Goal: Feedback & Contribution: Submit feedback/report problem

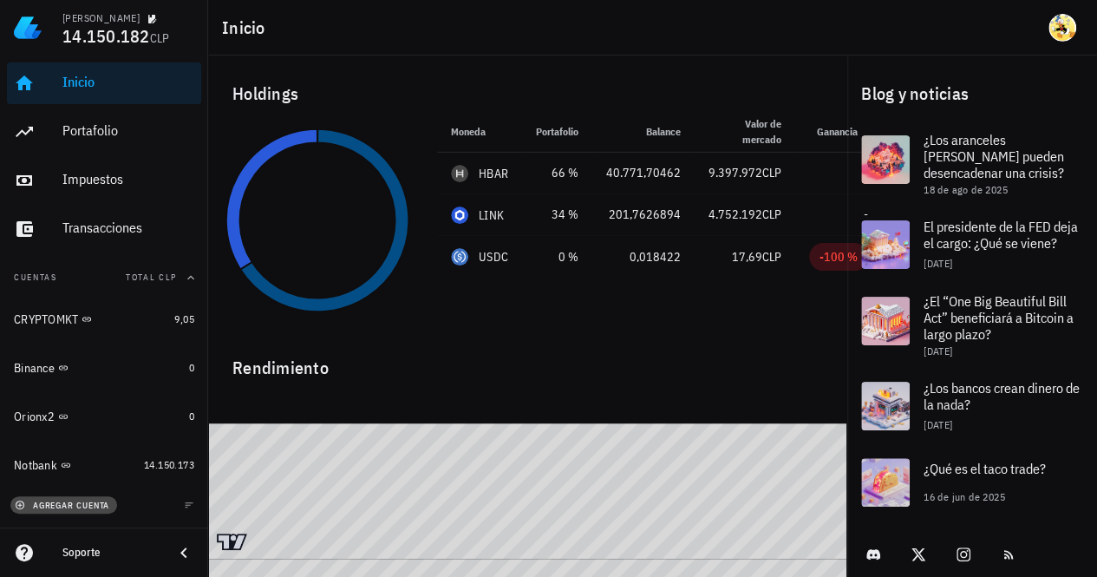
click at [105, 508] on span "agregar cuenta" at bounding box center [63, 505] width 91 height 11
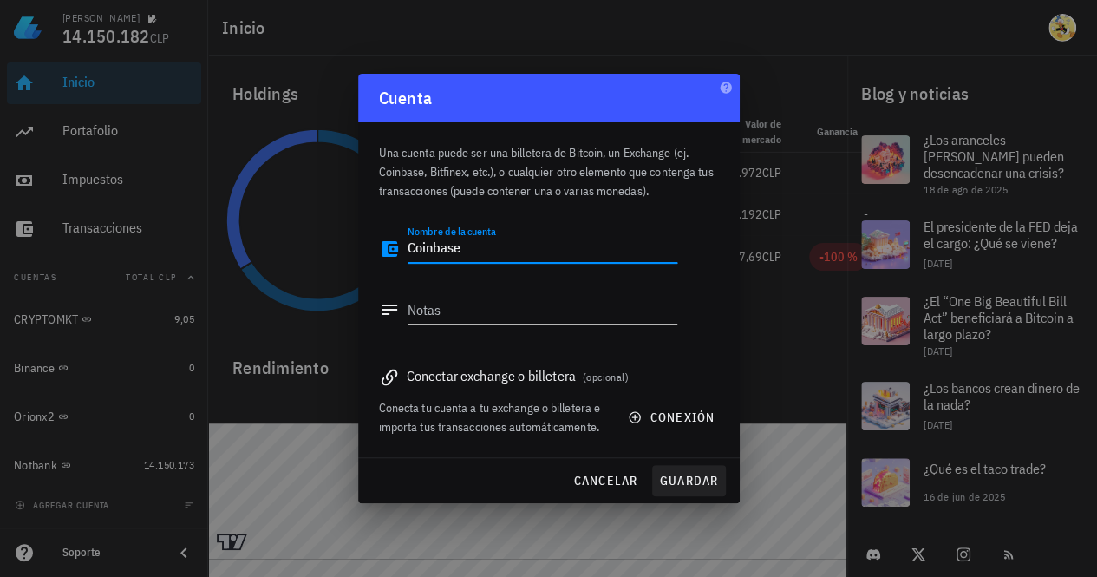
type textarea "Coinbase"
click at [683, 482] on span "guardar" at bounding box center [689, 481] width 60 height 16
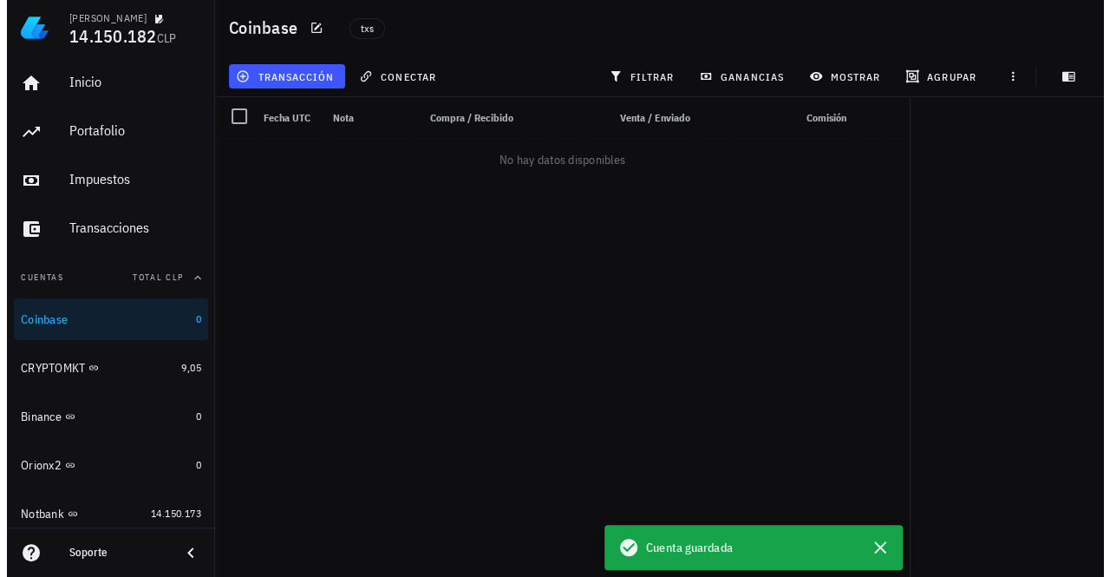
scroll to position [44, 0]
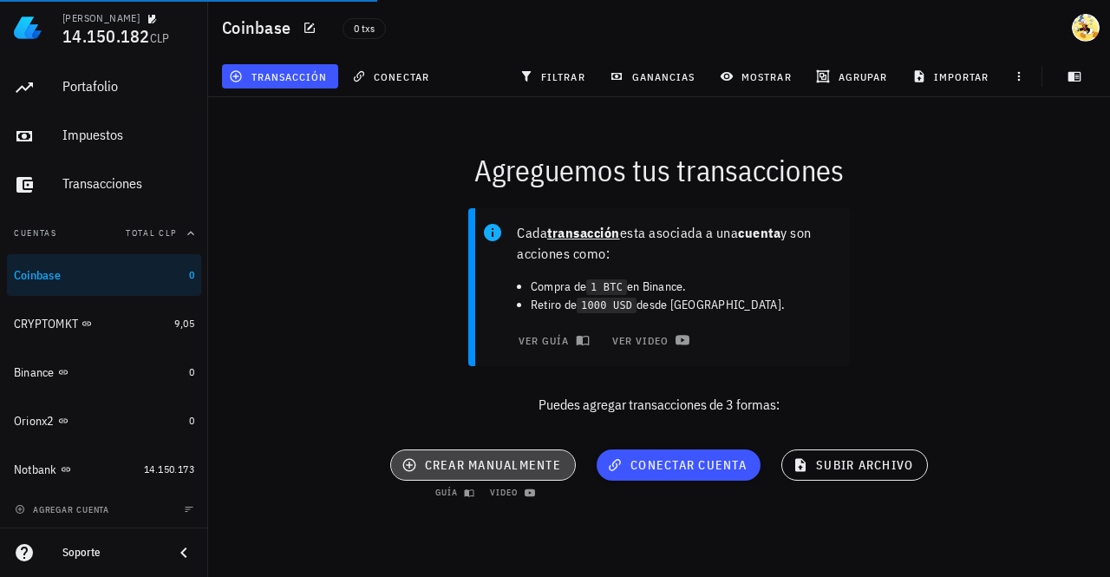
click at [523, 468] on span "crear manualmente" at bounding box center [483, 465] width 156 height 16
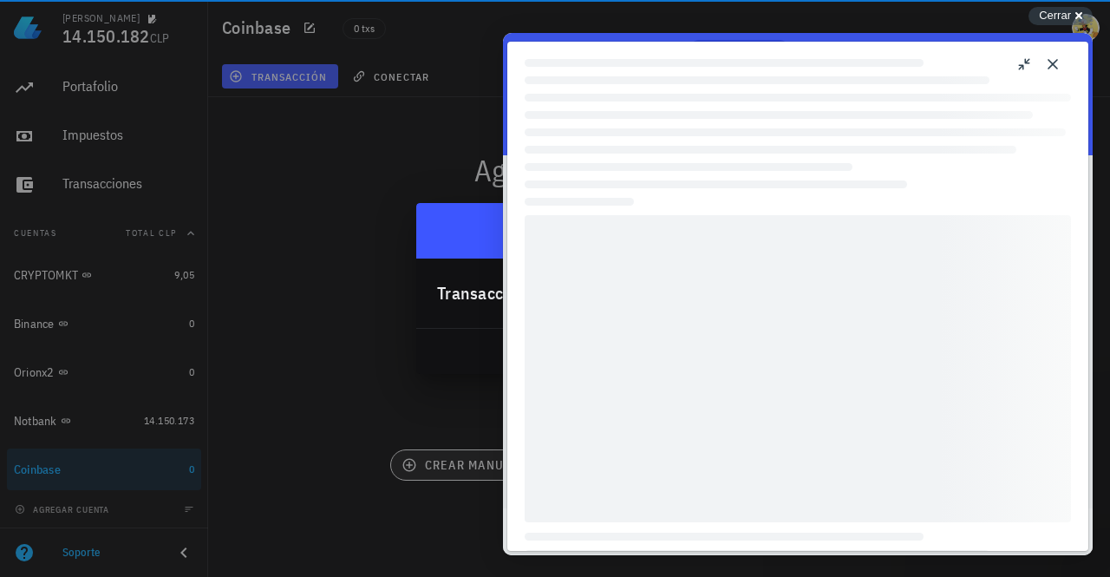
scroll to position [0, 0]
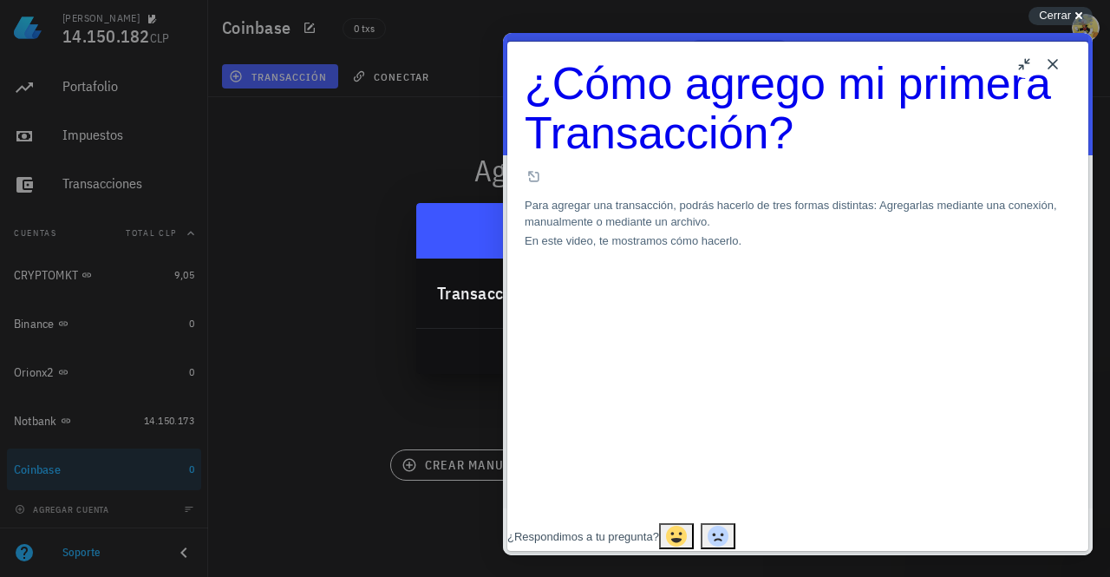
click at [1055, 62] on button "Close" at bounding box center [1053, 64] width 28 height 28
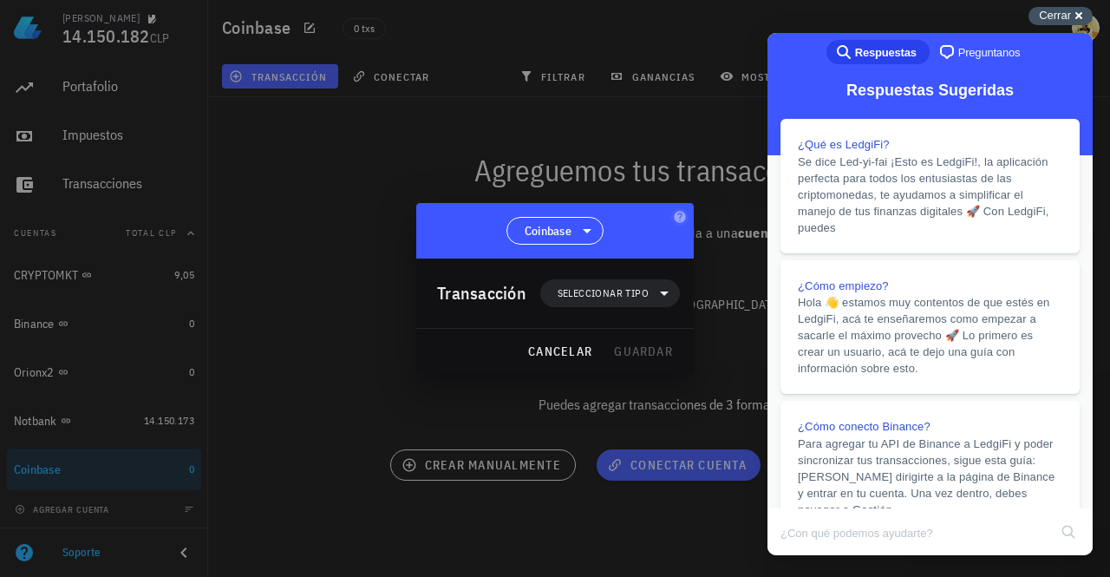
click at [1074, 13] on div "Cerrar cross-small" at bounding box center [1060, 16] width 64 height 18
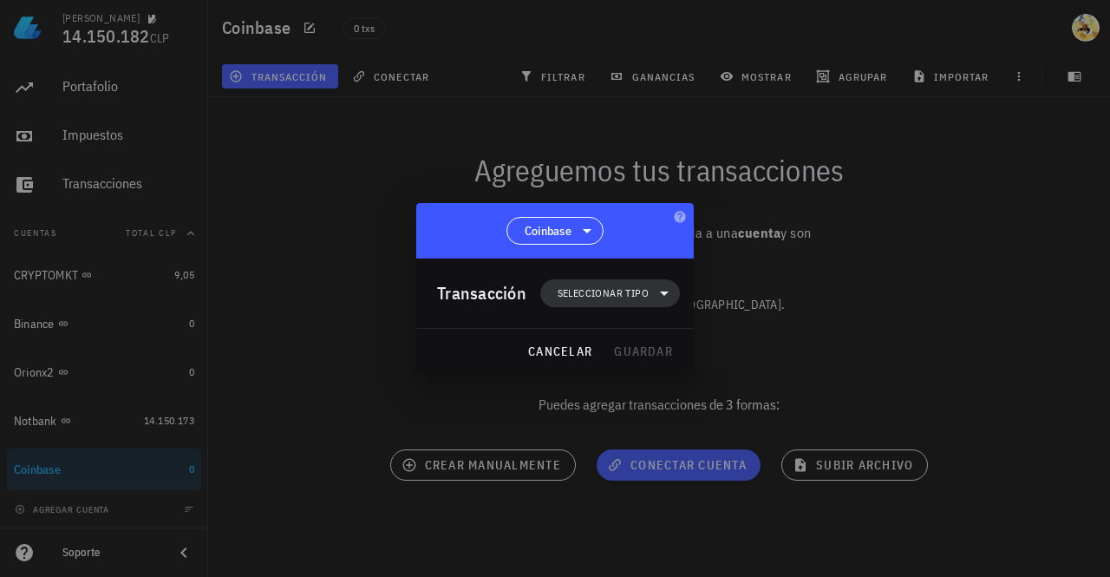
click at [619, 294] on span "Seleccionar tipo" at bounding box center [603, 292] width 91 height 17
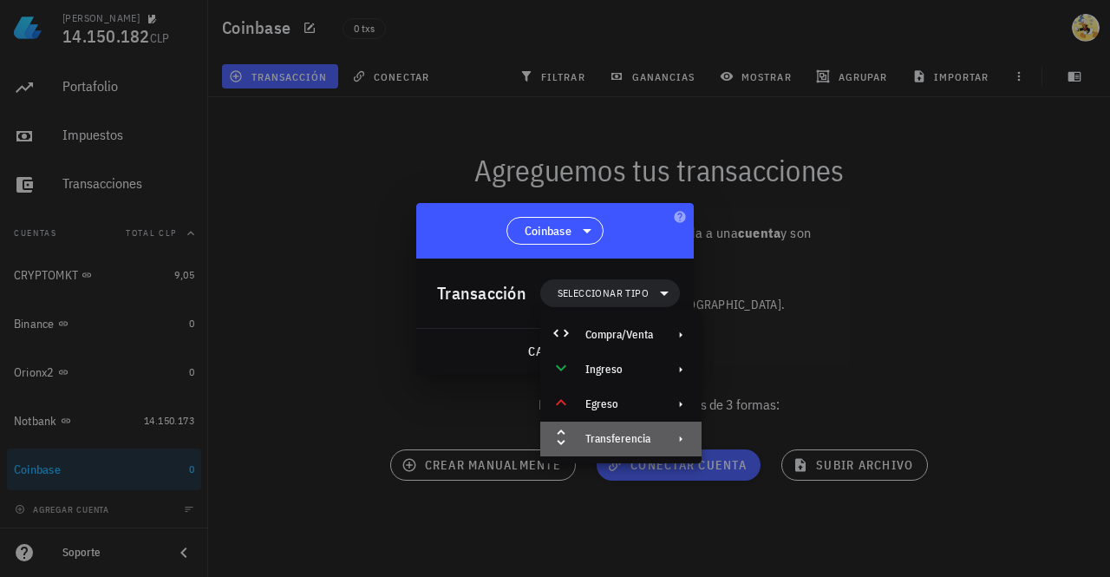
click at [642, 434] on div "Transferencia" at bounding box center [619, 439] width 68 height 14
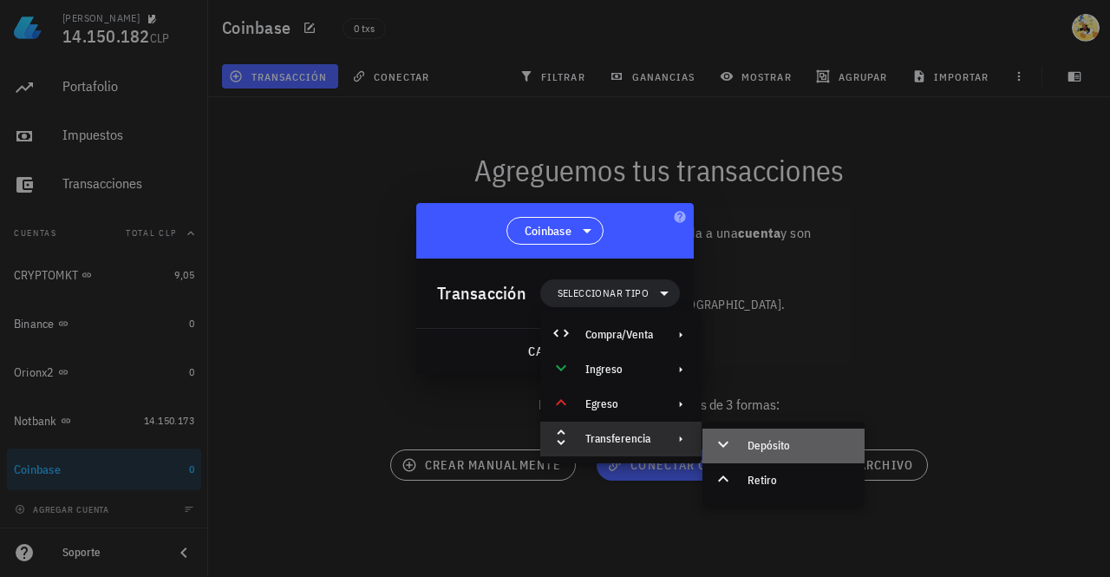
click at [768, 440] on div "Depósito" at bounding box center [799, 446] width 103 height 14
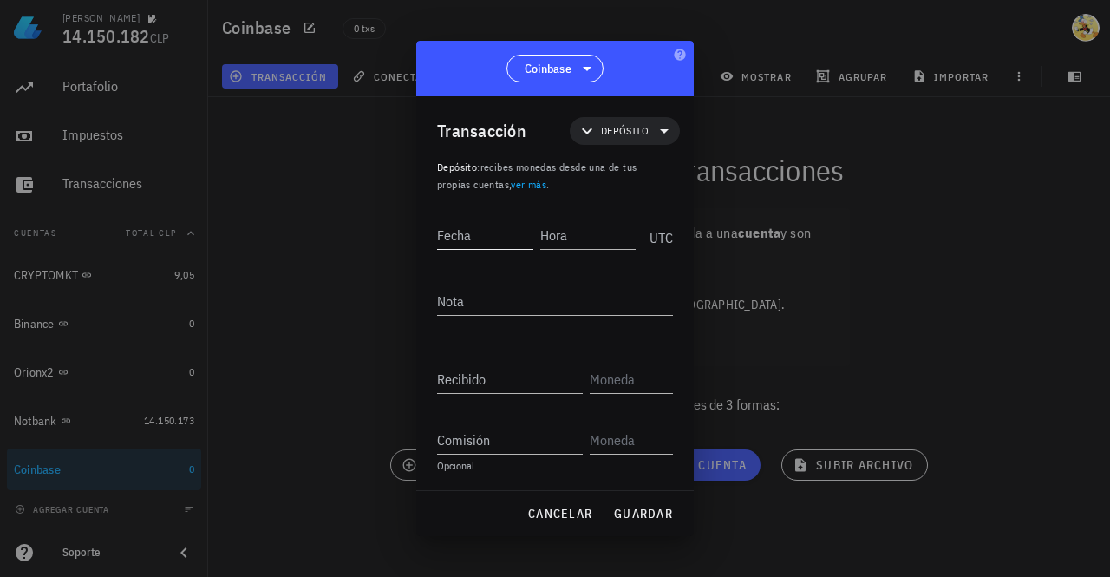
click at [501, 237] on input "Fecha" at bounding box center [485, 235] width 96 height 28
type input "2025-08-25"
click at [581, 227] on input "Hora" at bounding box center [586, 235] width 99 height 28
type input "15:09:42"
click at [620, 381] on input "text" at bounding box center [630, 379] width 80 height 28
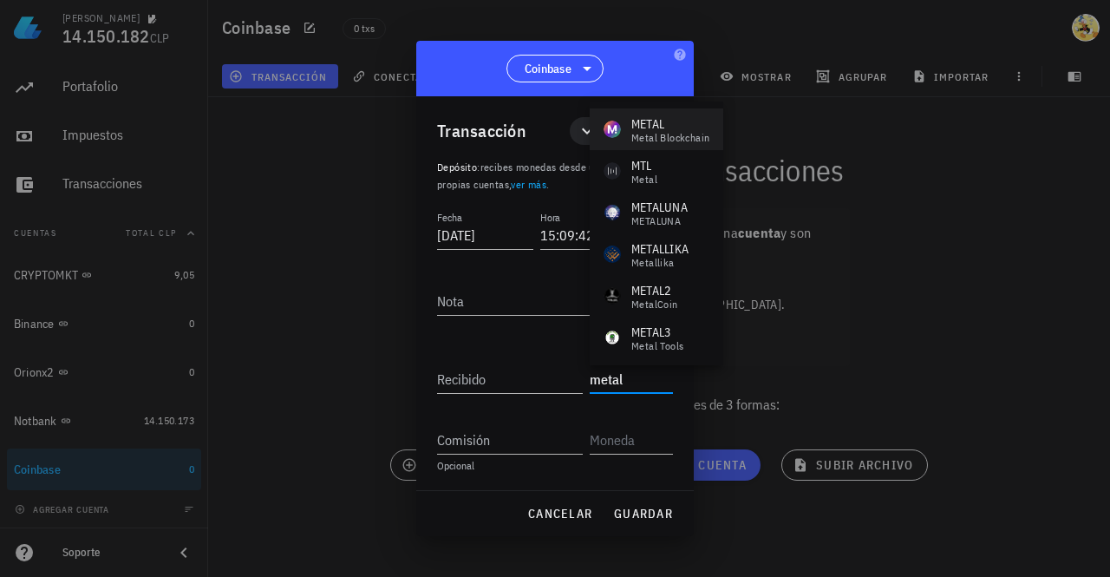
click at [675, 130] on div "METAL" at bounding box center [670, 123] width 78 height 17
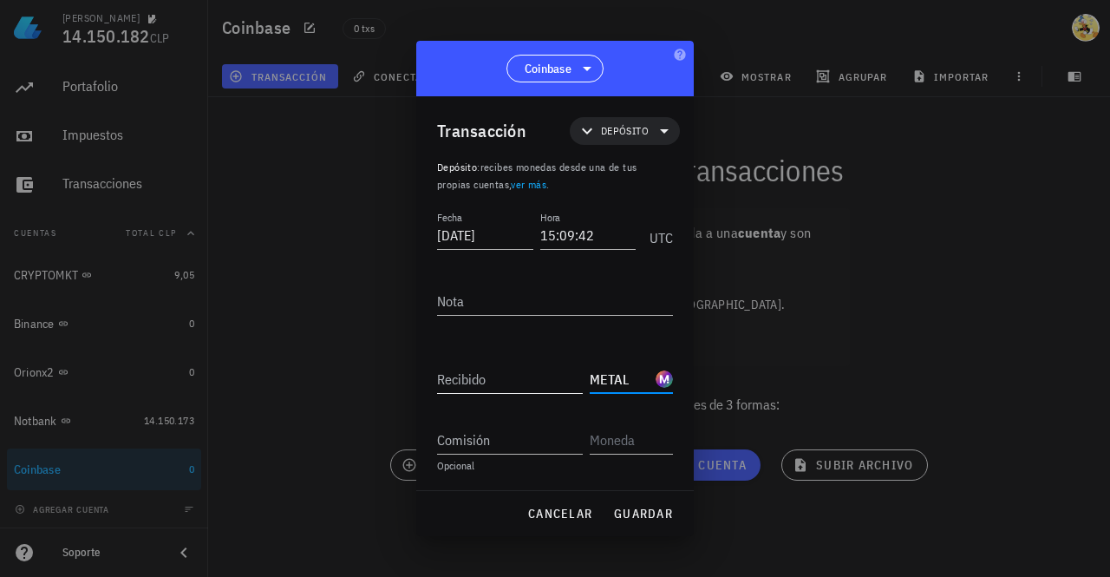
type input "METAL"
click at [527, 388] on input "Recibido" at bounding box center [510, 379] width 146 height 28
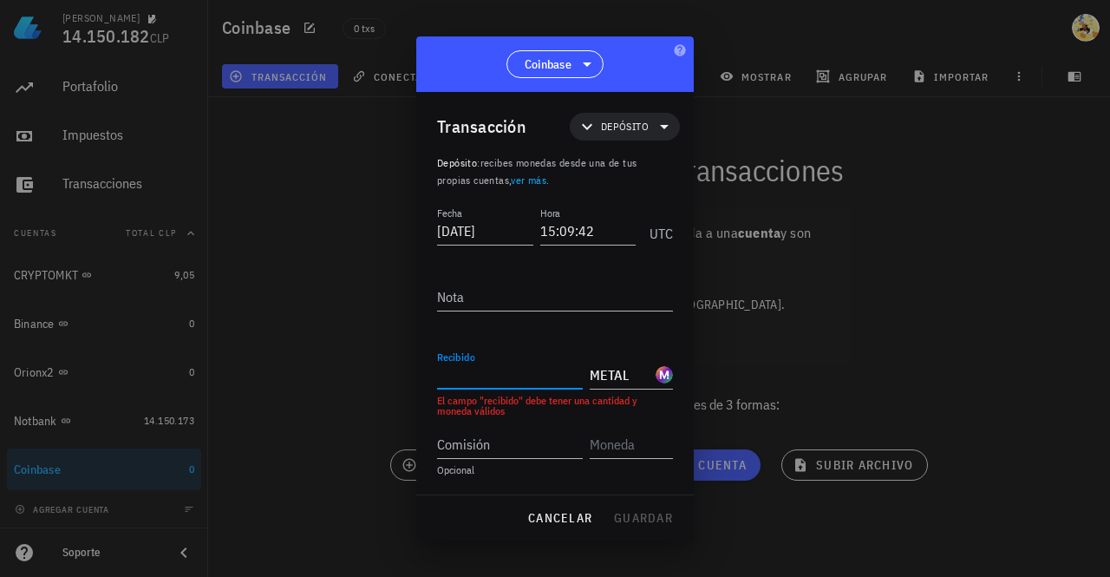
click at [502, 377] on input "Recibido" at bounding box center [510, 375] width 146 height 28
paste input "12683,68141612"
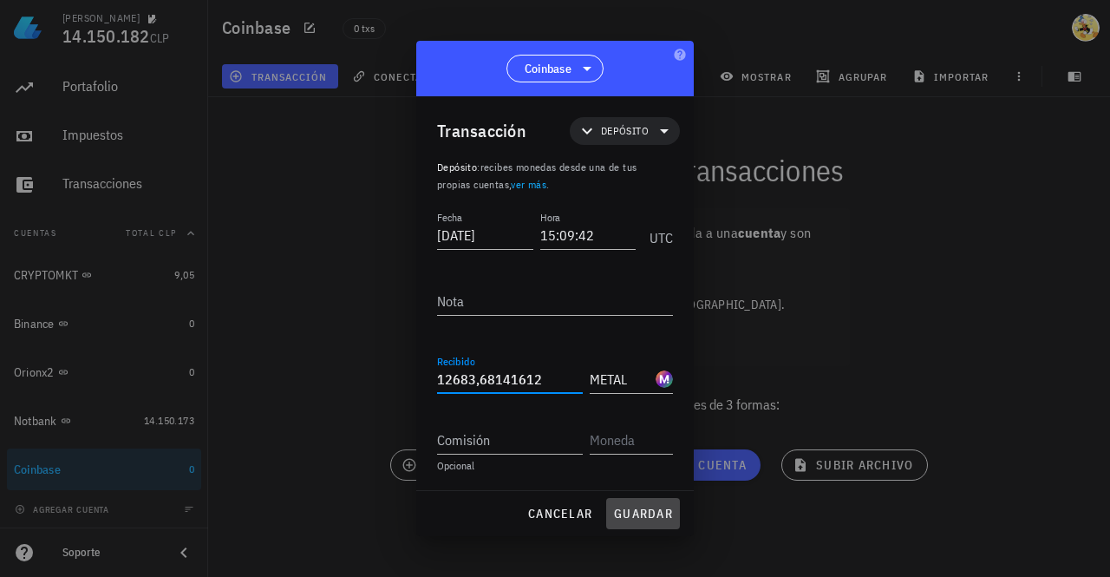
type input "12.683,68141612"
click at [644, 513] on span "guardar" at bounding box center [643, 514] width 60 height 16
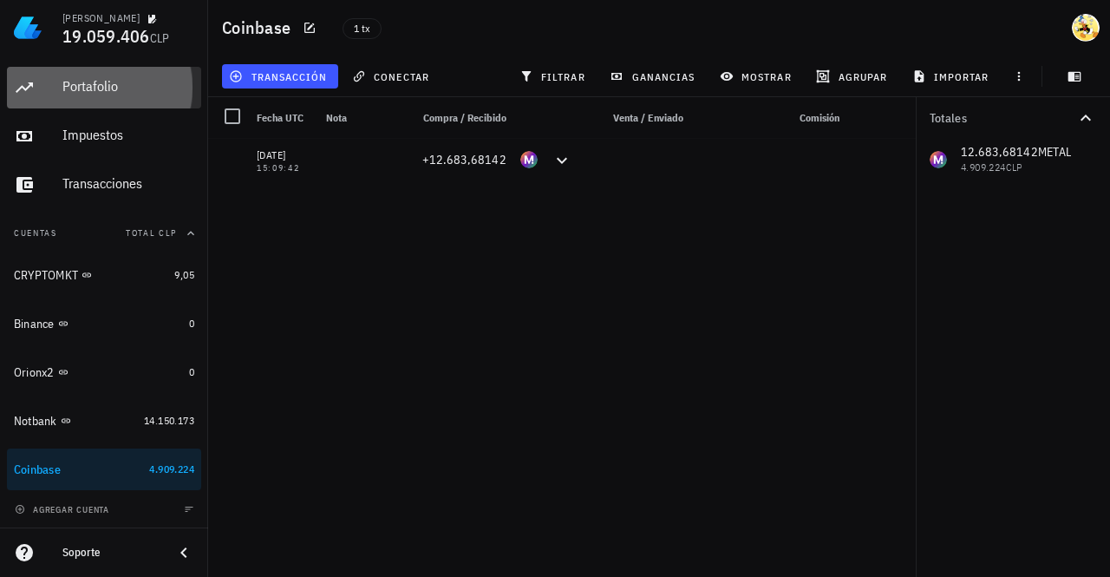
click at [120, 88] on div "Portafolio" at bounding box center [128, 86] width 132 height 16
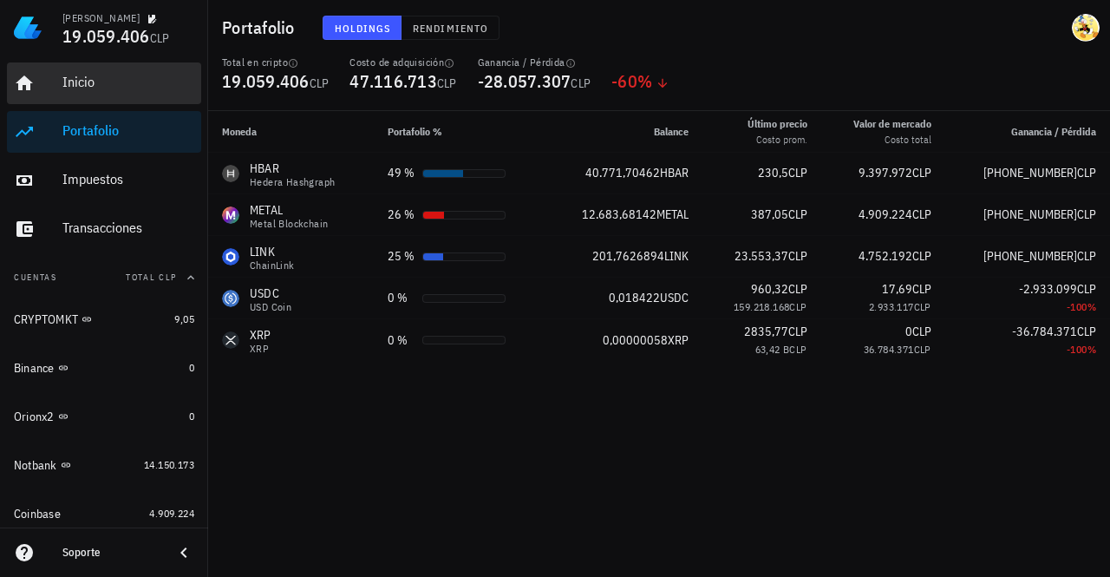
click at [126, 82] on div "Inicio" at bounding box center [128, 82] width 132 height 16
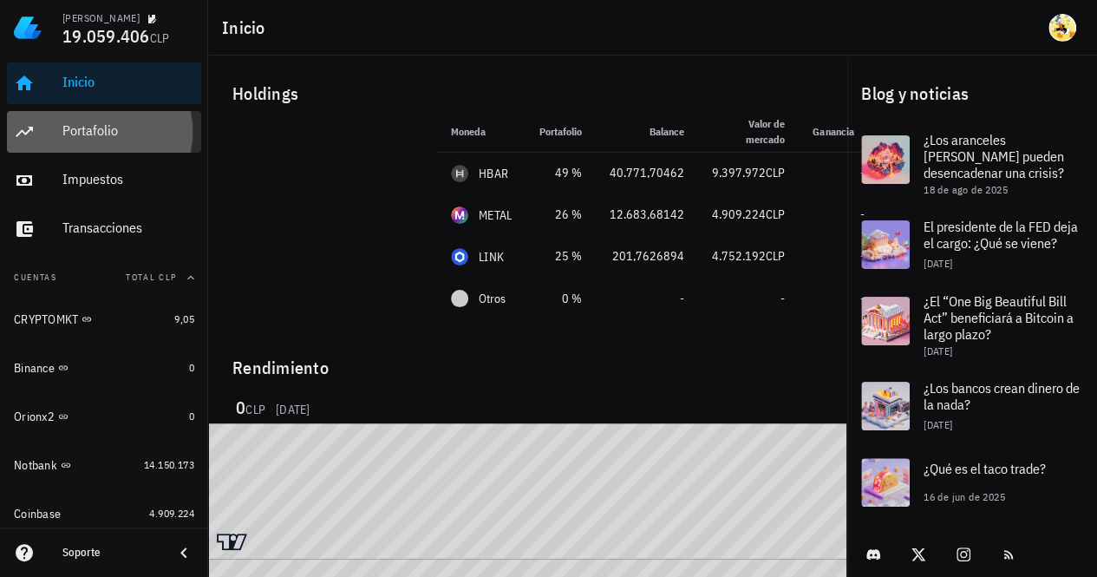
click at [90, 136] on div "Portafolio" at bounding box center [128, 130] width 132 height 16
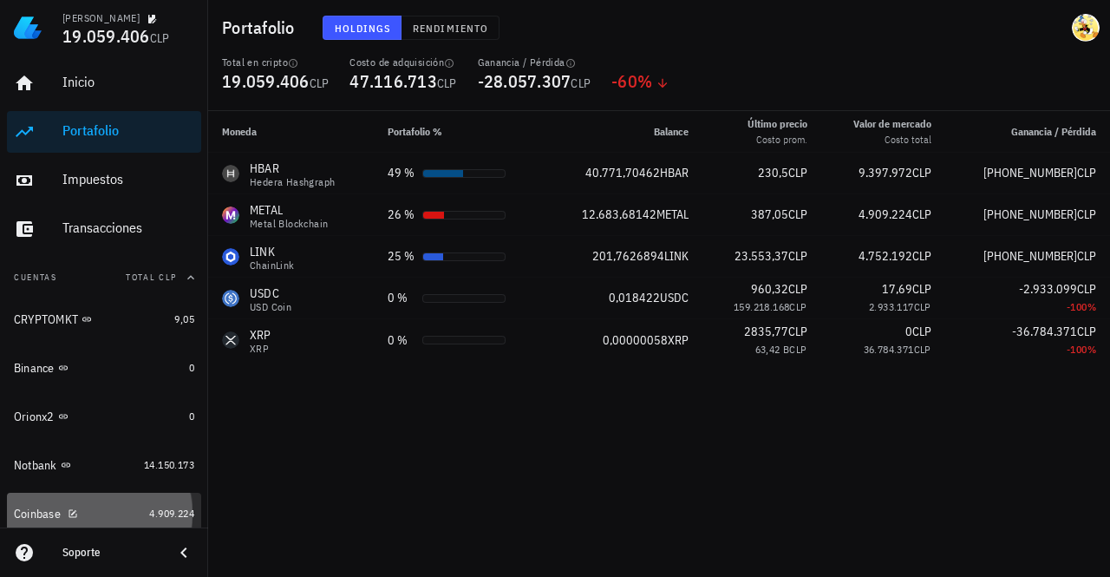
click at [92, 511] on div "Coinbase" at bounding box center [78, 514] width 128 height 16
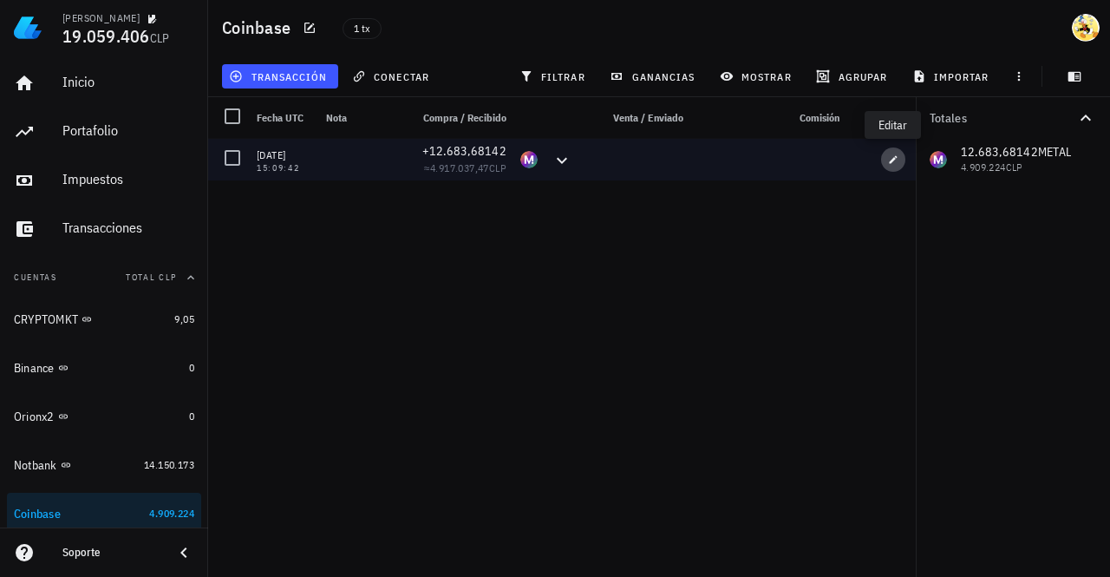
click at [892, 157] on icon "button" at bounding box center [893, 159] width 10 height 10
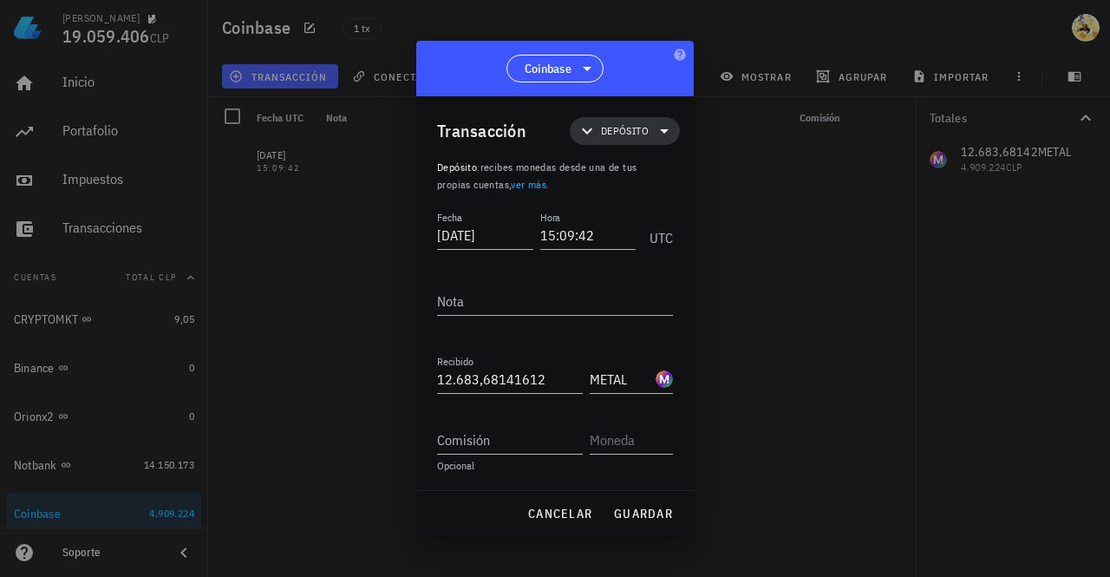
click at [637, 131] on span "Depósito" at bounding box center [625, 130] width 48 height 17
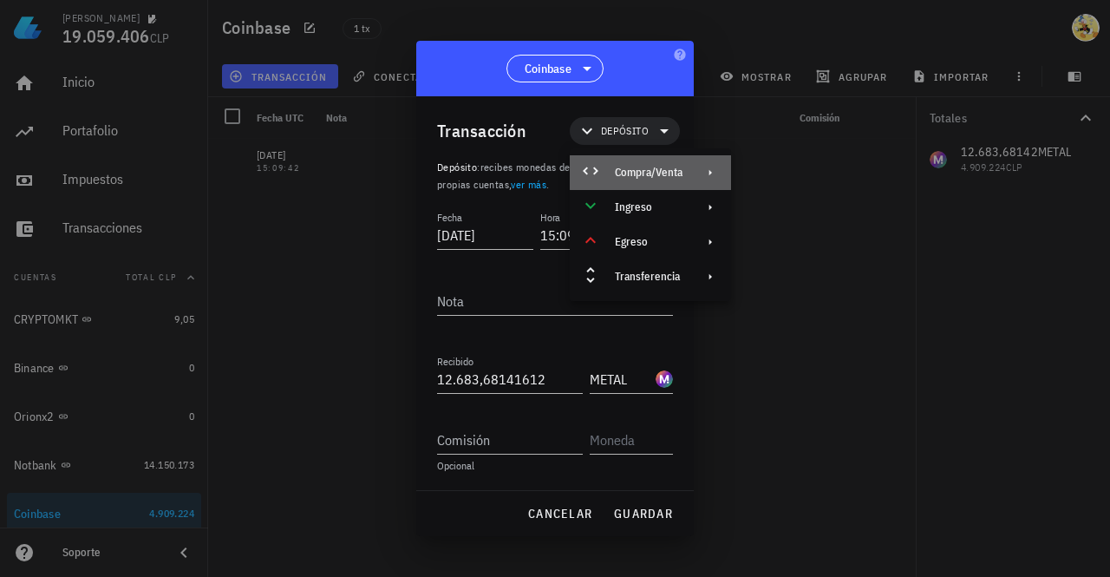
click at [650, 169] on div "Compra/Venta" at bounding box center [649, 173] width 68 height 14
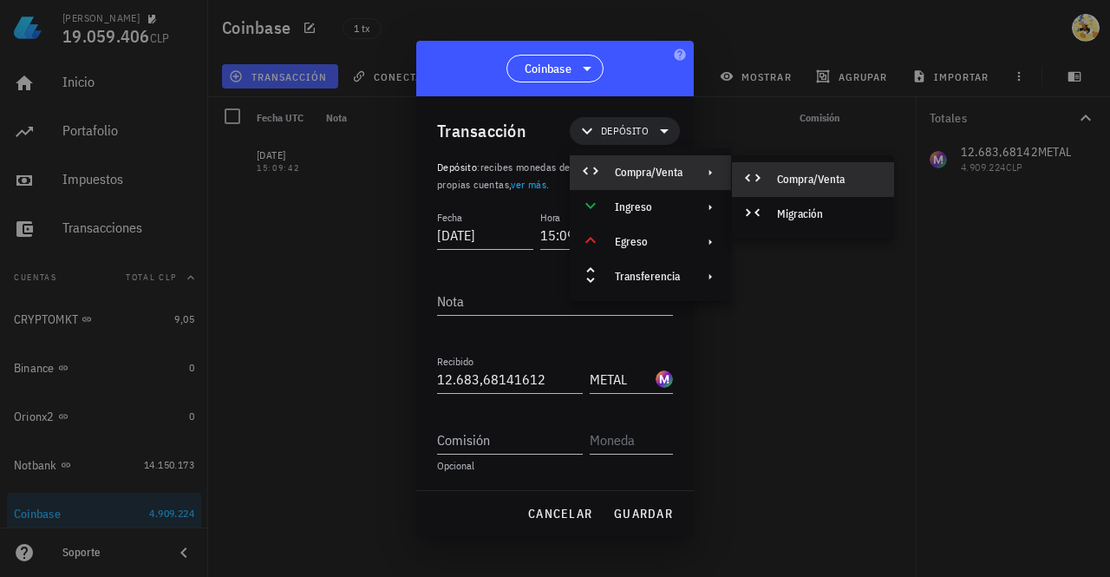
click at [839, 180] on div "Compra/Venta" at bounding box center [828, 180] width 103 height 14
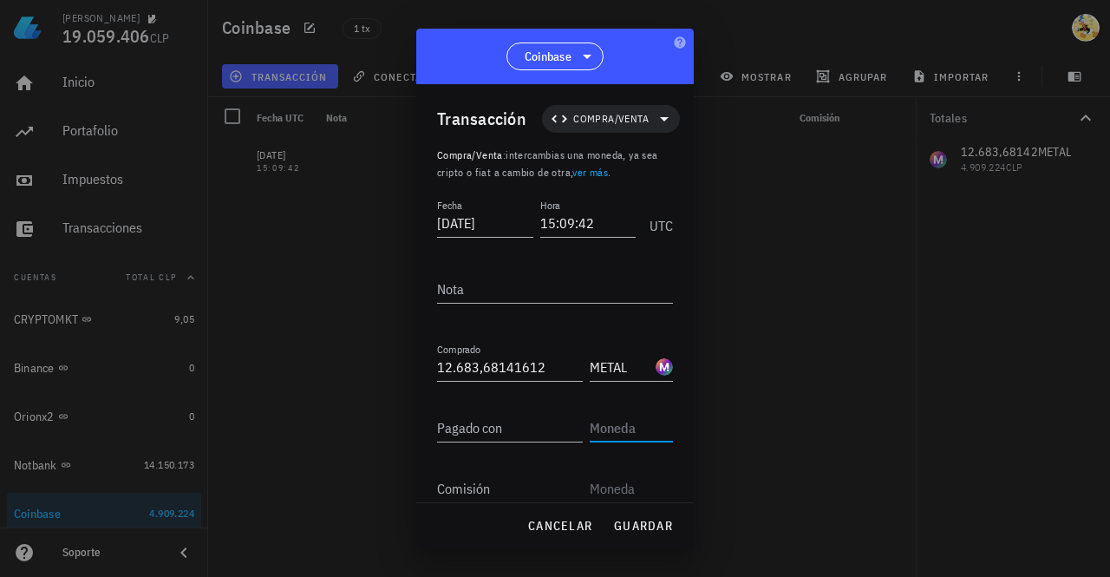
click at [624, 427] on input "text" at bounding box center [630, 428] width 80 height 28
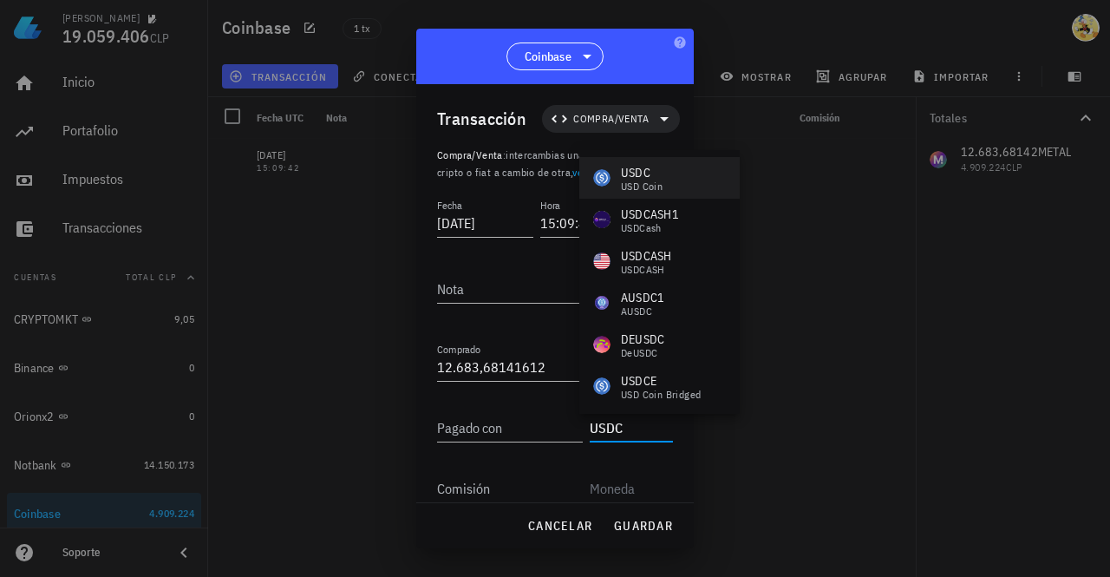
click at [642, 176] on div "USDC" at bounding box center [642, 172] width 42 height 17
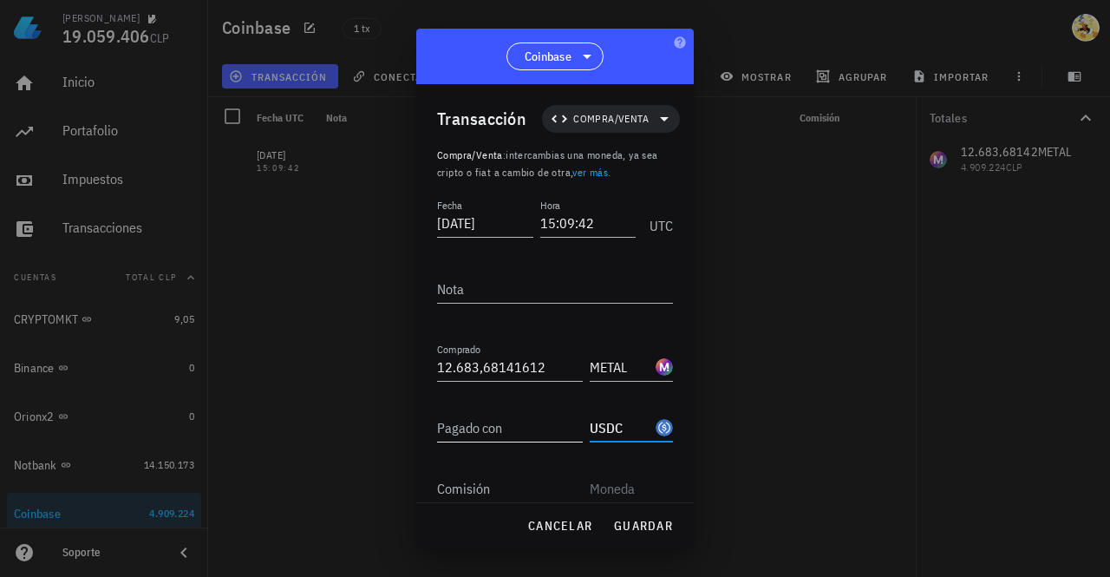
type input "USDC"
click at [487, 429] on input "Pagado con" at bounding box center [510, 428] width 146 height 28
type input "5.000"
click at [637, 526] on span "guardar" at bounding box center [643, 526] width 60 height 16
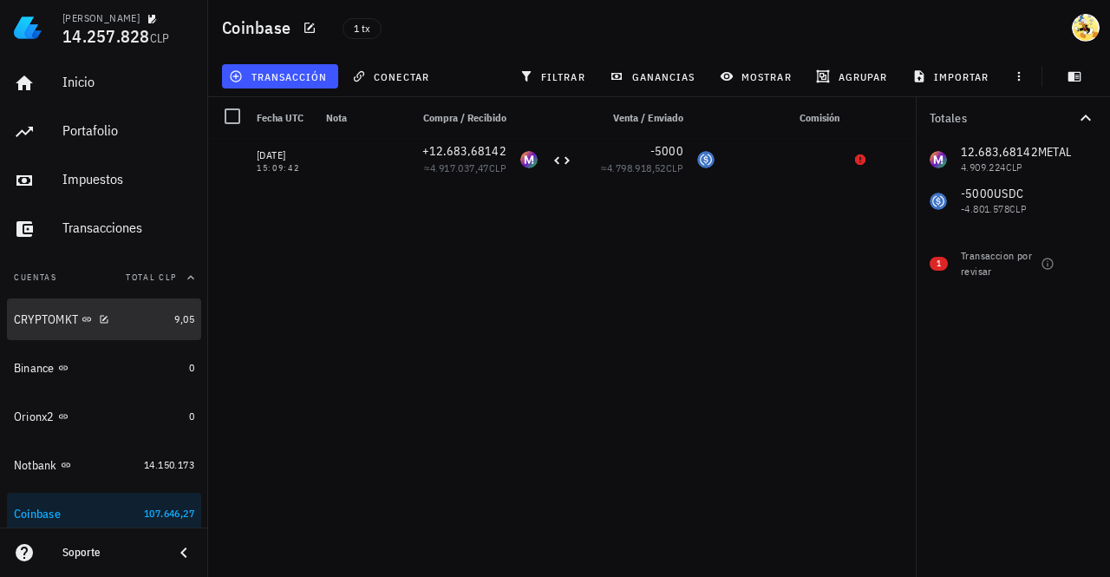
click at [137, 328] on div "CRYPTOMKT" at bounding box center [90, 319] width 153 height 37
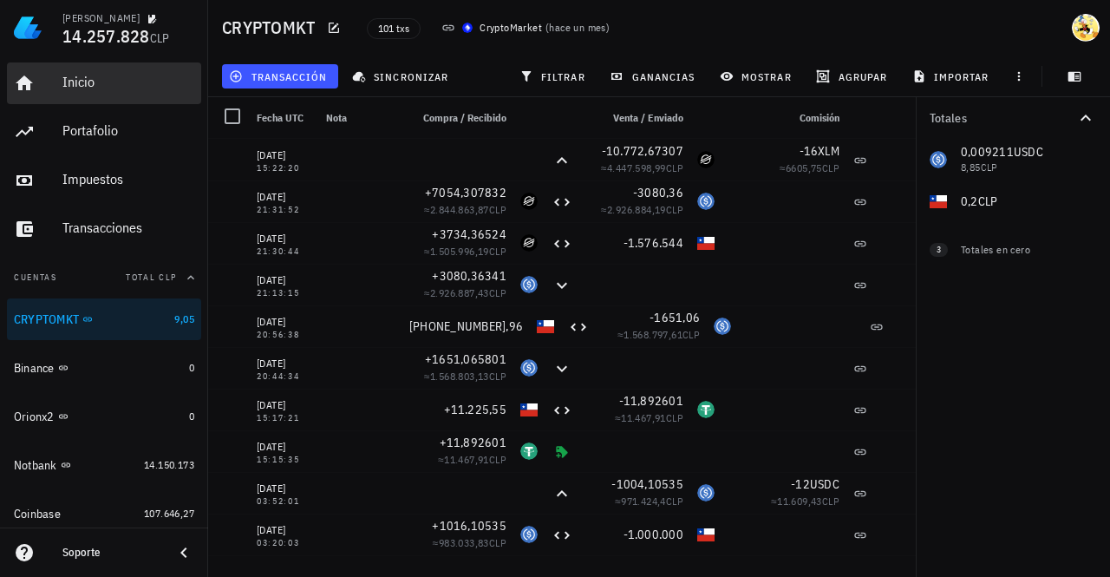
click at [79, 86] on div "Inicio" at bounding box center [128, 82] width 132 height 16
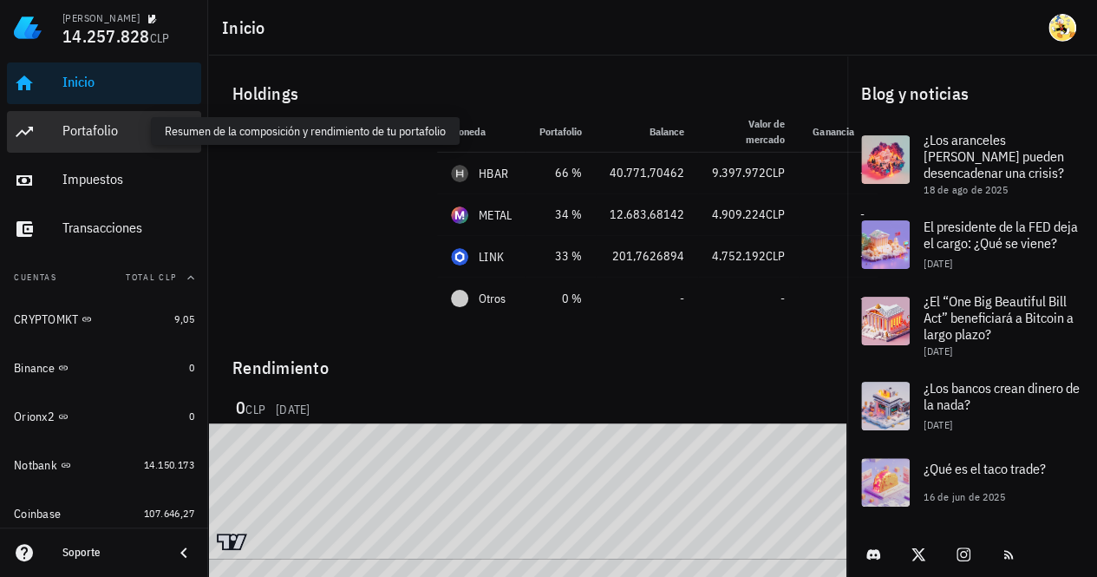
click at [83, 133] on div "Portafolio" at bounding box center [128, 130] width 132 height 16
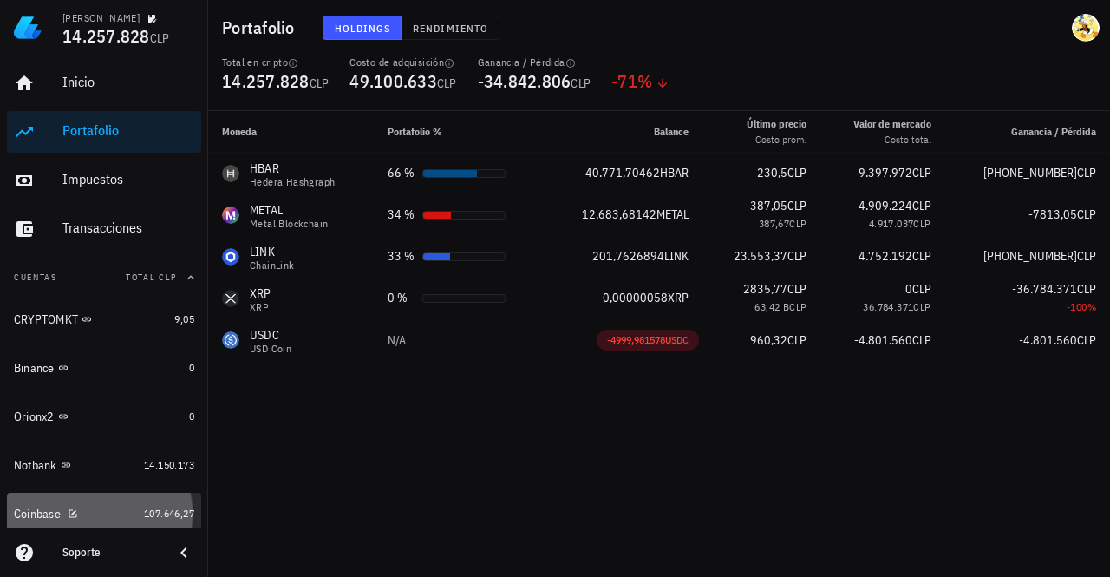
click at [110, 516] on div "Coinbase" at bounding box center [75, 514] width 123 height 16
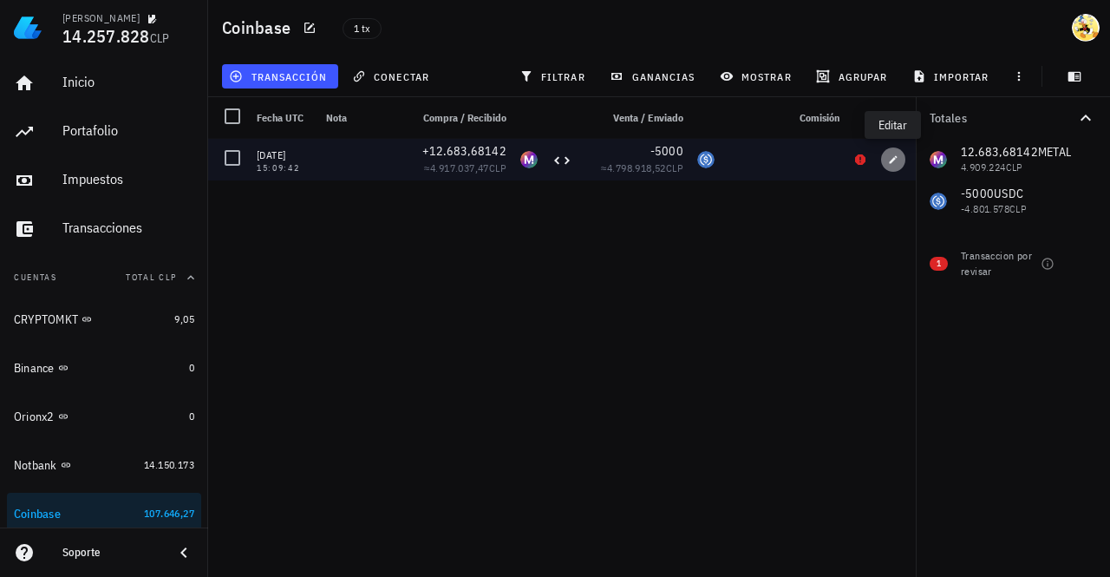
click at [892, 160] on icon "button" at bounding box center [894, 159] width 8 height 8
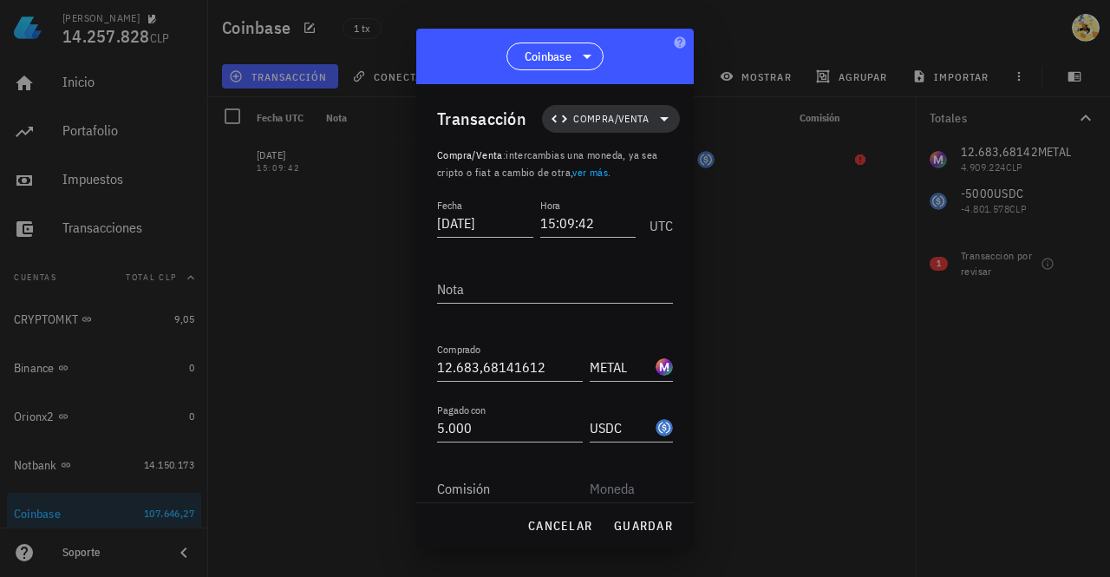
click at [654, 117] on icon at bounding box center [664, 118] width 21 height 21
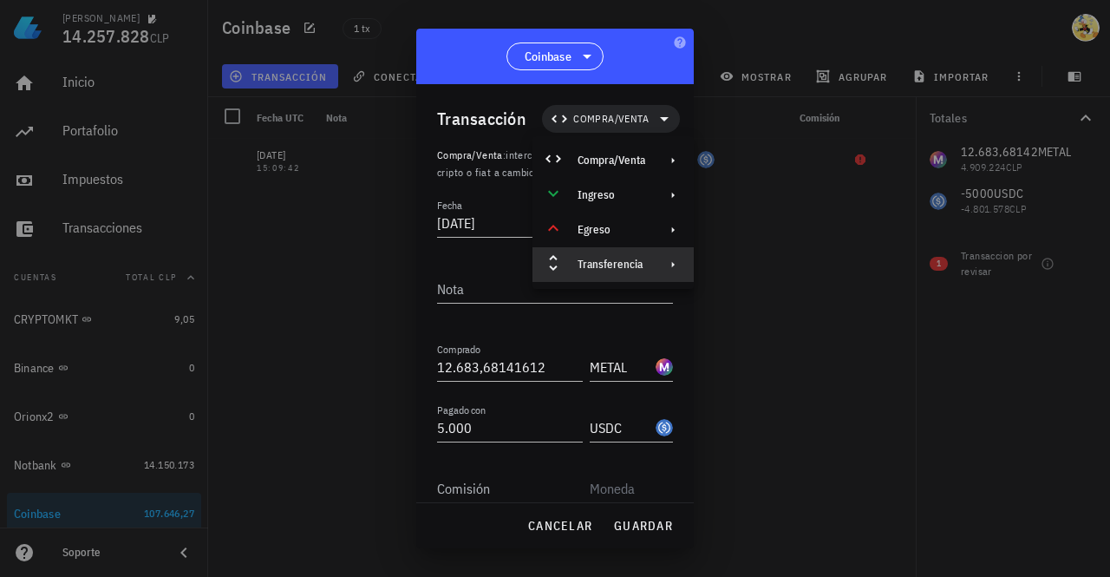
click at [617, 263] on div "Transferencia" at bounding box center [612, 265] width 68 height 14
click at [642, 192] on div "Ingreso" at bounding box center [612, 195] width 68 height 14
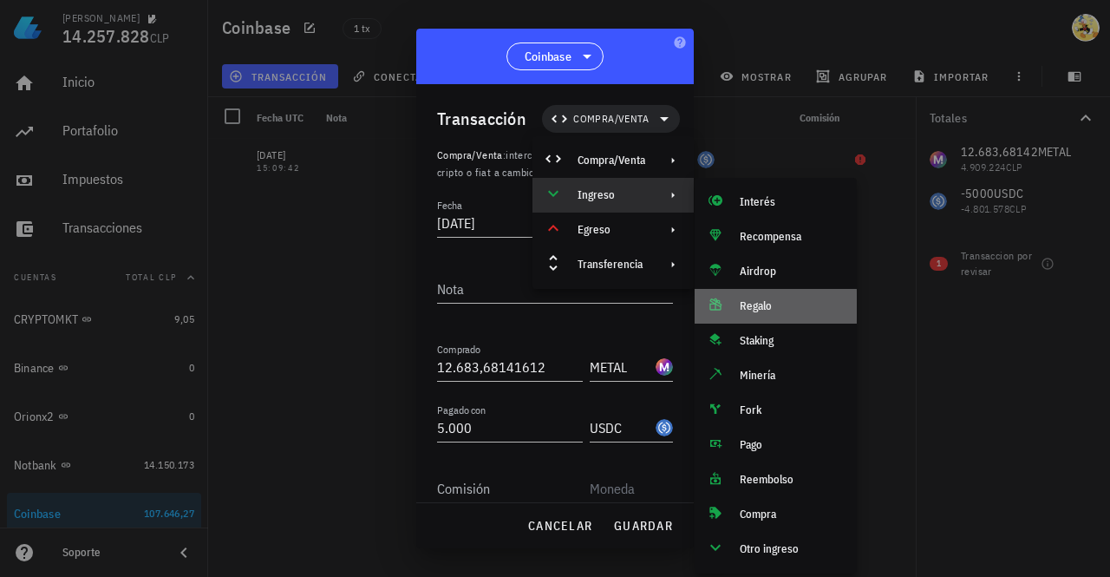
click at [766, 308] on div "Regalo" at bounding box center [791, 306] width 103 height 14
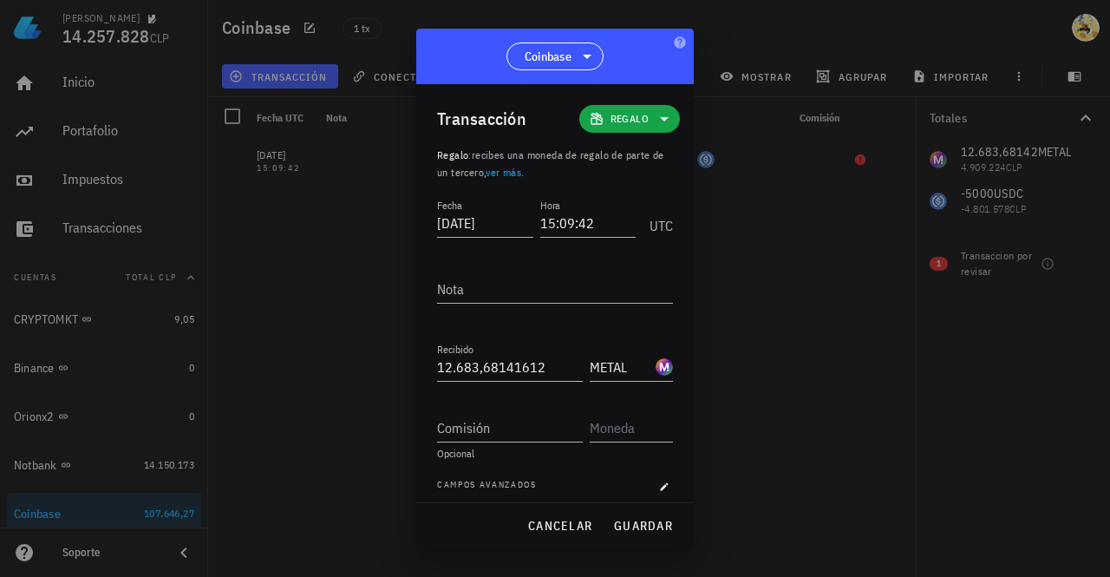
click at [521, 170] on link "ver más" at bounding box center [504, 172] width 36 height 13
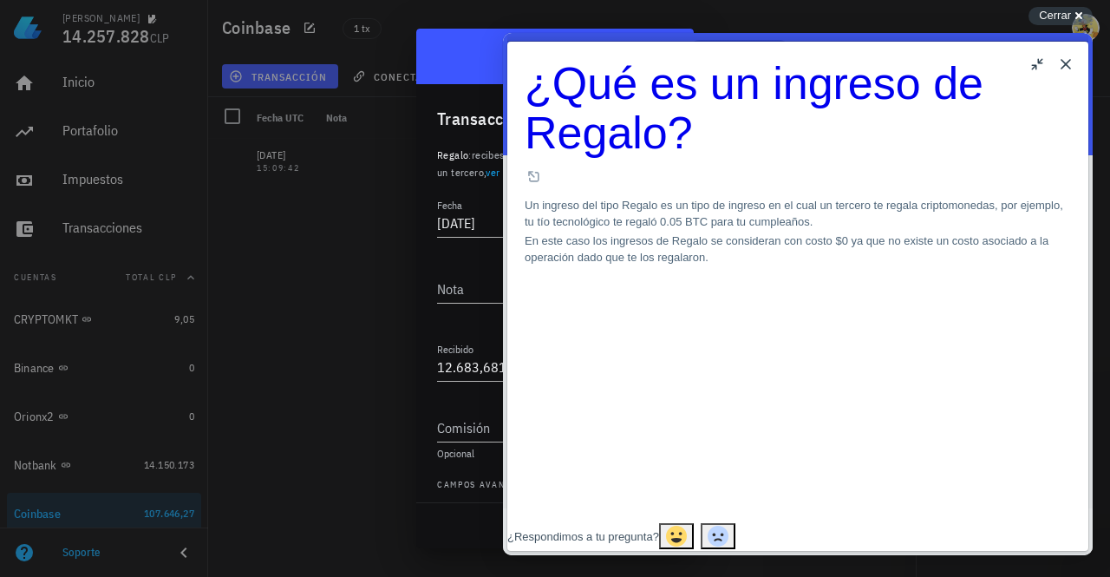
click at [1066, 63] on button "Close" at bounding box center [1066, 64] width 28 height 28
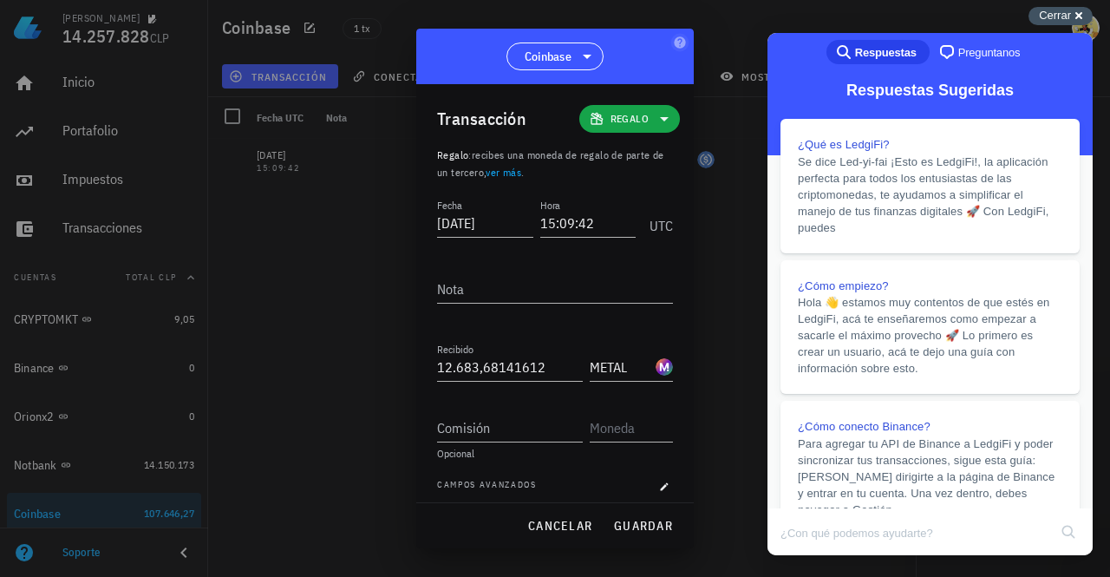
click at [1062, 14] on span "Cerrar" at bounding box center [1055, 15] width 32 height 13
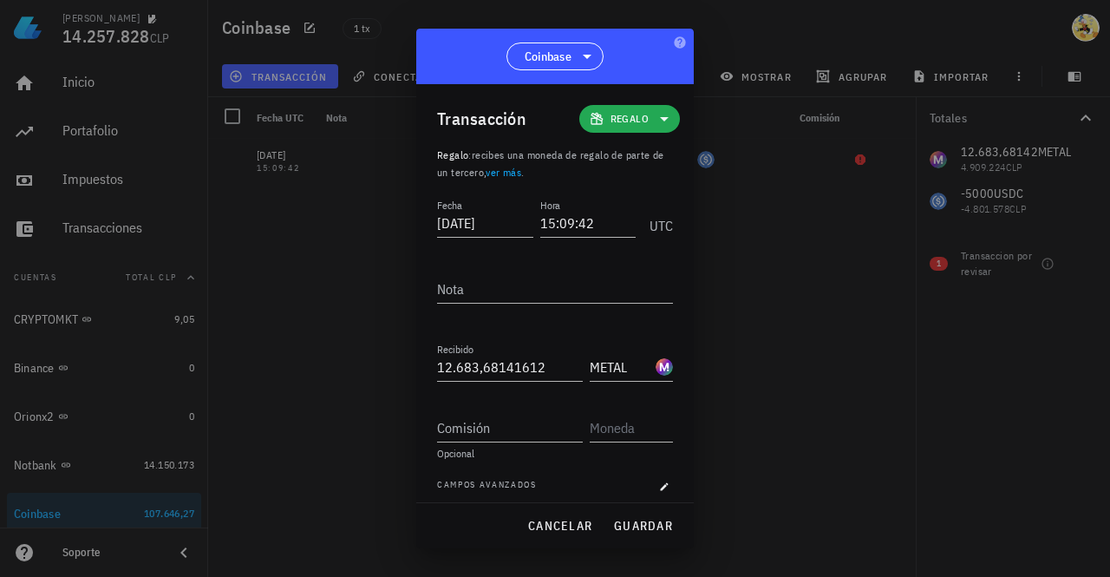
click at [654, 118] on icon at bounding box center [664, 118] width 21 height 21
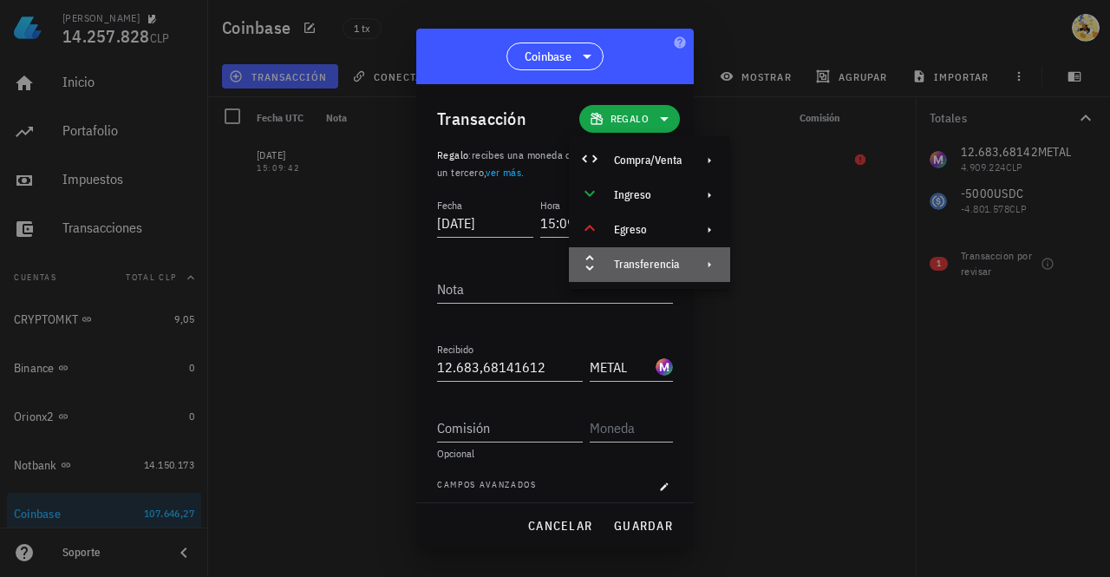
click at [679, 261] on div "Transferencia" at bounding box center [648, 265] width 68 height 14
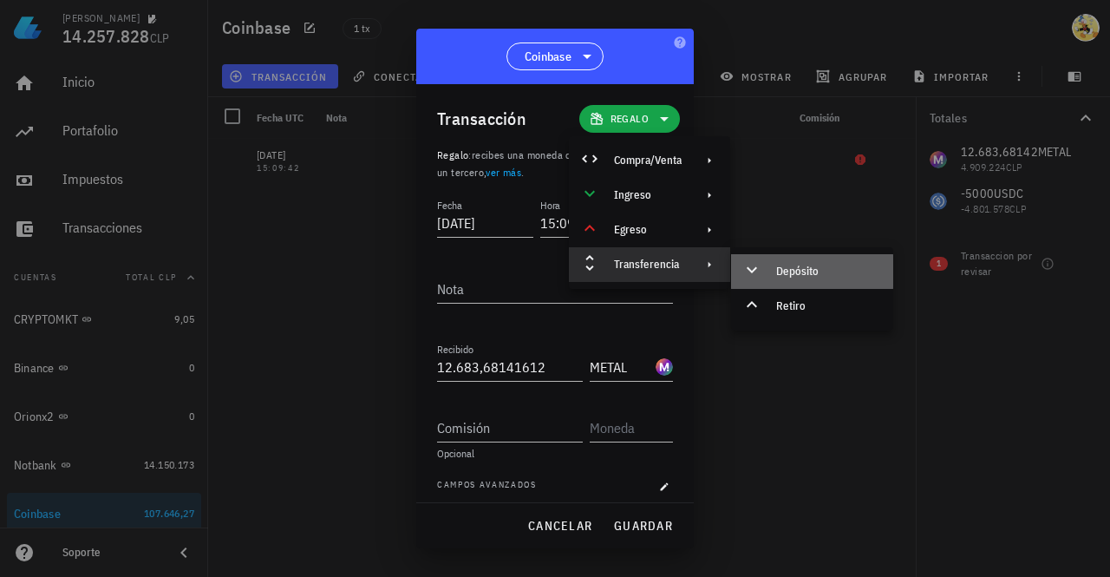
click at [796, 270] on div "Depósito" at bounding box center [827, 271] width 103 height 14
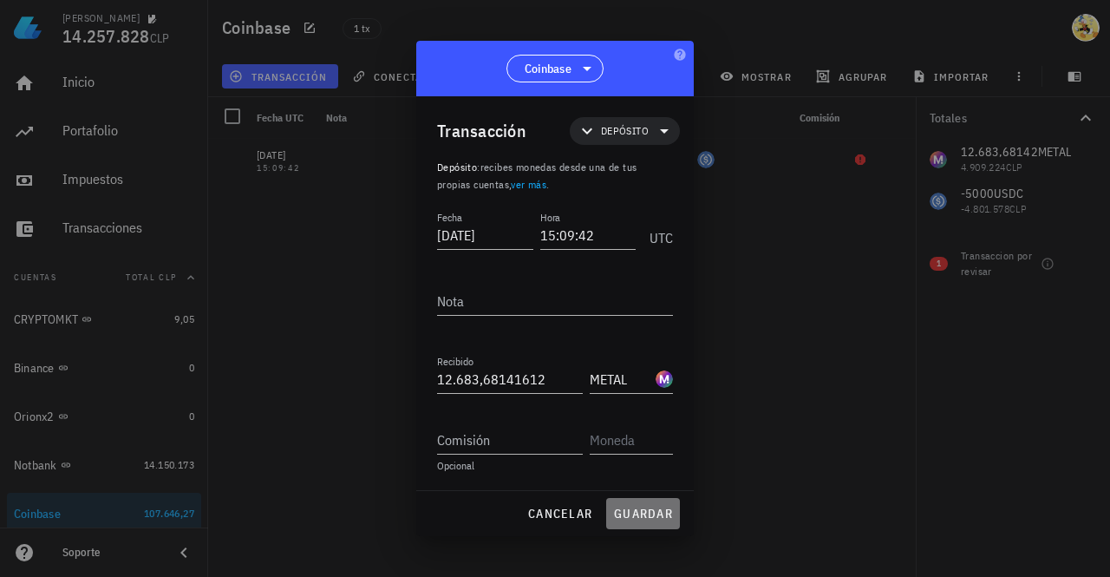
click at [643, 516] on span "guardar" at bounding box center [643, 514] width 60 height 16
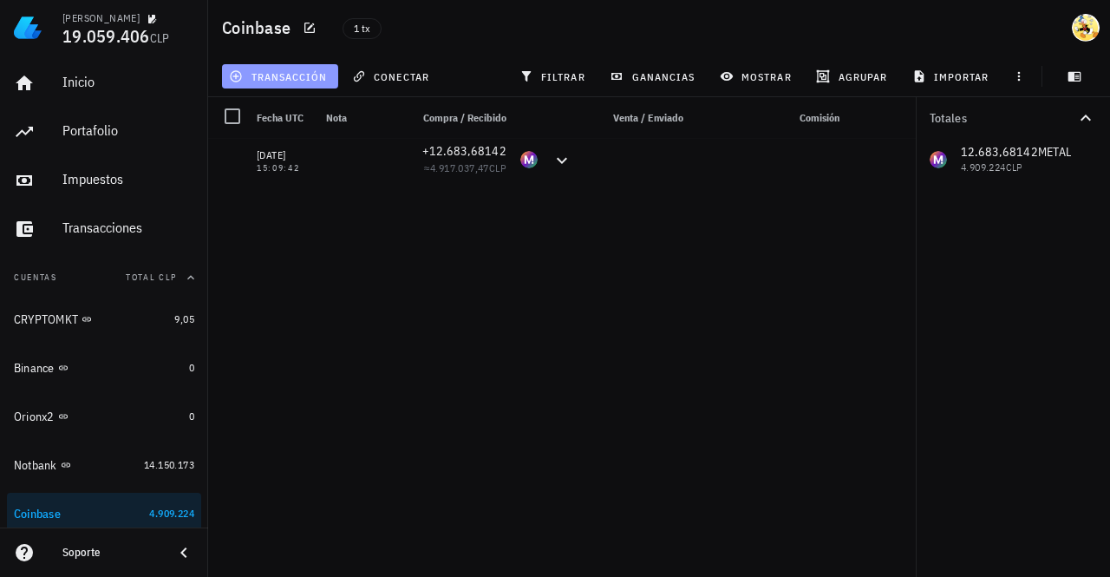
click at [296, 81] on span "transacción" at bounding box center [279, 76] width 95 height 14
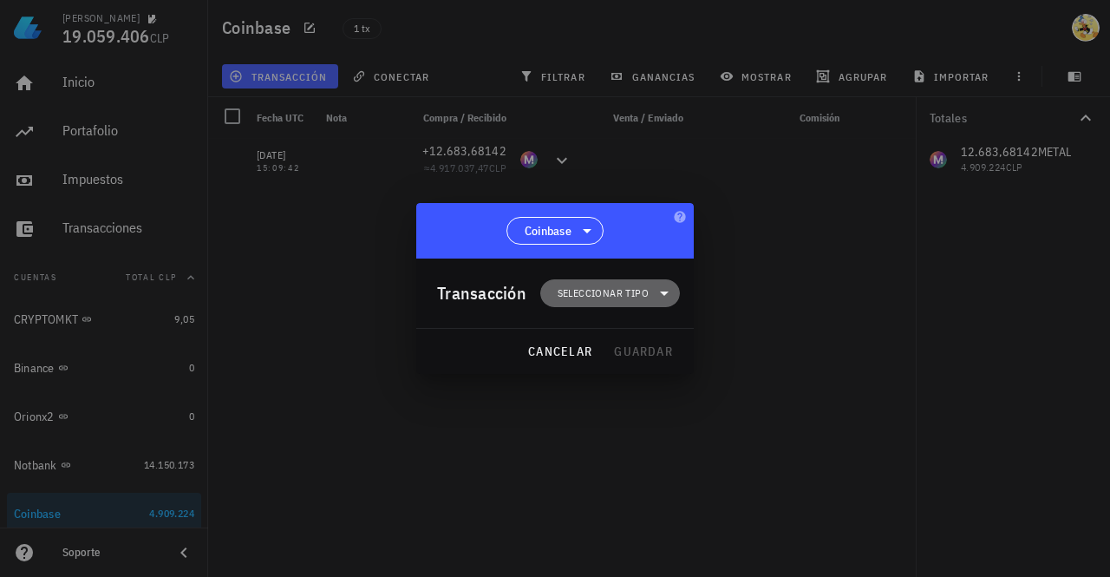
click at [633, 299] on span "Seleccionar tipo" at bounding box center [603, 292] width 91 height 17
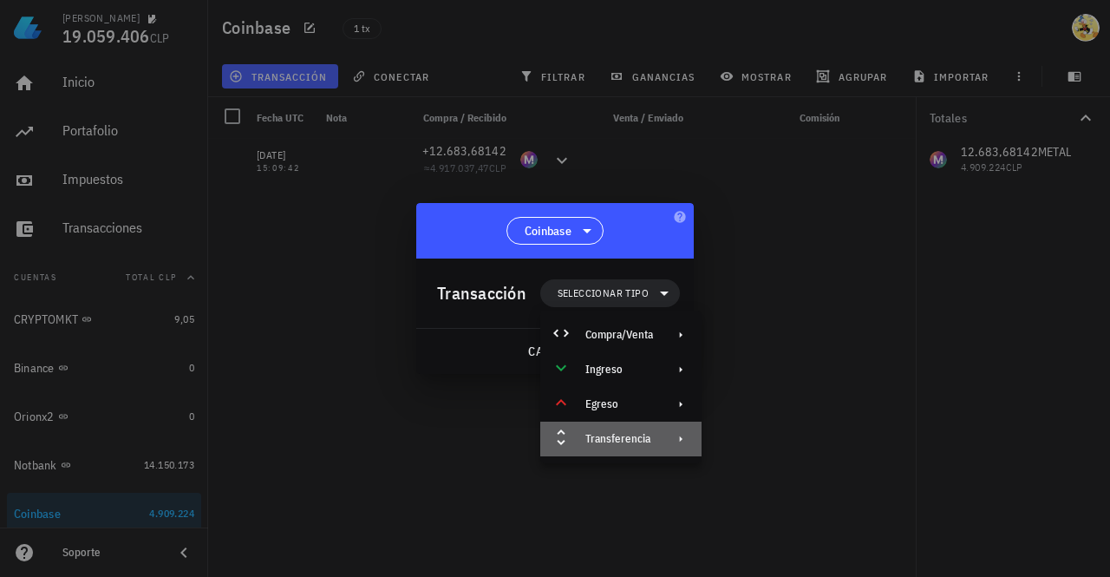
click at [637, 441] on div "Transferencia" at bounding box center [619, 439] width 68 height 14
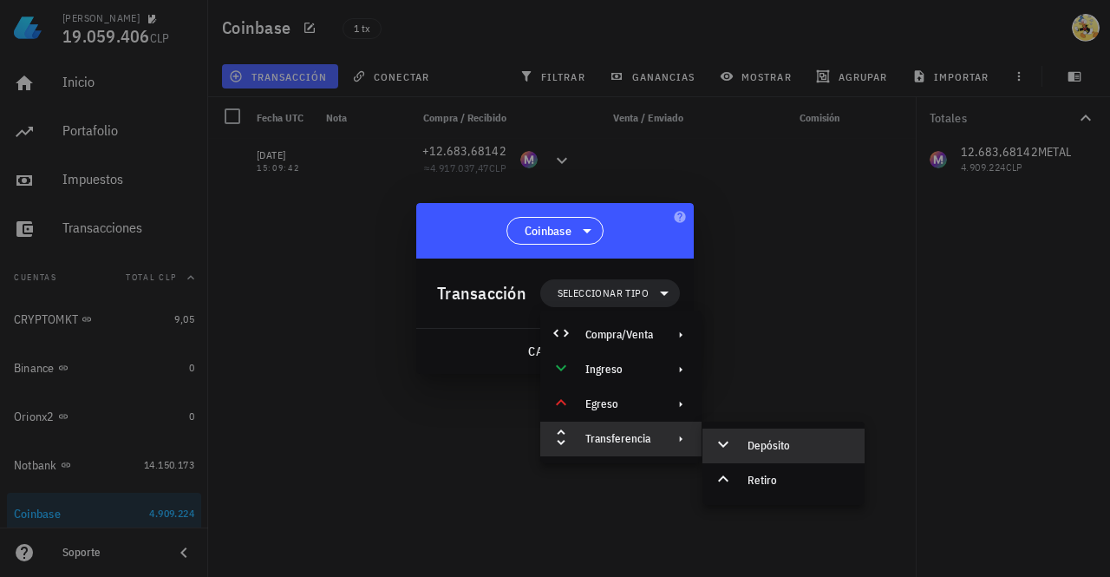
click at [780, 450] on div "Depósito" at bounding box center [799, 446] width 103 height 14
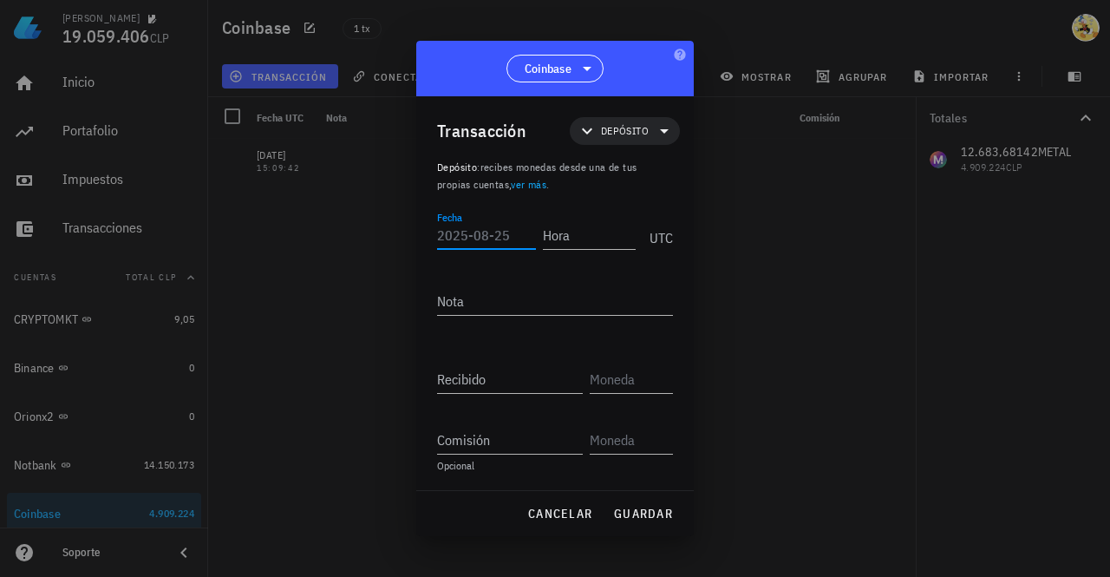
click at [480, 240] on input "Fecha" at bounding box center [486, 235] width 99 height 28
type input "2025-08-25"
click at [583, 234] on input "Hora" at bounding box center [589, 235] width 93 height 28
type input "15:09:42"
click at [635, 375] on input "text" at bounding box center [630, 379] width 80 height 28
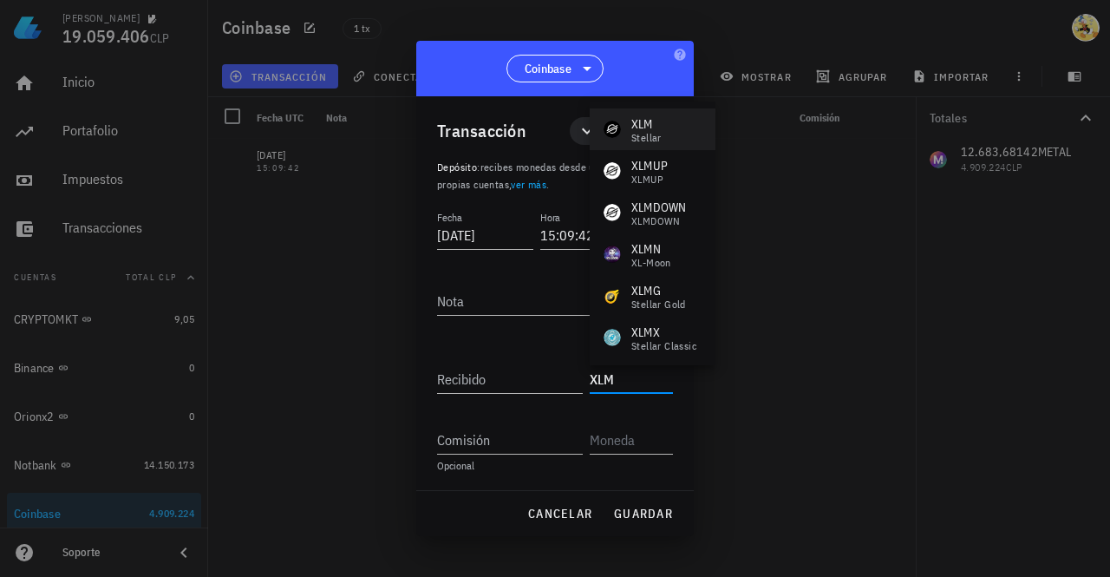
click at [646, 120] on div "XLM" at bounding box center [646, 123] width 30 height 17
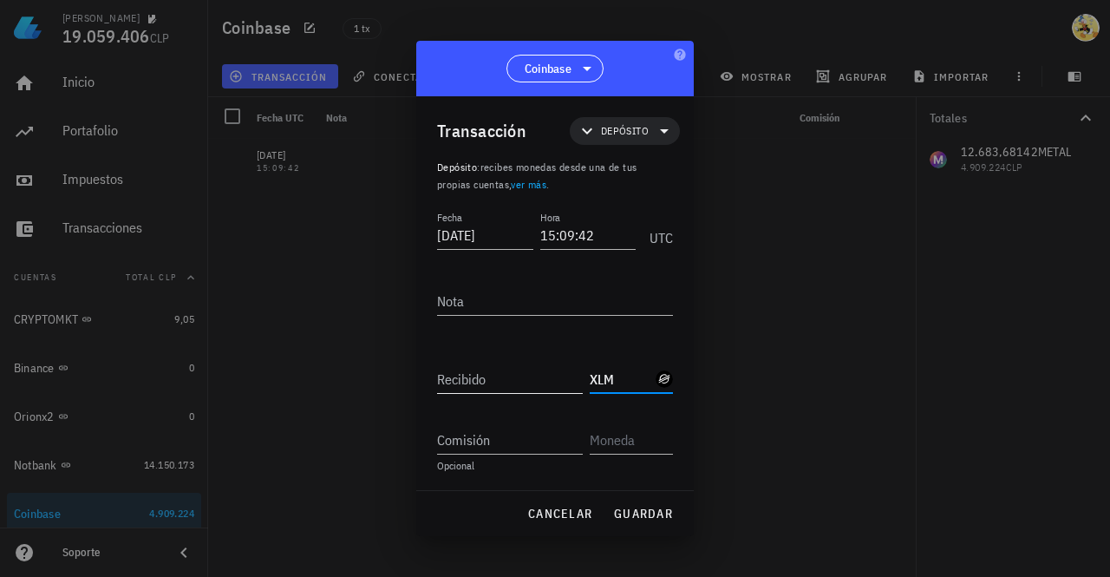
type input "XLM"
click at [497, 385] on input "Recibido" at bounding box center [510, 379] width 146 height 28
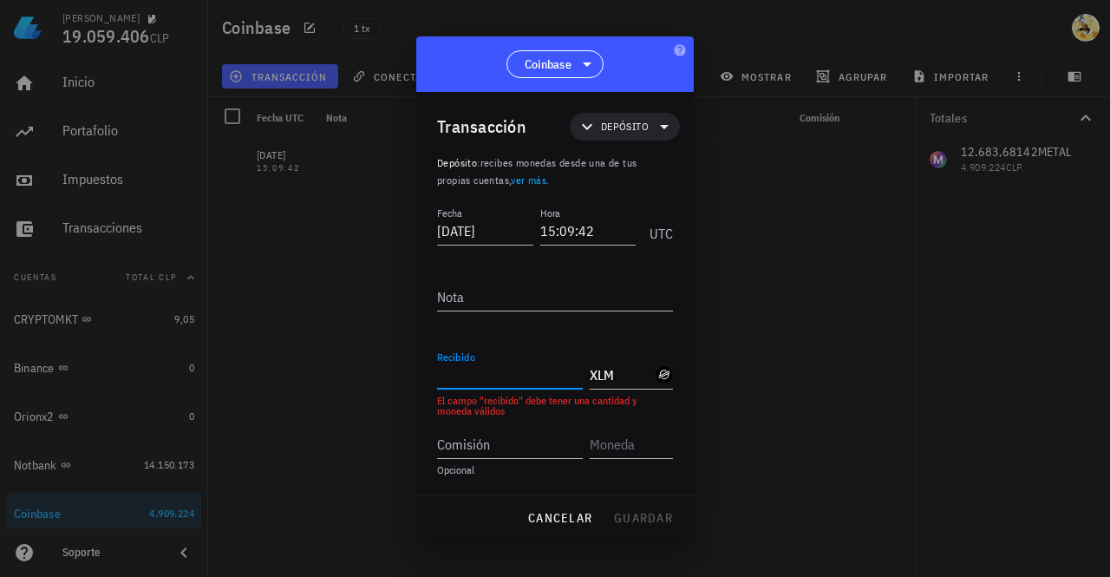
click at [480, 375] on input "Recibido" at bounding box center [510, 375] width 146 height 28
paste input "10772,6730719"
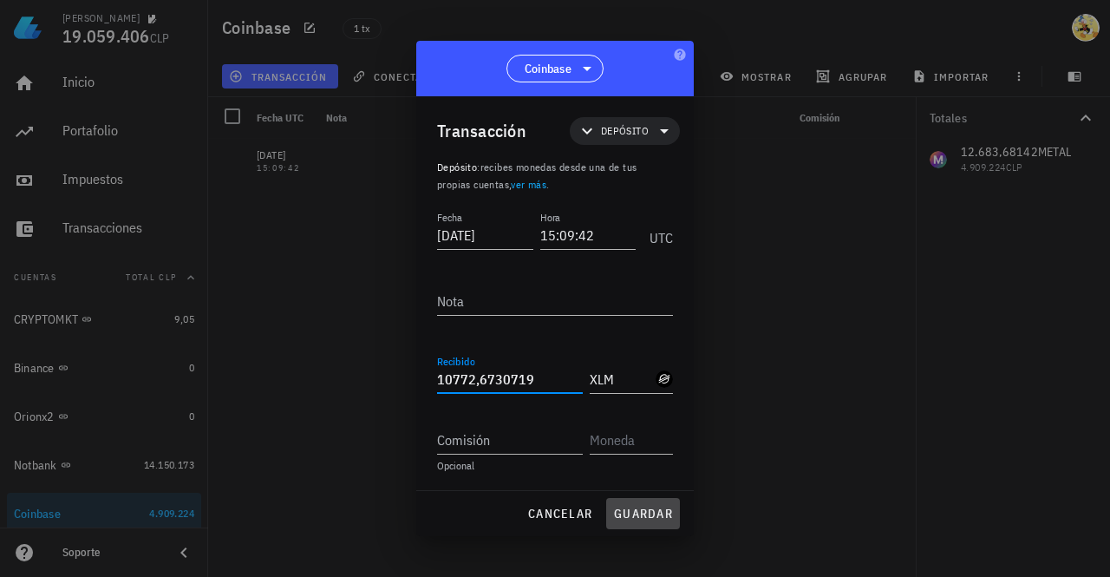
type input "10.772,6730719"
click at [634, 507] on span "guardar" at bounding box center [643, 514] width 60 height 16
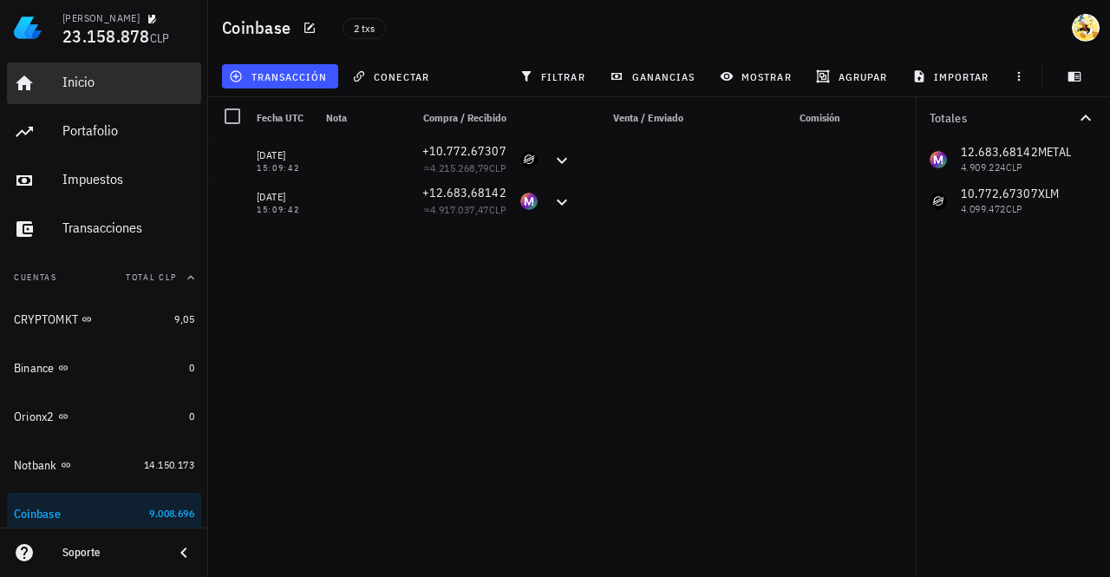
click at [95, 82] on div "Inicio" at bounding box center [128, 82] width 132 height 16
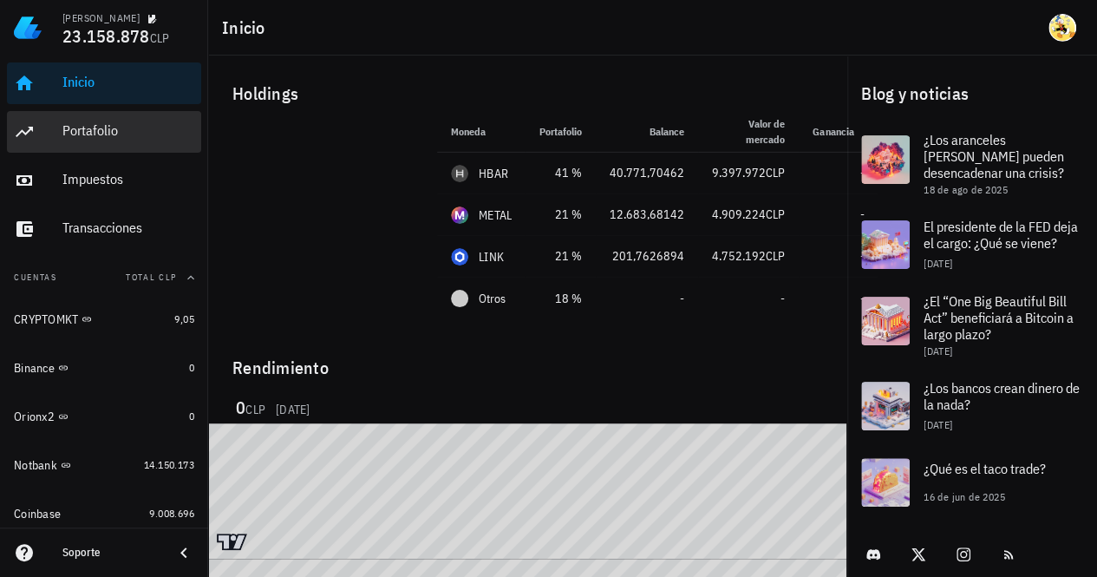
click at [94, 134] on div "Portafolio" at bounding box center [128, 130] width 132 height 16
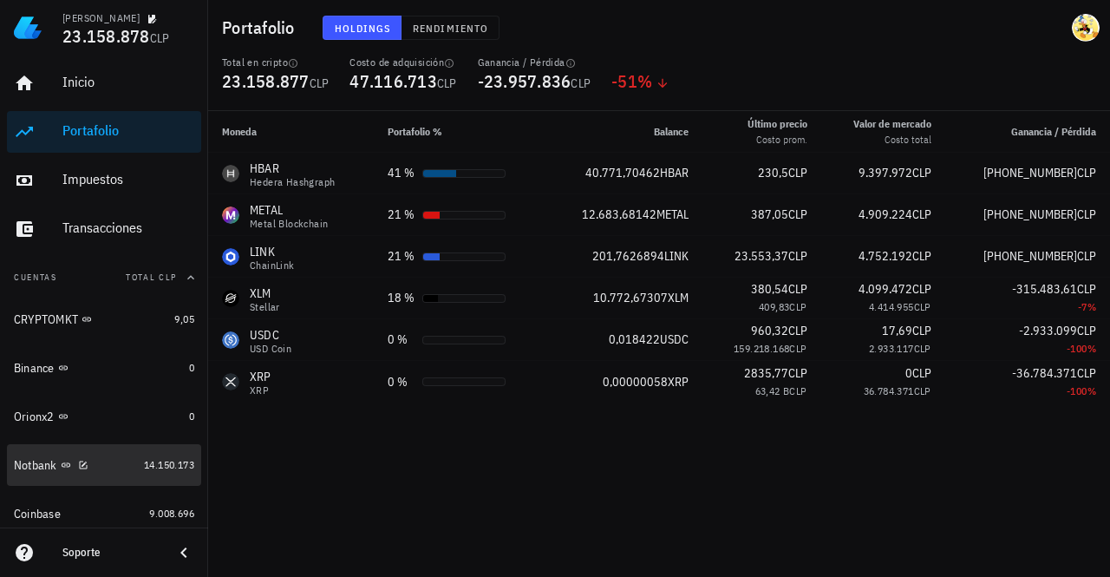
click at [125, 469] on link "Notbank 14.150.173" at bounding box center [104, 465] width 194 height 42
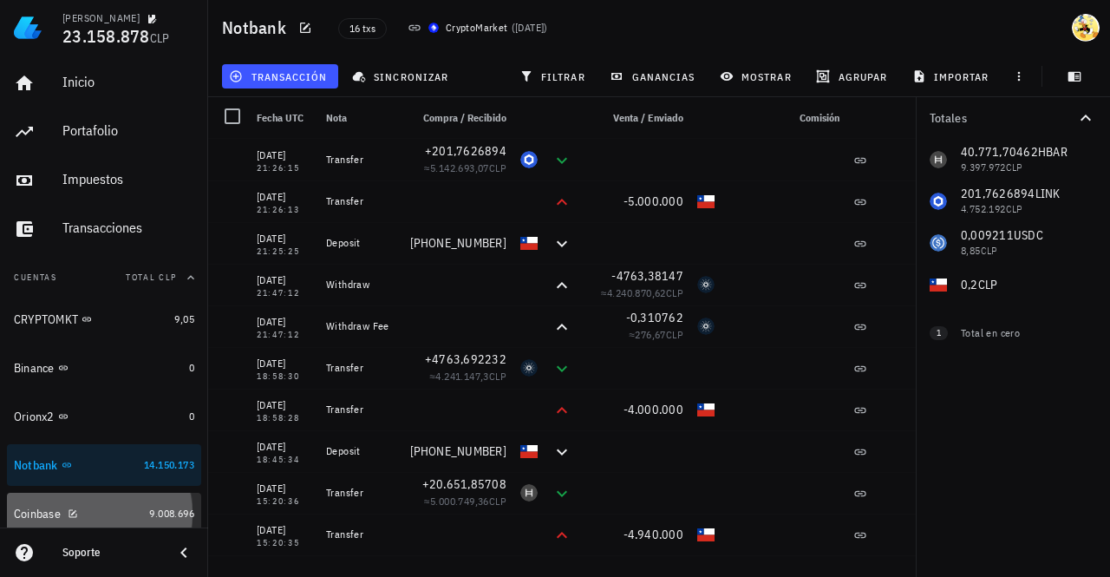
click at [111, 518] on div "Coinbase" at bounding box center [78, 514] width 128 height 16
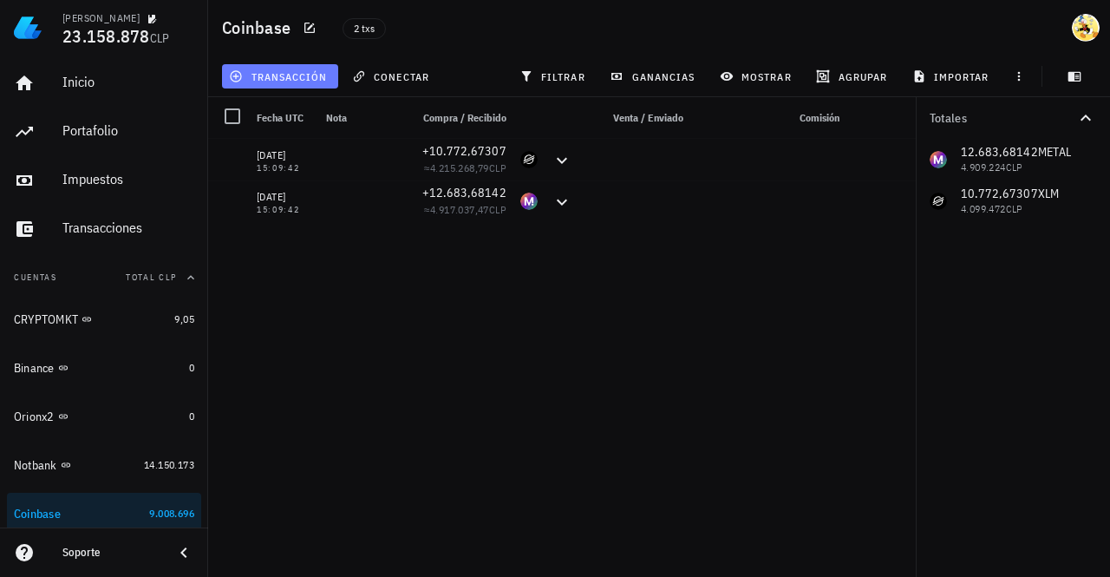
click at [304, 78] on span "transacción" at bounding box center [279, 76] width 95 height 14
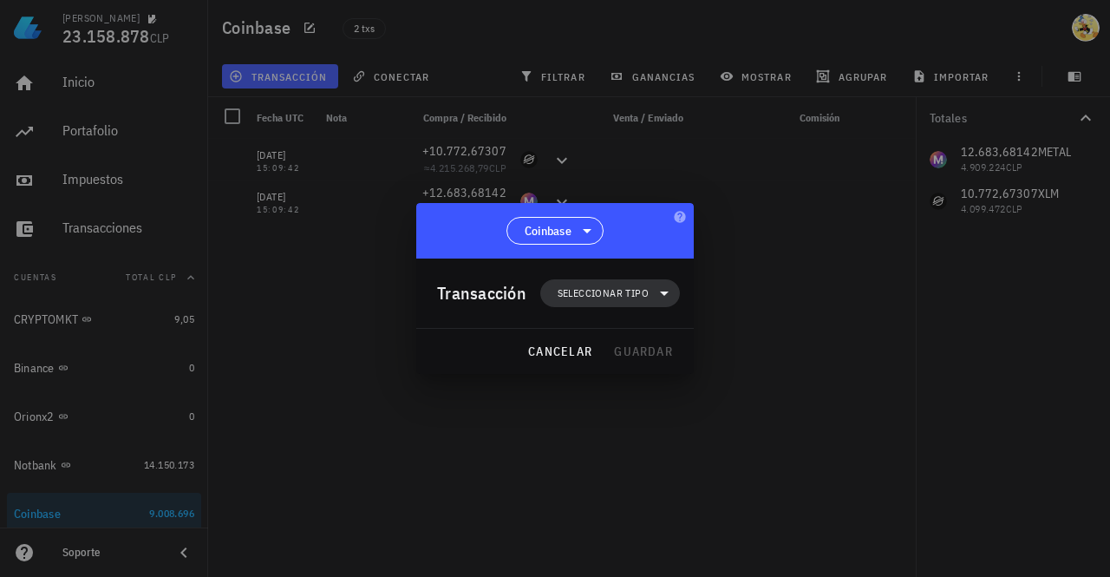
click at [624, 291] on span "Seleccionar tipo" at bounding box center [603, 292] width 91 height 17
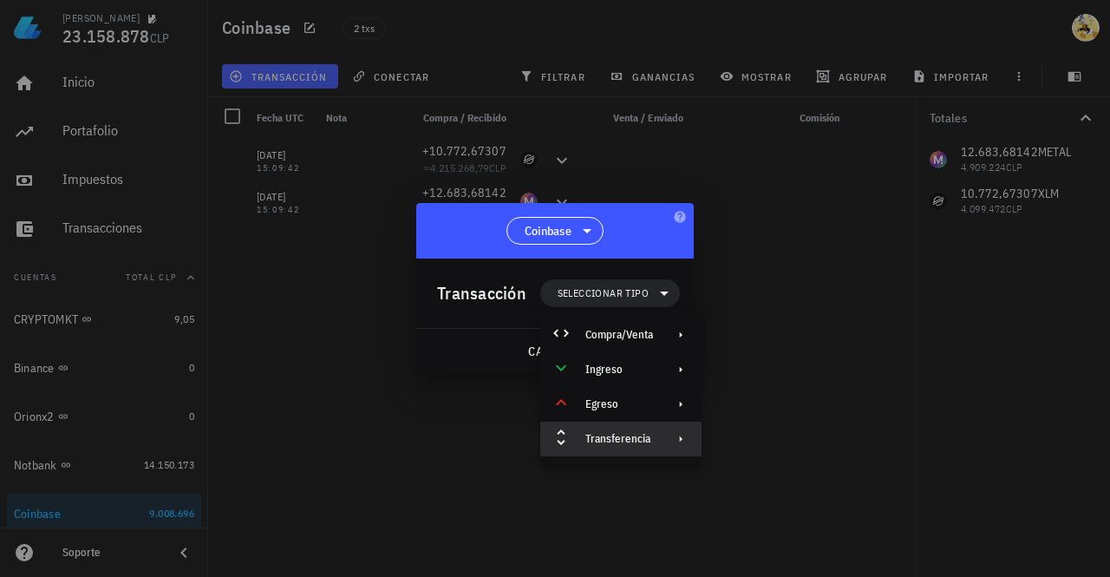
click at [642, 437] on div "Transferencia" at bounding box center [619, 439] width 68 height 14
click at [768, 446] on div "Depósito" at bounding box center [799, 446] width 103 height 14
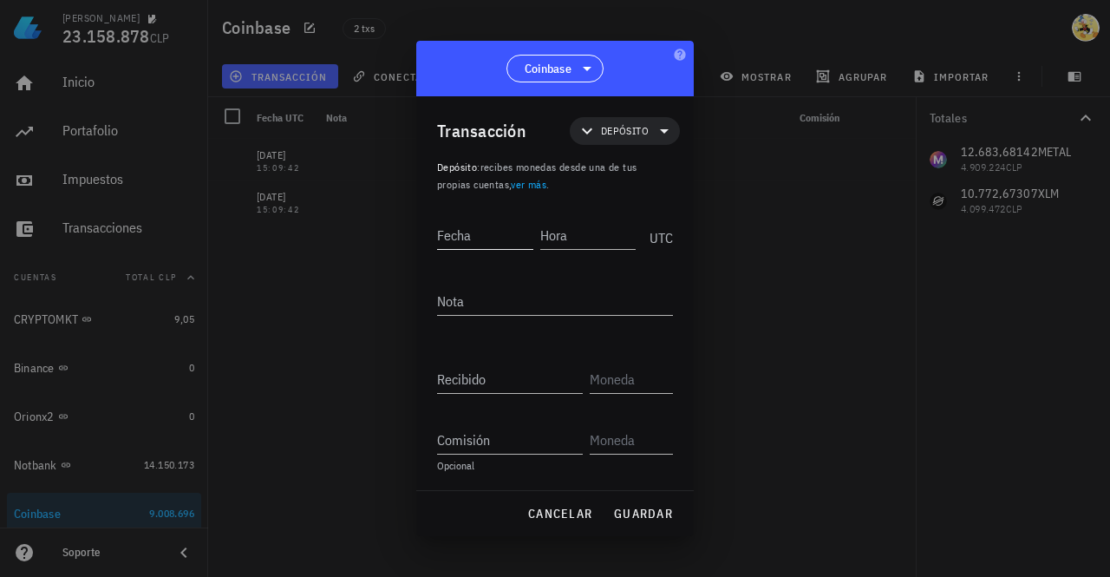
click at [478, 233] on input "Fecha" at bounding box center [485, 235] width 96 height 28
type input "2025-08-25"
click at [607, 244] on input "Hora" at bounding box center [586, 235] width 99 height 28
type input "15:09:42"
click at [617, 377] on input "text" at bounding box center [630, 379] width 80 height 28
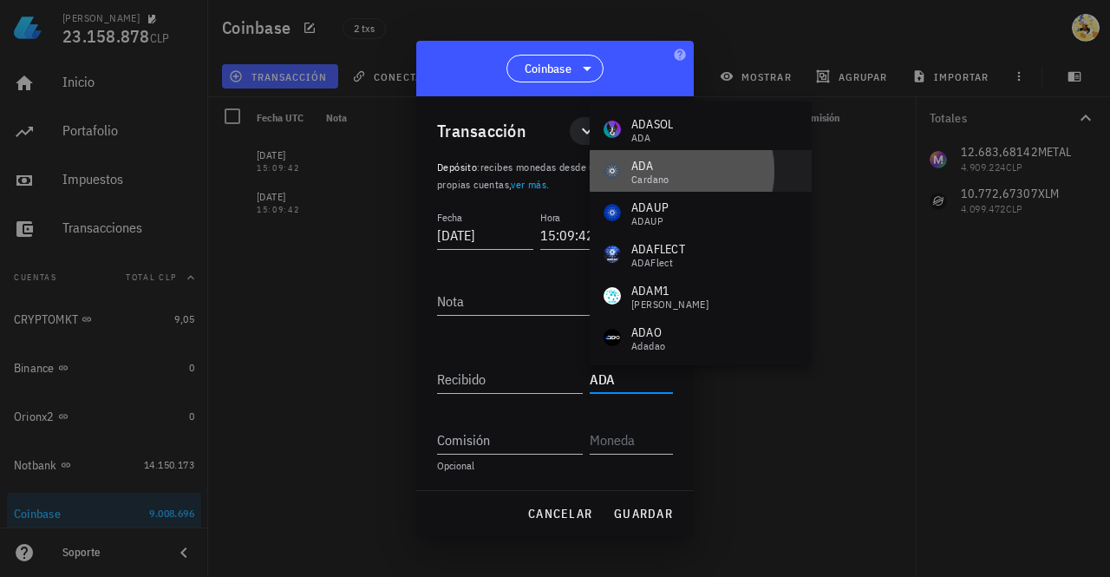
click at [671, 173] on div "ADA Cardano" at bounding box center [701, 171] width 222 height 42
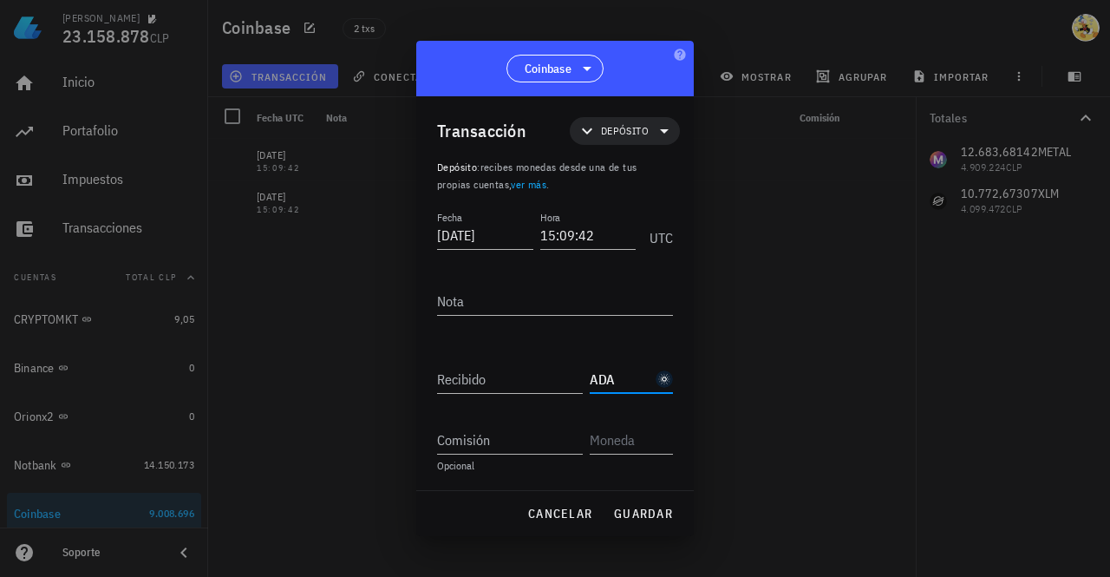
type input "ADA"
click at [486, 382] on input "Recibido" at bounding box center [510, 379] width 146 height 28
paste input "8851,422565"
type input "8.851,422565"
click at [547, 433] on input "Comisión" at bounding box center [510, 440] width 146 height 28
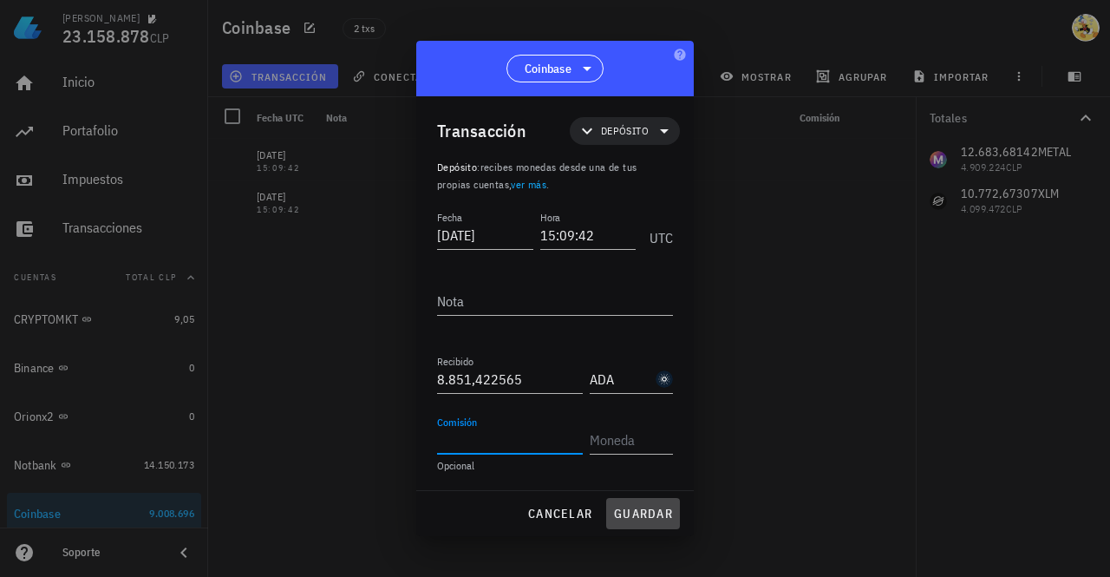
click at [655, 510] on span "guardar" at bounding box center [643, 514] width 60 height 16
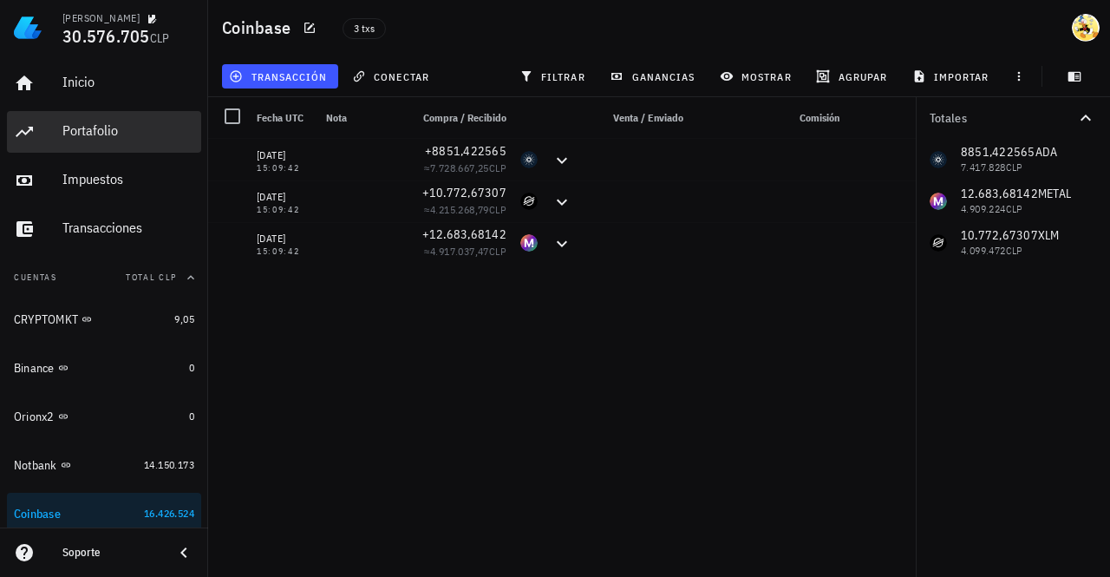
click at [96, 133] on div "Portafolio" at bounding box center [128, 130] width 132 height 16
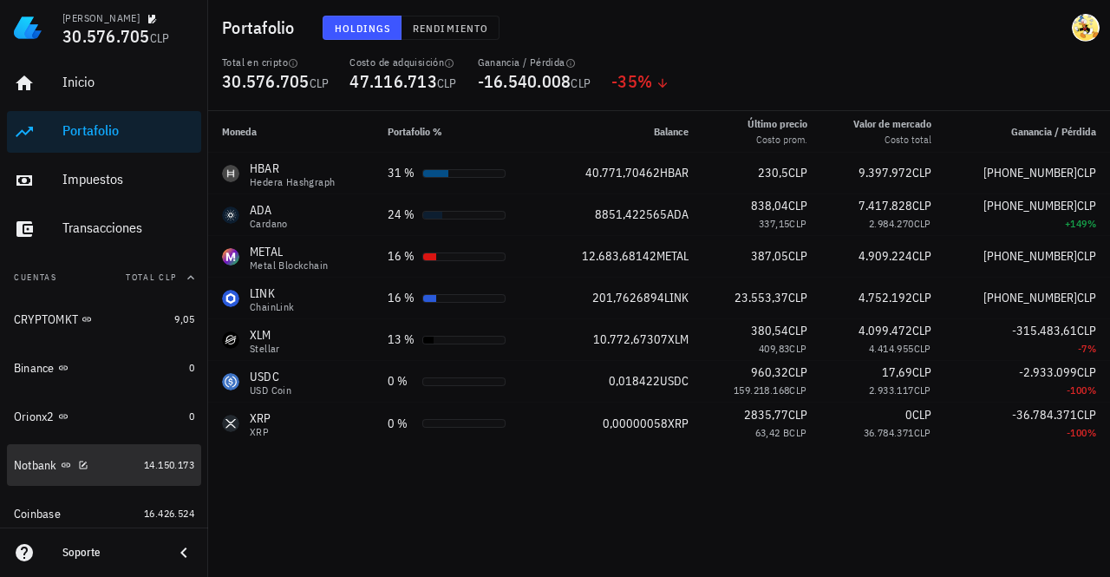
click at [114, 469] on div "Notbank" at bounding box center [75, 465] width 123 height 16
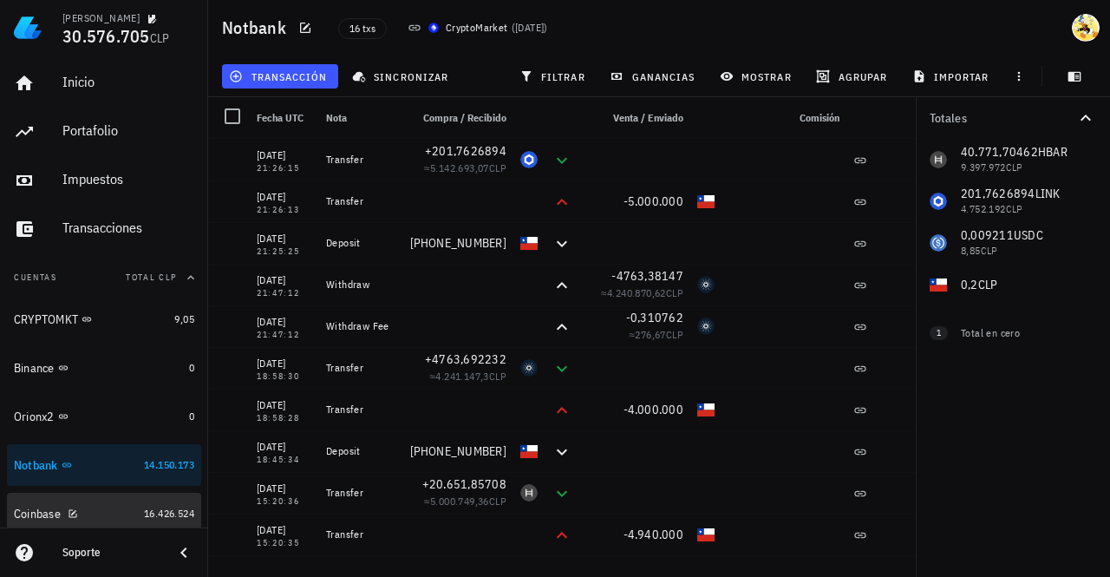
click at [118, 511] on div "Coinbase" at bounding box center [75, 514] width 123 height 16
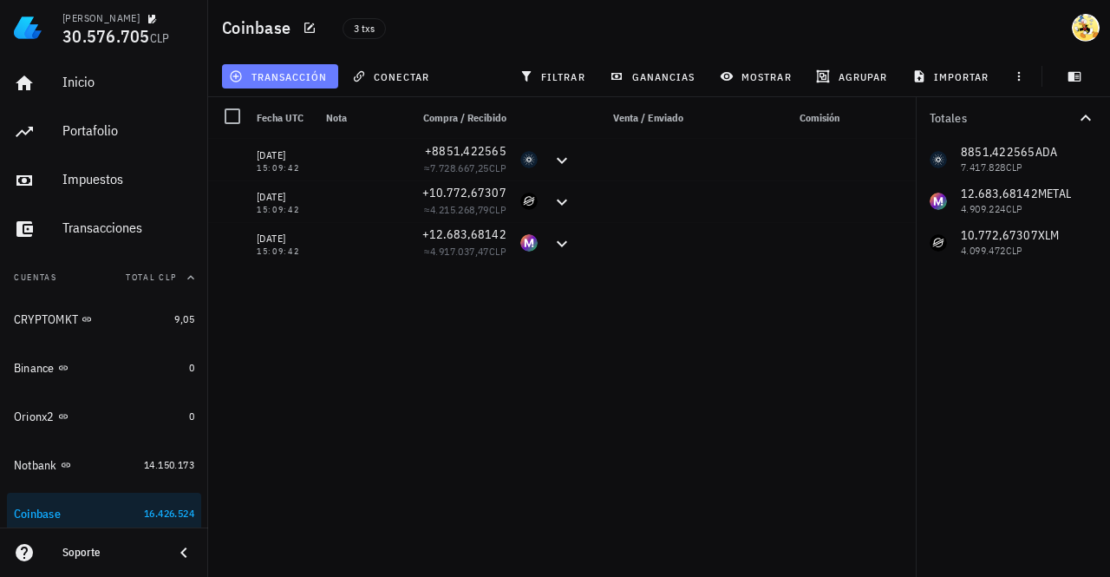
click at [310, 79] on span "transacción" at bounding box center [279, 76] width 95 height 14
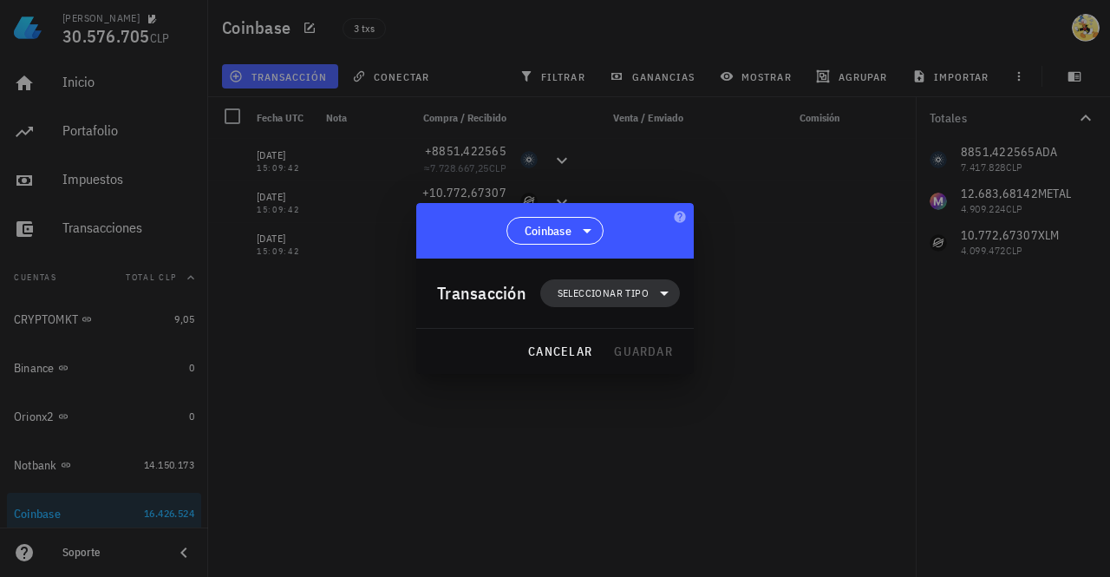
click at [637, 298] on span "Seleccionar tipo" at bounding box center [603, 292] width 91 height 17
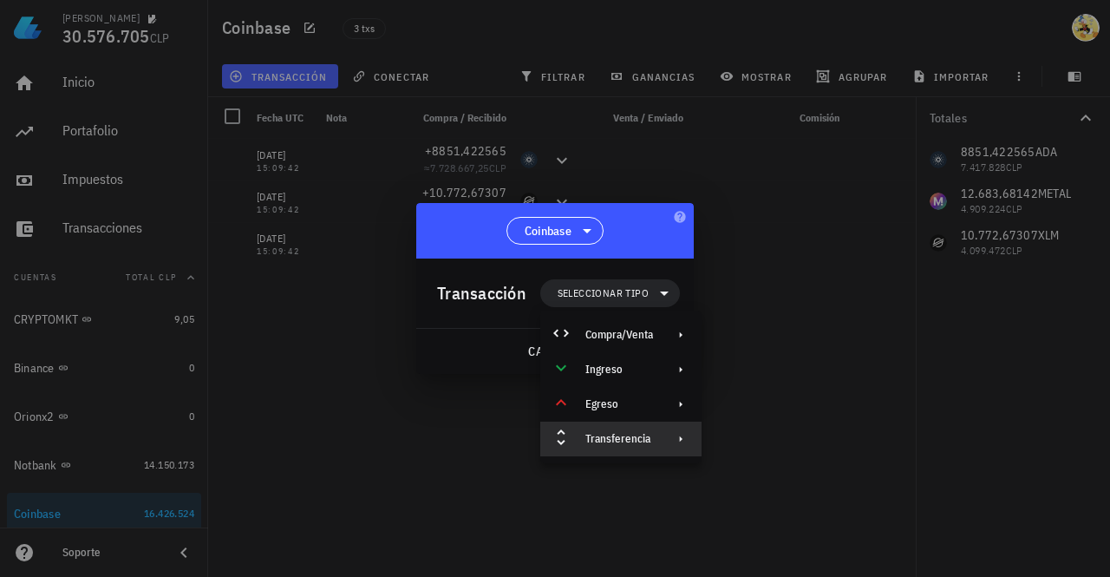
click at [630, 446] on div "Transferencia" at bounding box center [620, 438] width 161 height 35
click at [787, 448] on div "Depósito" at bounding box center [799, 446] width 103 height 14
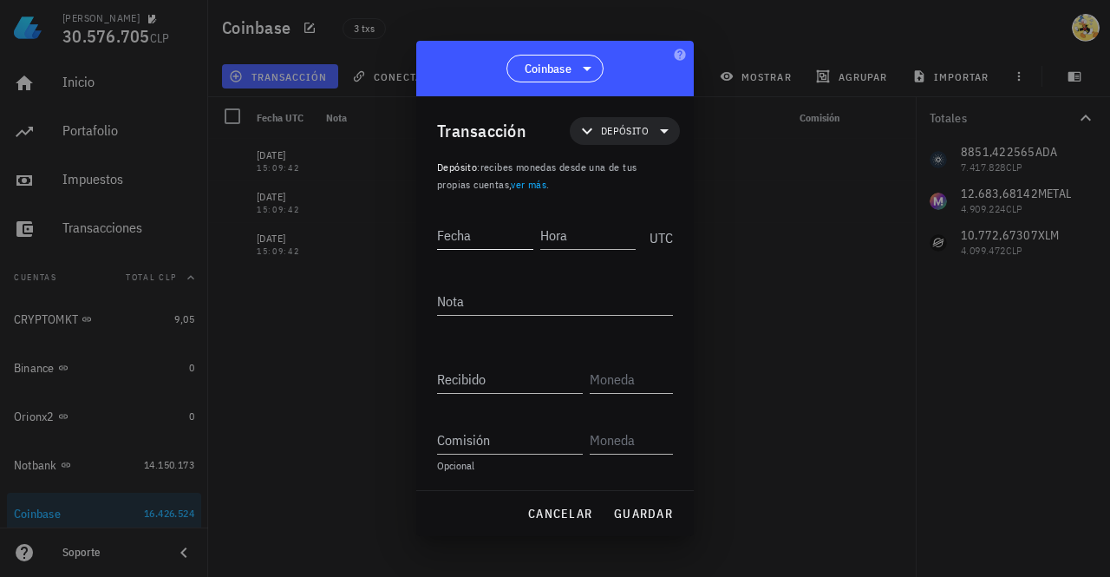
click at [476, 227] on input "Fecha" at bounding box center [485, 235] width 96 height 28
type input "2025-08-25"
click at [558, 234] on input "Hora" at bounding box center [586, 235] width 99 height 28
type input "15:09:42"
click at [619, 375] on input "text" at bounding box center [630, 379] width 80 height 28
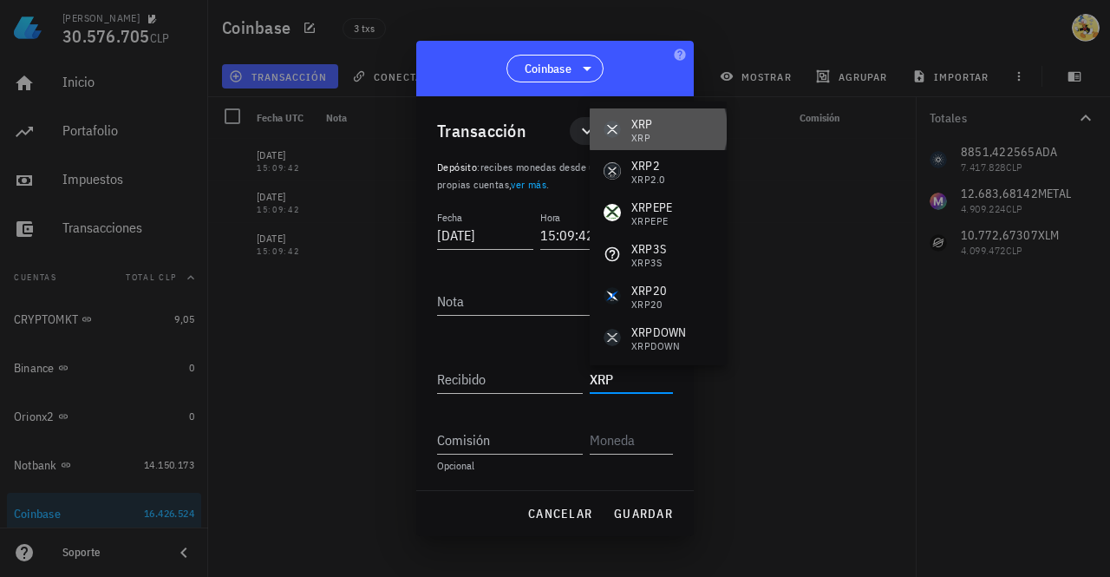
click at [650, 138] on div "XRP" at bounding box center [642, 138] width 22 height 10
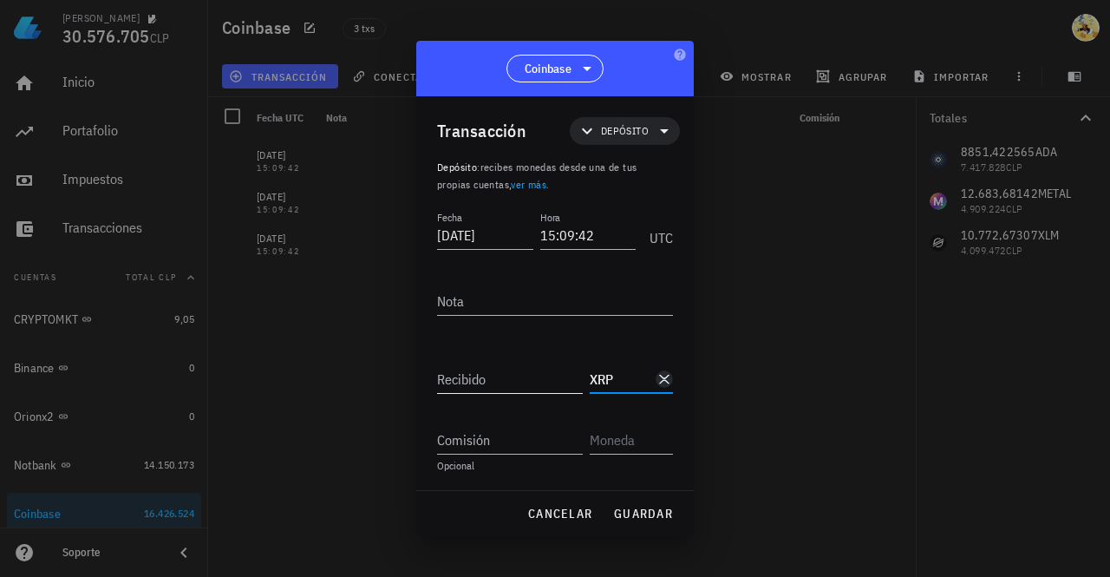
type input "XRP"
click at [509, 388] on input "Recibido" at bounding box center [510, 379] width 146 height 28
paste input "42328,83259458"
click at [473, 382] on input "42328,83259458" at bounding box center [510, 379] width 146 height 28
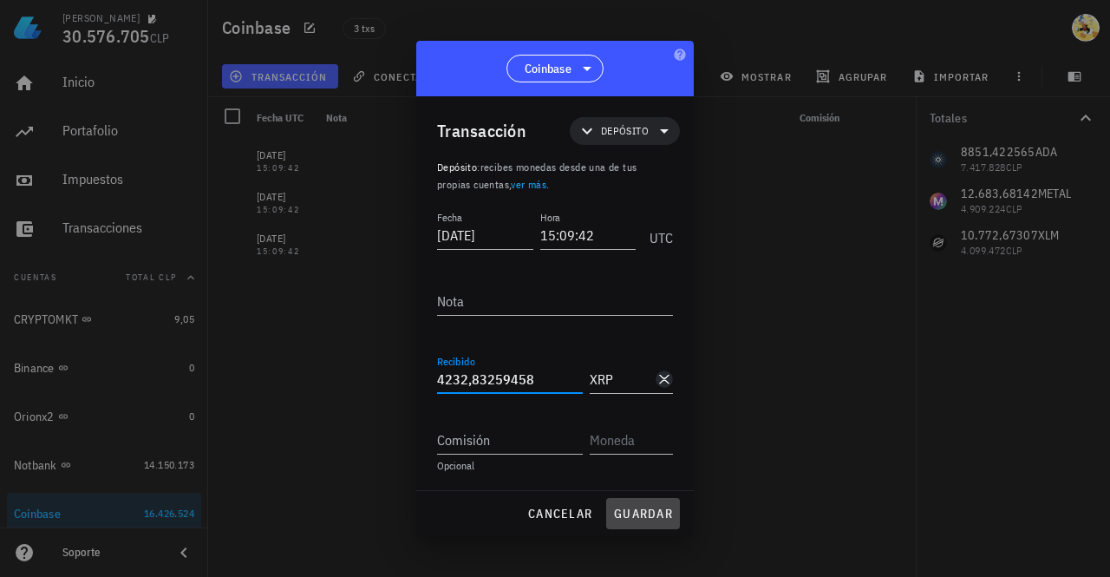
type input "4.232,83259458"
click at [646, 517] on span "guardar" at bounding box center [643, 514] width 60 height 16
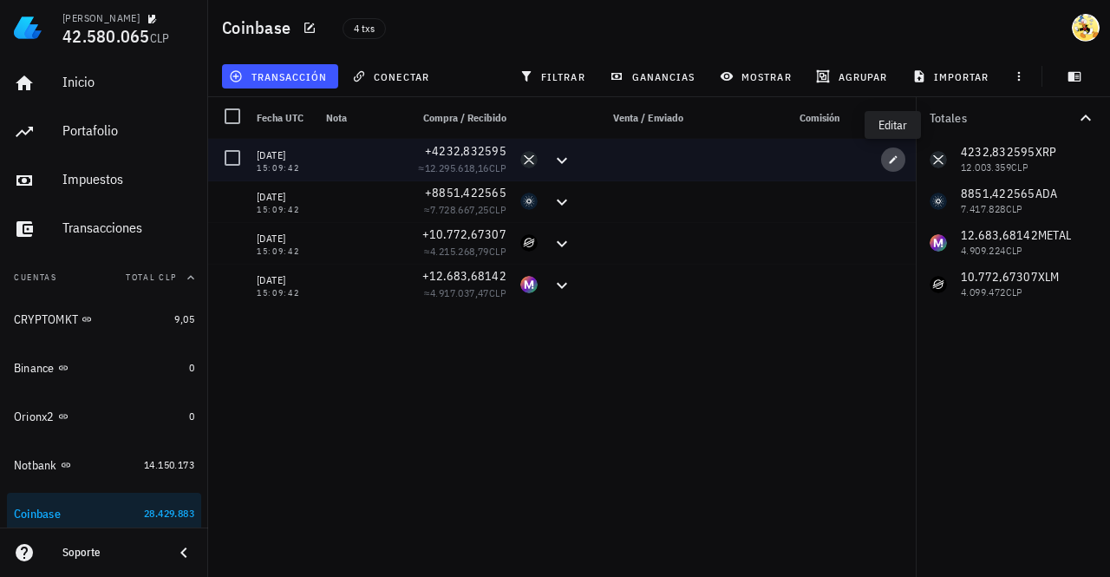
click at [893, 158] on icon "button" at bounding box center [894, 159] width 8 height 8
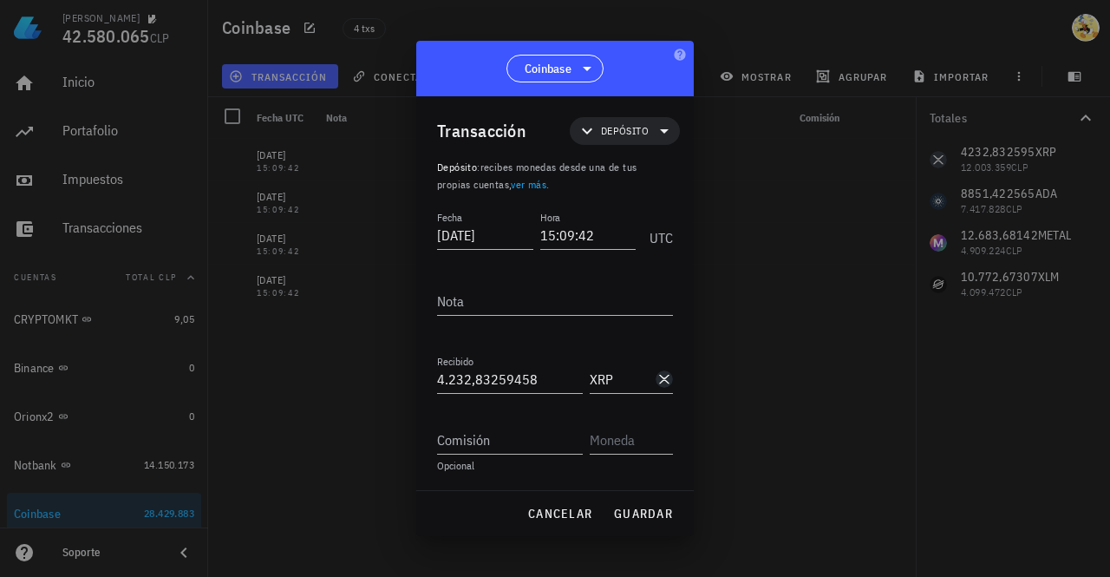
click at [374, 414] on div at bounding box center [555, 288] width 1110 height 577
click at [559, 516] on span "cancelar" at bounding box center [559, 514] width 65 height 16
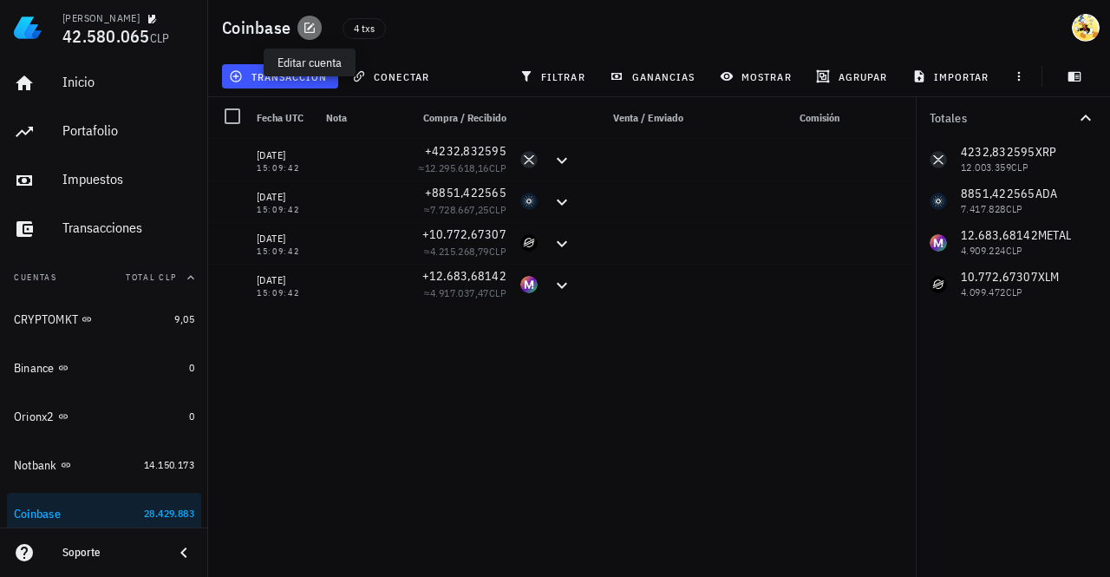
click at [310, 30] on icon "button" at bounding box center [310, 28] width 14 height 14
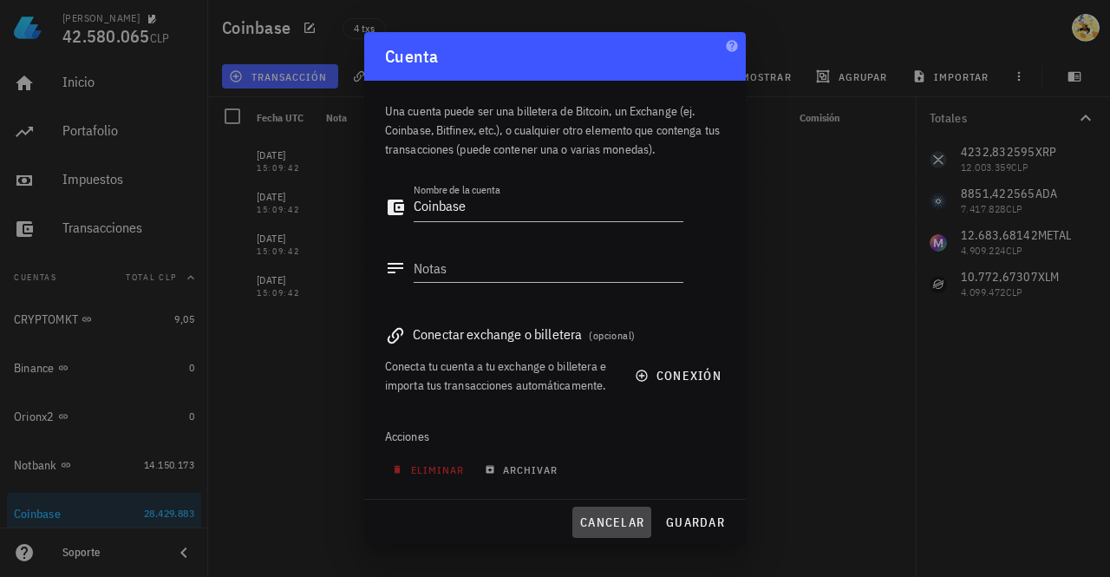
click at [630, 526] on span "cancelar" at bounding box center [611, 522] width 65 height 16
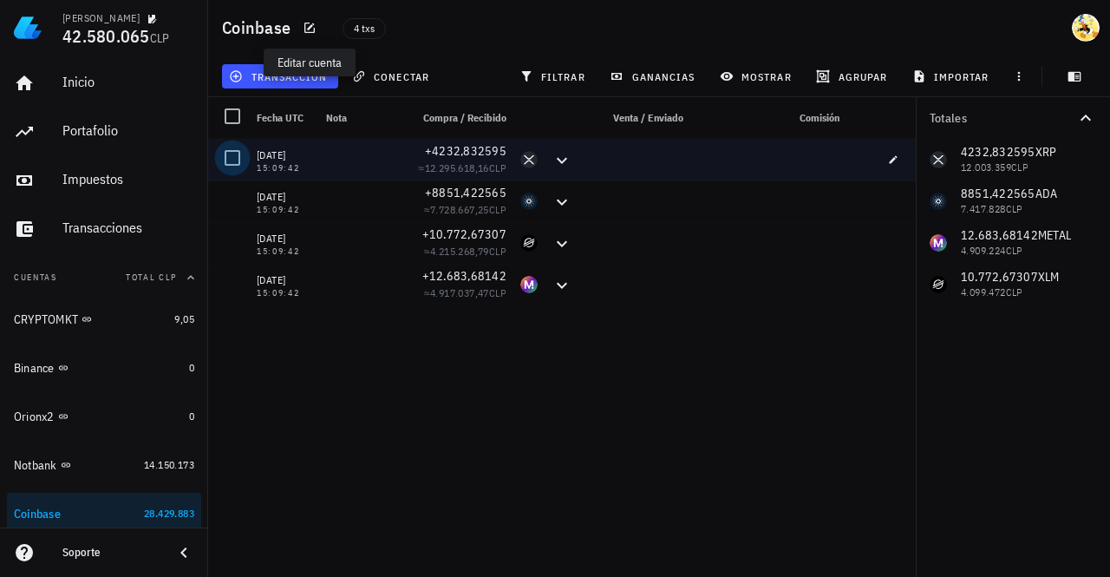
click at [229, 157] on div at bounding box center [232, 157] width 29 height 29
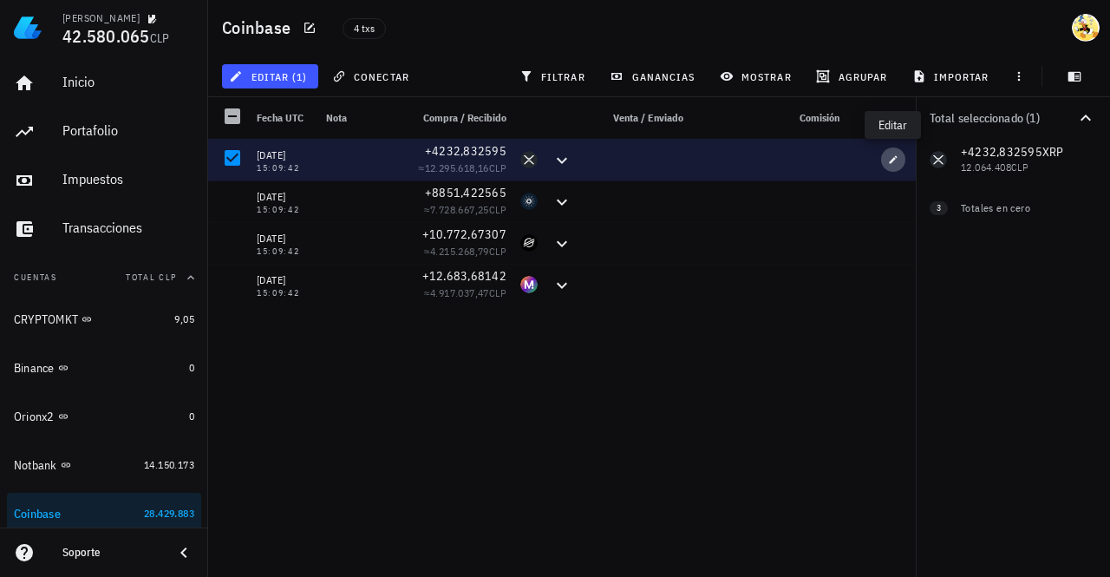
click at [891, 155] on icon "button" at bounding box center [893, 159] width 10 height 10
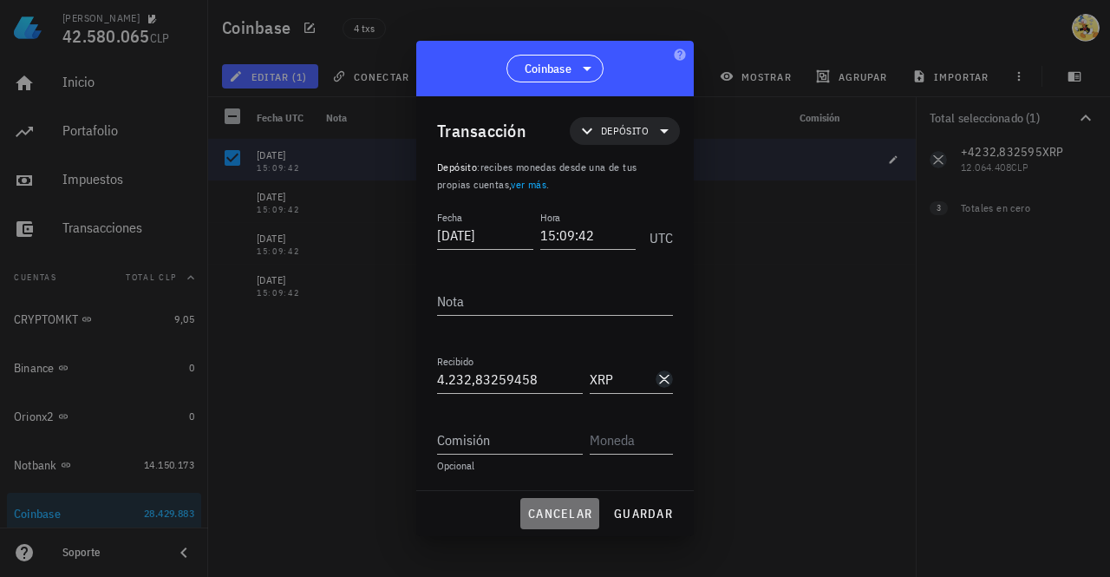
click at [559, 516] on span "cancelar" at bounding box center [559, 514] width 65 height 16
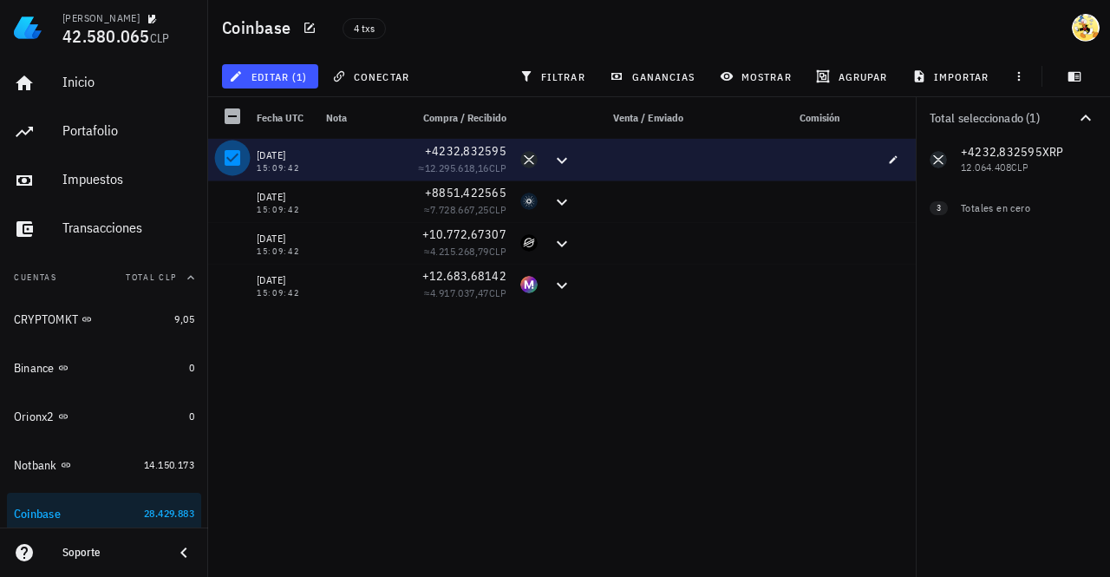
click at [229, 159] on div at bounding box center [232, 157] width 29 height 29
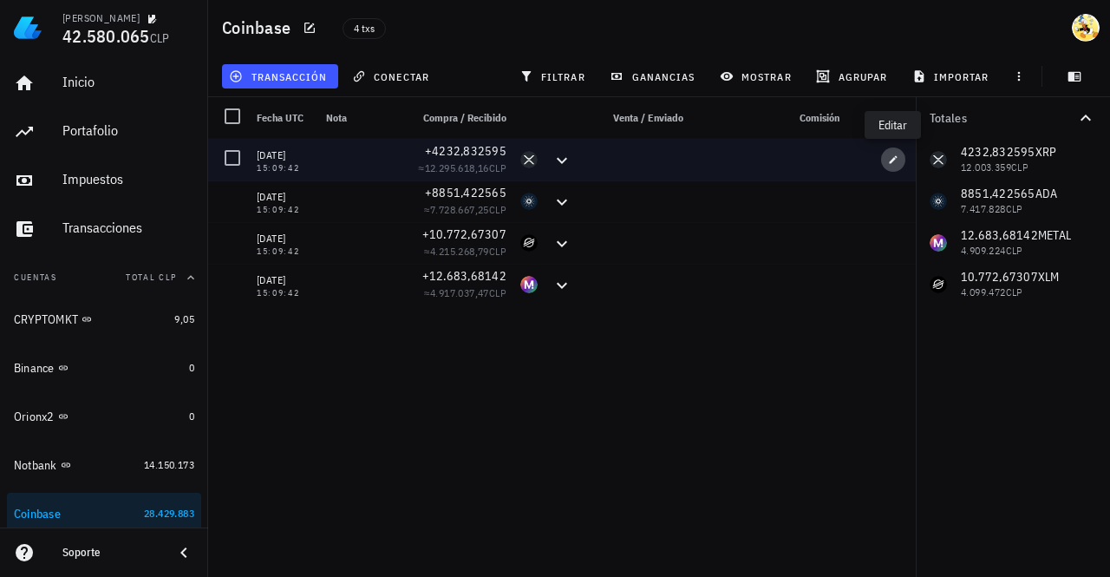
click at [893, 162] on icon "button" at bounding box center [893, 159] width 10 height 10
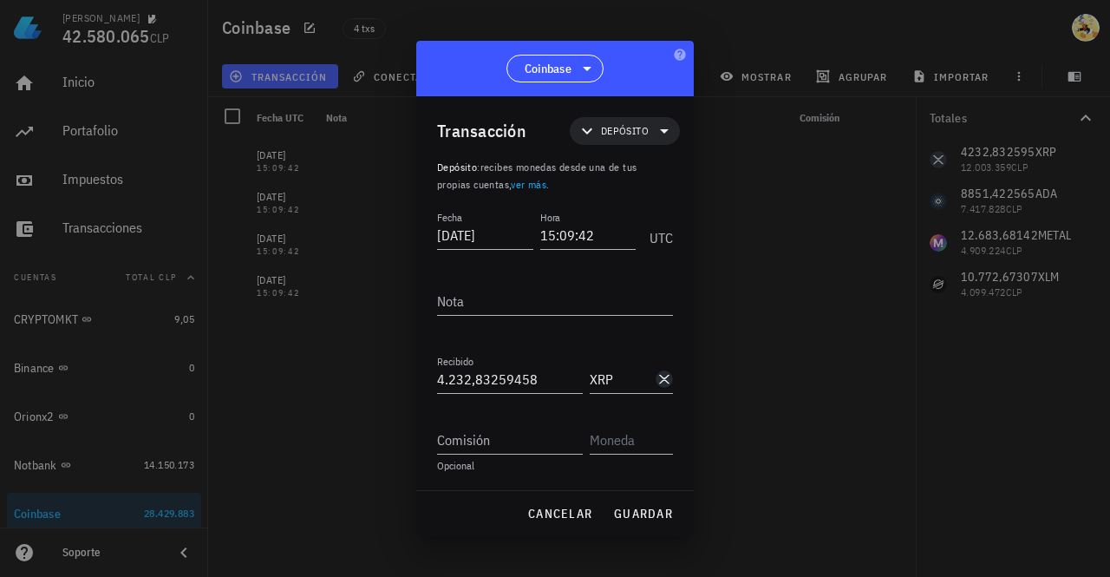
click at [798, 318] on div at bounding box center [555, 288] width 1110 height 577
click at [542, 518] on span "cancelar" at bounding box center [559, 514] width 65 height 16
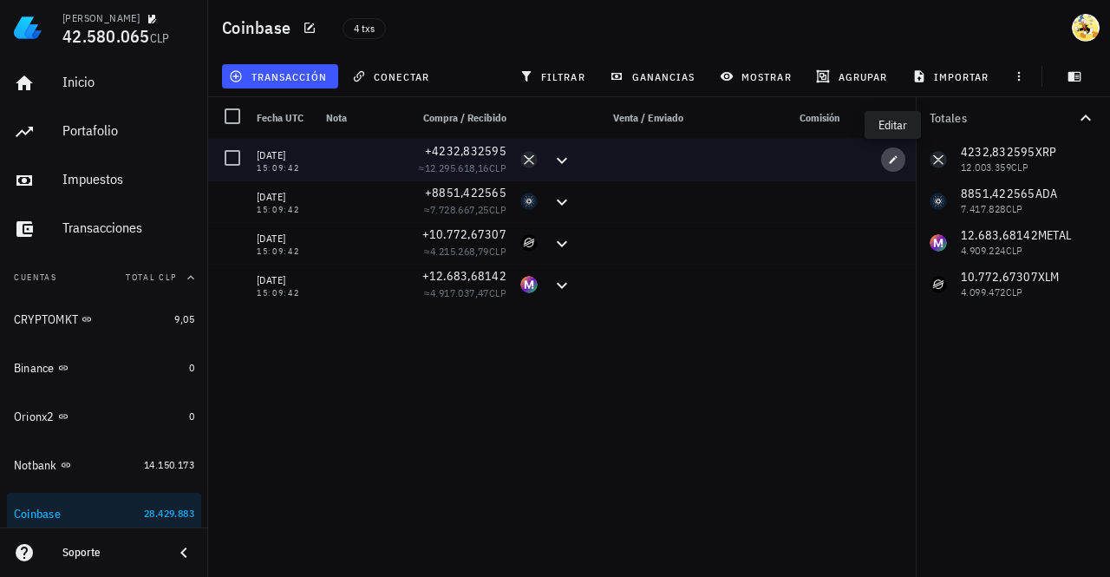
click at [893, 155] on icon "button" at bounding box center [893, 159] width 10 height 10
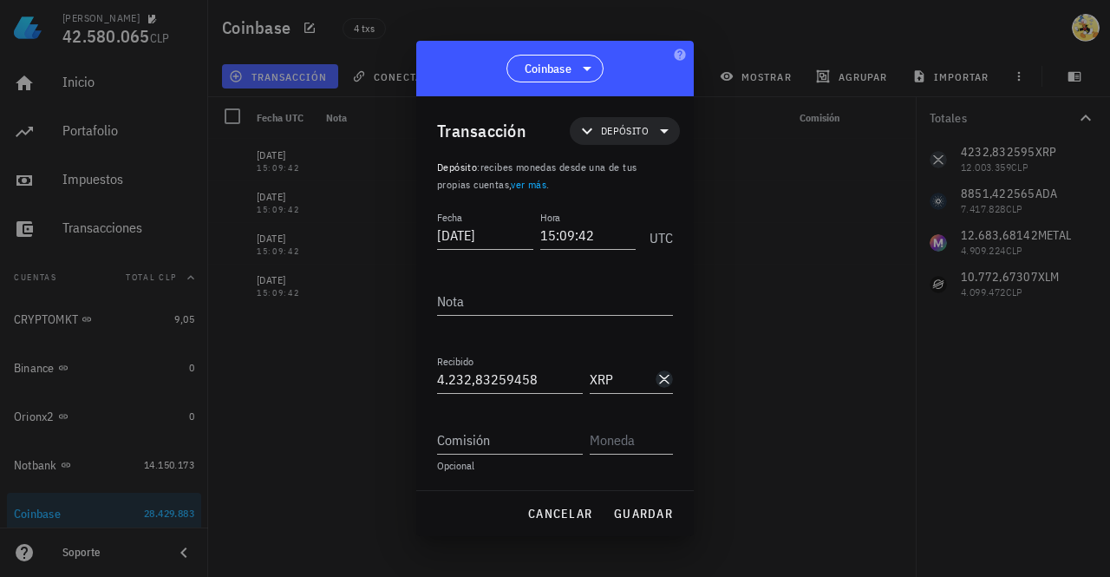
click at [780, 290] on div at bounding box center [555, 288] width 1110 height 577
click at [553, 507] on span "cancelar" at bounding box center [559, 514] width 65 height 16
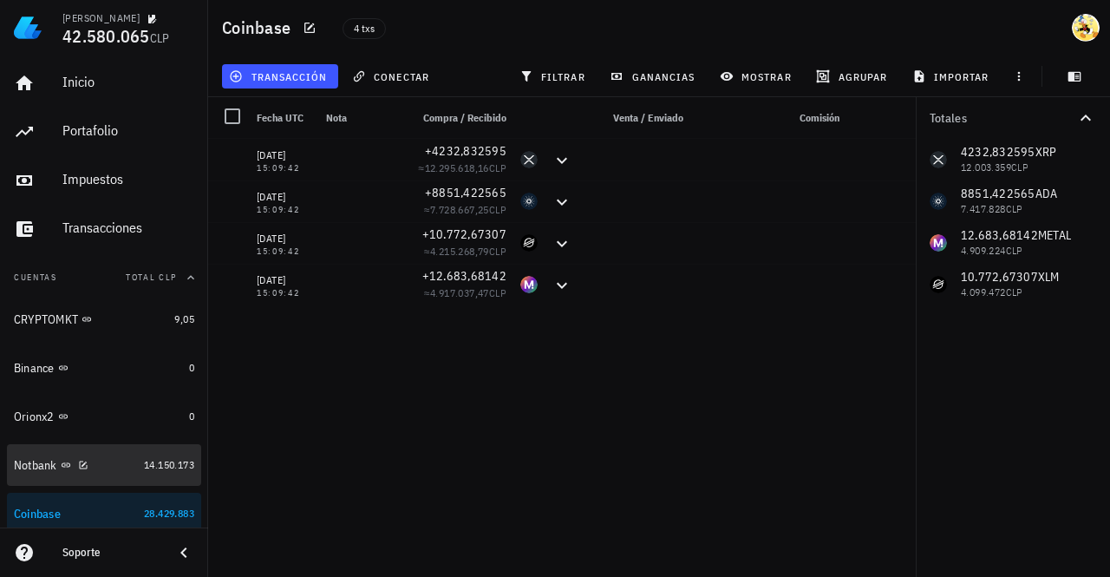
drag, startPoint x: 115, startPoint y: 457, endPoint x: 114, endPoint y: 499, distance: 41.7
click at [115, 457] on div "Notbank" at bounding box center [75, 465] width 123 height 16
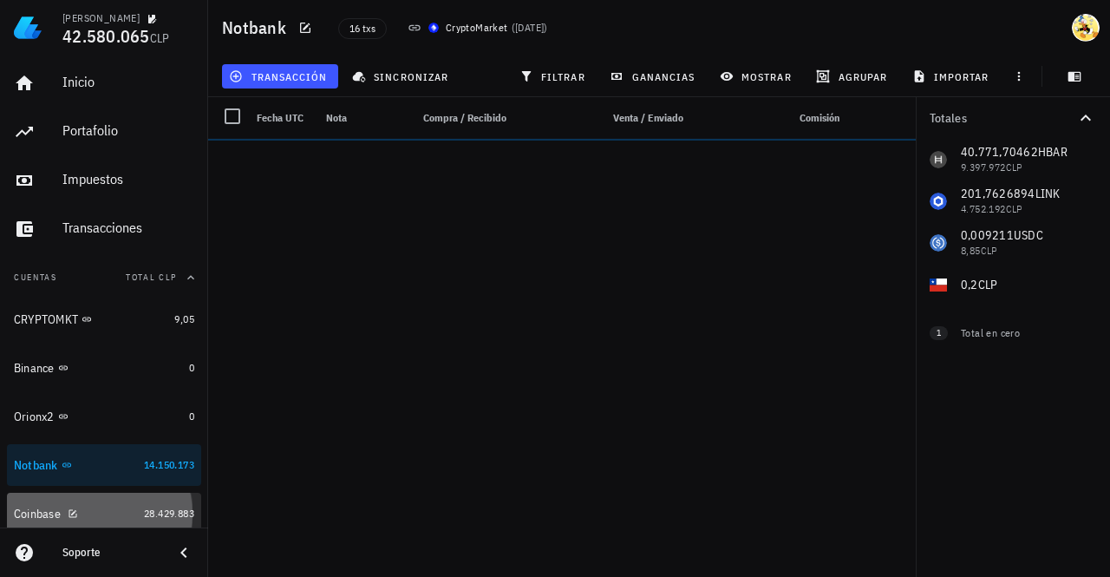
click at [110, 513] on div "Coinbase" at bounding box center [75, 514] width 123 height 16
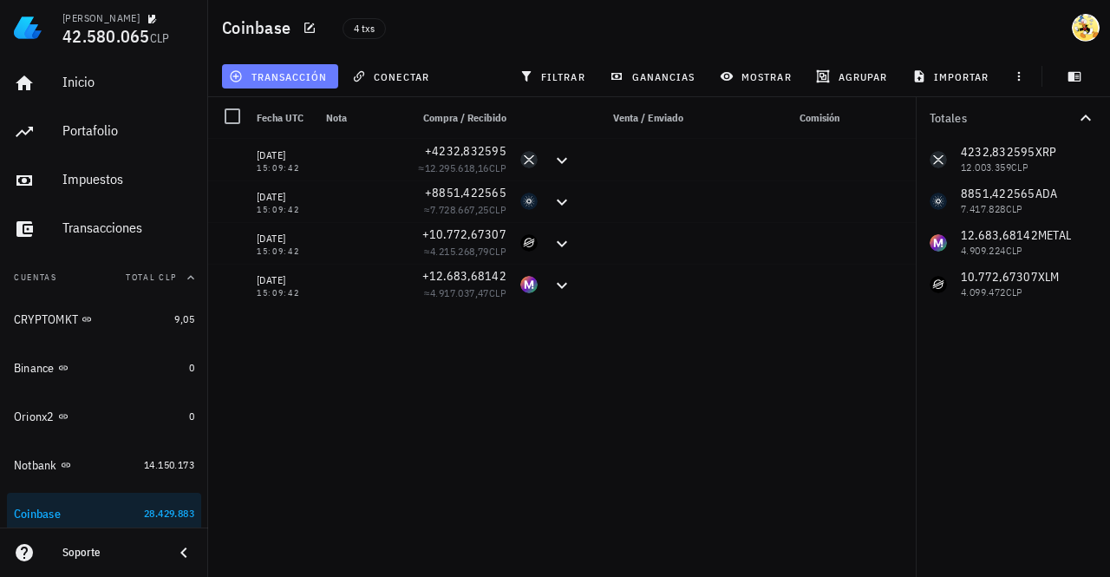
click at [297, 77] on span "transacción" at bounding box center [279, 76] width 95 height 14
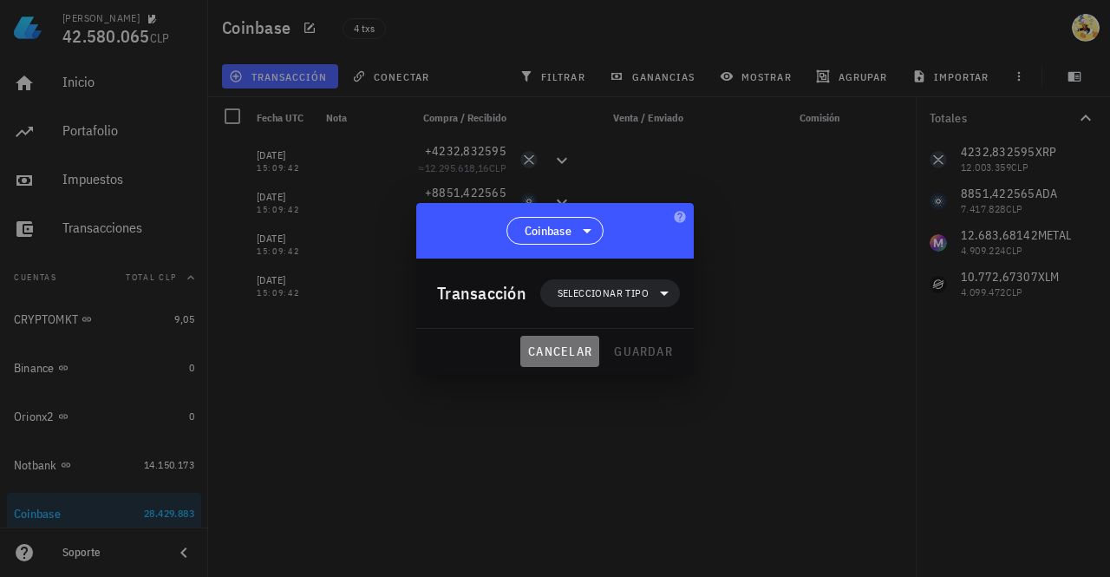
click at [552, 349] on span "cancelar" at bounding box center [559, 351] width 65 height 16
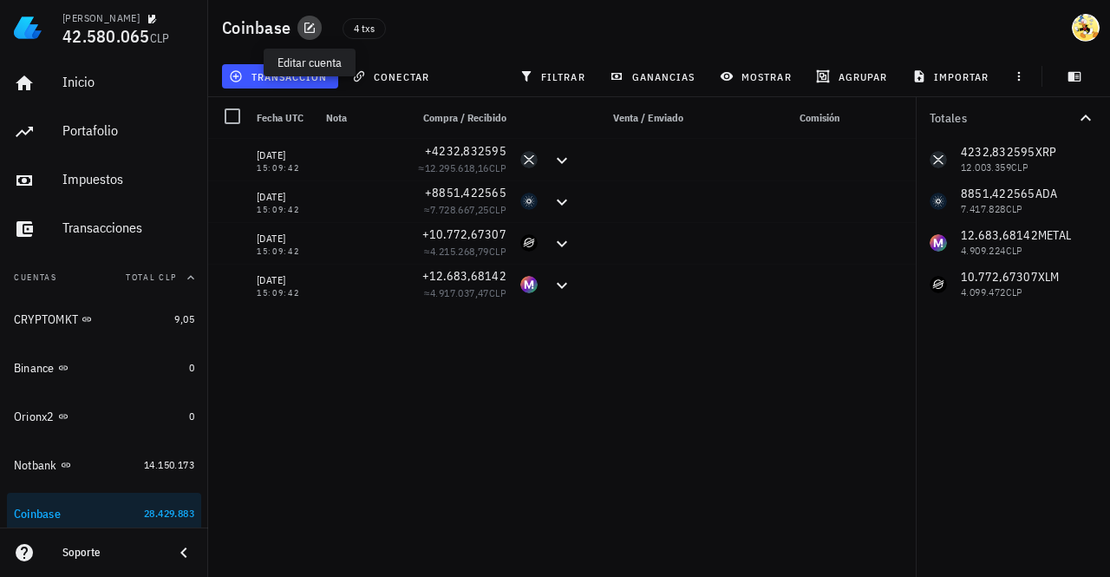
click at [307, 26] on icon "button" at bounding box center [310, 28] width 14 height 14
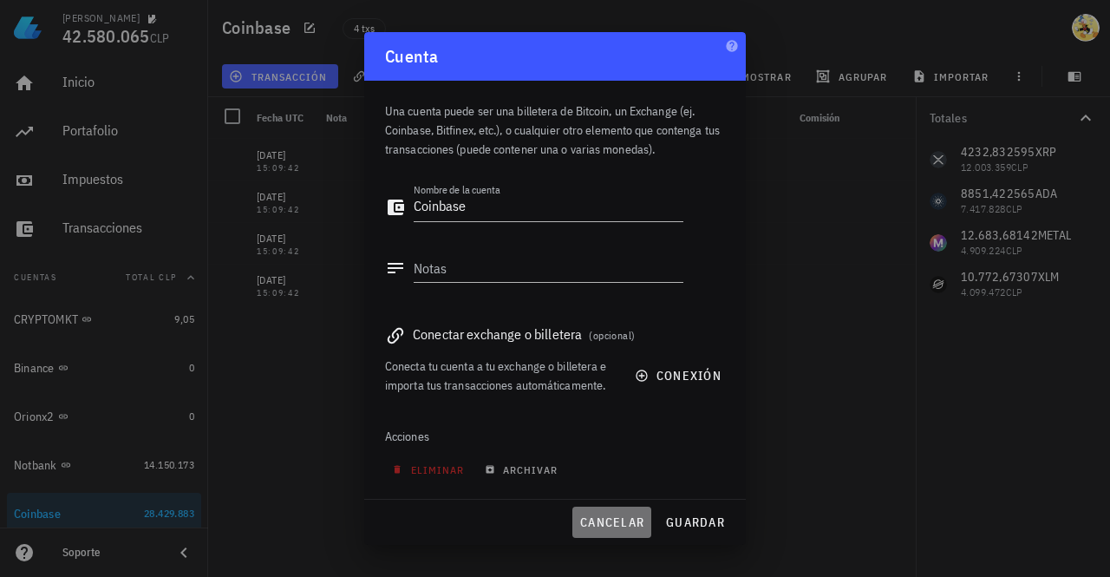
click at [607, 523] on span "cancelar" at bounding box center [611, 522] width 65 height 16
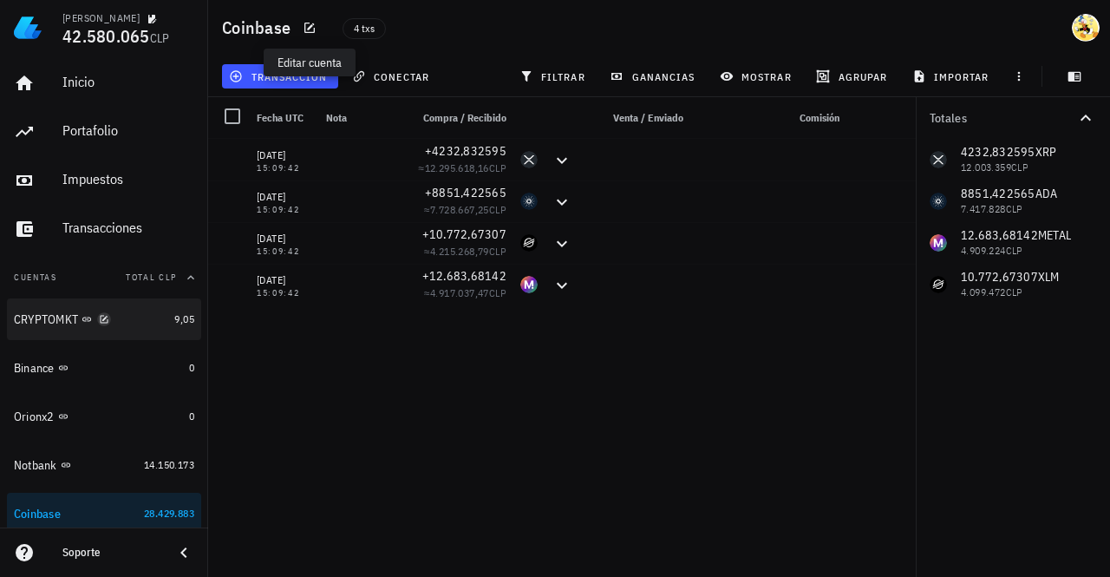
click at [108, 322] on icon "button" at bounding box center [105, 319] width 8 height 8
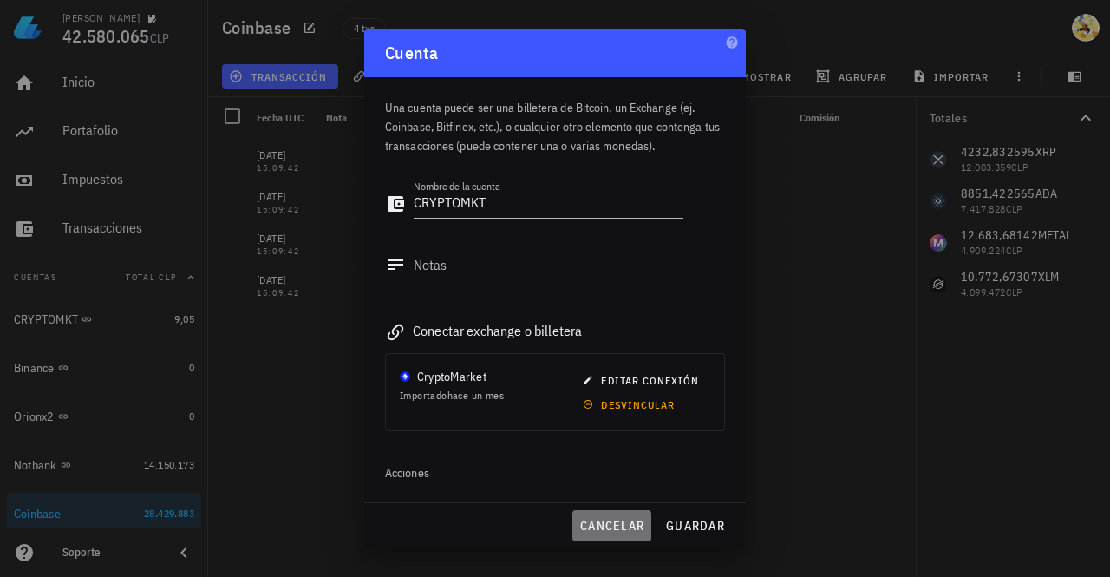
click at [604, 523] on span "cancelar" at bounding box center [611, 526] width 65 height 16
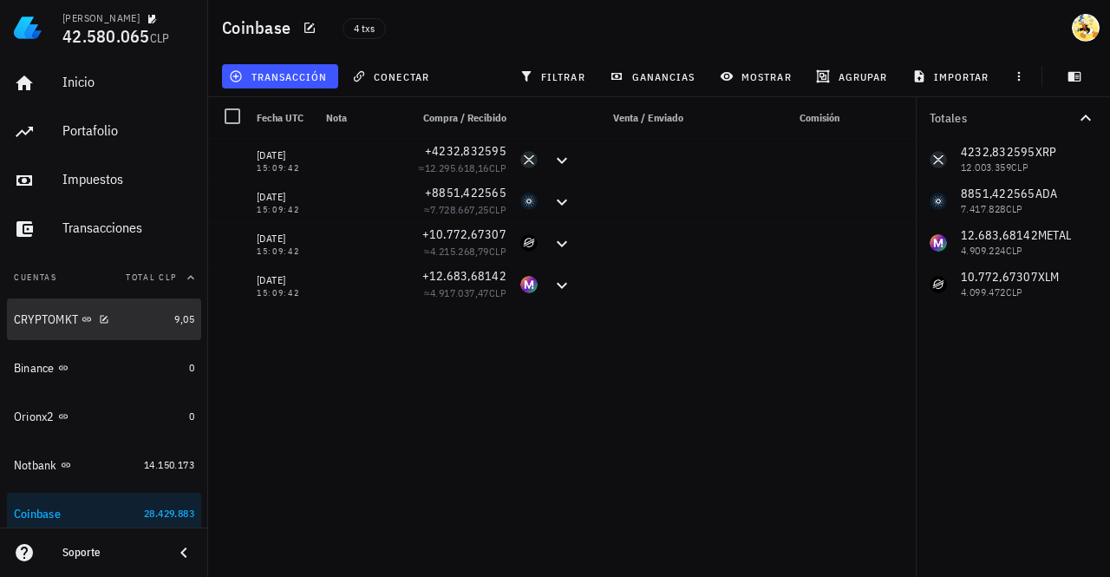
click at [121, 320] on div "CRYPTOMKT" at bounding box center [90, 319] width 153 height 16
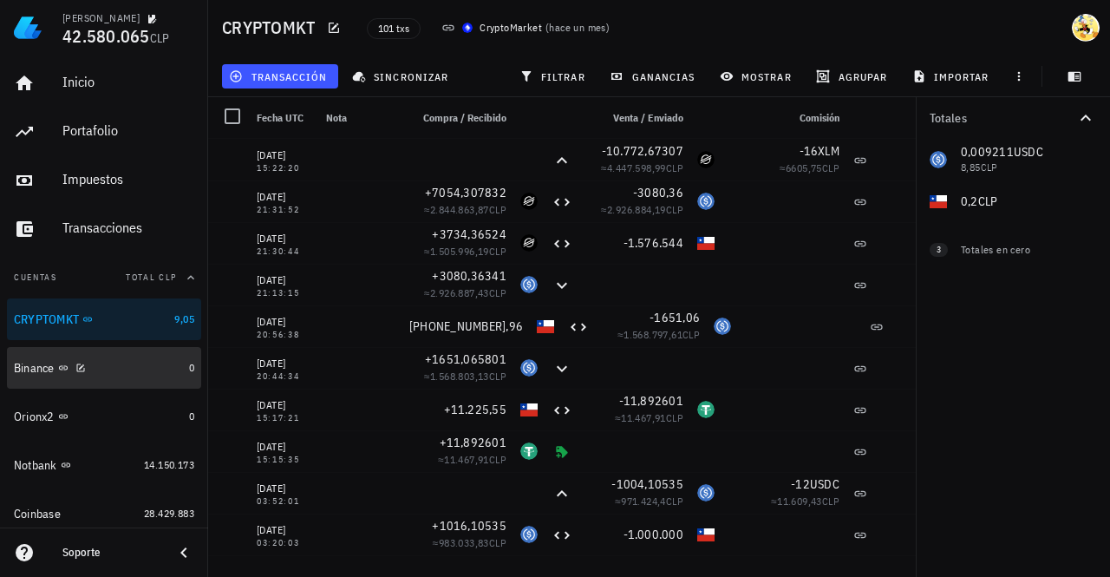
click at [132, 372] on div "Binance" at bounding box center [98, 368] width 168 height 16
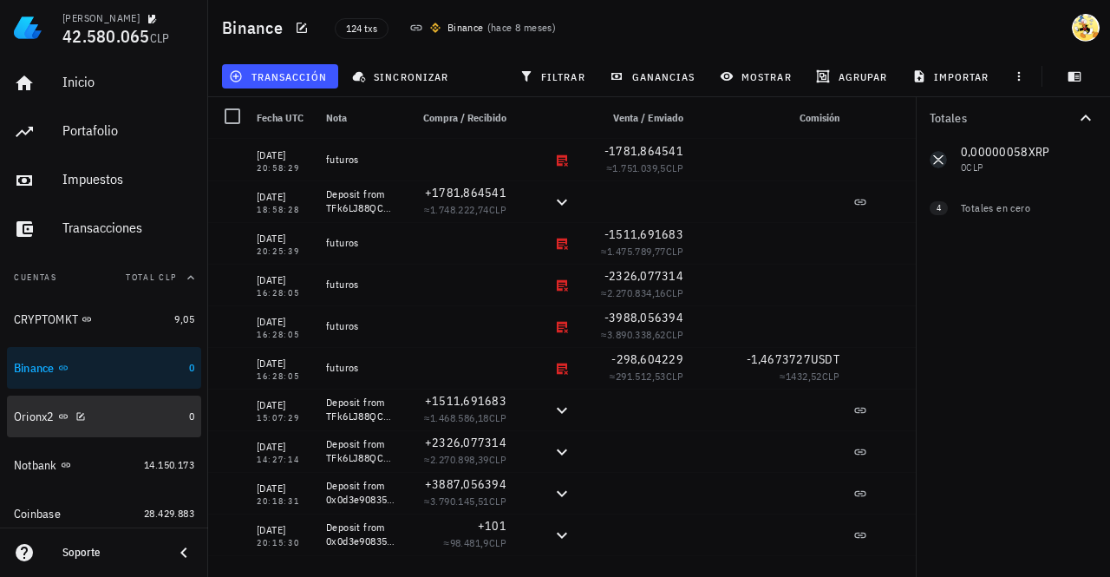
click at [142, 414] on div "Orionx2" at bounding box center [98, 416] width 168 height 16
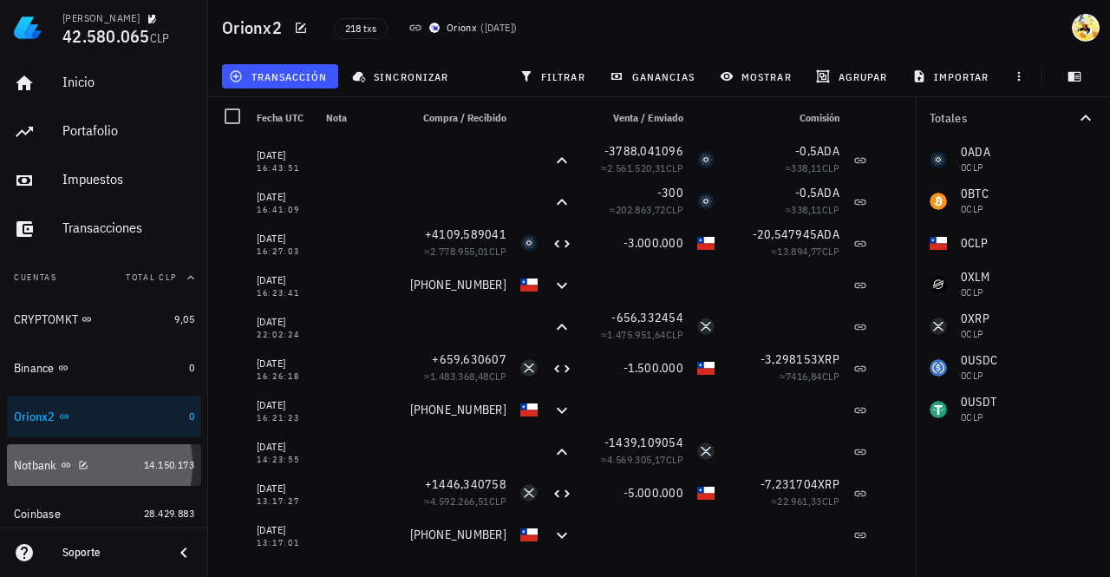
click at [111, 467] on div "Notbank" at bounding box center [75, 465] width 123 height 16
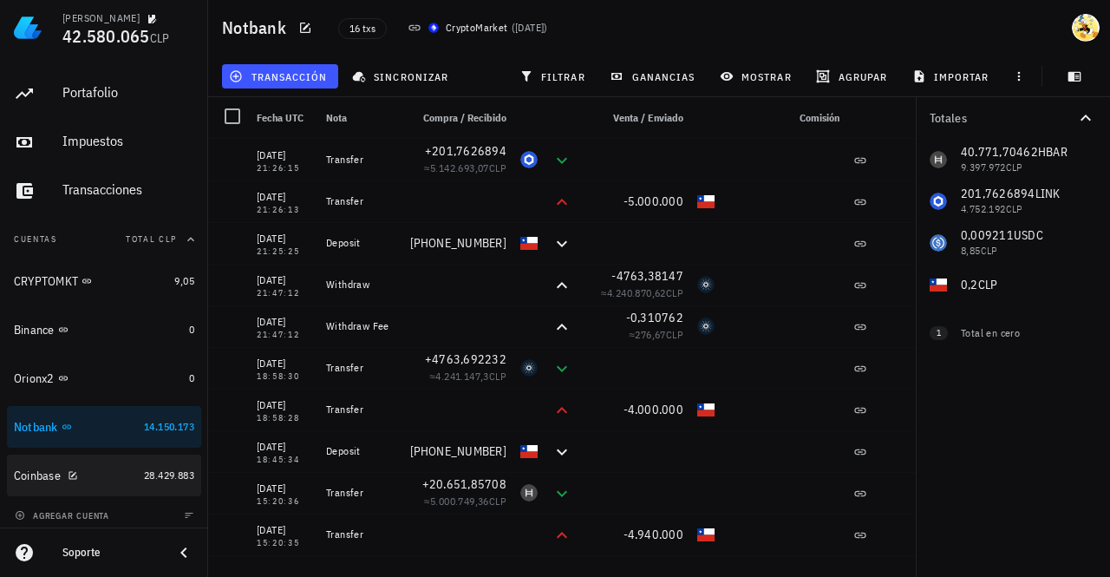
scroll to position [44, 0]
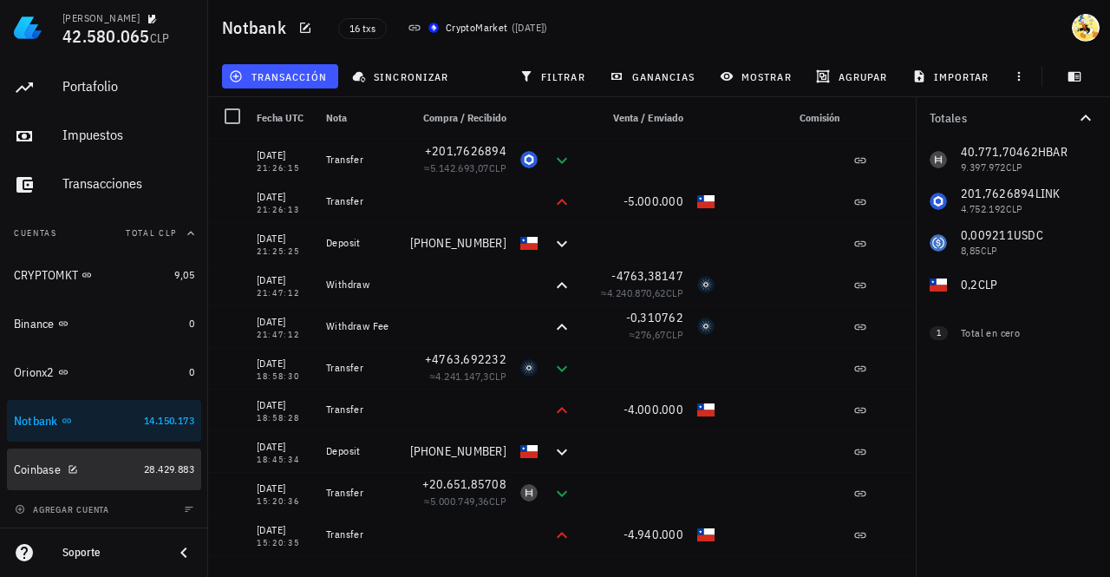
click at [113, 473] on div "Coinbase" at bounding box center [75, 469] width 123 height 16
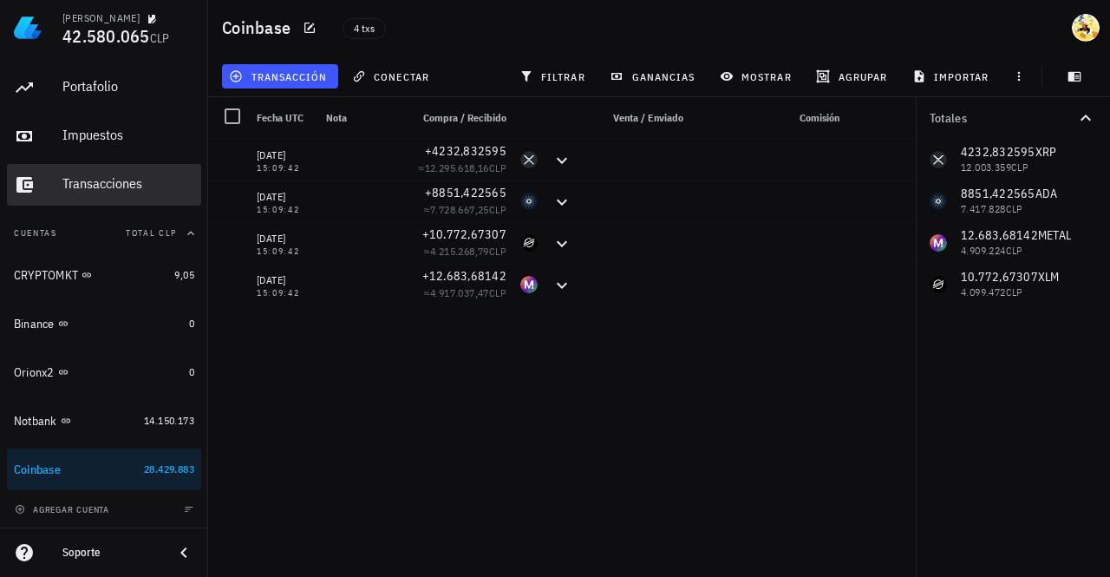
click at [109, 185] on div "Transacciones" at bounding box center [128, 183] width 132 height 16
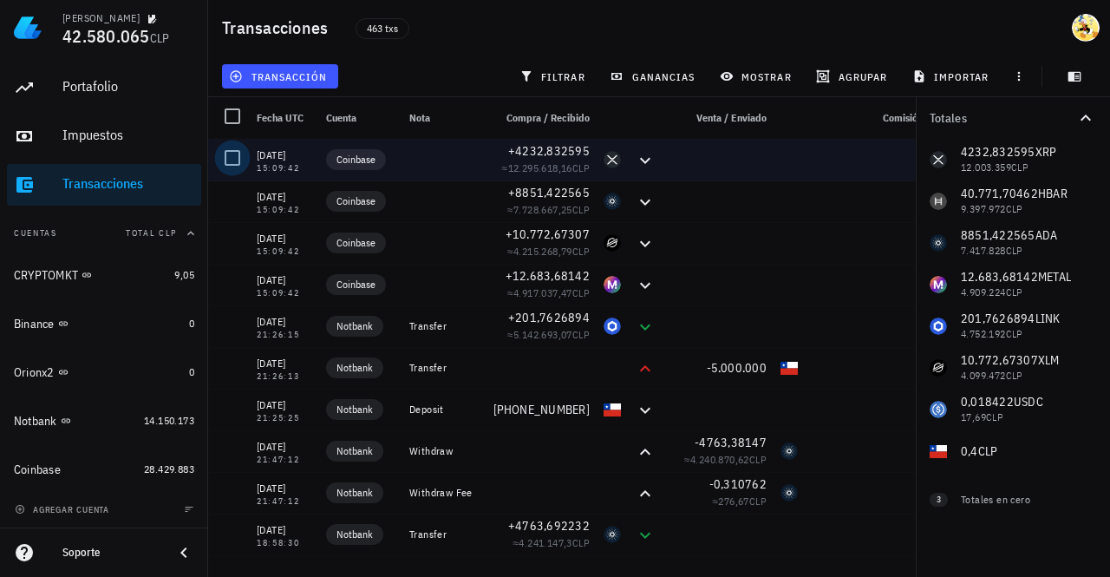
click at [231, 160] on div at bounding box center [232, 157] width 29 height 29
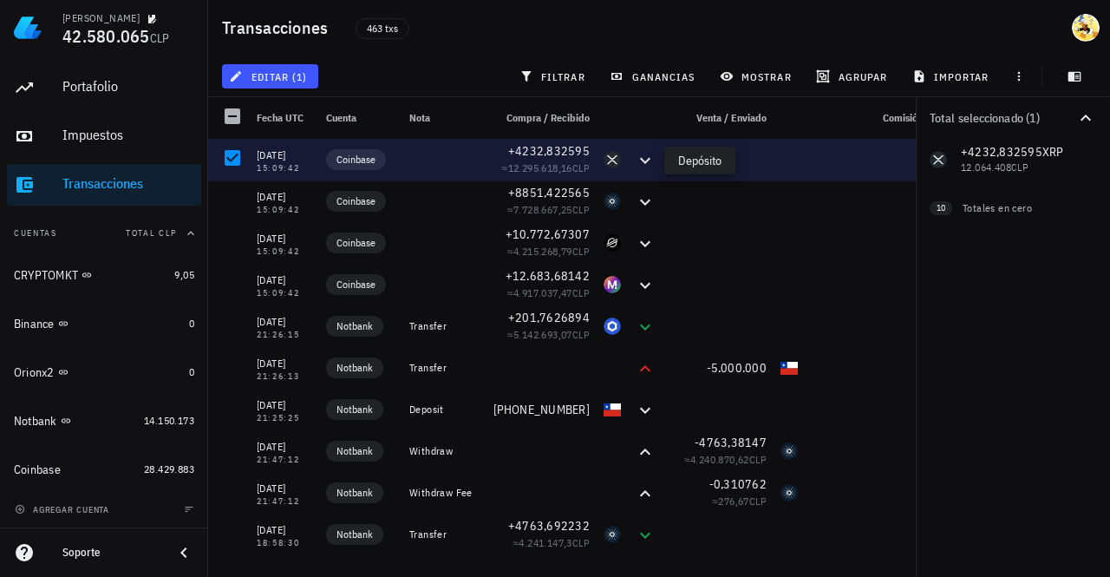
click at [646, 163] on icon at bounding box center [645, 160] width 21 height 21
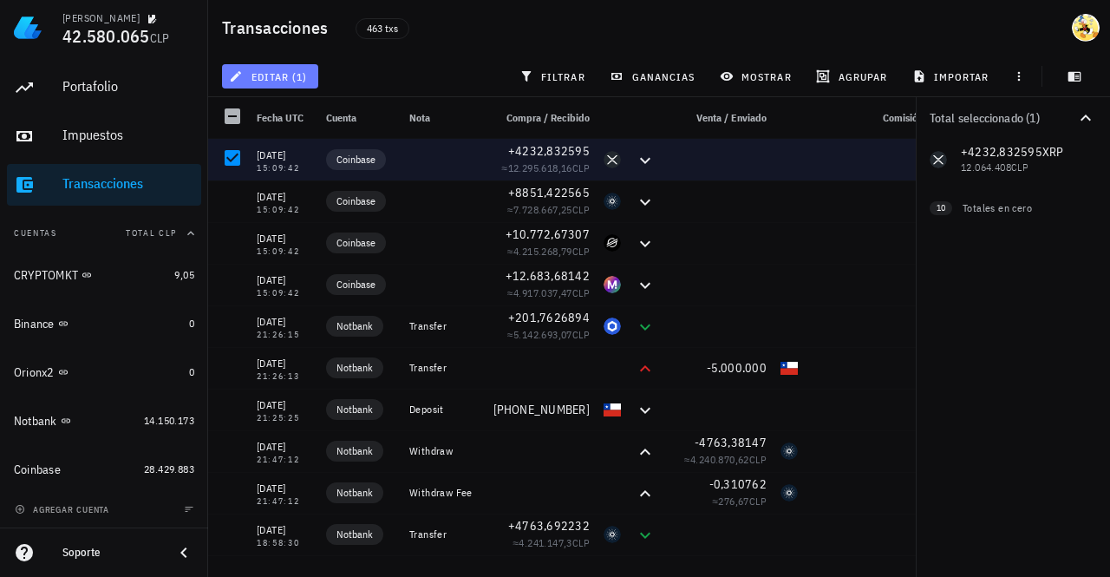
click at [295, 72] on span "editar (1)" at bounding box center [269, 76] width 75 height 14
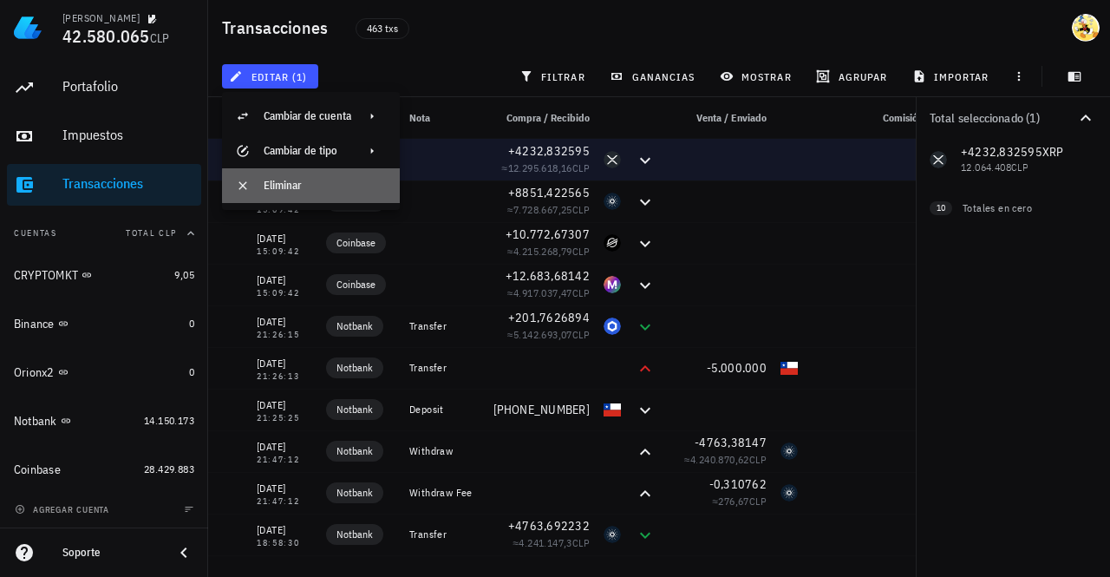
click at [300, 185] on div "Eliminar" at bounding box center [325, 186] width 122 height 14
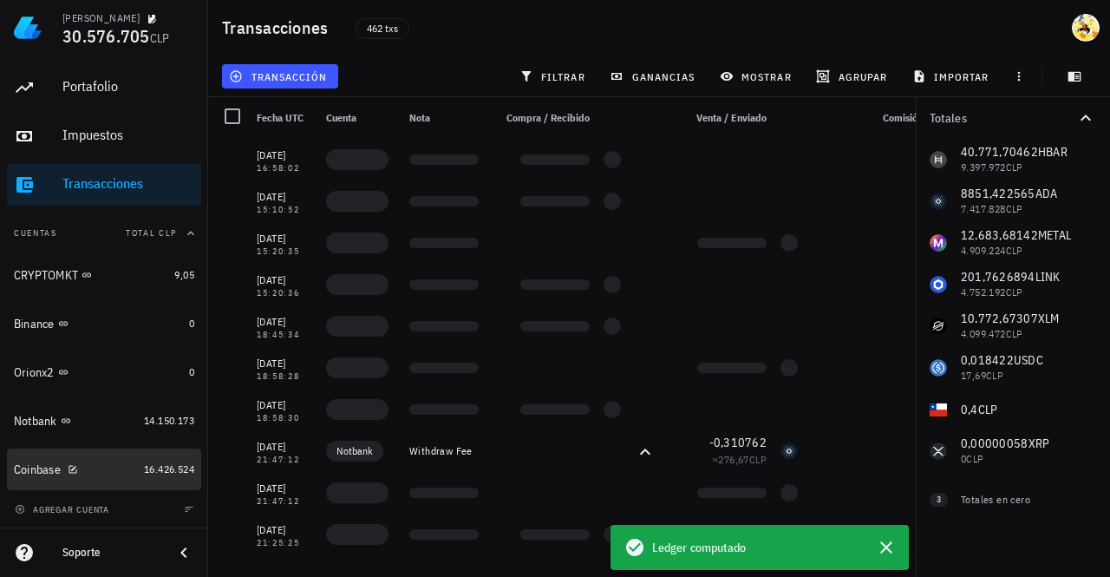
click at [95, 472] on div "Coinbase" at bounding box center [75, 469] width 123 height 16
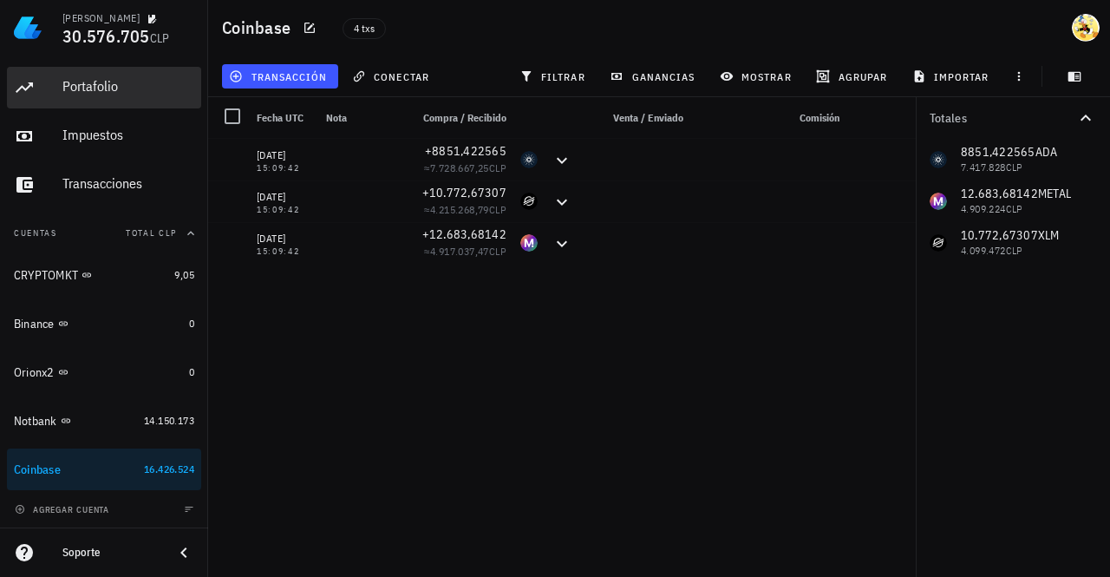
click at [109, 93] on div "Portafolio" at bounding box center [128, 86] width 132 height 16
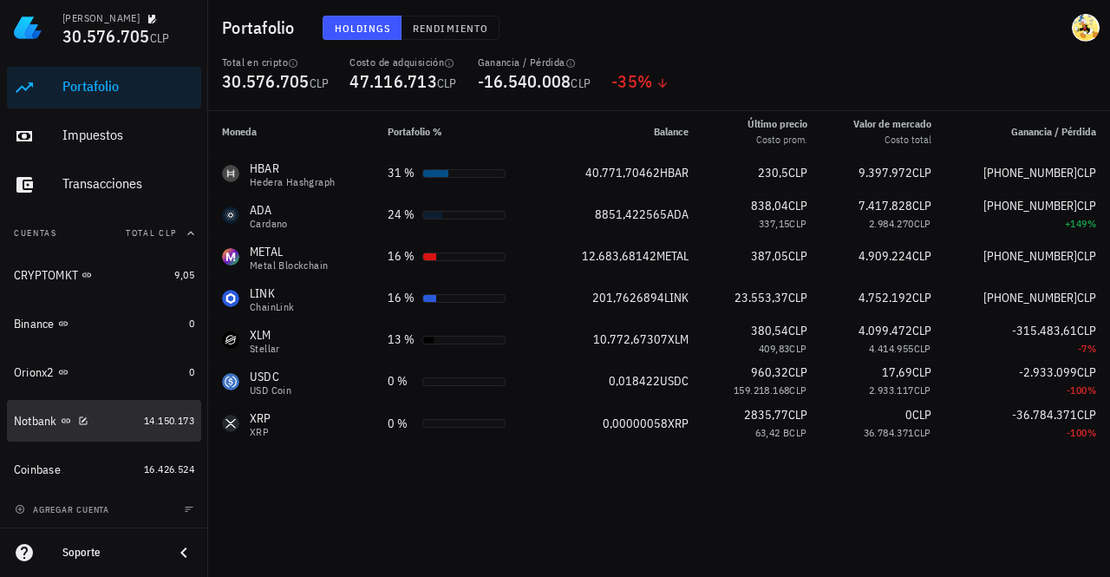
click at [102, 420] on div "Notbank" at bounding box center [75, 421] width 123 height 16
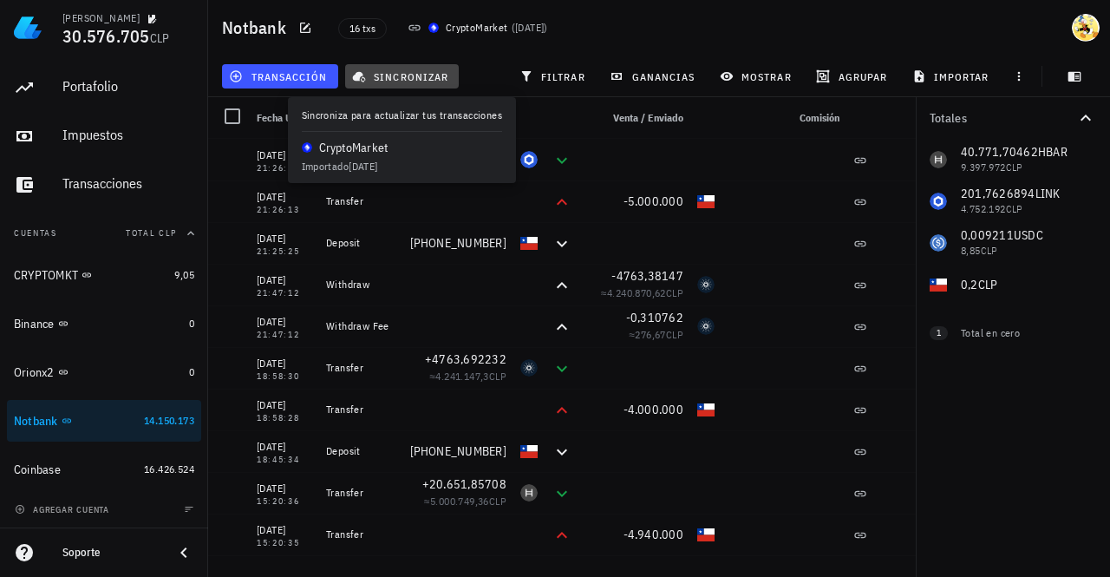
click at [423, 72] on span "sincronizar" at bounding box center [402, 76] width 93 height 14
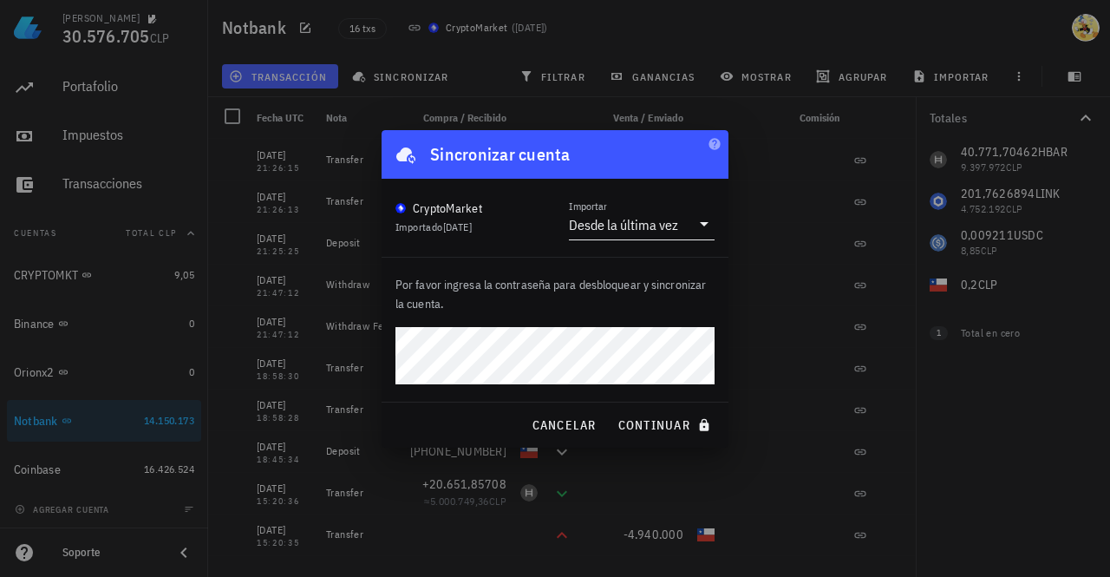
click at [622, 228] on div "Desde la última vez" at bounding box center [623, 224] width 109 height 17
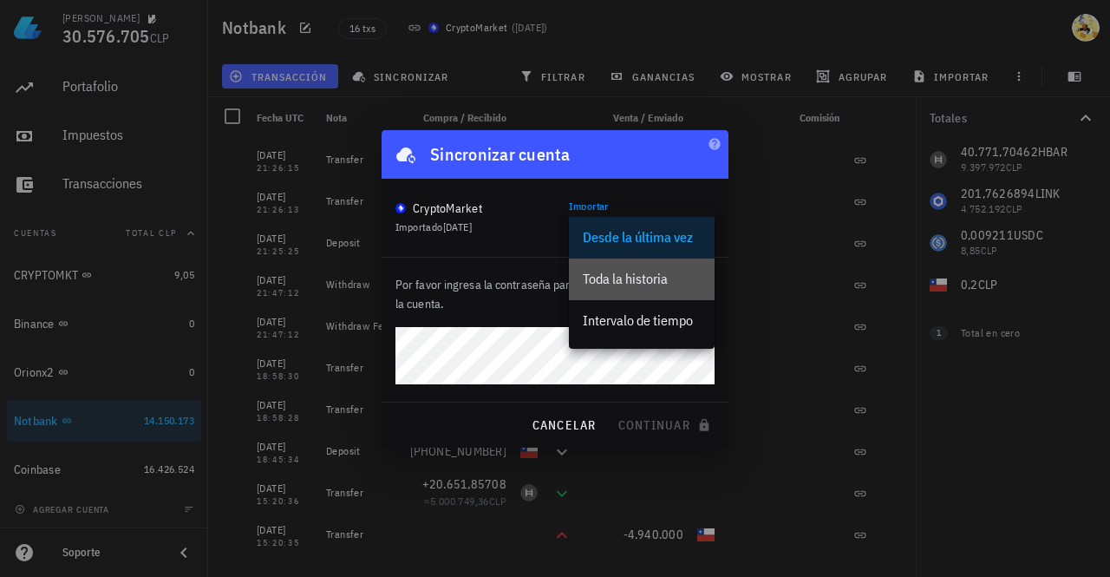
click at [637, 279] on div "Toda la historia" at bounding box center [642, 279] width 118 height 16
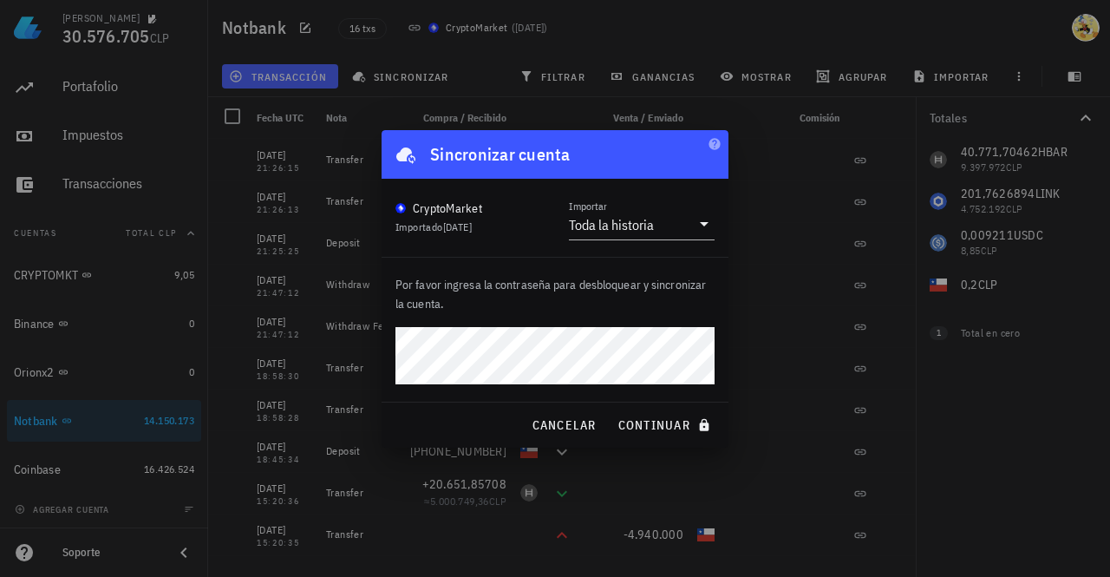
click at [611, 409] on button "continuar" at bounding box center [666, 424] width 111 height 31
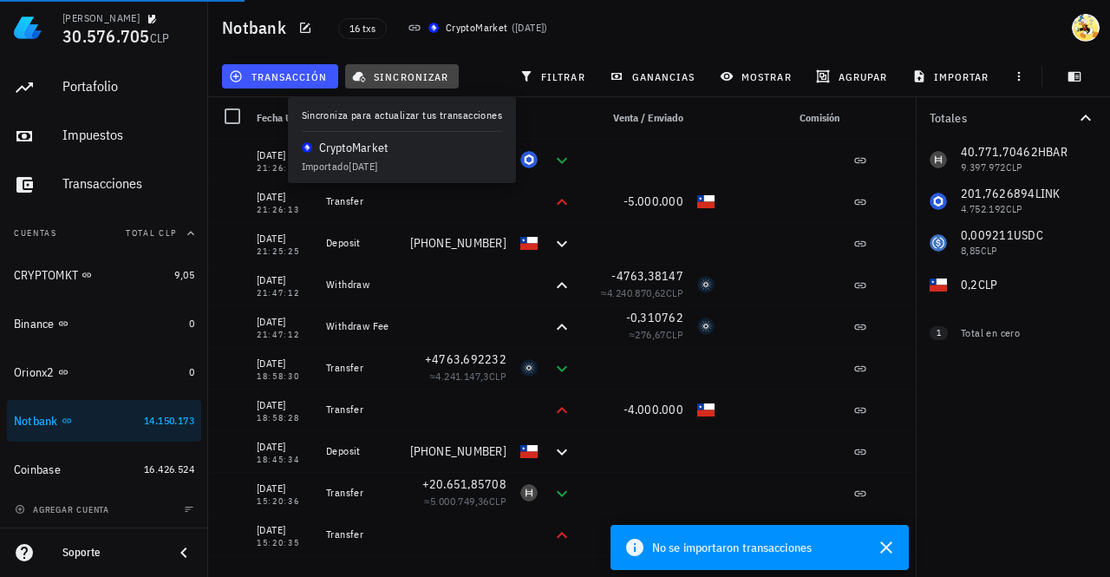
click at [408, 74] on span "sincronizar" at bounding box center [402, 76] width 93 height 14
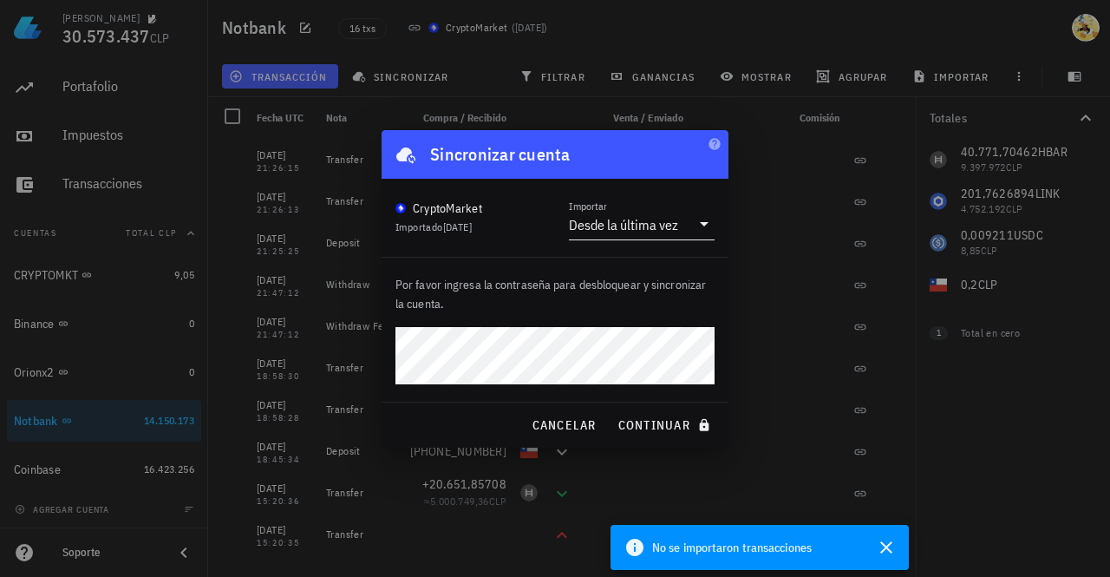
click at [650, 213] on div "Desde la última vez" at bounding box center [629, 224] width 121 height 29
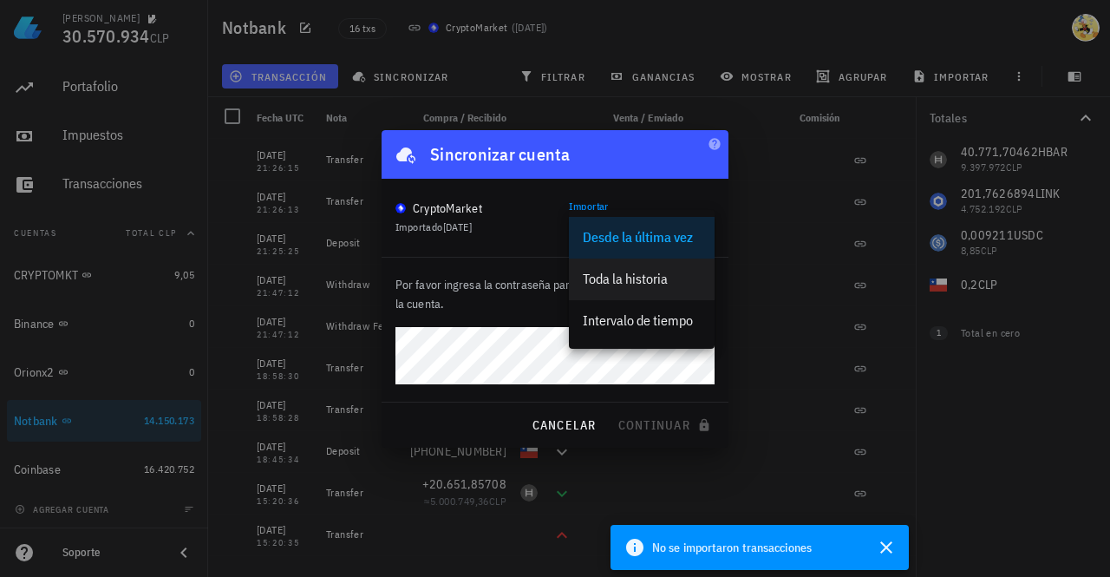
click at [635, 281] on div "Toda la historia" at bounding box center [642, 279] width 118 height 16
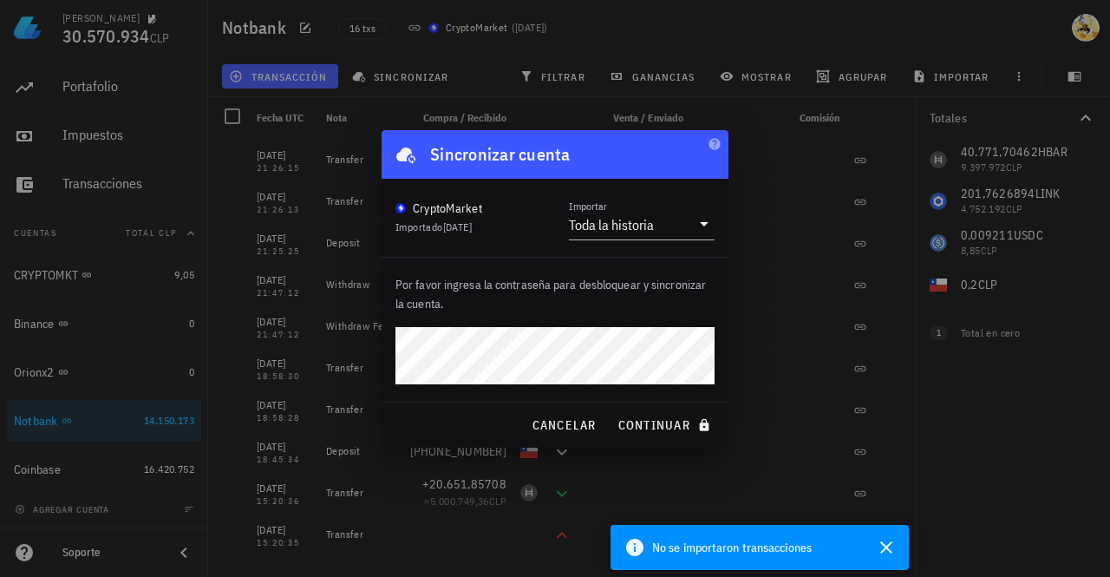
click at [611, 409] on button "continuar" at bounding box center [666, 424] width 111 height 31
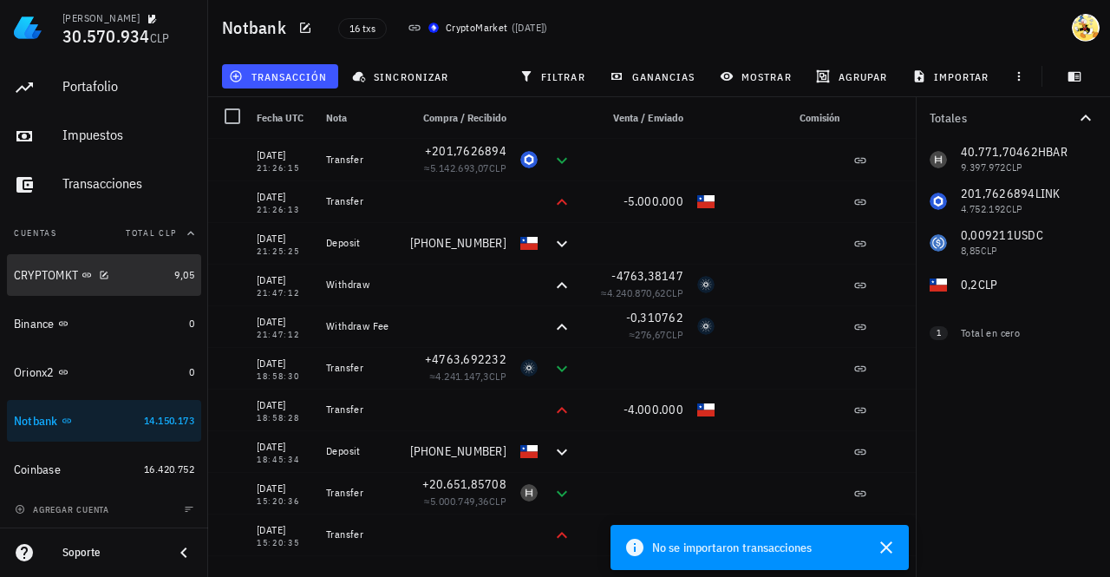
click at [131, 280] on div "CRYPTOMKT" at bounding box center [90, 275] width 153 height 16
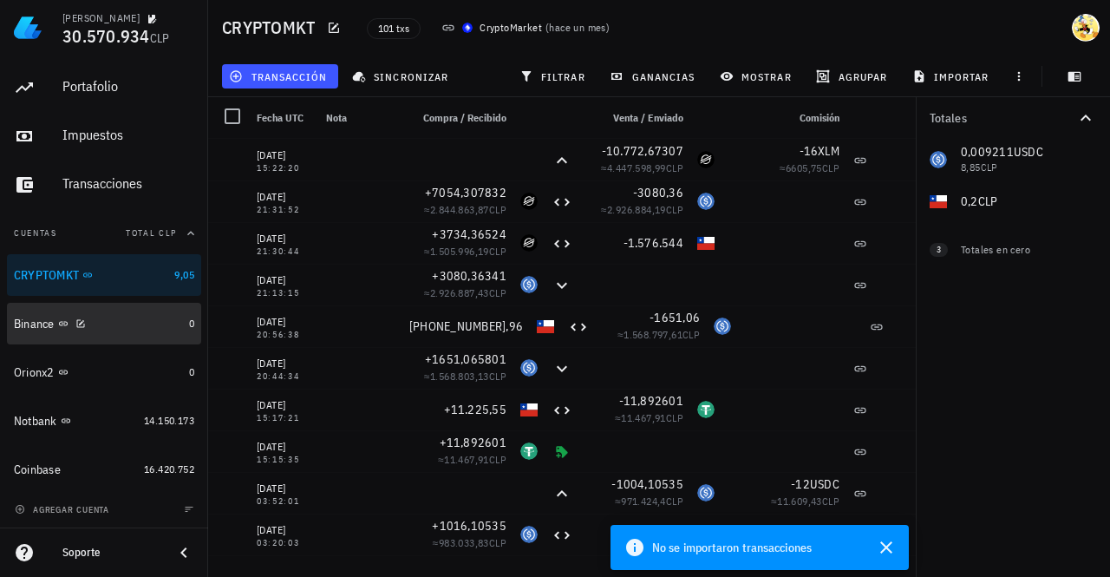
click at [134, 323] on div "Binance" at bounding box center [98, 324] width 168 height 16
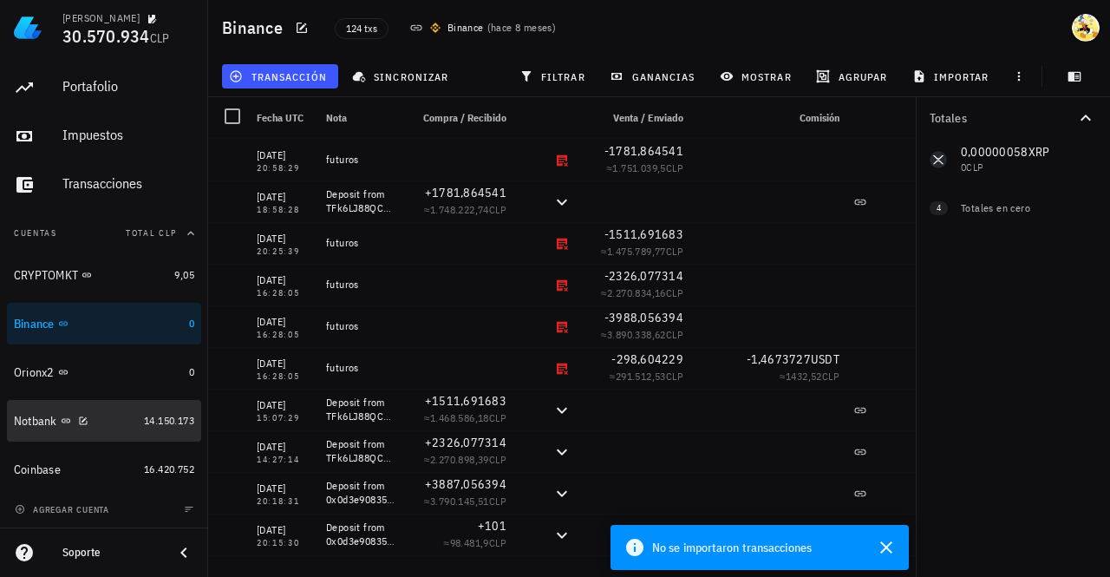
click at [102, 433] on div "Notbank" at bounding box center [75, 420] width 123 height 37
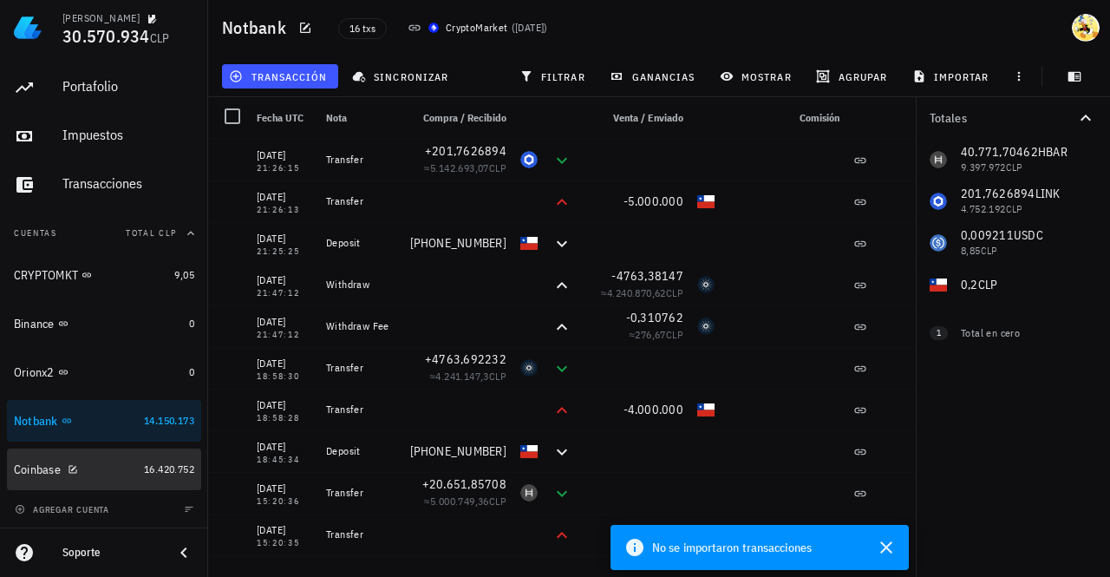
click at [101, 470] on div "Coinbase" at bounding box center [75, 469] width 123 height 16
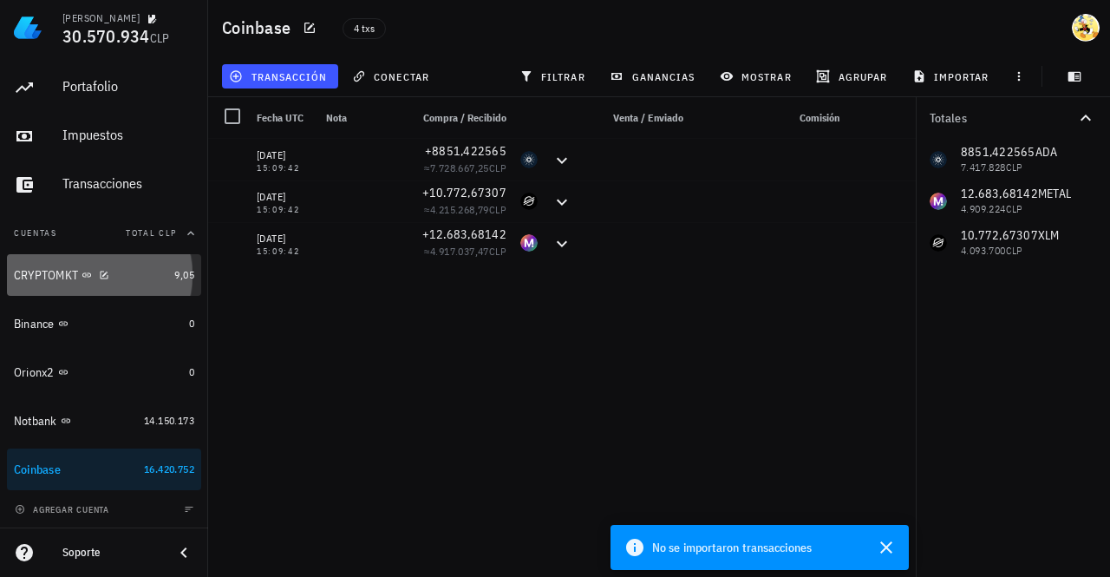
click at [135, 281] on div "CRYPTOMKT" at bounding box center [90, 275] width 153 height 16
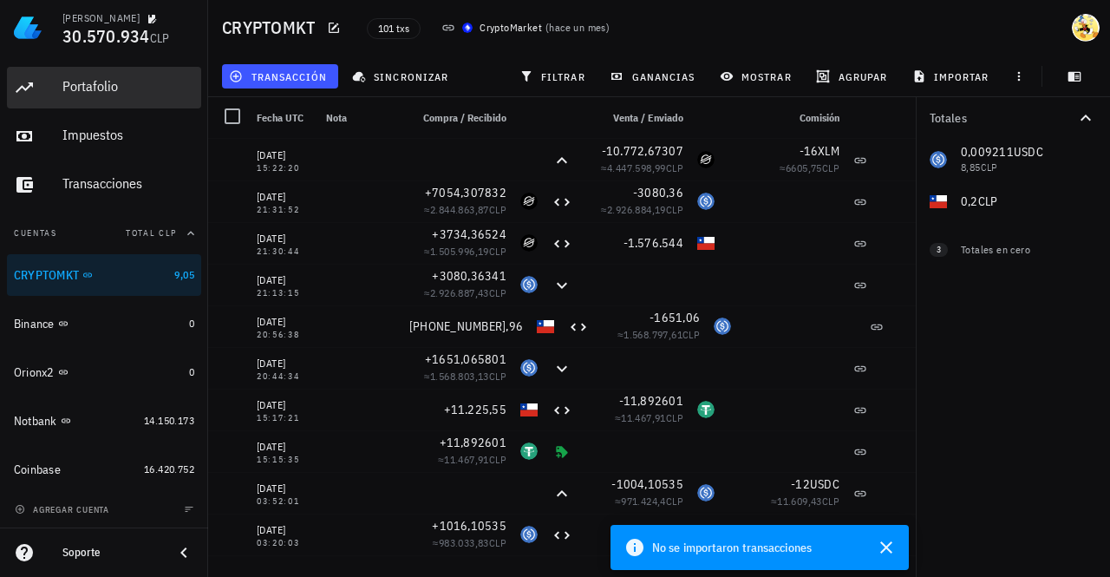
click at [108, 84] on div "Portafolio" at bounding box center [128, 86] width 132 height 16
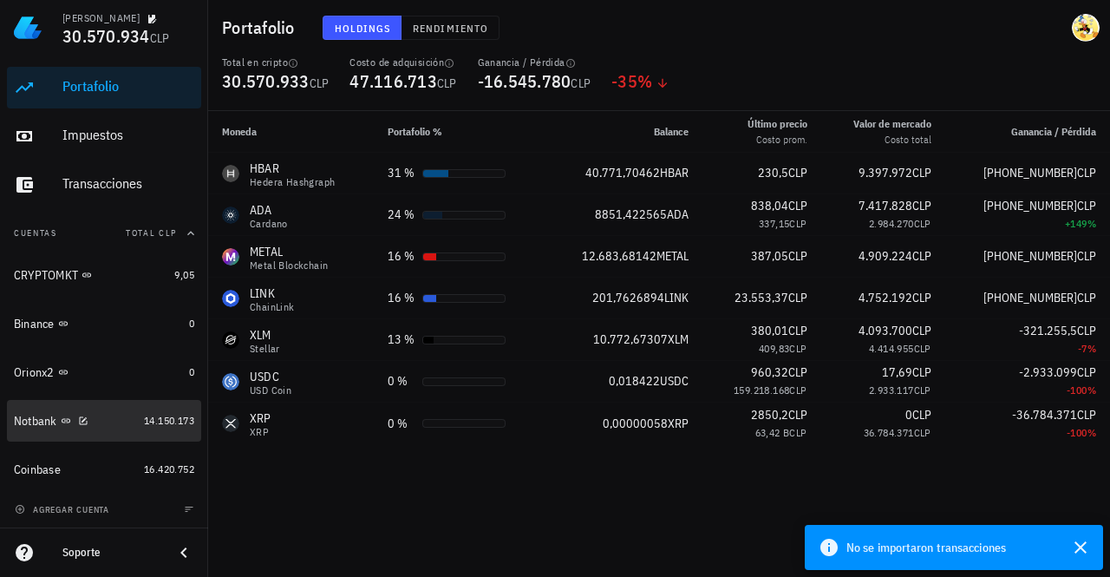
click at [116, 418] on div "Notbank" at bounding box center [75, 421] width 123 height 16
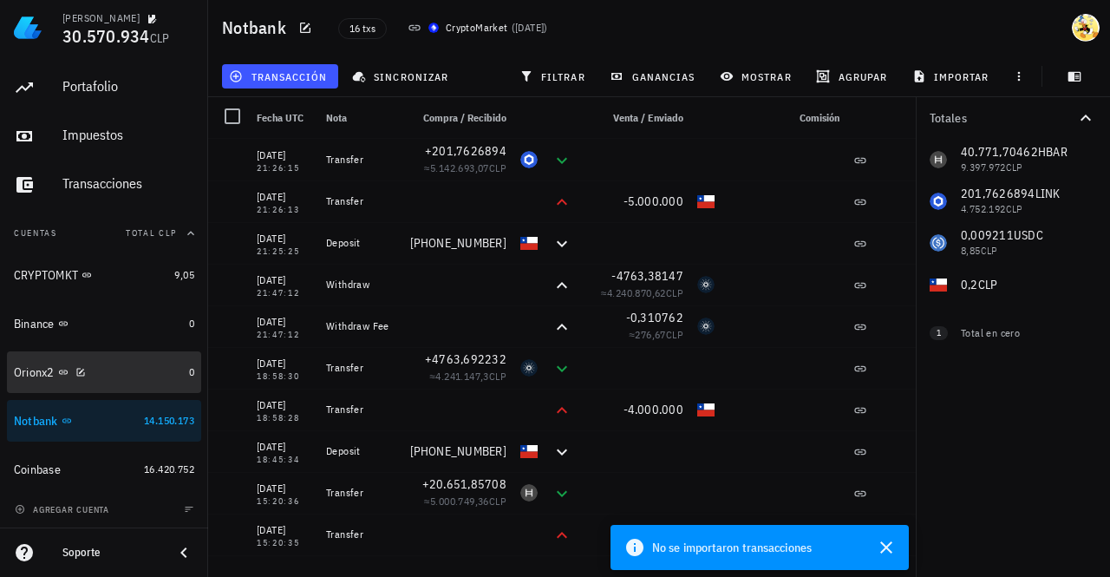
click at [122, 367] on div "Orionx2" at bounding box center [98, 372] width 168 height 16
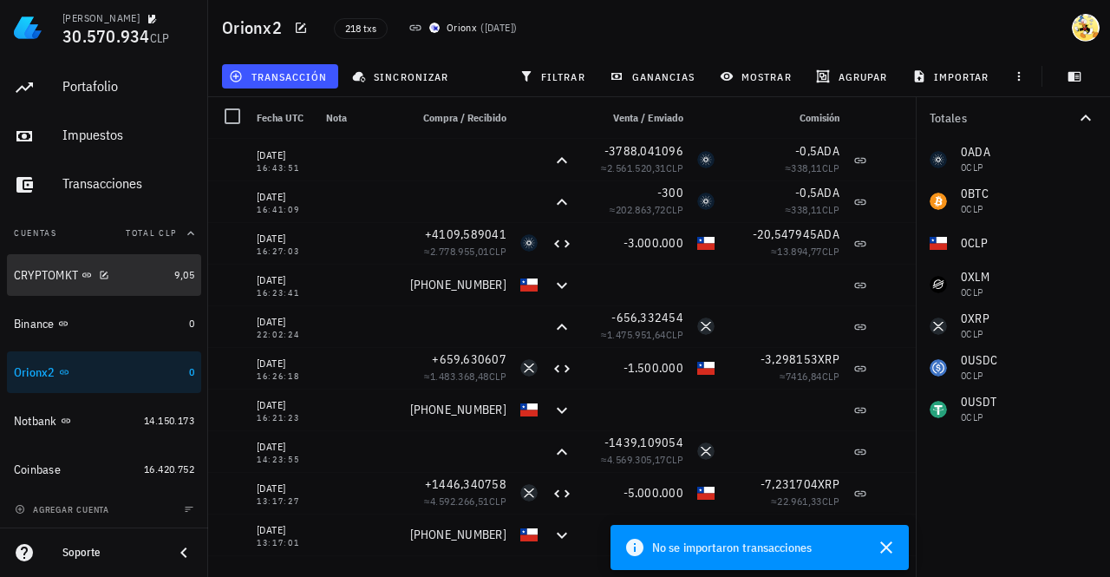
click at [127, 274] on div "CRYPTOMKT" at bounding box center [90, 275] width 153 height 16
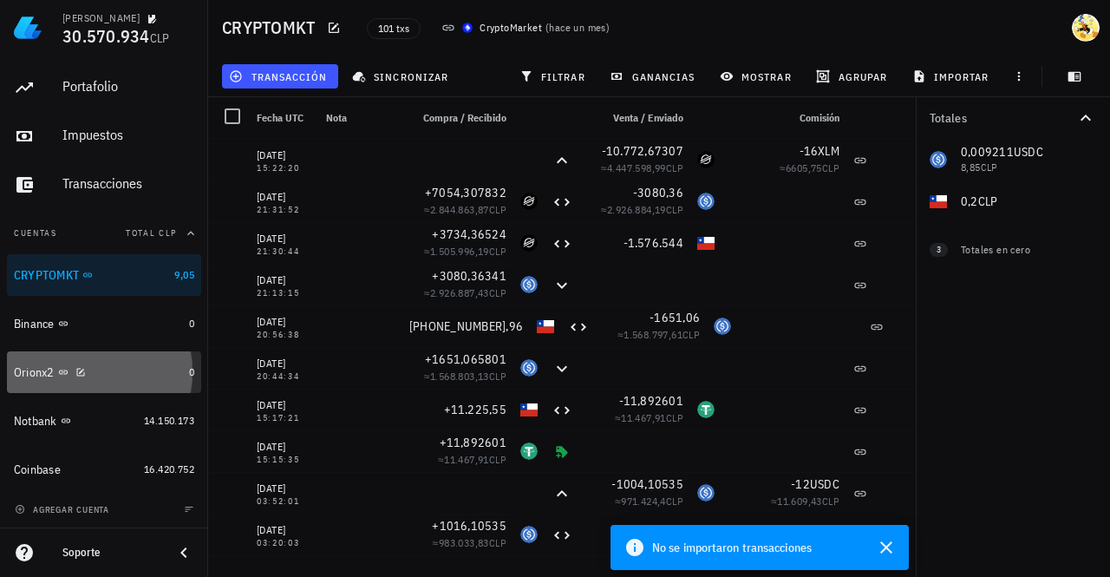
click at [144, 375] on div "Orionx2" at bounding box center [98, 372] width 168 height 16
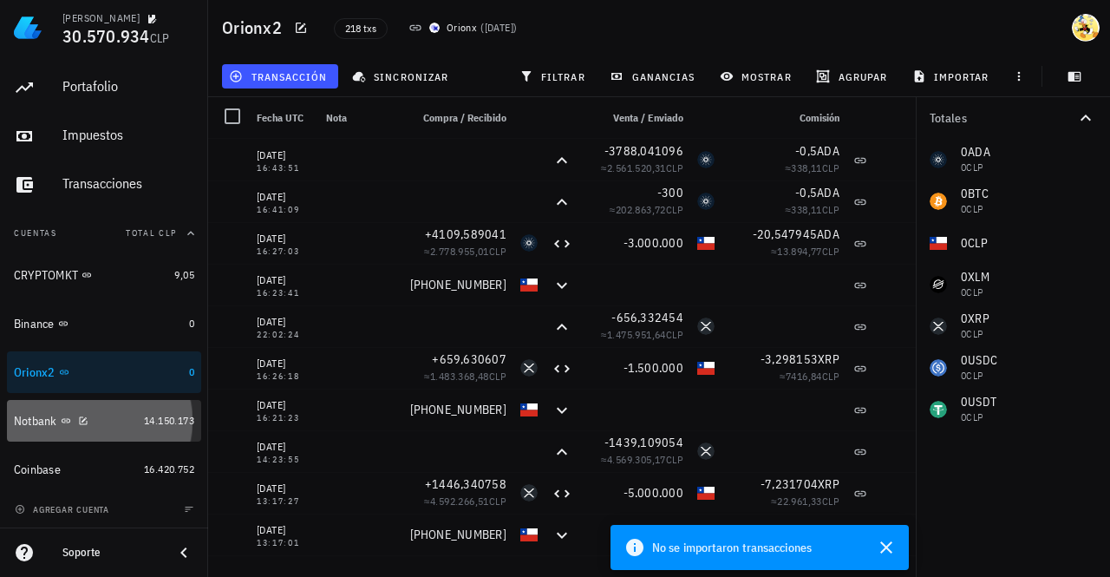
click at [116, 421] on div "Notbank" at bounding box center [75, 421] width 123 height 16
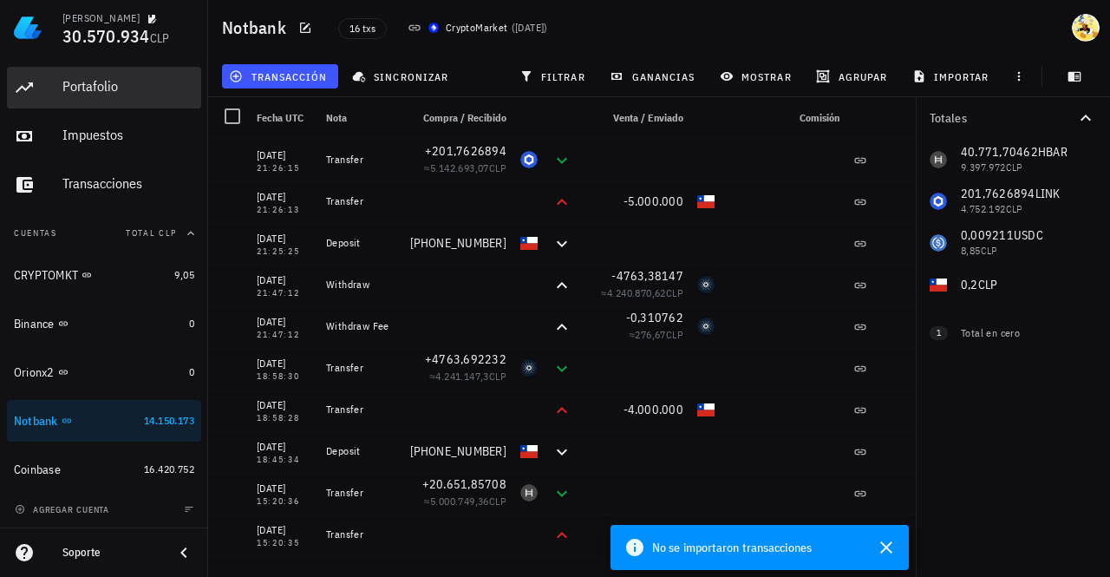
click at [108, 86] on div "Portafolio" at bounding box center [128, 86] width 132 height 16
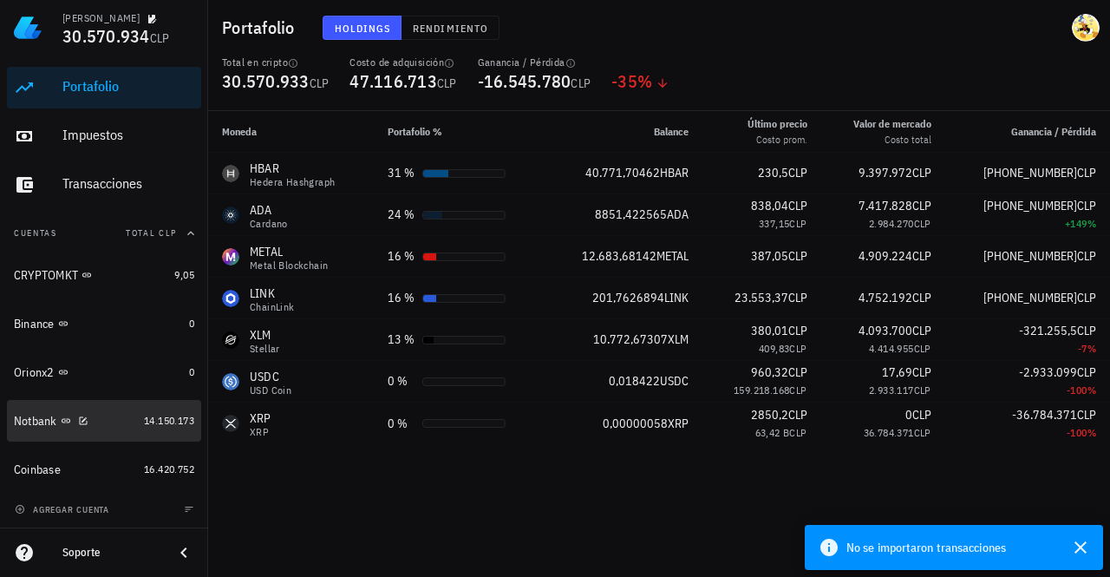
click at [104, 421] on div "Notbank" at bounding box center [75, 421] width 123 height 16
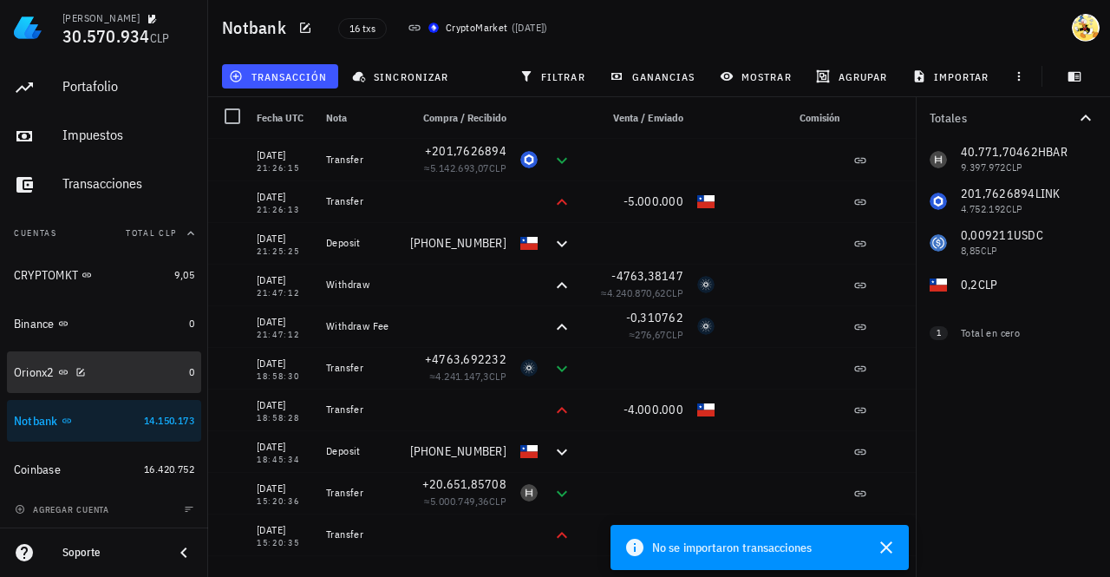
click at [144, 377] on div "Orionx2" at bounding box center [98, 372] width 168 height 16
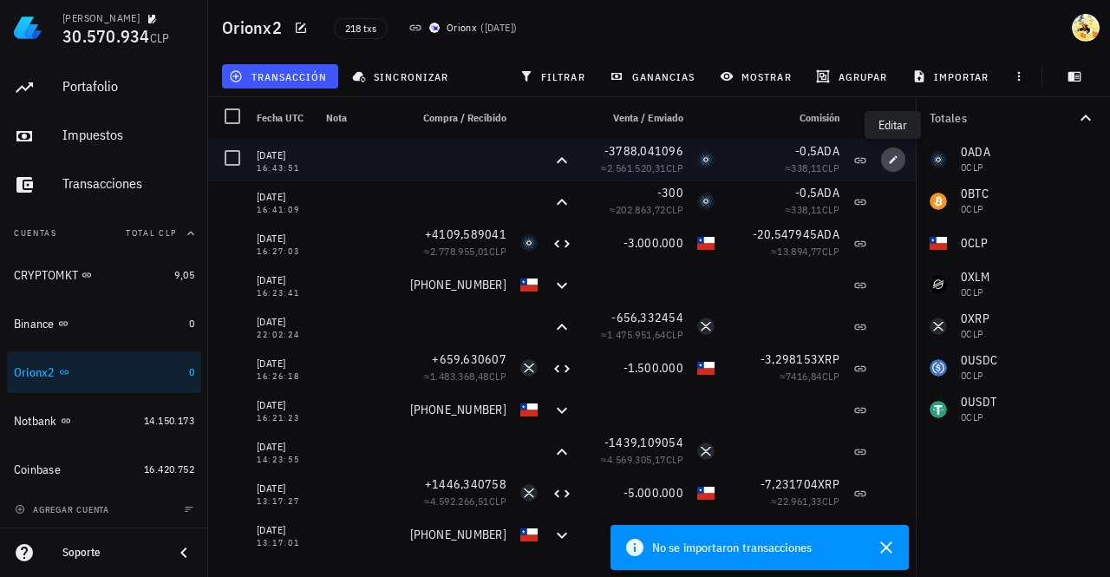
click at [894, 160] on icon "button" at bounding box center [893, 159] width 10 height 10
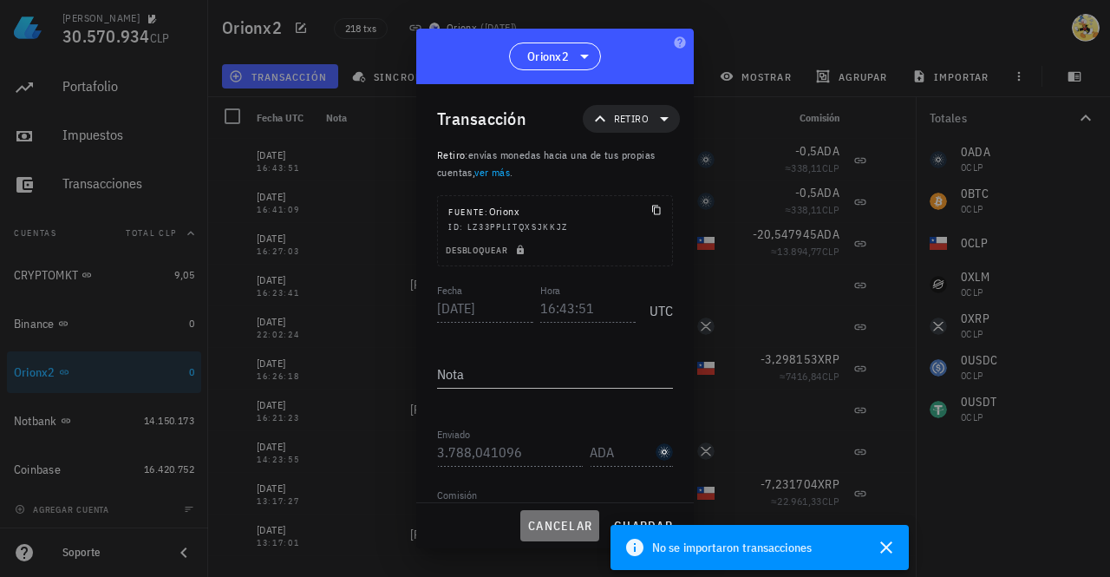
click at [550, 528] on span "cancelar" at bounding box center [559, 526] width 65 height 16
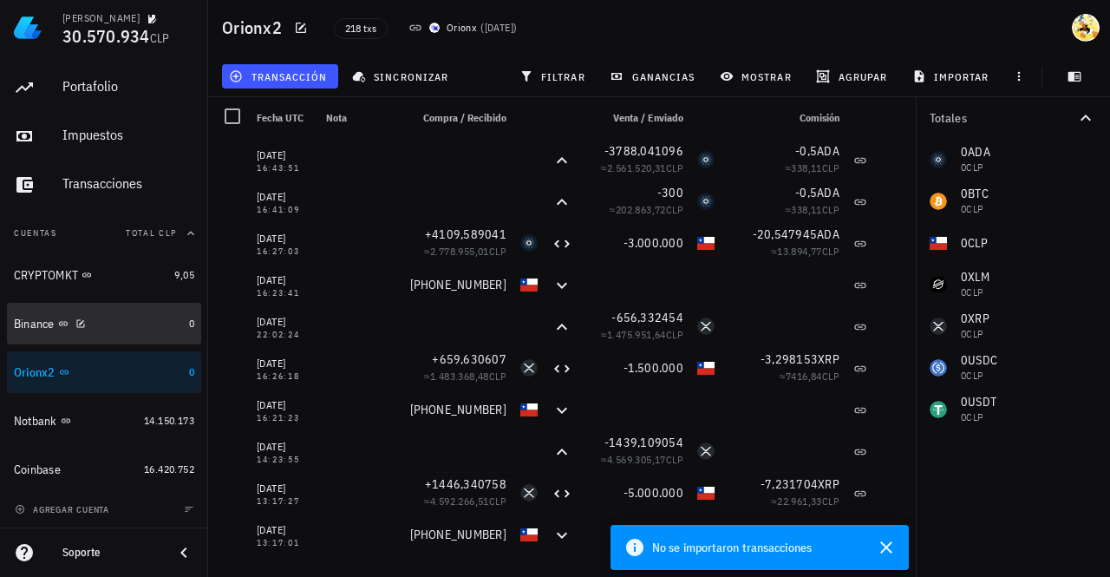
click at [116, 323] on div "Binance" at bounding box center [98, 324] width 168 height 16
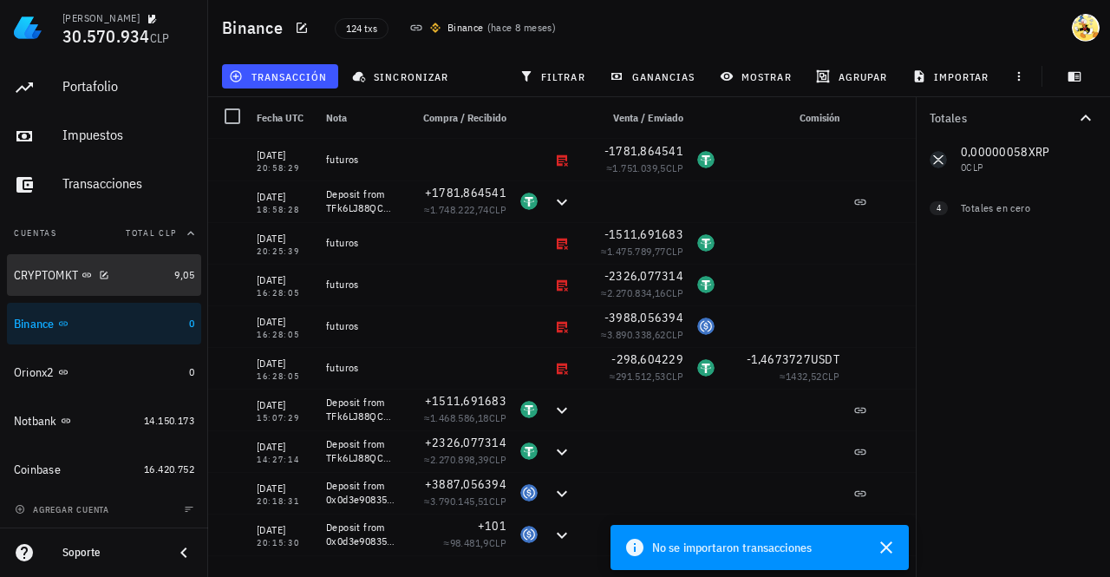
click at [134, 270] on div "CRYPTOMKT" at bounding box center [90, 275] width 153 height 16
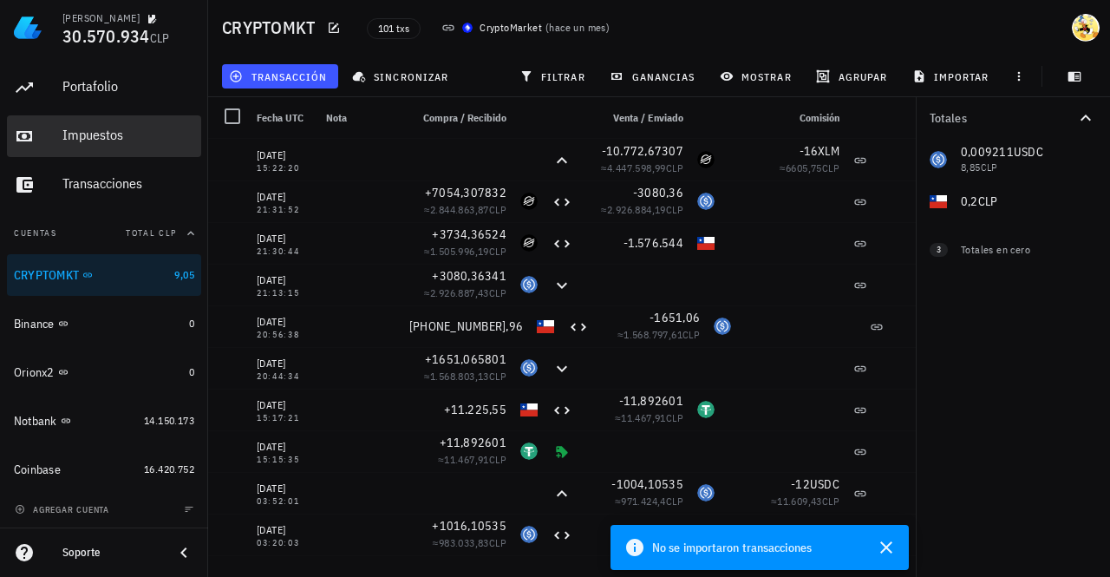
click at [121, 136] on div "Impuestos" at bounding box center [128, 135] width 132 height 16
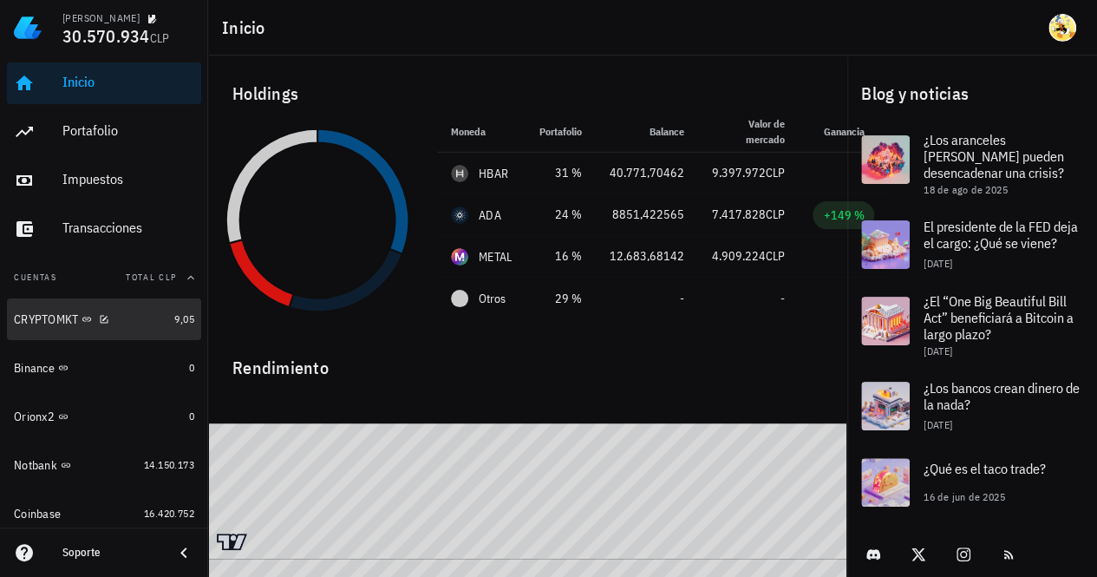
click at [132, 323] on div "CRYPTOMKT" at bounding box center [90, 319] width 153 height 16
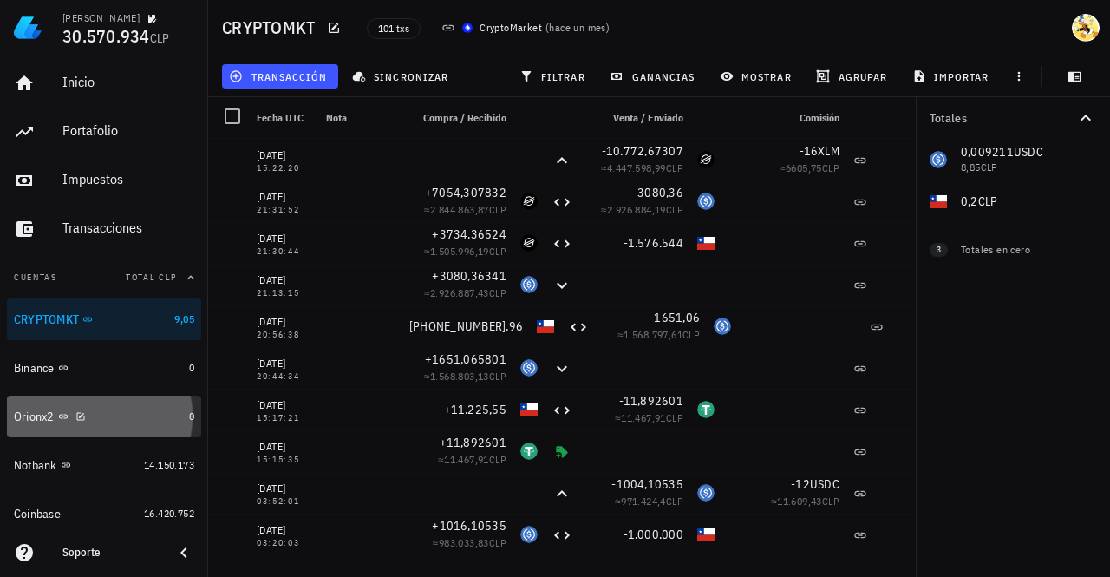
click at [146, 419] on div "Orionx2" at bounding box center [98, 416] width 168 height 16
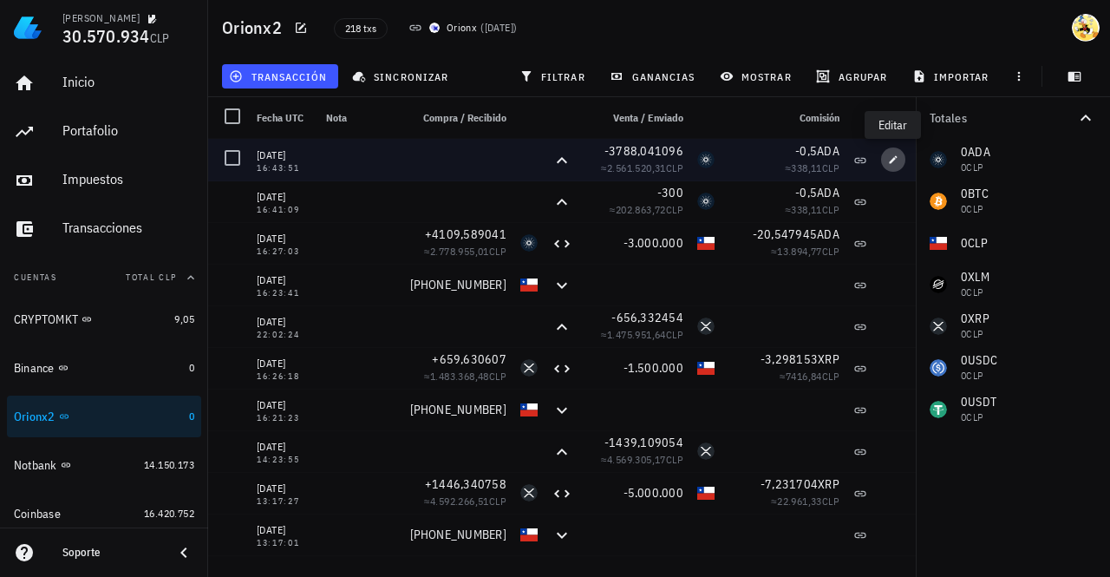
click at [897, 158] on icon "button" at bounding box center [893, 159] width 10 height 10
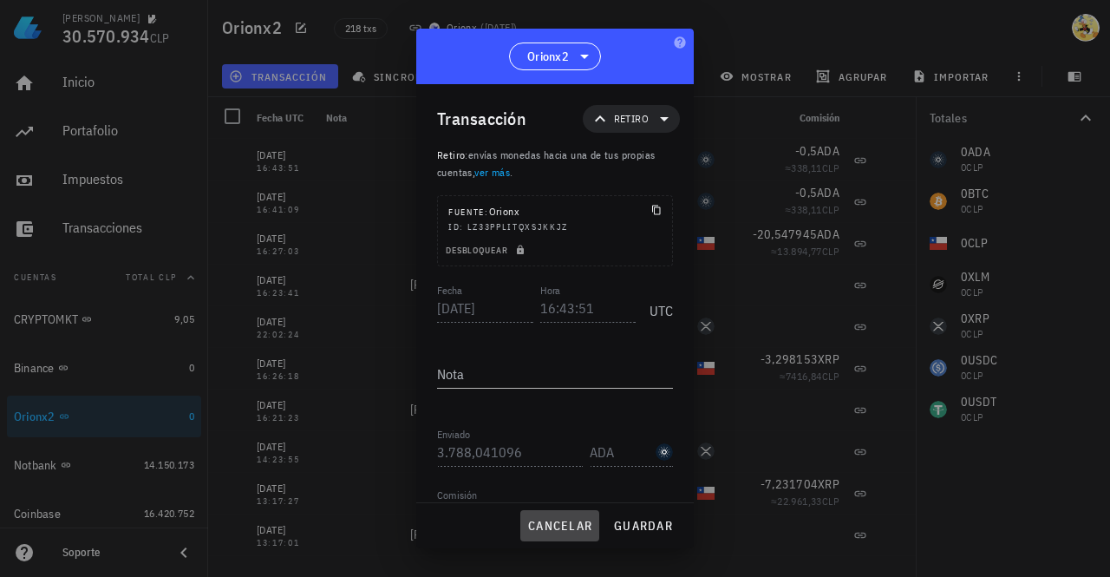
click at [571, 523] on span "cancelar" at bounding box center [559, 526] width 65 height 16
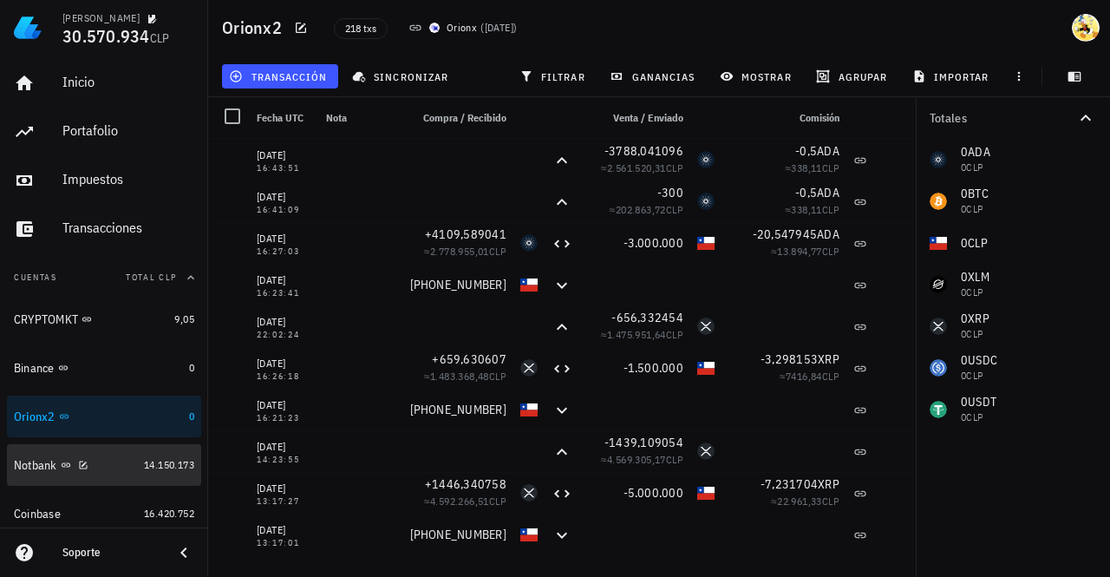
click at [113, 467] on div "Notbank" at bounding box center [75, 465] width 123 height 16
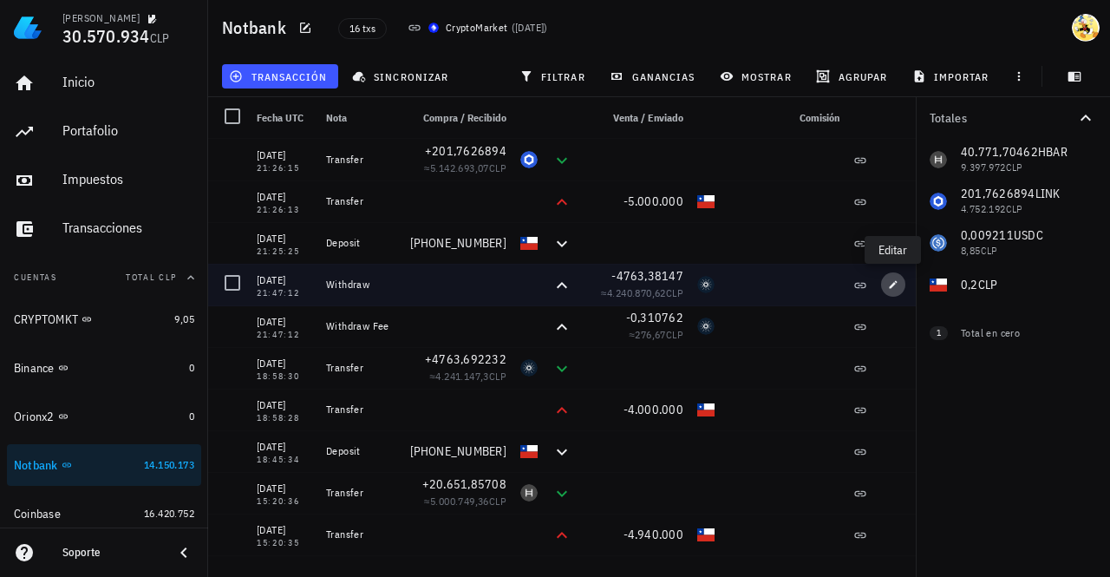
click at [896, 282] on icon "button" at bounding box center [894, 284] width 8 height 8
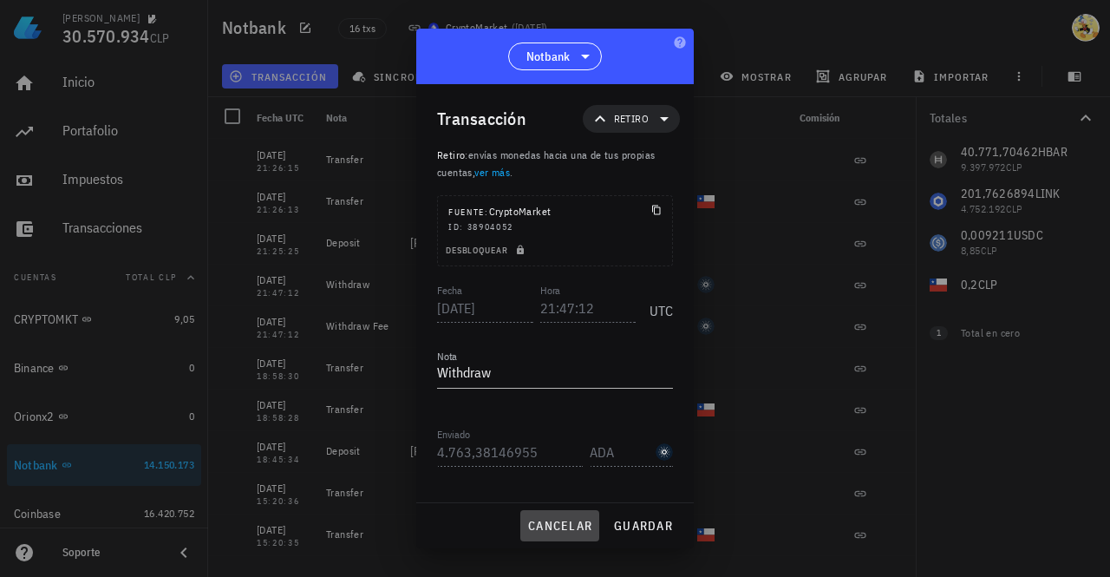
click at [562, 529] on span "cancelar" at bounding box center [559, 526] width 65 height 16
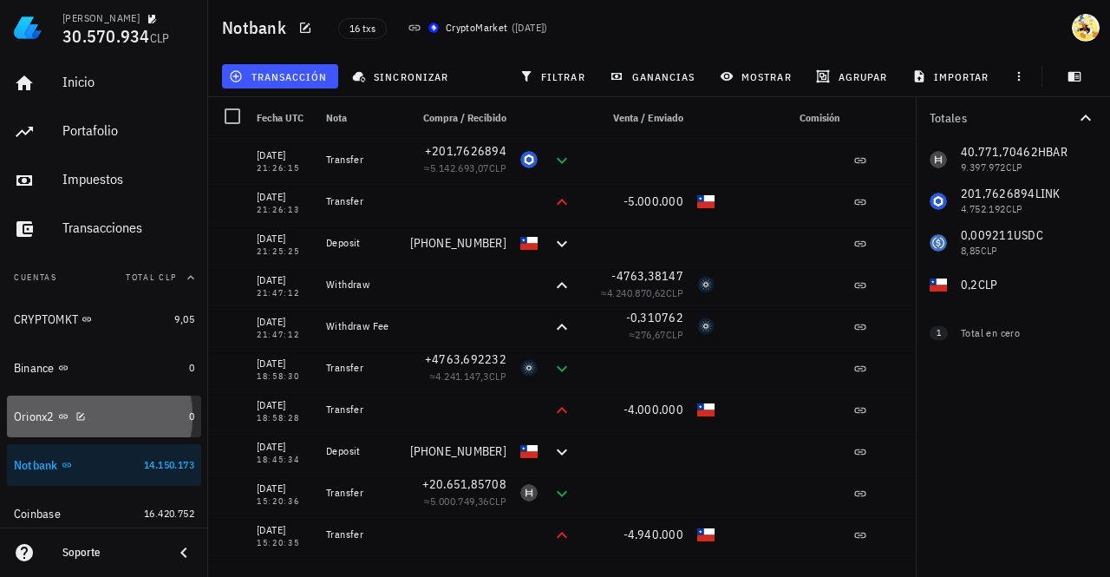
click at [129, 414] on div "Orionx2" at bounding box center [98, 416] width 168 height 16
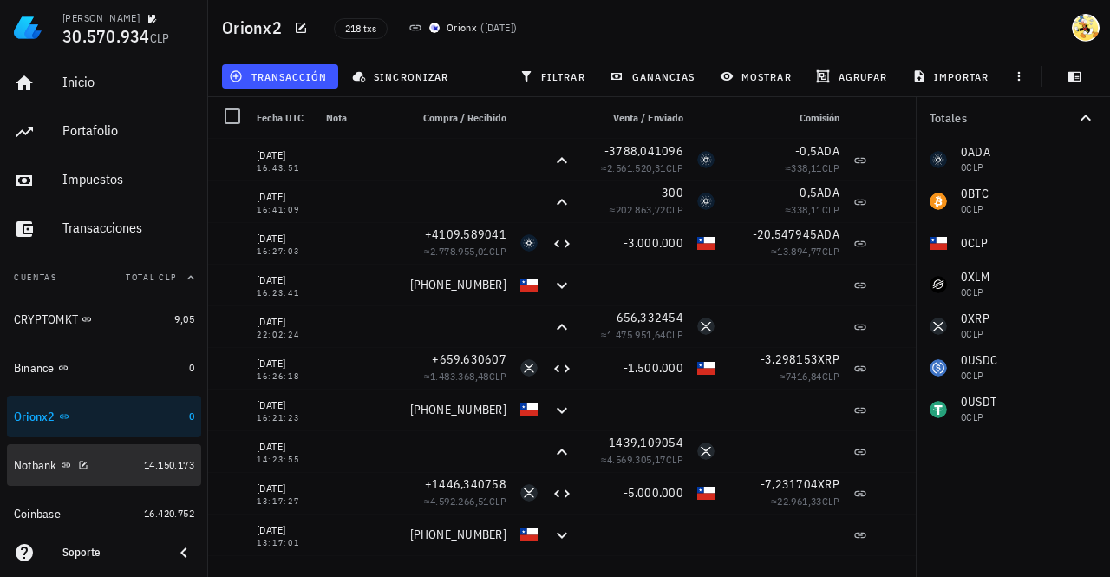
click at [117, 469] on div "Notbank" at bounding box center [75, 465] width 123 height 16
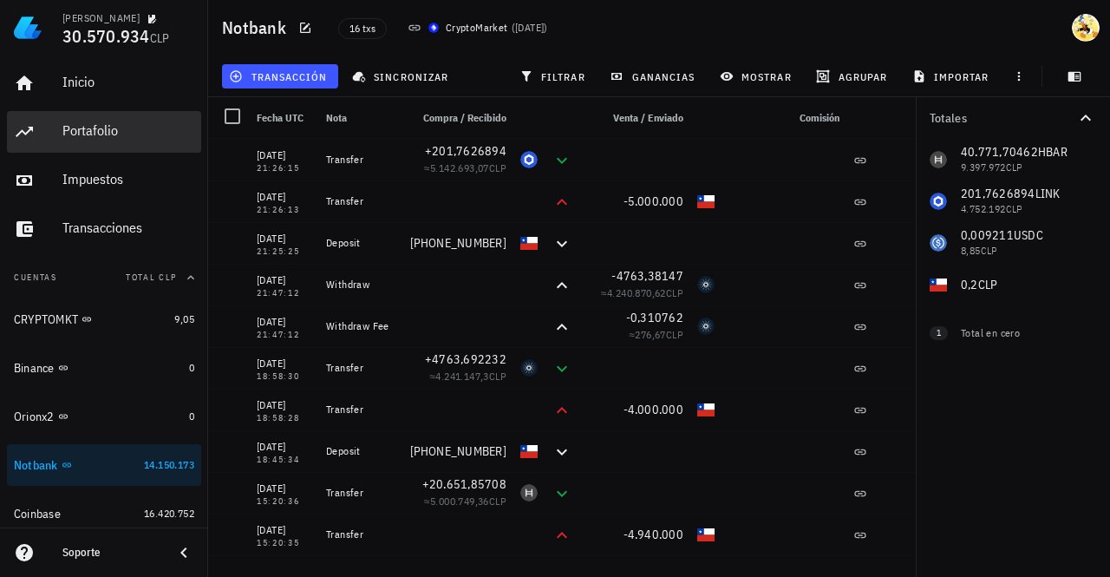
click at [121, 120] on div "Portafolio" at bounding box center [128, 131] width 132 height 39
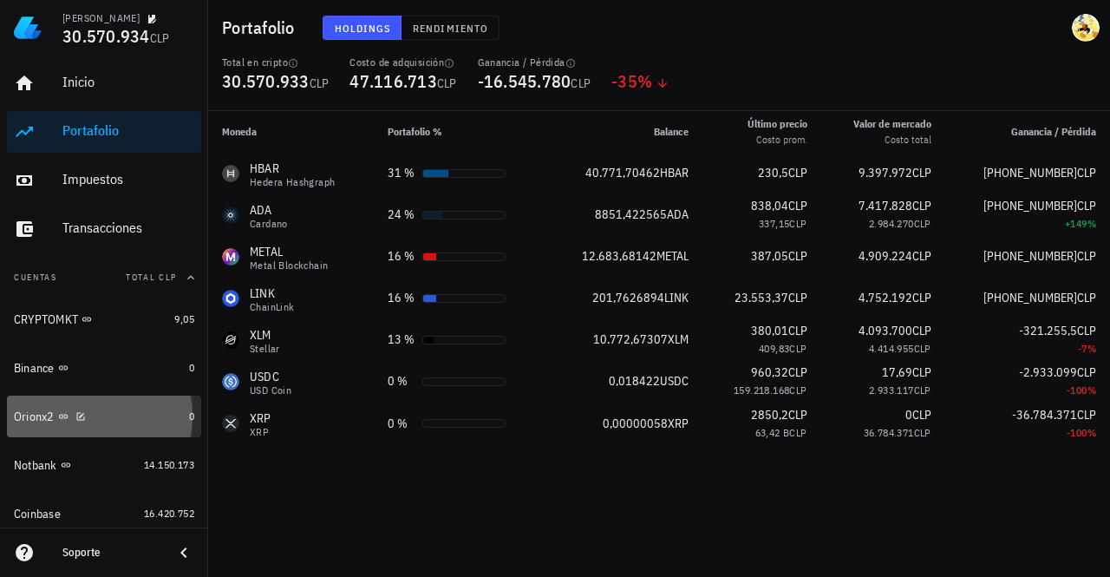
click at [139, 423] on div "Orionx2" at bounding box center [98, 416] width 168 height 16
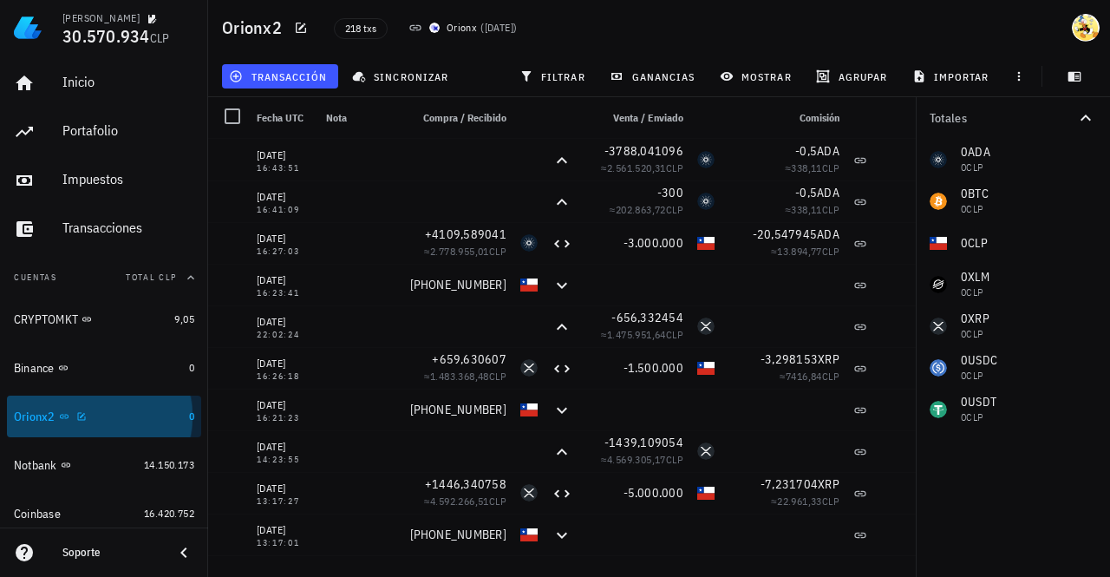
click at [134, 414] on div "Orionx2" at bounding box center [98, 416] width 168 height 16
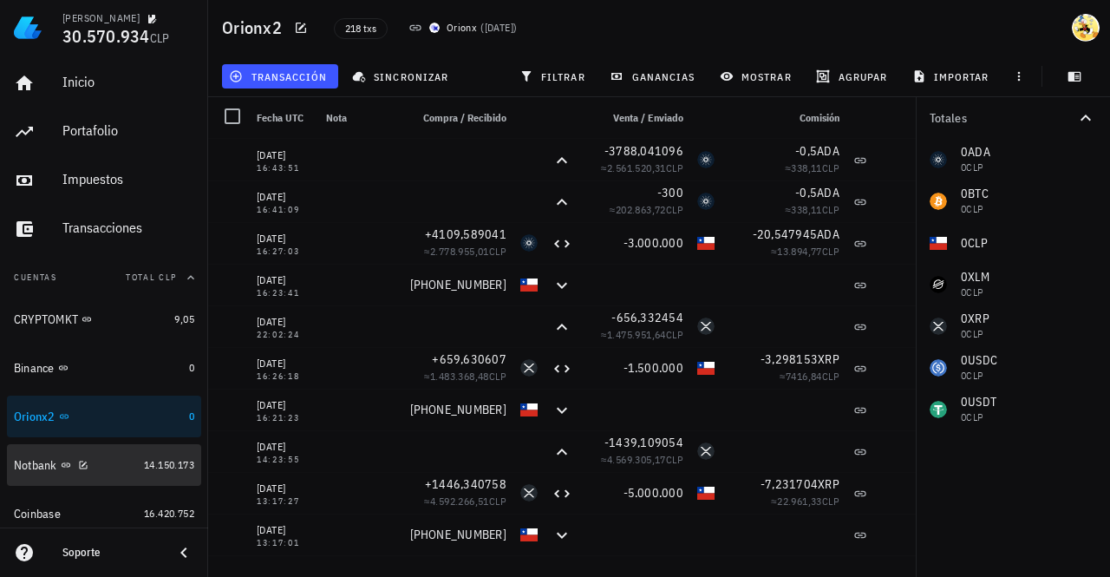
click at [111, 469] on div "Notbank" at bounding box center [75, 465] width 123 height 16
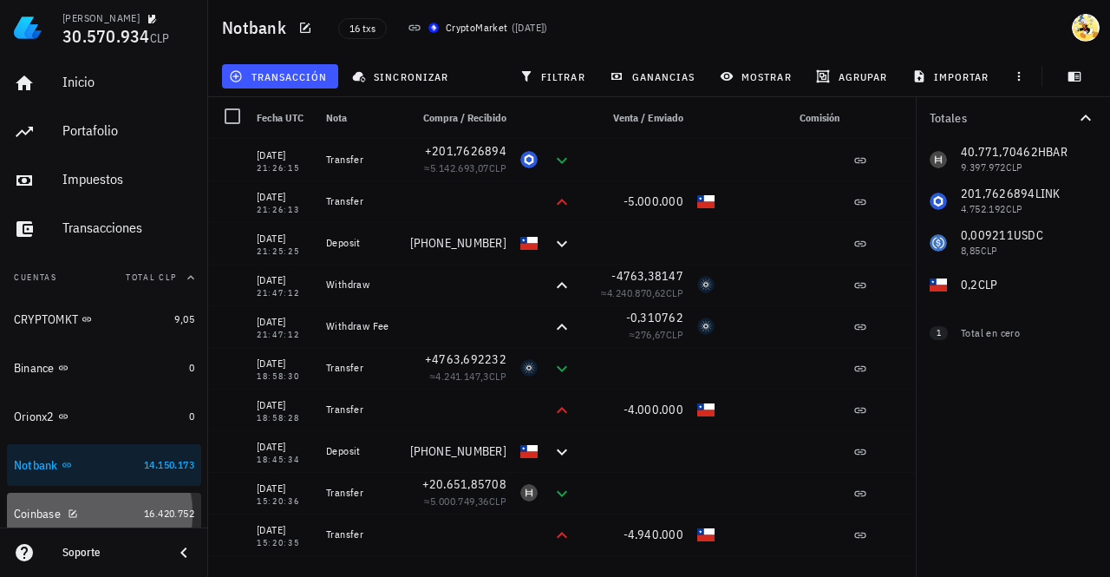
click at [115, 510] on div "Coinbase" at bounding box center [75, 514] width 123 height 16
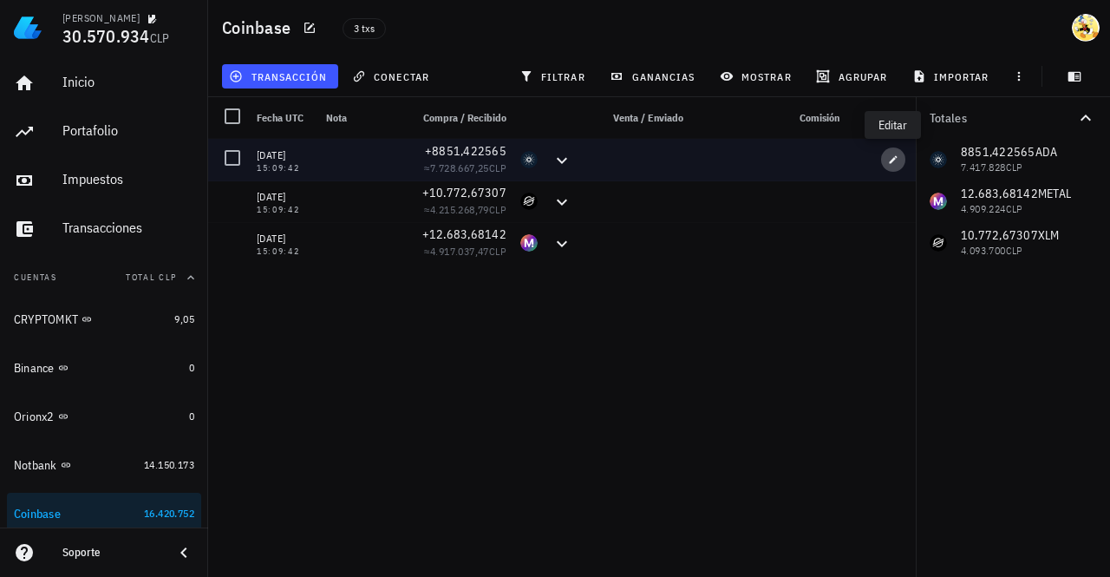
click at [897, 157] on icon "button" at bounding box center [894, 159] width 8 height 8
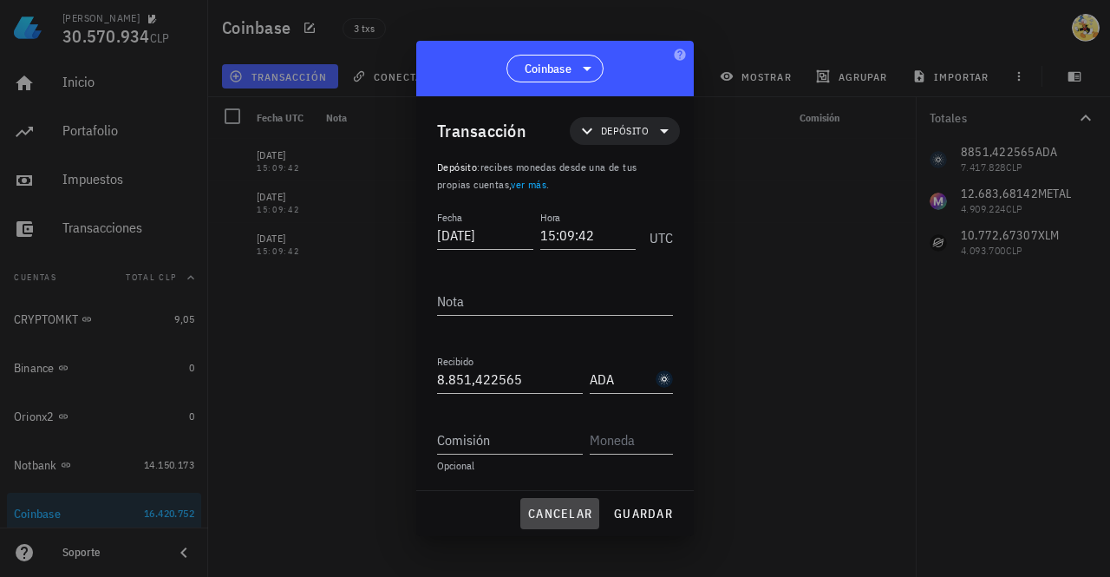
click at [571, 514] on span "cancelar" at bounding box center [559, 514] width 65 height 16
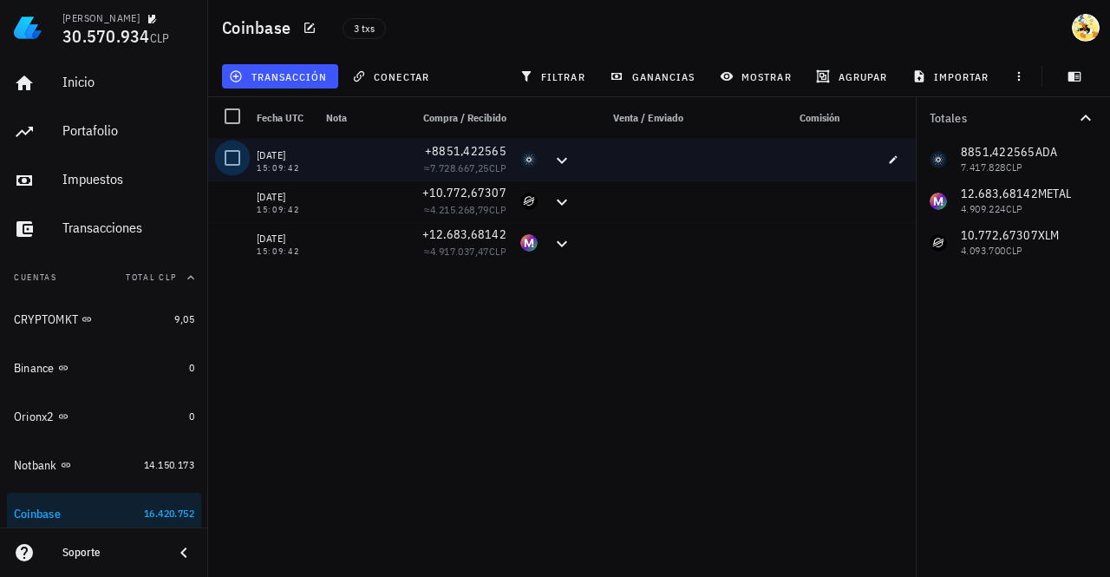
click at [234, 163] on div at bounding box center [232, 157] width 29 height 29
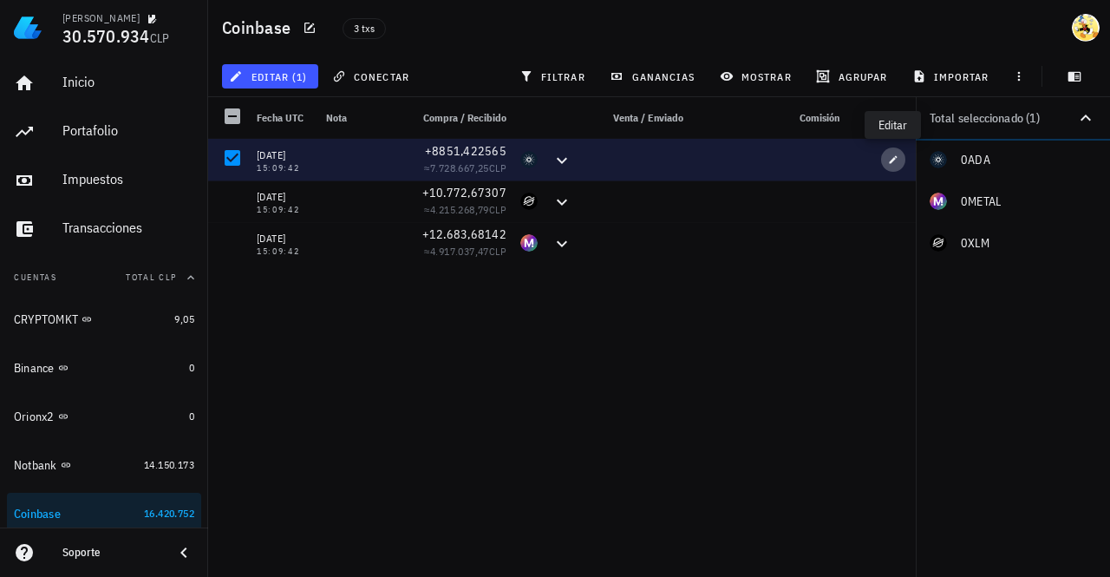
click at [897, 161] on icon "button" at bounding box center [893, 159] width 10 height 10
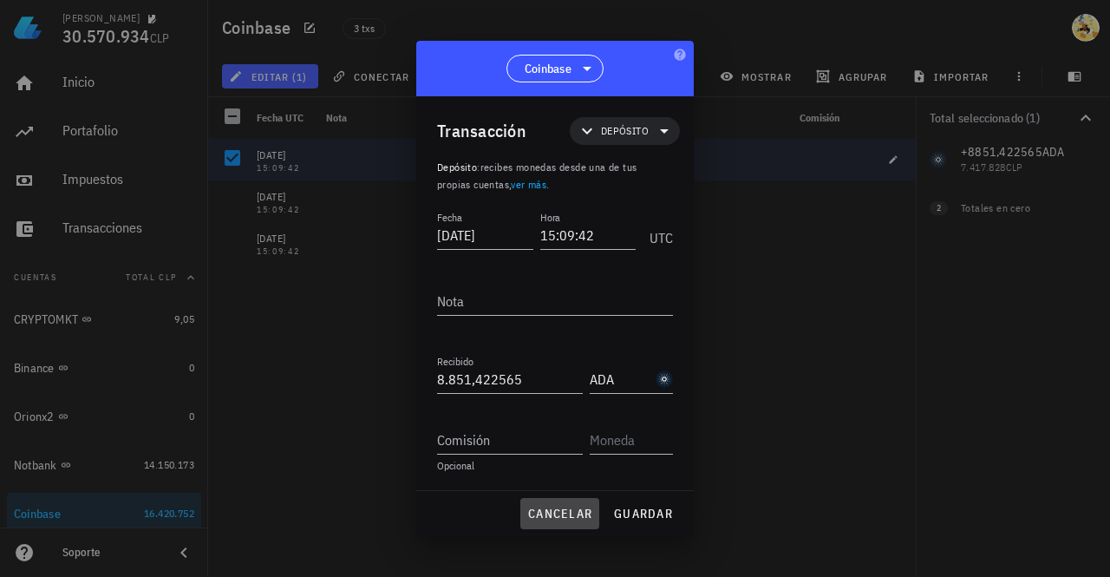
click at [548, 526] on button "cancelar" at bounding box center [559, 513] width 79 height 31
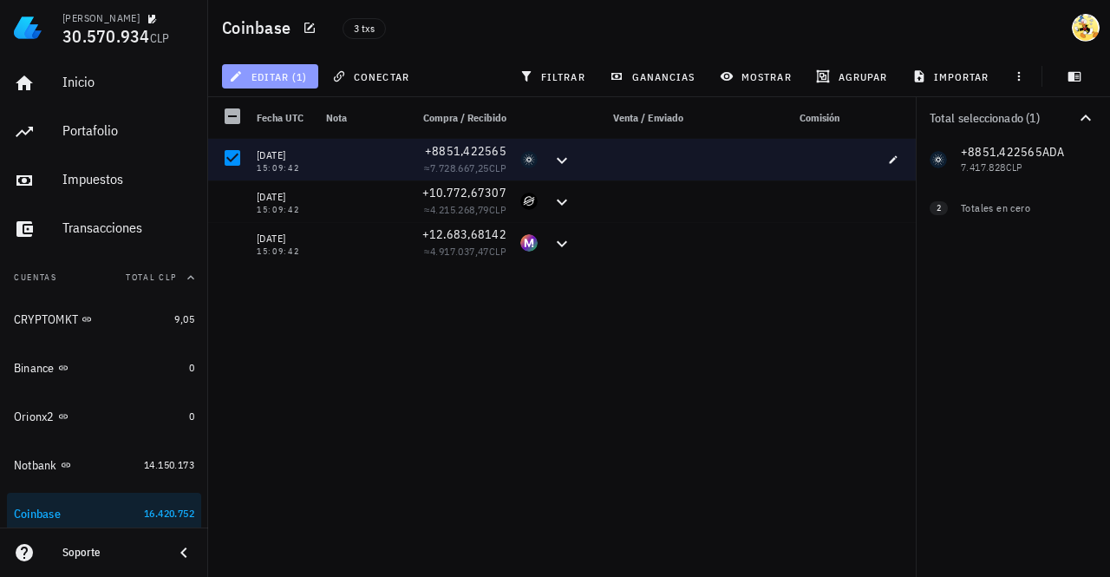
click at [304, 75] on span "editar (1)" at bounding box center [269, 76] width 75 height 14
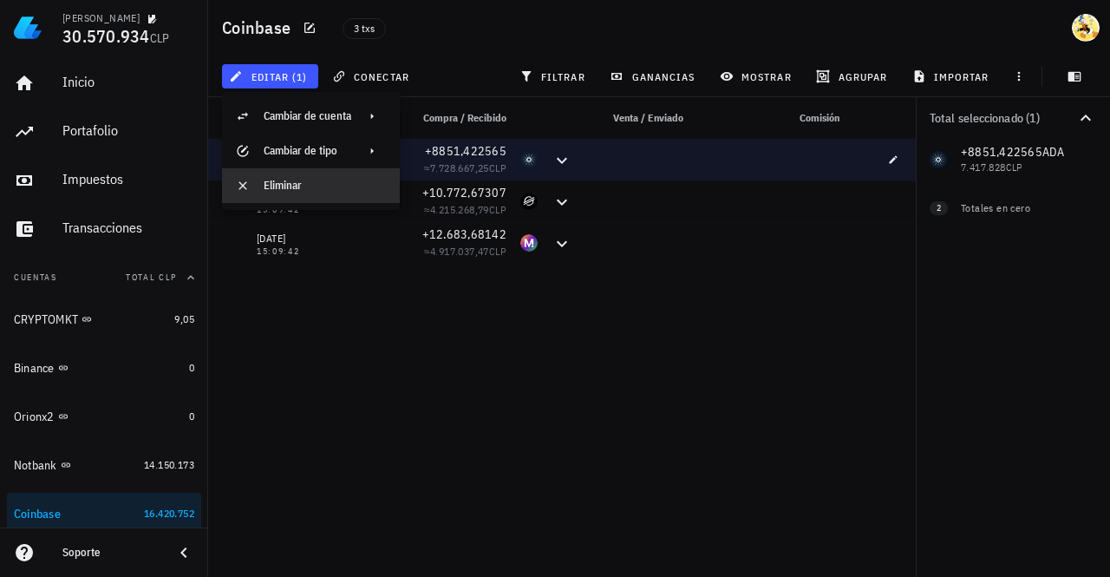
click at [304, 182] on div "Eliminar" at bounding box center [325, 186] width 122 height 14
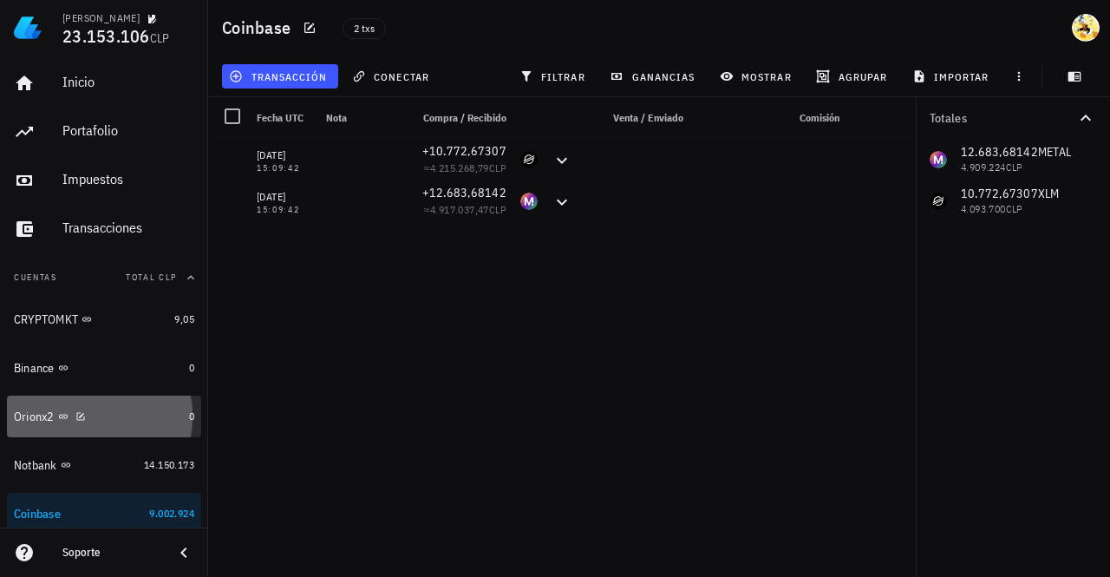
click at [127, 416] on div "Orionx2" at bounding box center [98, 416] width 168 height 16
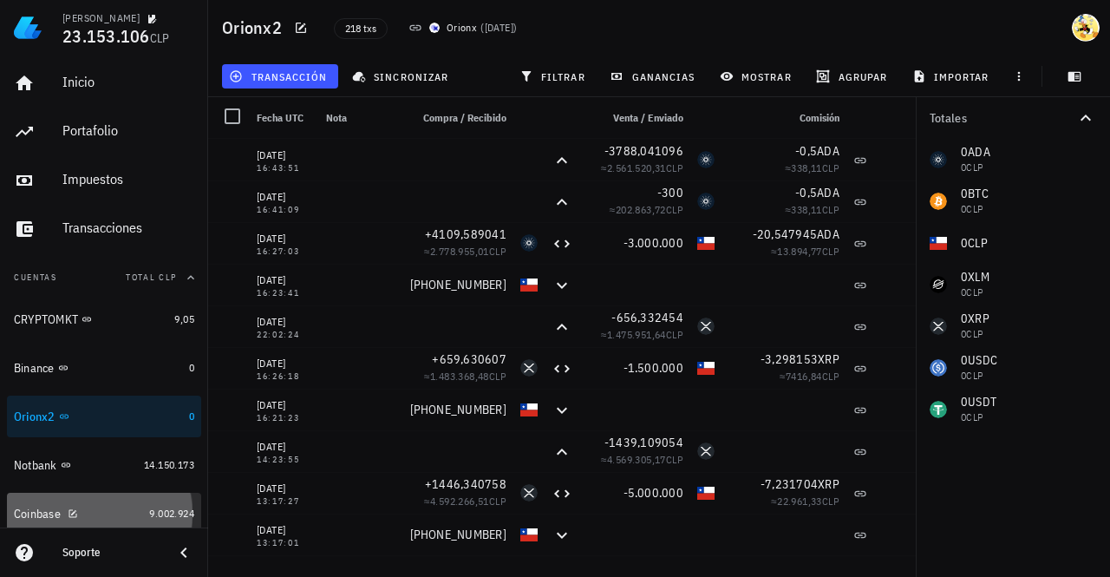
click at [93, 516] on div "Coinbase" at bounding box center [78, 514] width 128 height 16
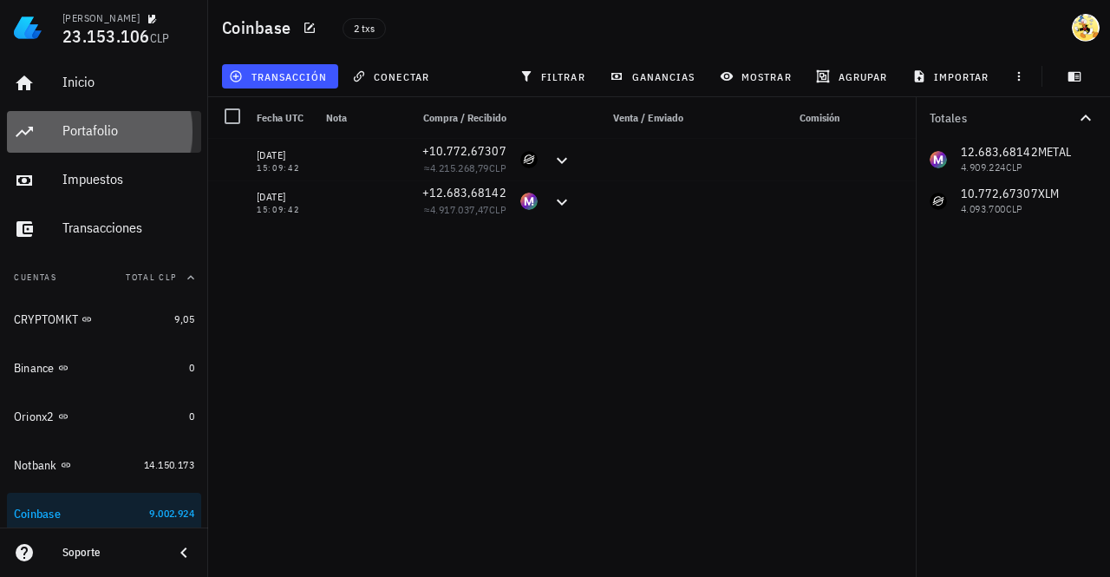
click at [108, 124] on div "Portafolio" at bounding box center [128, 130] width 132 height 16
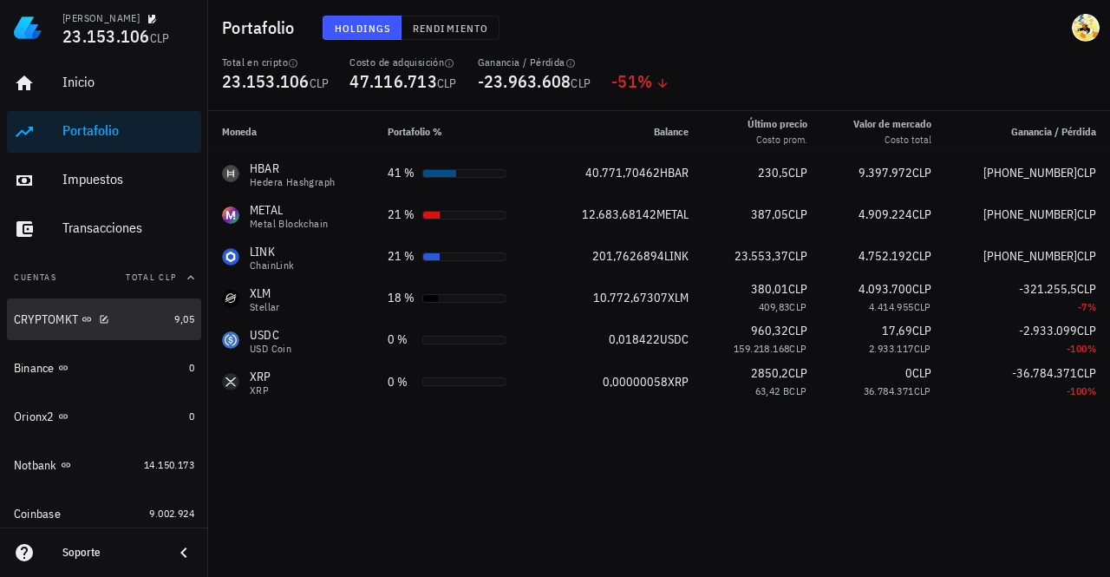
click at [123, 320] on div "CRYPTOMKT" at bounding box center [90, 319] width 153 height 16
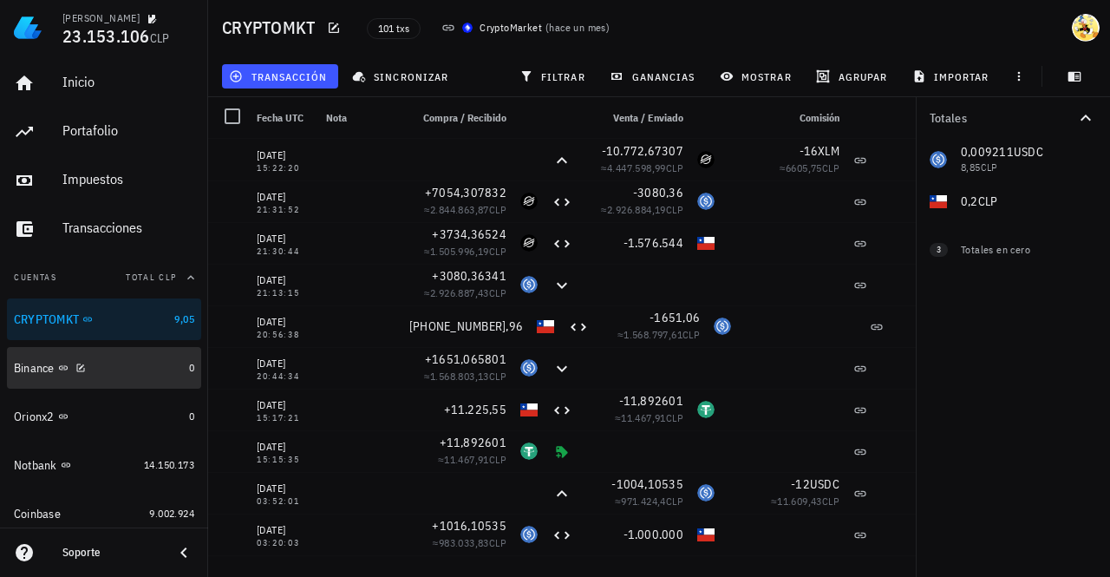
click at [128, 369] on div "Binance" at bounding box center [98, 368] width 168 height 16
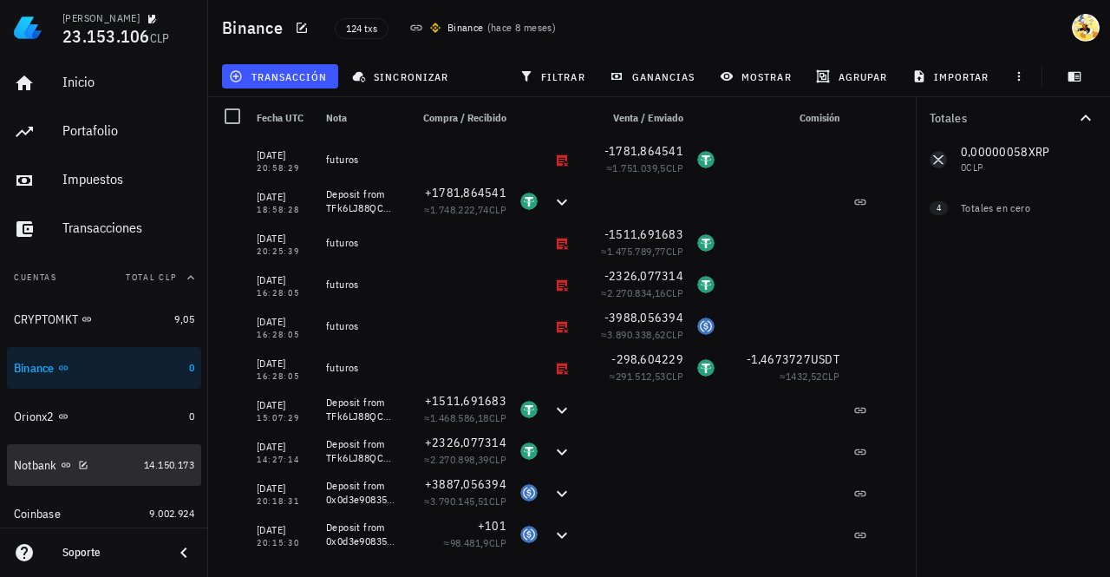
click at [99, 466] on div "Notbank" at bounding box center [75, 465] width 123 height 16
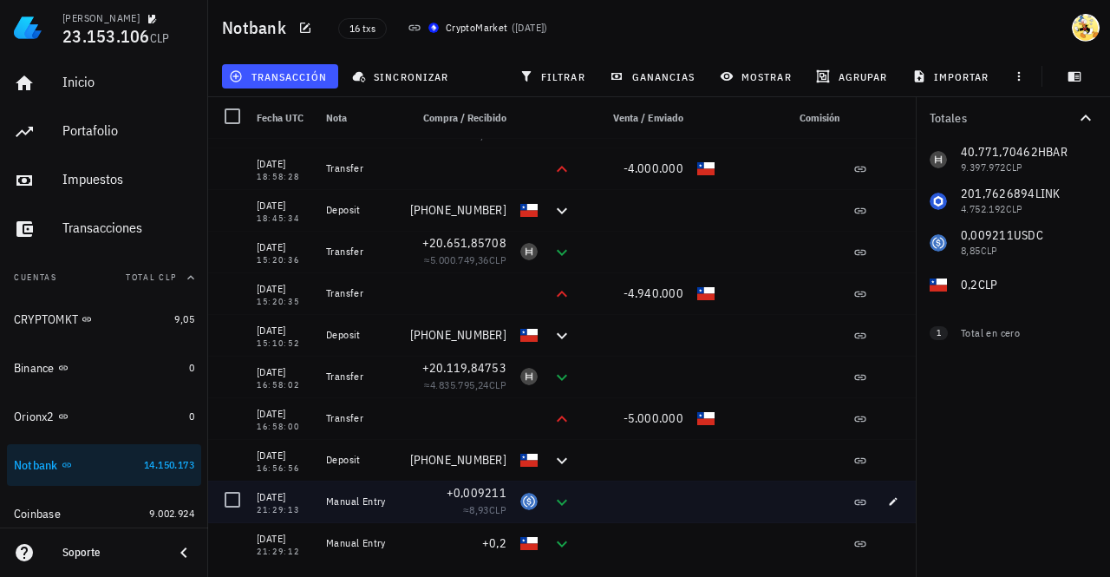
scroll to position [154, 0]
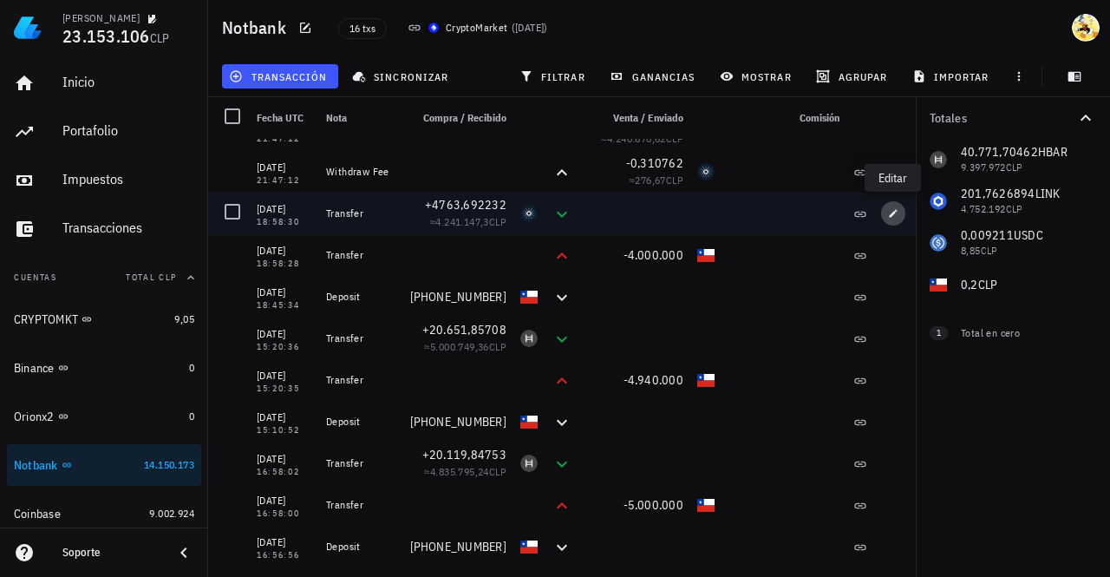
click at [889, 213] on icon "button" at bounding box center [893, 213] width 10 height 10
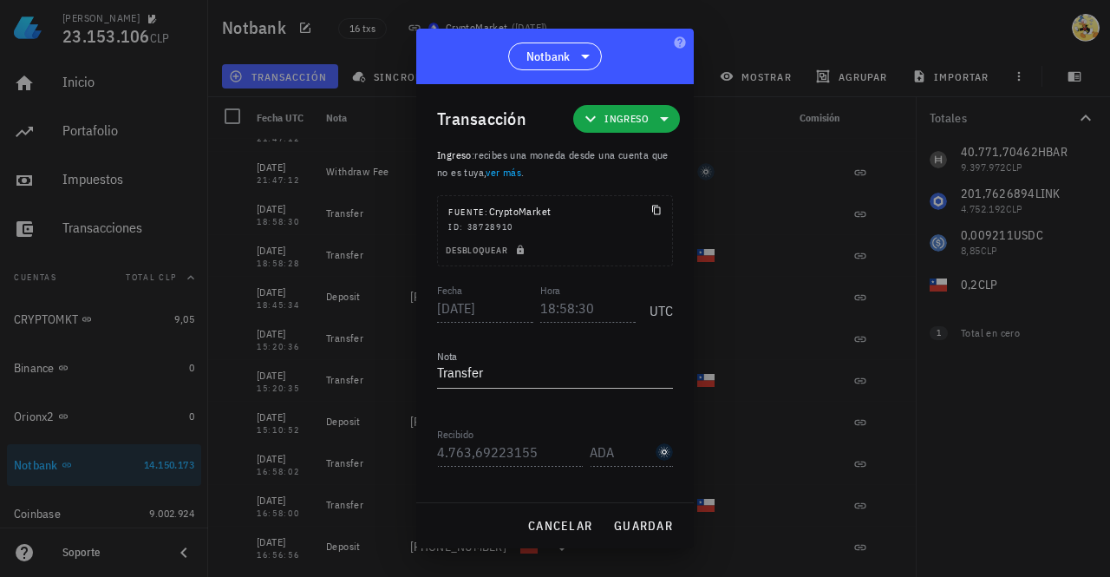
scroll to position [0, 0]
click at [561, 525] on span "cancelar" at bounding box center [559, 526] width 65 height 16
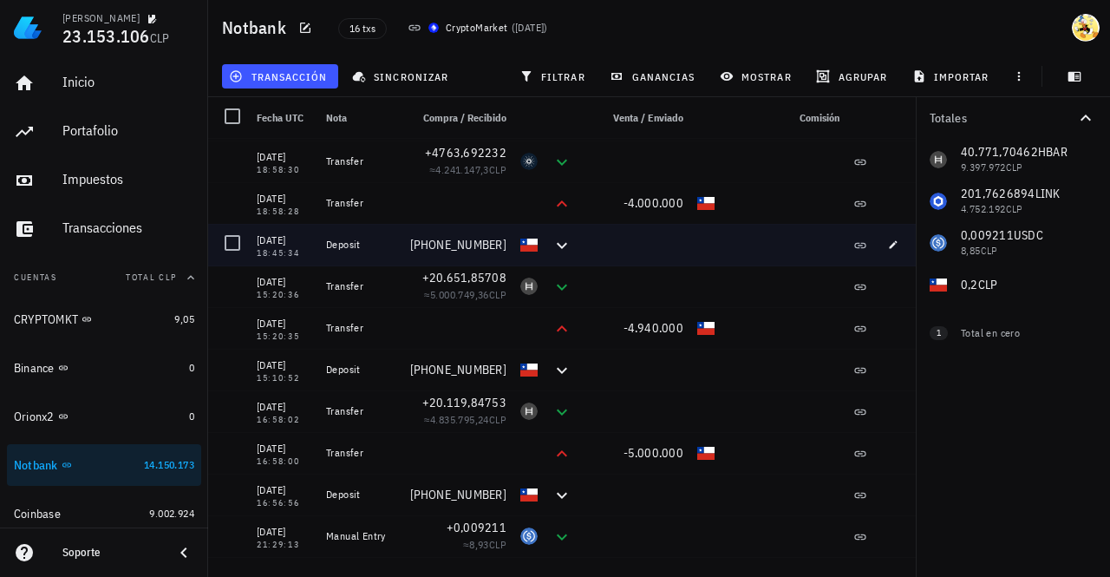
scroll to position [241, 0]
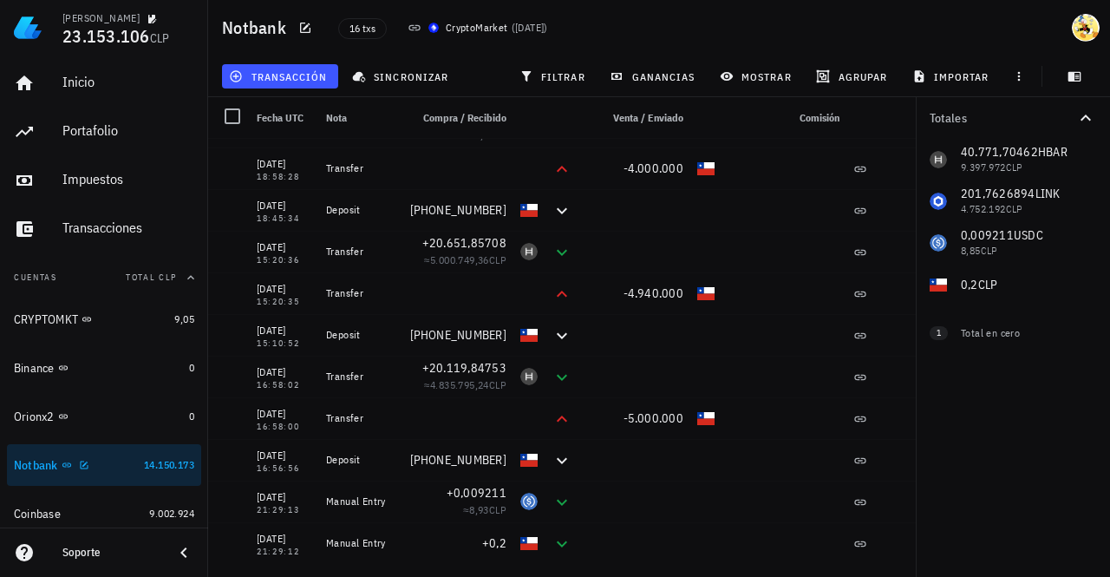
click at [109, 467] on div "Notbank" at bounding box center [75, 465] width 123 height 16
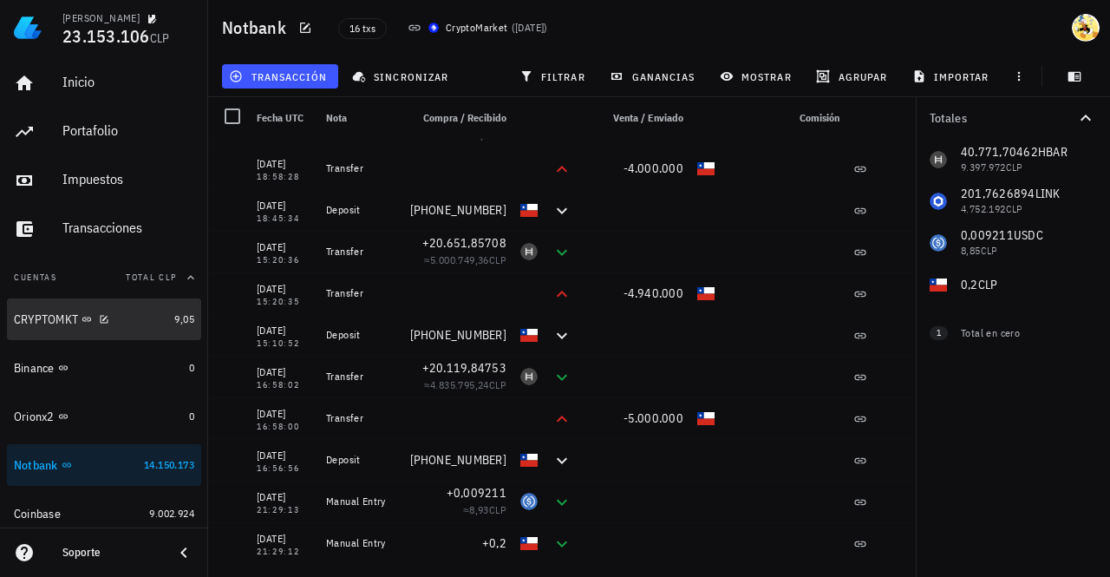
click at [132, 317] on div "CRYPTOMKT" at bounding box center [90, 319] width 153 height 16
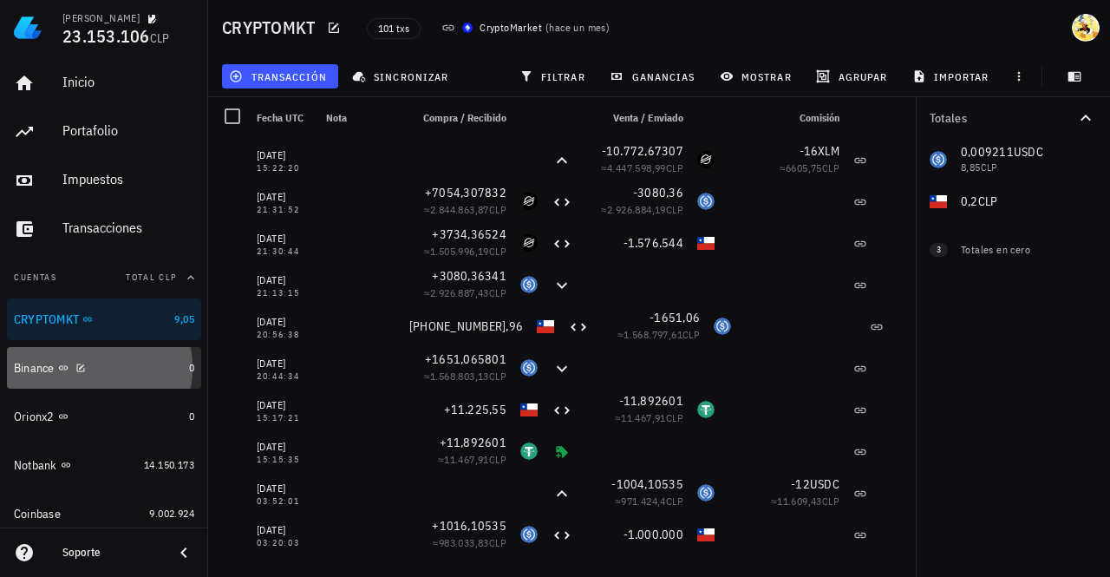
click at [135, 371] on div "Binance" at bounding box center [98, 368] width 168 height 16
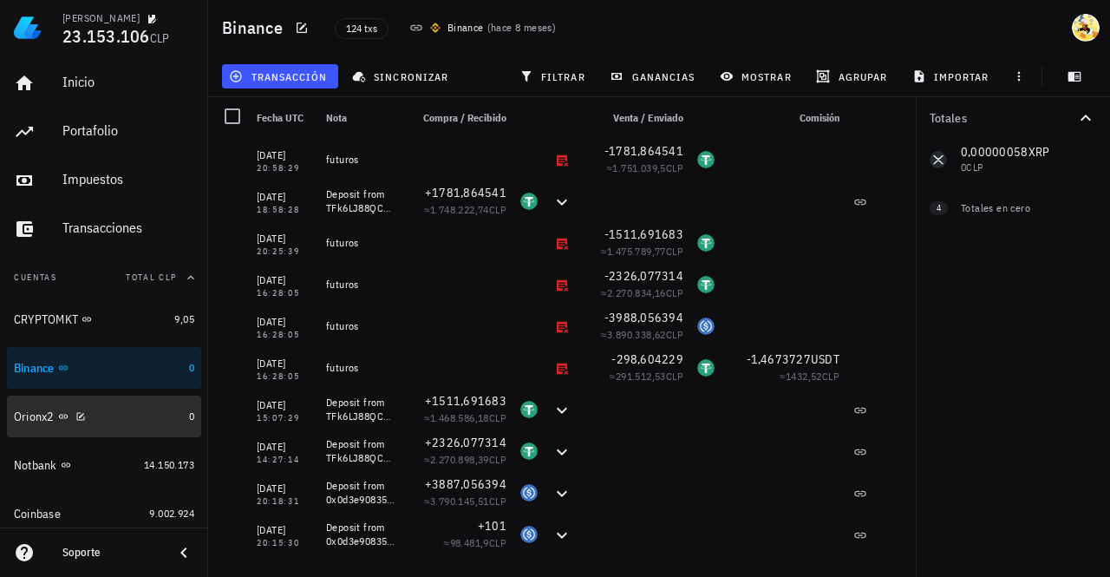
click at [133, 421] on div "Orionx2" at bounding box center [98, 416] width 168 height 16
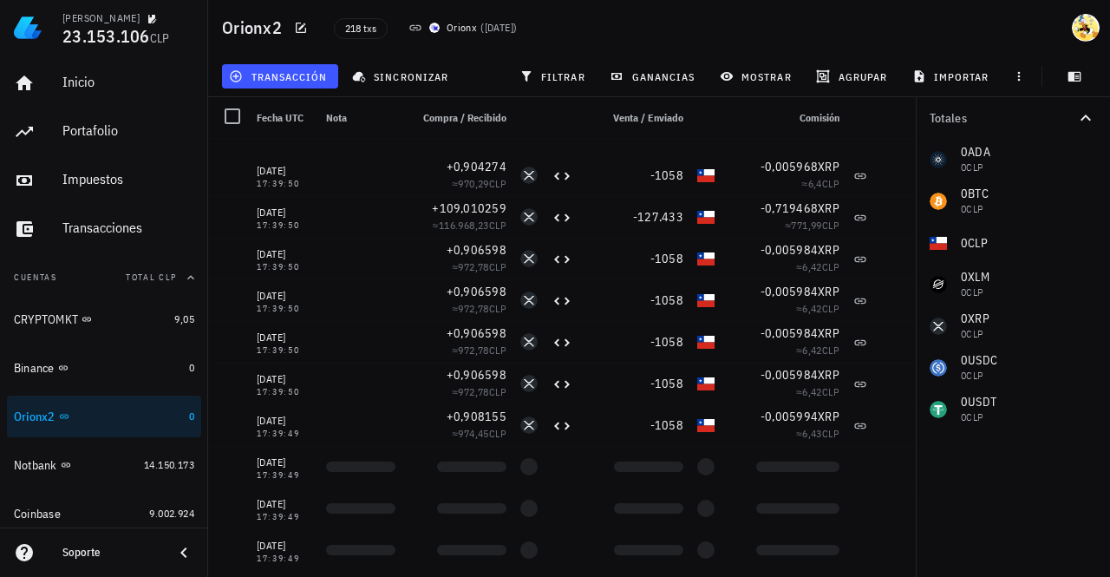
scroll to position [4509, 0]
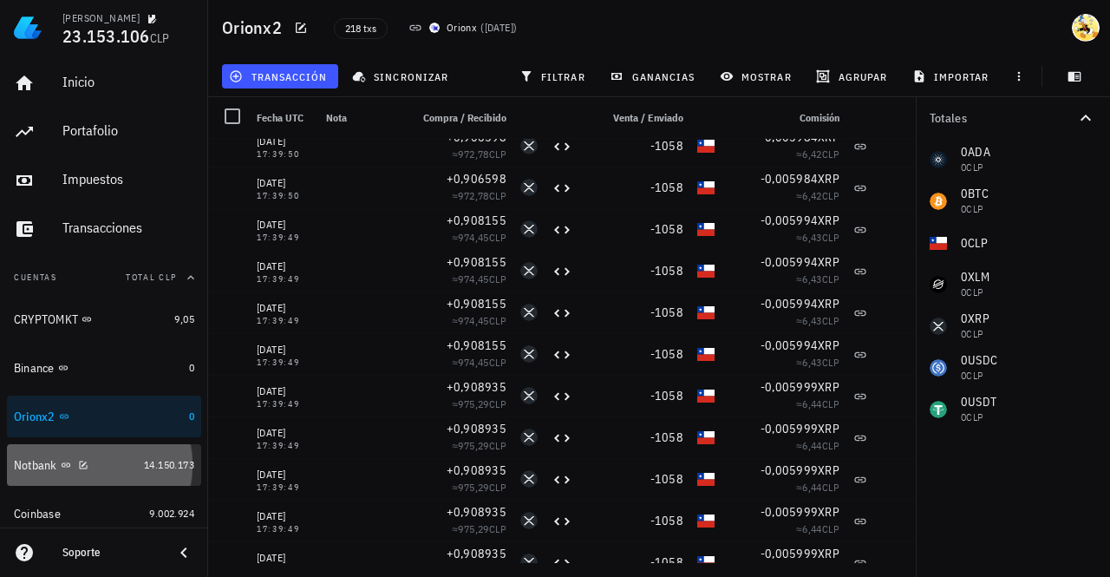
click at [108, 464] on div "Notbank" at bounding box center [75, 465] width 123 height 16
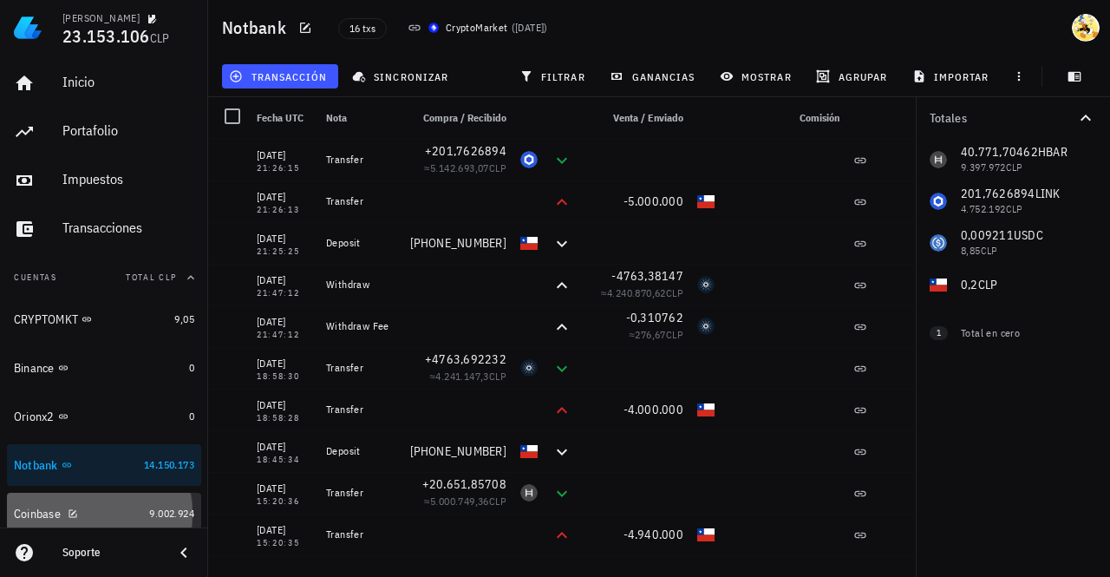
click at [106, 514] on div "Coinbase" at bounding box center [78, 514] width 128 height 16
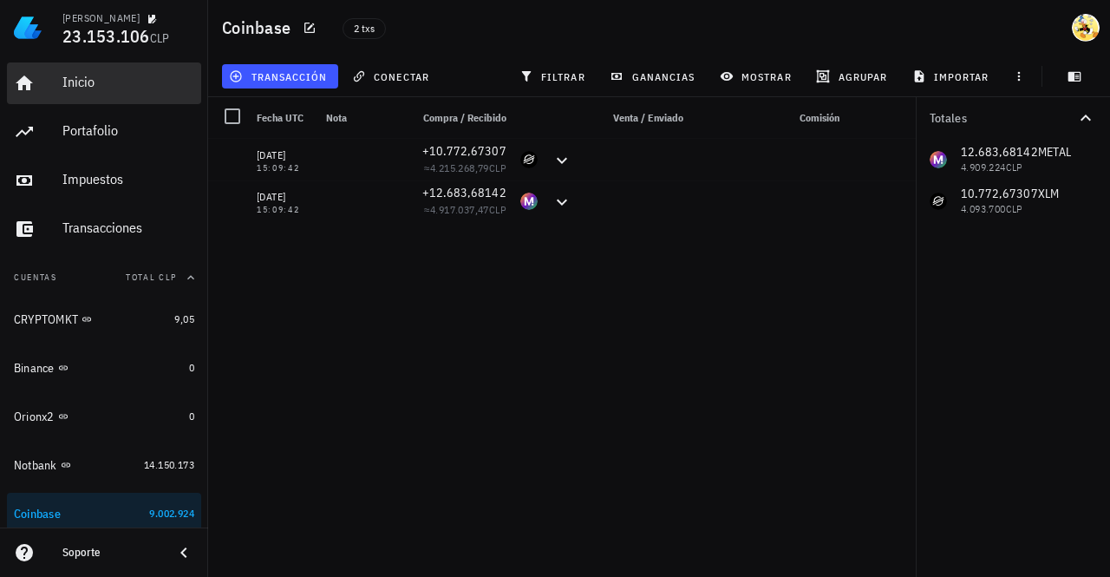
click at [140, 82] on div "Inicio" at bounding box center [128, 82] width 132 height 16
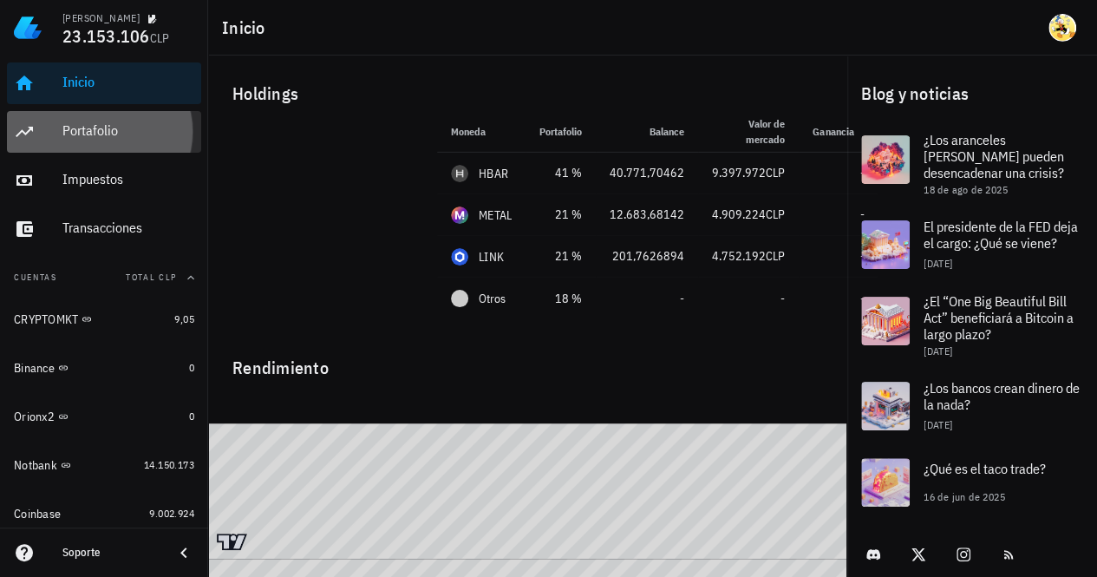
click at [129, 131] on div "Portafolio" at bounding box center [128, 130] width 132 height 16
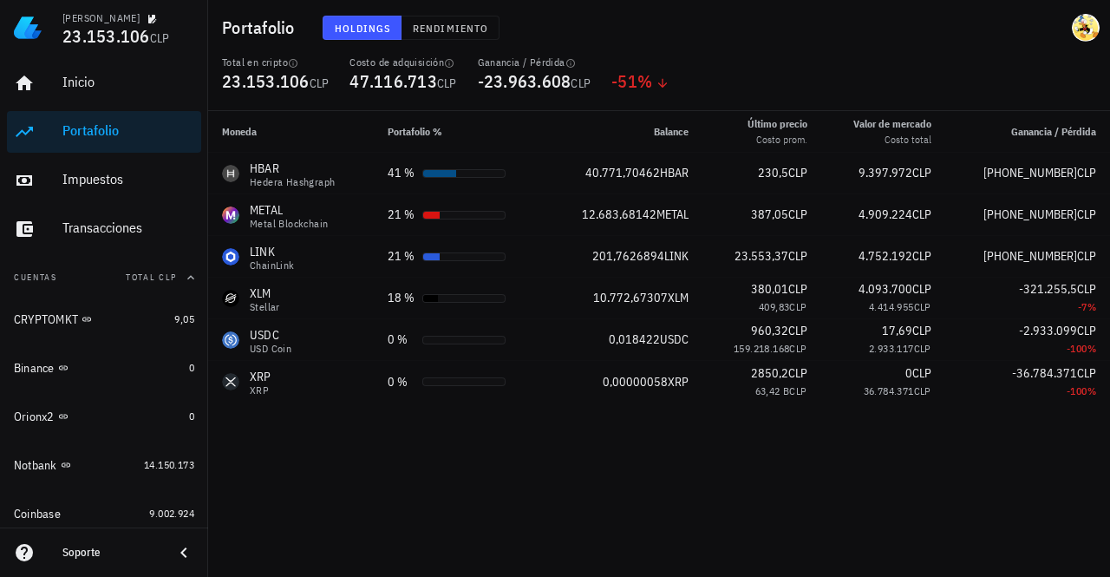
click at [780, 460] on div "Moneda Portafolio % Balance Último precio Costo prom. Valor de mercado Costo to…" at bounding box center [659, 344] width 902 height 466
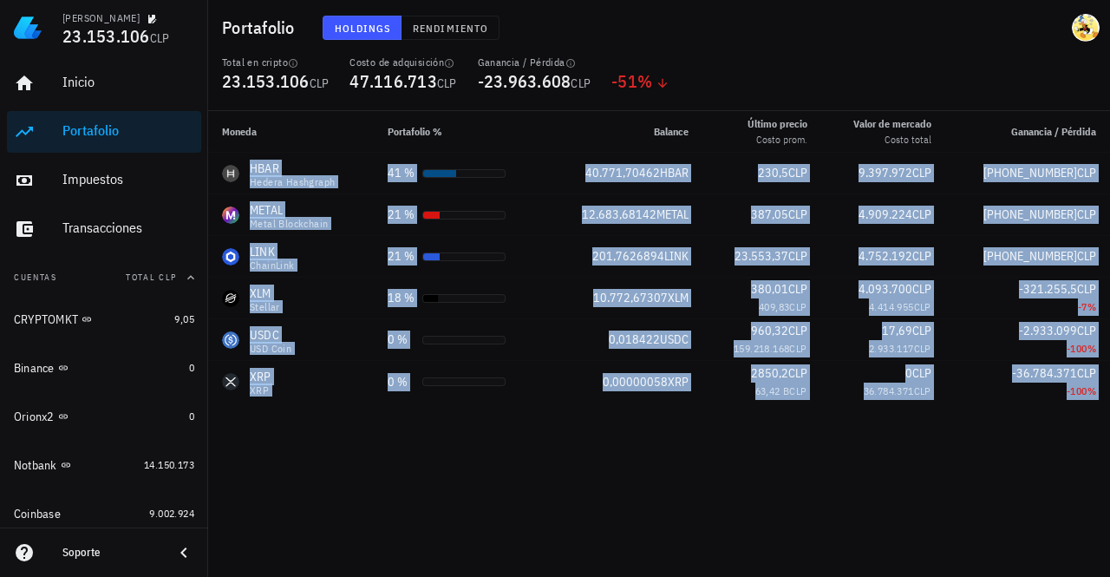
click at [780, 460] on div "Moneda Portafolio % Balance Último precio Costo prom. Valor de mercado Costo to…" at bounding box center [659, 344] width 902 height 466
click at [782, 460] on div "Moneda Portafolio % Balance Último precio Costo prom. Valor de mercado Costo to…" at bounding box center [659, 344] width 902 height 466
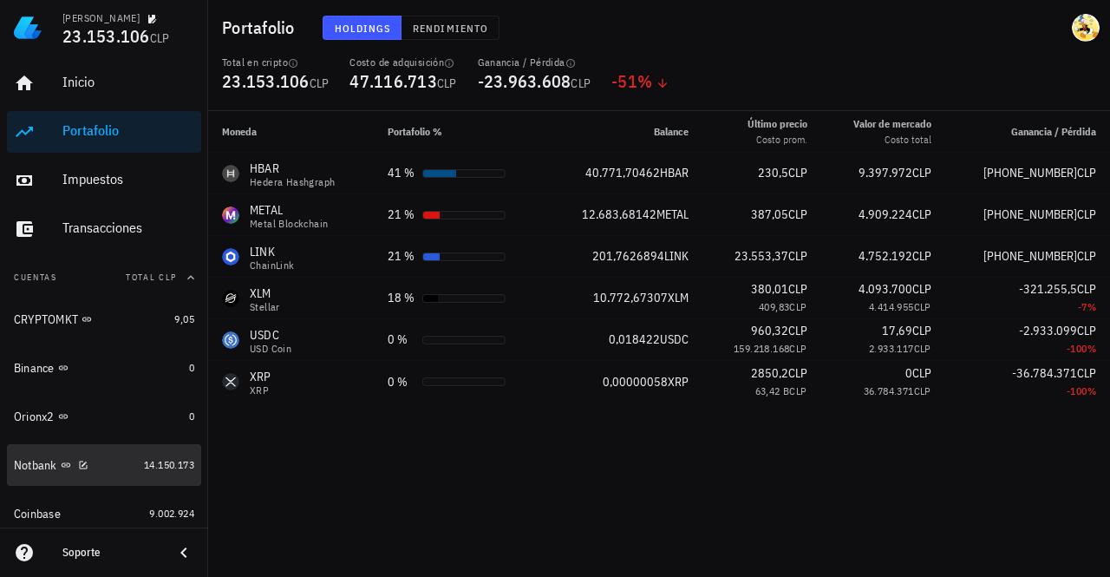
click at [103, 467] on div "Notbank" at bounding box center [75, 465] width 123 height 16
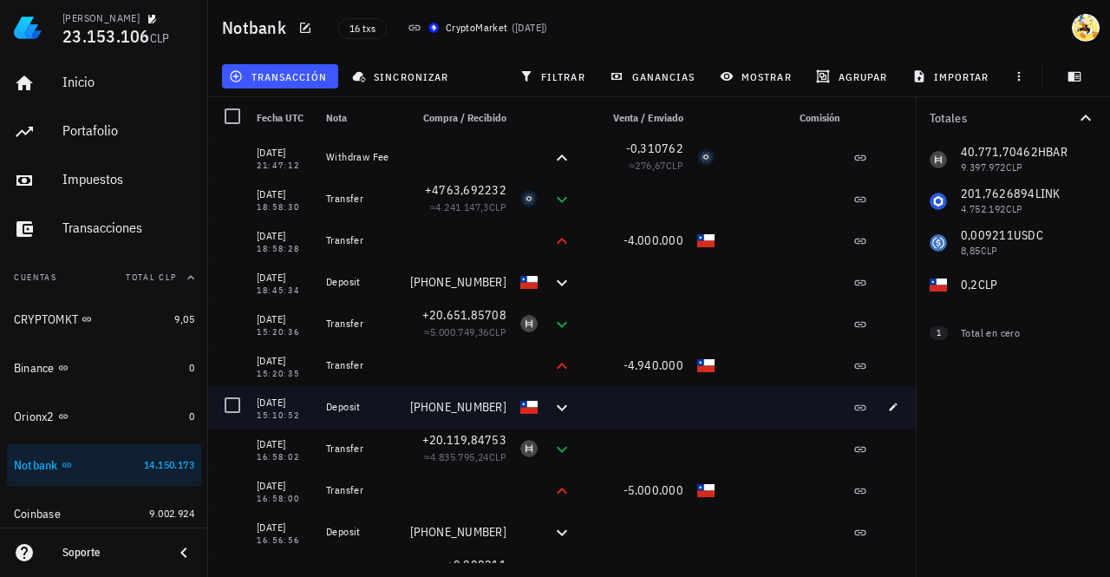
scroll to position [173, 0]
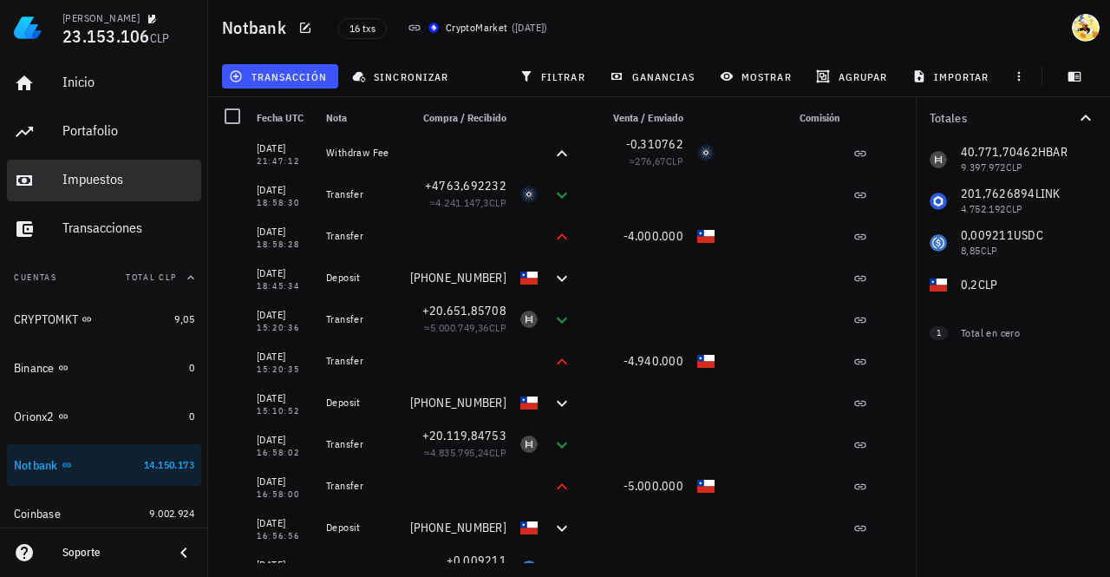
click at [121, 172] on div "Impuestos" at bounding box center [128, 179] width 132 height 16
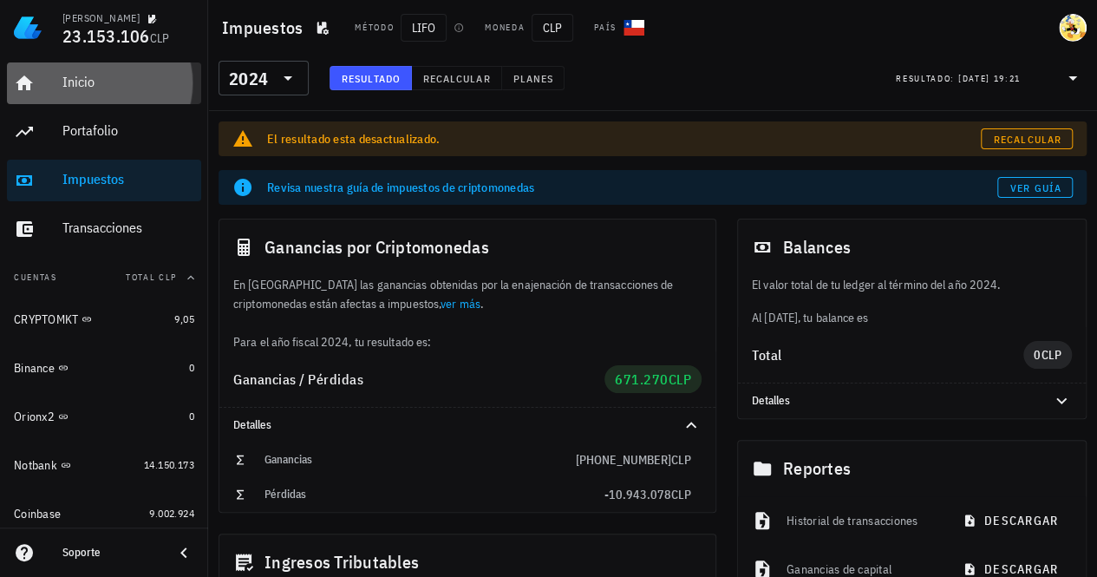
click at [101, 89] on div "Inicio" at bounding box center [128, 82] width 132 height 16
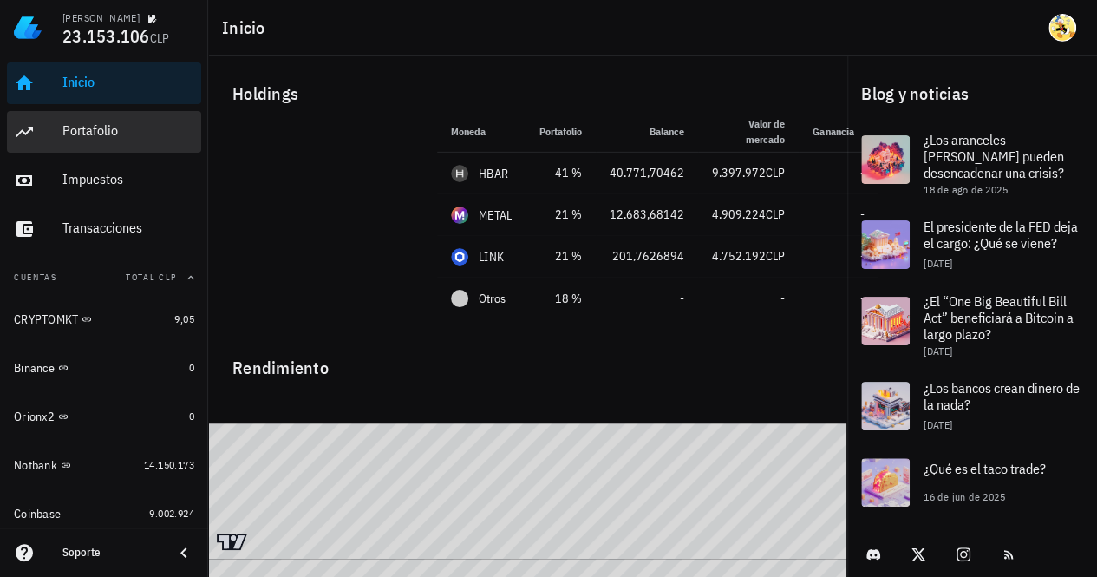
click at [110, 134] on div "Portafolio" at bounding box center [128, 130] width 132 height 16
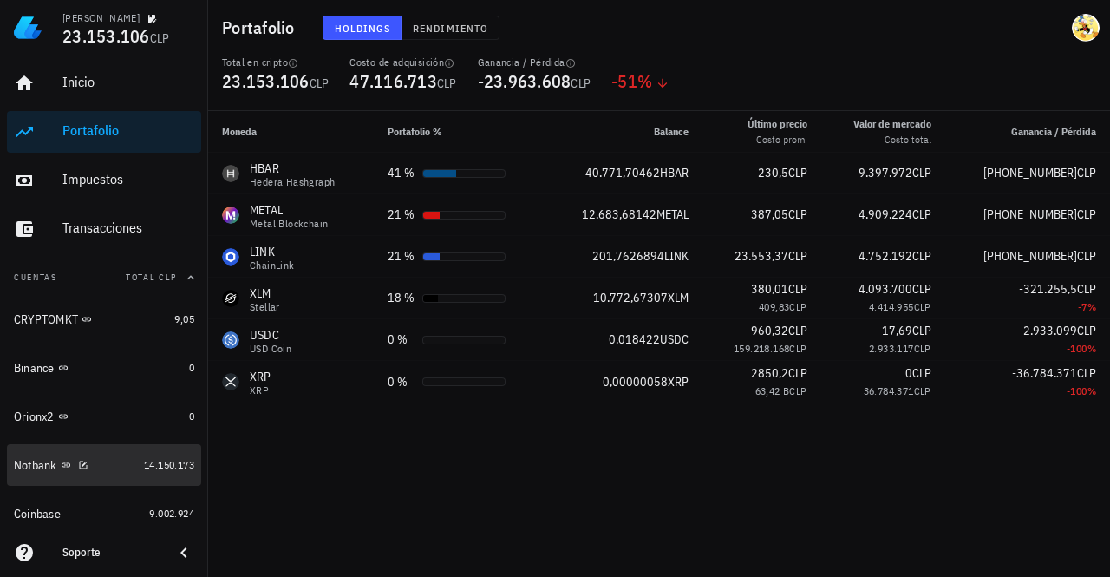
click at [109, 470] on div "Notbank" at bounding box center [75, 465] width 123 height 16
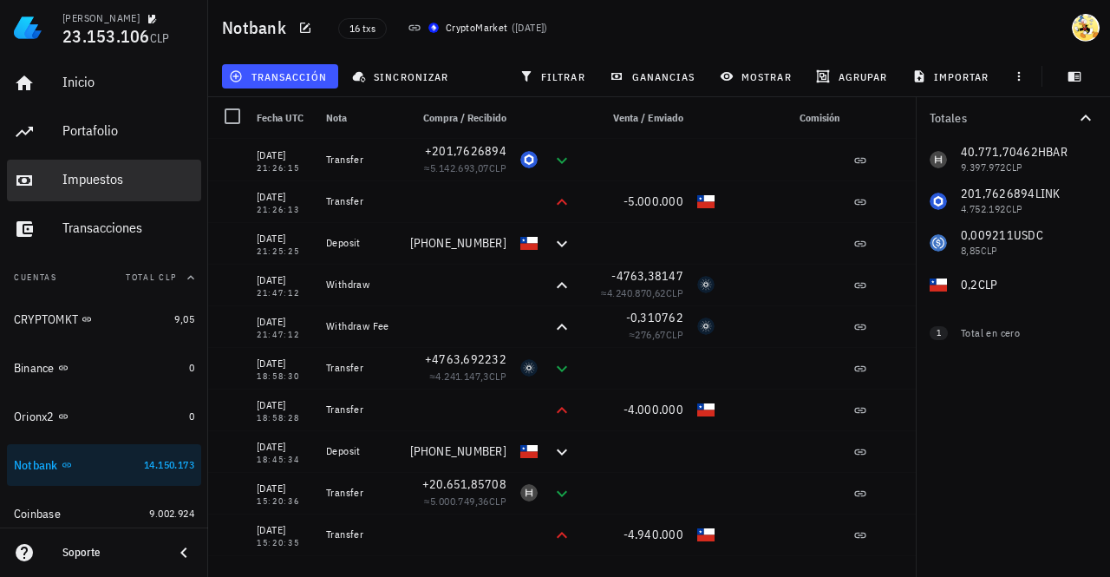
click at [116, 185] on div "Impuestos" at bounding box center [128, 179] width 132 height 16
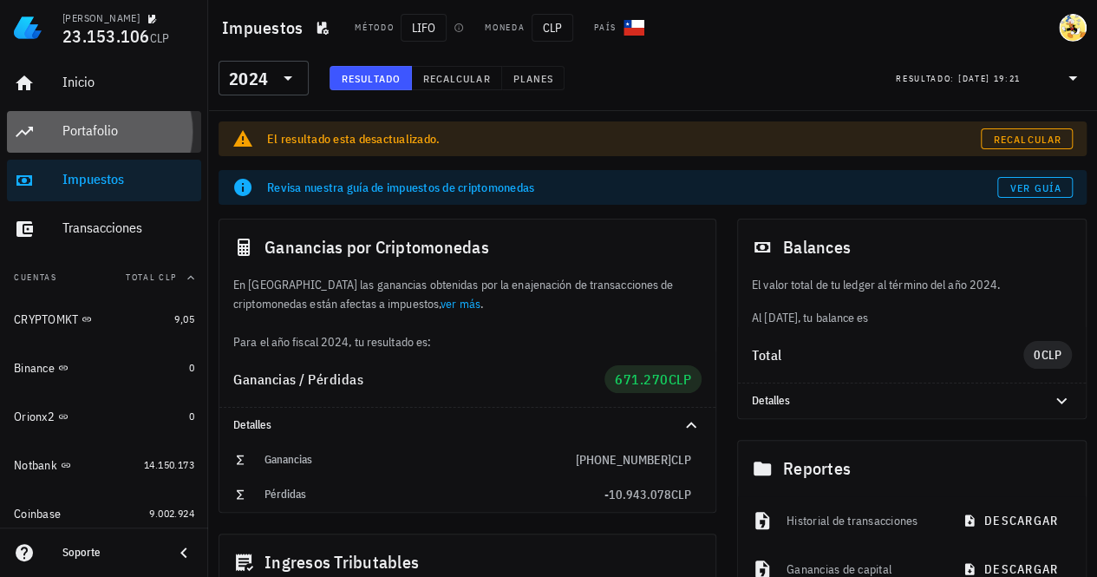
click at [122, 131] on div "Portafolio" at bounding box center [128, 130] width 132 height 16
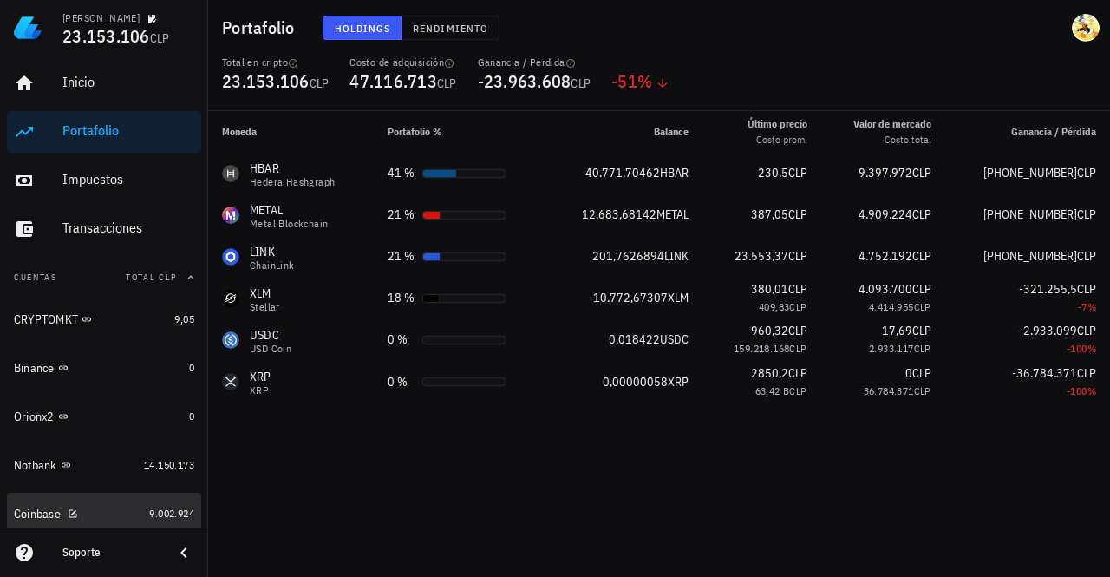
click at [111, 518] on div "Coinbase" at bounding box center [78, 514] width 128 height 16
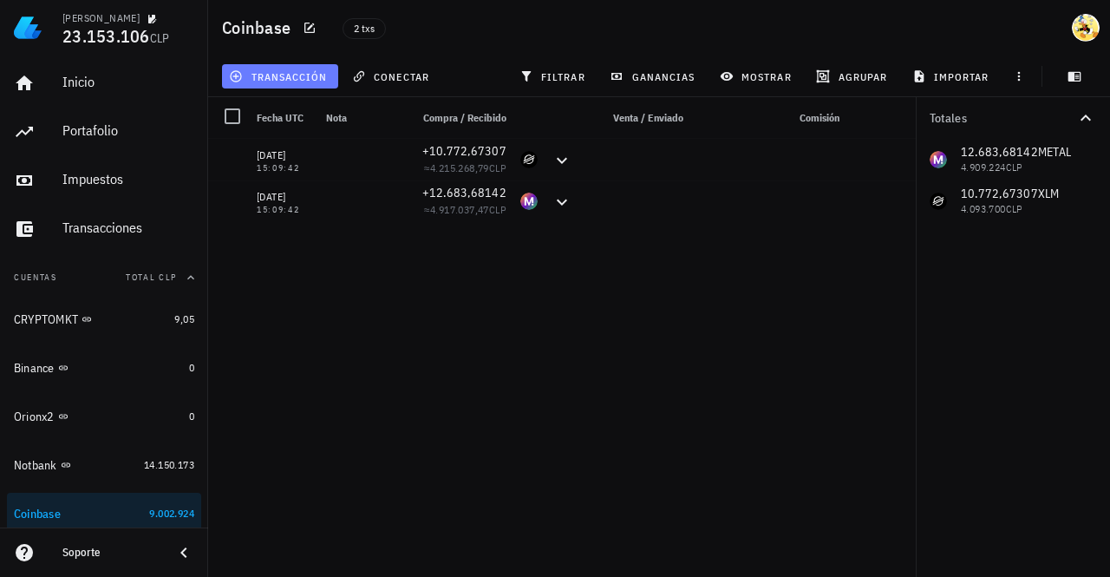
click at [311, 70] on span "transacción" at bounding box center [279, 76] width 95 height 14
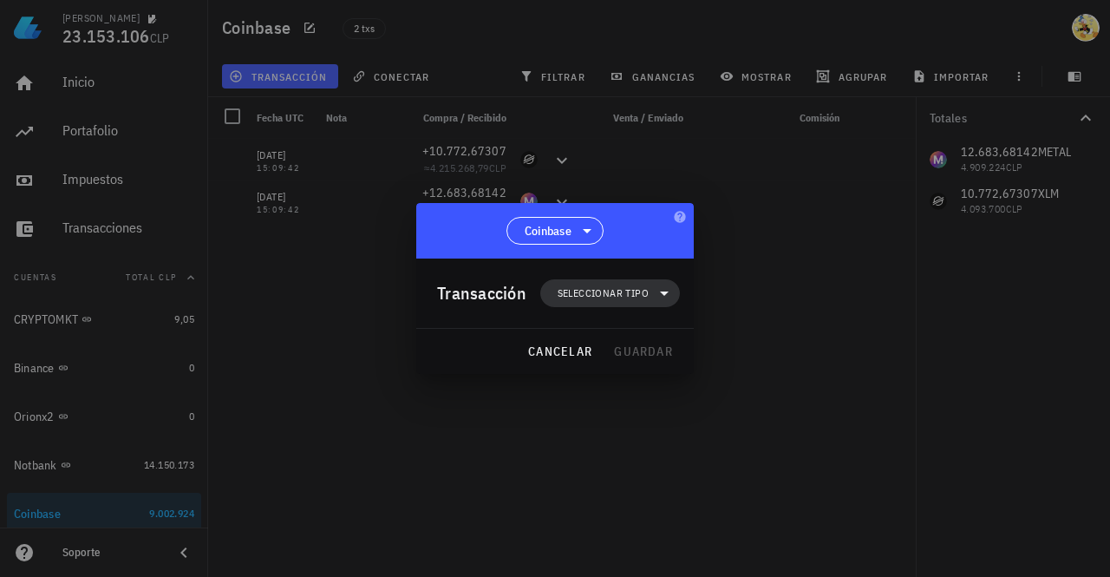
click at [650, 297] on span "Seleccionar tipo" at bounding box center [610, 293] width 119 height 28
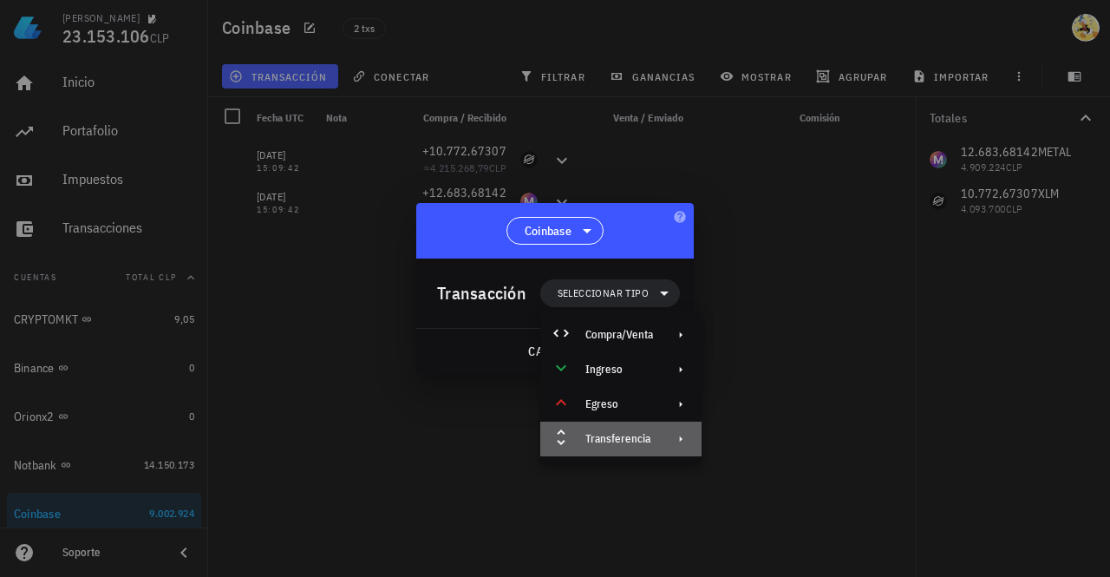
click at [630, 444] on div "Transferencia" at bounding box center [619, 439] width 68 height 14
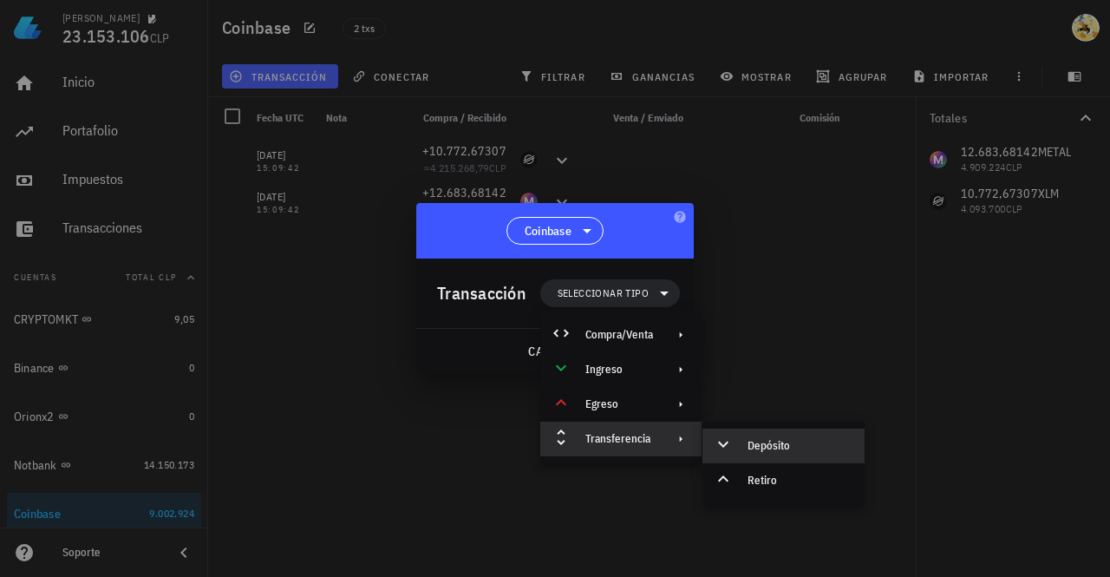
click at [765, 441] on div "Depósito" at bounding box center [799, 446] width 103 height 14
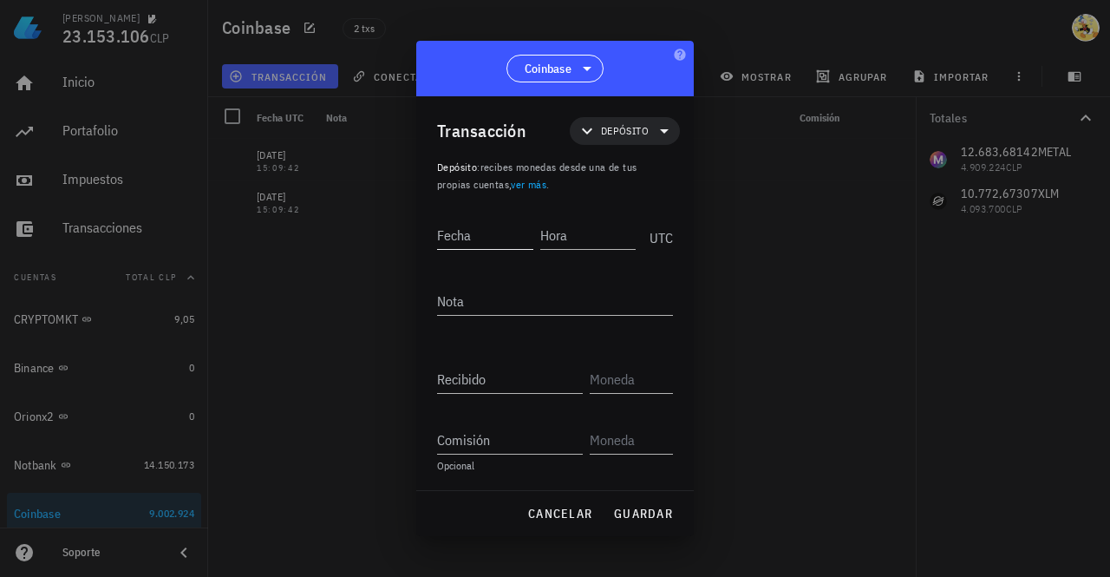
click at [465, 226] on div "Fecha" at bounding box center [485, 235] width 96 height 28
type input "2025-08-25"
click at [630, 235] on input "Hora" at bounding box center [586, 235] width 99 height 28
type input "15:30:49"
click at [630, 382] on input "text" at bounding box center [630, 379] width 80 height 28
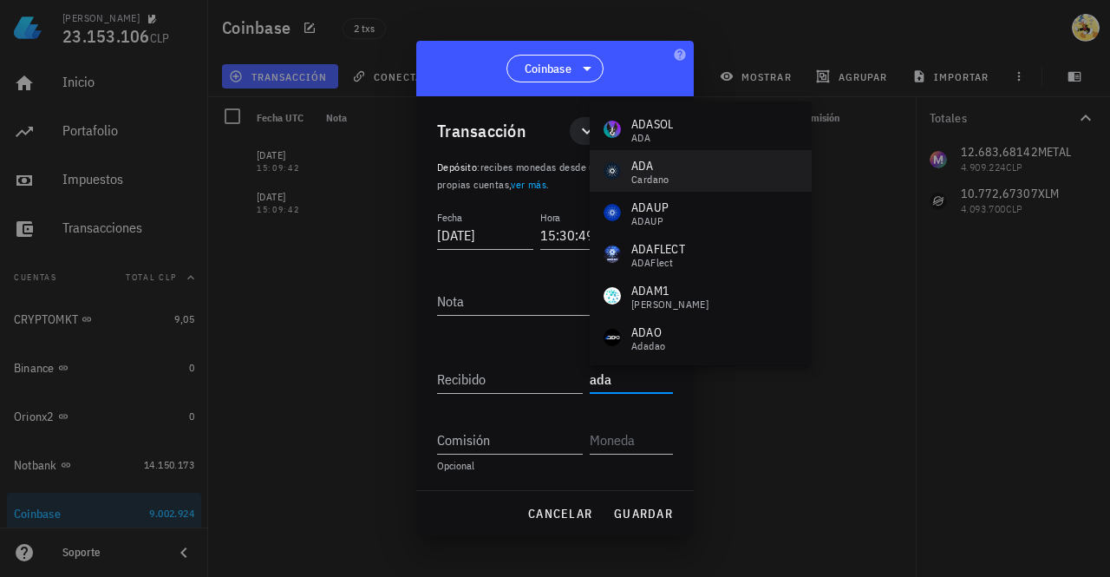
click at [697, 164] on div "ADA Cardano" at bounding box center [701, 171] width 222 height 42
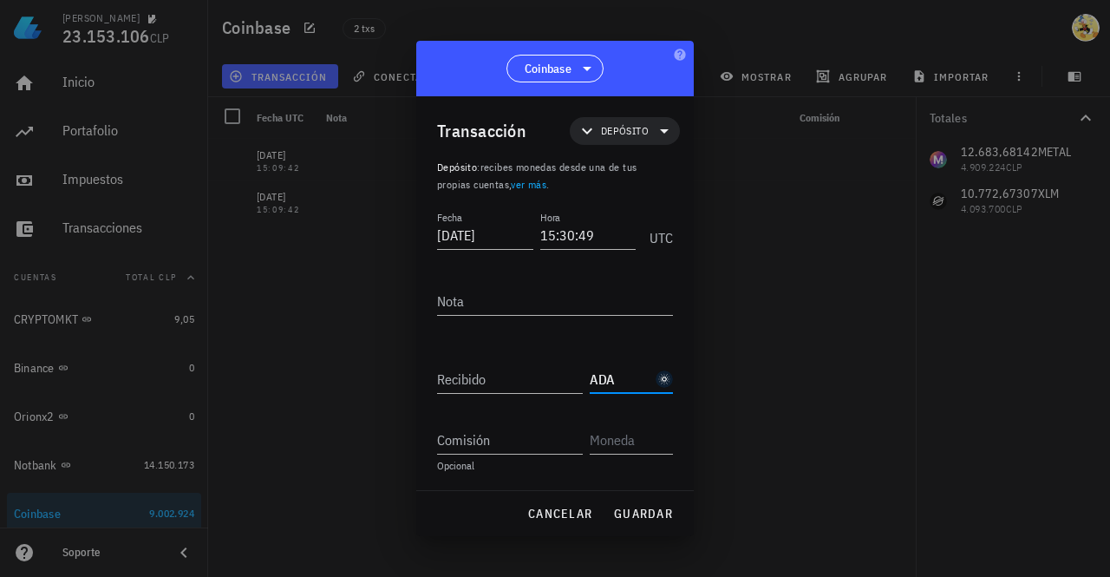
type input "ADA"
click at [481, 369] on input "Recibido" at bounding box center [510, 379] width 146 height 28
paste input "8851,422565"
type input "8.851,422565"
click at [554, 440] on input "Comisión" at bounding box center [510, 440] width 146 height 28
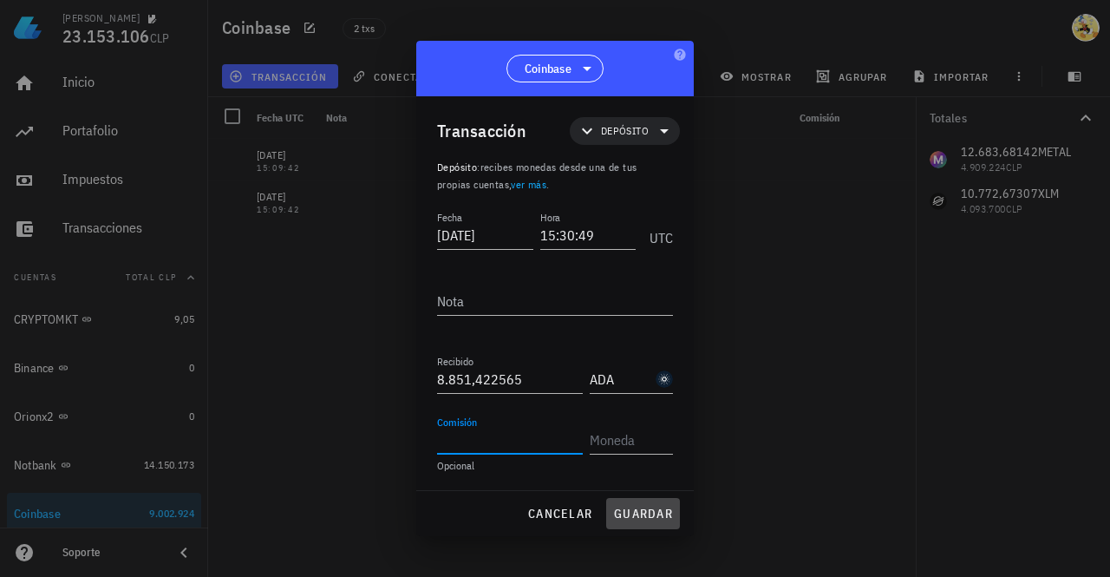
click at [650, 506] on span "guardar" at bounding box center [643, 514] width 60 height 16
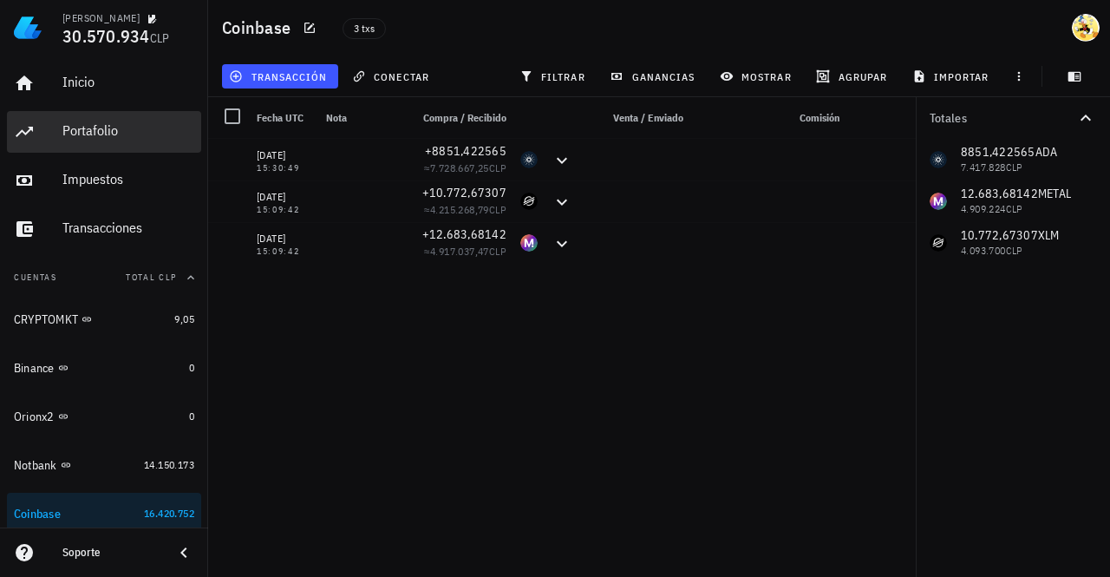
click at [119, 127] on div "Portafolio" at bounding box center [128, 130] width 132 height 16
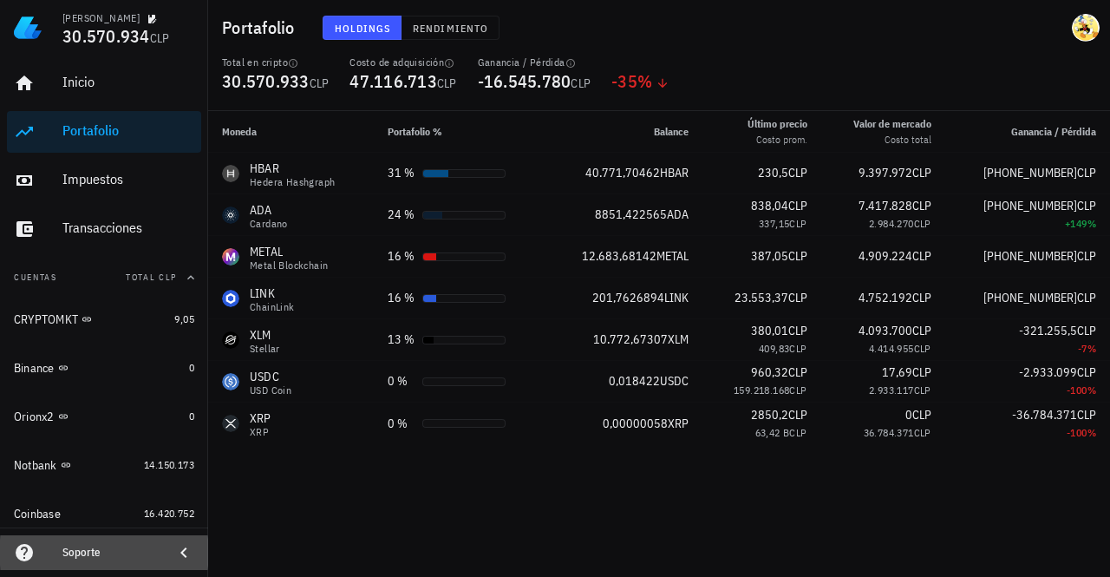
click at [113, 551] on div "Soporte" at bounding box center [110, 552] width 97 height 14
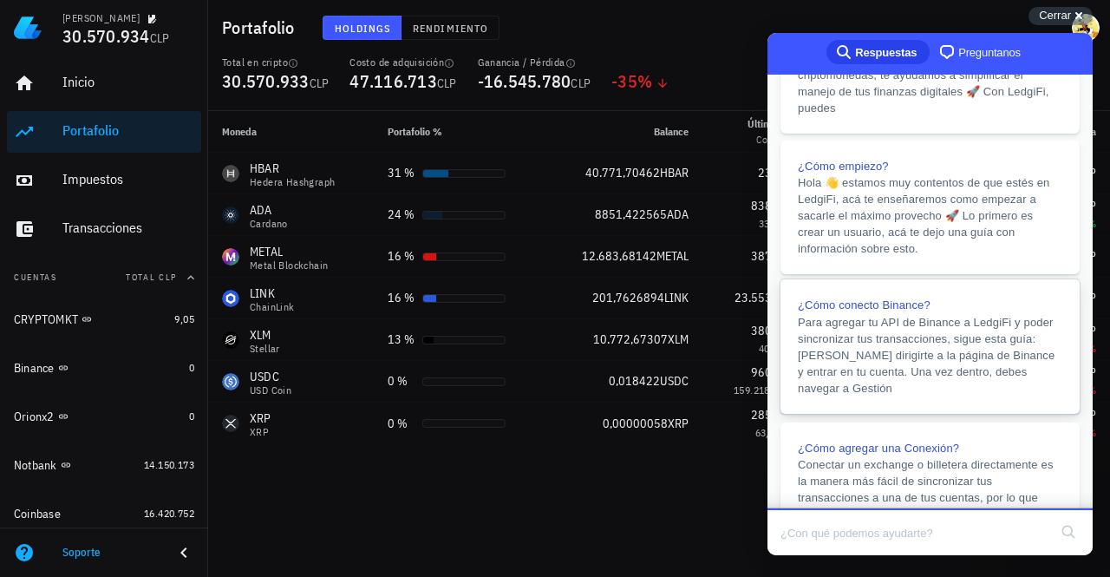
scroll to position [408, 0]
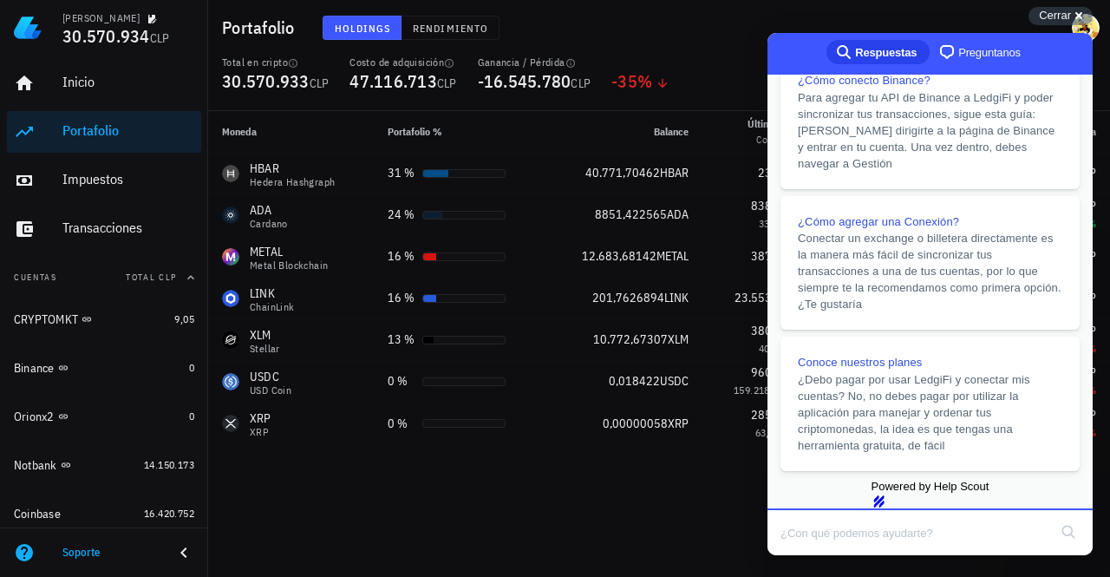
click at [886, 535] on input "Search Doc articles" at bounding box center [913, 532] width 267 height 36
click at [968, 39] on div "search-medium Respuestas chat-square Preguntanos" at bounding box center [929, 54] width 325 height 42
click at [968, 48] on span "Preguntanos" at bounding box center [989, 52] width 62 height 17
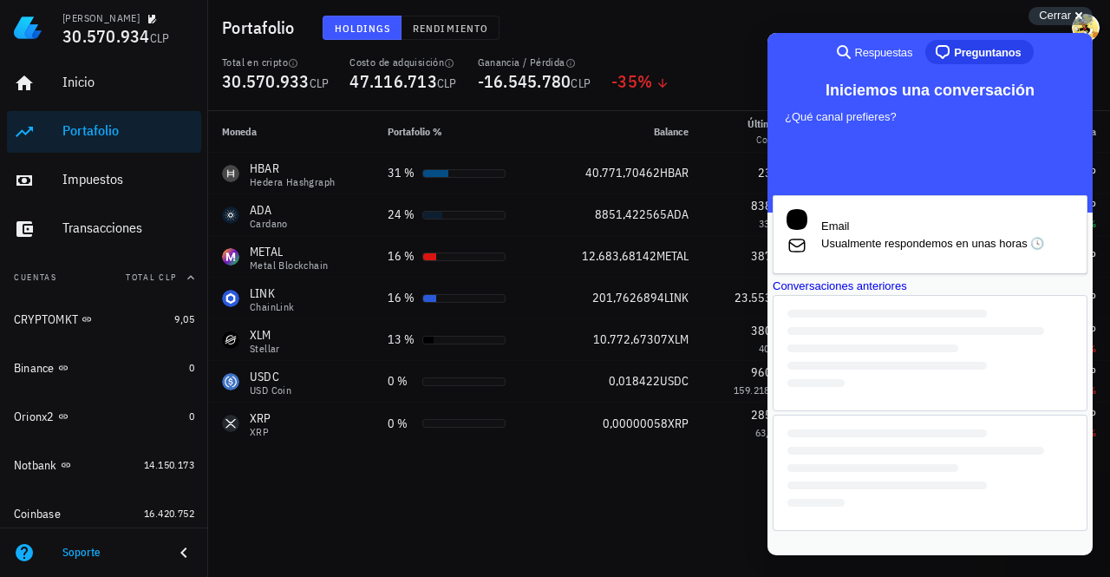
click at [964, 295] on div "Conversaciones anteriores" at bounding box center [930, 286] width 315 height 17
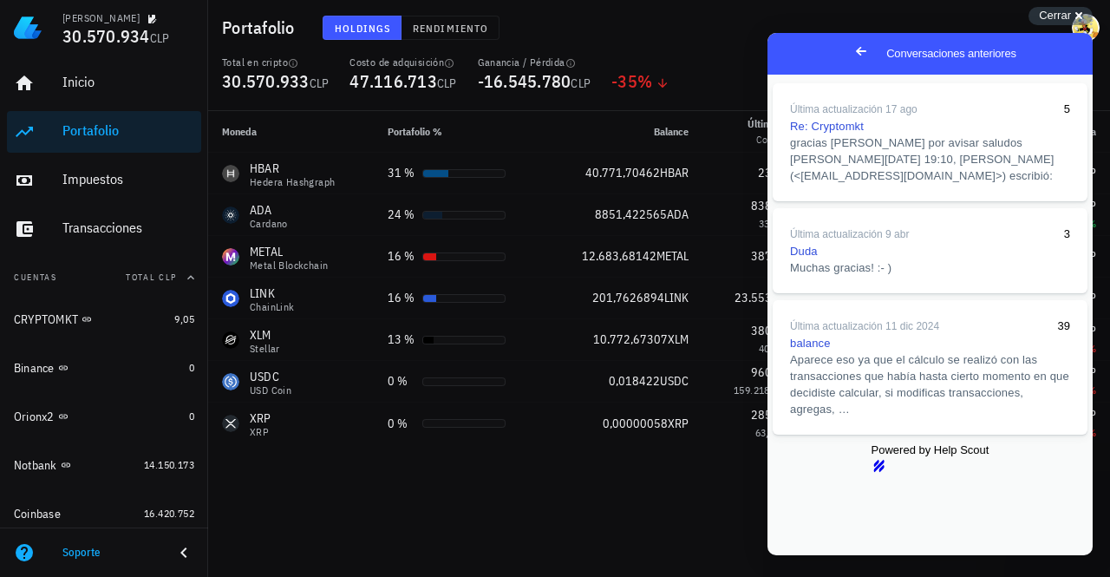
click at [851, 49] on span "Go back" at bounding box center [861, 51] width 21 height 21
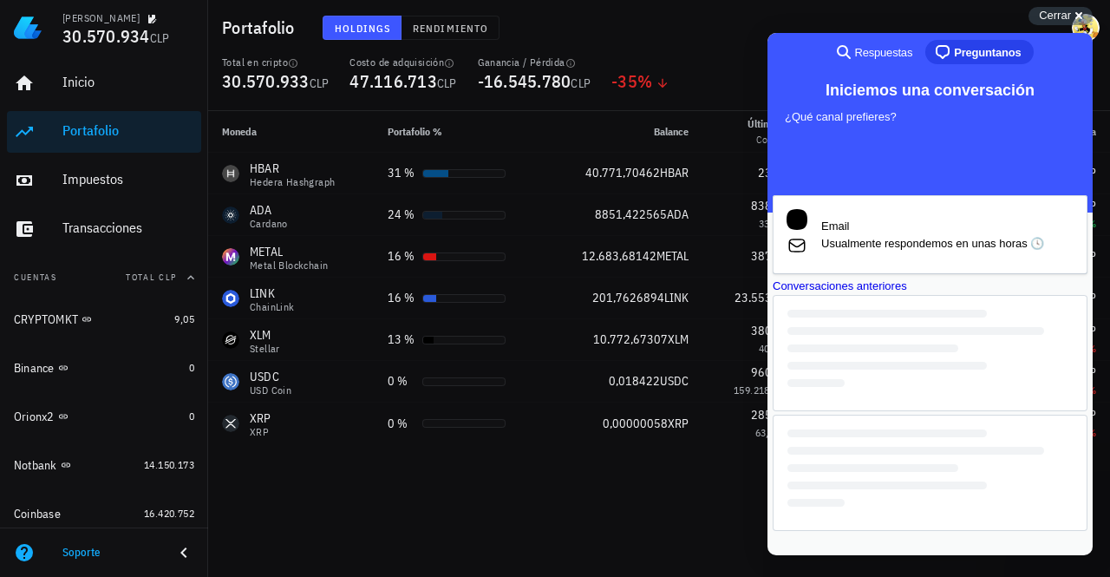
click at [999, 51] on span "Preguntanos" at bounding box center [987, 52] width 67 height 17
click at [942, 237] on span "Usualmente respondemos en unas horas 🕓" at bounding box center [947, 243] width 252 height 17
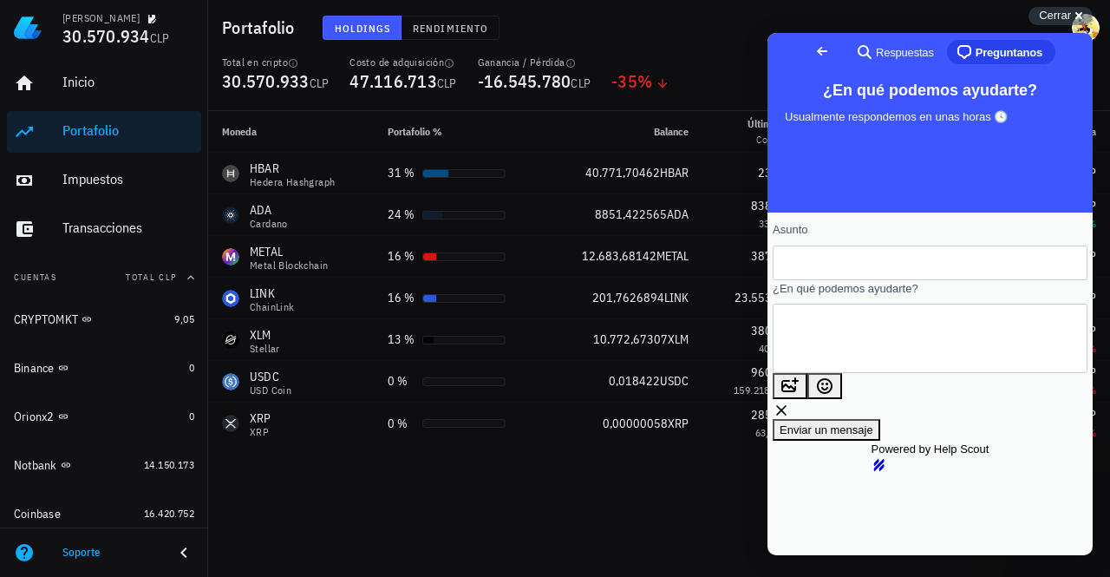
click at [888, 266] on input "Asunto" at bounding box center [930, 262] width 287 height 31
type input "NOTBANK"
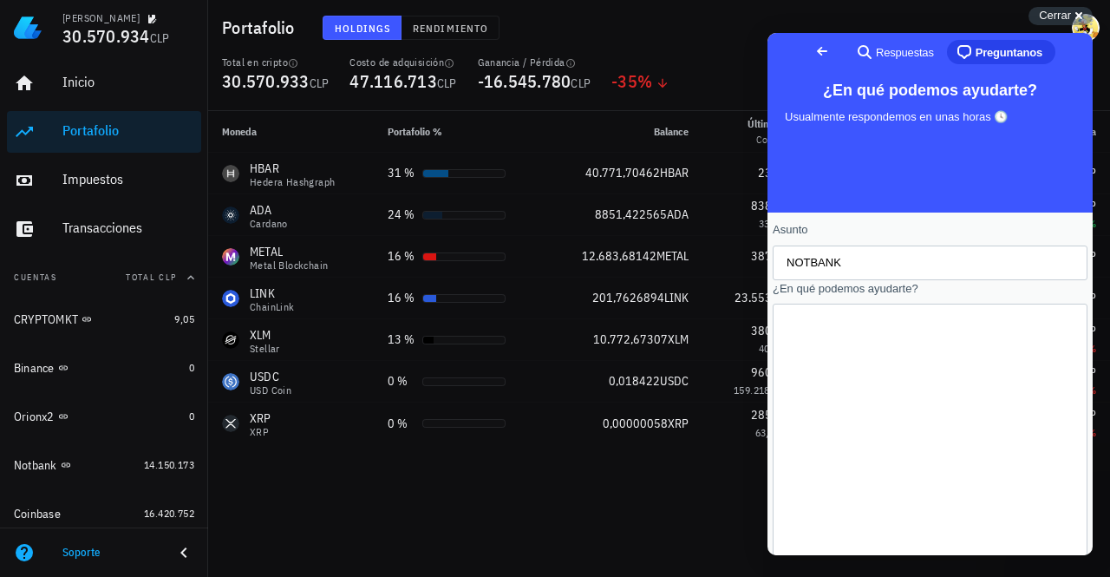
scroll to position [113, 0]
click at [835, 499] on div "Contact form" at bounding box center [930, 465] width 315 height 323
click at [814, 481] on textarea "Hola chicos, como estan? espero que super Saben? me estoy dando cuenta que la A…" at bounding box center [801, 464] width 28 height 173
click at [814, 404] on textarea "Hola chicos, como estan? espero que super Saben? me estoy dando cuenta que la A…" at bounding box center [801, 490] width 28 height 173
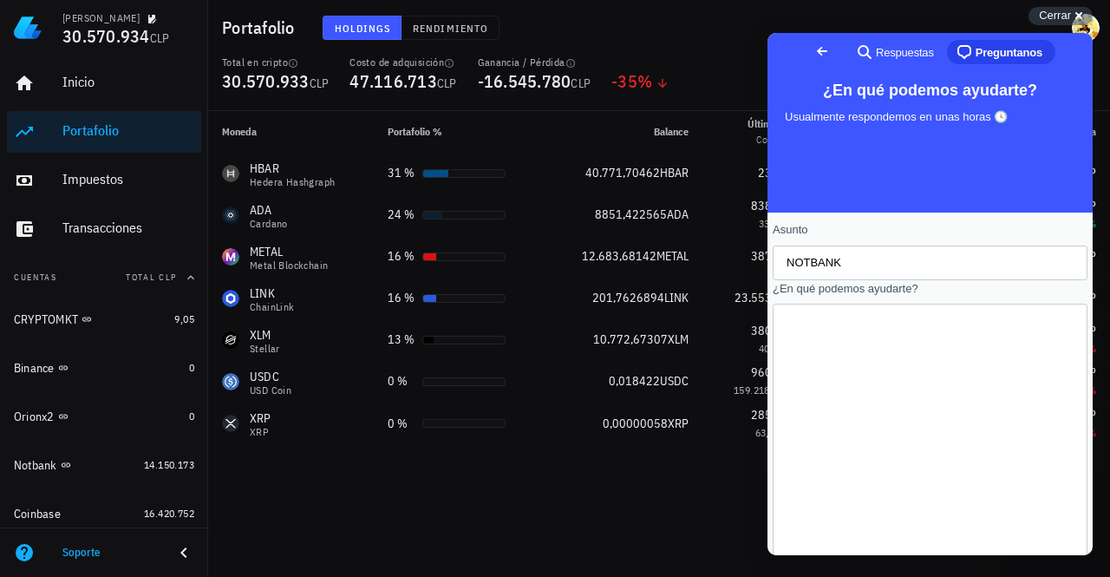
click at [814, 404] on textarea "Hola chicos, como estan? espero que super Saben? me estoy dando cuenta que la A…" at bounding box center [801, 490] width 28 height 173
type textarea "Hola chicos, como estan? espero que super Saben? me estoy dando cuenta que la A…"
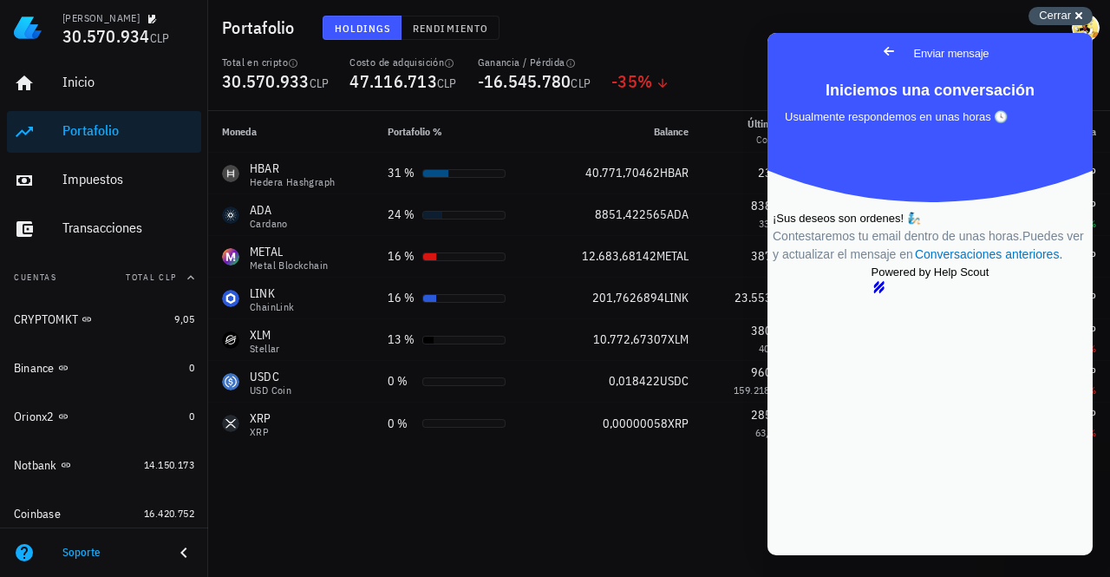
click at [1059, 13] on span "Cerrar" at bounding box center [1055, 15] width 32 height 13
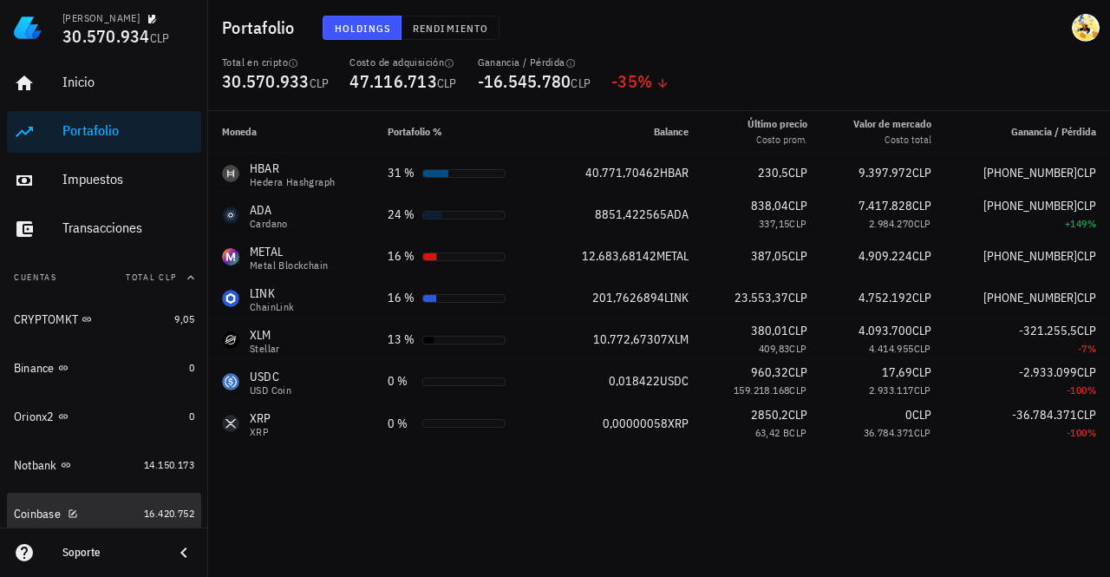
click at [95, 517] on div "Coinbase" at bounding box center [75, 514] width 123 height 16
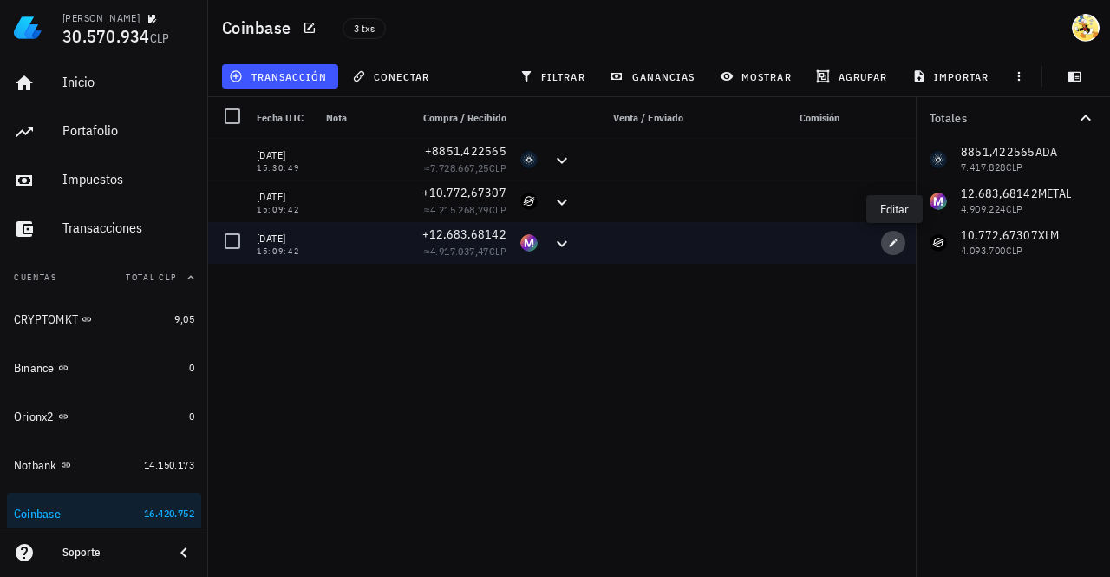
click at [891, 245] on icon "button" at bounding box center [893, 243] width 10 height 10
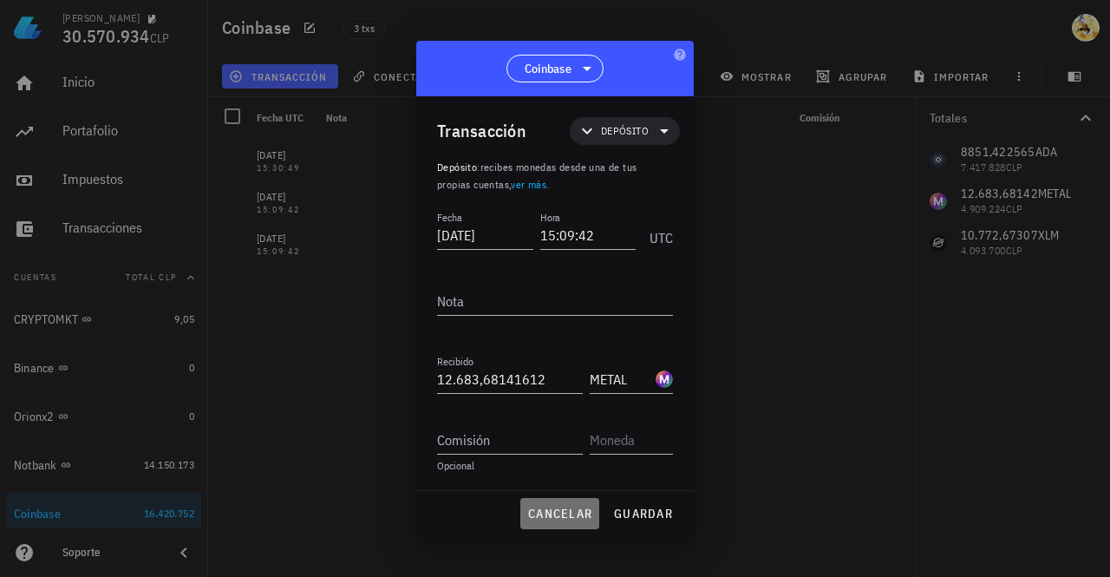
click at [555, 514] on span "cancelar" at bounding box center [559, 514] width 65 height 16
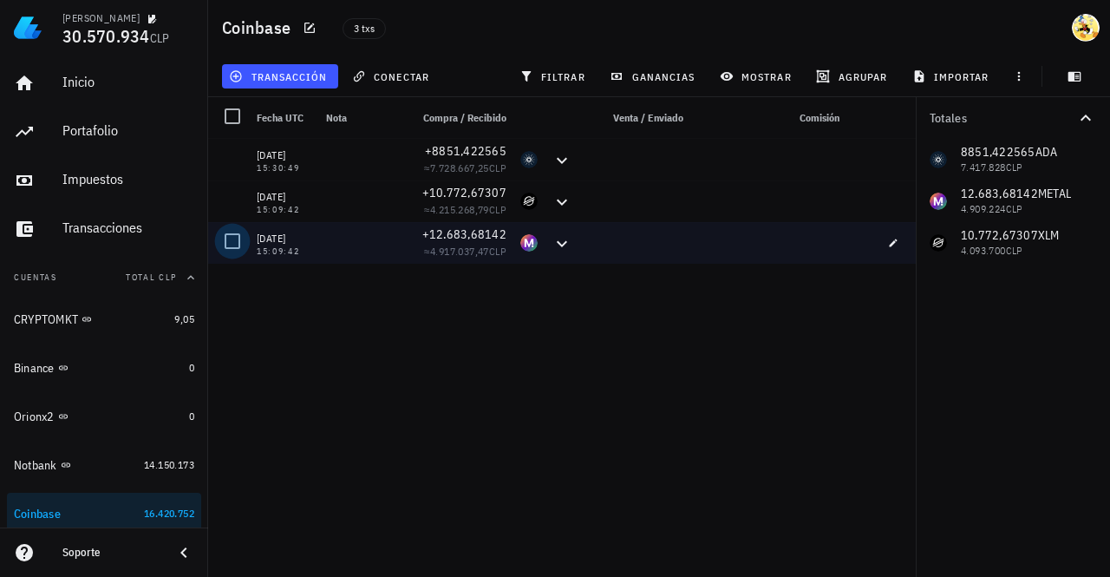
click at [236, 244] on div at bounding box center [232, 240] width 29 height 29
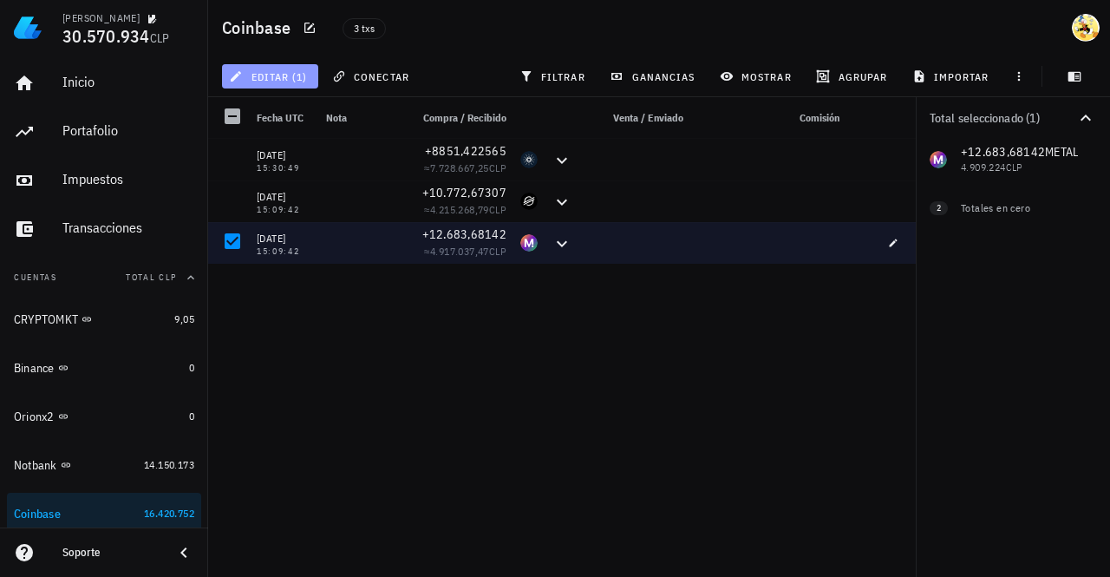
click at [307, 77] on span "editar (1)" at bounding box center [269, 76] width 75 height 14
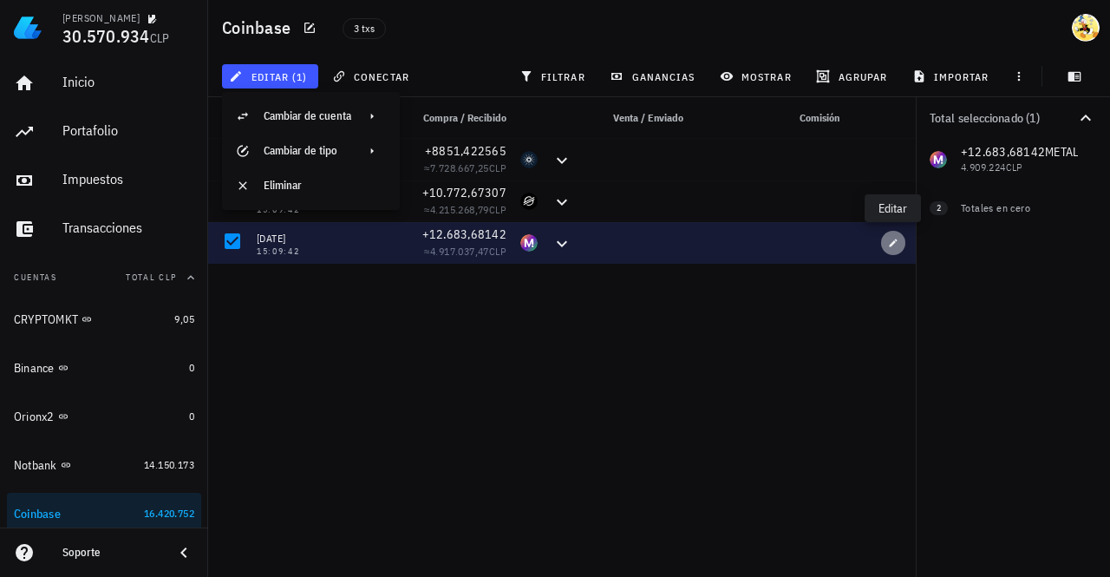
click at [889, 241] on icon "button" at bounding box center [893, 243] width 10 height 10
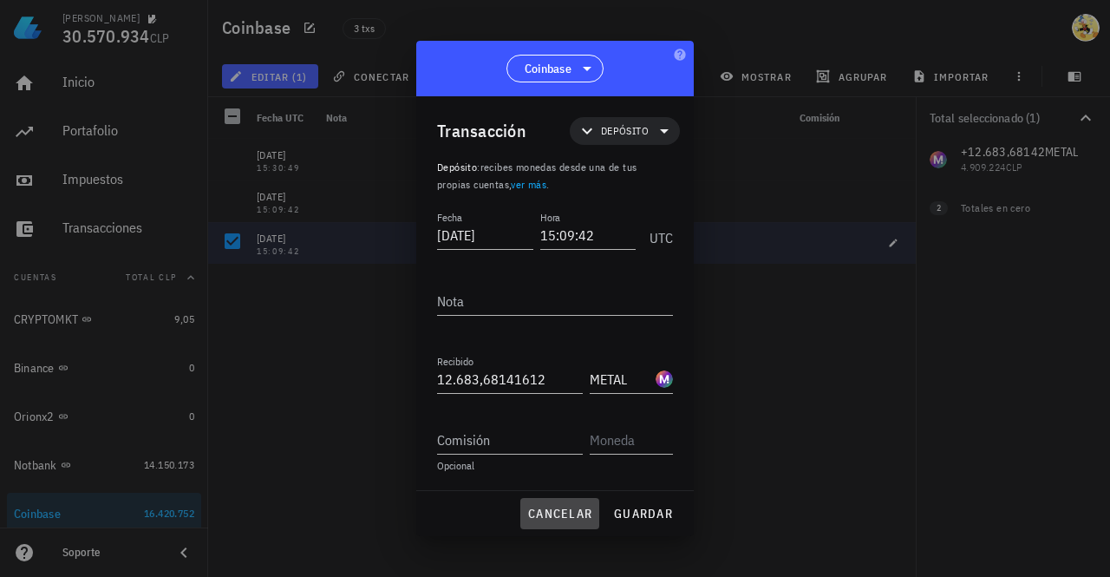
click at [581, 510] on span "cancelar" at bounding box center [559, 514] width 65 height 16
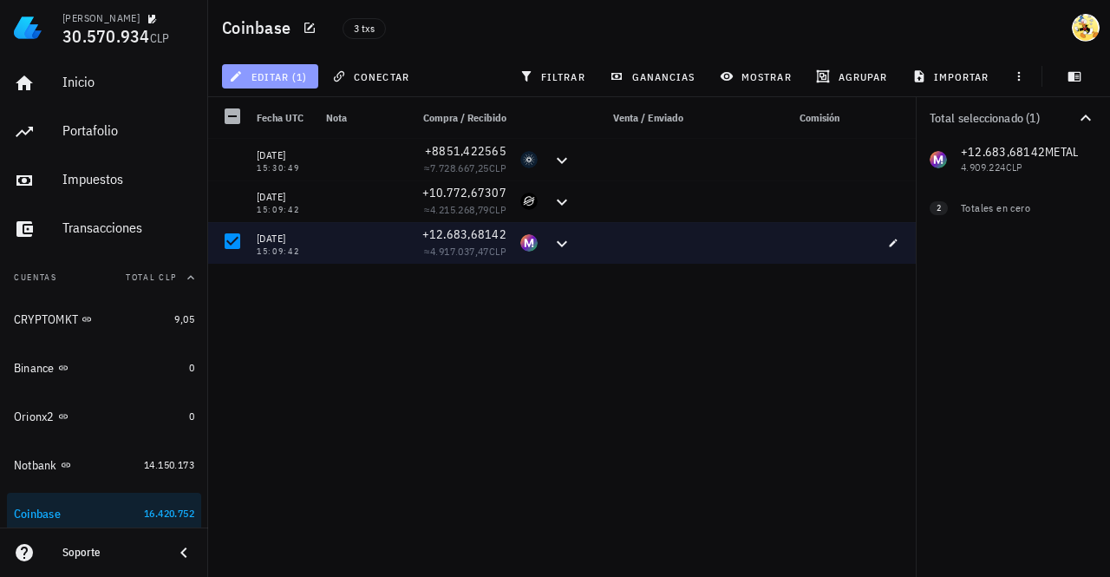
click at [281, 69] on span "editar (1)" at bounding box center [269, 76] width 75 height 14
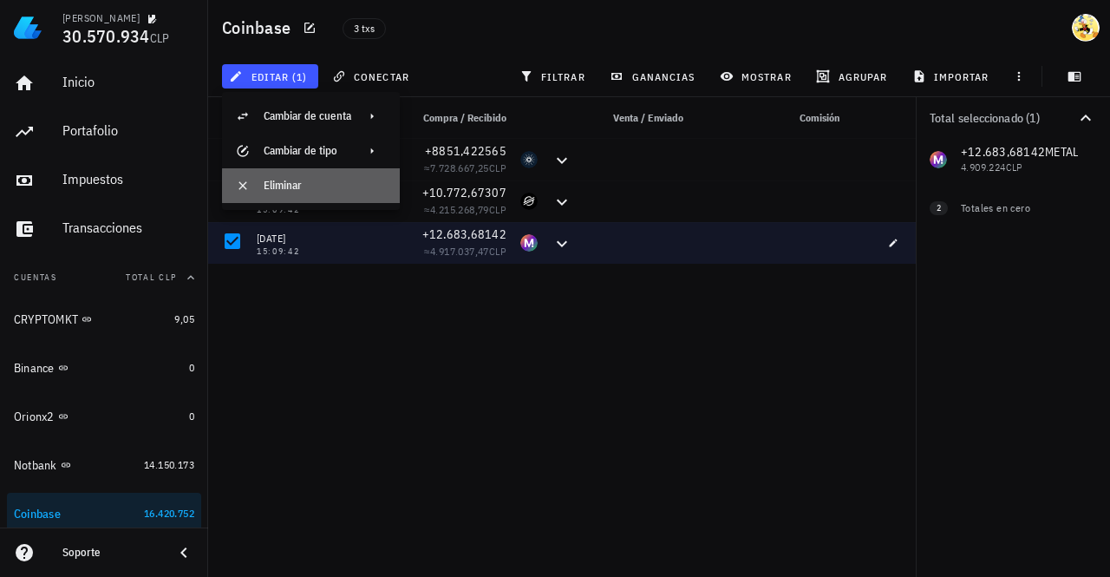
click at [278, 180] on div "Eliminar" at bounding box center [325, 186] width 122 height 14
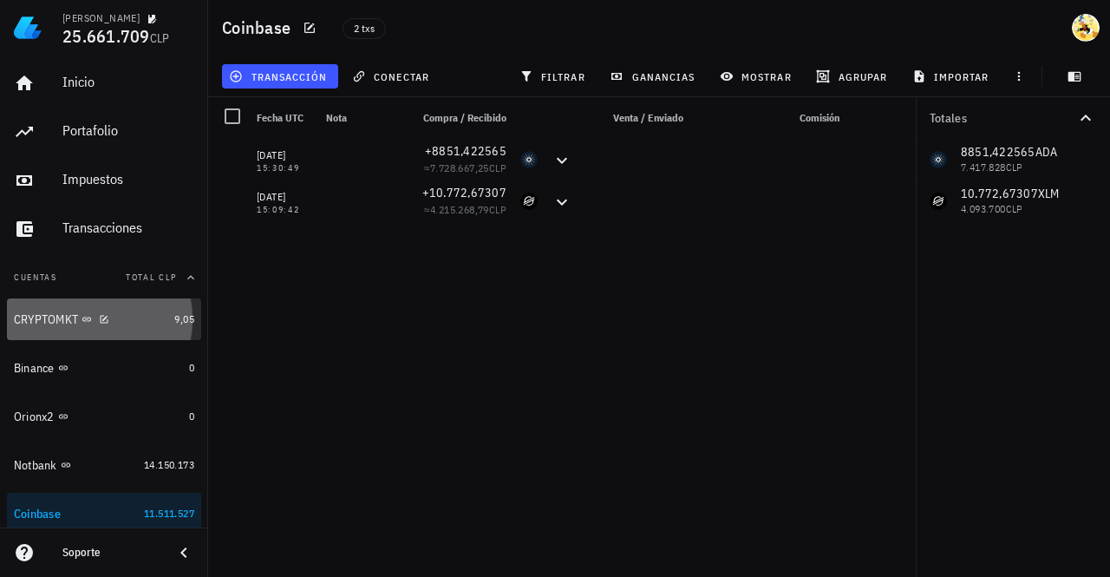
click at [136, 325] on div "CRYPTOMKT" at bounding box center [90, 319] width 153 height 16
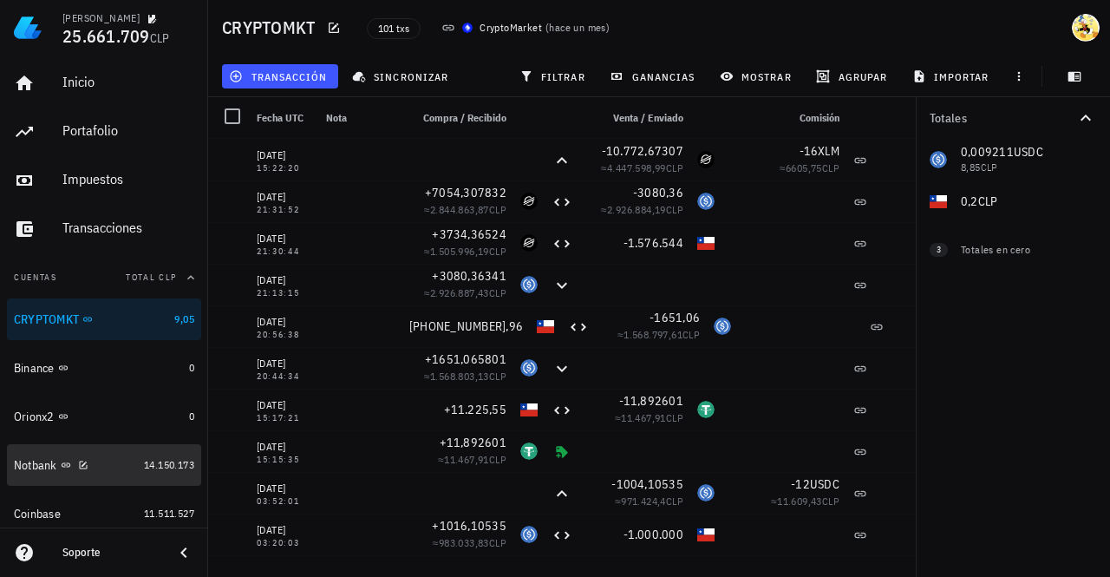
click at [109, 465] on div "Notbank" at bounding box center [75, 465] width 123 height 16
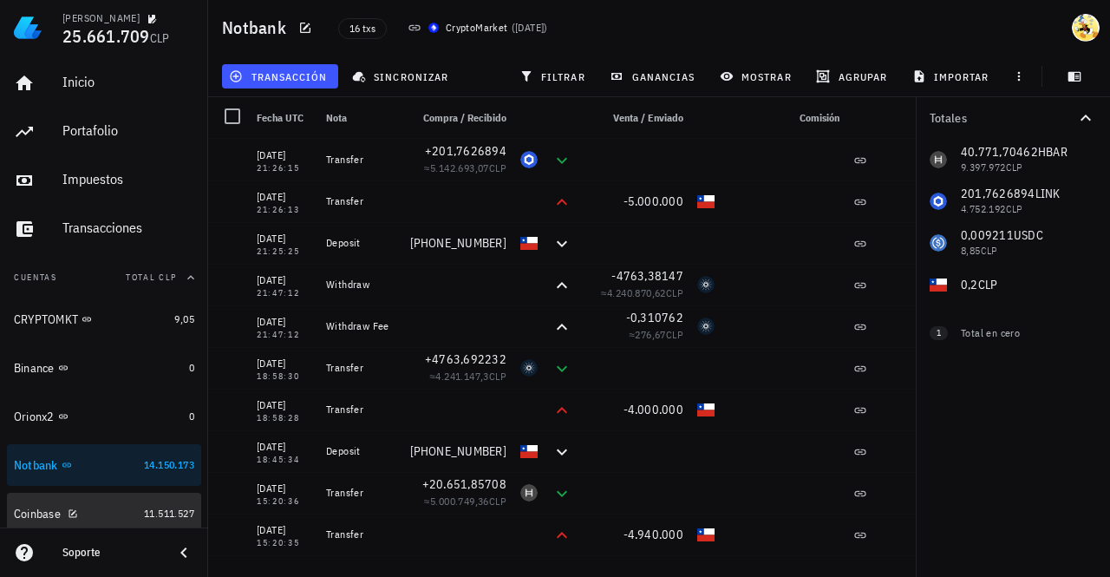
click at [98, 516] on div "Coinbase" at bounding box center [75, 514] width 123 height 16
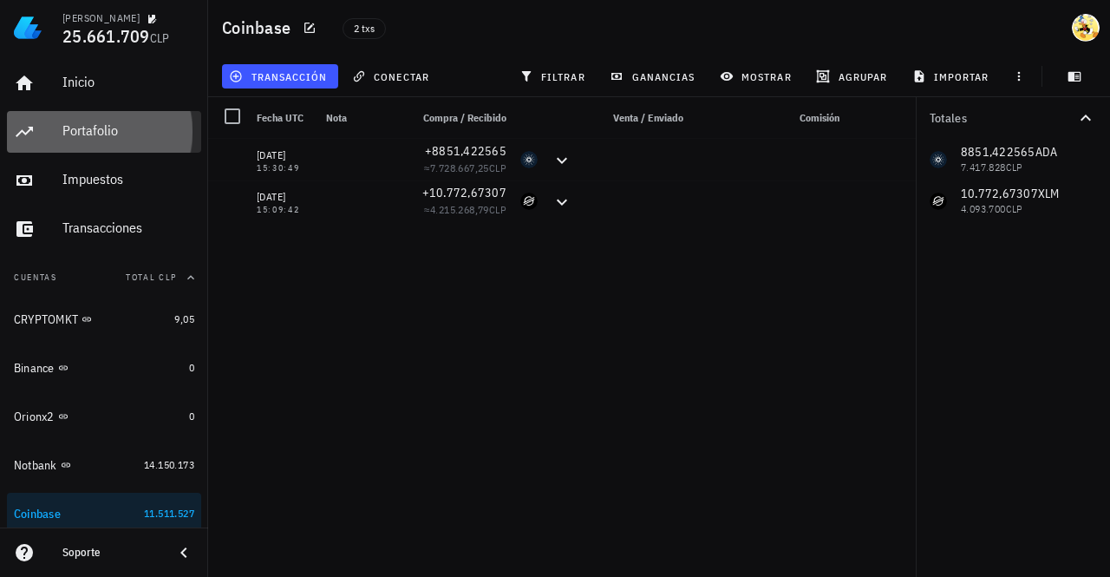
click at [114, 134] on div "Portafolio" at bounding box center [128, 130] width 132 height 16
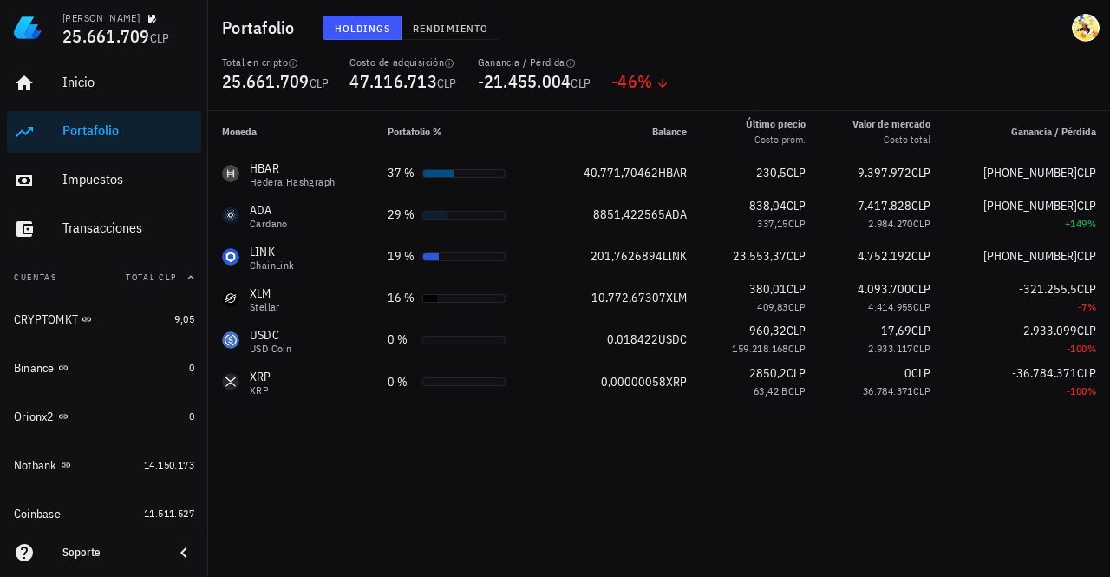
click at [121, 547] on div "Soporte" at bounding box center [110, 552] width 97 height 14
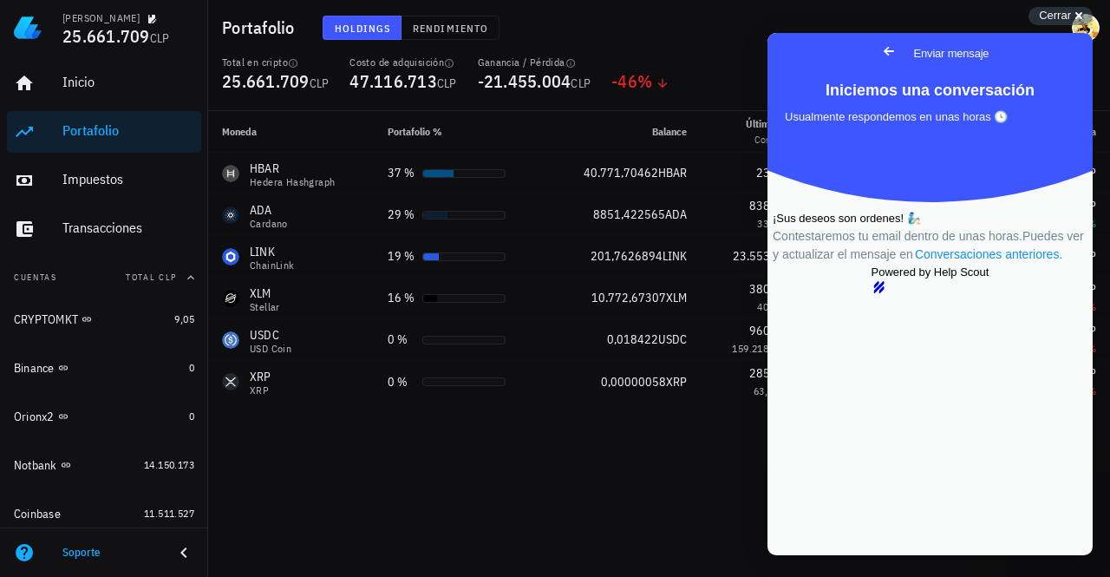
click at [957, 264] on link "Conversaciones anteriores ." at bounding box center [988, 254] width 151 height 18
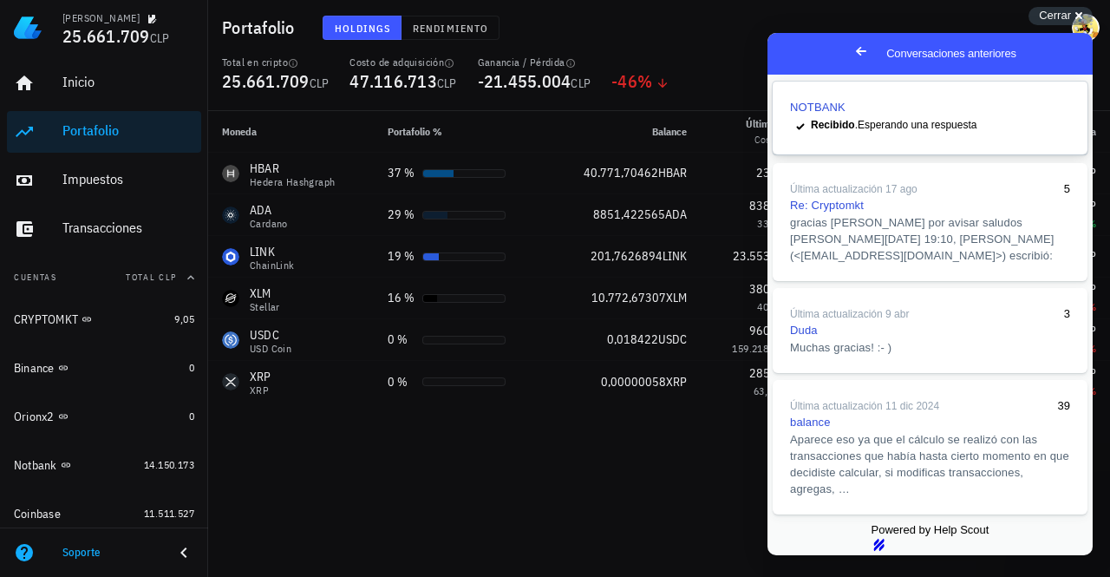
click at [964, 131] on span "Recibido . Esperando una respuesta" at bounding box center [894, 125] width 166 height 12
type textarea "pd) esto aplica tanto para lo que tengo en NOTBANK o CRYPTOMKT "nuevo" como par…"
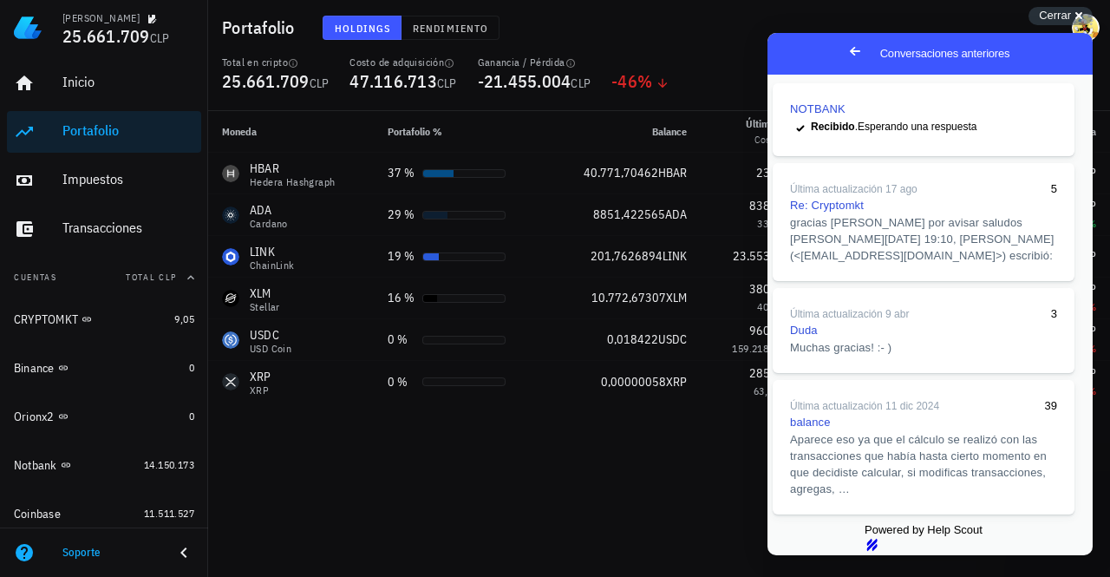
scroll to position [157, 0]
click at [800, 556] on button "Close" at bounding box center [783, 567] width 31 height 23
click at [1068, 16] on span "Cerrar" at bounding box center [1055, 15] width 32 height 13
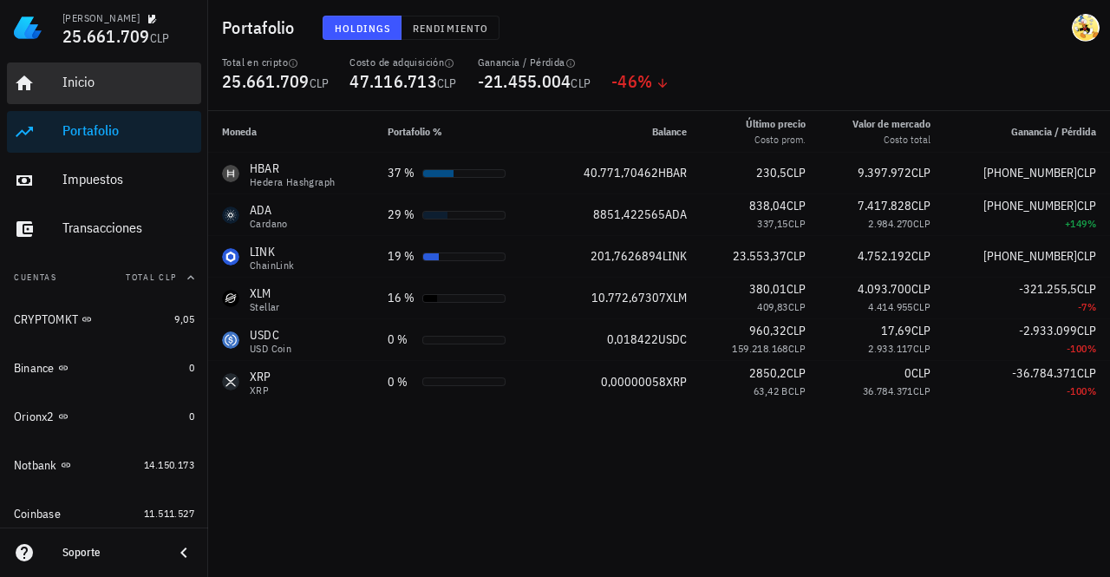
click at [94, 77] on div "Inicio" at bounding box center [128, 82] width 132 height 16
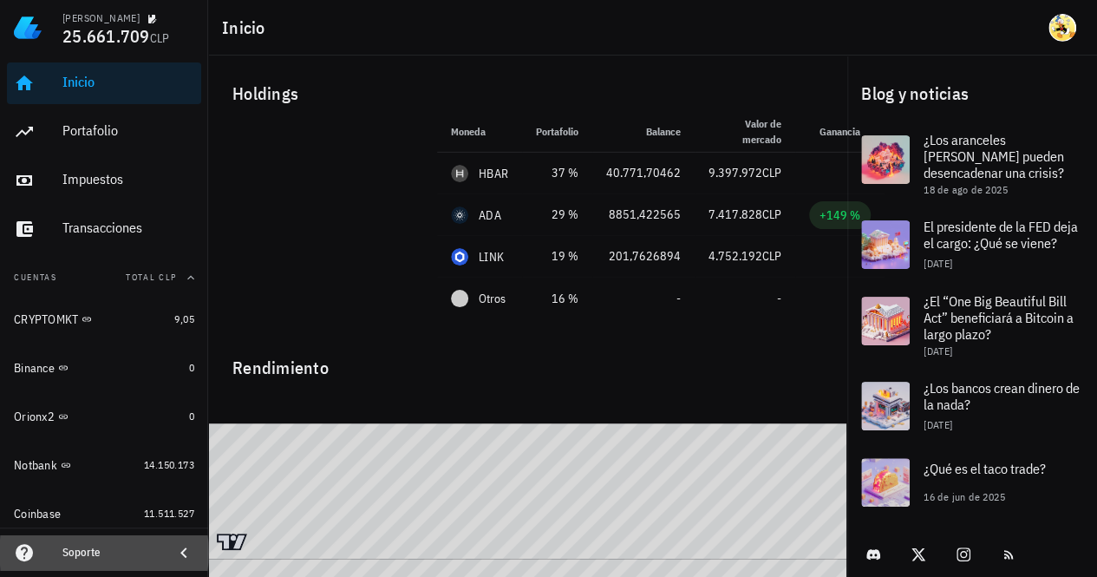
click at [106, 558] on div "Soporte" at bounding box center [110, 552] width 97 height 14
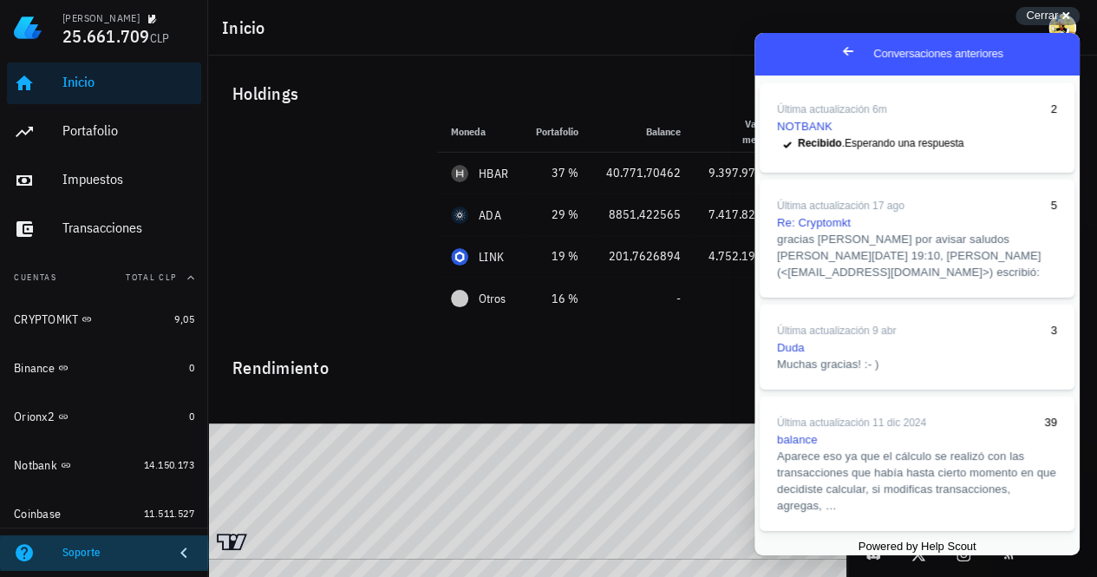
click at [106, 558] on div "Soporte" at bounding box center [110, 552] width 97 height 14
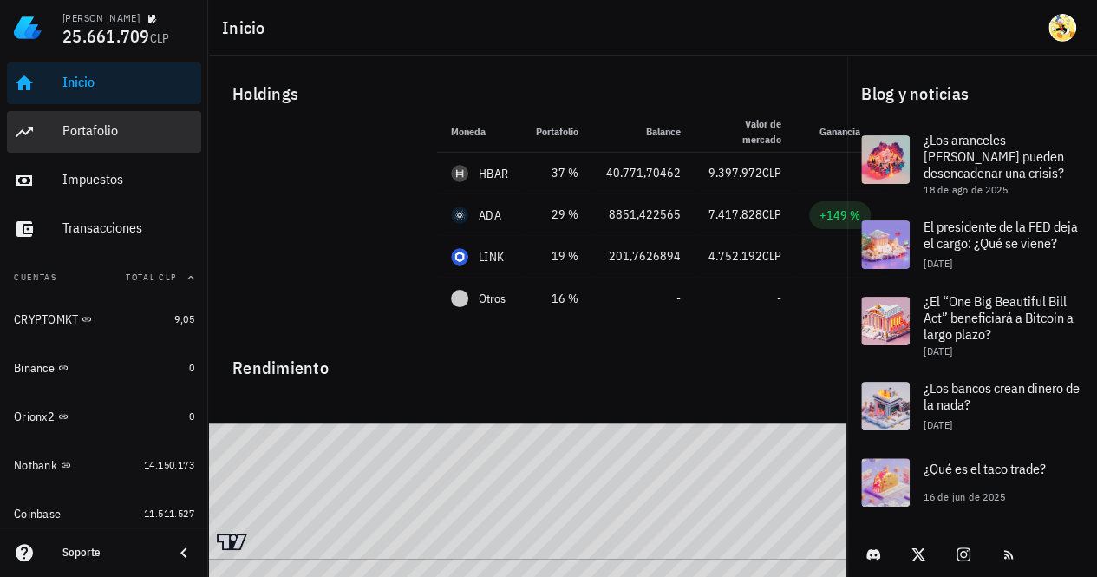
click at [121, 129] on div "Portafolio" at bounding box center [128, 130] width 132 height 16
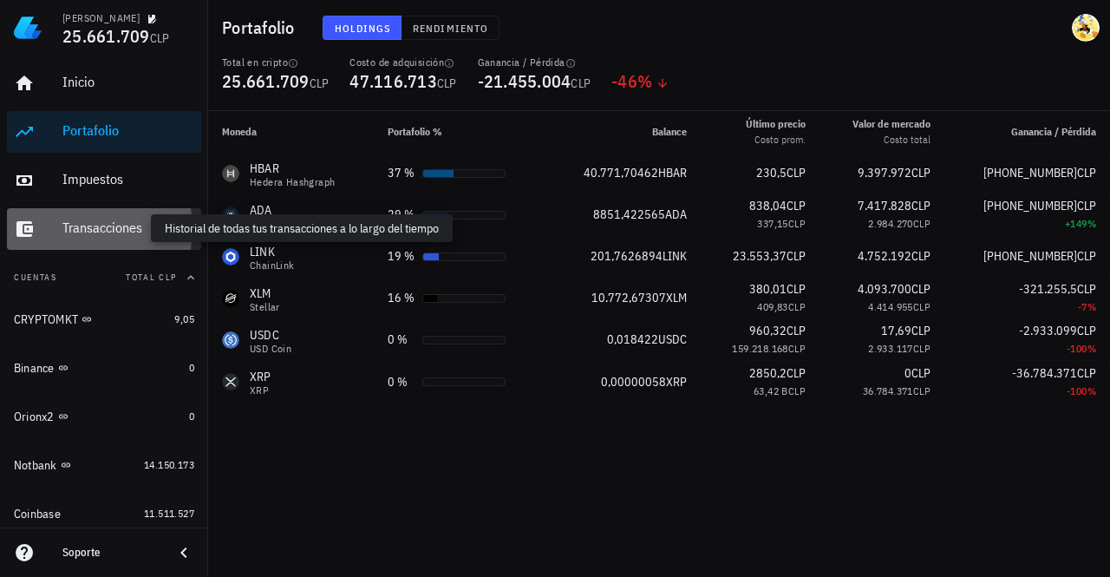
click at [121, 228] on div "Transacciones" at bounding box center [128, 227] width 132 height 16
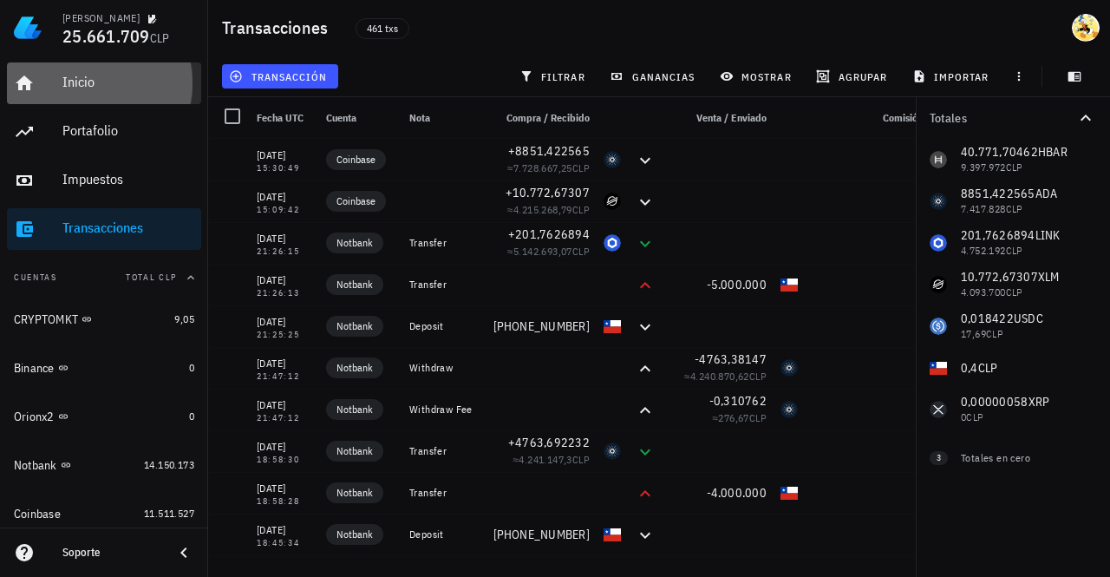
click at [96, 90] on div "Inicio" at bounding box center [128, 82] width 132 height 16
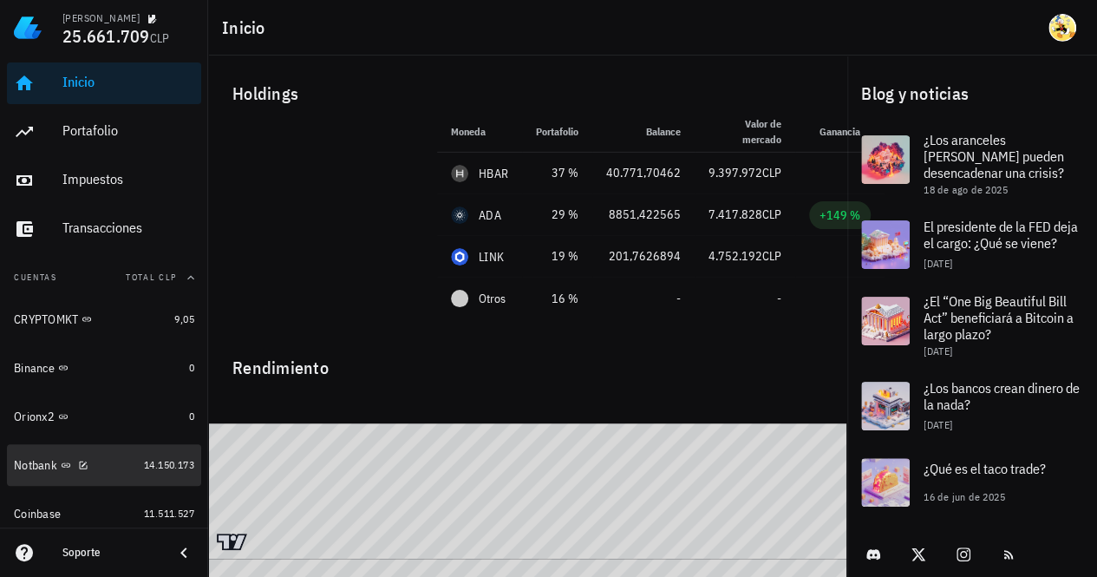
click at [118, 468] on div "Notbank" at bounding box center [75, 465] width 123 height 16
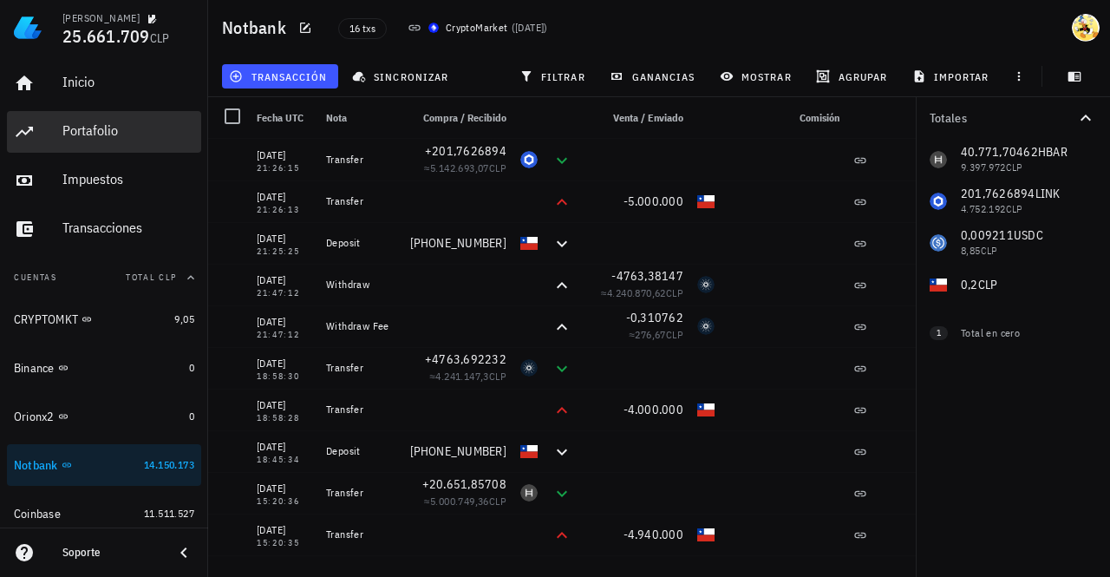
click at [125, 120] on div "Portafolio" at bounding box center [128, 131] width 132 height 39
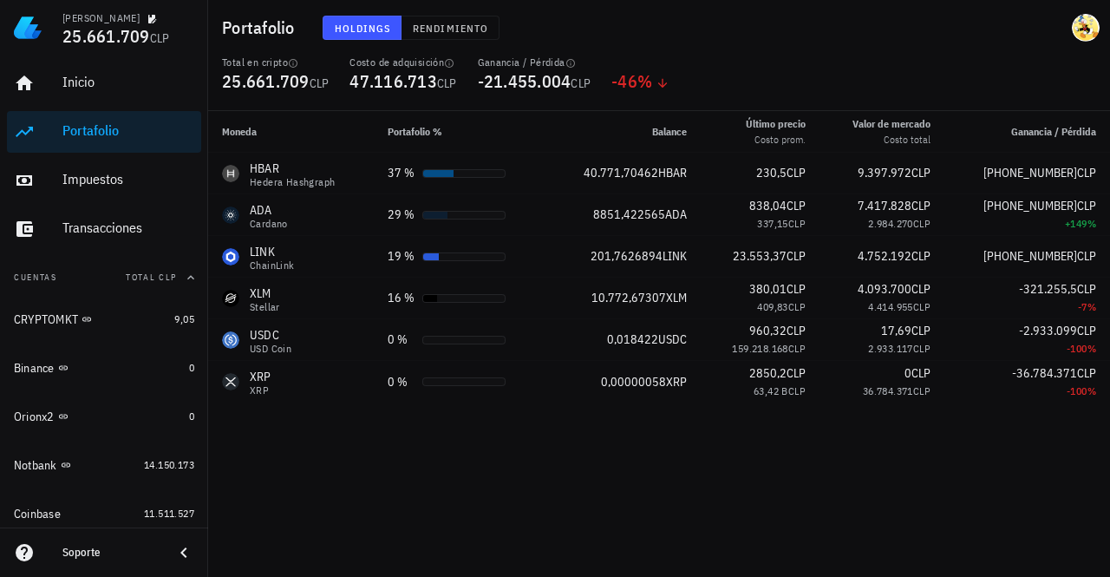
click at [116, 552] on div "Soporte" at bounding box center [110, 552] width 97 height 14
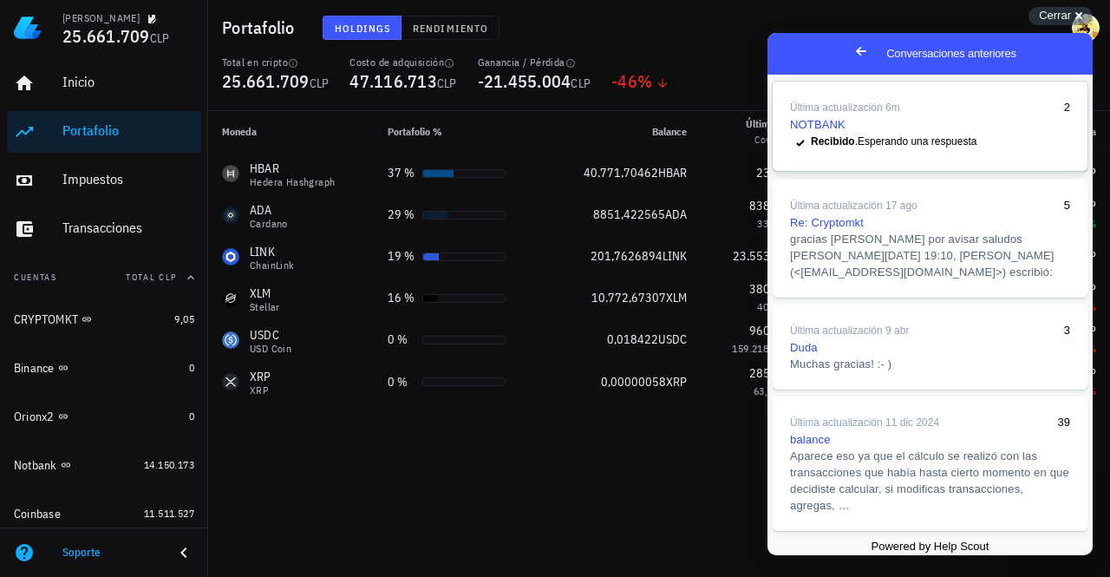
click at [891, 147] on span "Recibido . Esperando una respuesta" at bounding box center [894, 141] width 166 height 12
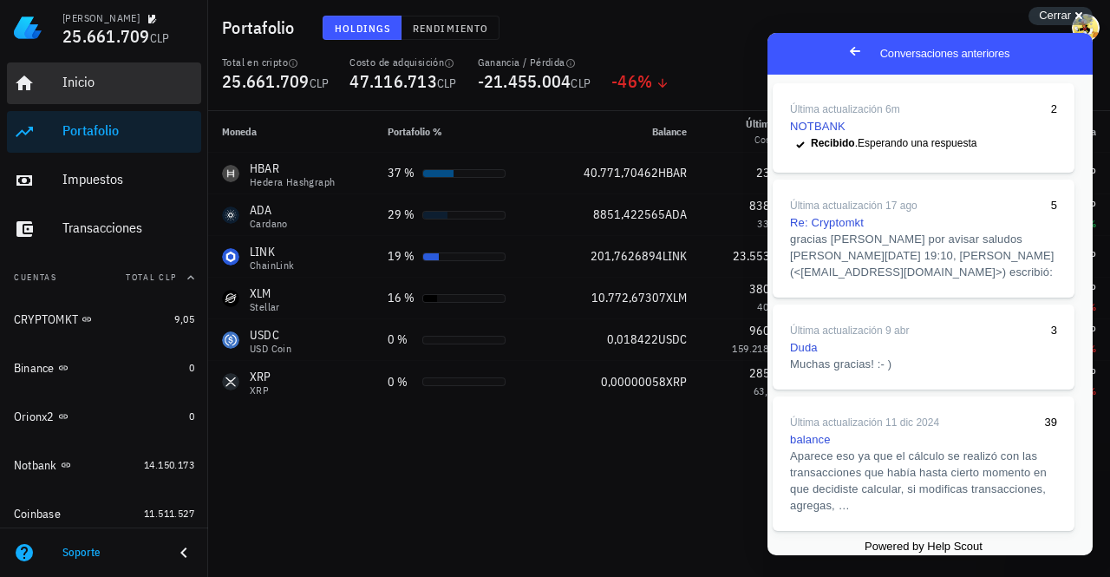
click at [93, 79] on div "Inicio" at bounding box center [128, 82] width 132 height 16
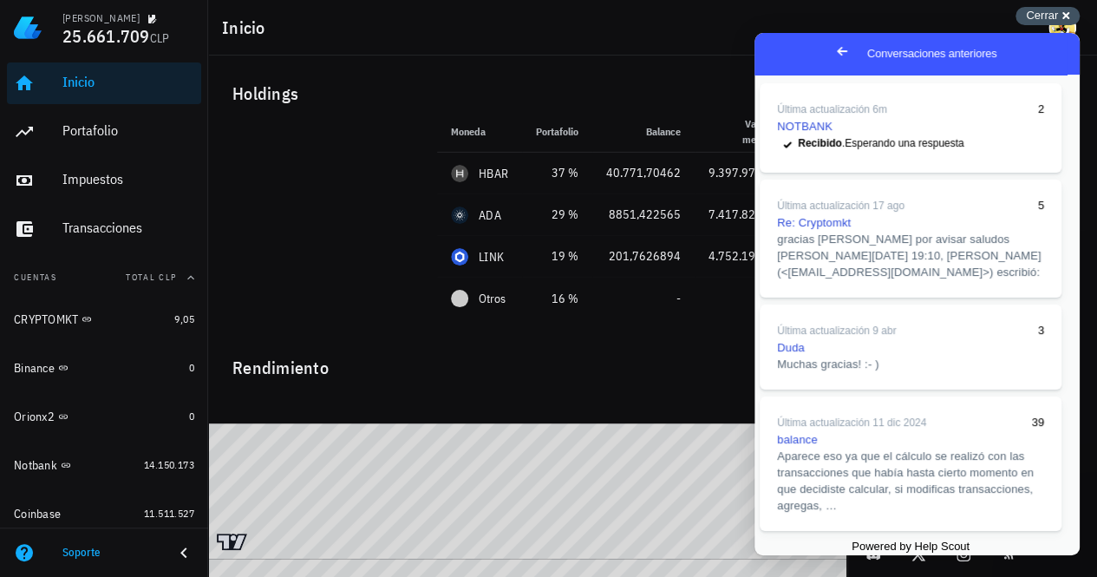
click at [1035, 16] on span "Cerrar" at bounding box center [1042, 15] width 32 height 13
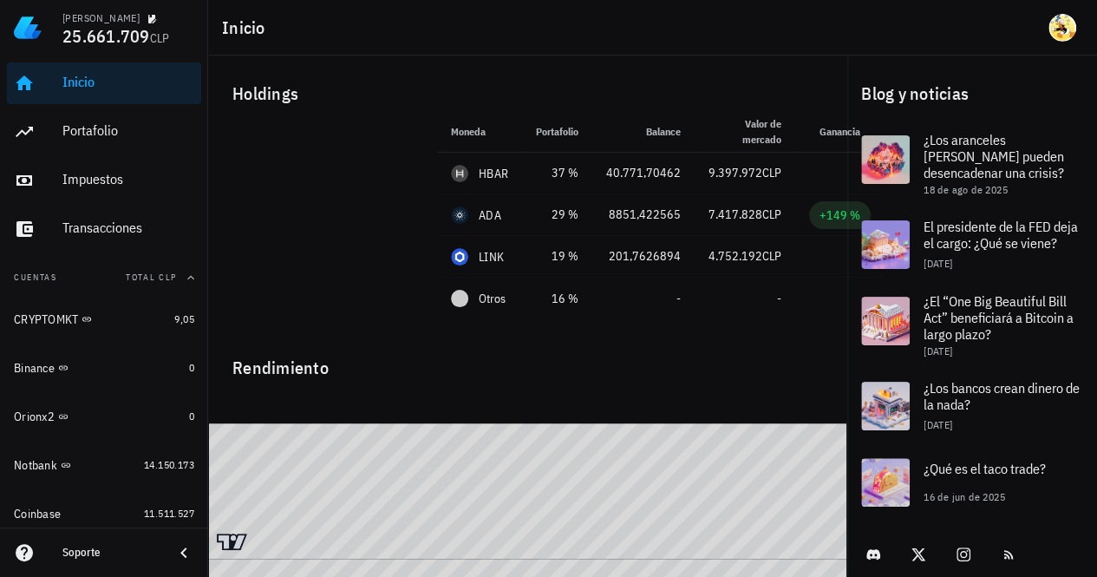
click at [125, 553] on div "Soporte" at bounding box center [110, 552] width 97 height 14
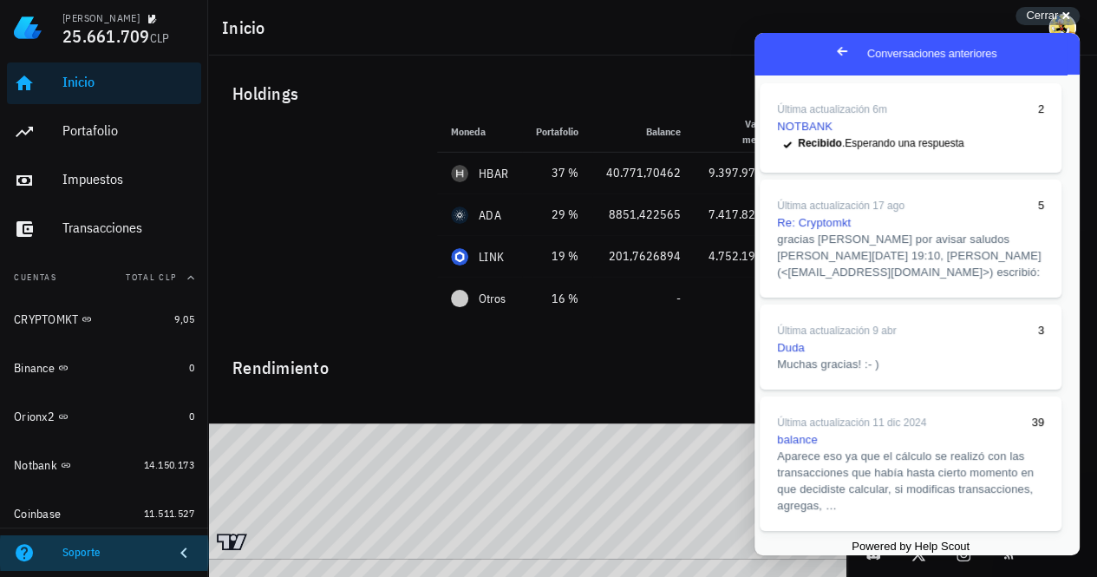
click at [133, 554] on div "Soporte" at bounding box center [110, 552] width 97 height 14
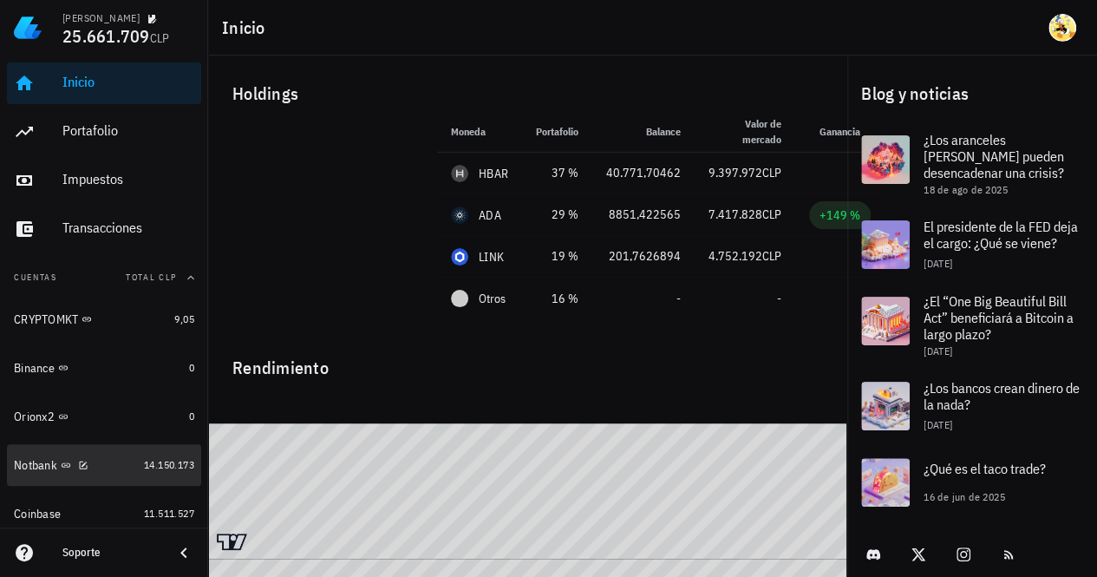
click at [113, 460] on div "Notbank" at bounding box center [75, 465] width 123 height 16
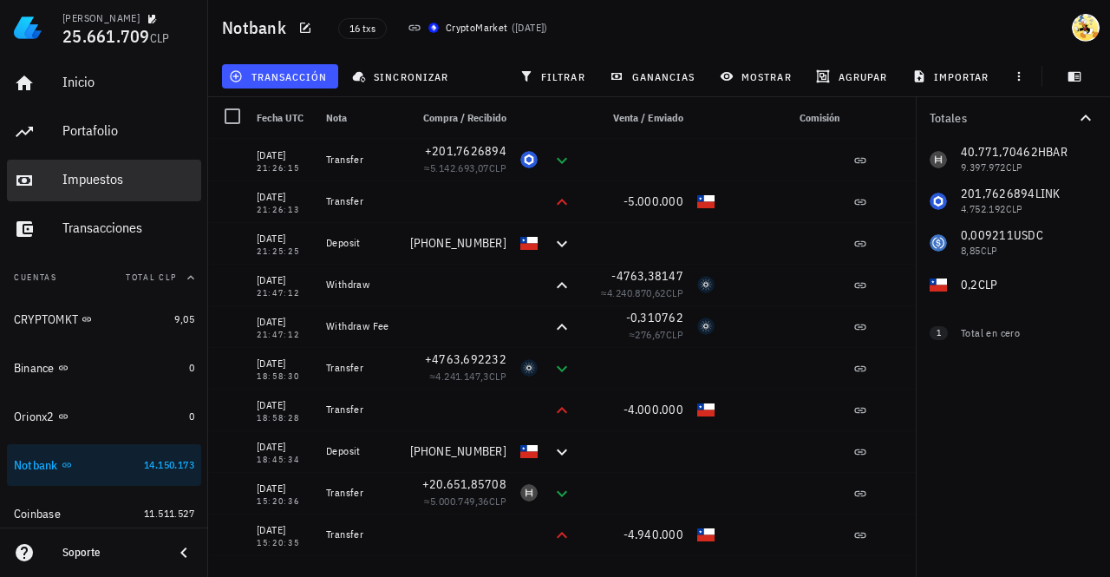
click at [87, 184] on div "Impuestos" at bounding box center [128, 179] width 132 height 16
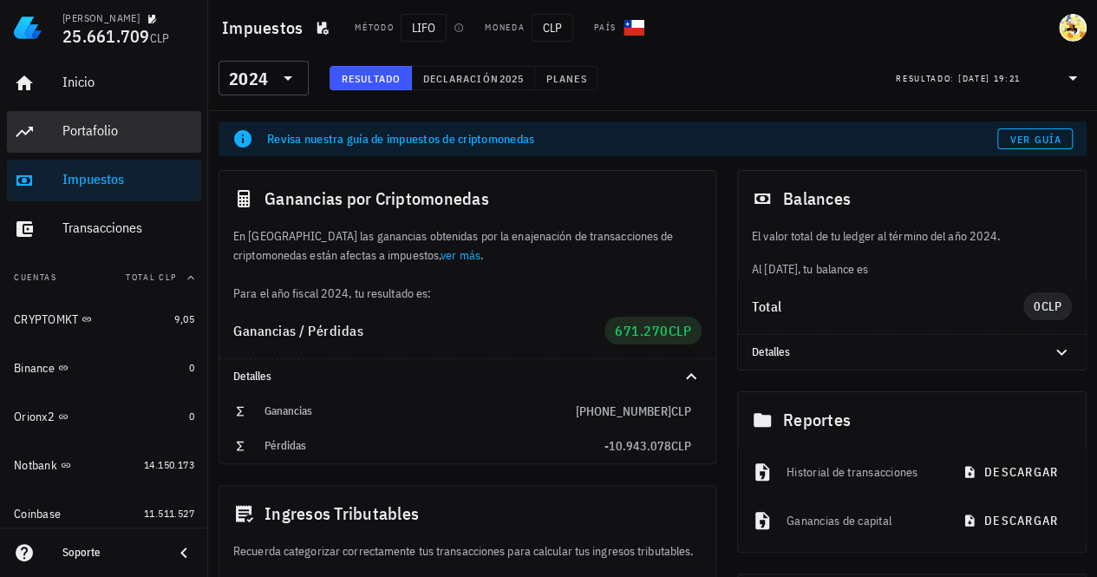
click at [109, 132] on div "Portafolio" at bounding box center [128, 130] width 132 height 16
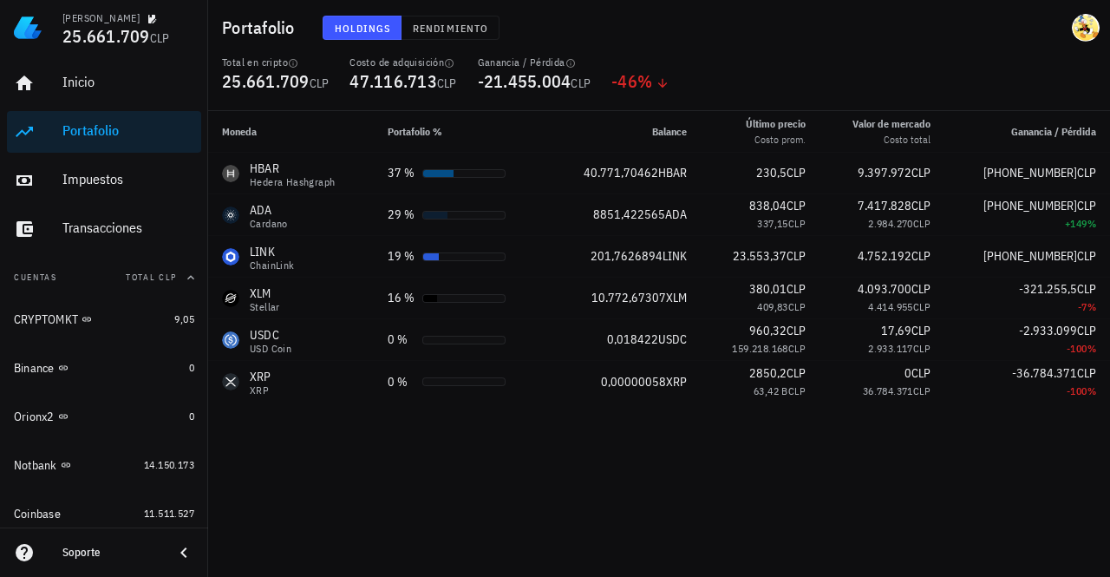
click at [123, 558] on div "Soporte" at bounding box center [110, 552] width 97 height 14
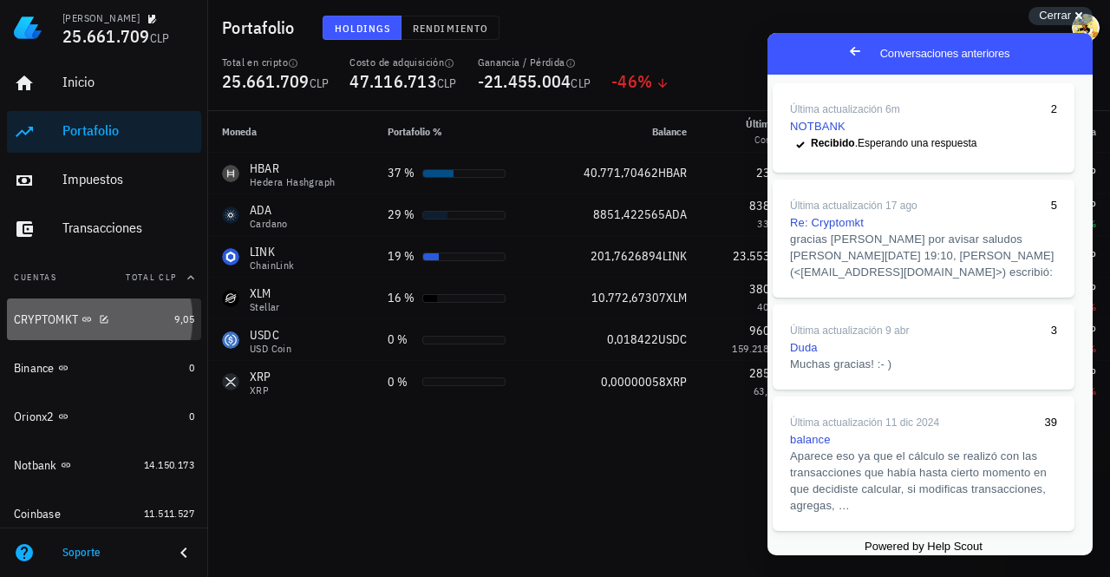
click at [123, 323] on div "CRYPTOMKT" at bounding box center [90, 319] width 153 height 16
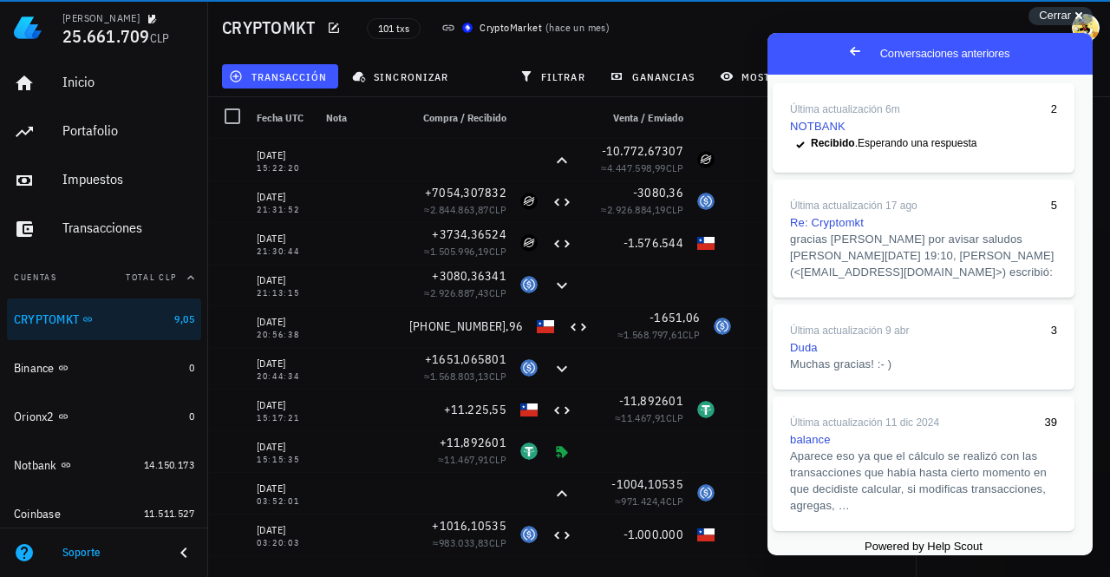
click at [800, 556] on button "Close" at bounding box center [783, 567] width 31 height 23
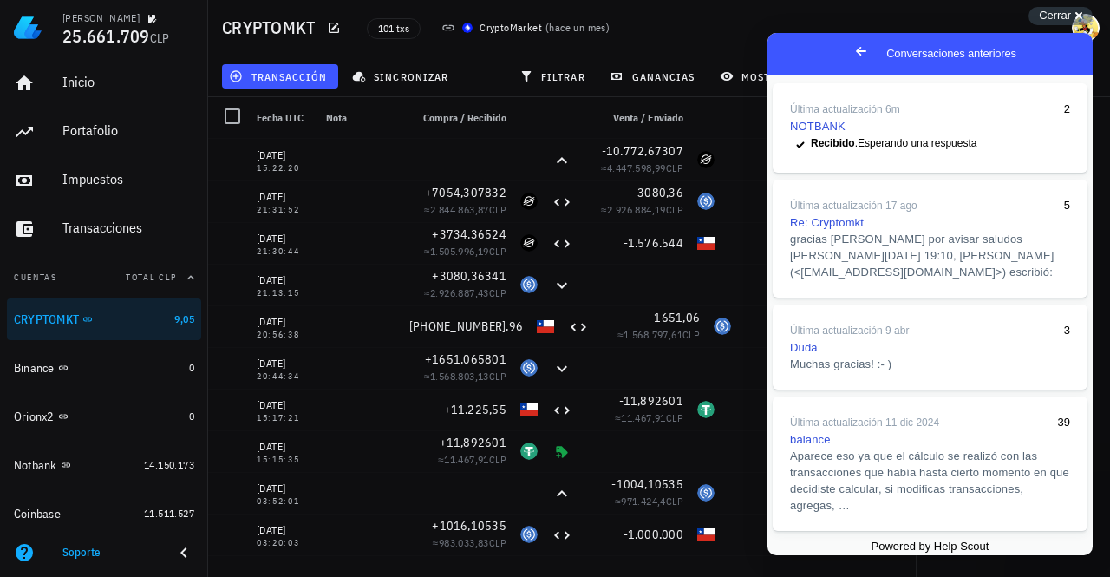
click at [668, 22] on div "101 txs CryptoMarket ( hace un mes )" at bounding box center [601, 27] width 491 height 43
click at [851, 50] on span "Go back" at bounding box center [861, 51] width 21 height 21
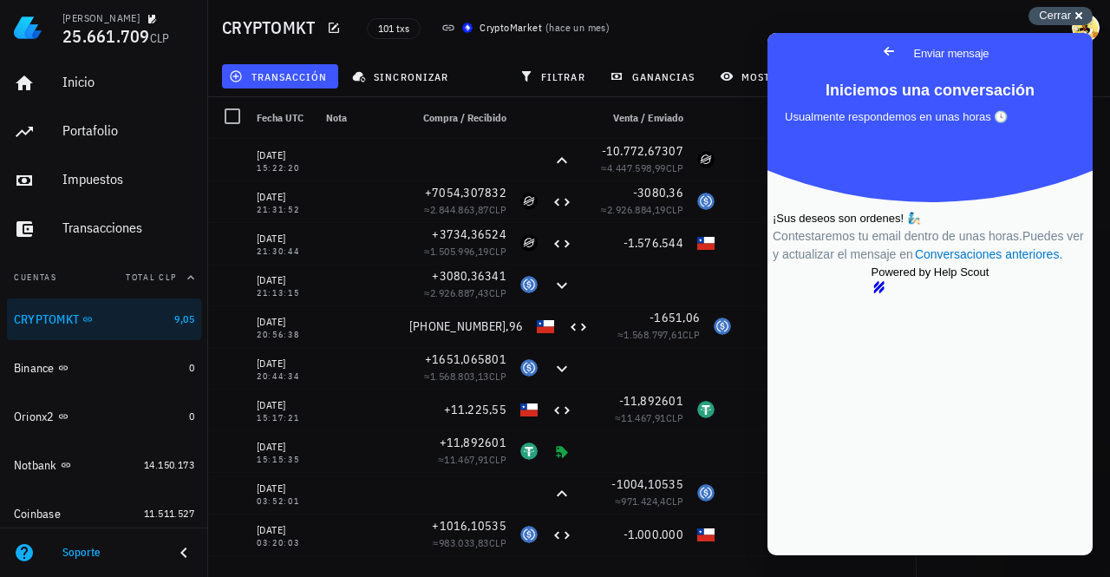
drag, startPoint x: 1058, startPoint y: 16, endPoint x: 245, endPoint y: 5, distance: 812.6
click at [1058, 16] on span "Cerrar" at bounding box center [1055, 15] width 32 height 13
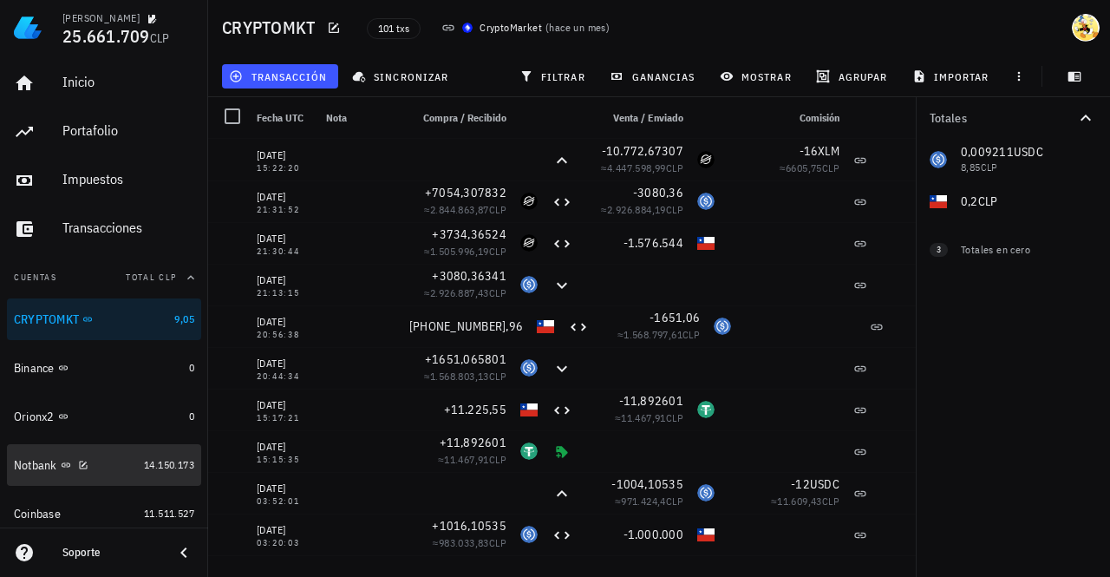
click at [112, 466] on div "Notbank" at bounding box center [75, 465] width 123 height 16
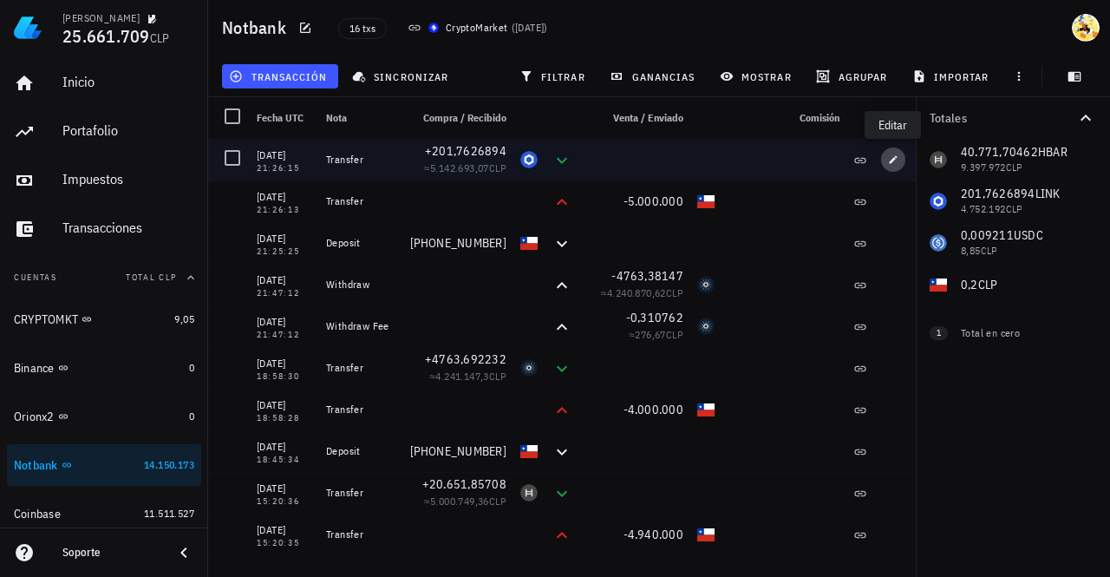
click at [890, 160] on icon "button" at bounding box center [893, 159] width 10 height 10
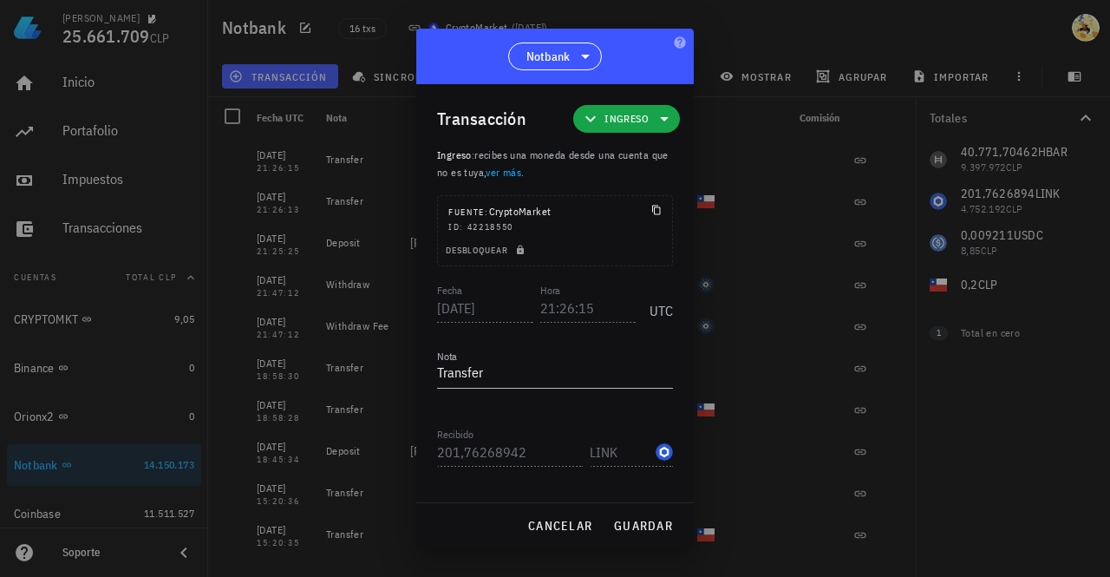
click at [836, 32] on div at bounding box center [555, 288] width 1110 height 577
click at [565, 530] on span "cancelar" at bounding box center [559, 526] width 65 height 16
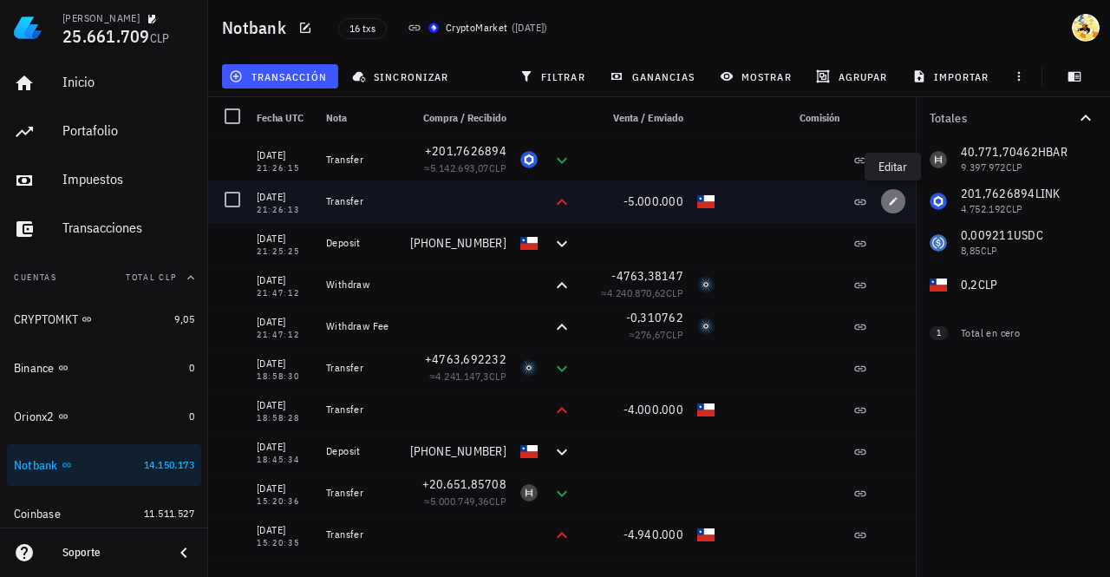
click at [891, 203] on icon "button" at bounding box center [894, 201] width 8 height 8
type input "21:26:13"
type input "5.000.000"
type input "CLP"
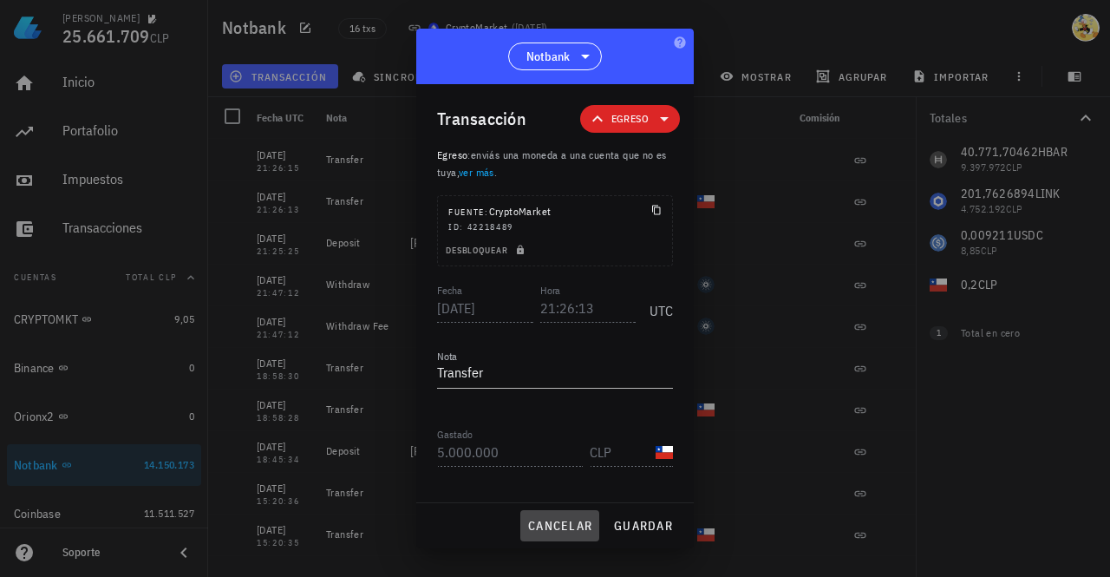
click at [559, 528] on span "cancelar" at bounding box center [559, 526] width 65 height 16
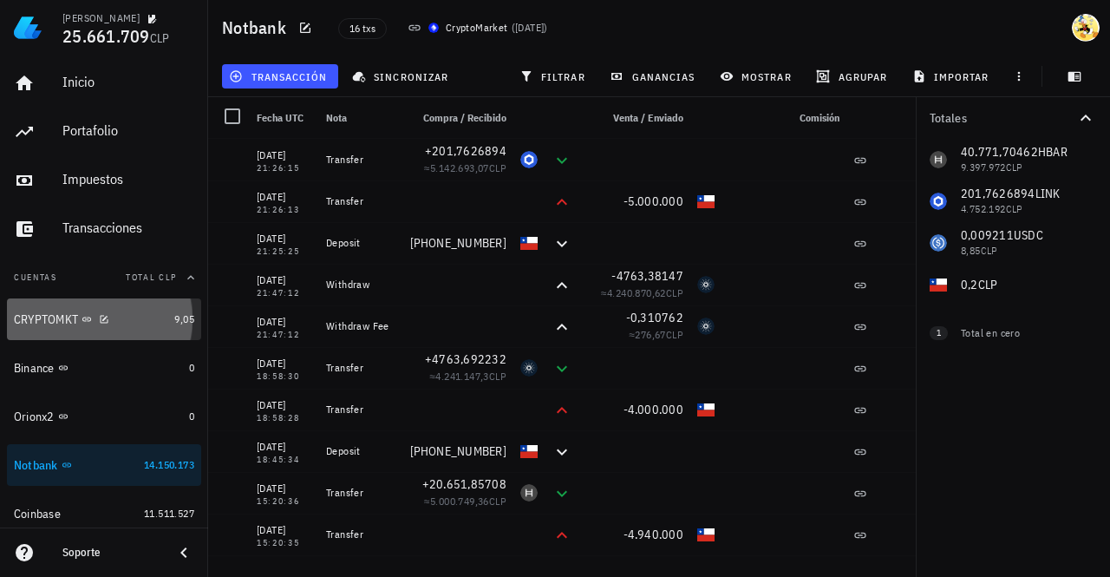
click at [124, 323] on div "CRYPTOMKT" at bounding box center [90, 319] width 153 height 16
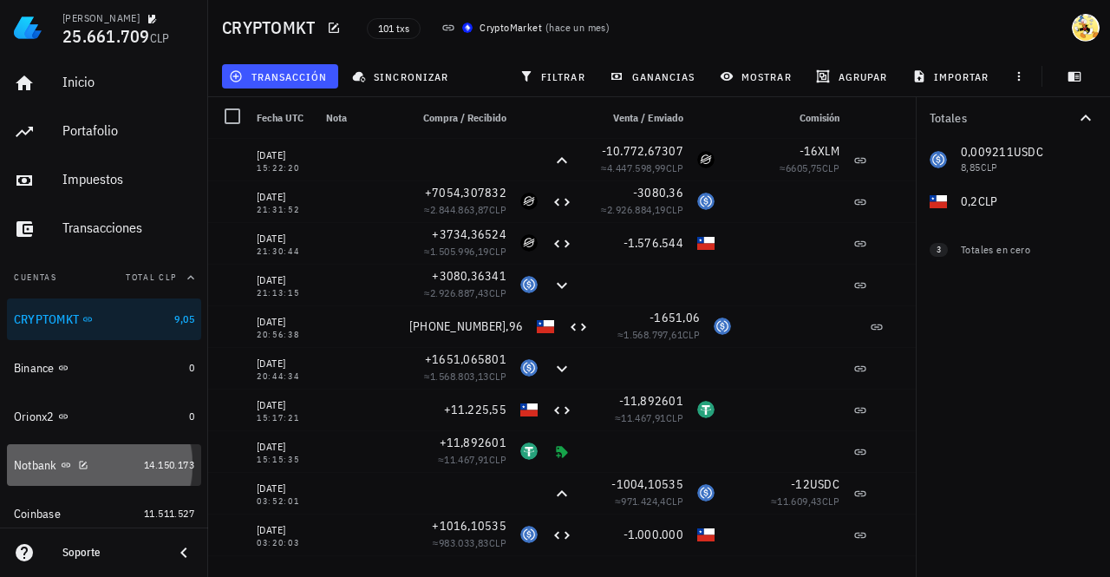
click at [113, 461] on div "Notbank" at bounding box center [75, 465] width 123 height 16
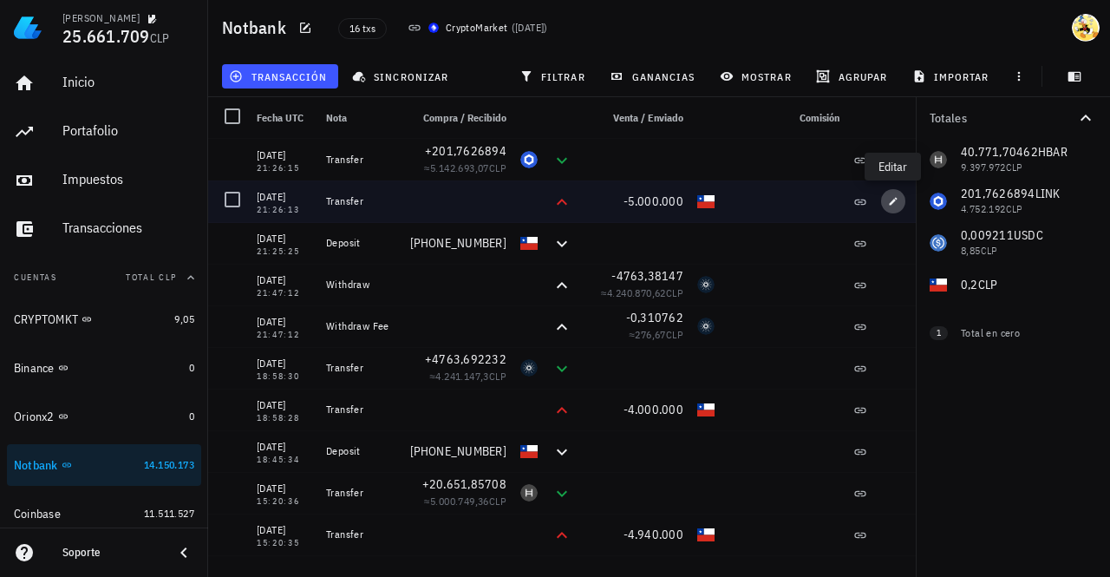
click at [895, 206] on button "button" at bounding box center [893, 201] width 24 height 24
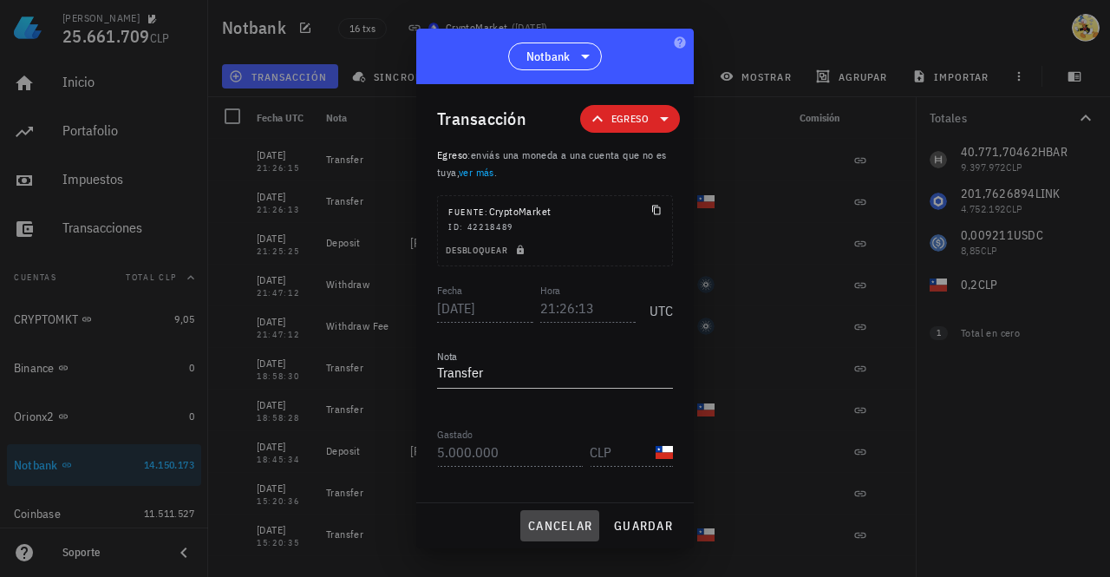
click at [567, 519] on span "cancelar" at bounding box center [559, 526] width 65 height 16
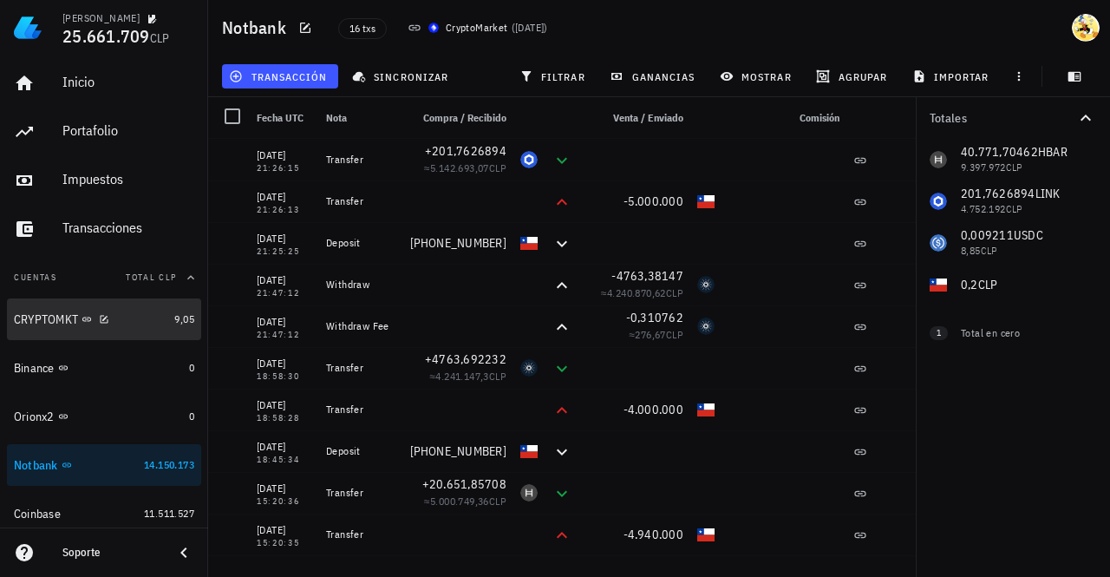
click at [135, 318] on div "CRYPTOMKT" at bounding box center [90, 319] width 153 height 16
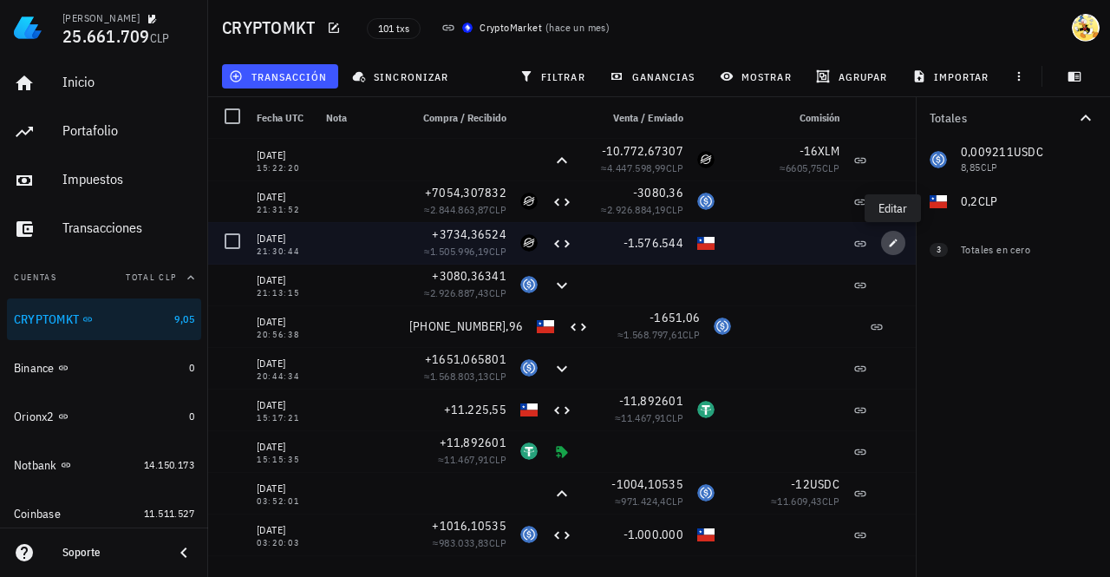
click at [893, 242] on icon "button" at bounding box center [894, 242] width 8 height 8
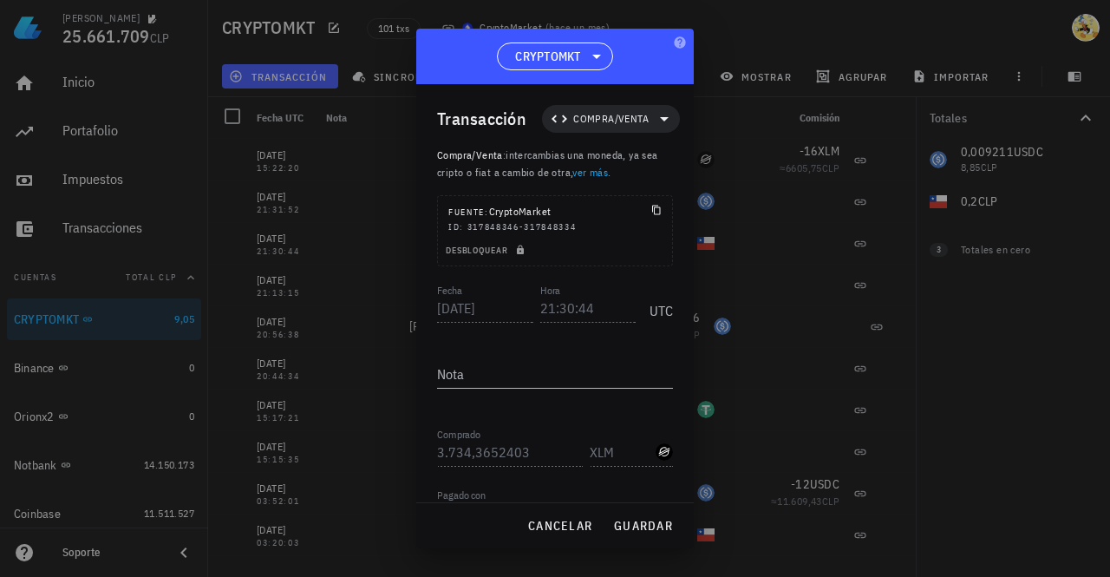
click at [121, 368] on div at bounding box center [555, 288] width 1110 height 577
click at [558, 529] on span "cancelar" at bounding box center [559, 526] width 65 height 16
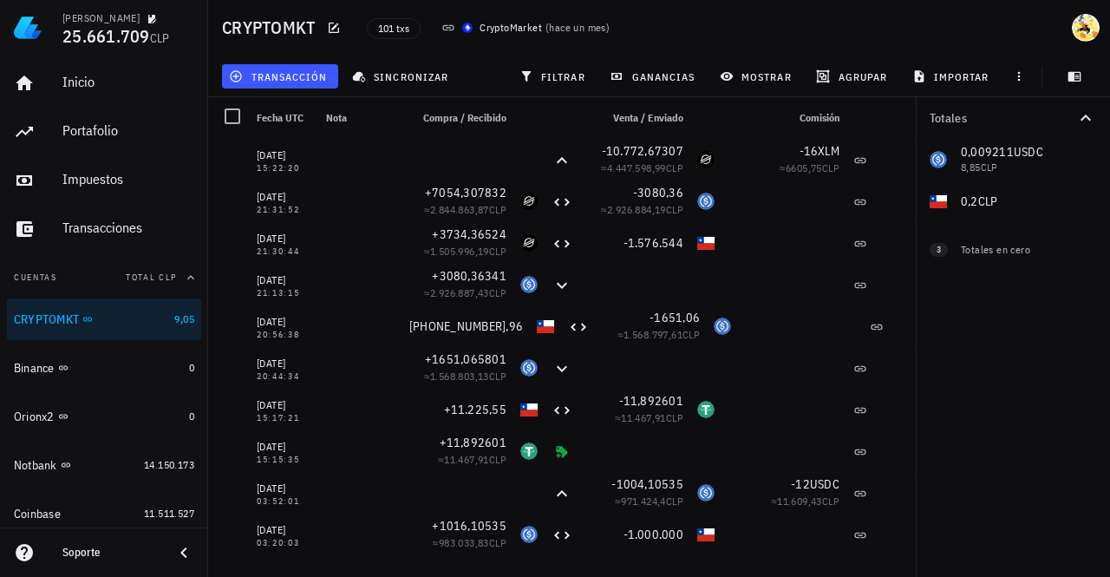
click at [122, 553] on div "Soporte" at bounding box center [110, 552] width 97 height 14
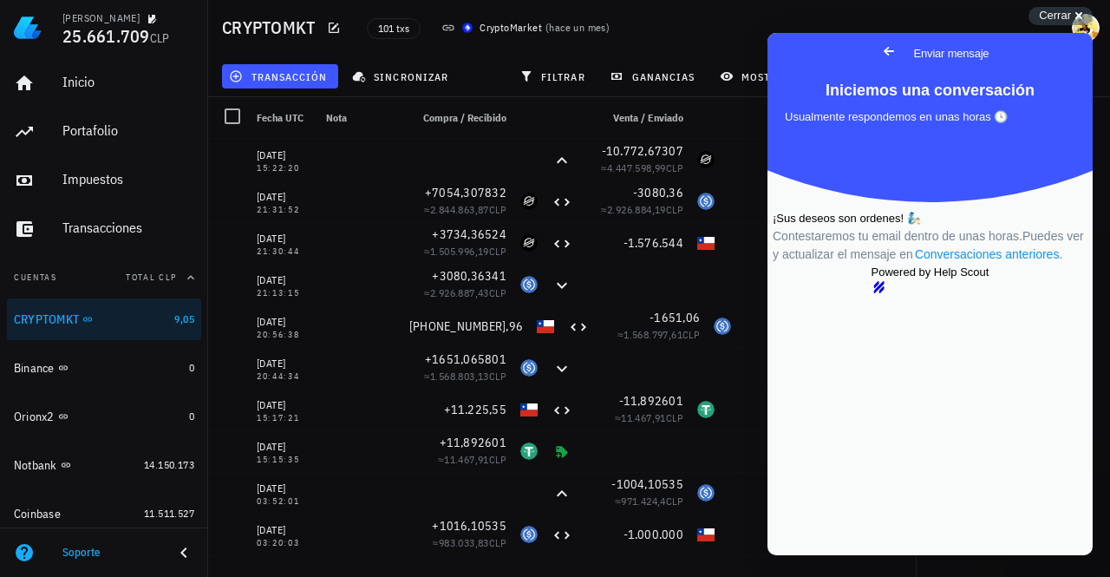
click at [959, 264] on link "Conversaciones anteriores ." at bounding box center [988, 254] width 151 height 18
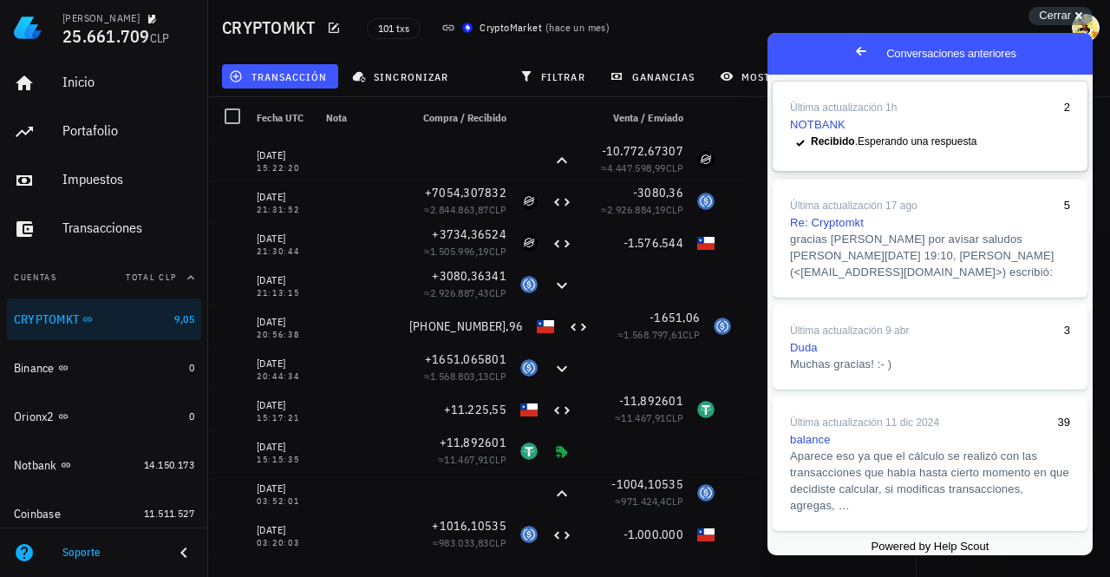
click at [947, 147] on span "Recibido . Esperando una respuesta" at bounding box center [894, 141] width 166 height 12
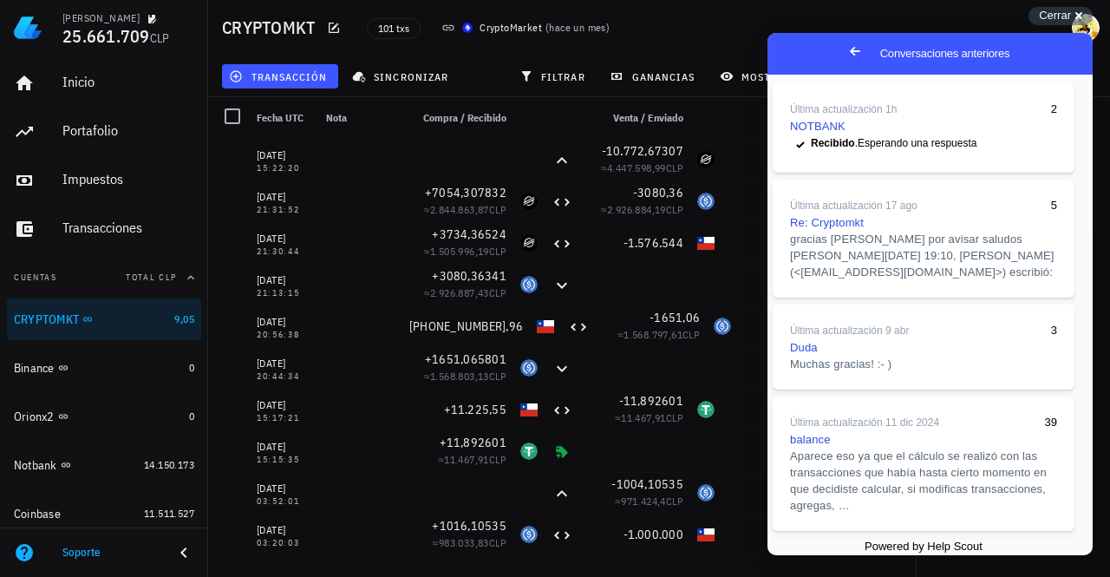
scroll to position [0, 0]
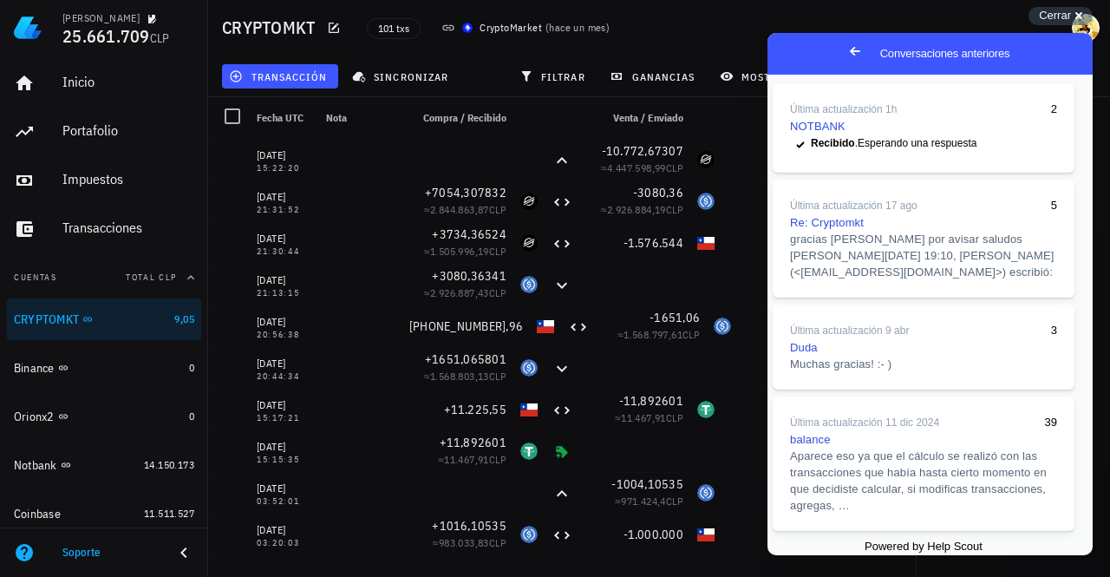
scroll to position [108, 0]
drag, startPoint x: 969, startPoint y: 415, endPoint x: 949, endPoint y: 414, distance: 20.0
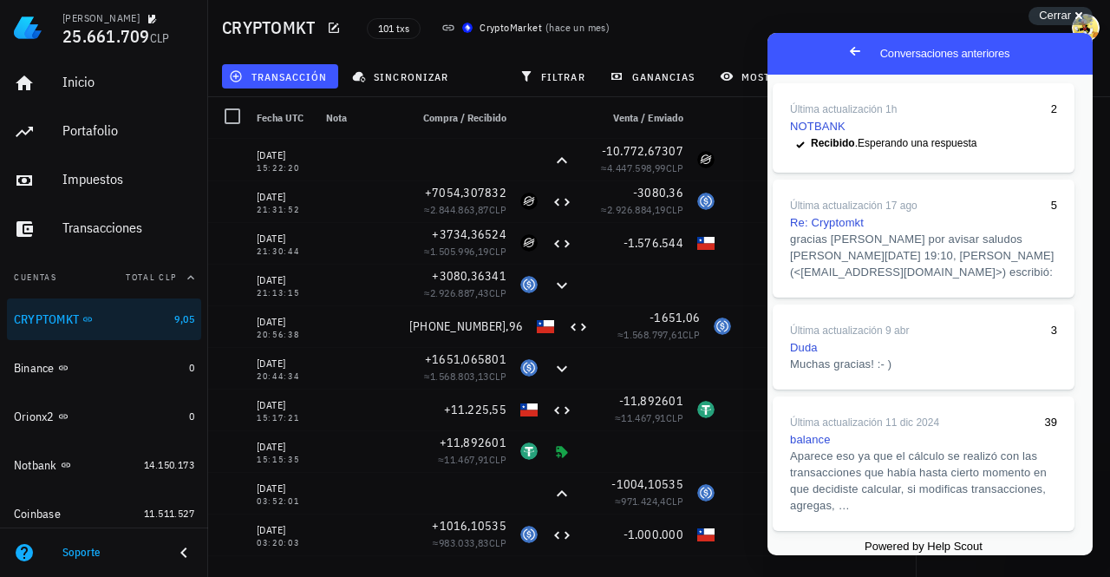
type textarea "pd2) CREO que ya se cual es el problema...antes la API de CRYPTOMKT me mostraba…"
click at [800, 556] on button "Close" at bounding box center [783, 567] width 31 height 23
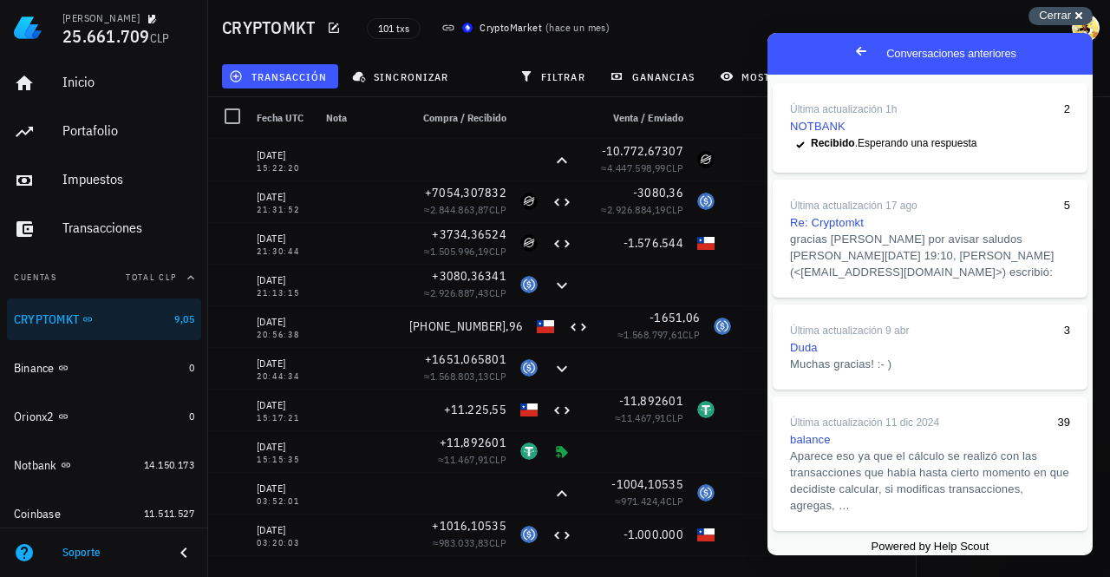
click at [1061, 16] on span "Cerrar" at bounding box center [1055, 15] width 32 height 13
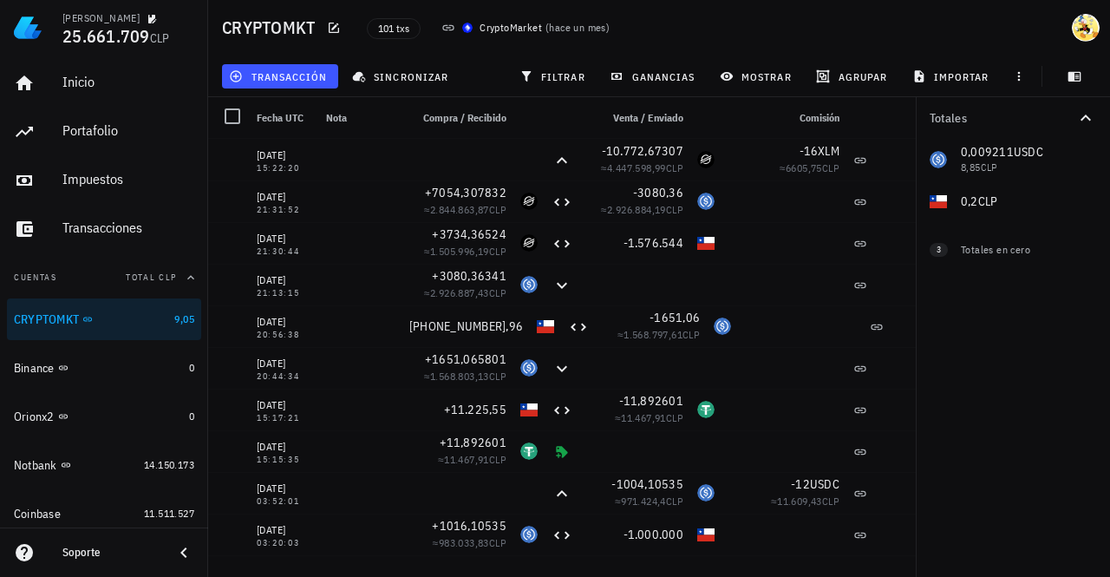
click at [114, 554] on div "Soporte" at bounding box center [110, 552] width 97 height 14
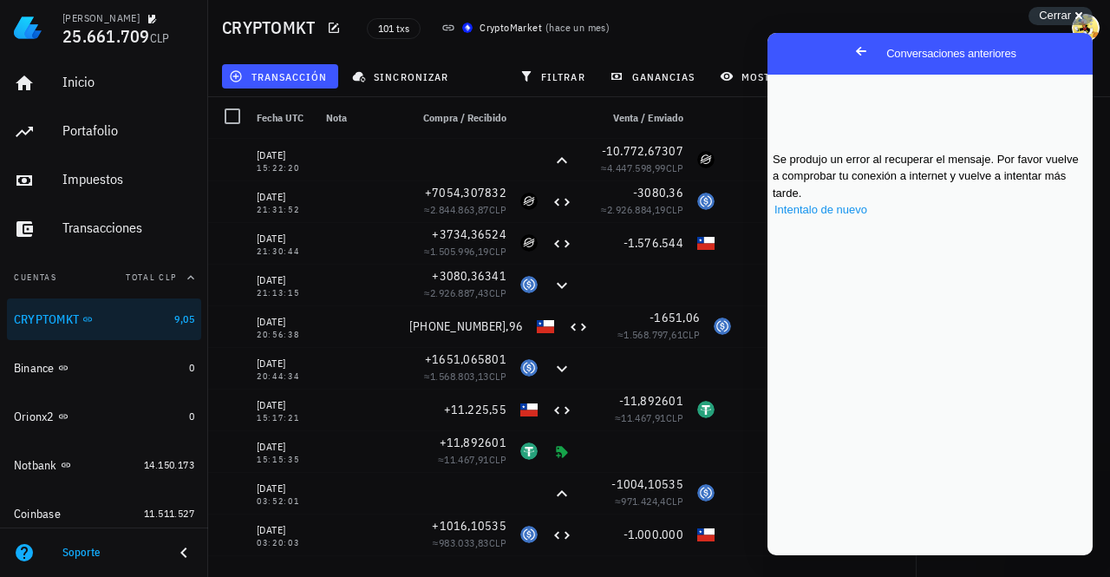
click at [867, 216] on span "Intentalo de nuevo" at bounding box center [820, 209] width 93 height 13
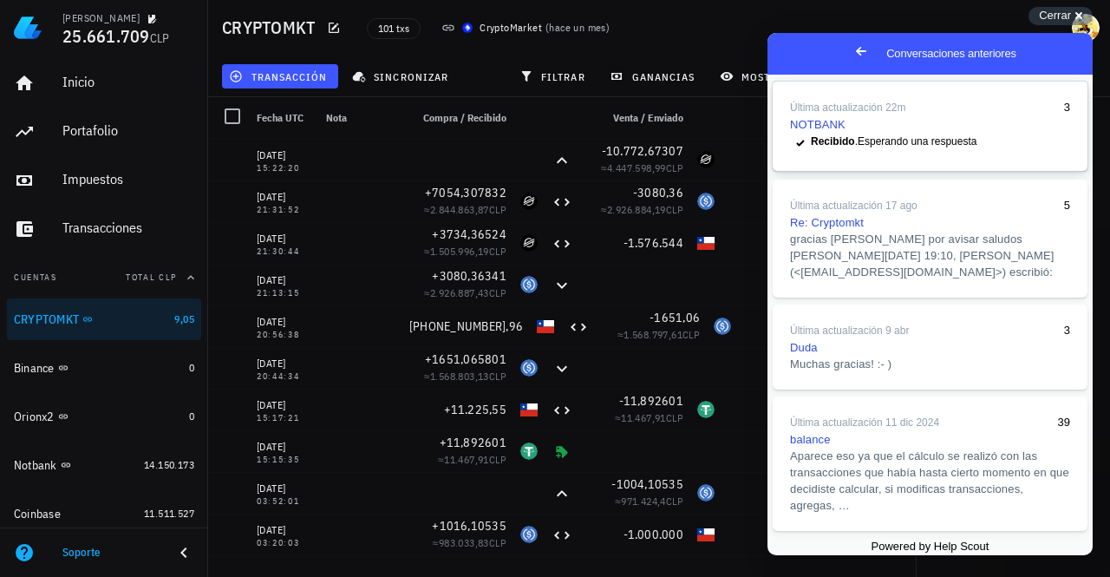
click at [926, 147] on span "Recibido . Esperando una respuesta" at bounding box center [894, 141] width 166 height 12
click at [800, 556] on button "Close" at bounding box center [783, 567] width 31 height 23
click at [959, 145] on link "Última actualización 22m 3 NOTBANK checkmark Recibido . Esperando una respuesta" at bounding box center [930, 126] width 315 height 89
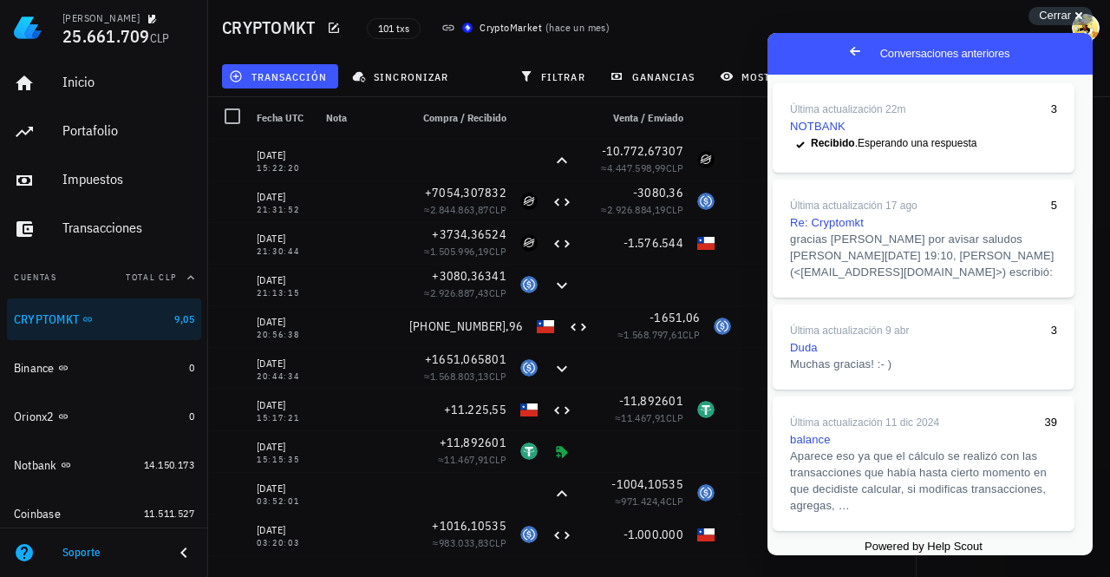
paste textarea "considerando que hace tiempo gracias a mi cateteo insufriblle a orionx se resol…"
type textarea "considerando que hace tiempo gracias a mi cateteo insufriblle a orionx se resol…"
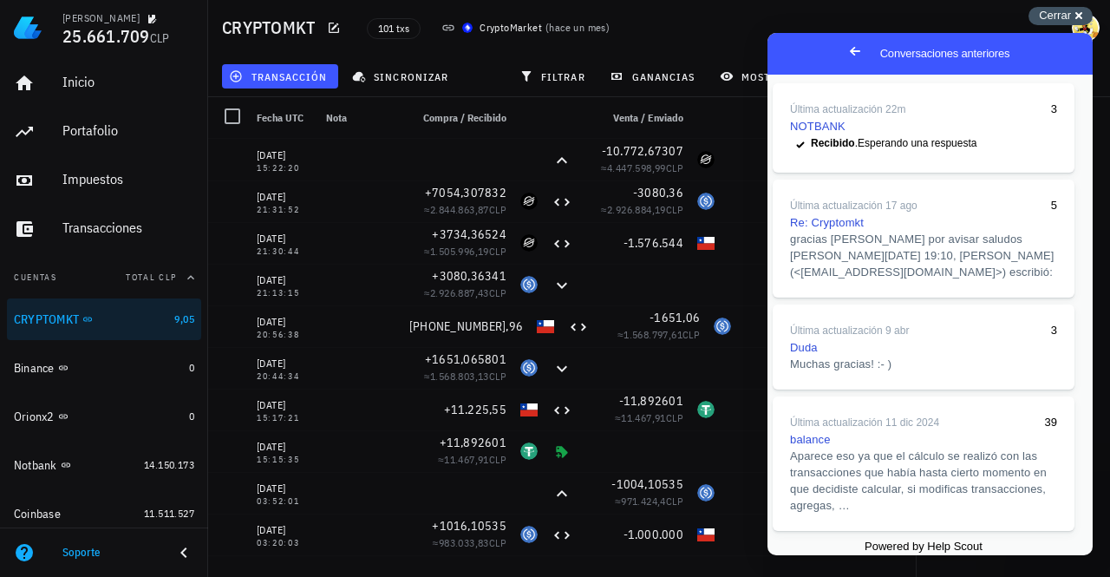
click at [1051, 10] on span "Cerrar" at bounding box center [1055, 15] width 32 height 13
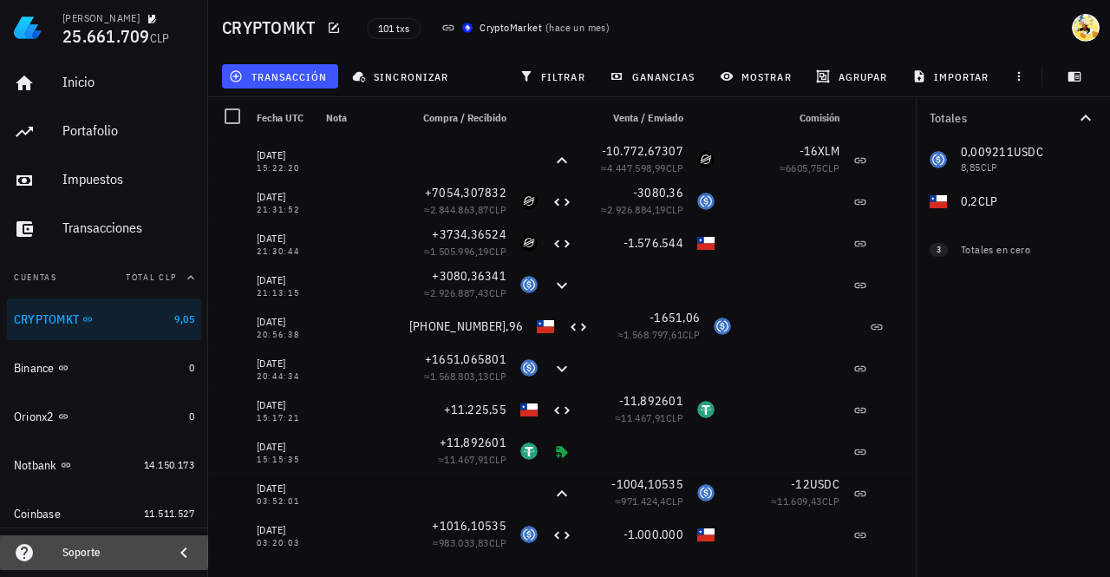
click at [69, 547] on div "Soporte" at bounding box center [110, 552] width 97 height 14
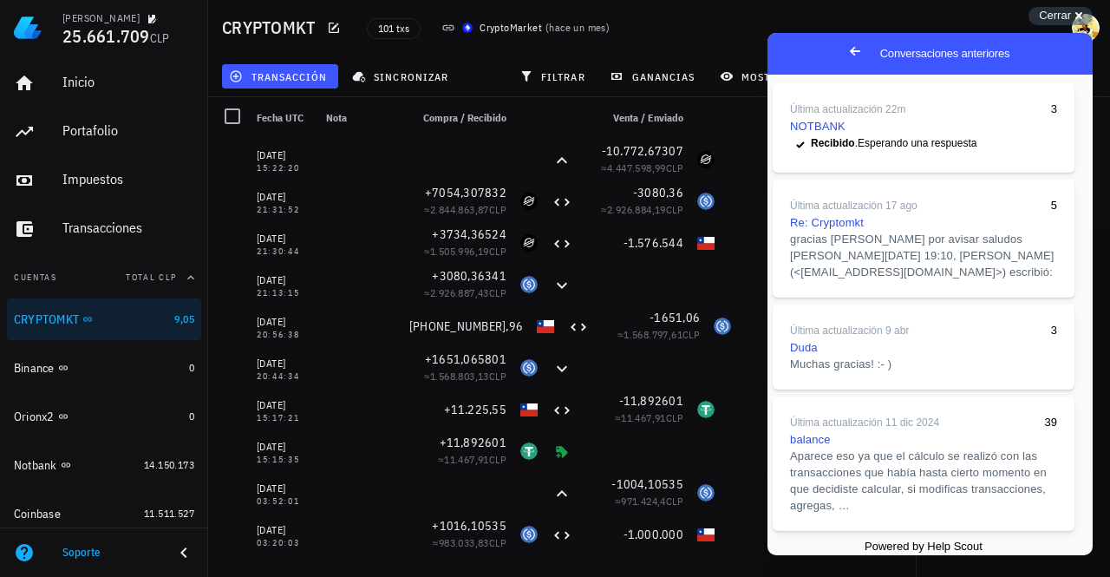
paste textarea "considerando que hace tiempo gracias a mi cateteo insufriblle a orionx se resol…"
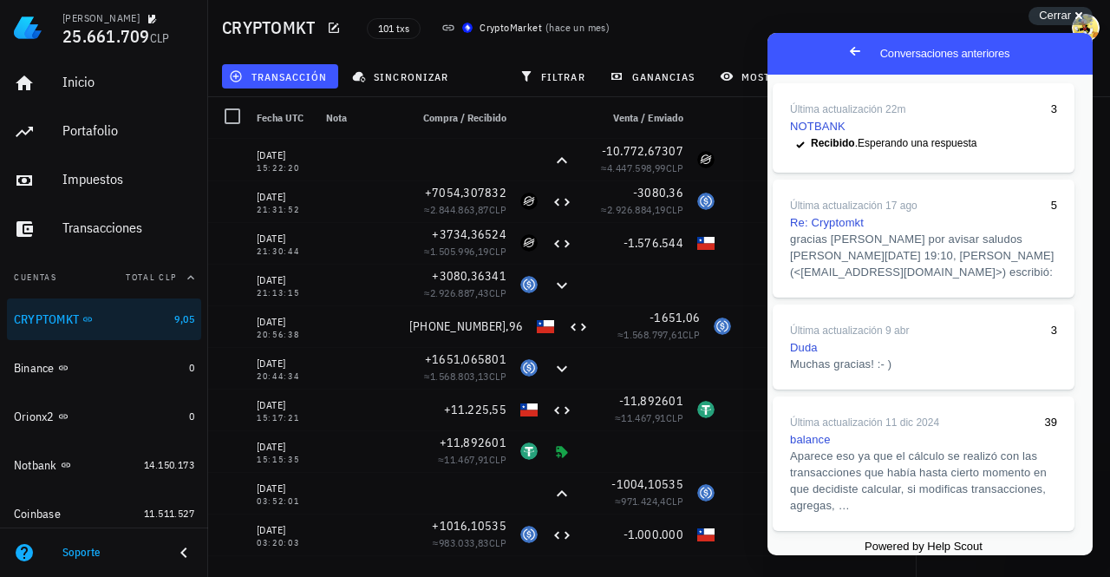
type textarea "considerando que hace tiempo gracias a mi cateteo insufriblle a orionx se resol…"
drag, startPoint x: 1036, startPoint y: 427, endPoint x: 746, endPoint y: 355, distance: 299.3
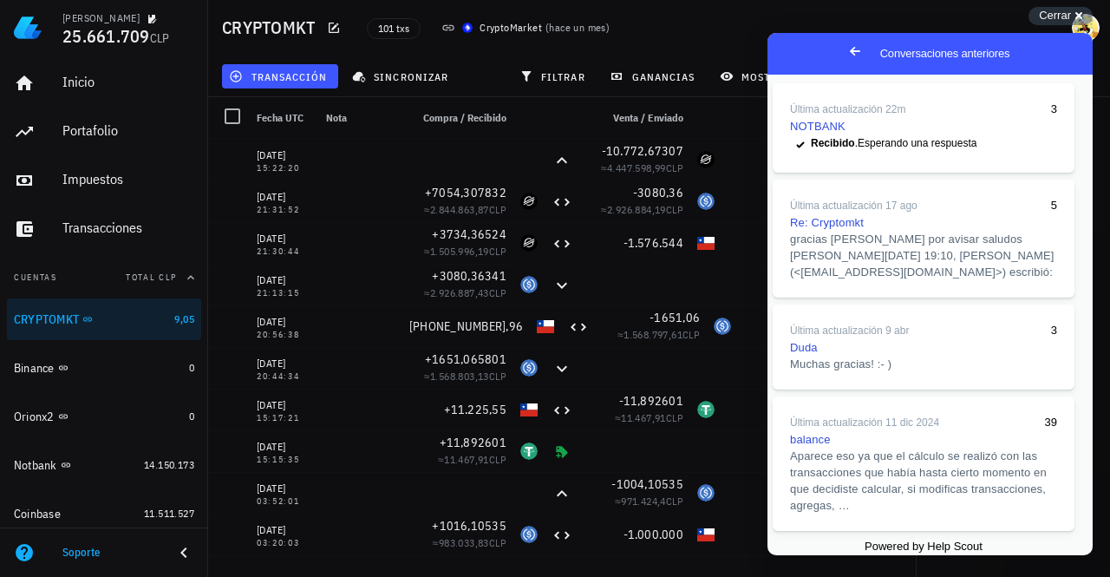
click at [1067, 13] on span "Cerrar" at bounding box center [1055, 15] width 32 height 13
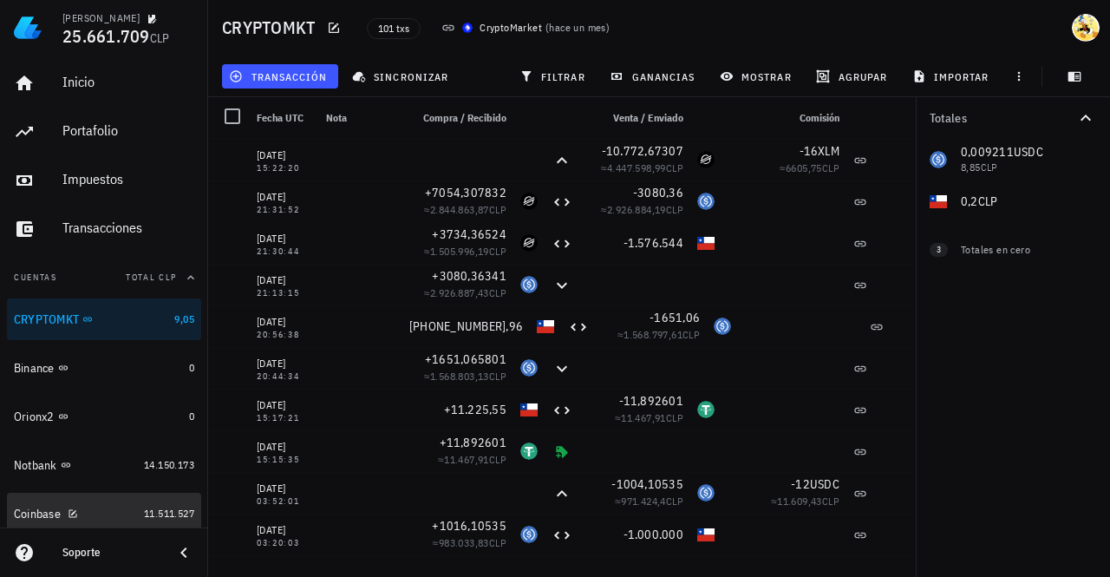
click at [109, 512] on div "Coinbase" at bounding box center [75, 514] width 123 height 16
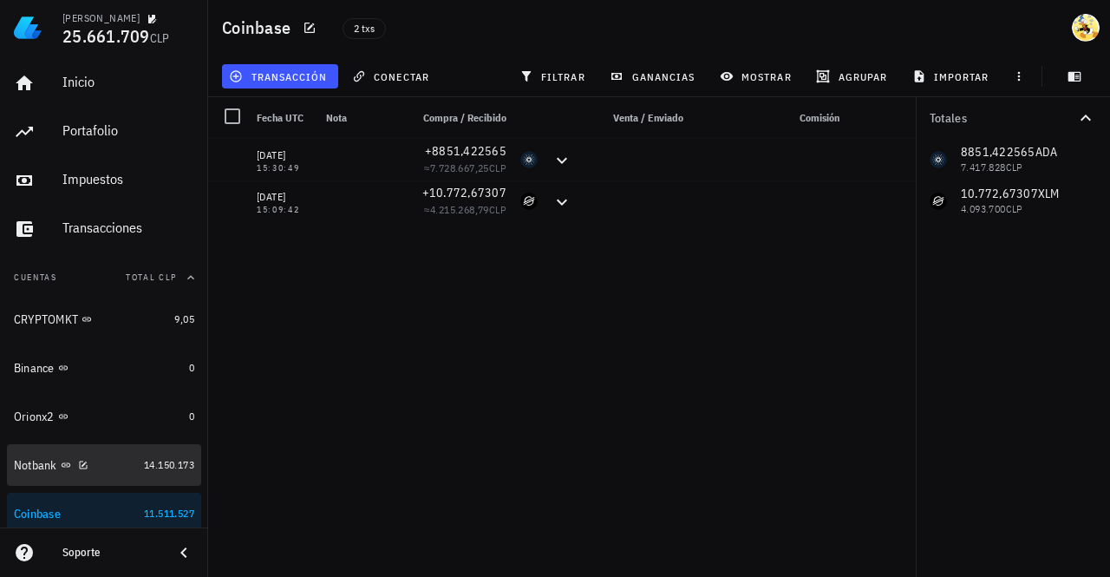
click at [116, 462] on div "Notbank" at bounding box center [75, 465] width 123 height 16
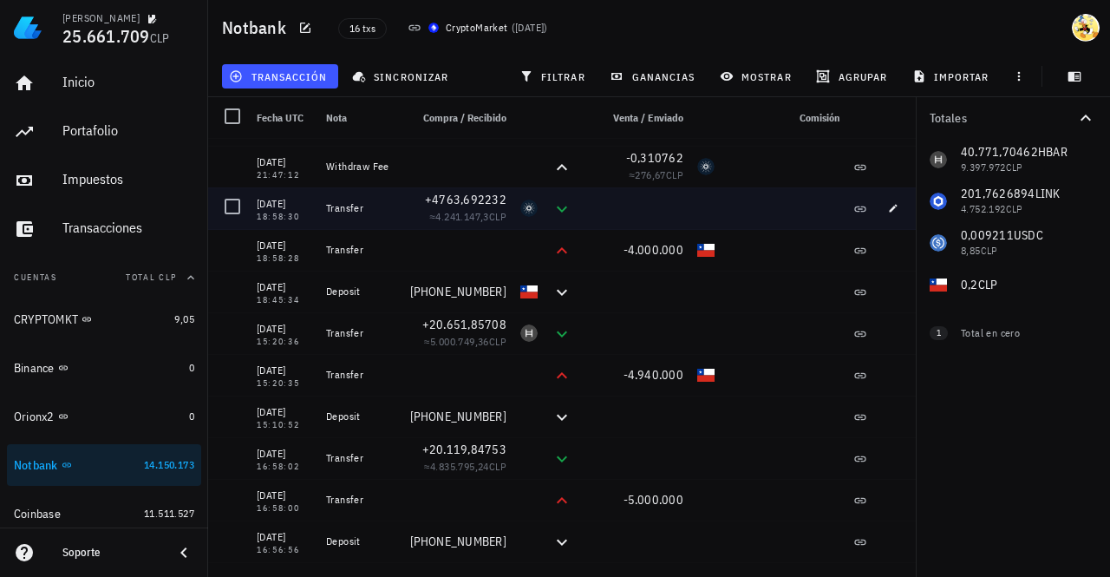
scroll to position [241, 0]
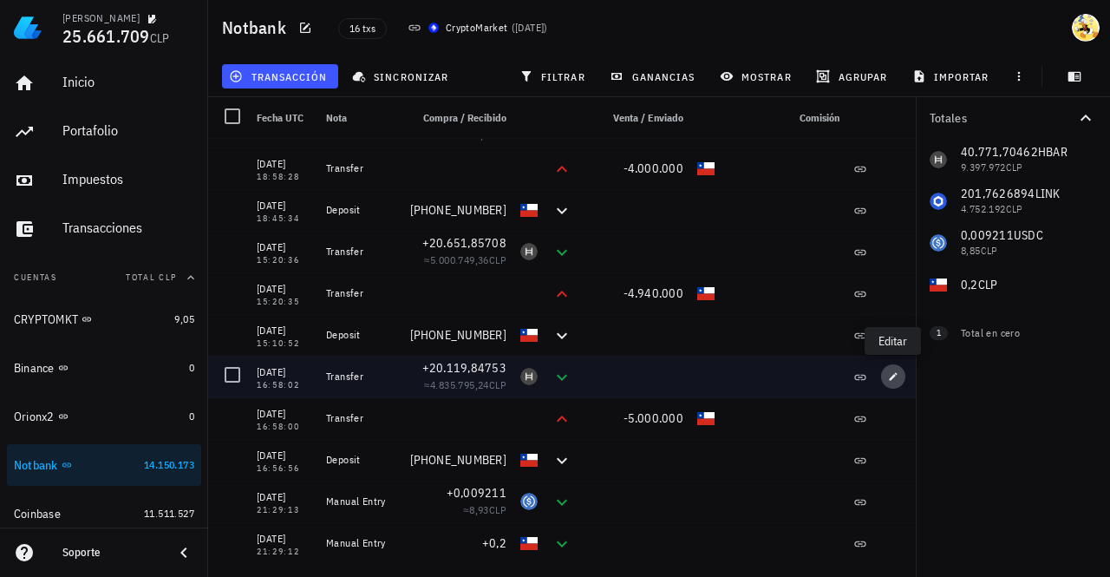
click at [893, 374] on icon "button" at bounding box center [894, 376] width 8 height 8
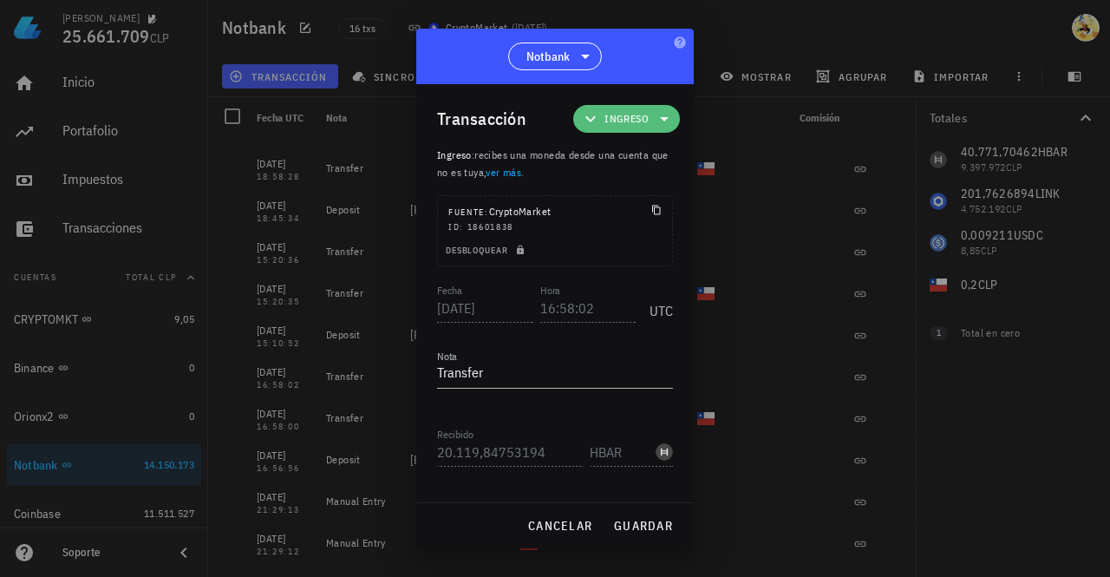
click at [659, 114] on icon at bounding box center [664, 118] width 21 height 21
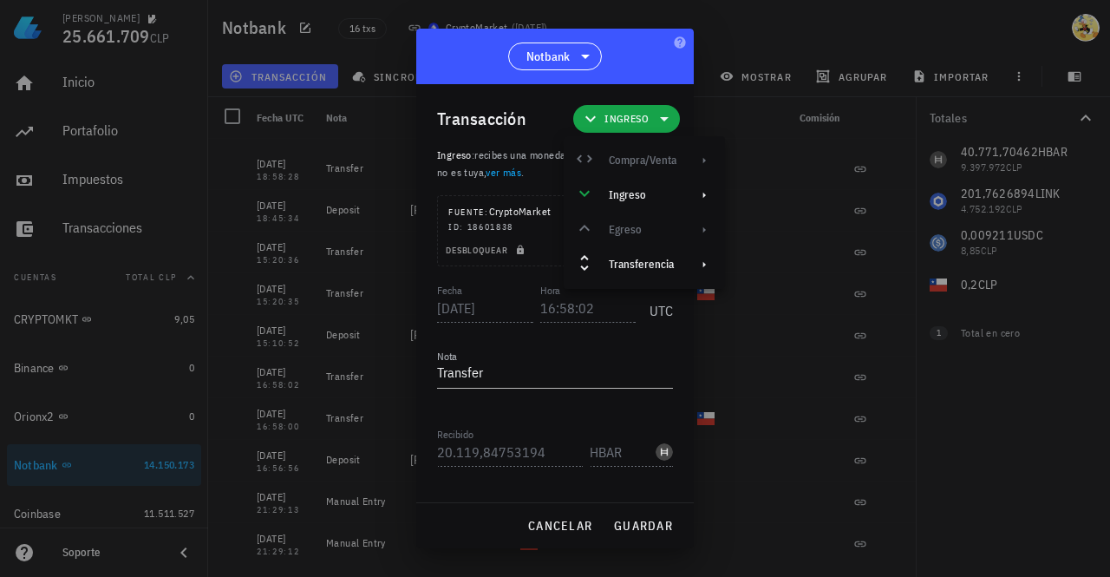
click at [641, 159] on div "Compra/Venta Ingreso Egreso Transferencia" at bounding box center [644, 212] width 161 height 139
click at [624, 101] on div "Transacción Ingreso" at bounding box center [558, 118] width 243 height 69
click at [622, 122] on span "Ingreso" at bounding box center [626, 118] width 44 height 17
click at [643, 161] on div "Compra/Venta Ingreso Egreso Transferencia" at bounding box center [644, 212] width 161 height 139
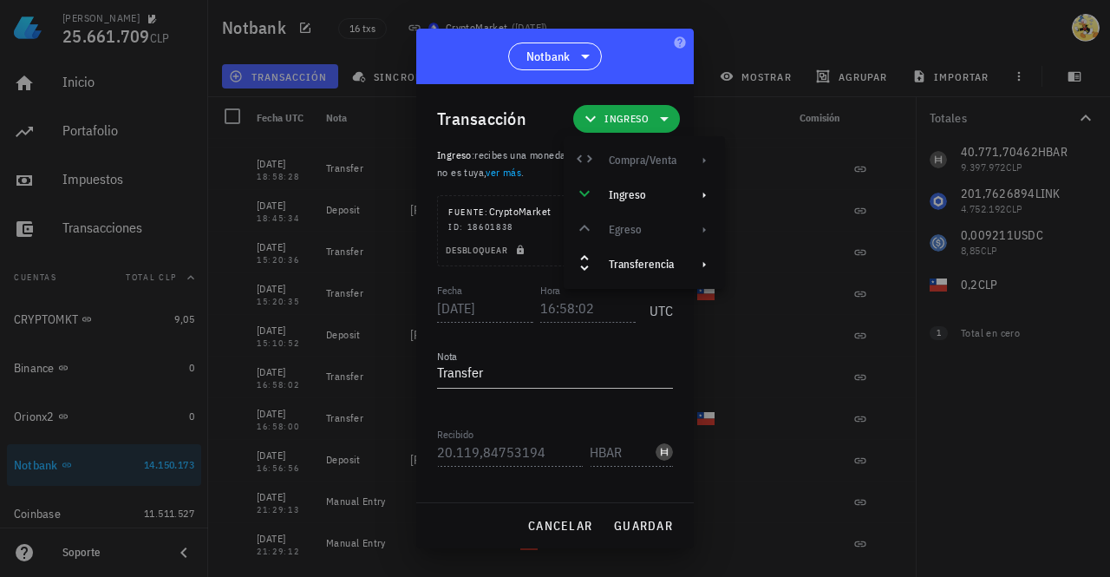
click at [643, 161] on div "Compra/Venta Ingreso Egreso Transferencia" at bounding box center [644, 212] width 161 height 139
click at [555, 530] on span "cancelar" at bounding box center [559, 526] width 65 height 16
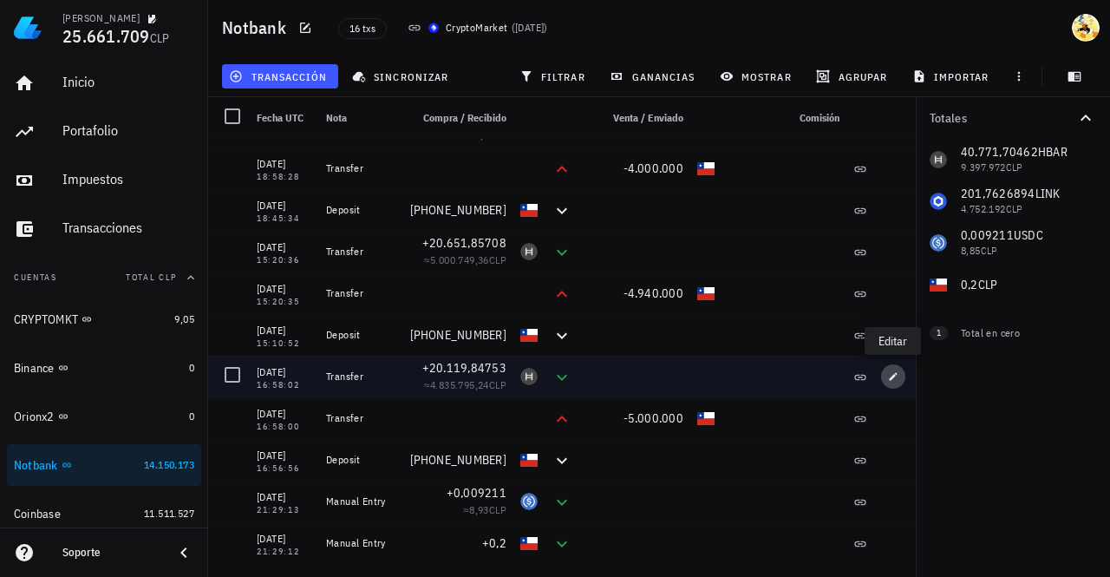
click at [893, 377] on icon "button" at bounding box center [894, 376] width 8 height 8
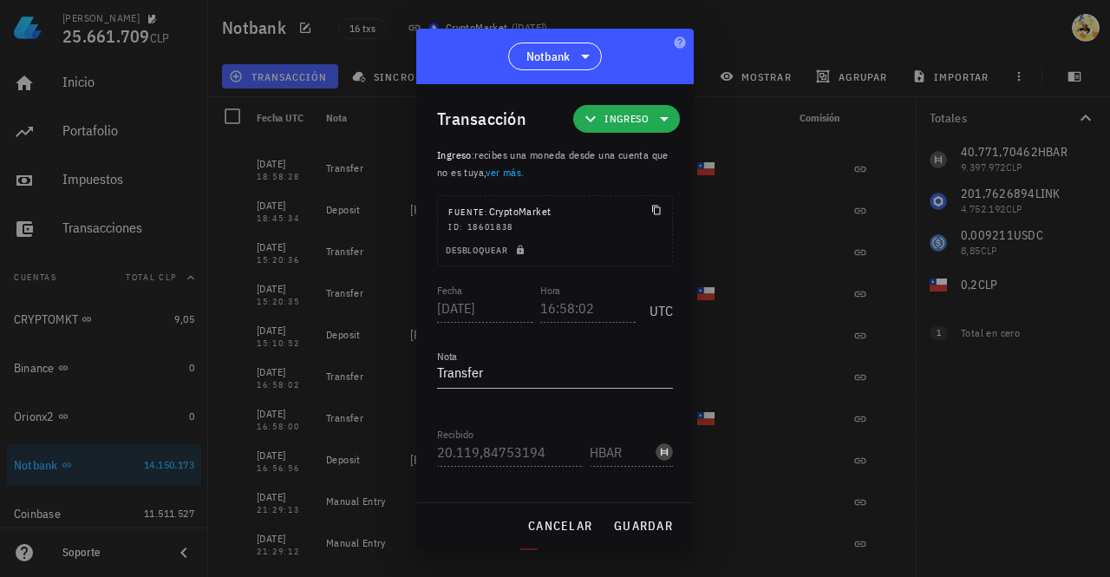
click at [654, 120] on icon at bounding box center [664, 118] width 21 height 21
click at [641, 163] on div "Compra/Venta Ingreso Egreso Transferencia" at bounding box center [644, 212] width 161 height 139
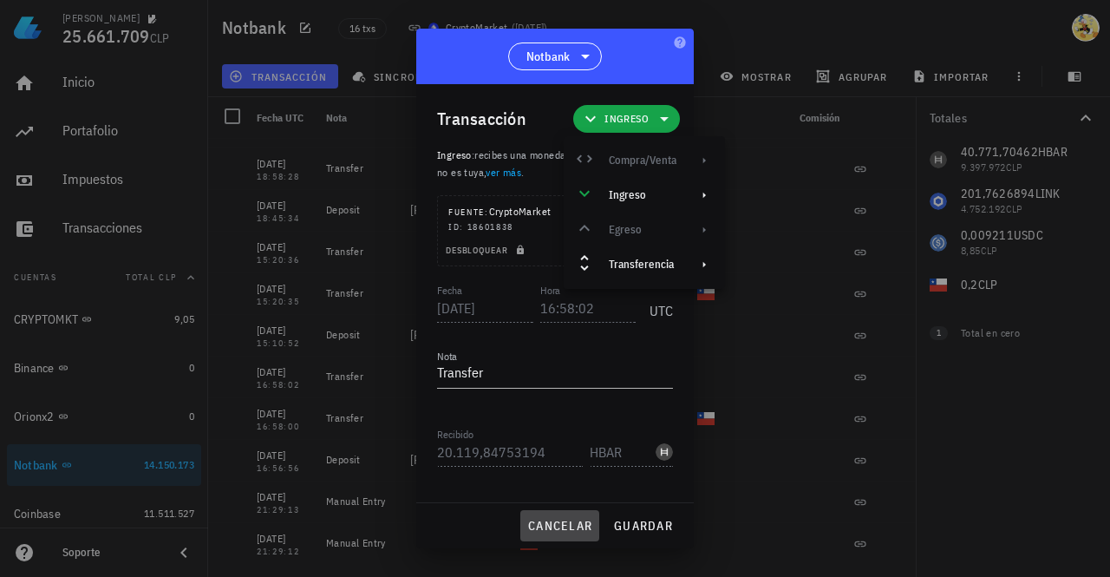
click at [565, 518] on span "cancelar" at bounding box center [559, 526] width 65 height 16
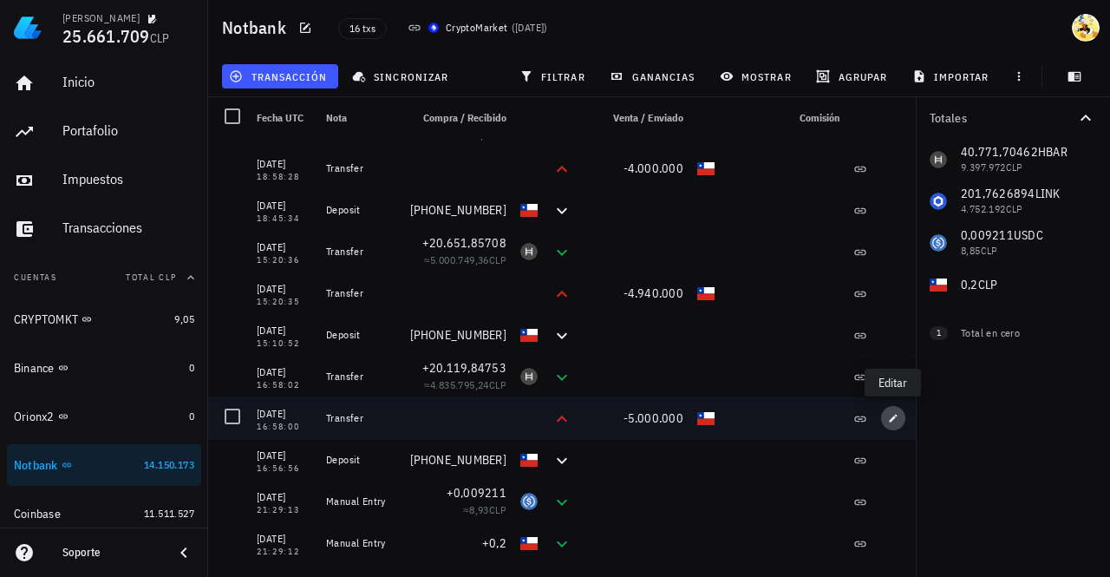
click at [892, 417] on icon "button" at bounding box center [894, 418] width 8 height 8
type input "16:58:00"
type input "5.000.000"
type input "CLP"
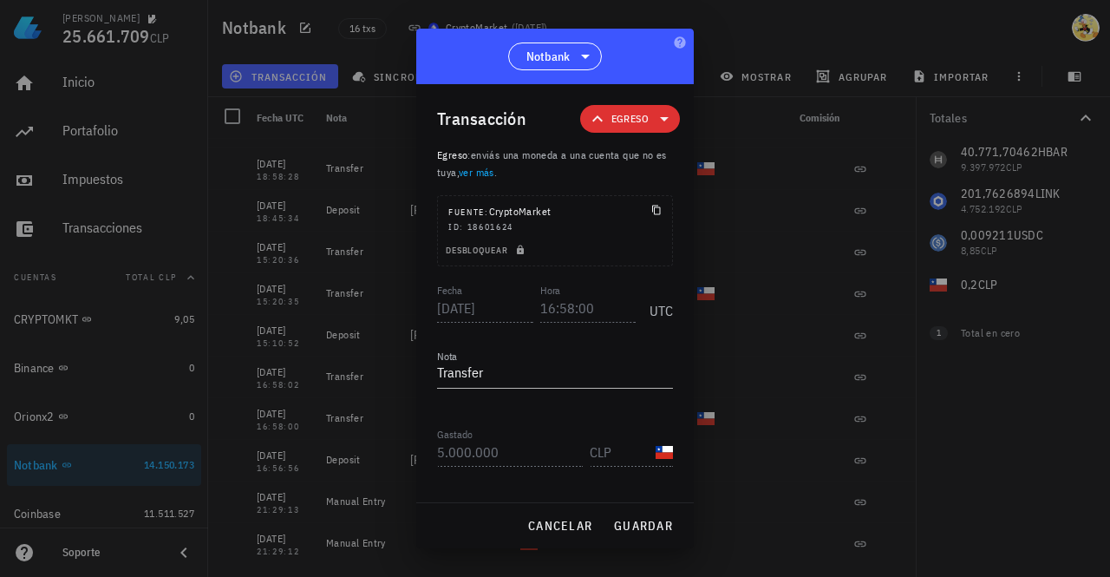
click at [635, 125] on span "Egreso" at bounding box center [629, 118] width 37 height 17
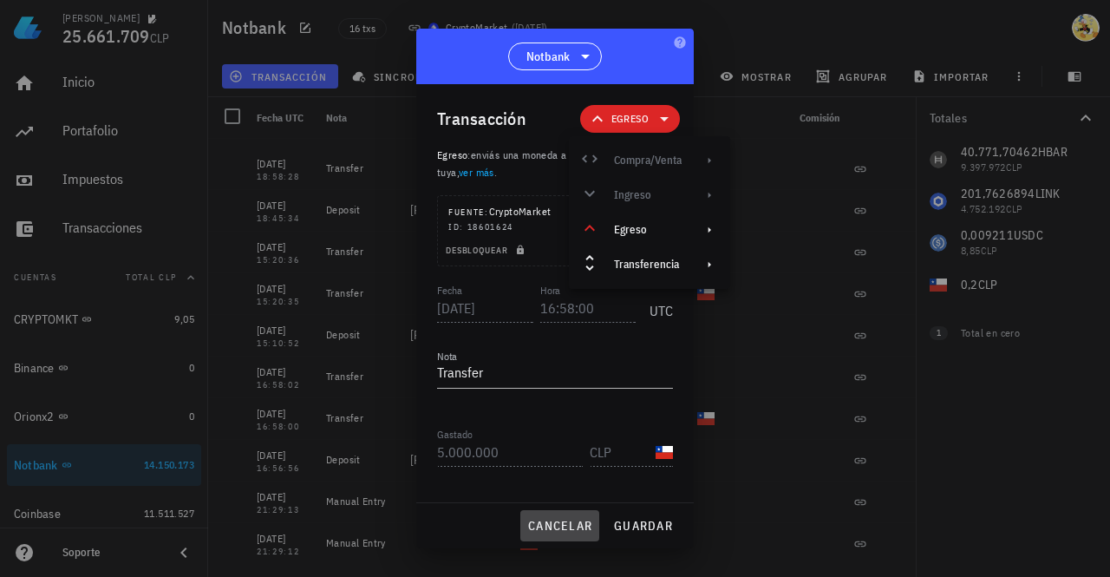
click at [552, 524] on span "cancelar" at bounding box center [559, 526] width 65 height 16
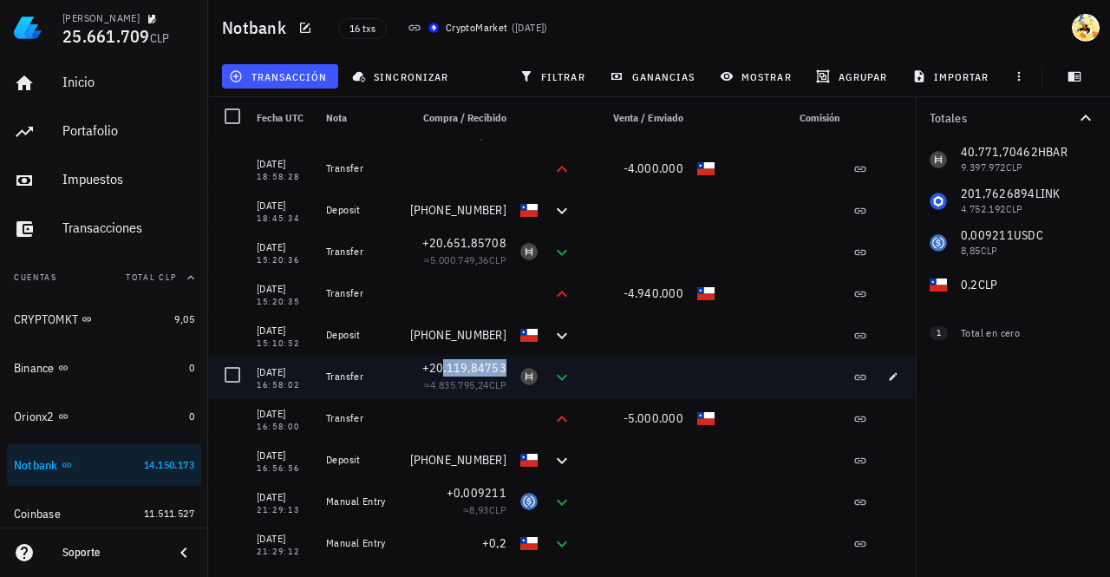
drag, startPoint x: 506, startPoint y: 367, endPoint x: 443, endPoint y: 368, distance: 63.3
click at [443, 368] on div "+20.119,84753 ≈ 4.835.795,24 CLP" at bounding box center [457, 377] width 111 height 42
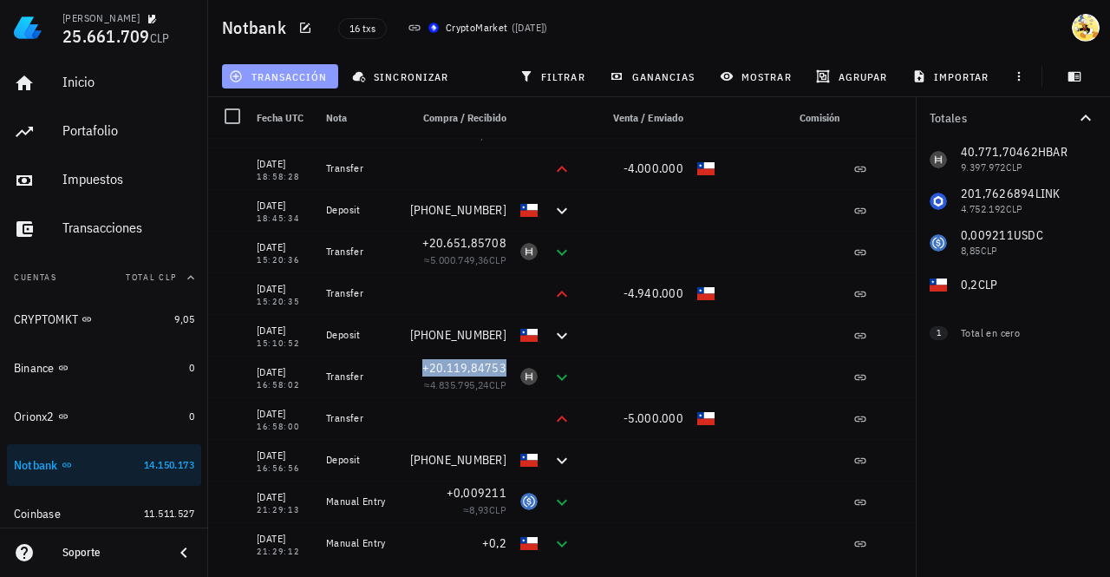
click at [310, 68] on button "transacción" at bounding box center [280, 76] width 116 height 24
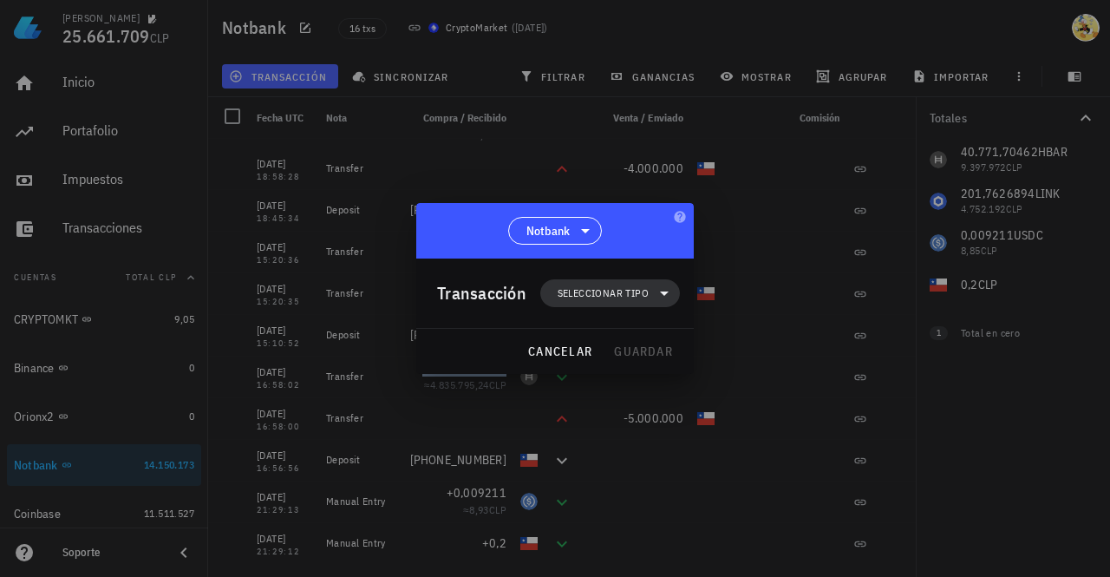
click at [645, 293] on span "Seleccionar tipo" at bounding box center [603, 292] width 91 height 17
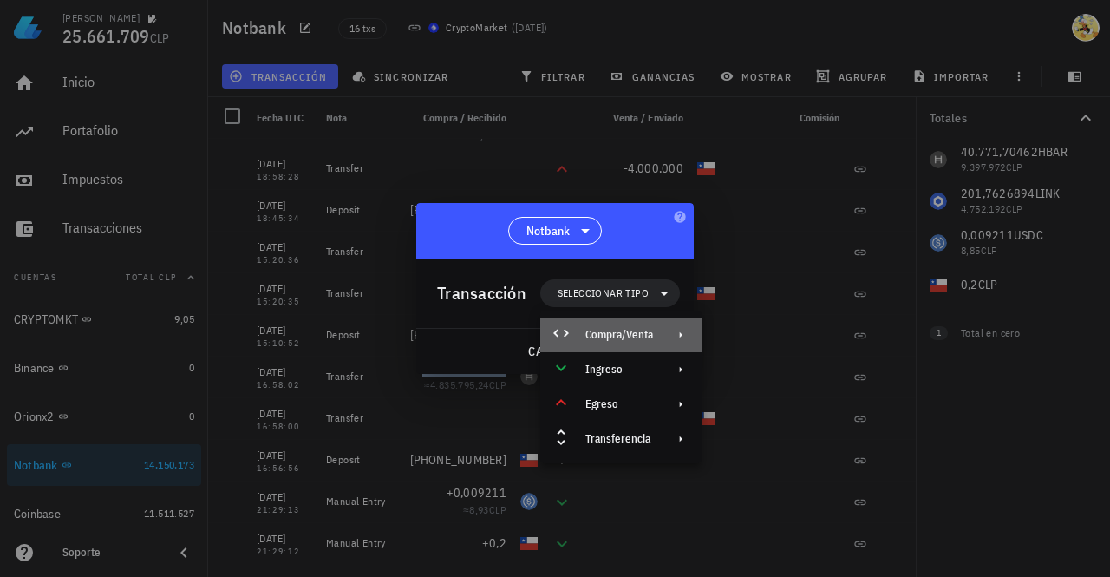
click at [641, 340] on div "Compra/Venta" at bounding box center [619, 335] width 68 height 14
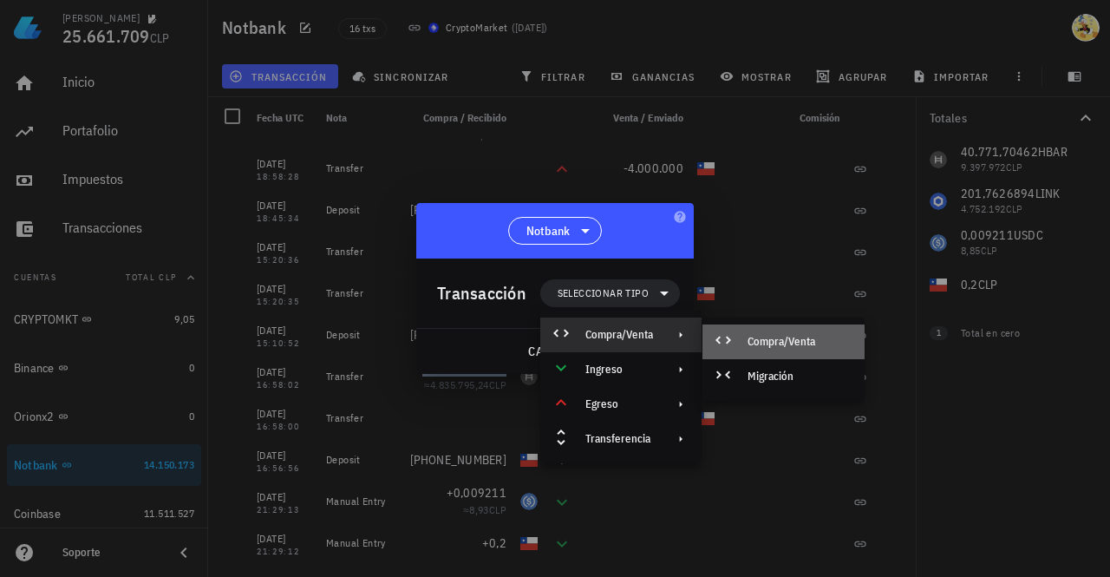
click at [807, 341] on div "Compra/Venta" at bounding box center [799, 342] width 103 height 14
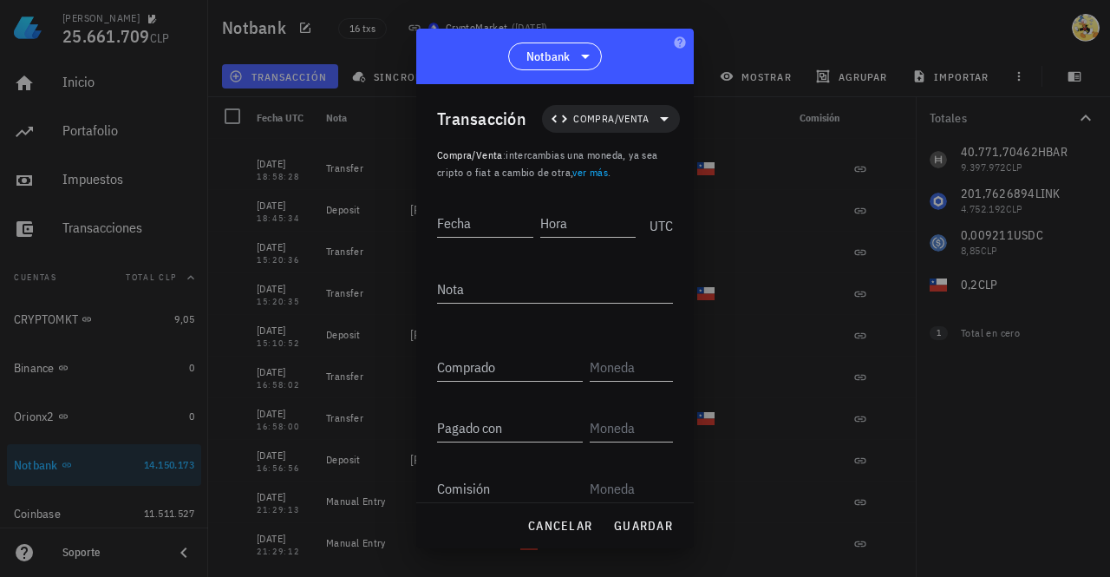
drag, startPoint x: 617, startPoint y: 53, endPoint x: 675, endPoint y: 63, distance: 58.2
click at [675, 63] on div "Notbank" at bounding box center [555, 57] width 278 height 56
click at [556, 527] on span "cancelar" at bounding box center [559, 526] width 65 height 16
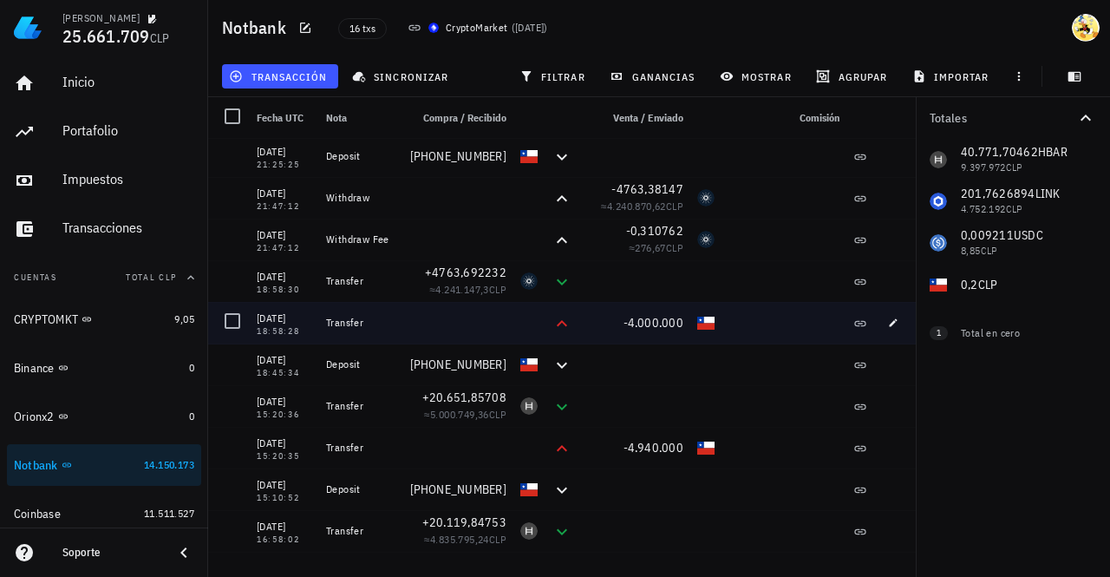
scroll to position [241, 0]
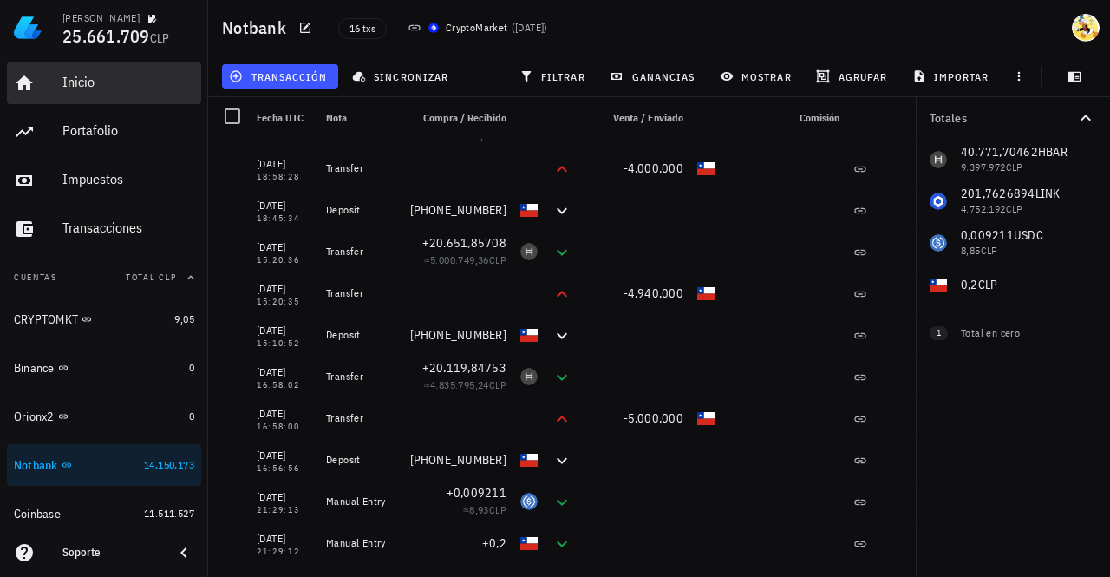
click at [97, 77] on div "Inicio" at bounding box center [128, 82] width 132 height 16
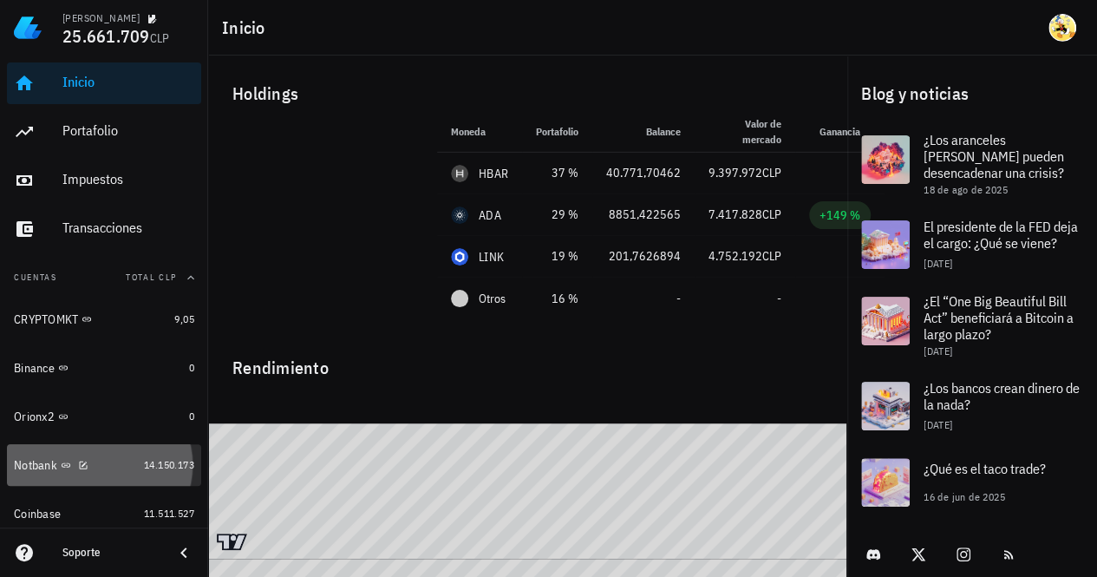
click at [114, 466] on div "Notbank" at bounding box center [75, 465] width 123 height 16
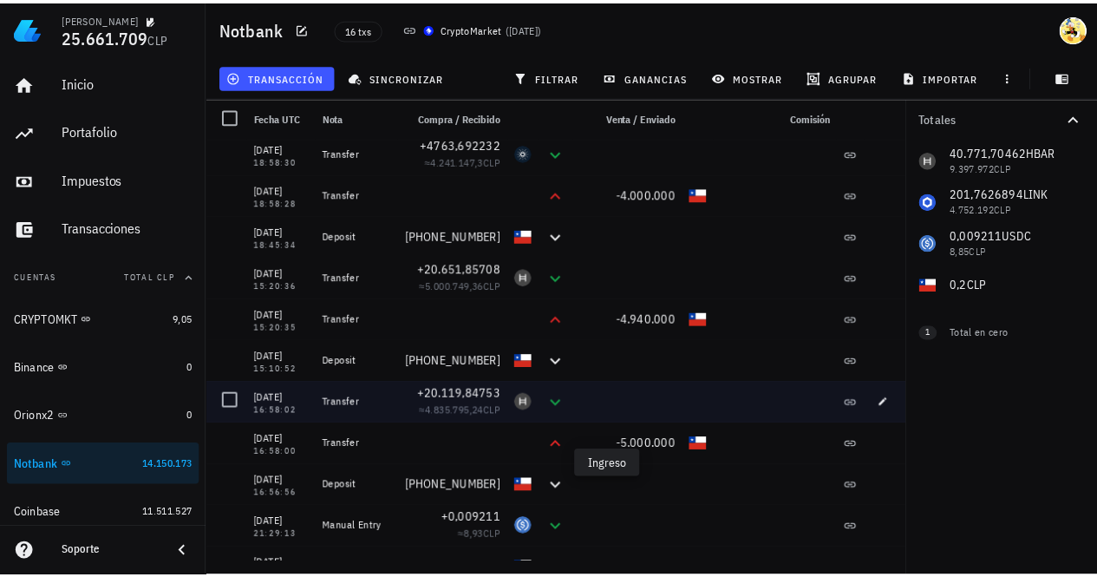
scroll to position [241, 0]
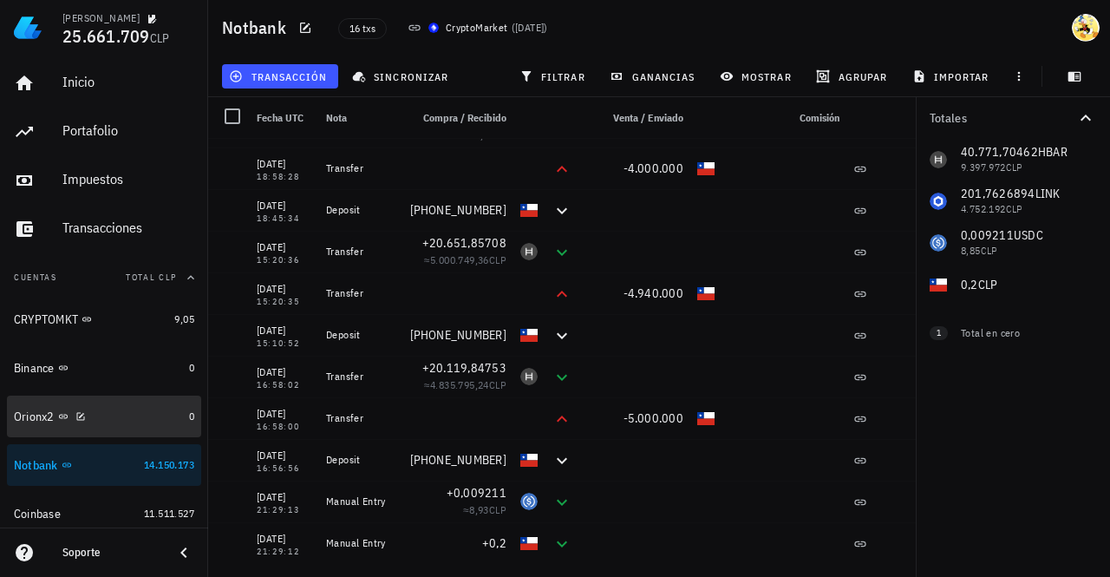
click at [123, 421] on div "Orionx2" at bounding box center [98, 416] width 168 height 16
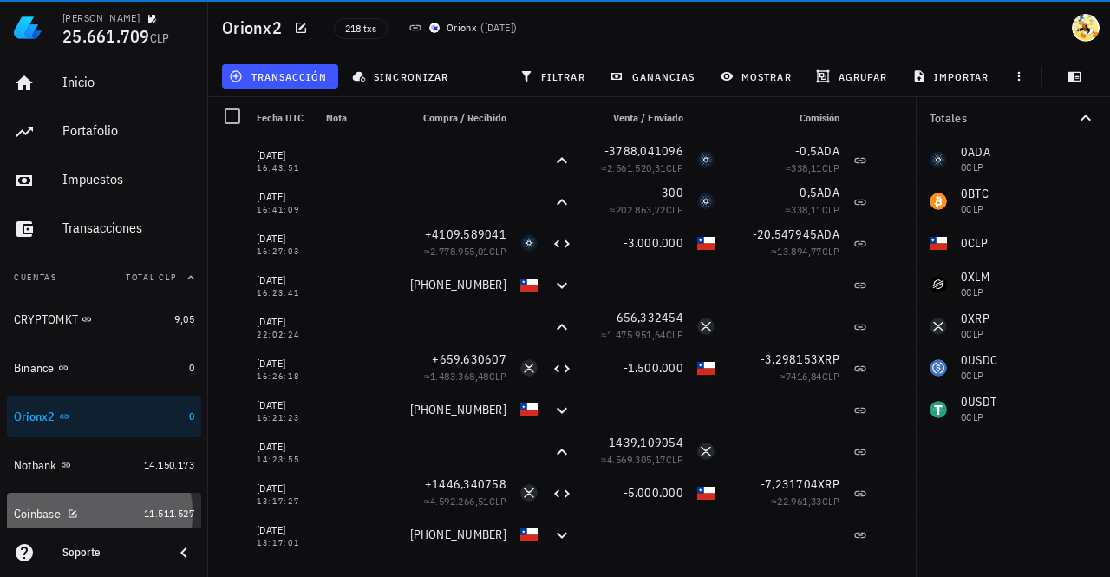
click at [108, 513] on div "Coinbase" at bounding box center [75, 514] width 123 height 16
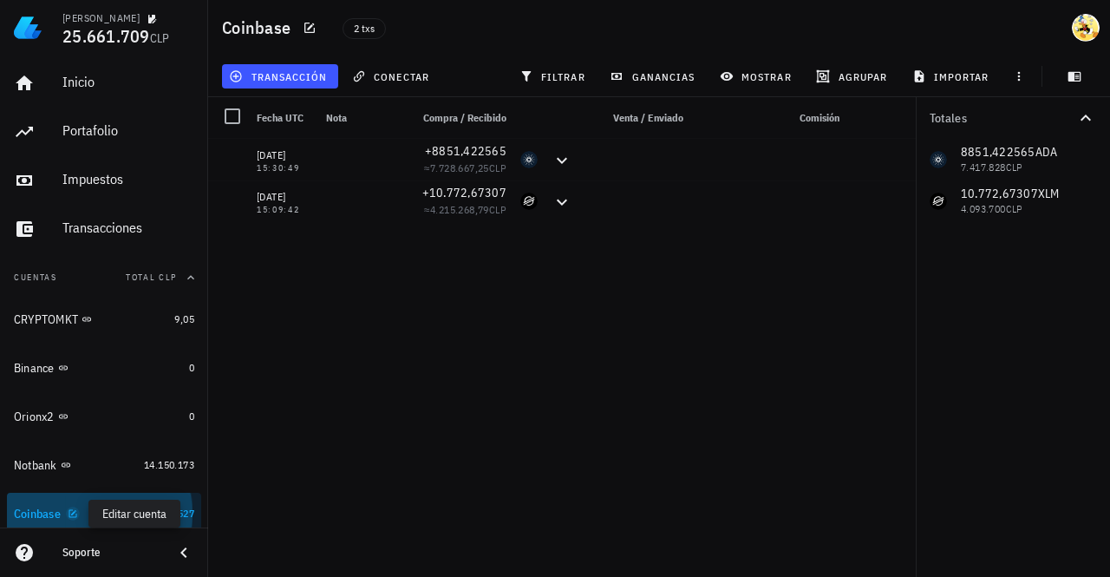
click at [73, 516] on icon "button" at bounding box center [73, 513] width 10 height 10
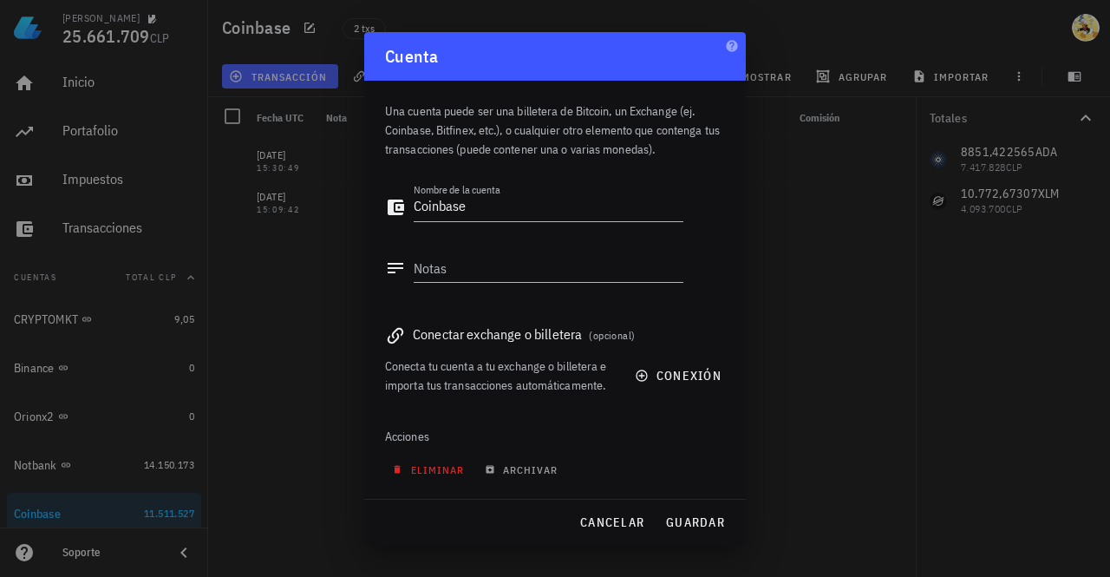
click at [435, 473] on span "eliminar" at bounding box center [429, 469] width 69 height 13
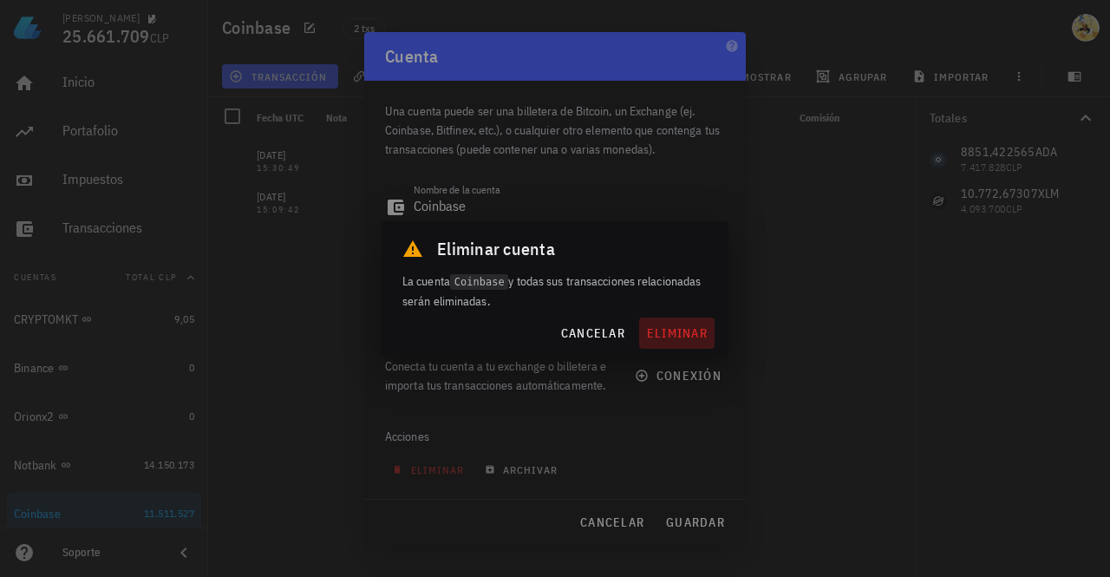
click at [682, 332] on span "eliminar" at bounding box center [677, 333] width 62 height 16
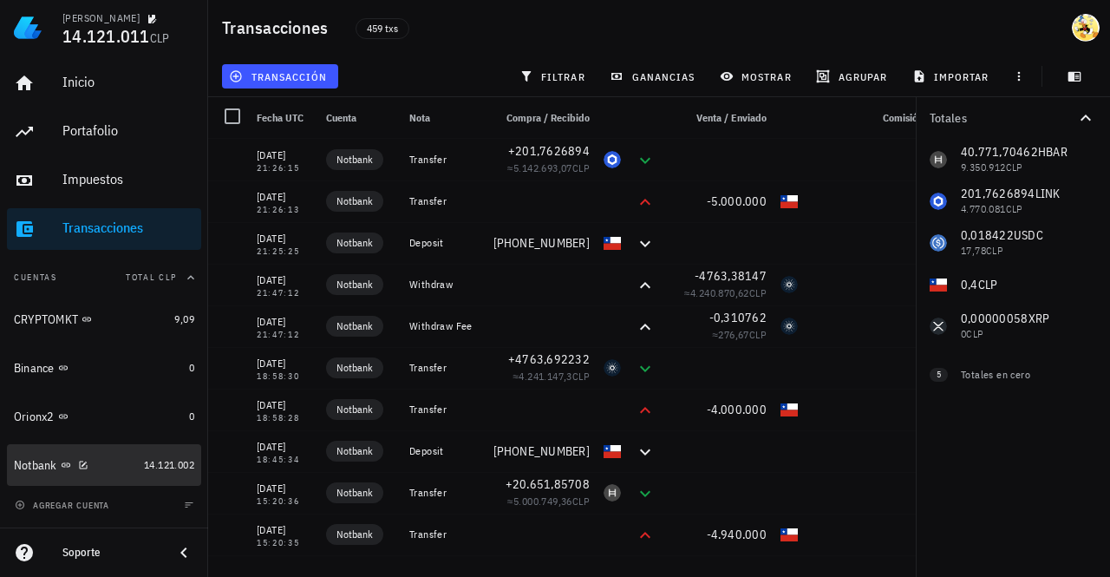
click at [118, 460] on div "Notbank" at bounding box center [75, 465] width 123 height 16
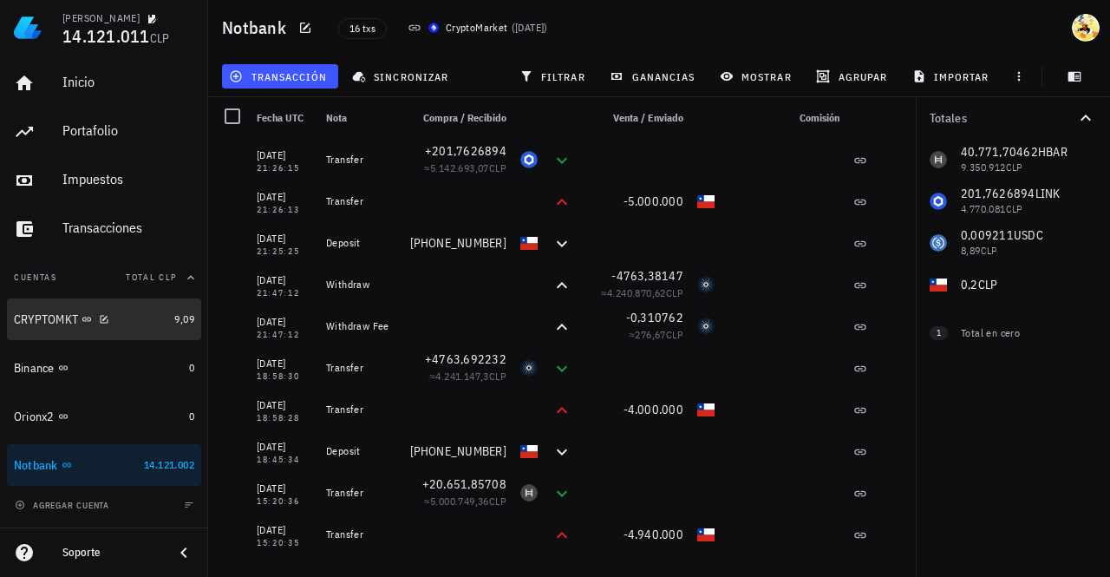
click at [134, 322] on div "CRYPTOMKT" at bounding box center [90, 319] width 153 height 16
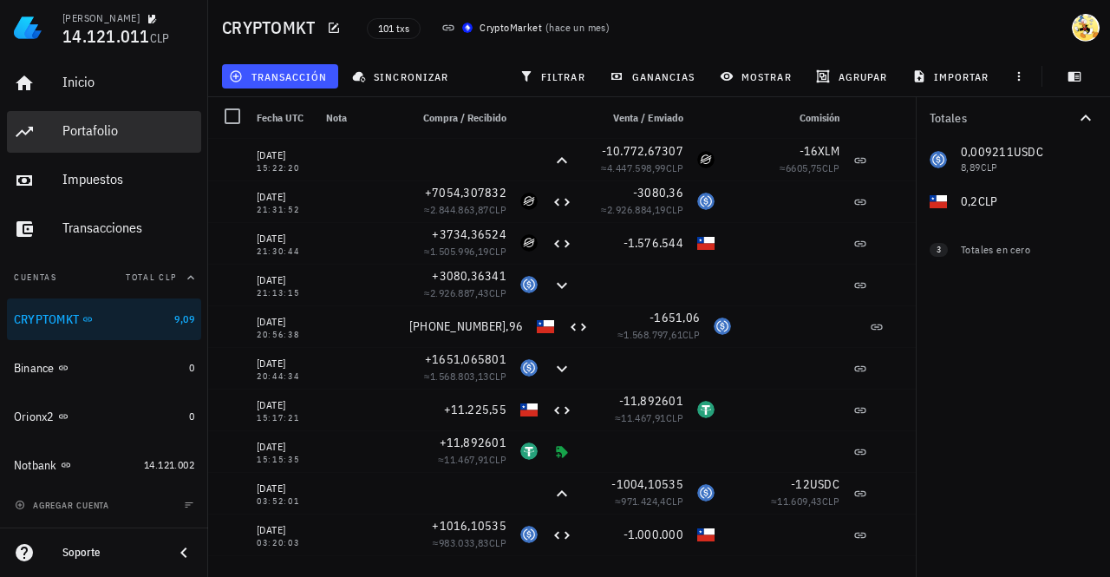
click at [103, 131] on div "Portafolio" at bounding box center [128, 130] width 132 height 16
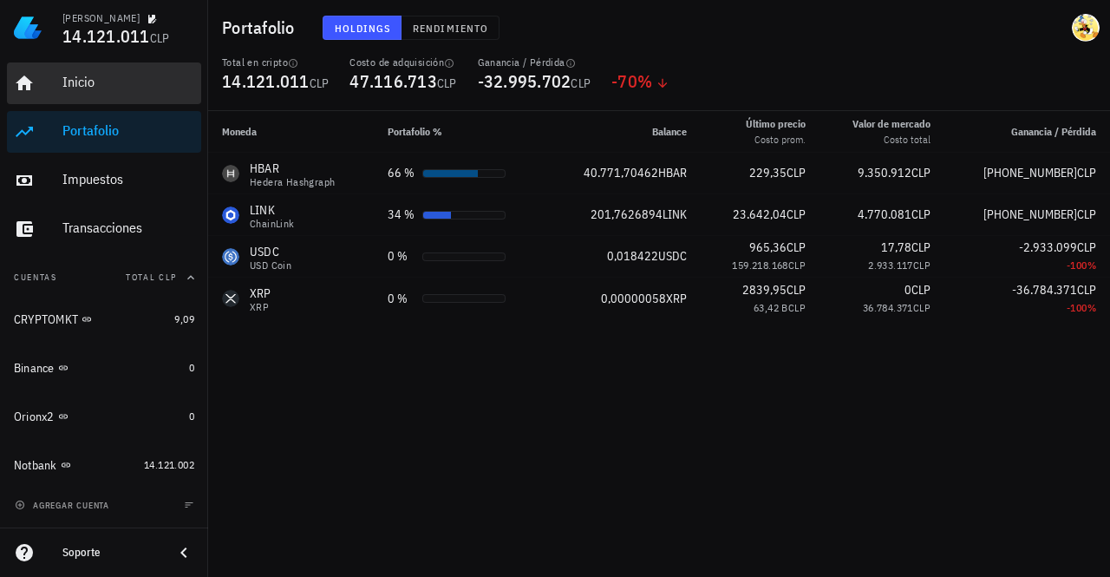
click at [81, 86] on div "Inicio" at bounding box center [128, 82] width 132 height 16
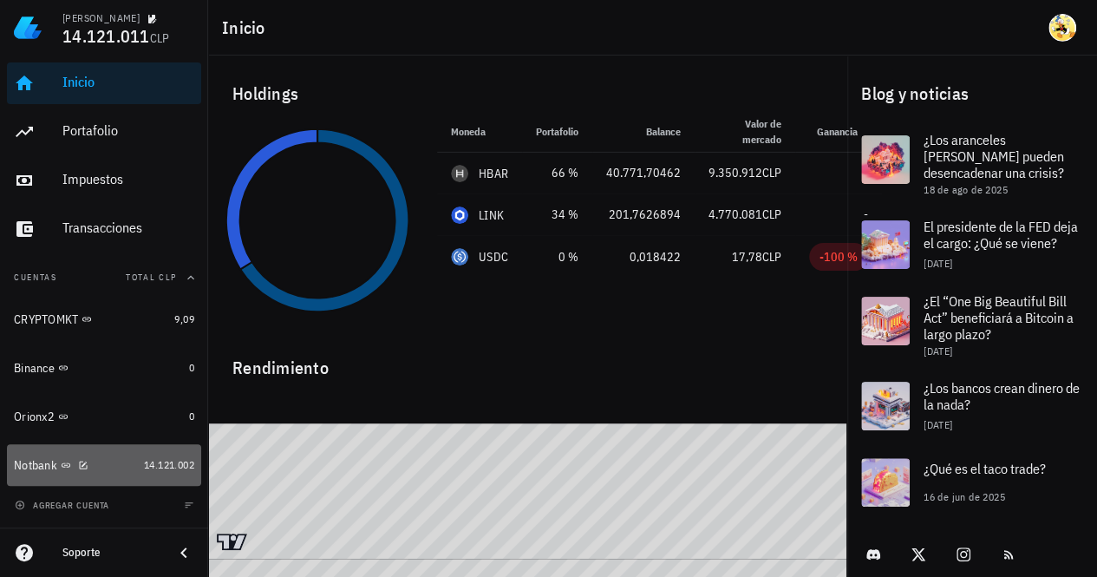
click at [114, 469] on div "Notbank" at bounding box center [75, 465] width 123 height 16
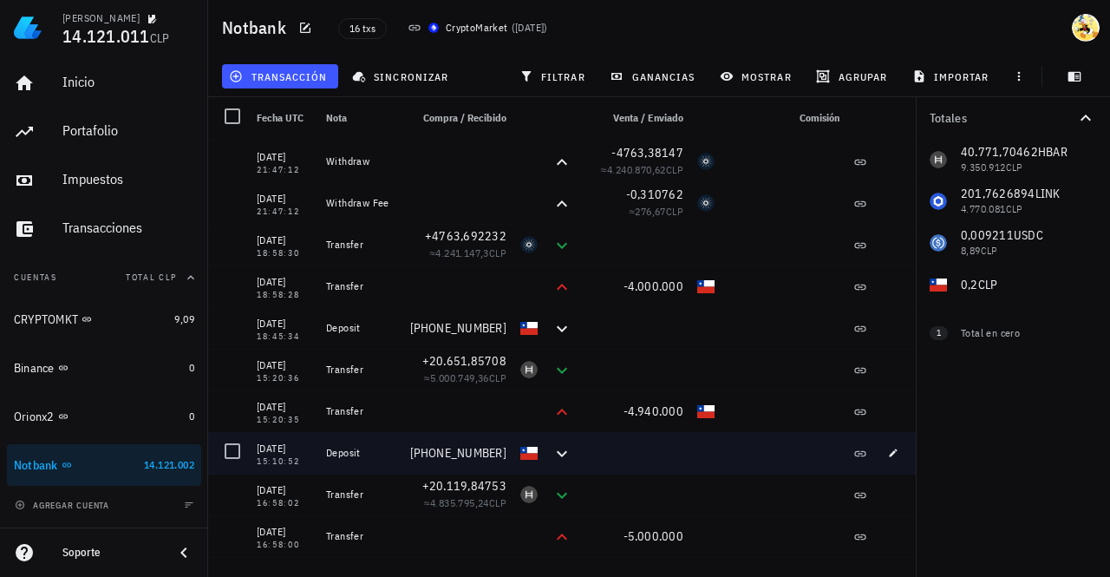
scroll to position [241, 0]
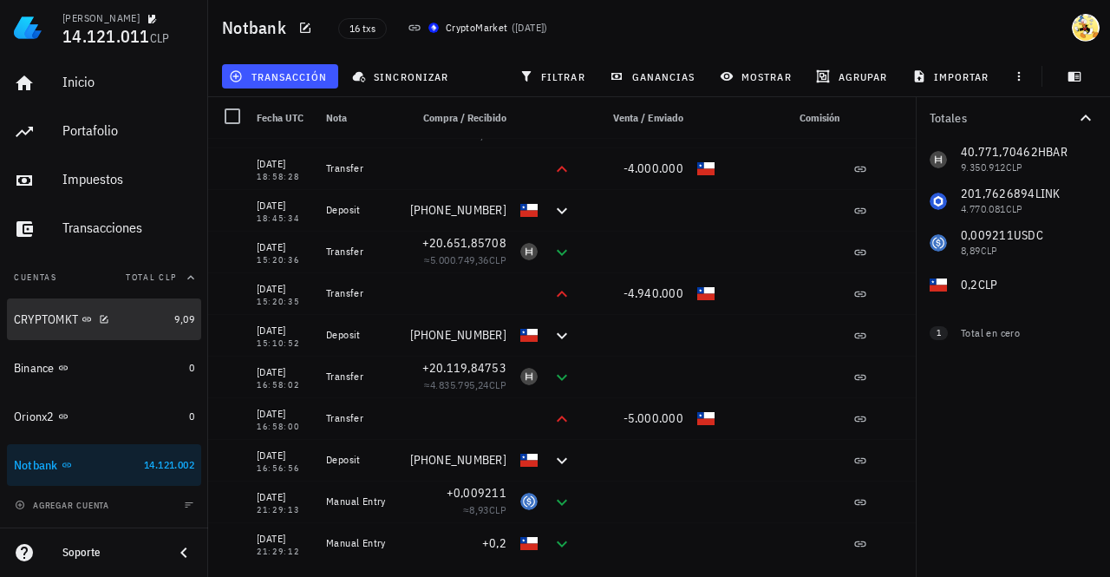
click at [140, 328] on div "CRYPTOMKT" at bounding box center [90, 319] width 153 height 37
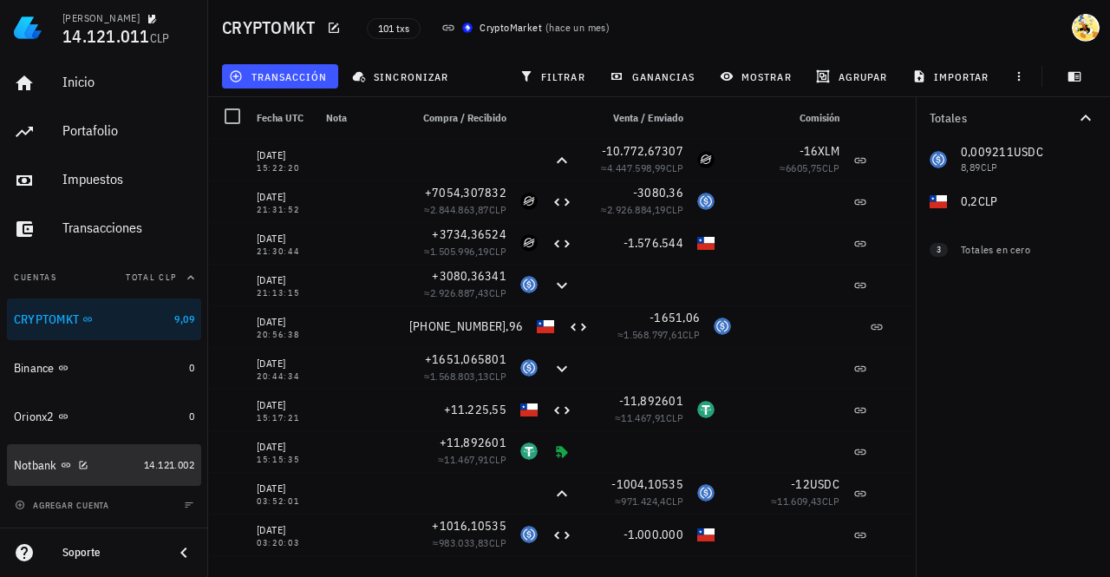
click at [107, 466] on div "Notbank" at bounding box center [75, 465] width 123 height 16
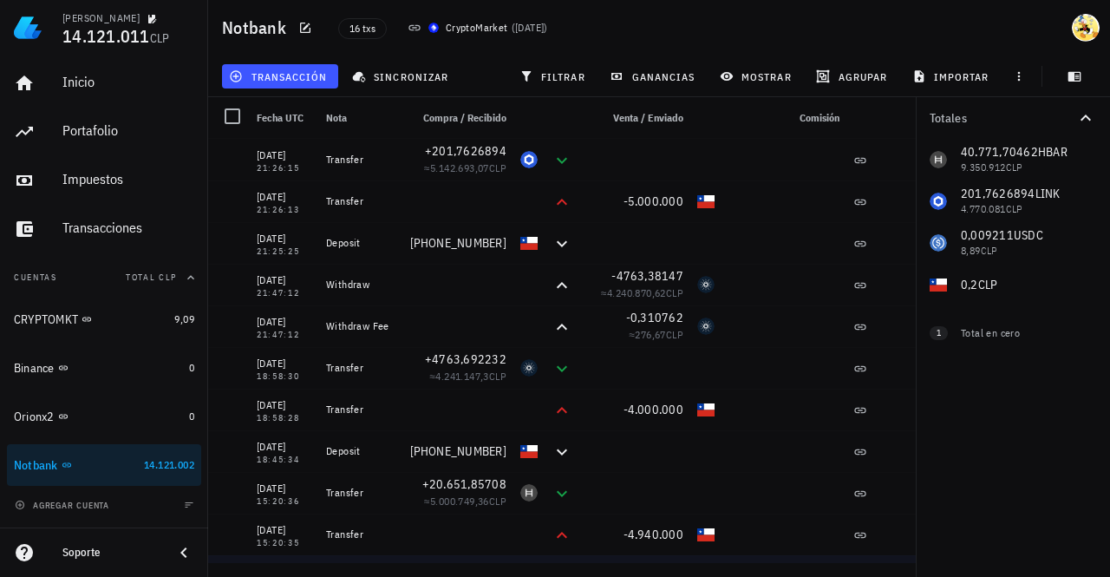
scroll to position [241, 0]
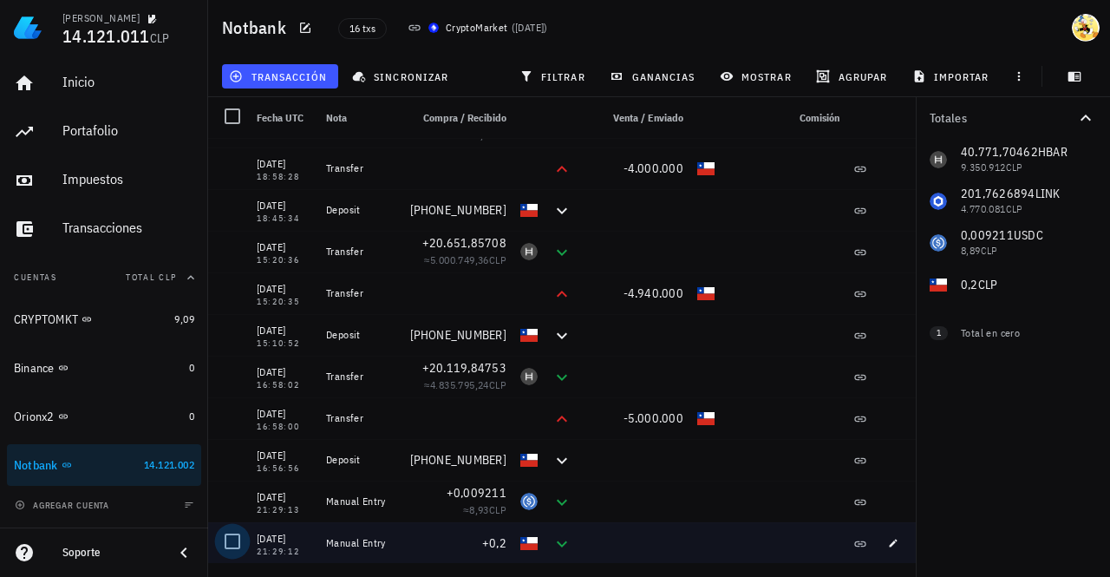
click at [235, 544] on div at bounding box center [232, 540] width 29 height 29
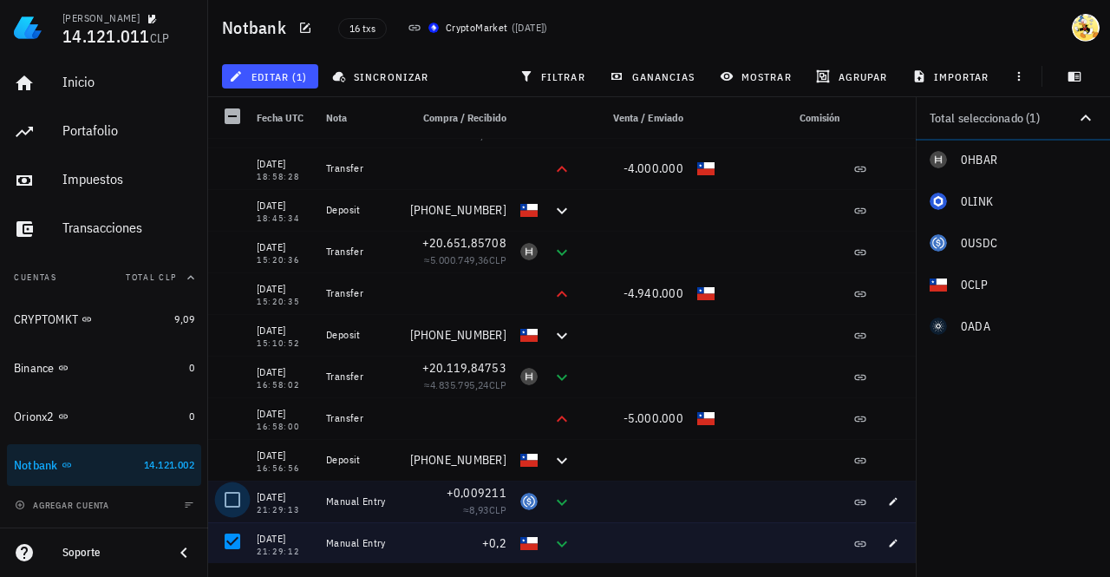
click at [234, 500] on div at bounding box center [232, 499] width 29 height 29
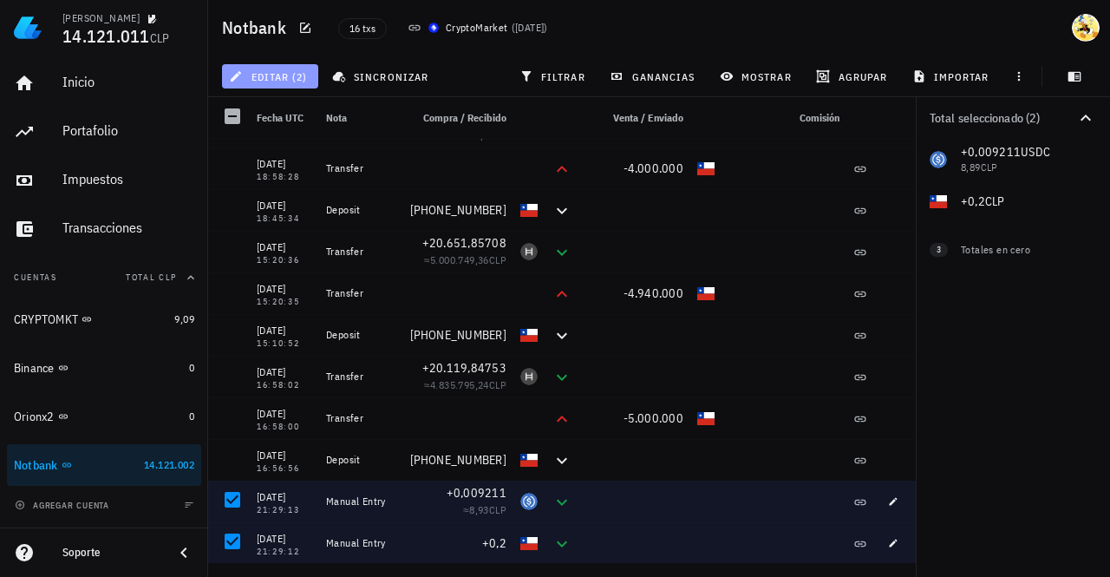
click at [301, 88] on button "editar (2)" at bounding box center [270, 76] width 96 height 24
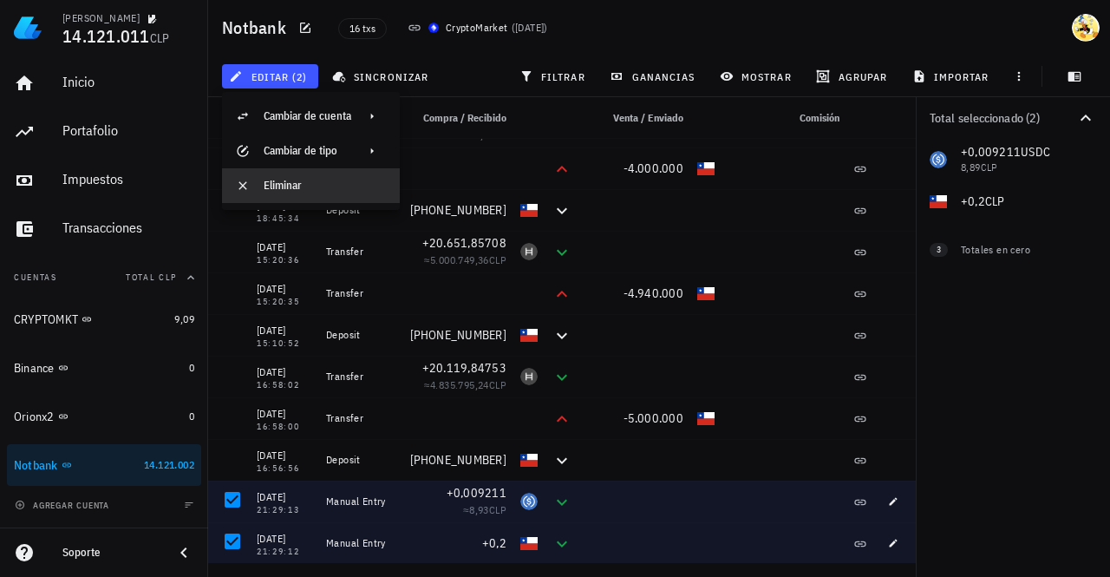
click at [306, 182] on div "Eliminar" at bounding box center [325, 186] width 122 height 14
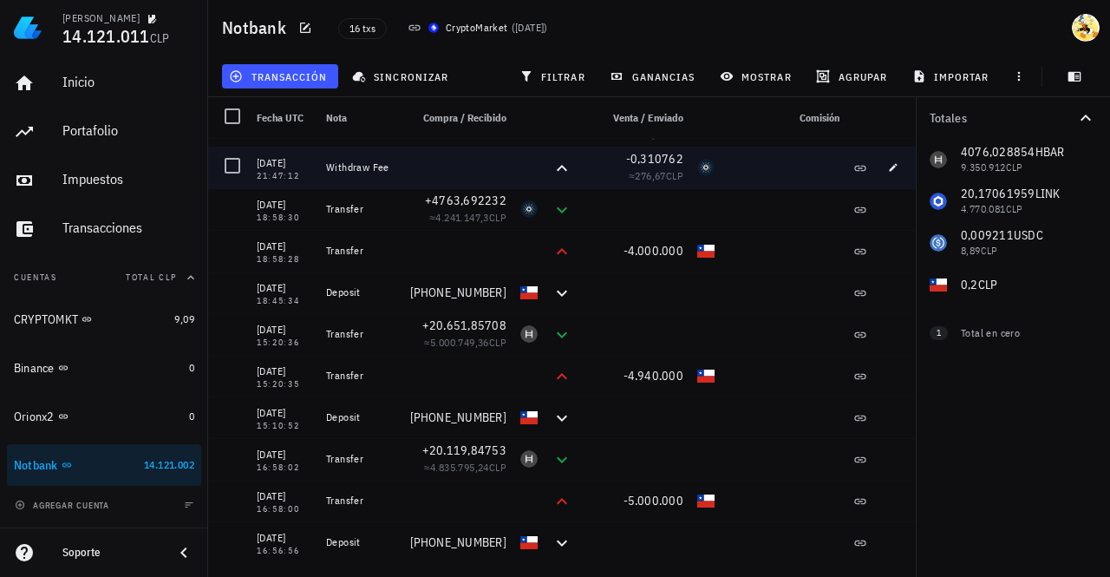
scroll to position [158, 0]
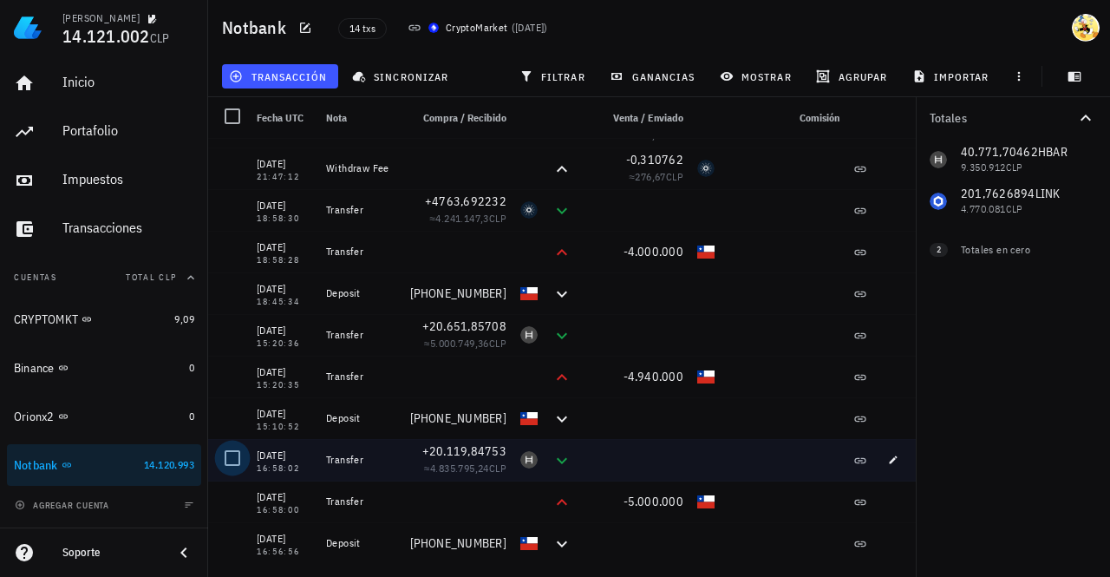
click at [235, 462] on div at bounding box center [232, 457] width 29 height 29
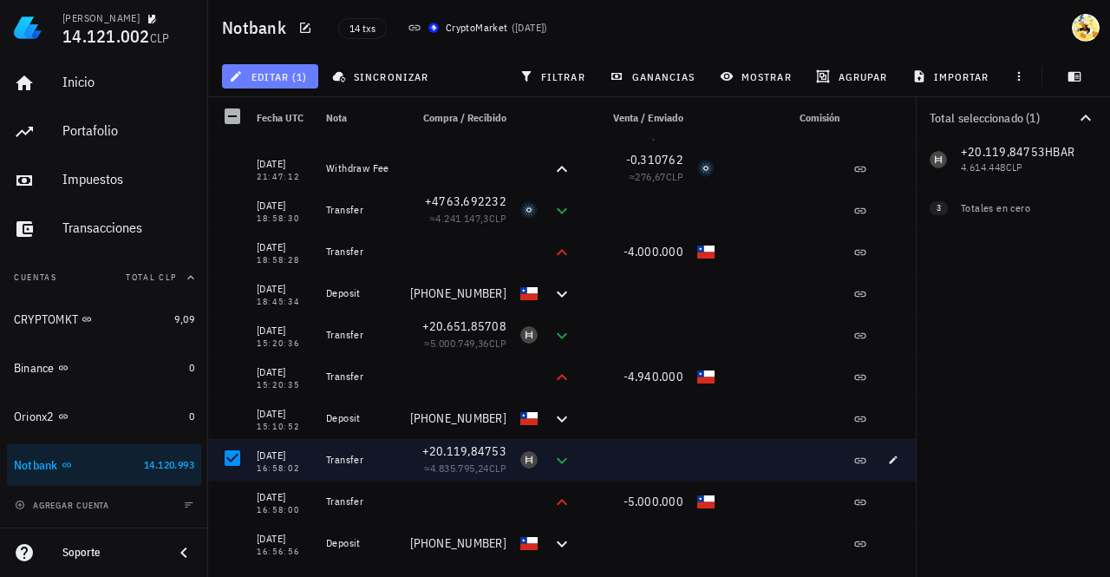
click at [300, 73] on span "editar (1)" at bounding box center [269, 76] width 75 height 14
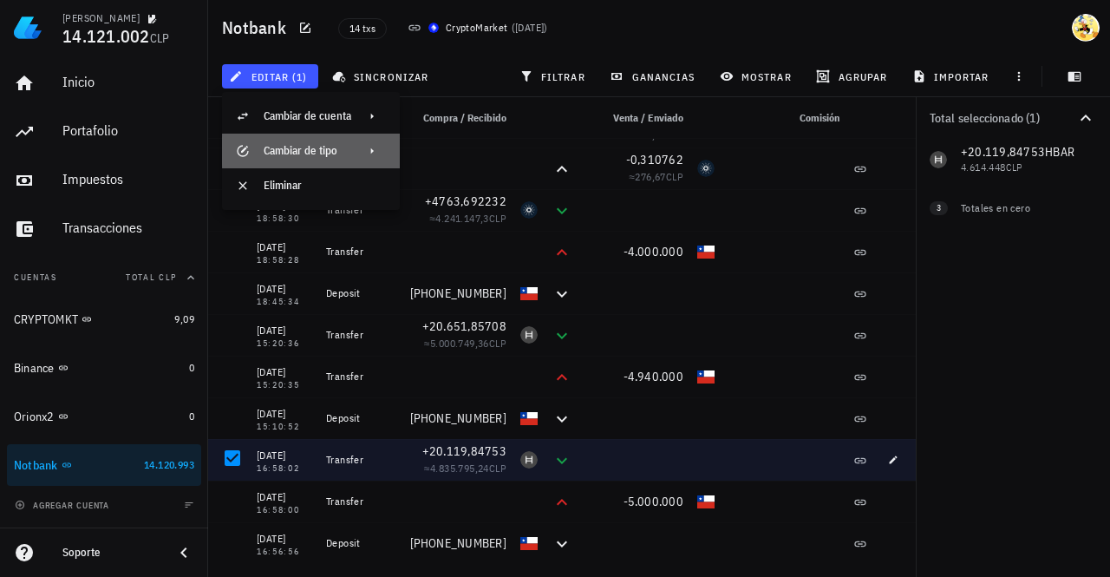
click at [306, 151] on div "Cambiar de tipo" at bounding box center [308, 151] width 88 height 14
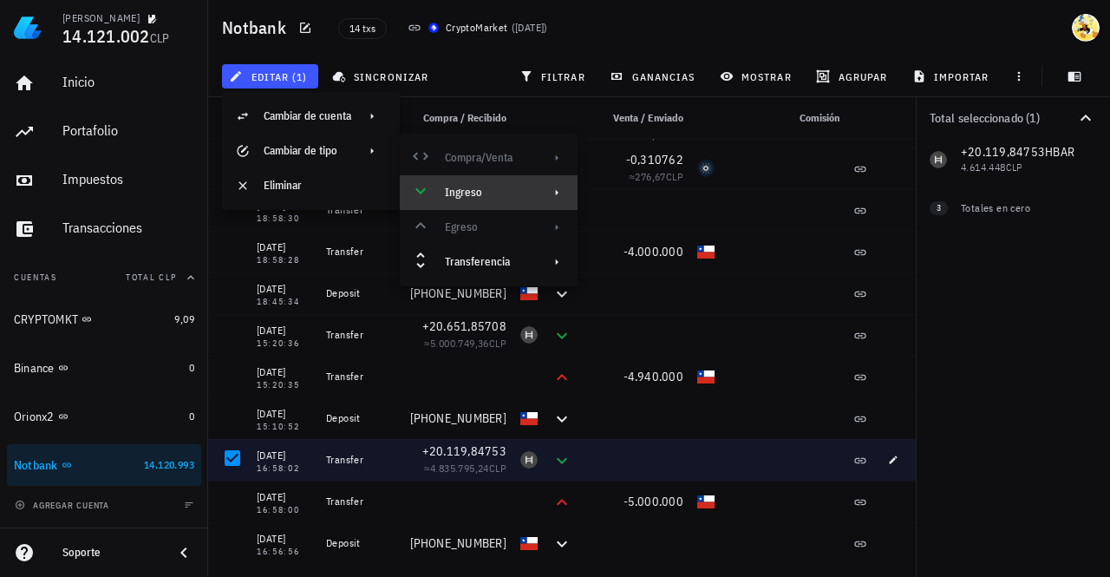
click at [549, 193] on div at bounding box center [553, 193] width 21 height 14
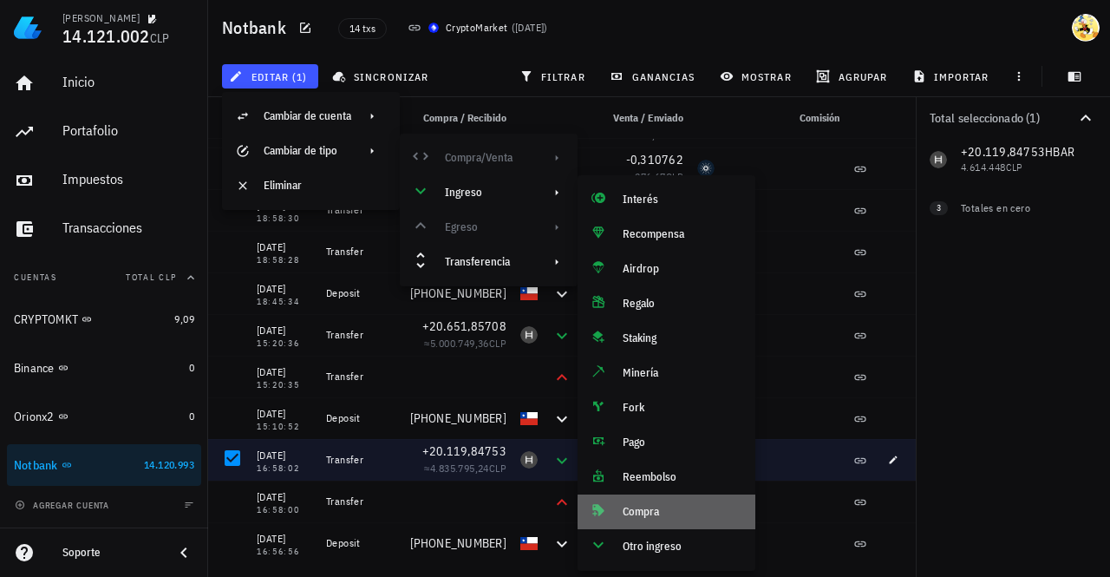
click at [671, 512] on div "Compra" at bounding box center [682, 512] width 119 height 14
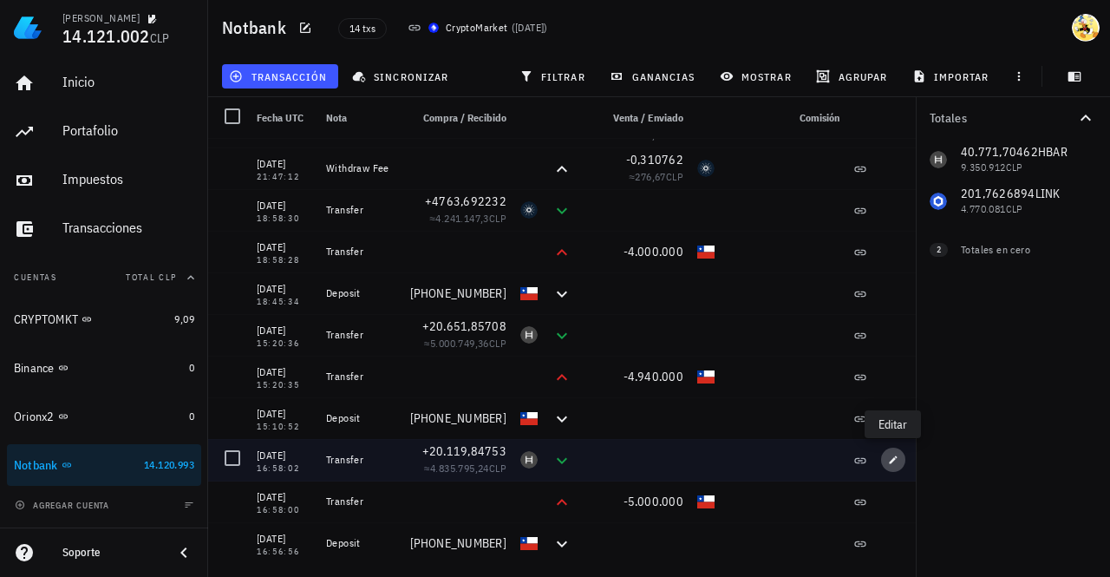
click at [891, 459] on icon "button" at bounding box center [893, 459] width 10 height 10
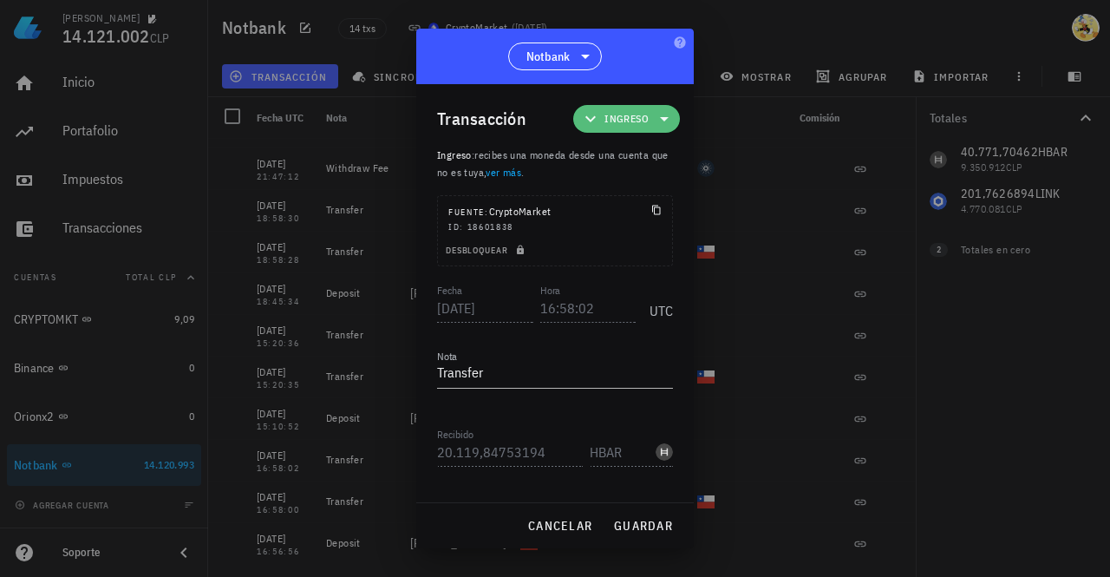
click at [654, 129] on icon at bounding box center [664, 118] width 21 height 21
click at [650, 166] on div "Compra/Venta Ingreso Egreso Transferencia" at bounding box center [644, 212] width 161 height 139
click at [287, 389] on div at bounding box center [555, 288] width 1110 height 577
click at [571, 532] on span "cancelar" at bounding box center [559, 526] width 65 height 16
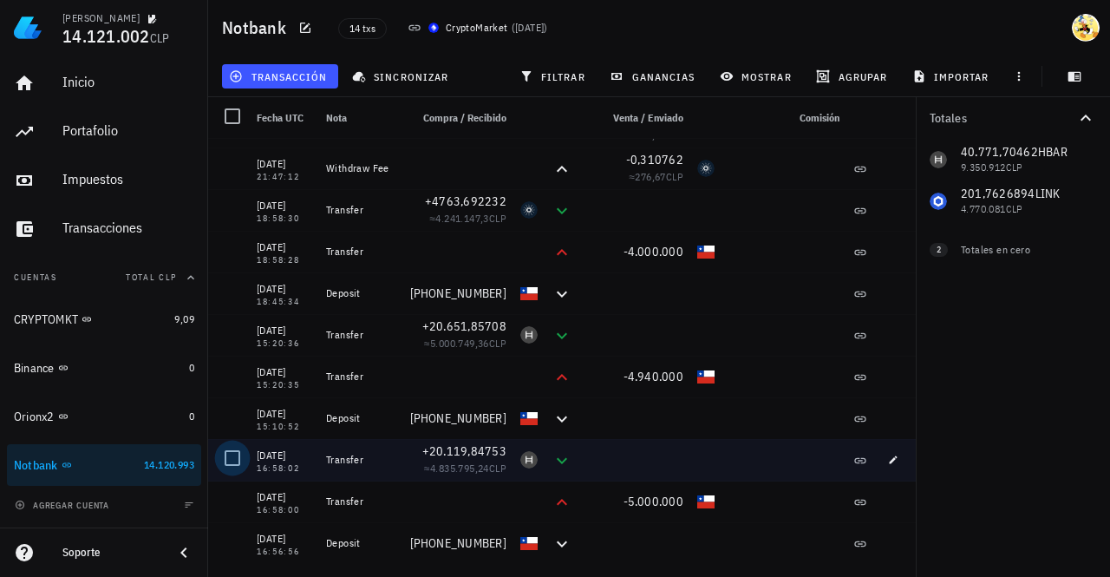
click at [236, 460] on div at bounding box center [232, 457] width 29 height 29
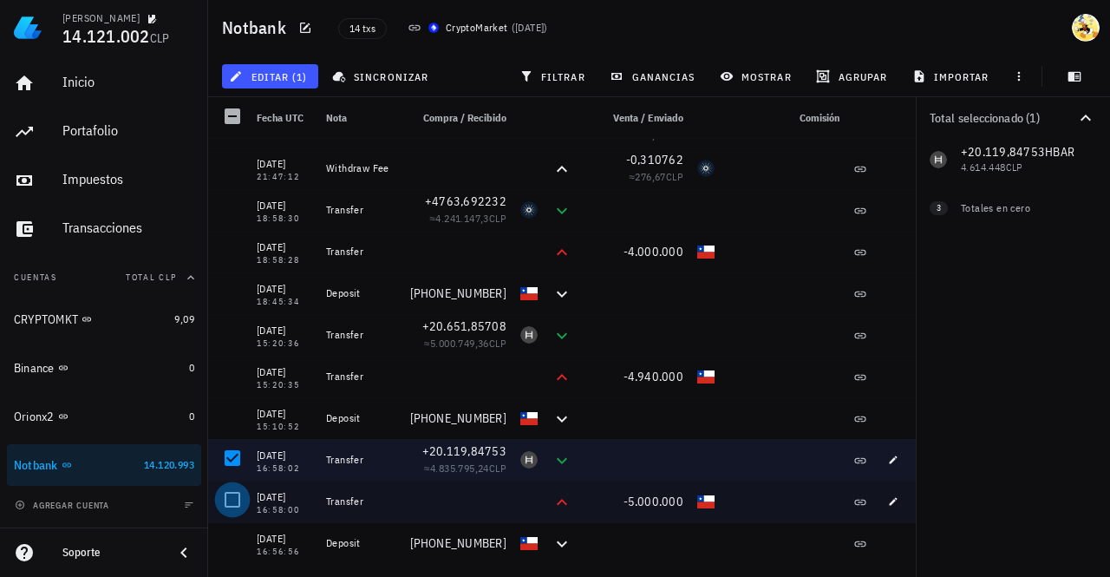
click at [230, 500] on div at bounding box center [232, 499] width 29 height 29
click at [304, 74] on span "editar (2)" at bounding box center [269, 76] width 75 height 14
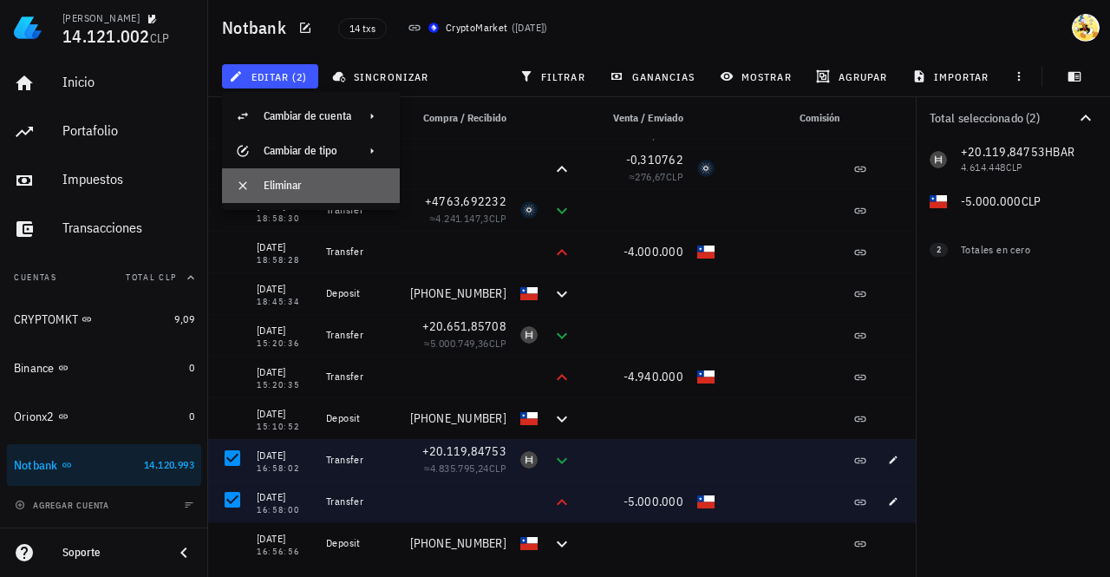
click at [300, 186] on div "Eliminar" at bounding box center [325, 186] width 122 height 14
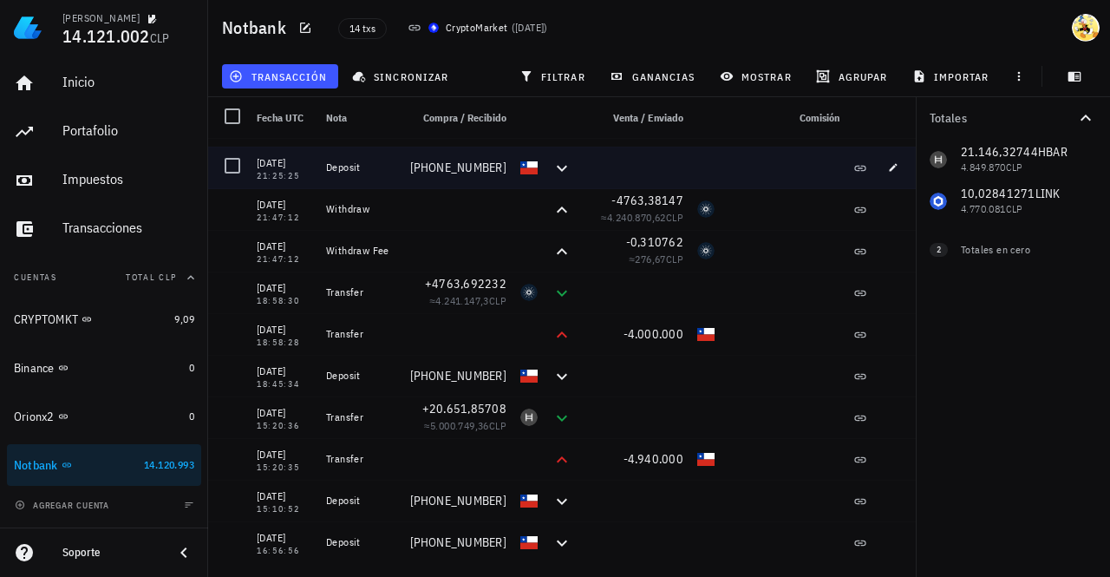
scroll to position [75, 0]
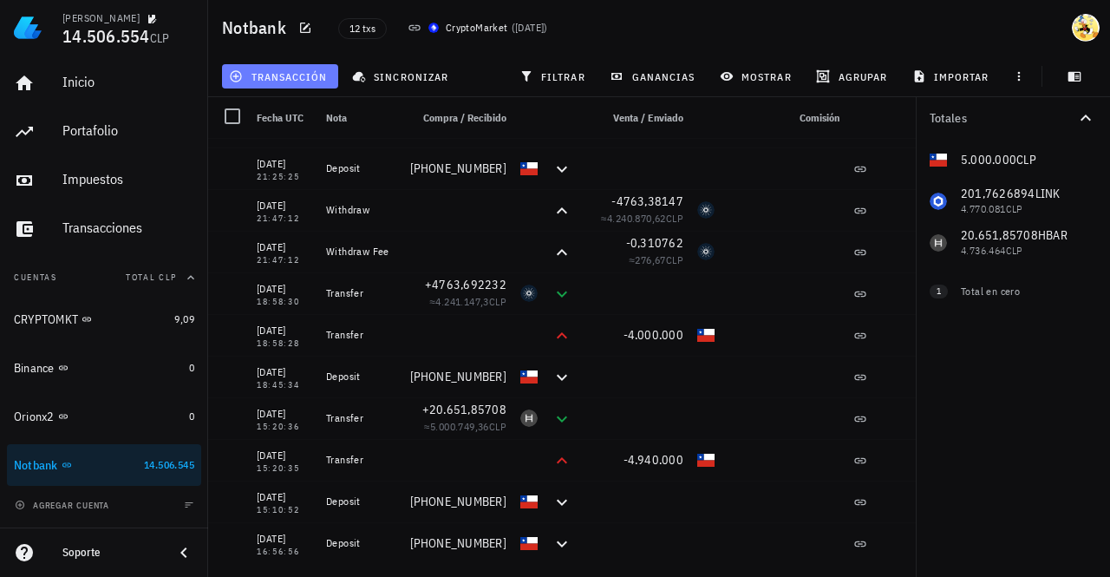
click at [306, 80] on span "transacción" at bounding box center [279, 76] width 95 height 14
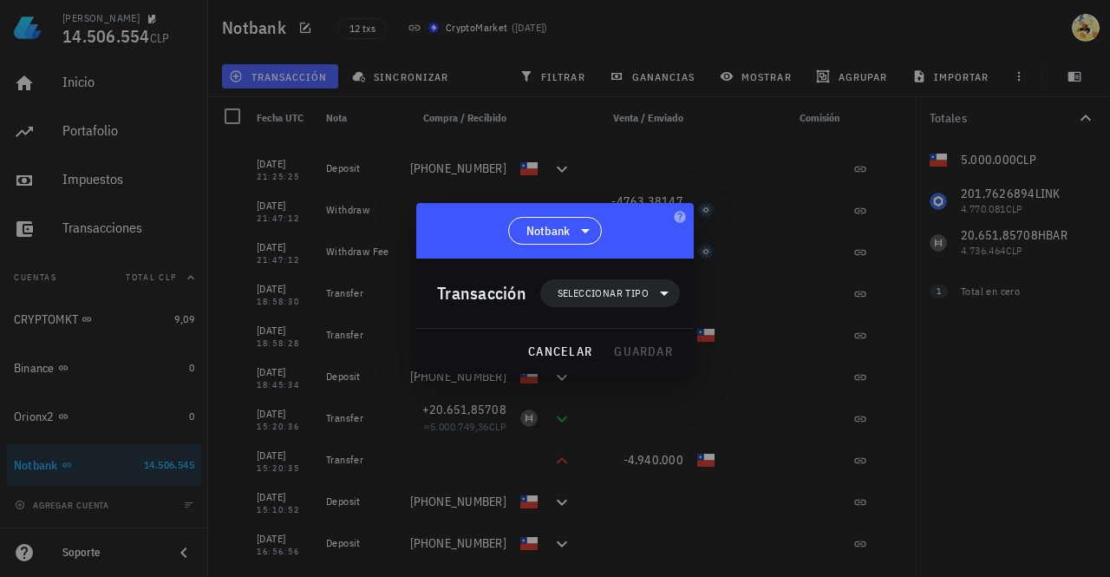
click at [633, 307] on div "Transacción Seleccionar tipo" at bounding box center [558, 292] width 243 height 69
click at [633, 295] on span "Seleccionar tipo" at bounding box center [603, 292] width 91 height 17
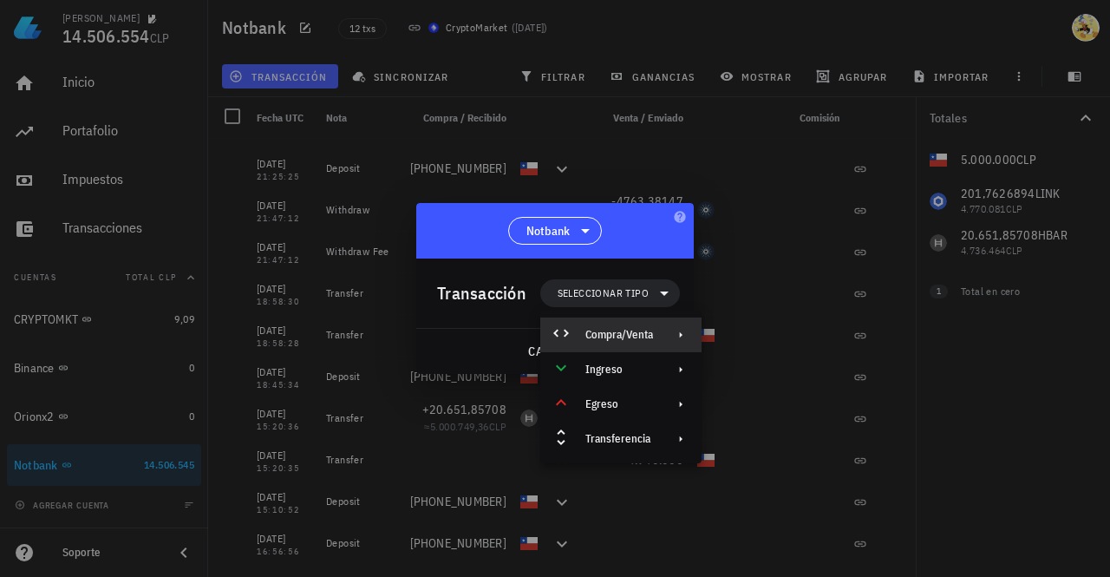
click at [632, 328] on div "Compra/Venta" at bounding box center [619, 335] width 68 height 14
click at [801, 343] on div "Compra/Venta" at bounding box center [799, 342] width 103 height 14
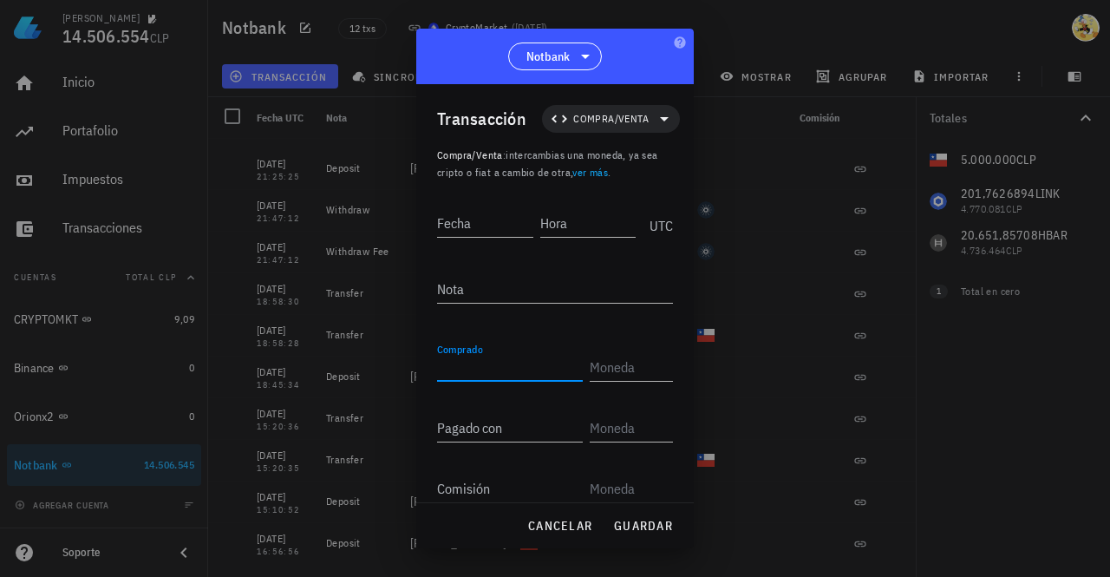
click at [491, 367] on input "Comprado" at bounding box center [510, 367] width 146 height 28
type input "20.119,84753"
click at [602, 375] on input "text" at bounding box center [630, 367] width 80 height 28
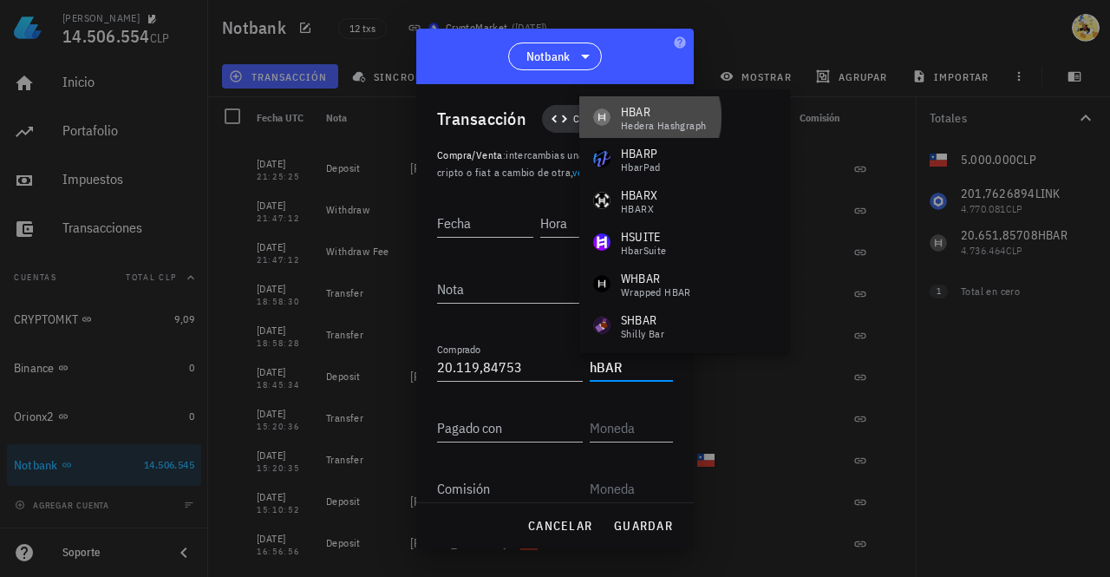
click at [659, 114] on div "HBAR" at bounding box center [663, 111] width 85 height 17
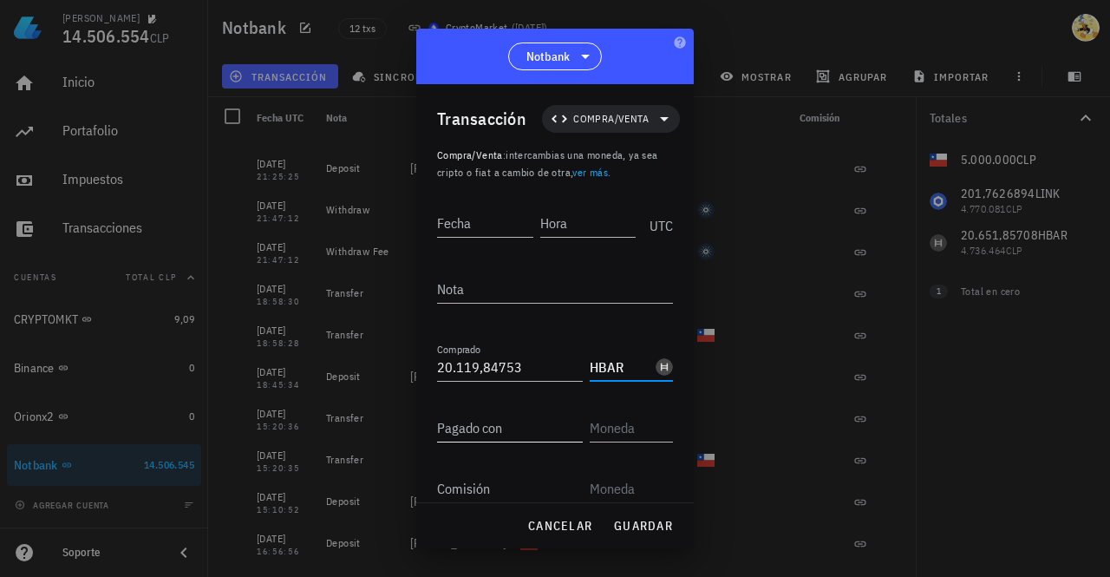
type input "HBAR"
click at [512, 421] on input "Pagado con" at bounding box center [510, 428] width 146 height 28
type input "5.000.000"
click at [618, 421] on input "text" at bounding box center [630, 428] width 80 height 28
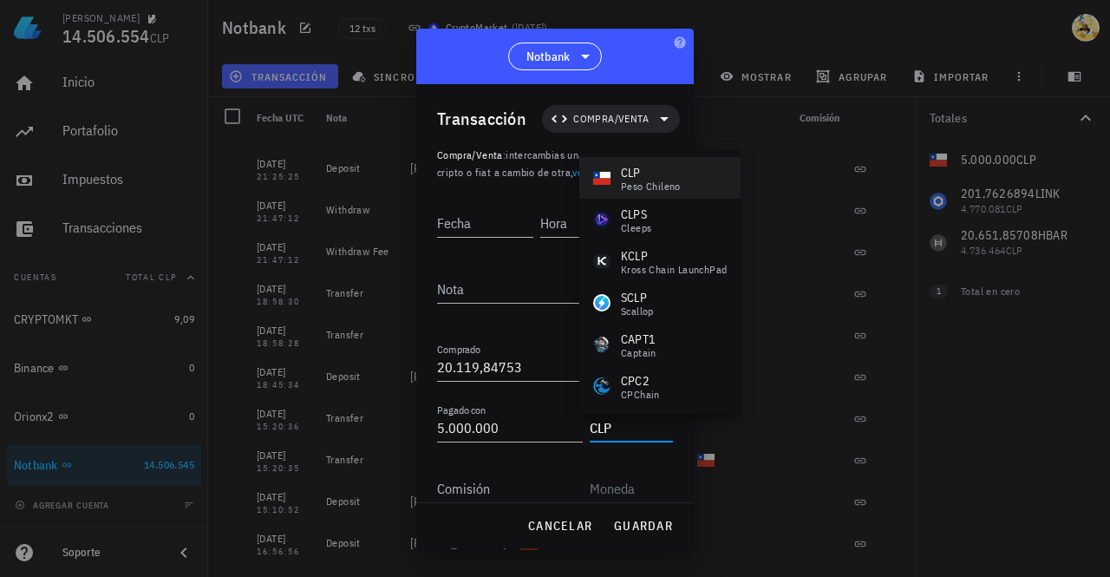
click at [650, 173] on div "CLP" at bounding box center [651, 172] width 60 height 17
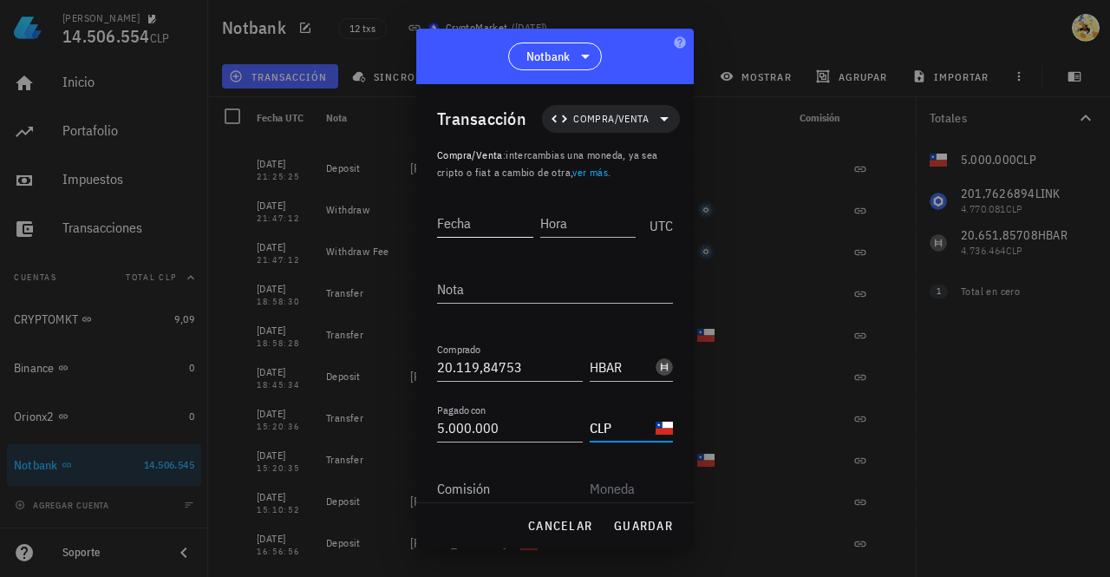
type input "CLP"
click at [482, 218] on input "Fecha" at bounding box center [485, 223] width 96 height 28
type input "2025-08-04"
click at [597, 221] on input "Hora" at bounding box center [589, 223] width 93 height 28
type input "16:58:02"
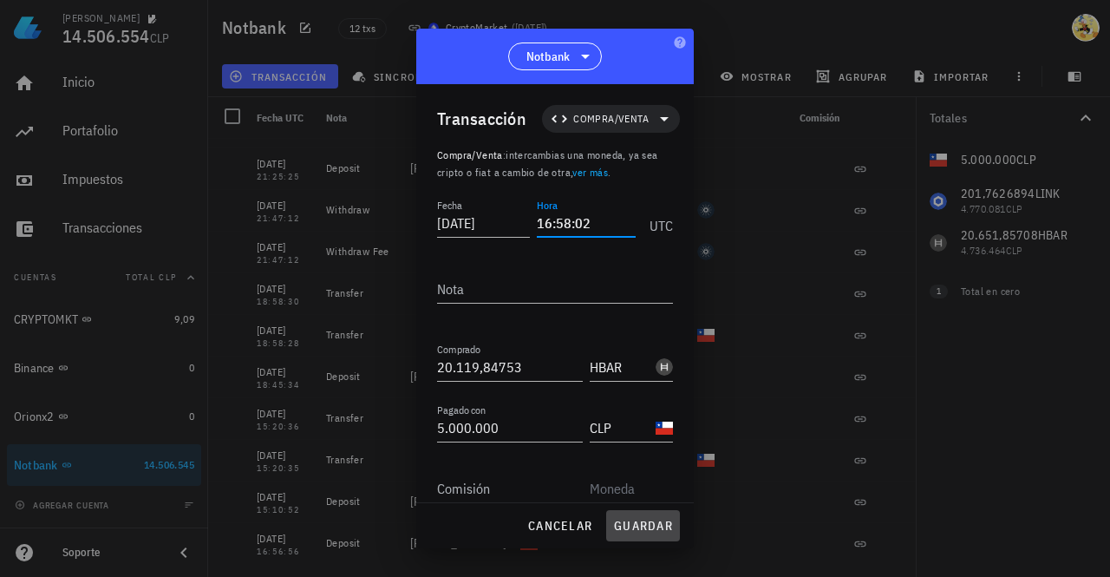
click at [650, 521] on span "guardar" at bounding box center [643, 526] width 60 height 16
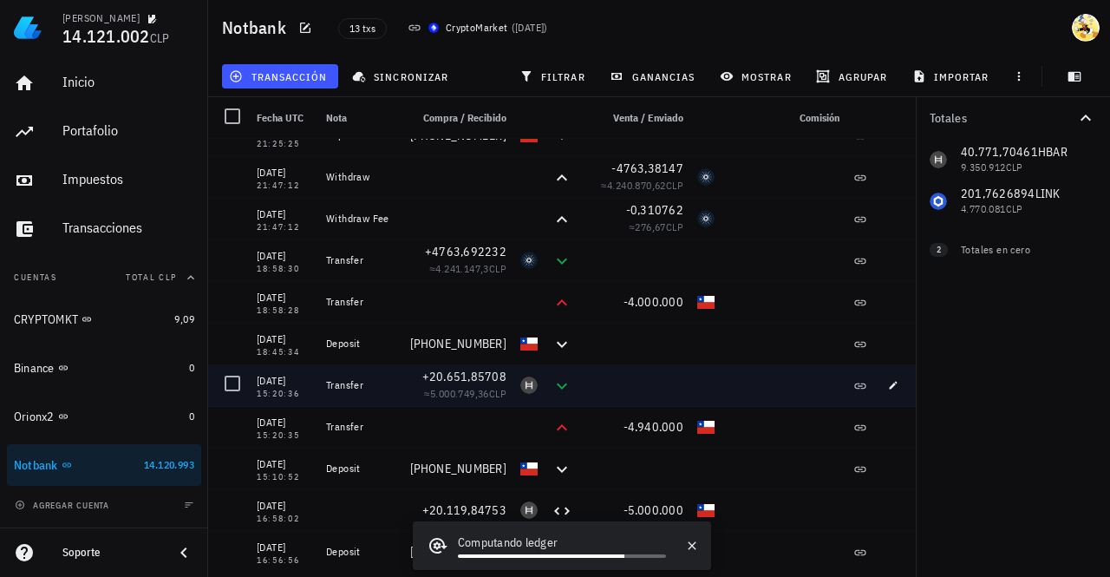
scroll to position [116, 0]
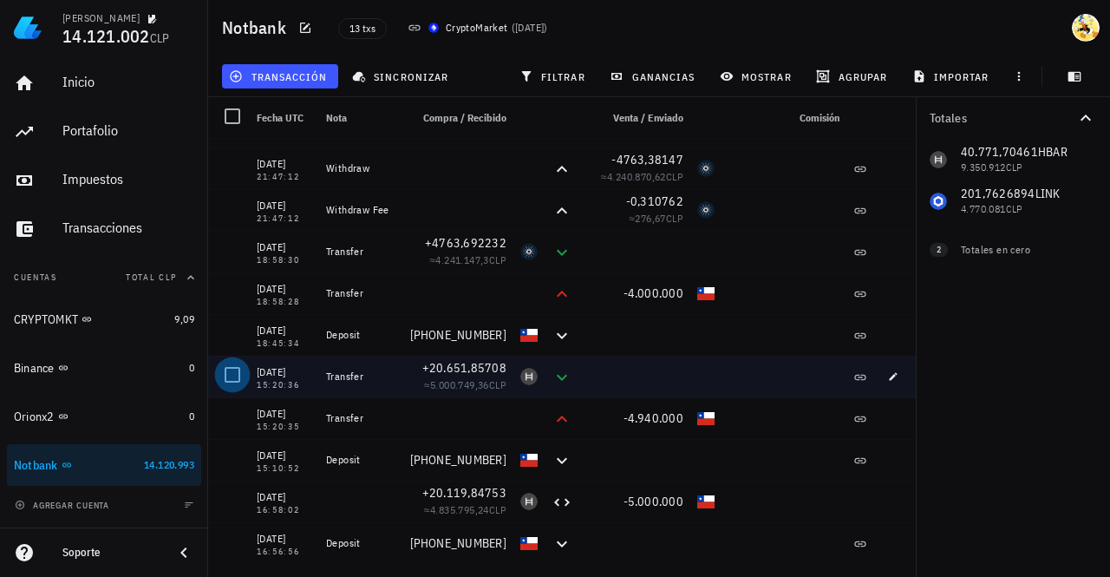
click at [222, 366] on div at bounding box center [232, 374] width 29 height 29
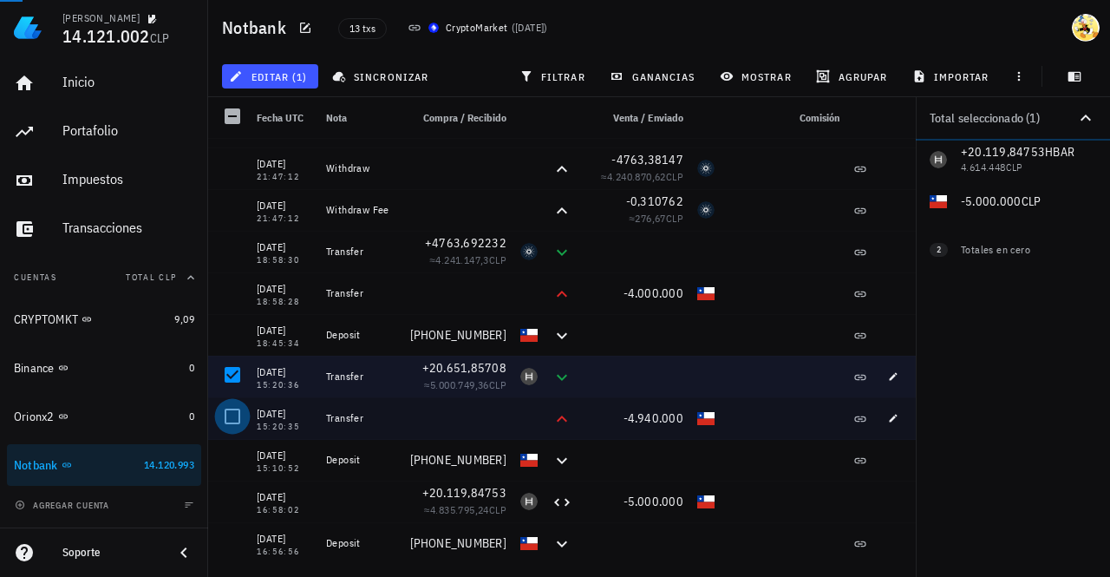
click at [234, 412] on div at bounding box center [232, 416] width 29 height 29
click at [304, 76] on span "editar (2)" at bounding box center [269, 76] width 75 height 14
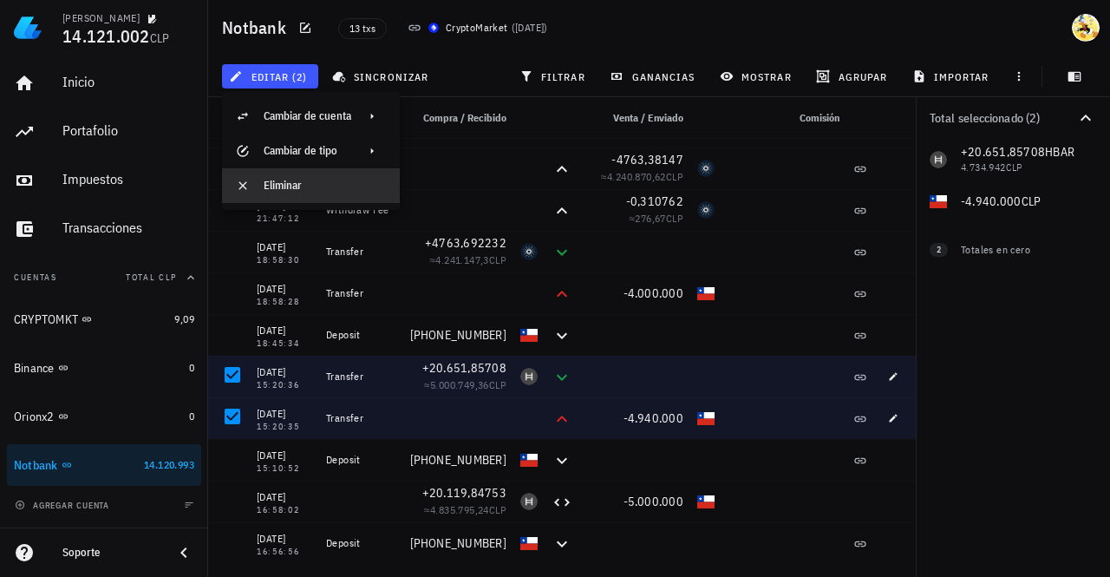
click at [286, 186] on div "Eliminar" at bounding box center [325, 186] width 122 height 14
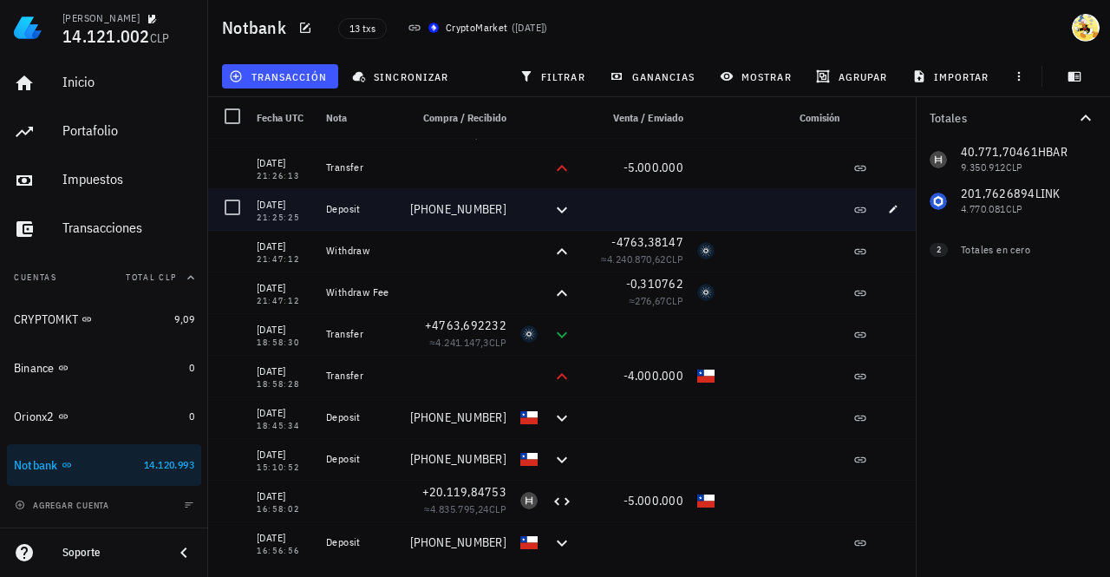
scroll to position [33, 0]
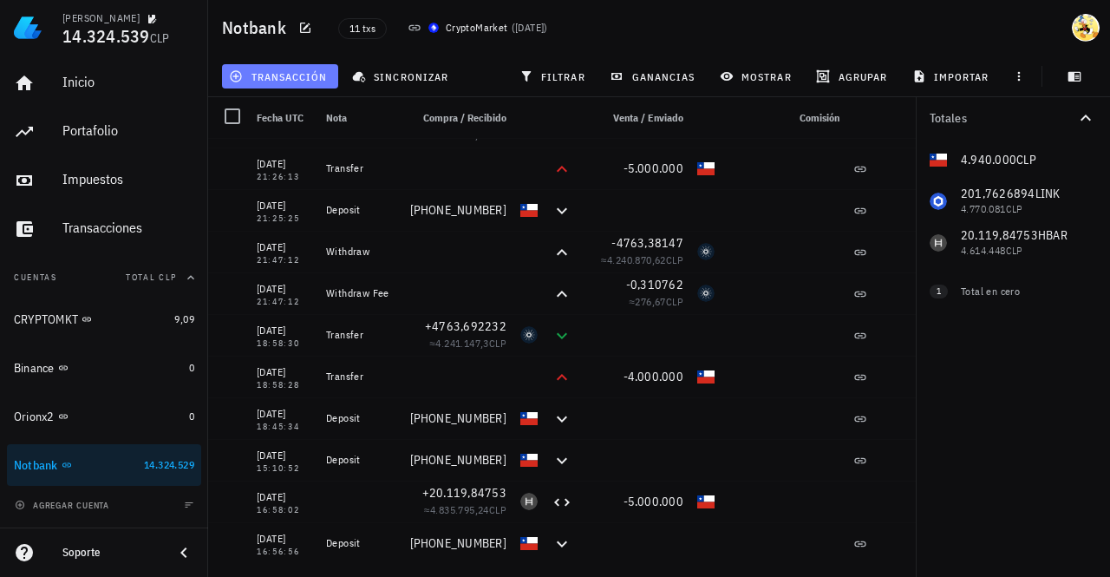
click at [287, 75] on span "transacción" at bounding box center [279, 76] width 95 height 14
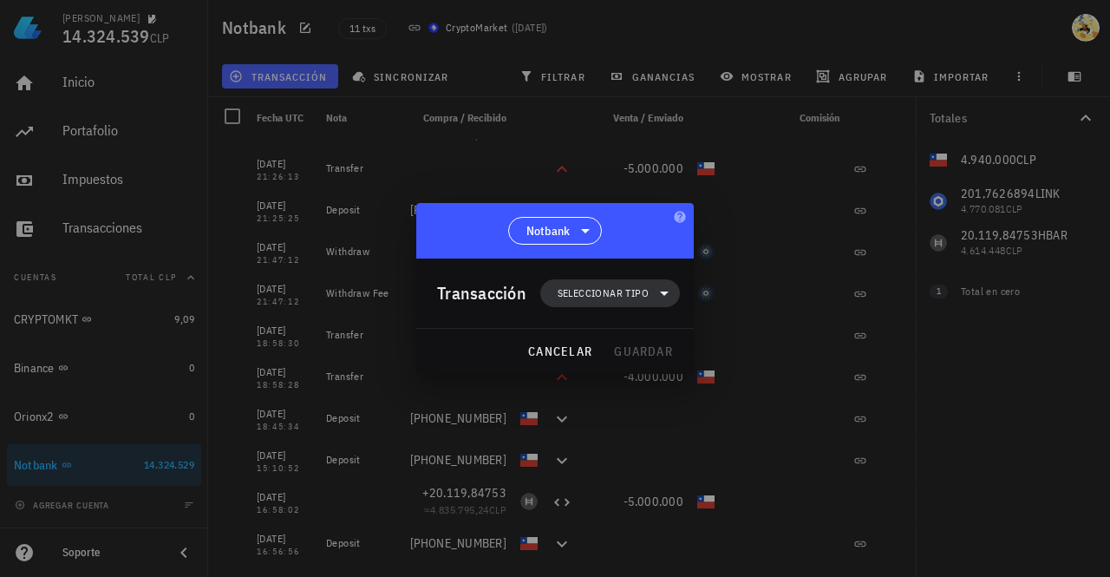
click at [621, 294] on span "Seleccionar tipo" at bounding box center [603, 292] width 91 height 17
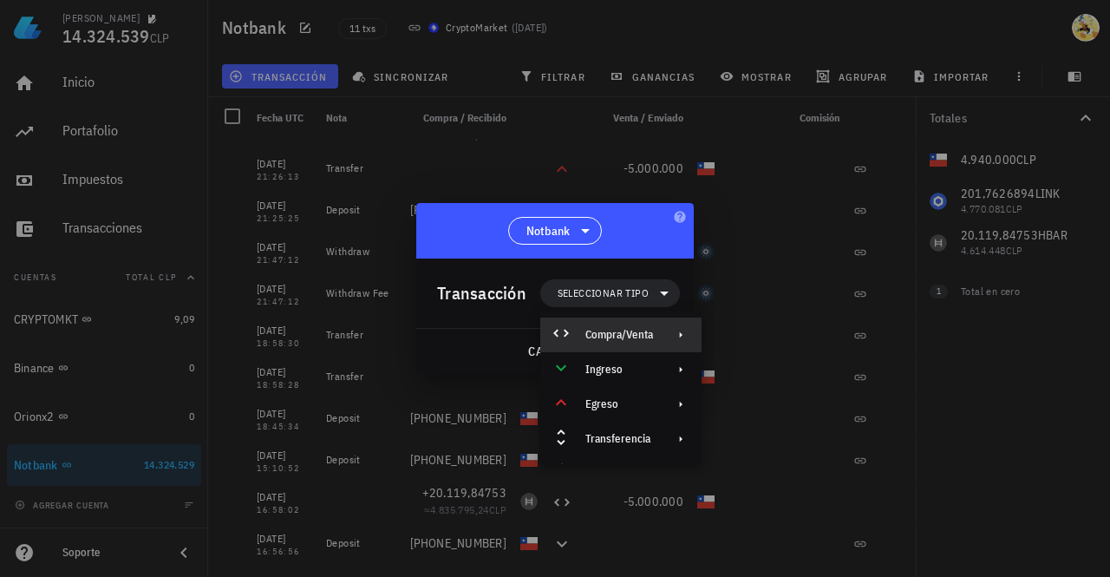
click at [623, 328] on div "Compra/Venta" at bounding box center [619, 335] width 68 height 14
click at [760, 339] on div "Compra/Venta" at bounding box center [799, 342] width 103 height 14
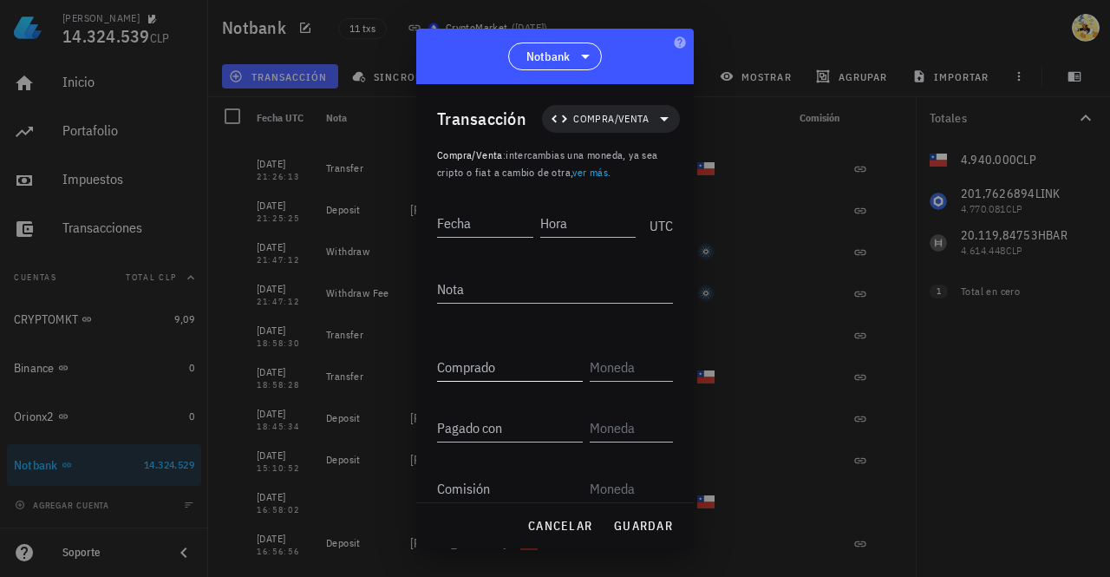
click at [519, 367] on input "Comprado" at bounding box center [510, 367] width 146 height 28
type input "20.651,85708"
click at [606, 369] on input "text" at bounding box center [630, 367] width 80 height 28
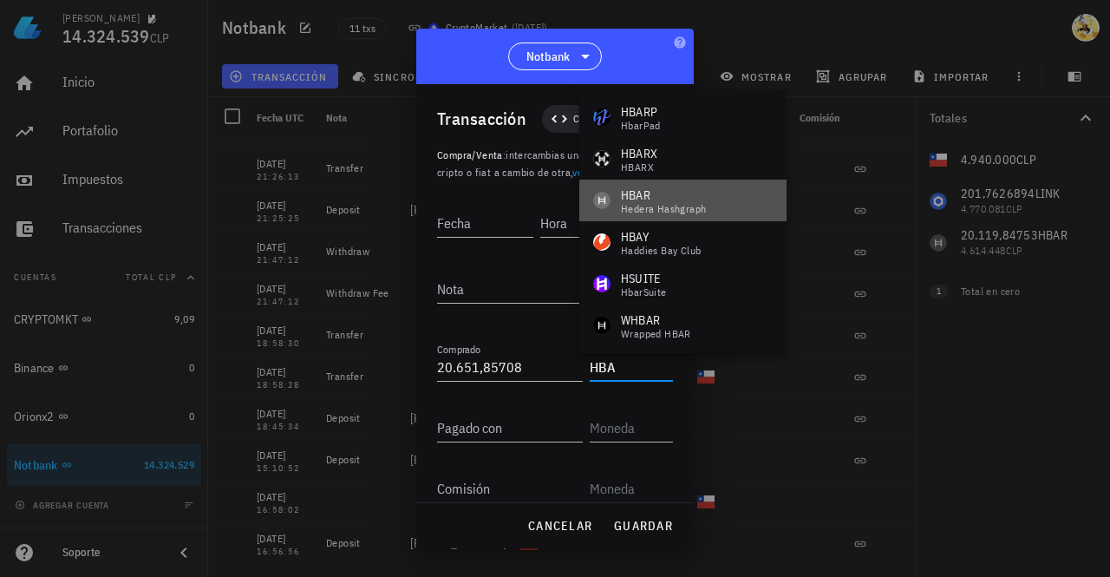
click at [708, 205] on div "HBAR Hedera Hashgraph" at bounding box center [682, 201] width 207 height 42
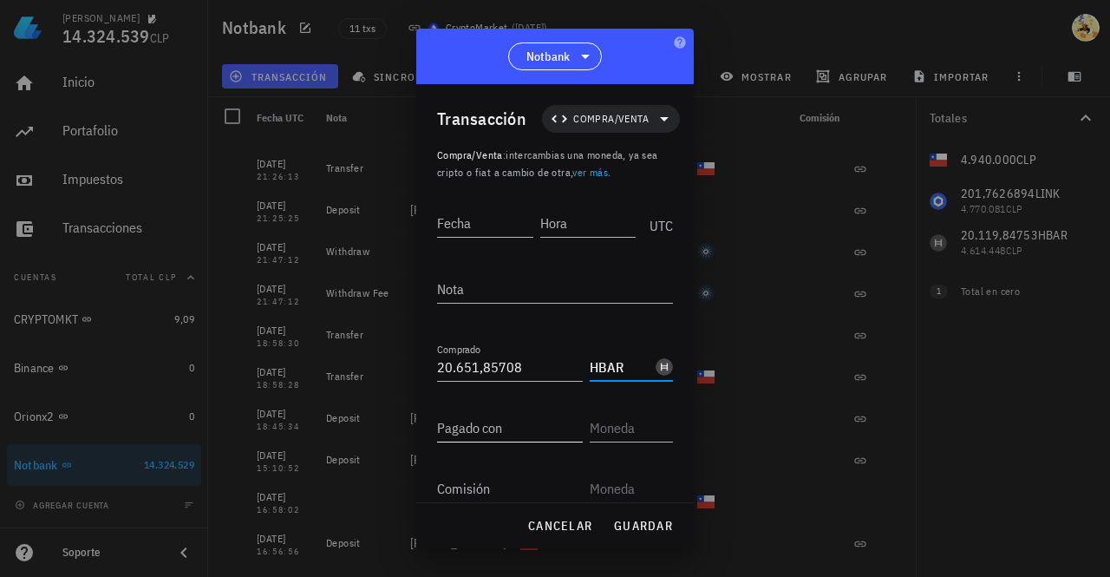
type input "HBAR"
click at [506, 434] on input "Pagado con" at bounding box center [510, 428] width 146 height 28
type input "4.940.000"
click at [636, 425] on input "text" at bounding box center [630, 428] width 80 height 28
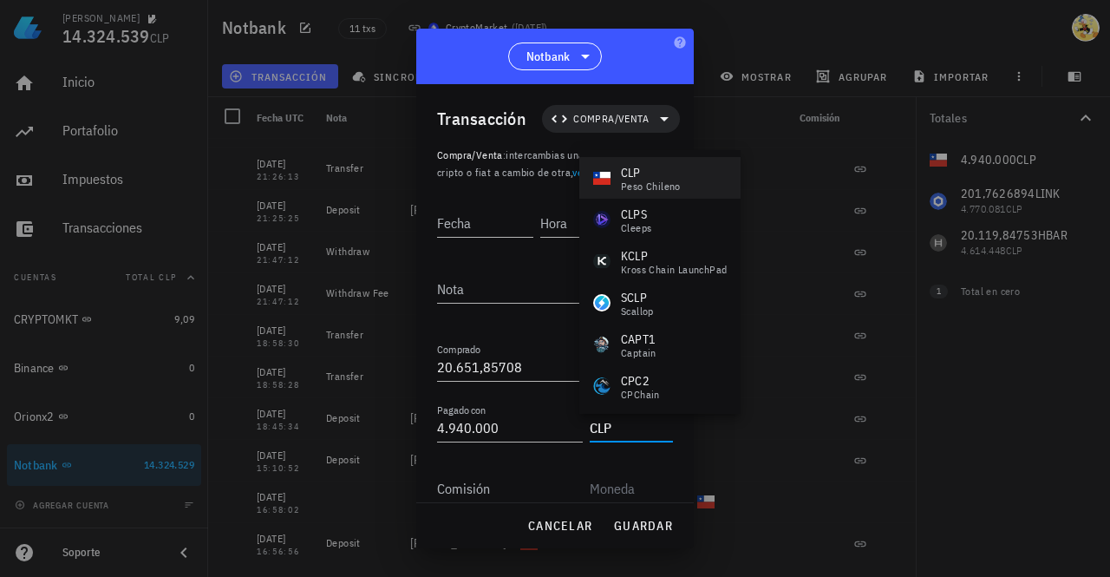
click at [645, 184] on div "peso chileno" at bounding box center [651, 186] width 60 height 10
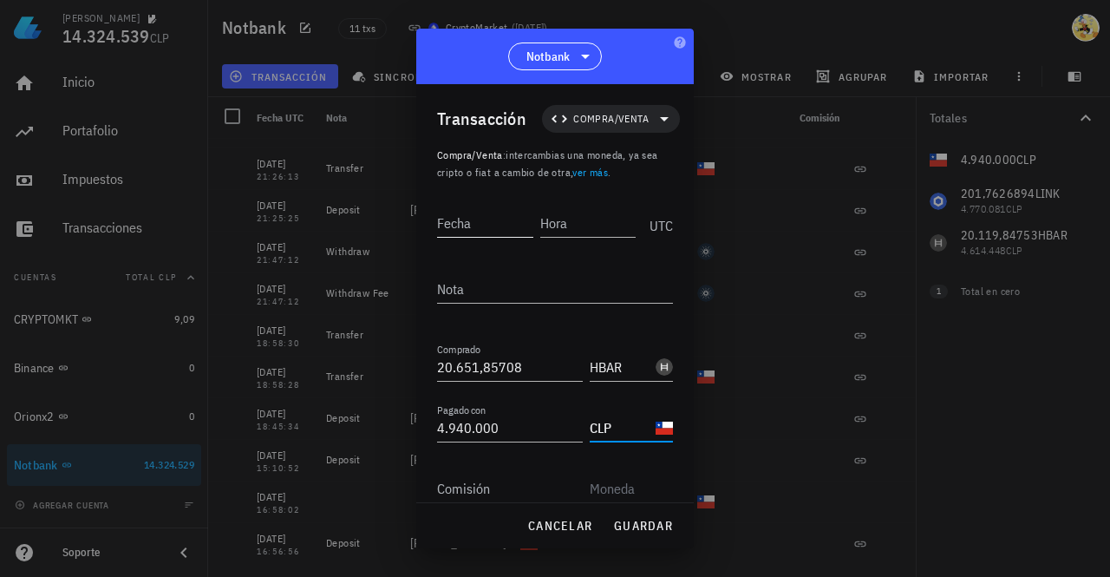
type input "CLP"
click at [490, 222] on input "Fecha" at bounding box center [486, 223] width 99 height 28
type input "2025-08-05"
click at [571, 226] on input "Hora" at bounding box center [589, 223] width 93 height 28
type input "15:20:36"
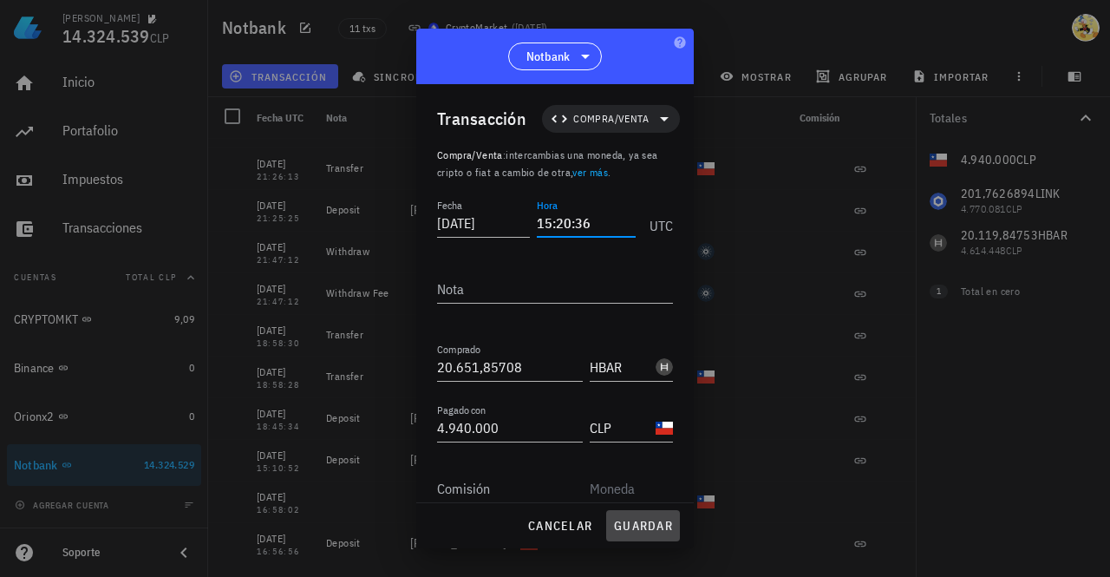
click at [654, 527] on span "guardar" at bounding box center [643, 526] width 60 height 16
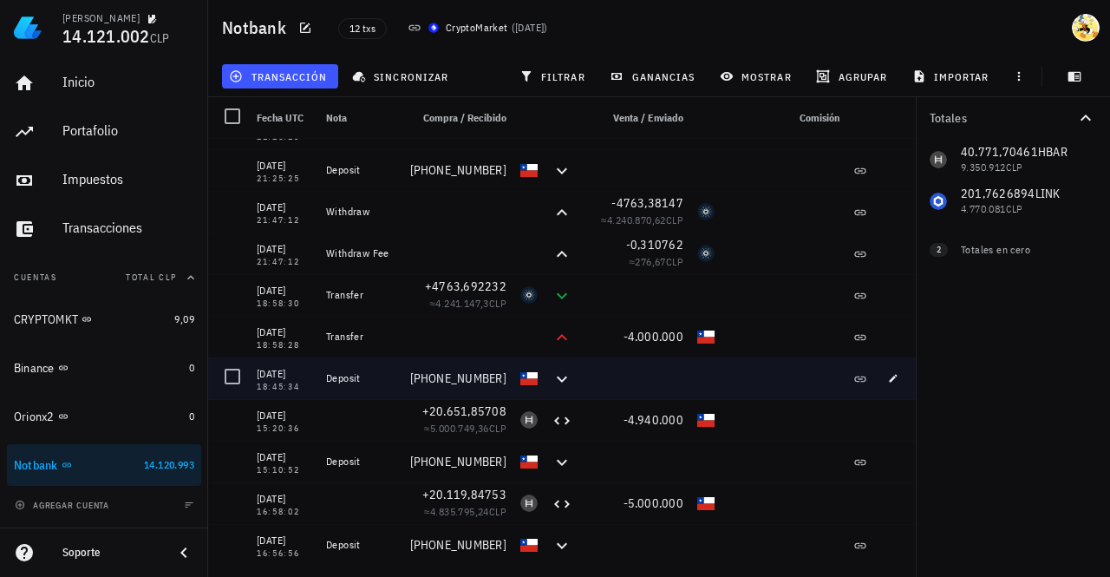
scroll to position [75, 0]
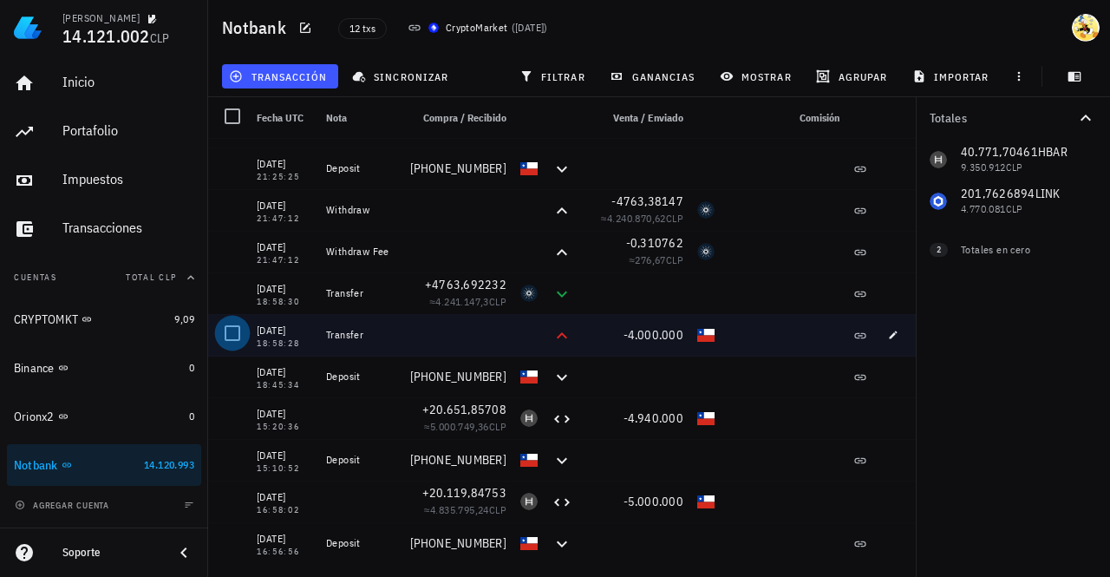
click at [227, 336] on div at bounding box center [232, 332] width 29 height 29
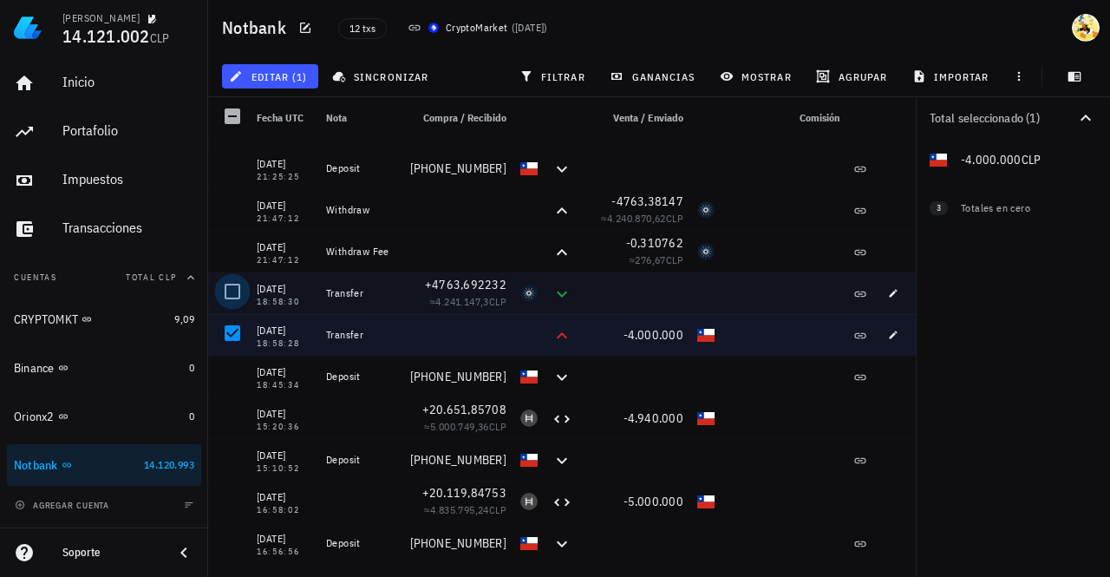
click at [233, 289] on div at bounding box center [232, 291] width 29 height 29
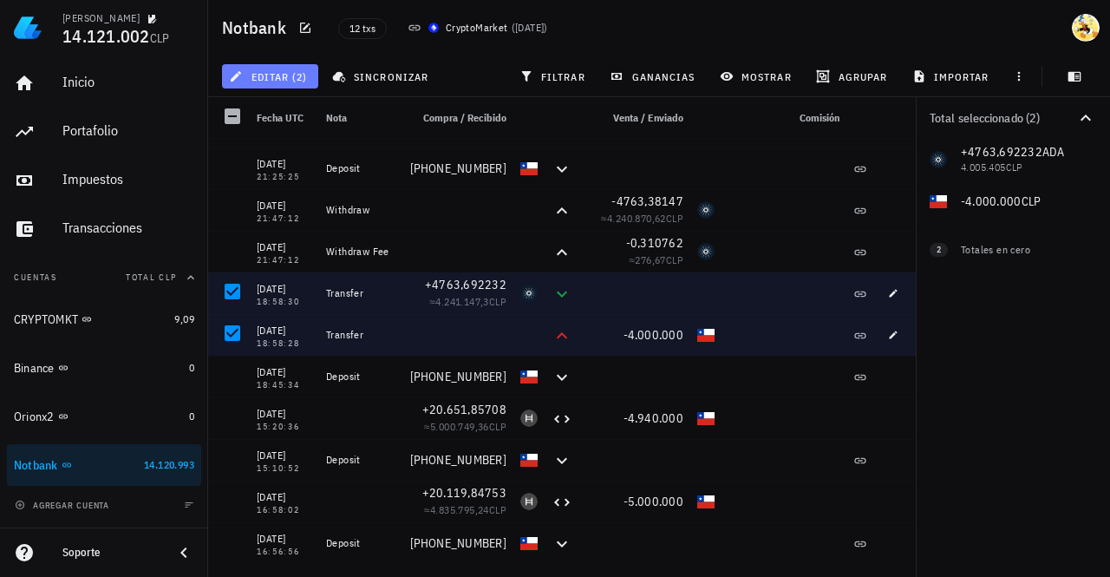
click at [293, 67] on button "editar (2)" at bounding box center [270, 76] width 96 height 24
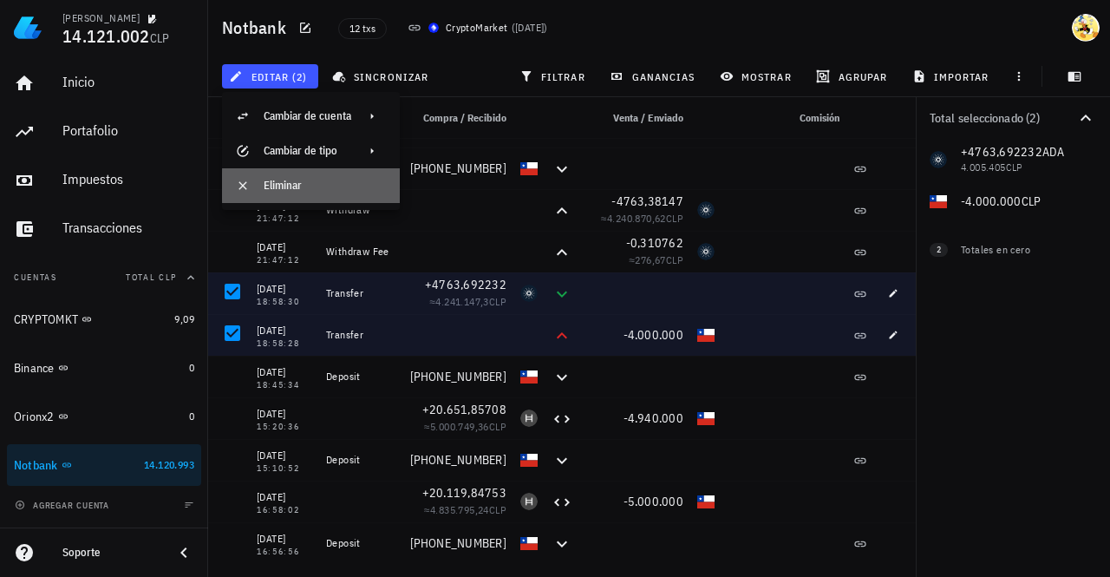
click at [283, 191] on div "Eliminar" at bounding box center [325, 186] width 122 height 14
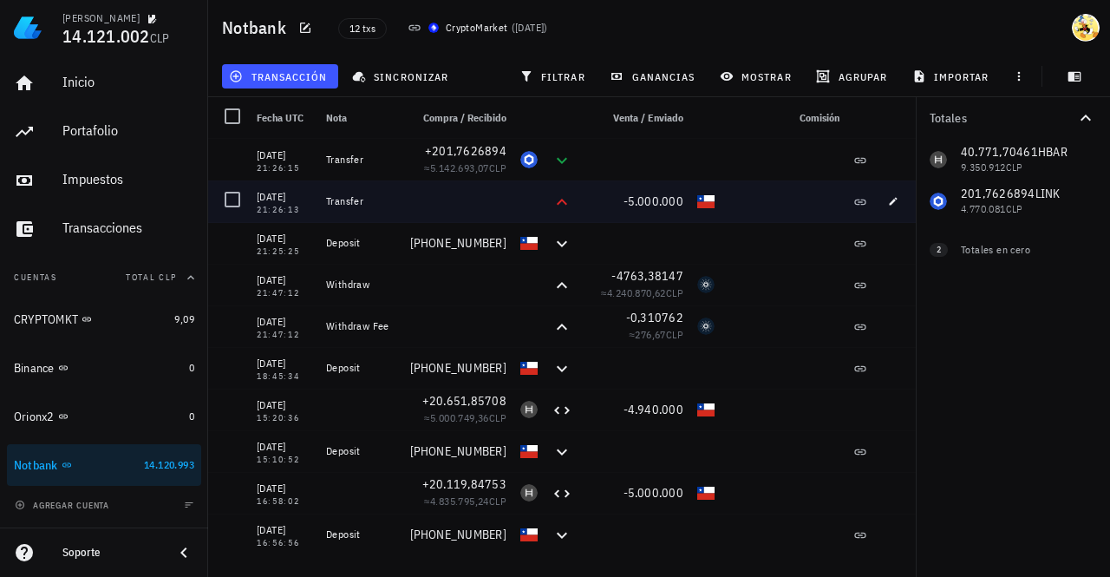
scroll to position [0, 0]
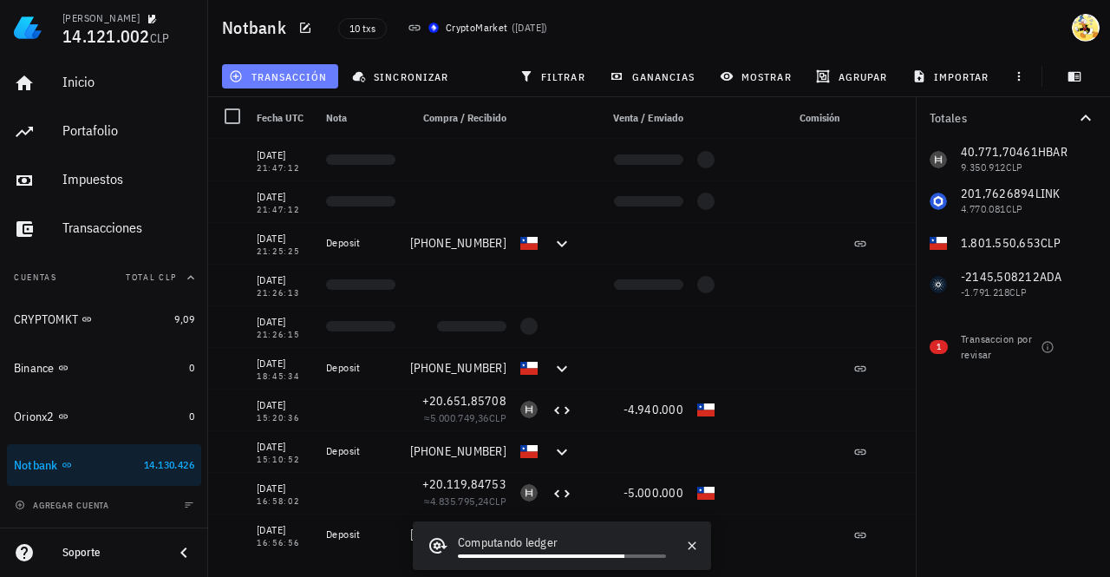
click at [294, 74] on span "transacción" at bounding box center [279, 76] width 95 height 14
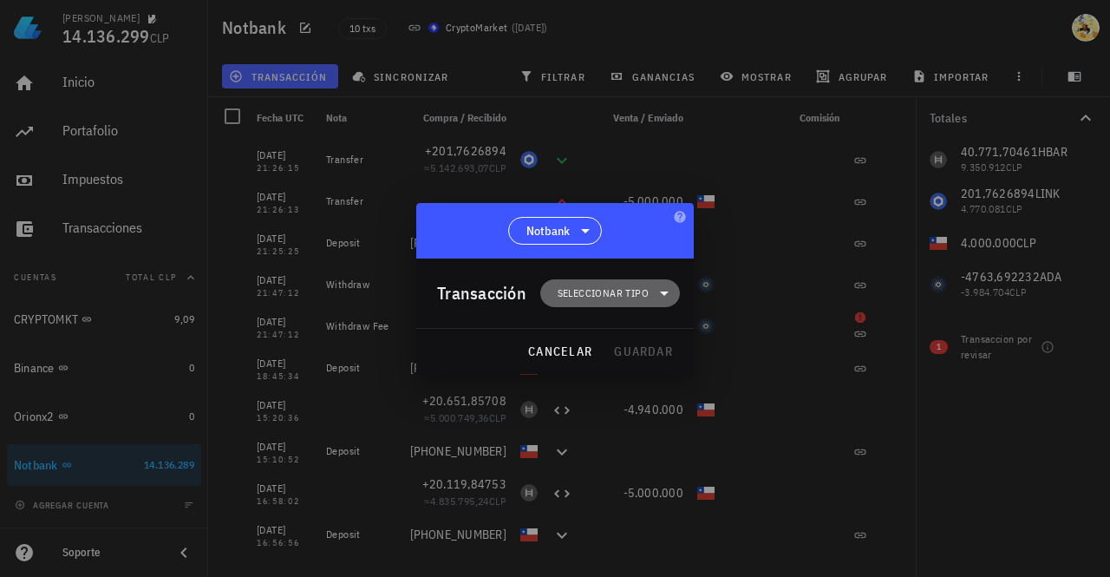
click at [655, 297] on icon at bounding box center [664, 293] width 21 height 21
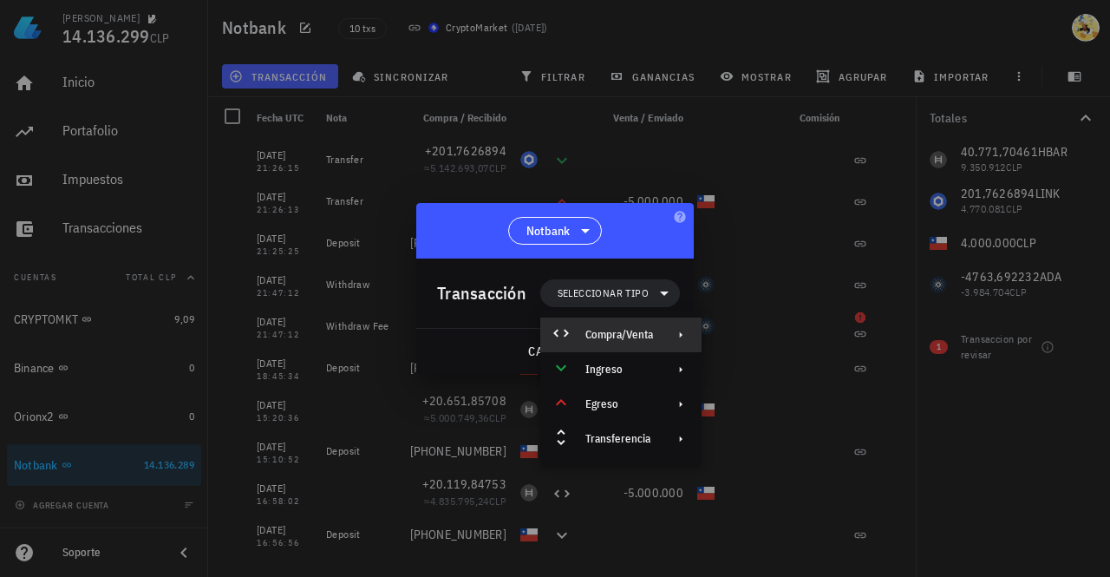
click at [631, 332] on div "Compra/Venta" at bounding box center [619, 335] width 68 height 14
click at [764, 337] on div "Compra/Venta" at bounding box center [799, 342] width 103 height 14
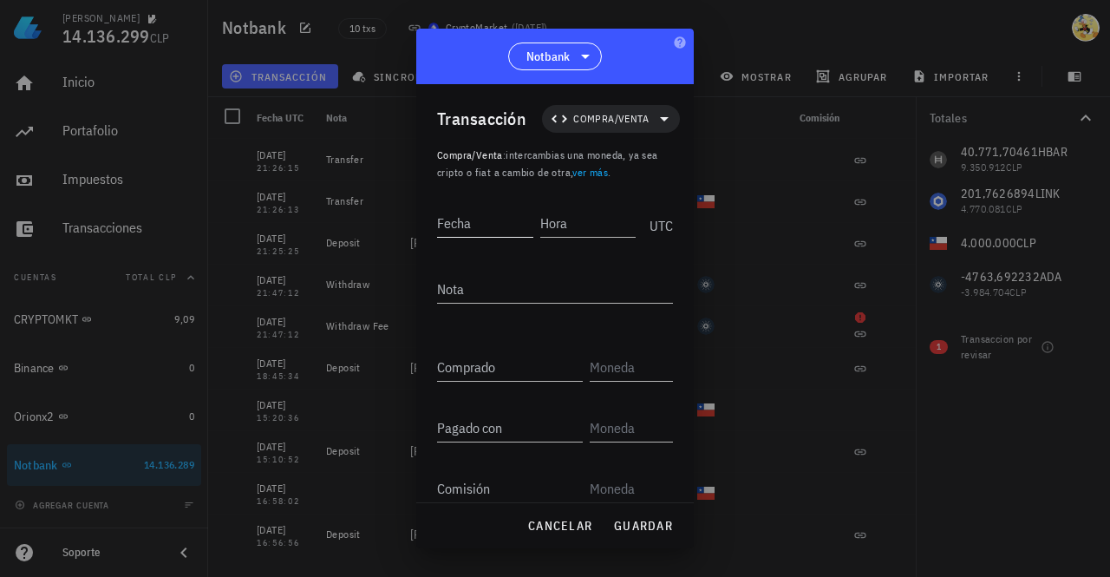
click at [493, 227] on input "Fecha" at bounding box center [485, 223] width 96 height 28
type input "2025-08-19"
click at [594, 218] on input "Hora" at bounding box center [586, 223] width 99 height 28
type input "18:58:30"
click at [506, 370] on input "Comprado" at bounding box center [510, 367] width 146 height 28
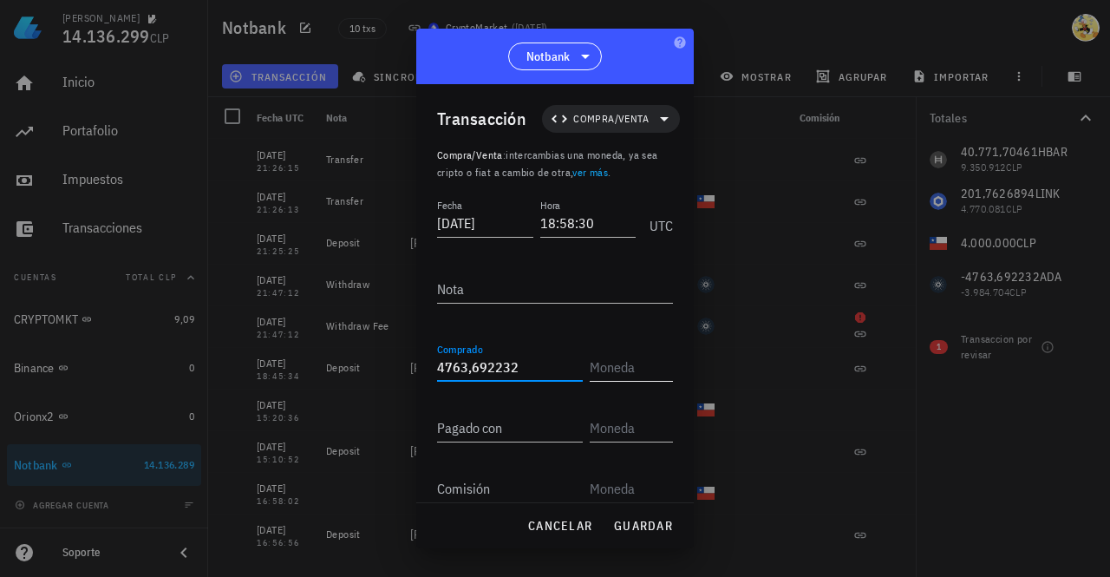
type input "4.763,692232"
click at [614, 375] on input "text" at bounding box center [630, 367] width 80 height 28
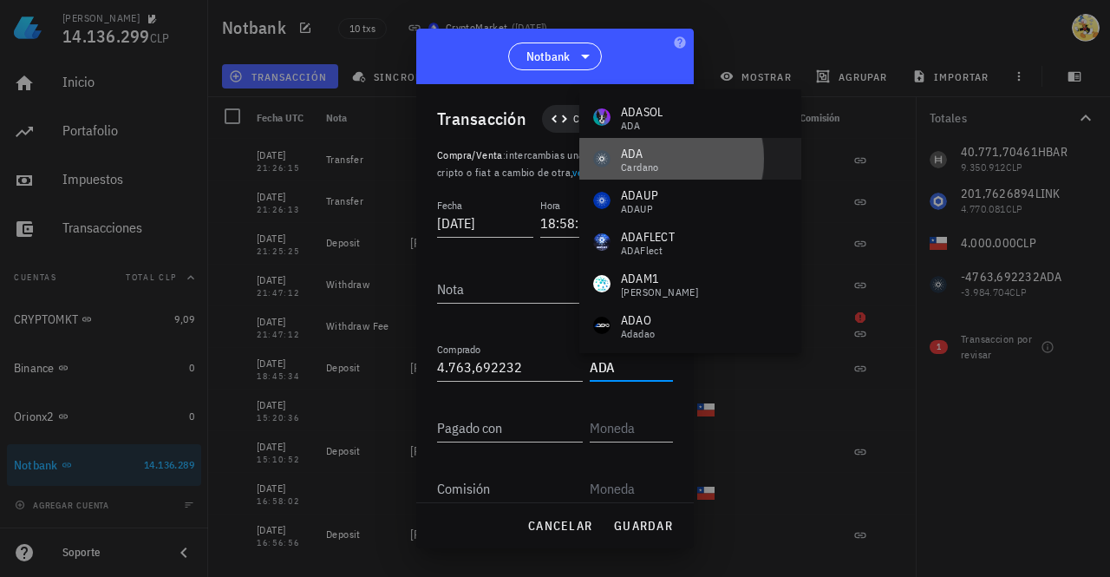
click at [656, 165] on div "Cardano" at bounding box center [640, 167] width 38 height 10
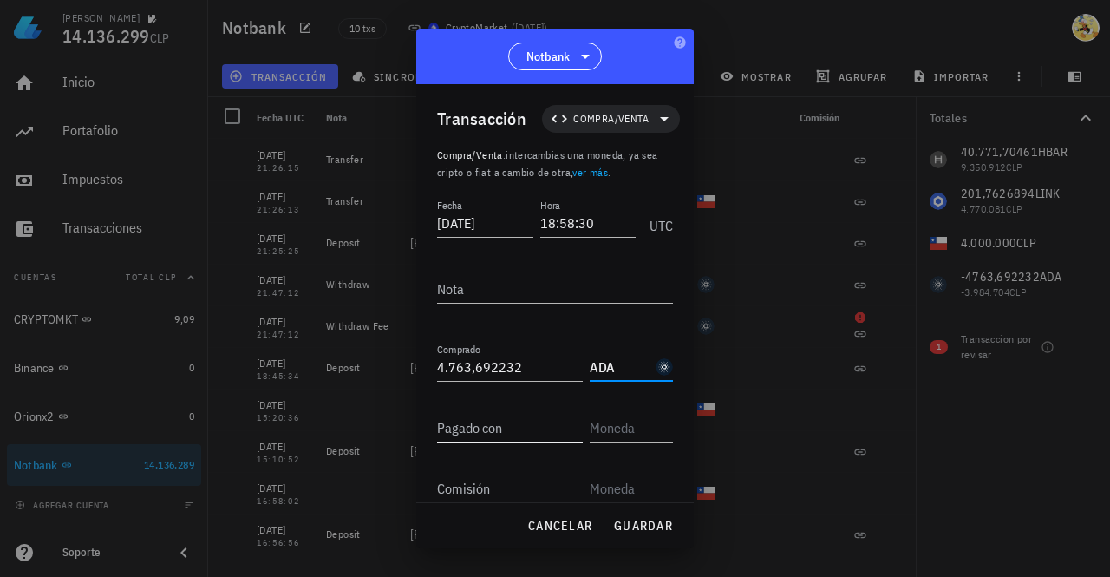
type input "ADA"
click at [507, 428] on input "Pagado con" at bounding box center [510, 428] width 146 height 28
type input "4.000.000"
click at [623, 430] on input "text" at bounding box center [630, 428] width 80 height 28
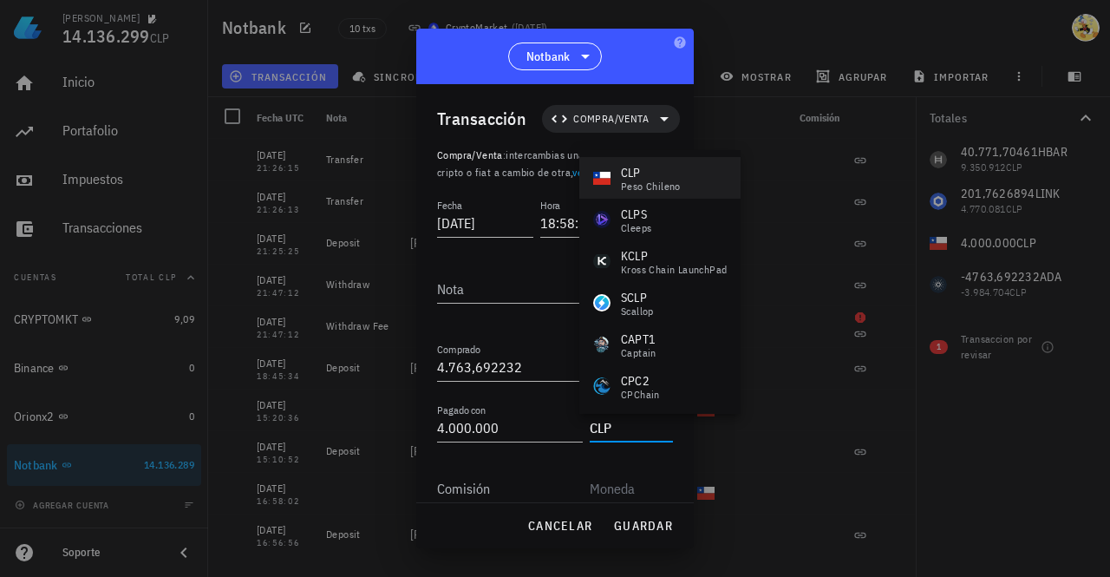
click at [668, 167] on div "CLP" at bounding box center [651, 172] width 60 height 17
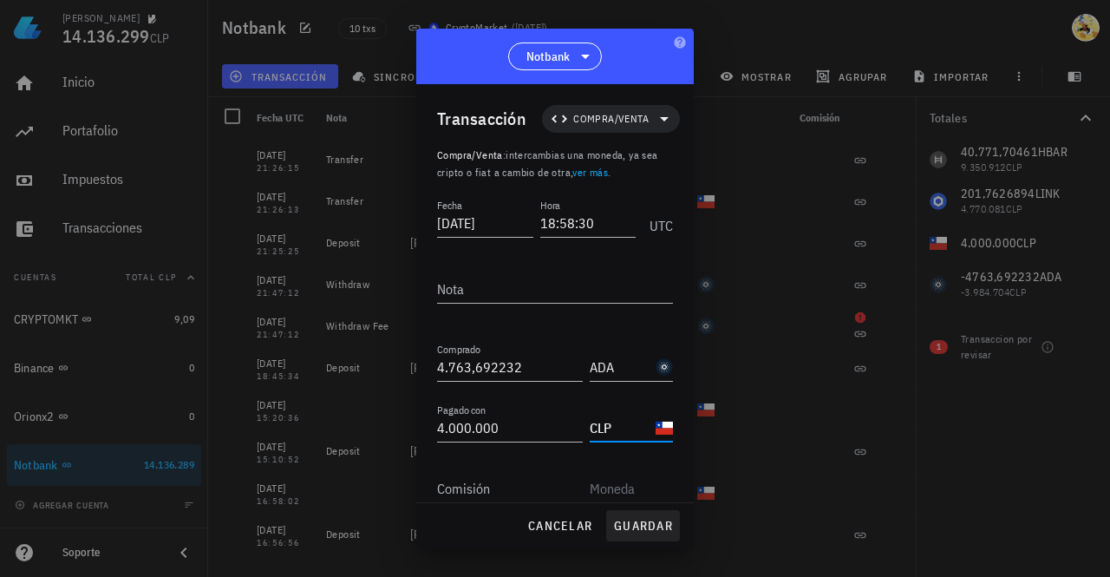
type input "CLP"
click at [650, 526] on span "guardar" at bounding box center [643, 526] width 60 height 16
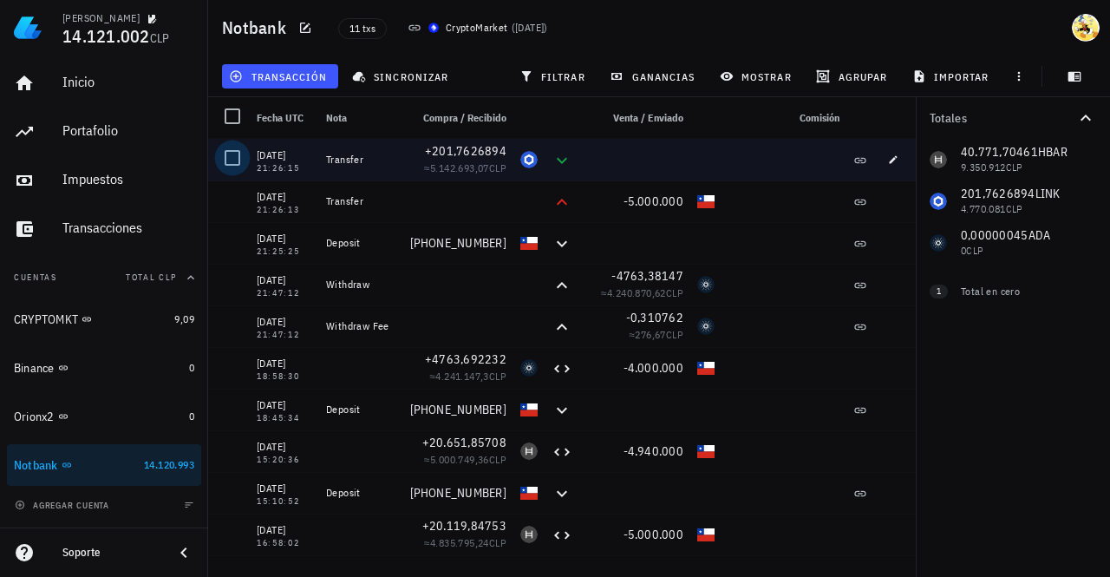
click at [231, 155] on div at bounding box center [232, 157] width 29 height 29
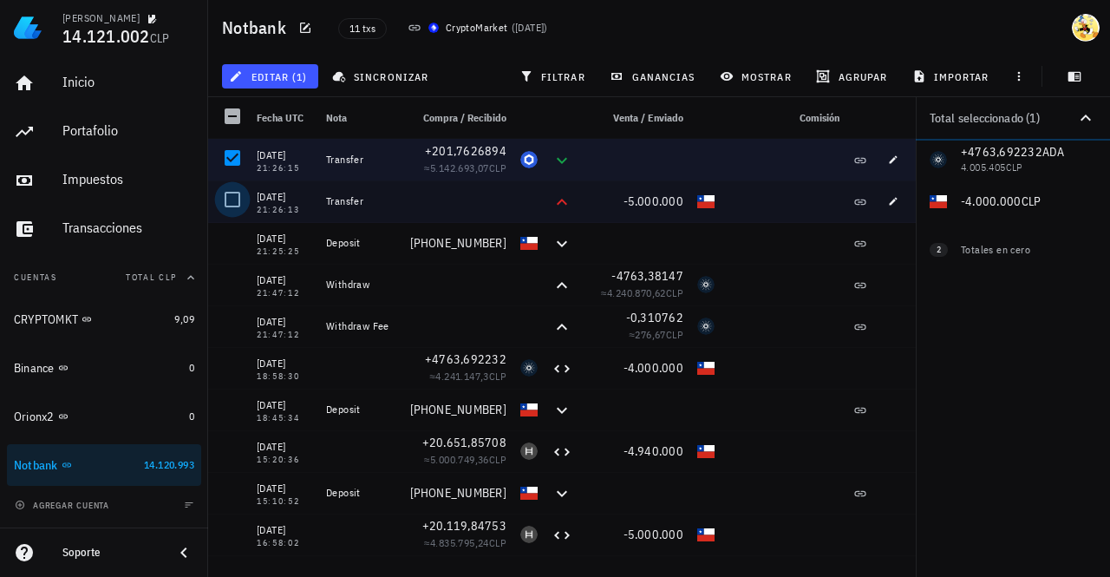
click at [232, 197] on div at bounding box center [232, 199] width 29 height 29
click at [308, 81] on button "editar (2)" at bounding box center [270, 76] width 96 height 24
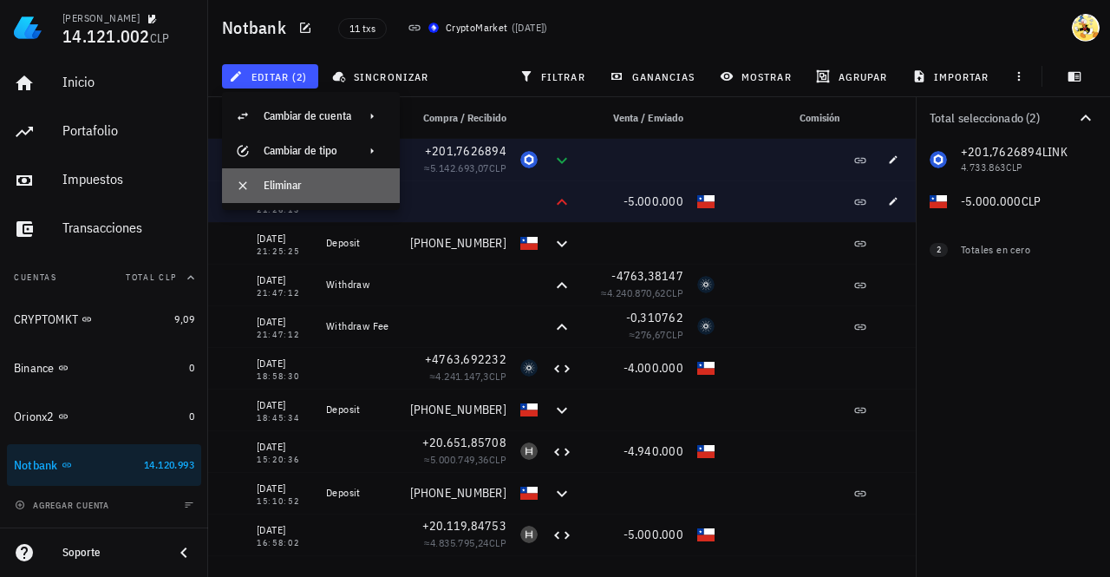
click at [300, 187] on div "Eliminar" at bounding box center [325, 186] width 122 height 14
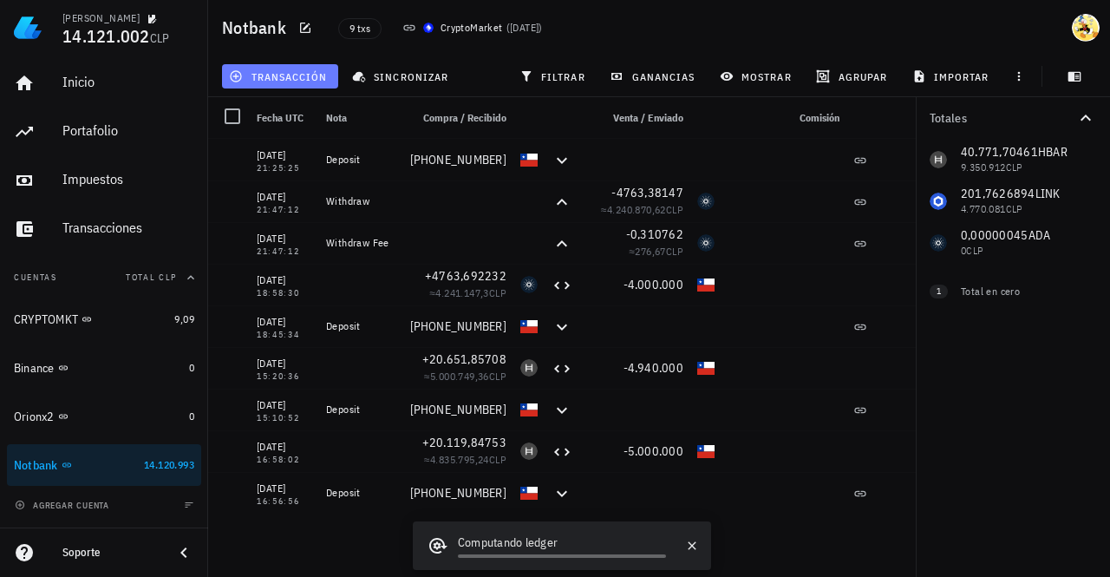
click at [295, 75] on span "transacción" at bounding box center [279, 76] width 95 height 14
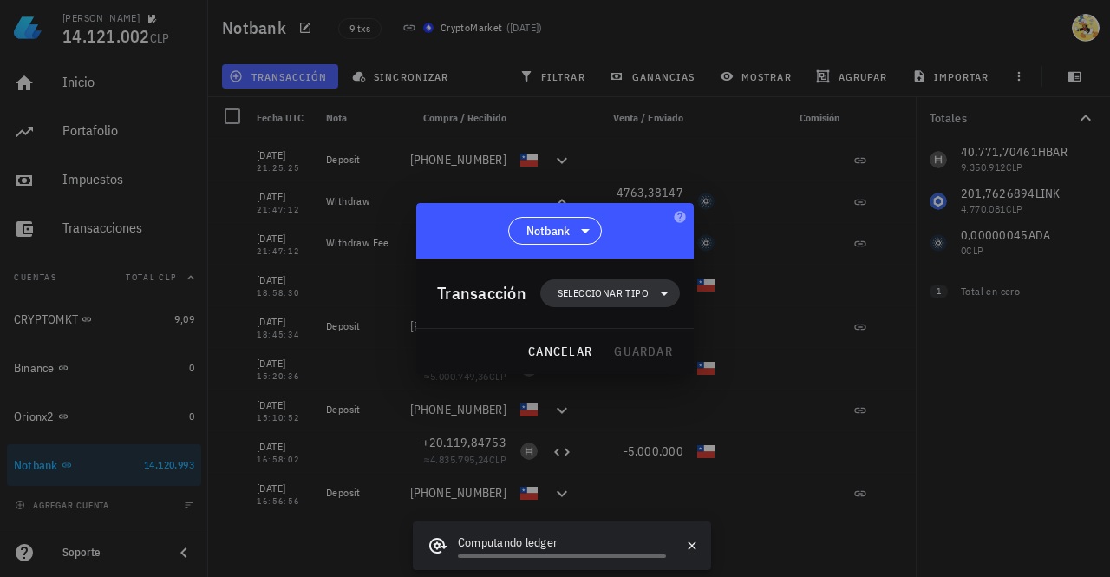
click at [617, 300] on span "Seleccionar tipo" at bounding box center [603, 292] width 91 height 17
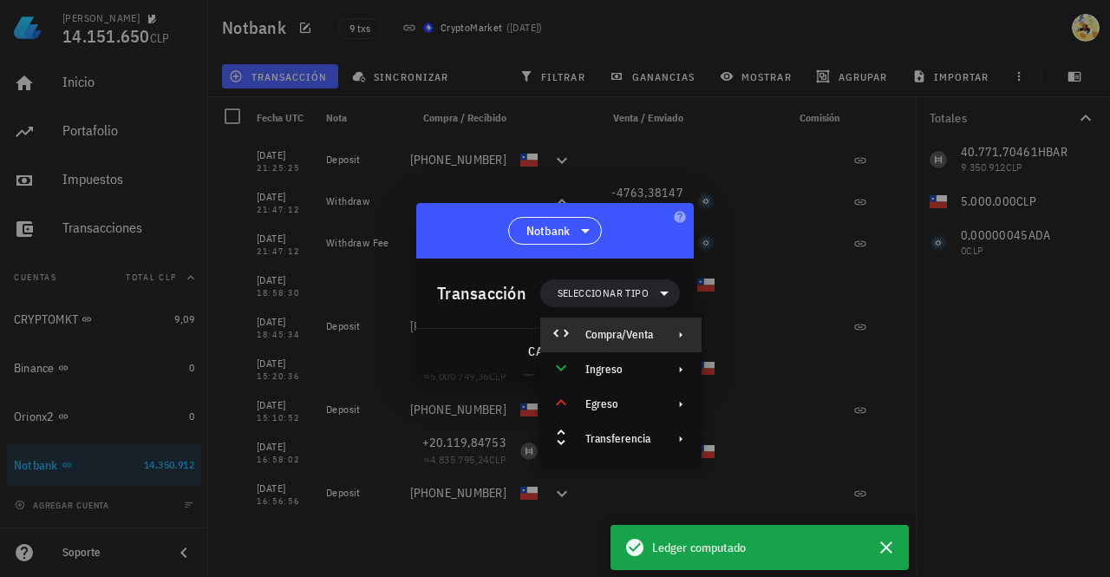
click at [624, 330] on div "Compra/Venta" at bounding box center [619, 335] width 68 height 14
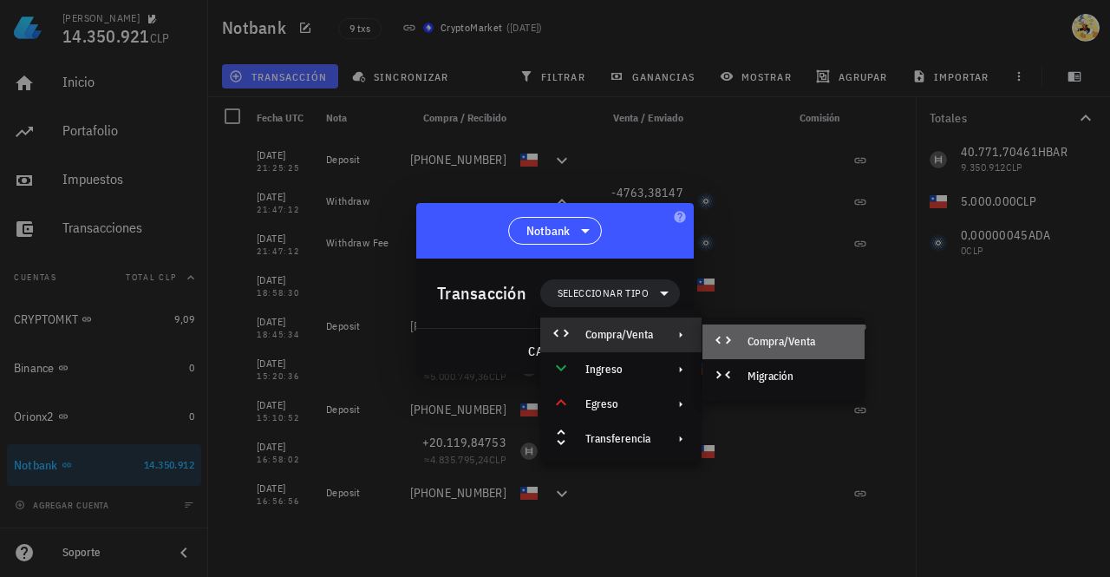
click at [773, 337] on div "Compra/Venta" at bounding box center [799, 342] width 103 height 14
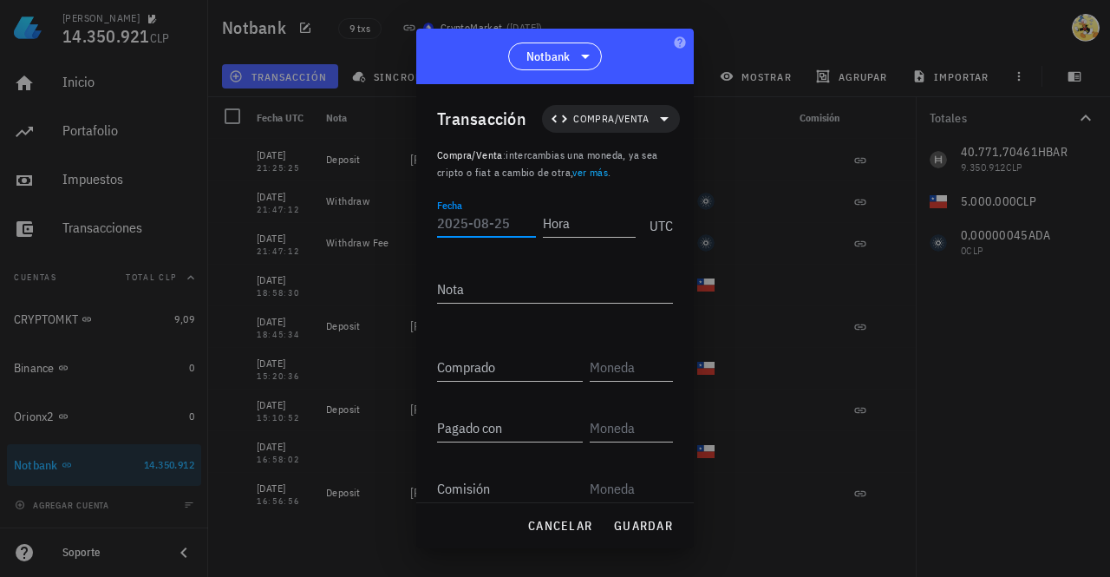
click at [493, 221] on input "Fecha" at bounding box center [486, 223] width 99 height 28
type input "2025-08-21"
click at [601, 221] on input "Hora" at bounding box center [589, 223] width 93 height 28
type input "21:26:15"
click at [500, 371] on input "Comprado" at bounding box center [510, 367] width 146 height 28
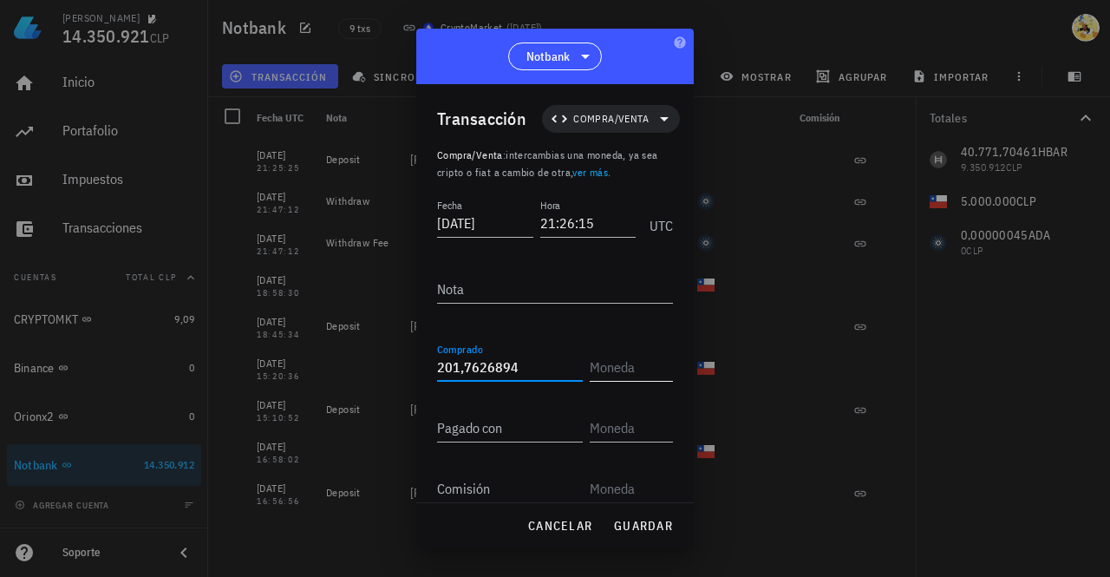
type input "201,7626894"
click at [617, 360] on input "text" at bounding box center [630, 367] width 80 height 28
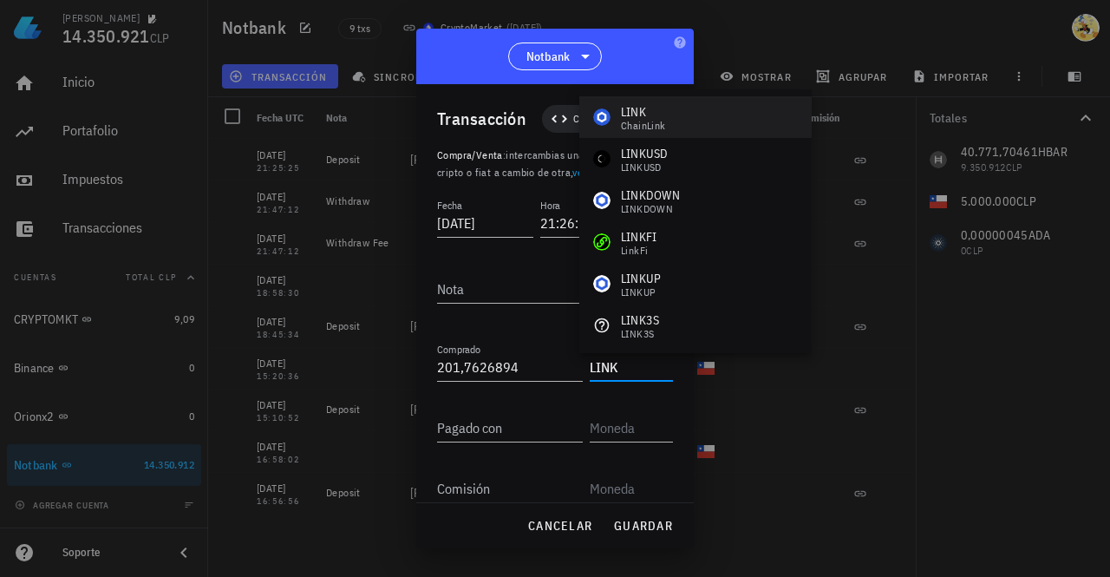
click at [666, 109] on div "LINK ChainLink" at bounding box center [695, 117] width 232 height 42
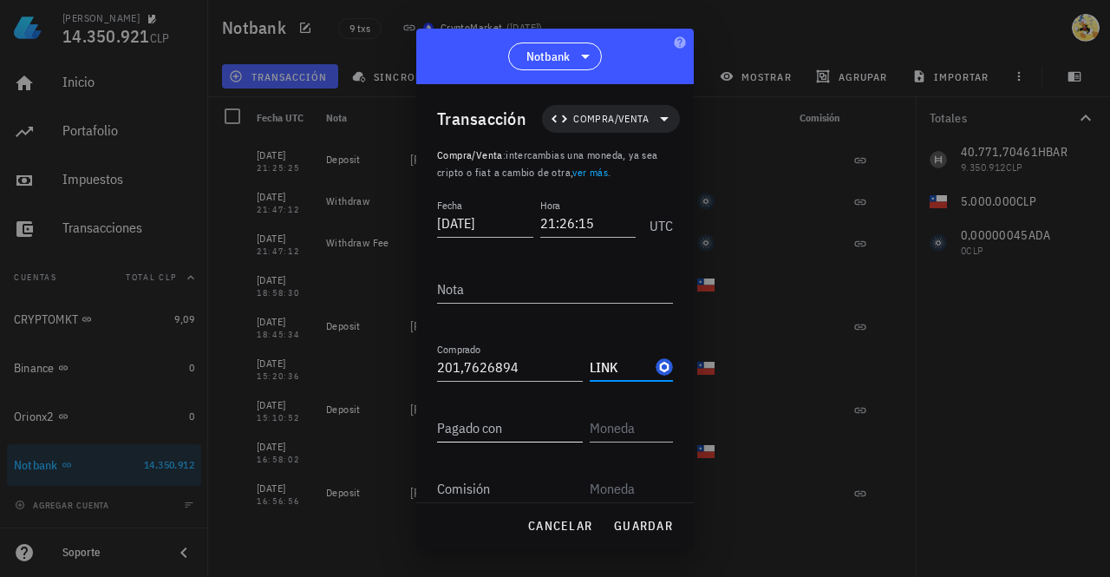
type input "LINK"
click at [521, 421] on input "Pagado con" at bounding box center [510, 428] width 146 height 28
type input "5.000.000"
click at [611, 429] on input "text" at bounding box center [630, 428] width 80 height 28
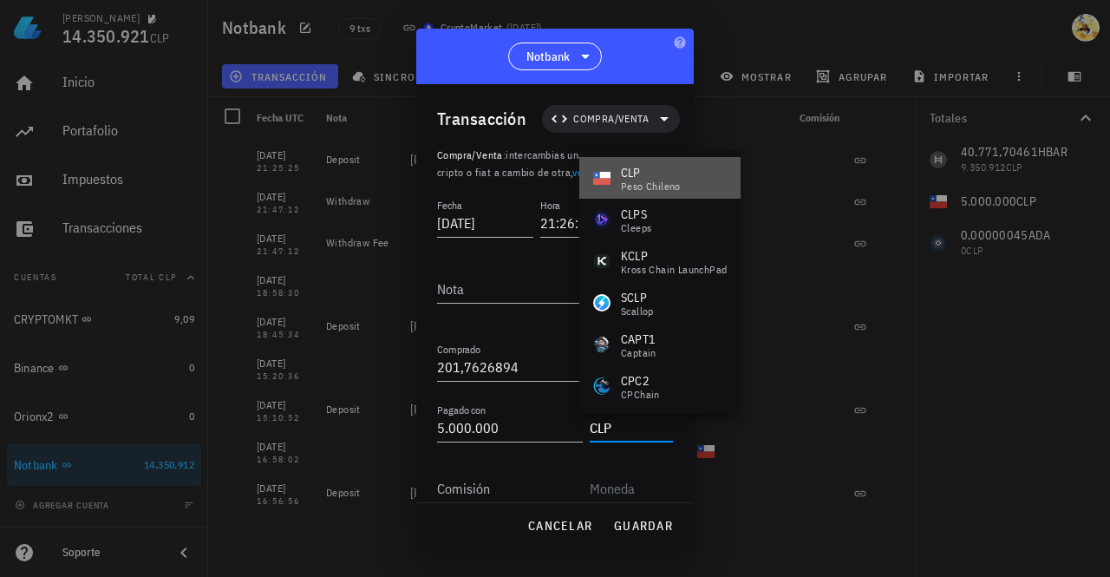
click at [669, 174] on div "CLP" at bounding box center [651, 172] width 60 height 17
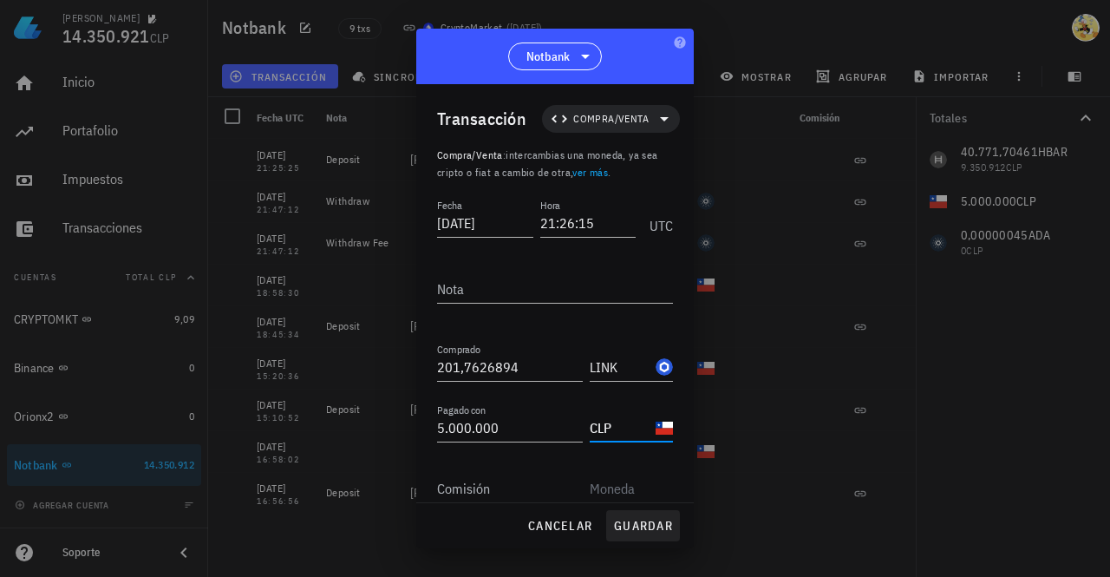
type input "CLP"
click at [654, 528] on span "guardar" at bounding box center [643, 526] width 60 height 16
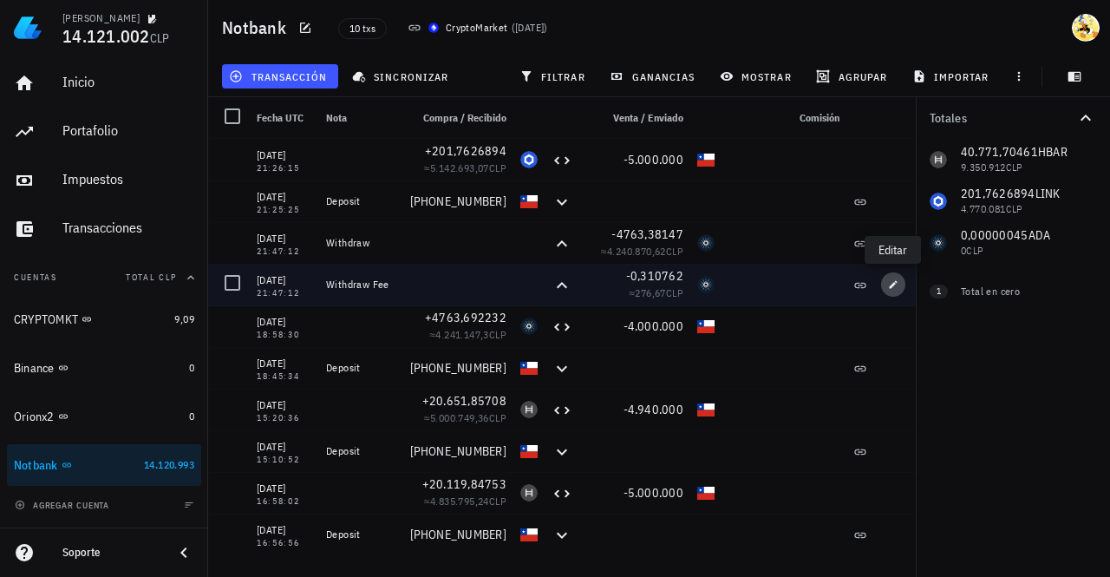
click at [893, 285] on icon "button" at bounding box center [894, 284] width 8 height 8
type input "2025-08-19"
type input "21:47:12"
type textarea "Withdraw Fee"
type input "0,310762"
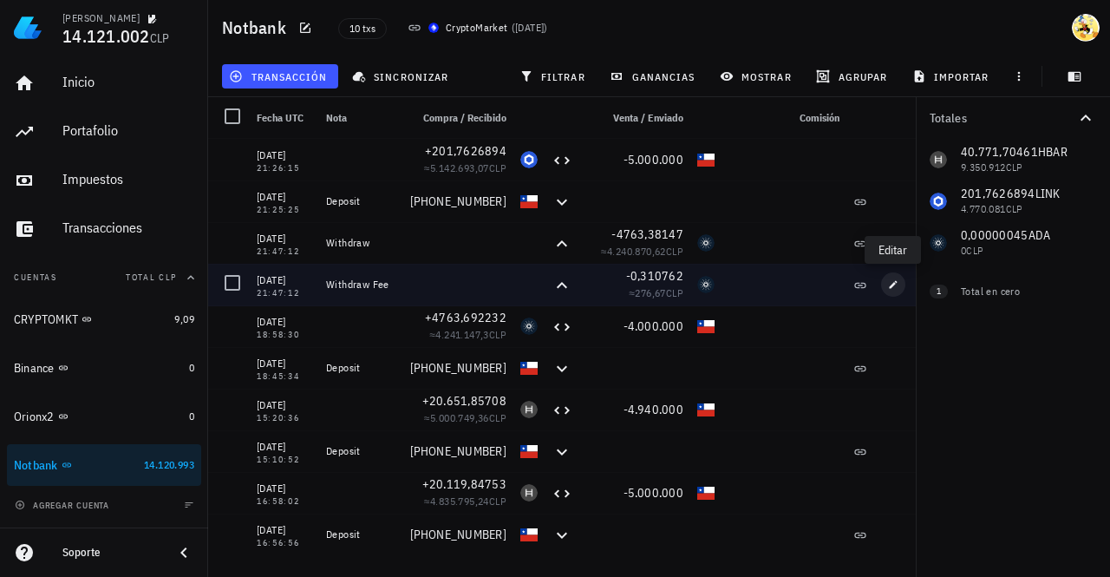
type input "ADA"
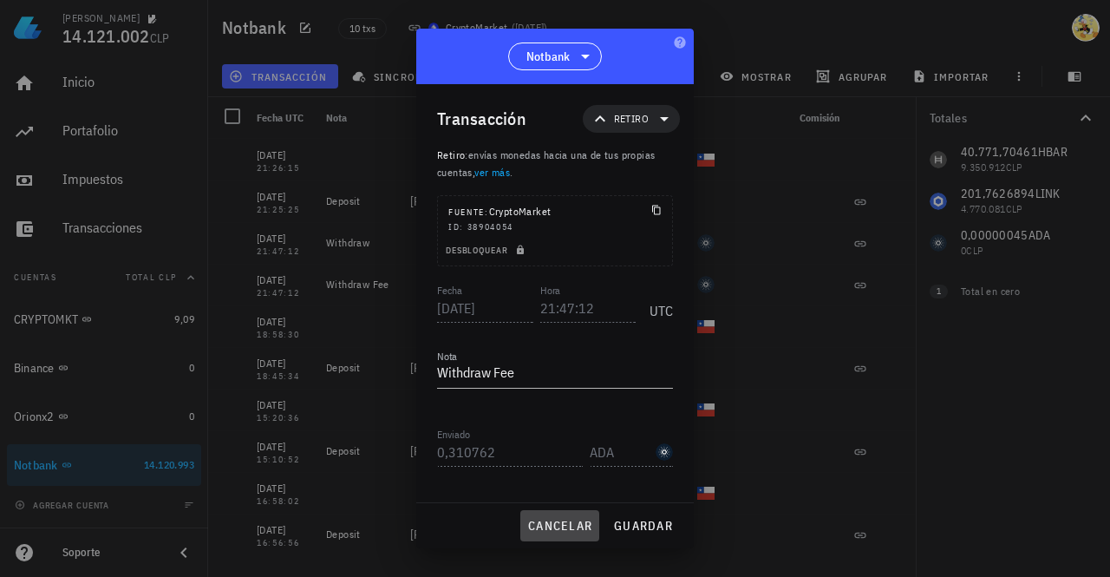
click at [558, 533] on span "cancelar" at bounding box center [559, 526] width 65 height 16
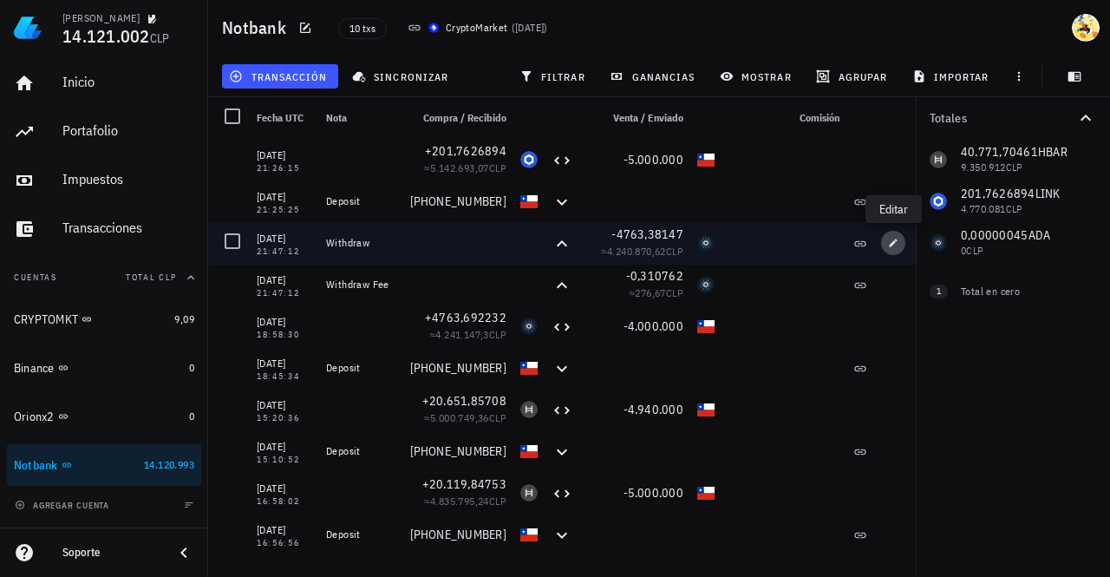
click at [890, 244] on icon "button" at bounding box center [893, 243] width 10 height 10
type textarea "Withdraw"
type input "4.763,38146955"
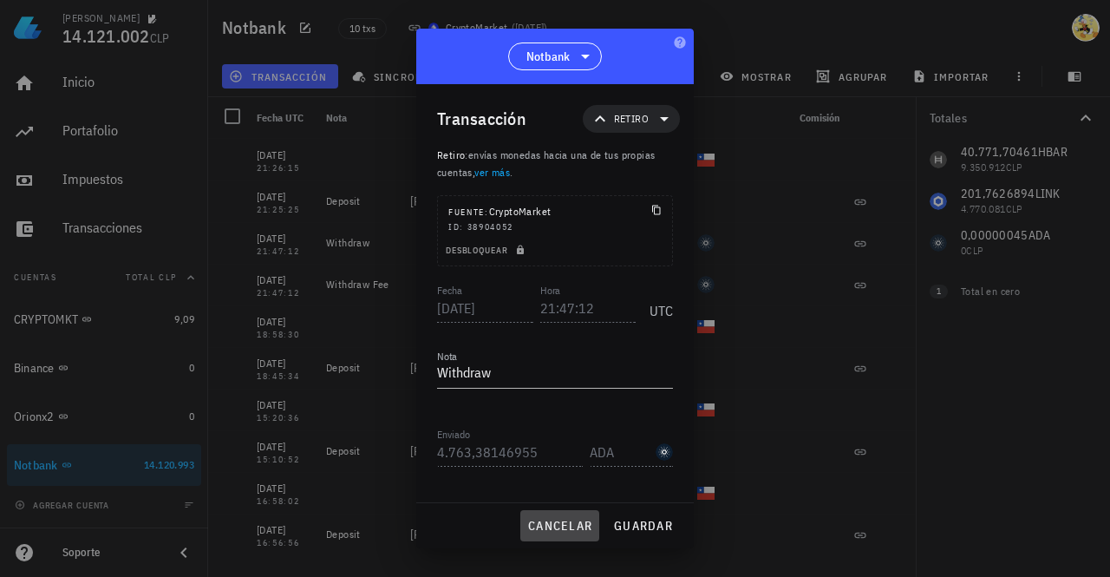
click at [572, 522] on span "cancelar" at bounding box center [559, 526] width 65 height 16
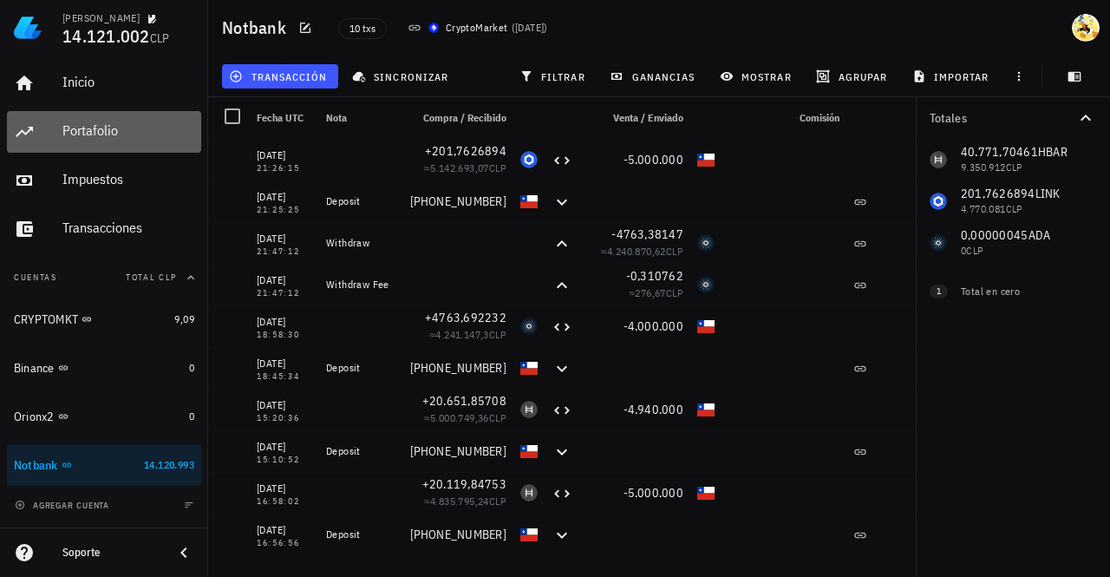
click at [112, 140] on div "Portafolio" at bounding box center [128, 131] width 132 height 39
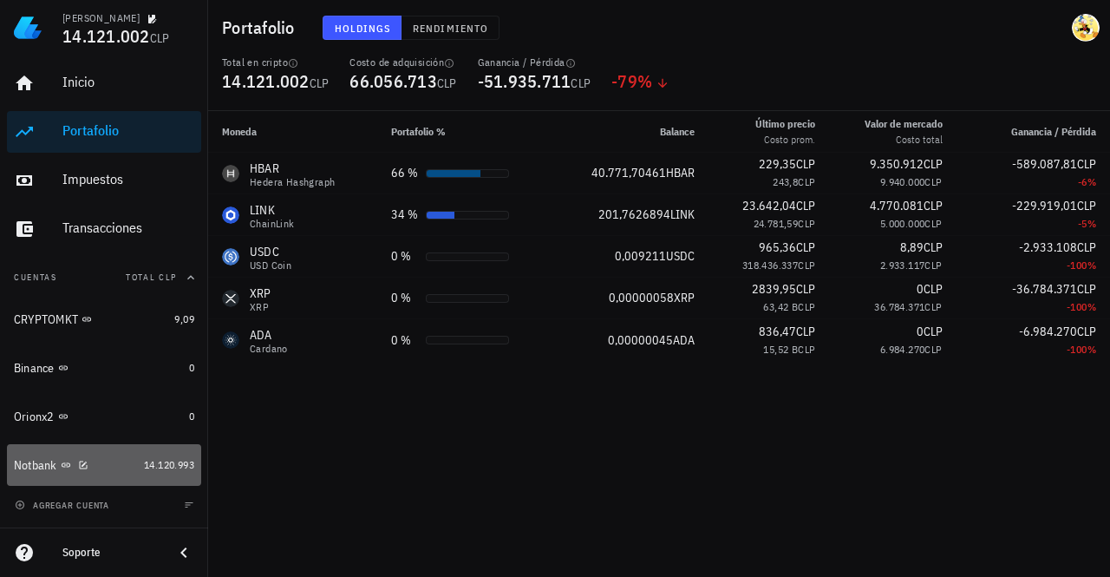
click at [111, 455] on div "Notbank" at bounding box center [75, 465] width 123 height 37
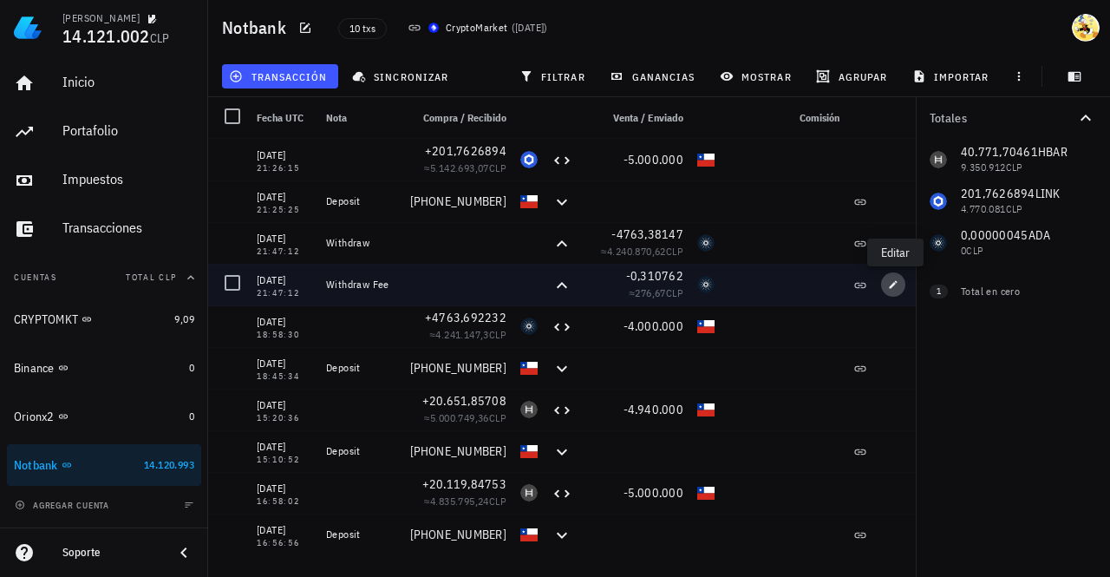
click at [895, 285] on icon "button" at bounding box center [893, 284] width 10 height 10
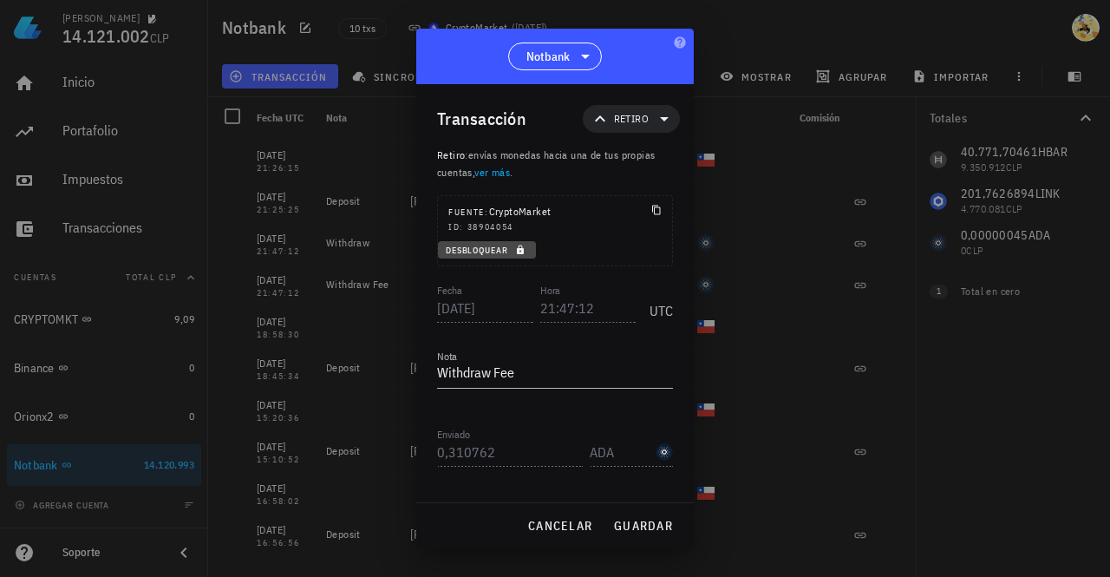
click at [501, 248] on span "Desbloquear" at bounding box center [487, 250] width 84 height 11
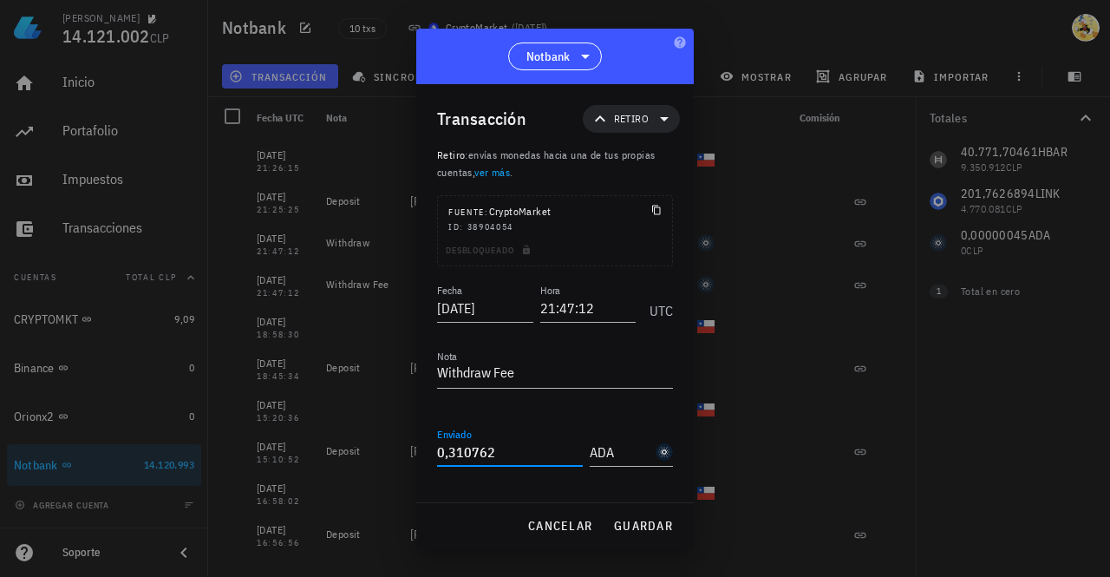
click at [523, 452] on input "0,310762" at bounding box center [510, 452] width 146 height 28
click at [641, 513] on button "guardar" at bounding box center [643, 525] width 74 height 31
type input "0,310762"
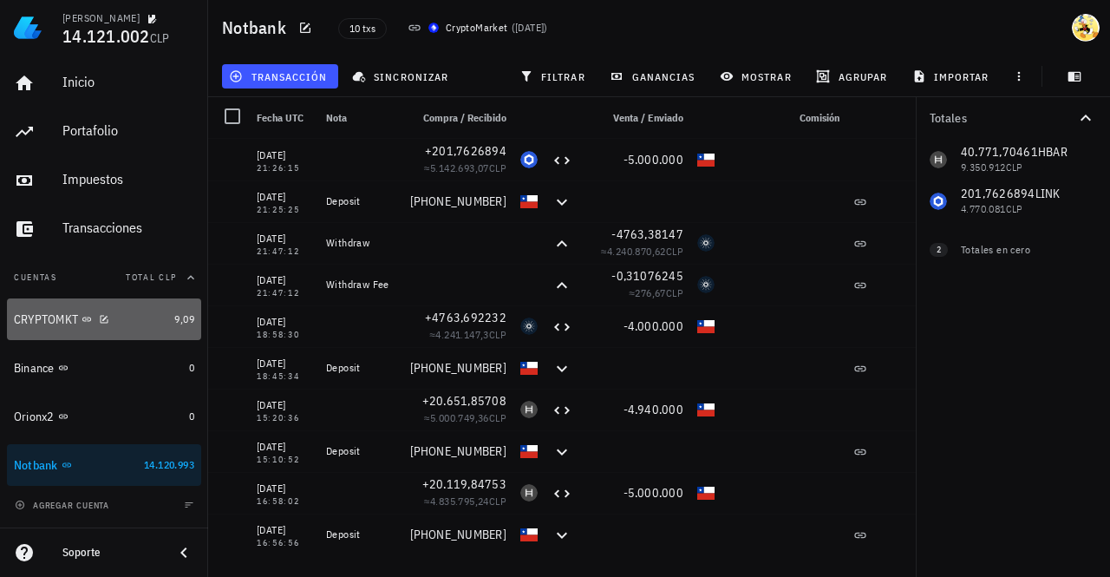
click at [140, 334] on div "CRYPTOMKT" at bounding box center [90, 319] width 153 height 37
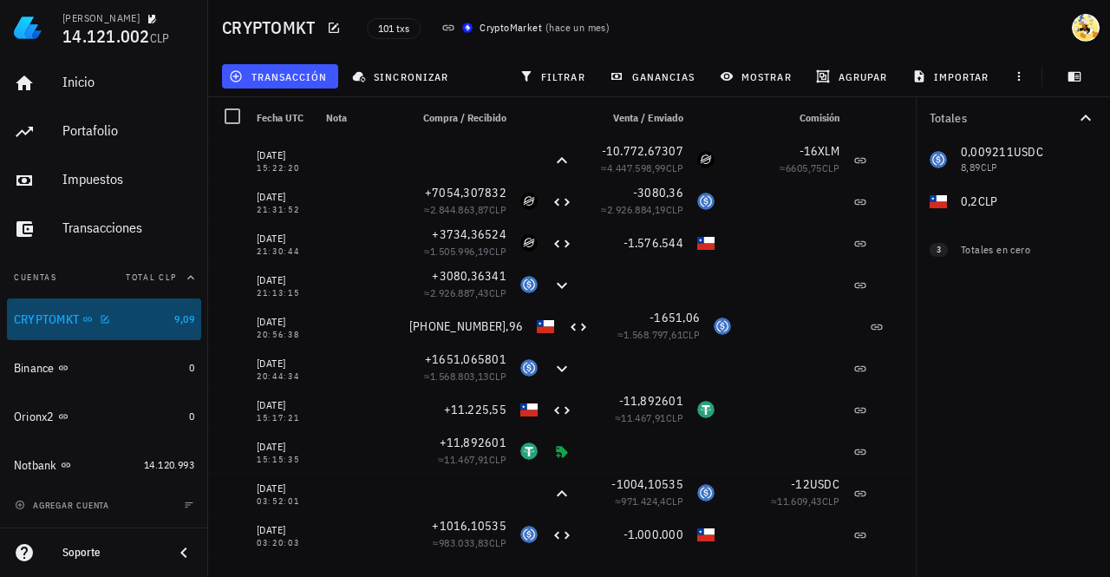
click at [142, 336] on div "CRYPTOMKT" at bounding box center [90, 319] width 153 height 37
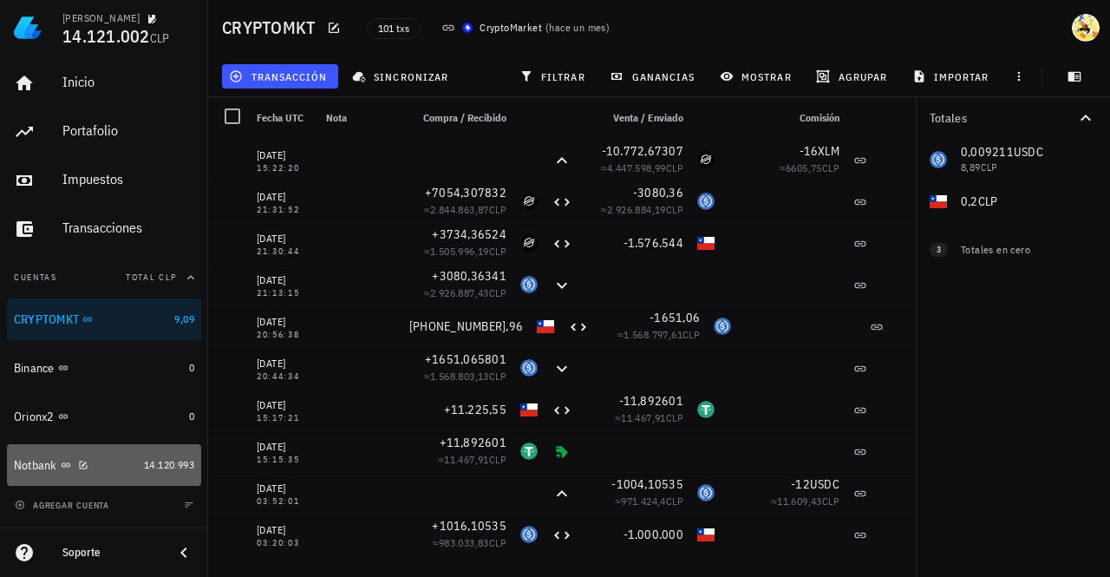
click at [128, 469] on div "Notbank" at bounding box center [75, 465] width 123 height 16
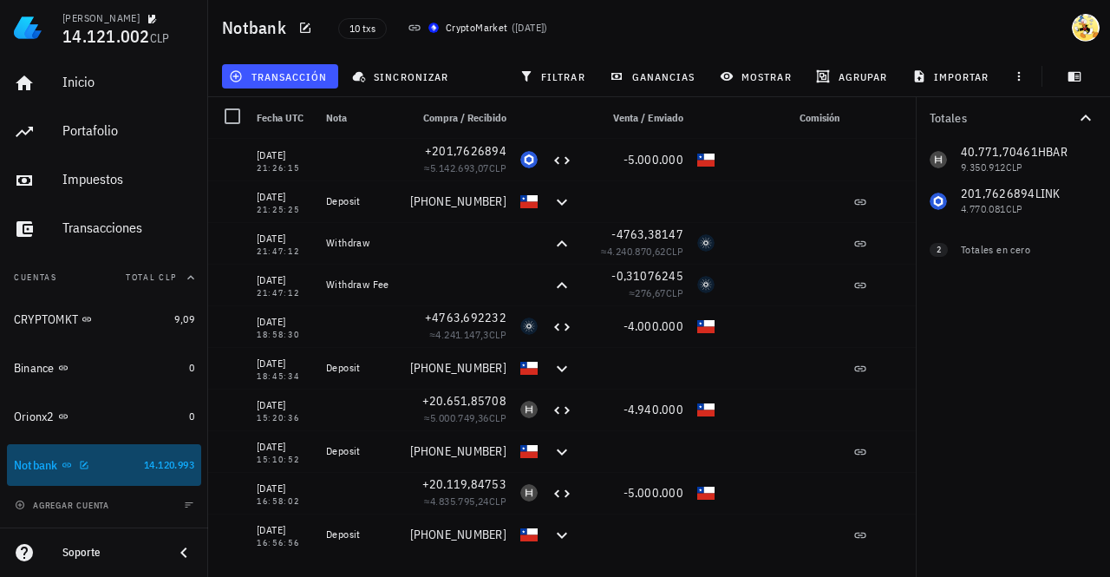
click at [121, 465] on div "Notbank" at bounding box center [75, 465] width 123 height 16
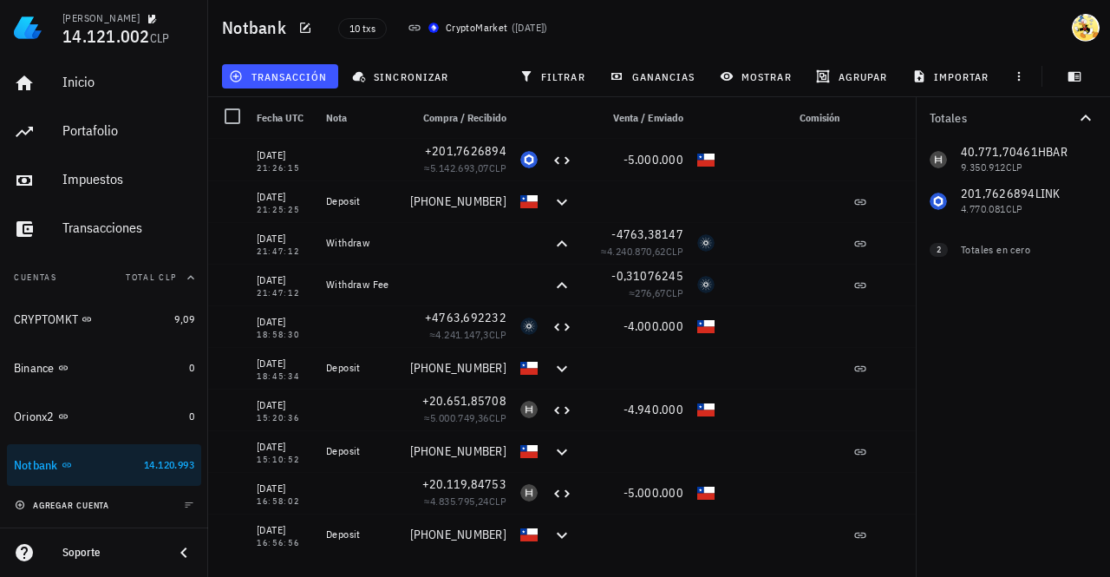
click at [104, 511] on button "agregar cuenta" at bounding box center [63, 504] width 107 height 17
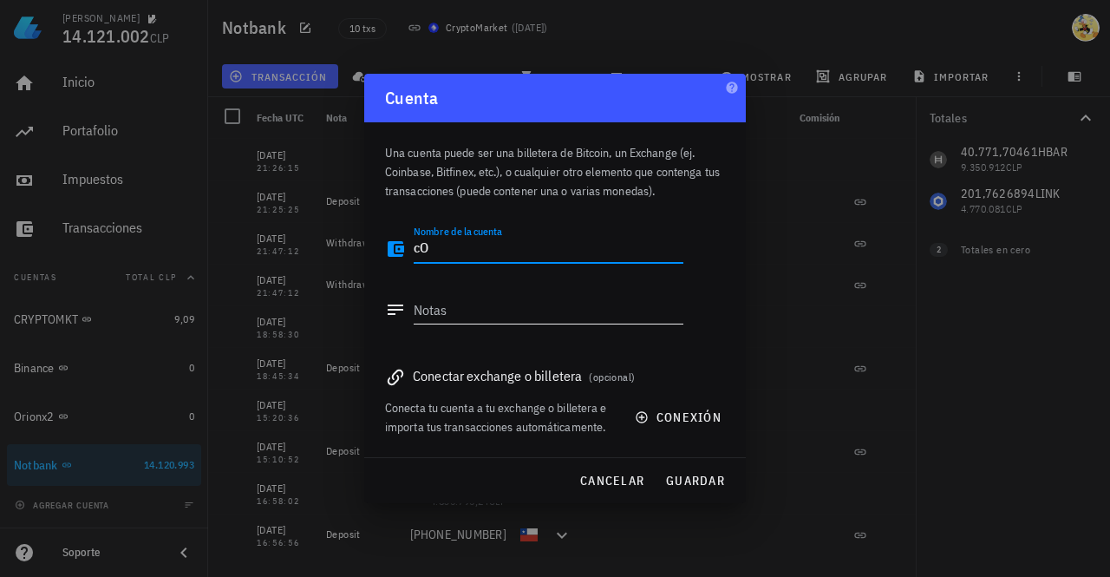
type textarea "c"
type textarea "Coinbase"
click at [680, 491] on button "guardar" at bounding box center [695, 480] width 74 height 31
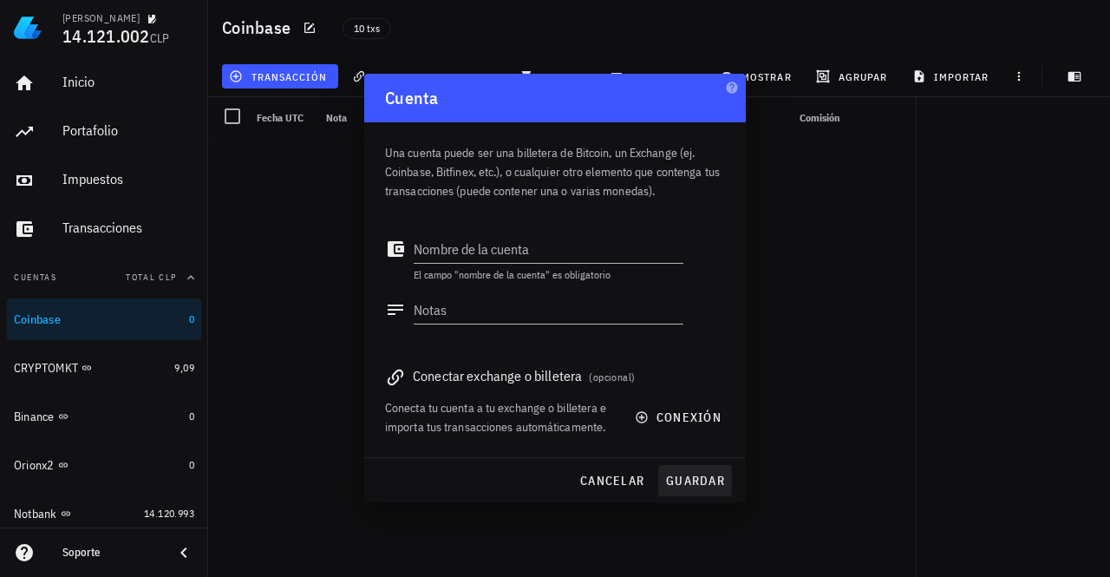
scroll to position [44, 0]
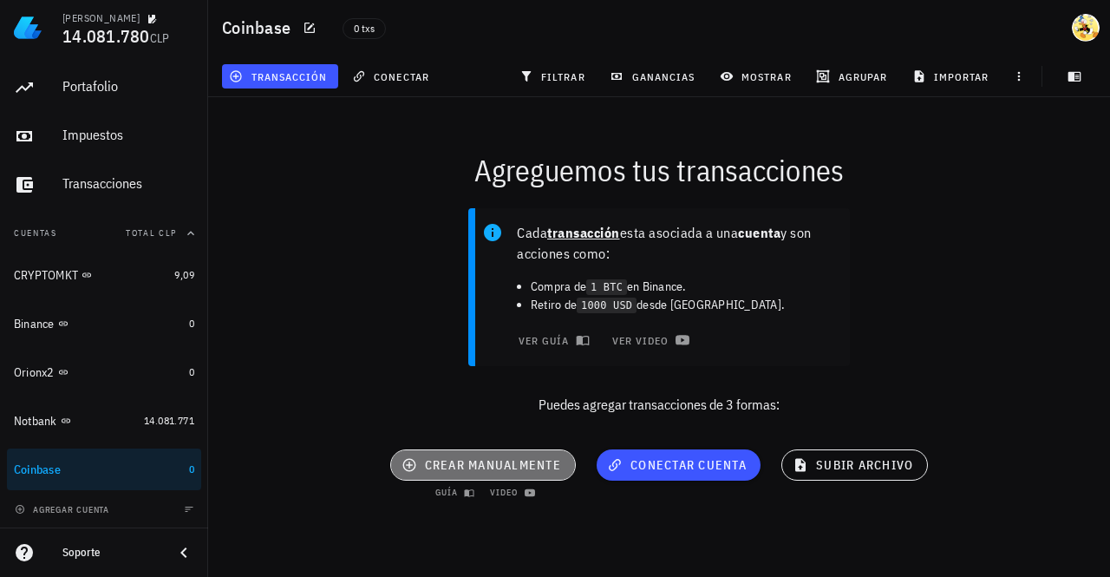
click at [520, 470] on span "crear manualmente" at bounding box center [483, 465] width 156 height 16
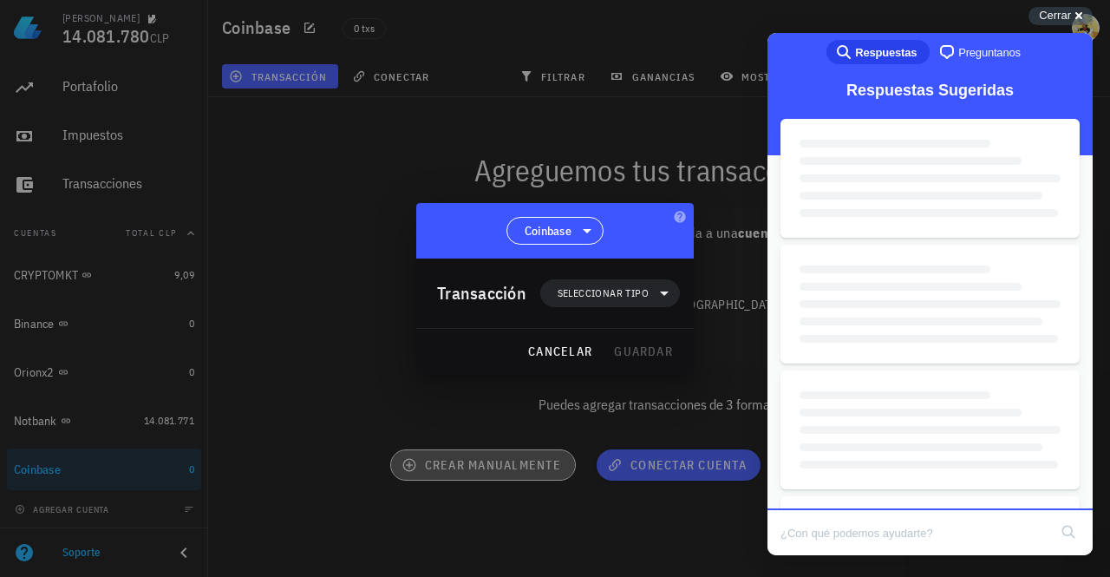
scroll to position [0, 0]
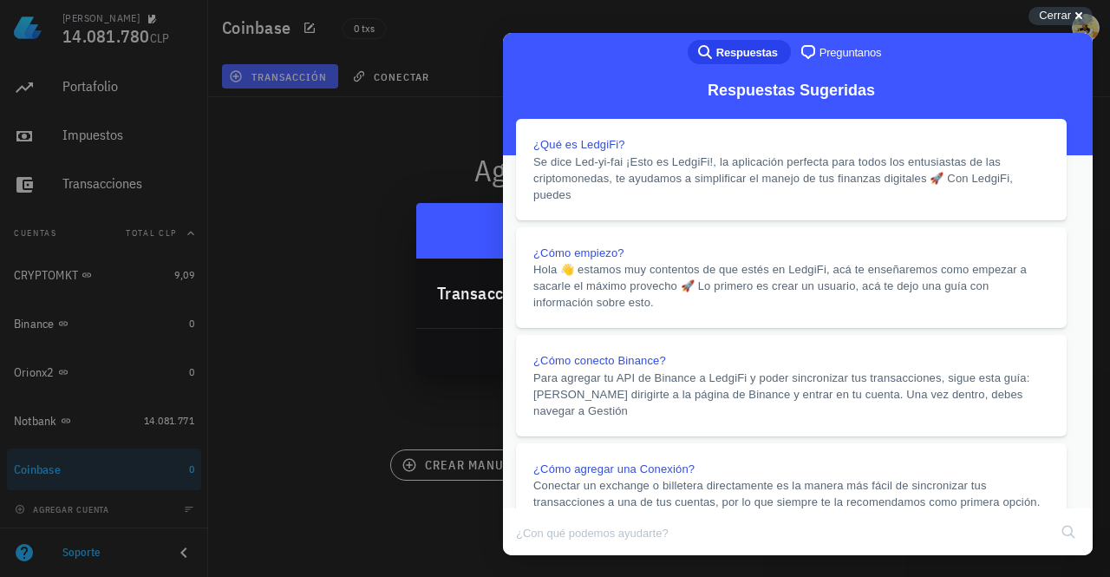
click at [535, 556] on button "Close" at bounding box center [519, 567] width 31 height 23
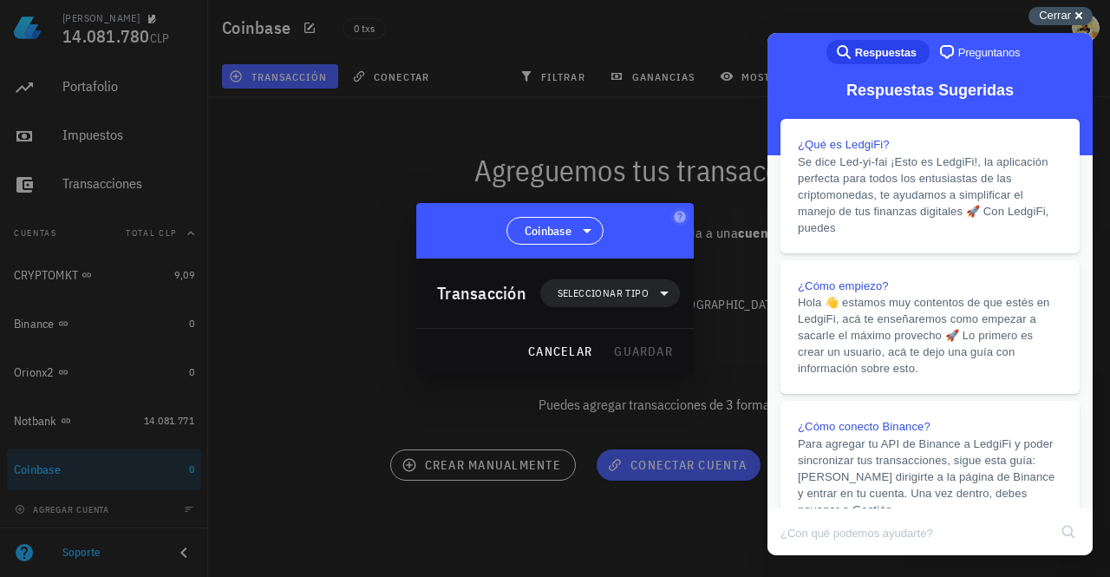
click at [1054, 17] on span "Cerrar" at bounding box center [1055, 15] width 32 height 13
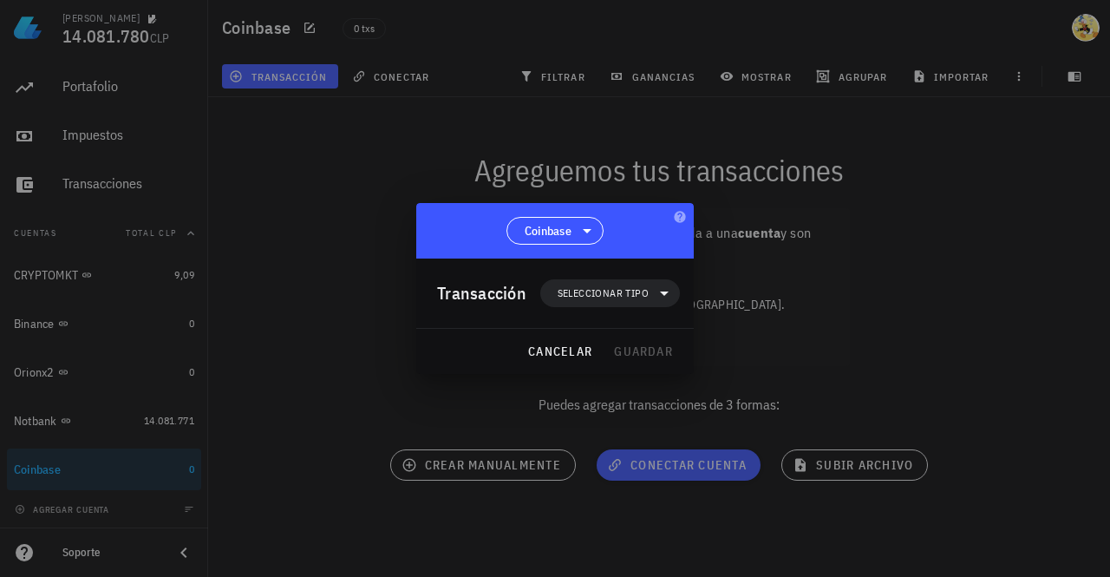
click at [449, 473] on div at bounding box center [555, 288] width 1110 height 577
click at [586, 290] on span "Seleccionar tipo" at bounding box center [603, 292] width 91 height 17
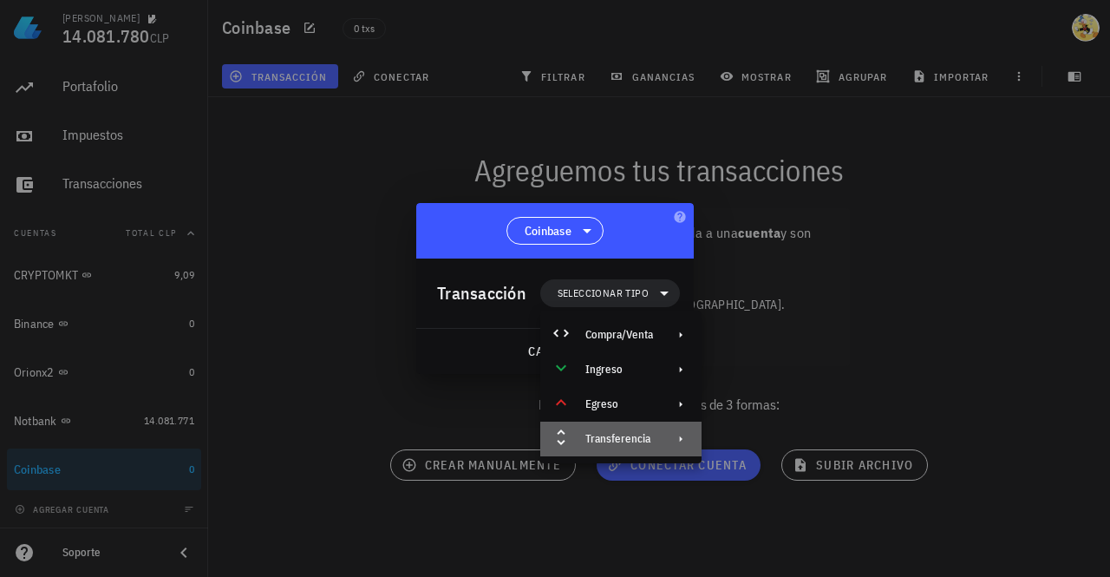
click at [630, 434] on div "Transferencia" at bounding box center [619, 439] width 68 height 14
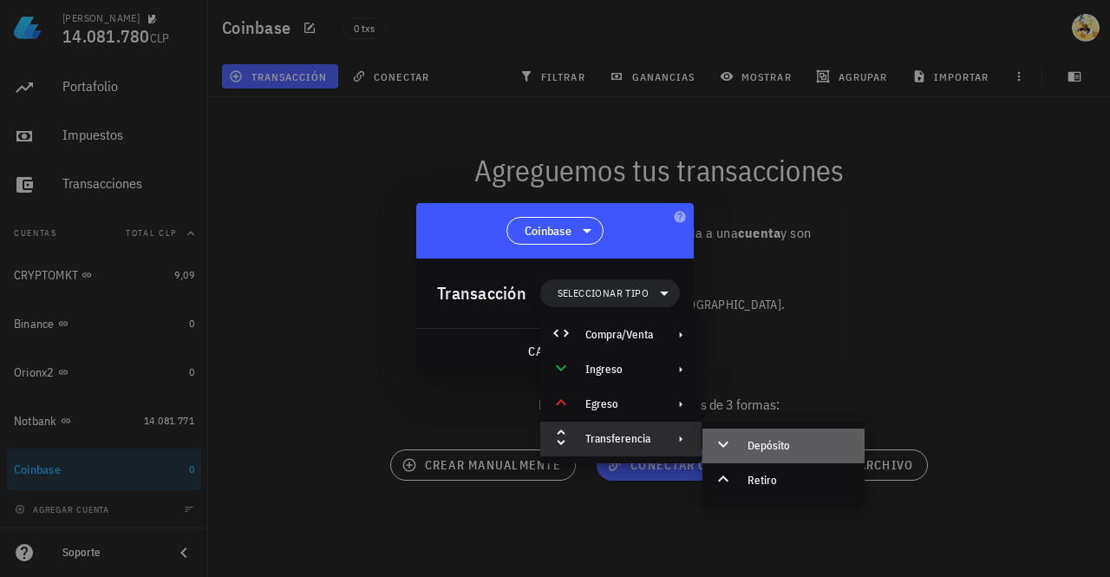
click at [760, 442] on div "Depósito" at bounding box center [799, 446] width 103 height 14
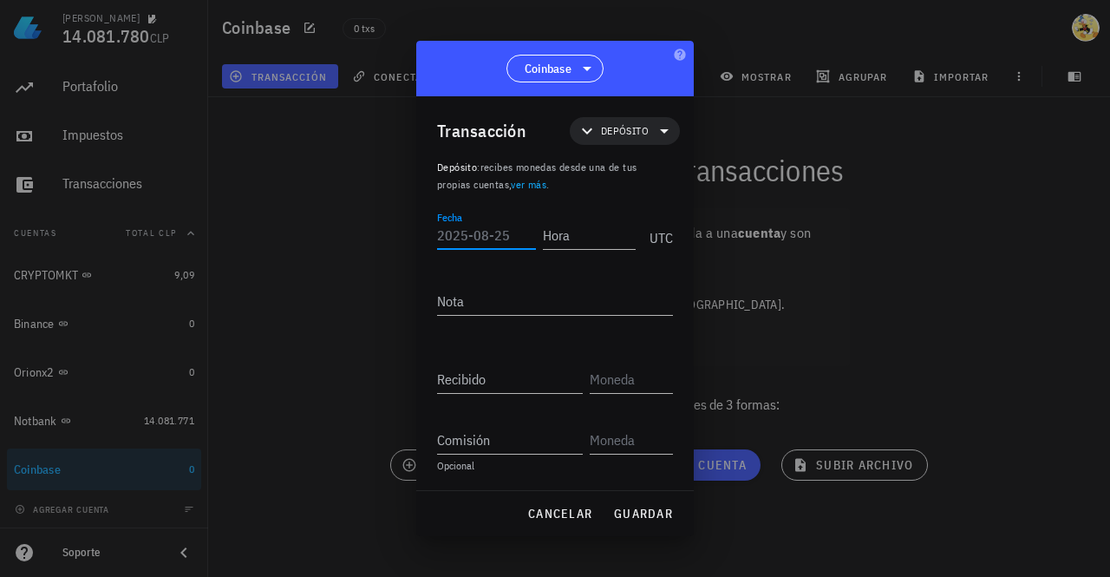
click at [495, 238] on input "Fecha" at bounding box center [486, 235] width 99 height 28
type input "2025-08-25"
drag, startPoint x: 597, startPoint y: 244, endPoint x: 660, endPoint y: 219, distance: 67.8
click at [597, 244] on input "Hora" at bounding box center [589, 235] width 93 height 28
type input "18:09:50"
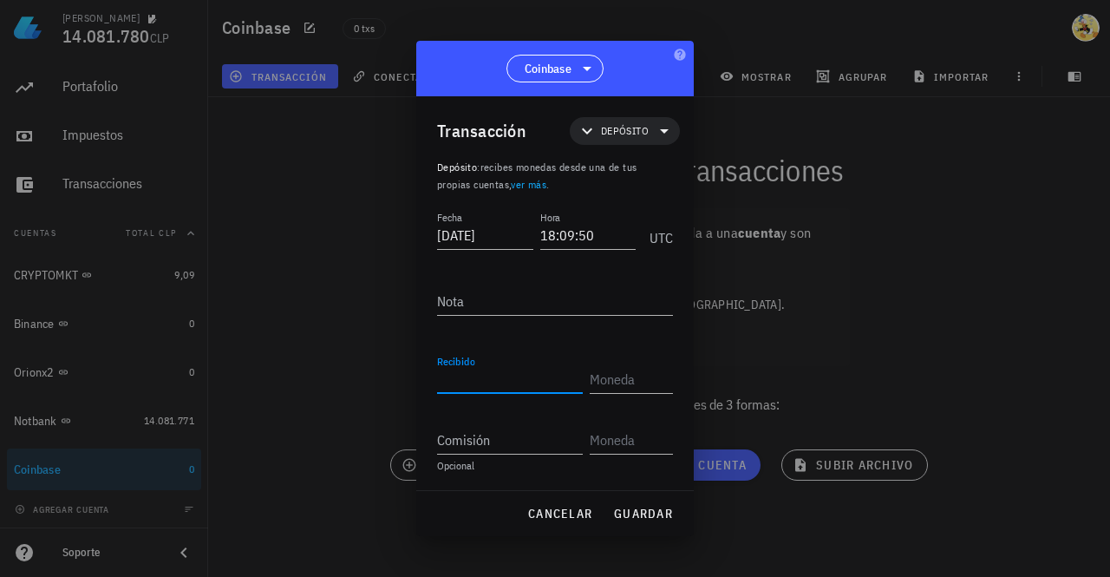
click at [505, 375] on input "Recibido" at bounding box center [510, 379] width 146 height 28
click at [631, 372] on input "text" at bounding box center [630, 379] width 80 height 28
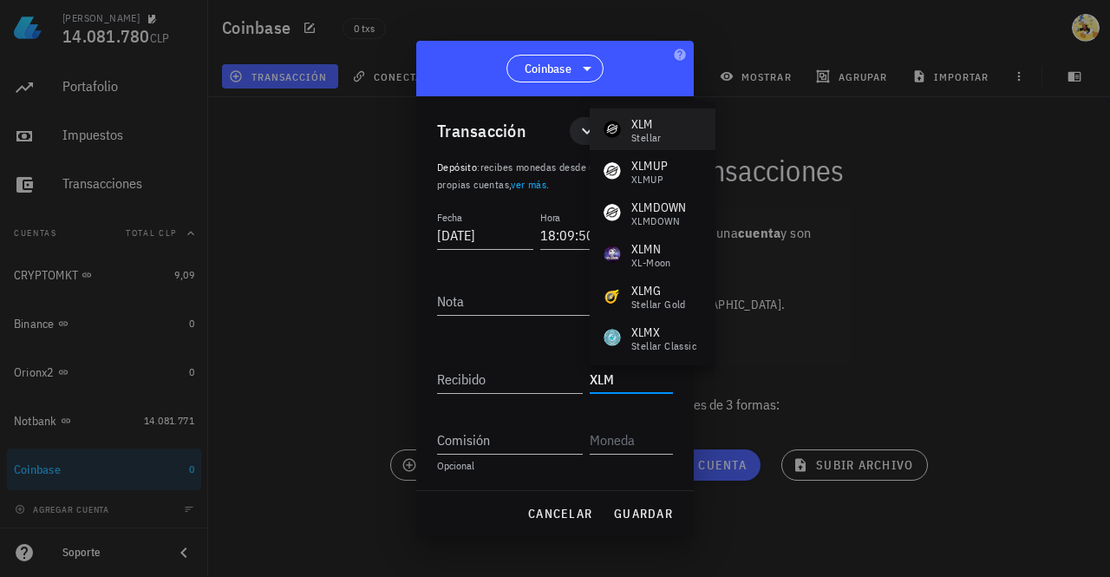
click at [663, 129] on div "XLM Stellar" at bounding box center [653, 129] width 126 height 42
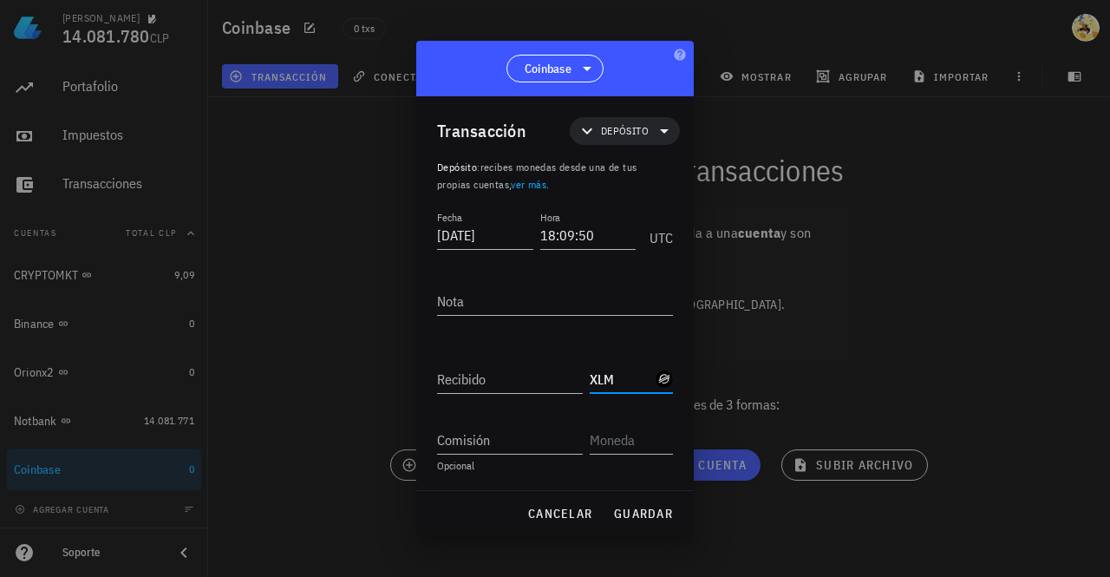
type input "XLM"
click at [506, 378] on input "Recibido" at bounding box center [510, 379] width 146 height 28
paste input "10772,6730719"
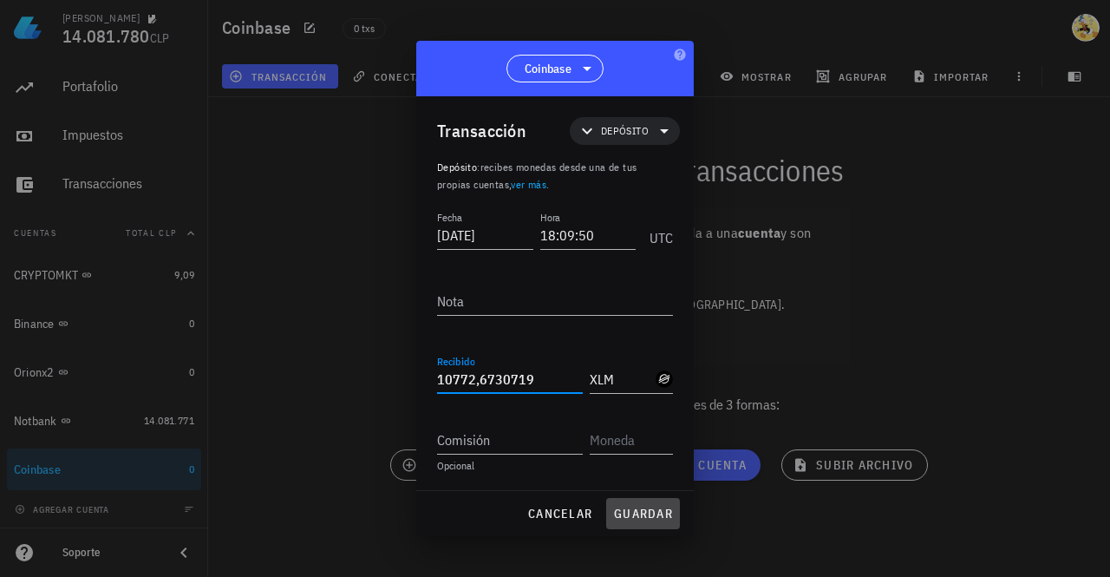
type input "10.772,6730719"
click at [650, 509] on span "guardar" at bounding box center [643, 514] width 60 height 16
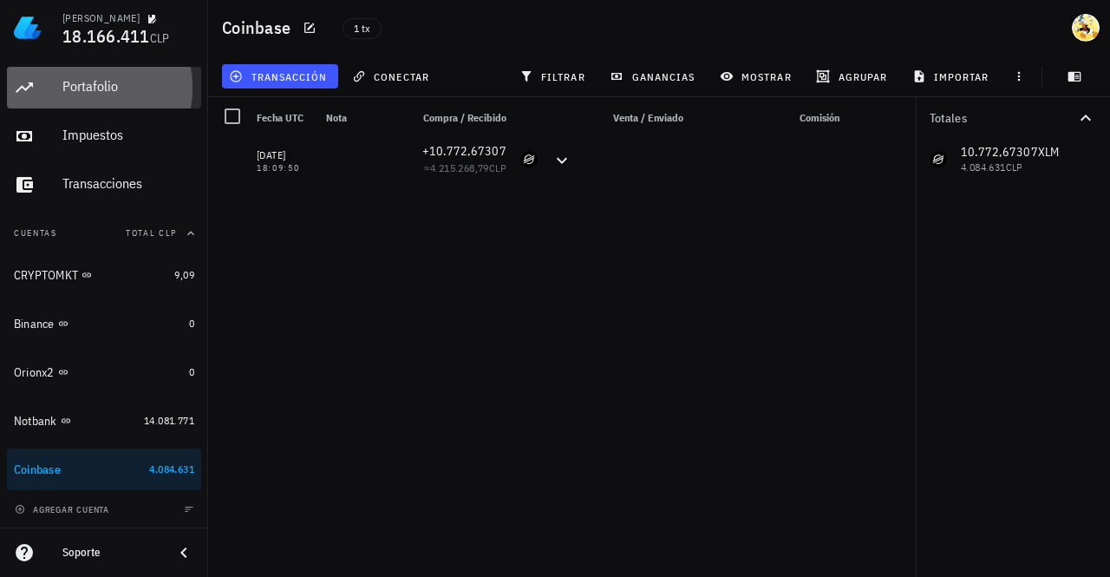
click at [97, 85] on div "Portafolio" at bounding box center [128, 86] width 132 height 16
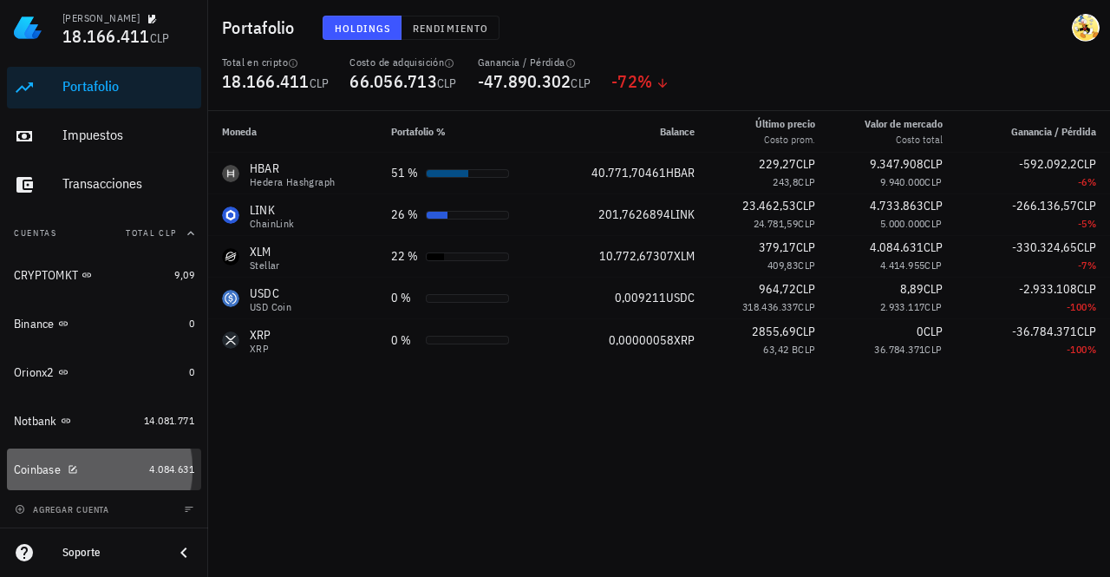
click at [106, 474] on div "Coinbase" at bounding box center [78, 469] width 128 height 16
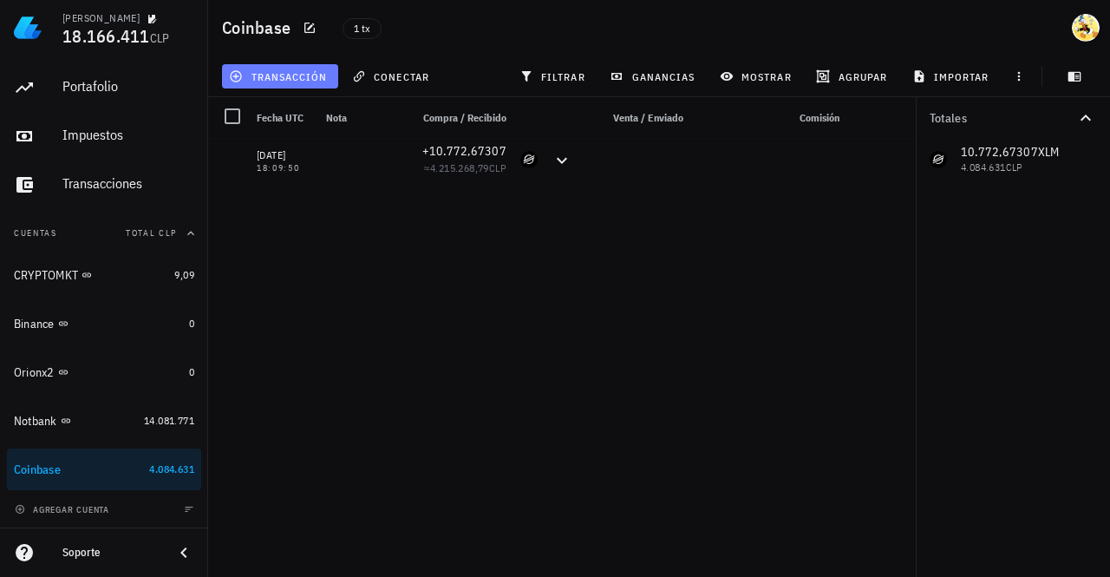
click at [317, 82] on span "transacción" at bounding box center [279, 76] width 95 height 14
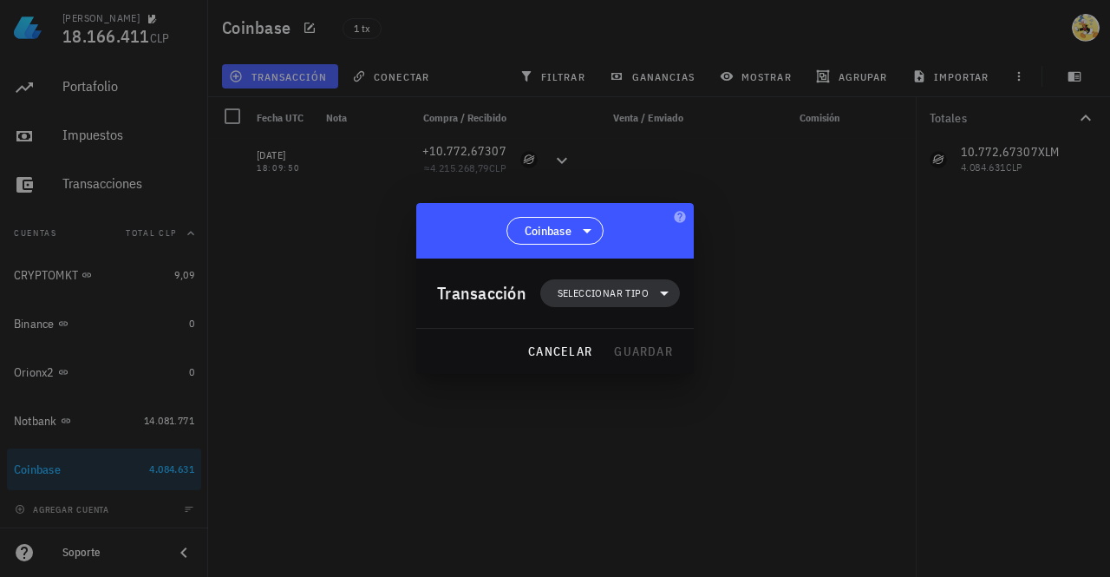
click at [630, 296] on span "Seleccionar tipo" at bounding box center [603, 292] width 91 height 17
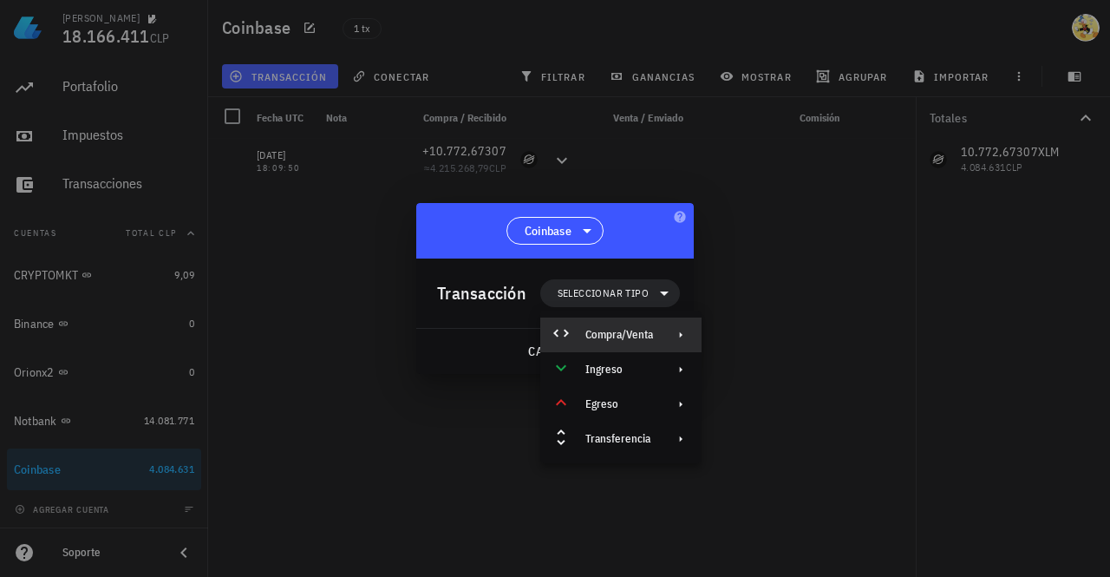
click at [639, 339] on div "Compra/Venta" at bounding box center [619, 335] width 68 height 14
click at [793, 334] on div "Compra/Venta" at bounding box center [783, 341] width 162 height 35
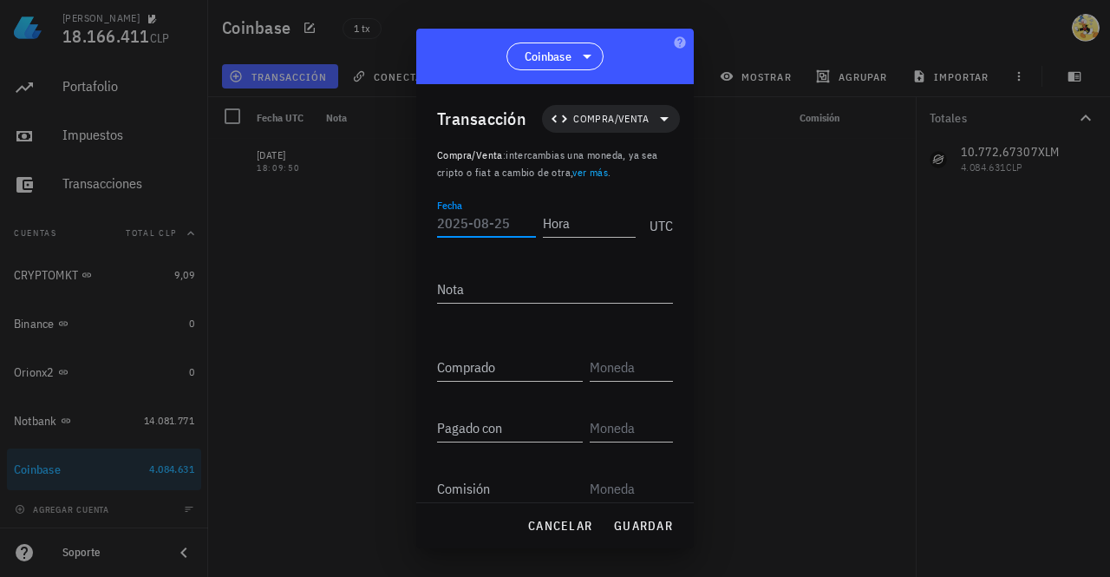
click at [501, 218] on input "Fecha" at bounding box center [486, 223] width 99 height 28
type input "2025-08-25"
type input "08:09:50"
click at [614, 370] on input "text" at bounding box center [630, 367] width 80 height 28
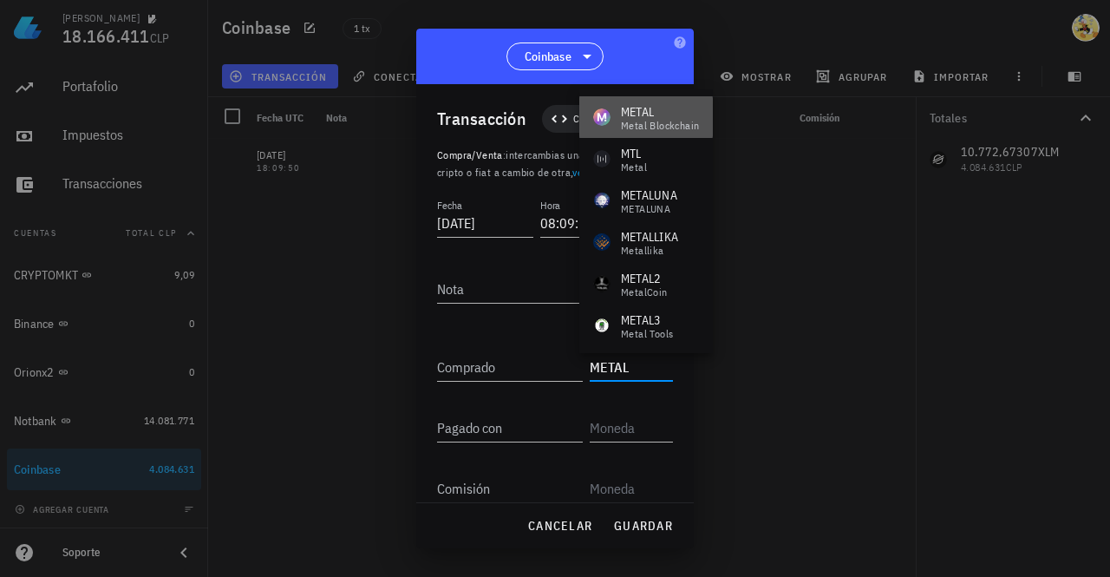
click at [655, 116] on div "METAL" at bounding box center [660, 111] width 78 height 17
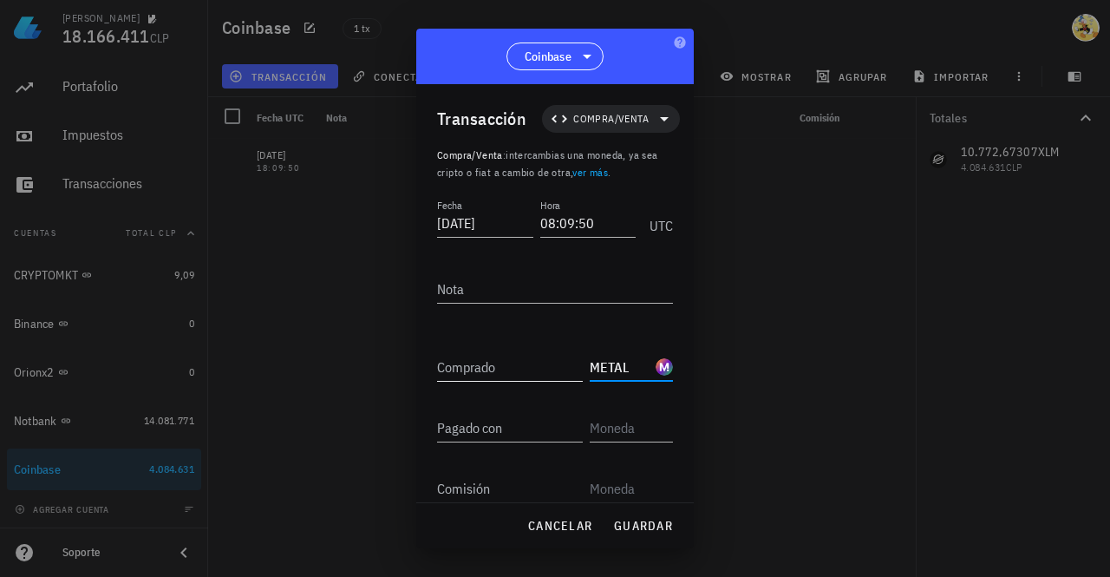
type input "METAL"
click at [506, 372] on input "Comprado" at bounding box center [510, 367] width 146 height 28
type input "12.000"
click at [500, 427] on input "Pagado con" at bounding box center [510, 428] width 146 height 28
type input "5.000"
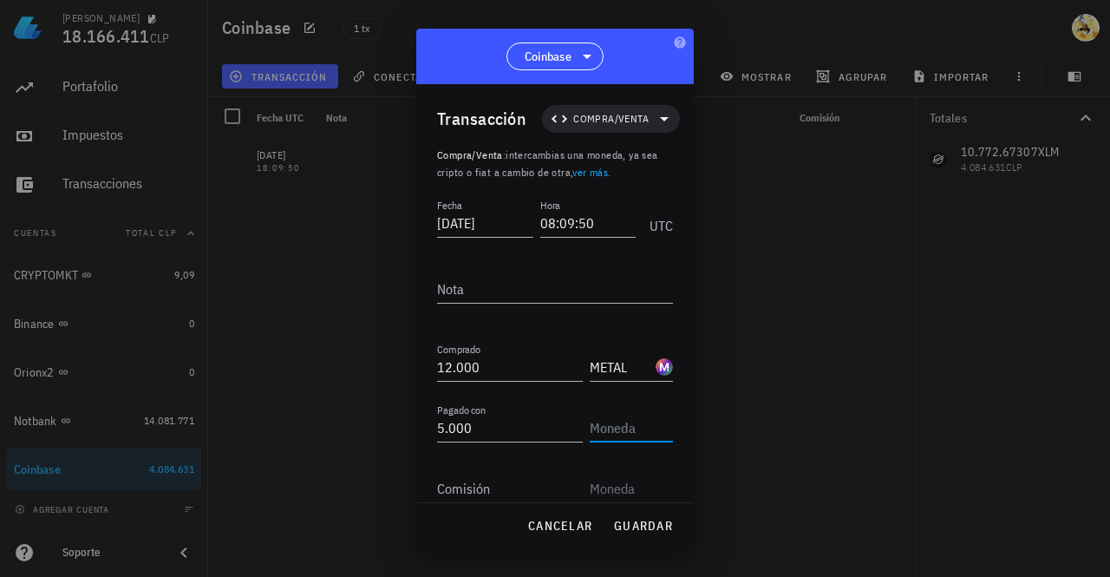
click at [605, 421] on input "text" at bounding box center [630, 428] width 80 height 28
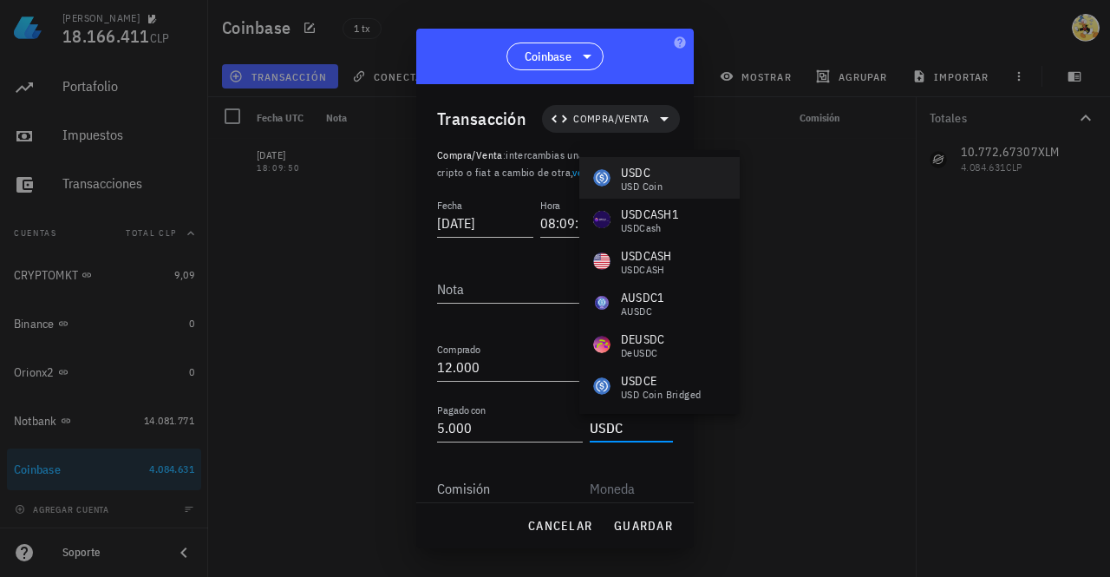
click at [664, 178] on div "USDC USD Coin" at bounding box center [659, 178] width 160 height 42
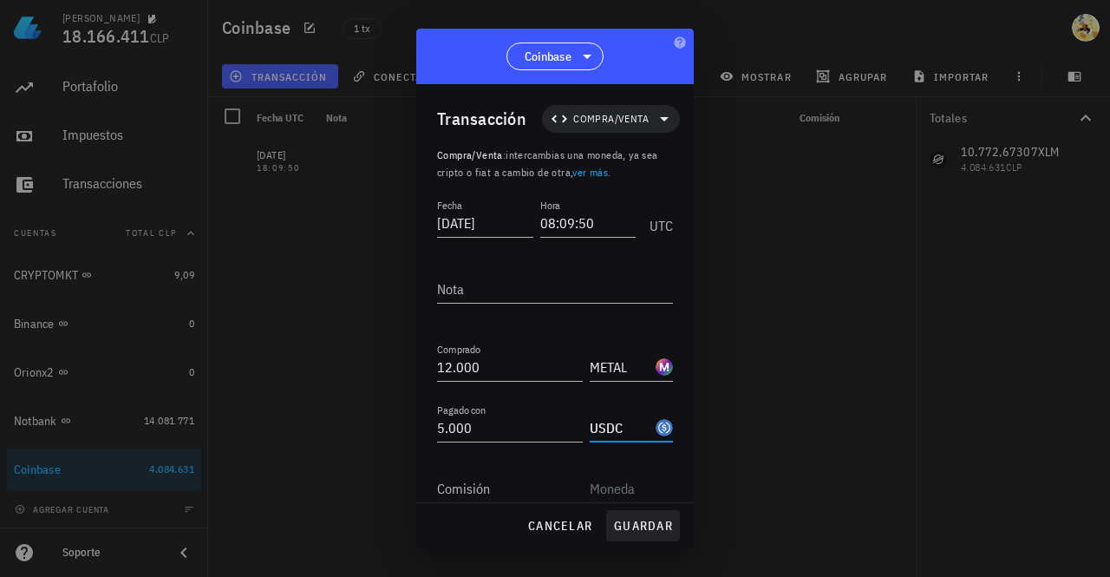
type input "USDC"
click at [638, 529] on span "guardar" at bounding box center [643, 526] width 60 height 16
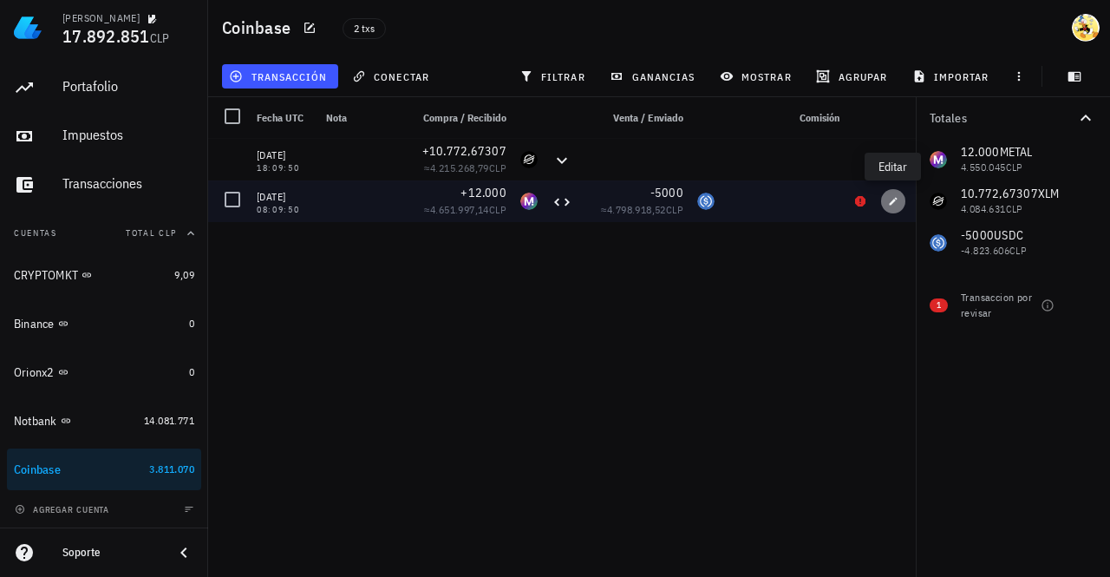
click at [897, 202] on icon "button" at bounding box center [893, 201] width 10 height 10
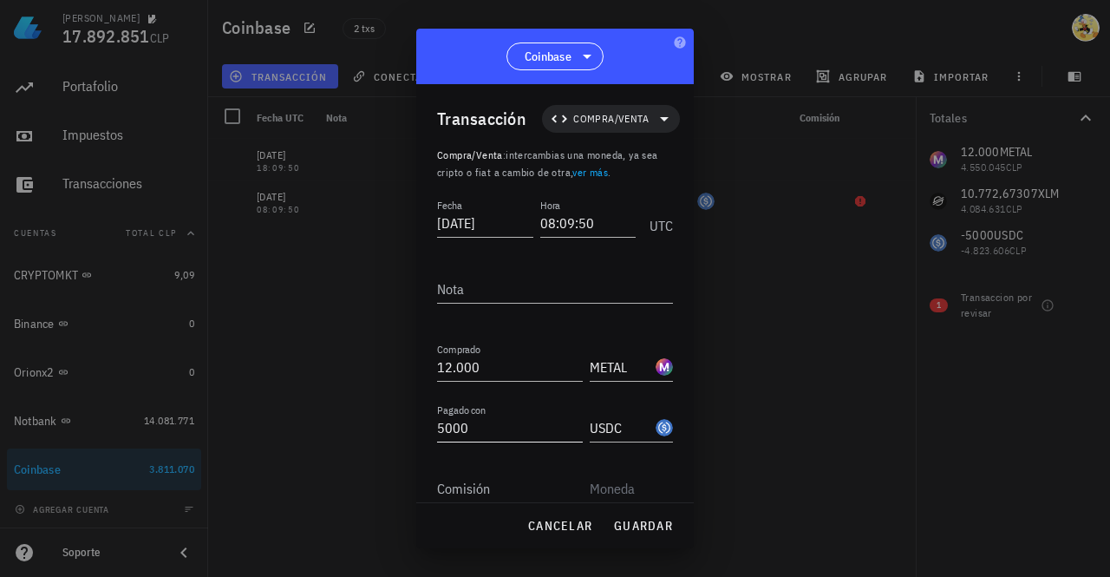
click at [486, 428] on input "5000" at bounding box center [510, 428] width 146 height 28
type input "5.000.000"
click at [611, 425] on input "USDC" at bounding box center [621, 428] width 62 height 28
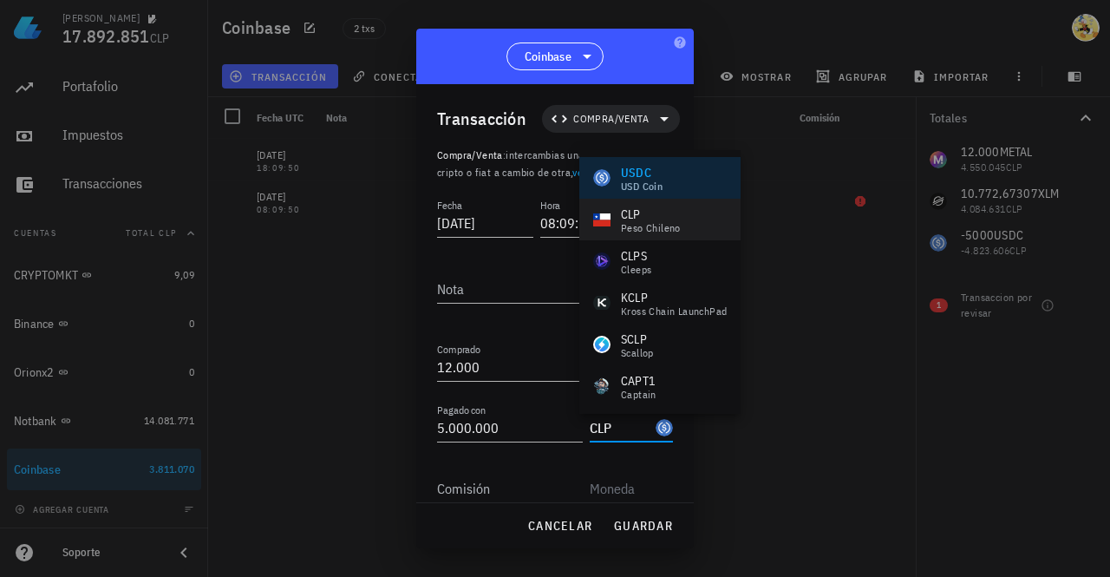
click at [671, 230] on div "peso chileno" at bounding box center [651, 228] width 60 height 10
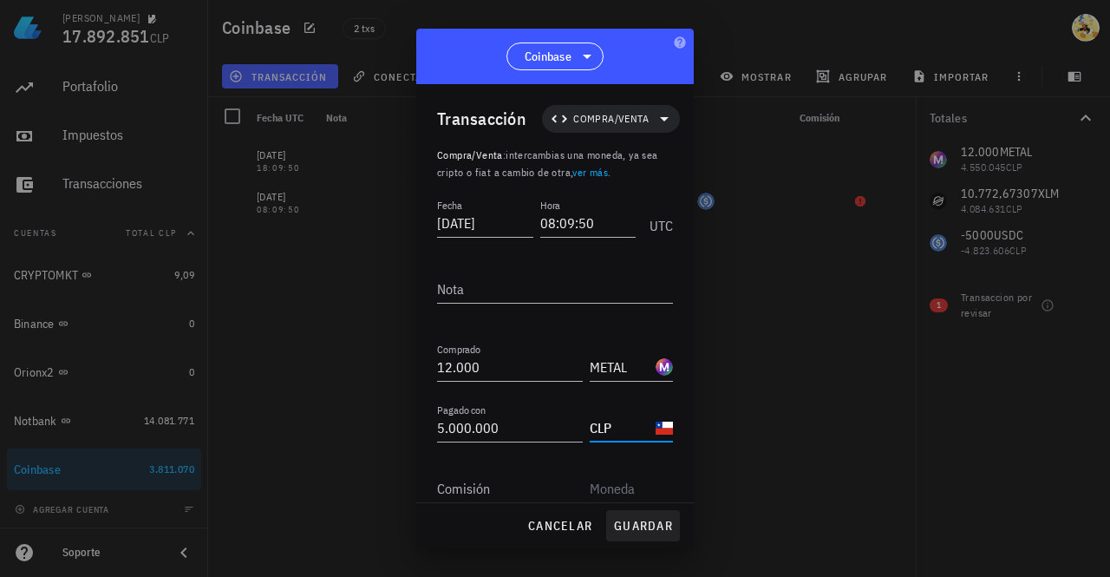
type input "CLP"
click at [645, 532] on span "guardar" at bounding box center [643, 526] width 60 height 16
type input "5.000"
type input "USDC"
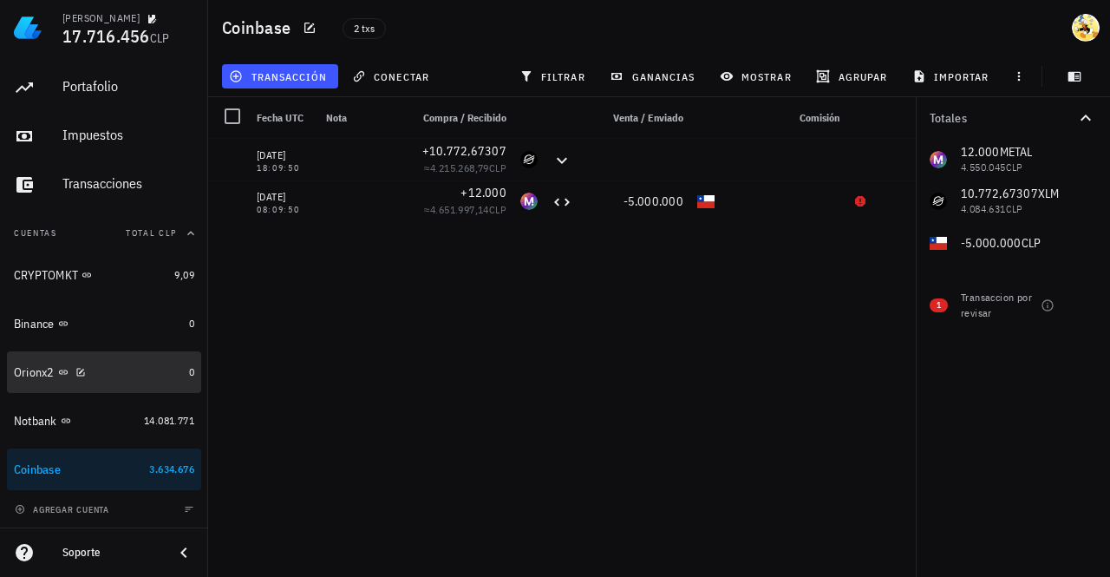
click at [128, 369] on div "Orionx2" at bounding box center [98, 372] width 168 height 16
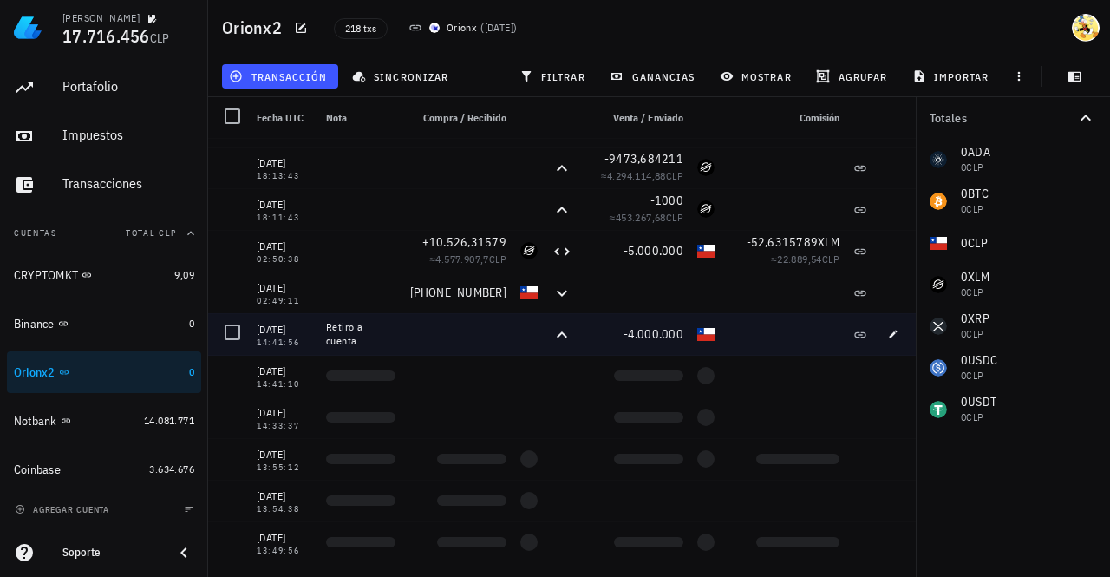
scroll to position [434, 0]
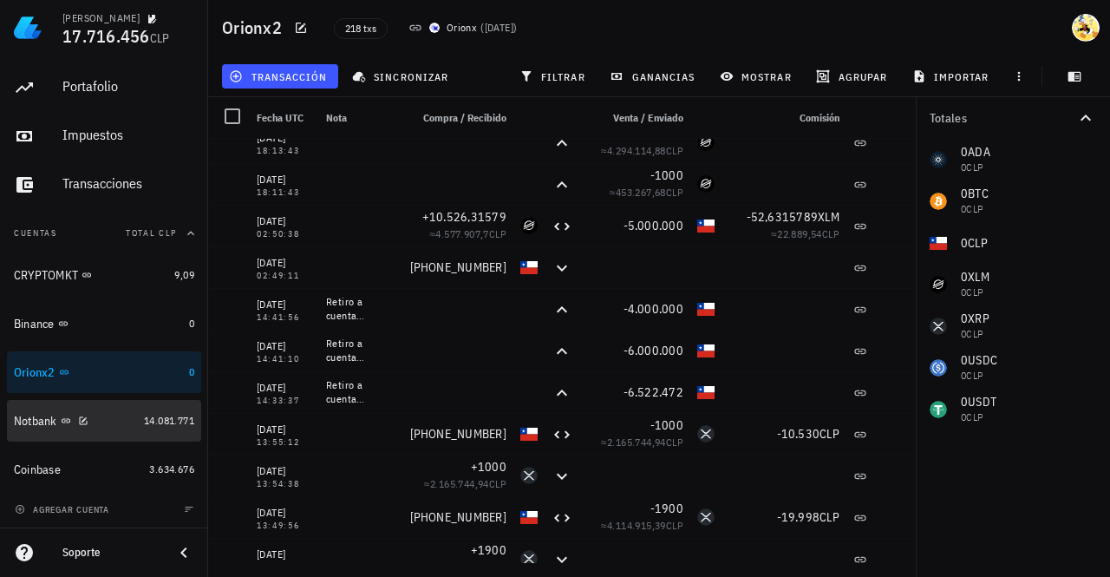
click at [118, 419] on div "Notbank" at bounding box center [75, 421] width 123 height 16
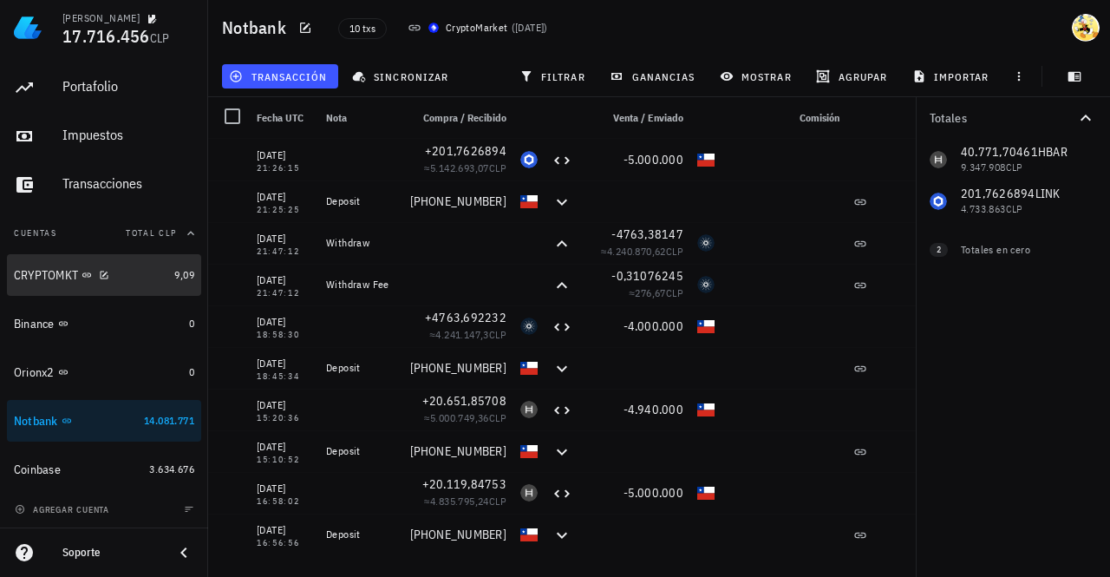
click at [133, 275] on div "CRYPTOMKT" at bounding box center [90, 275] width 153 height 16
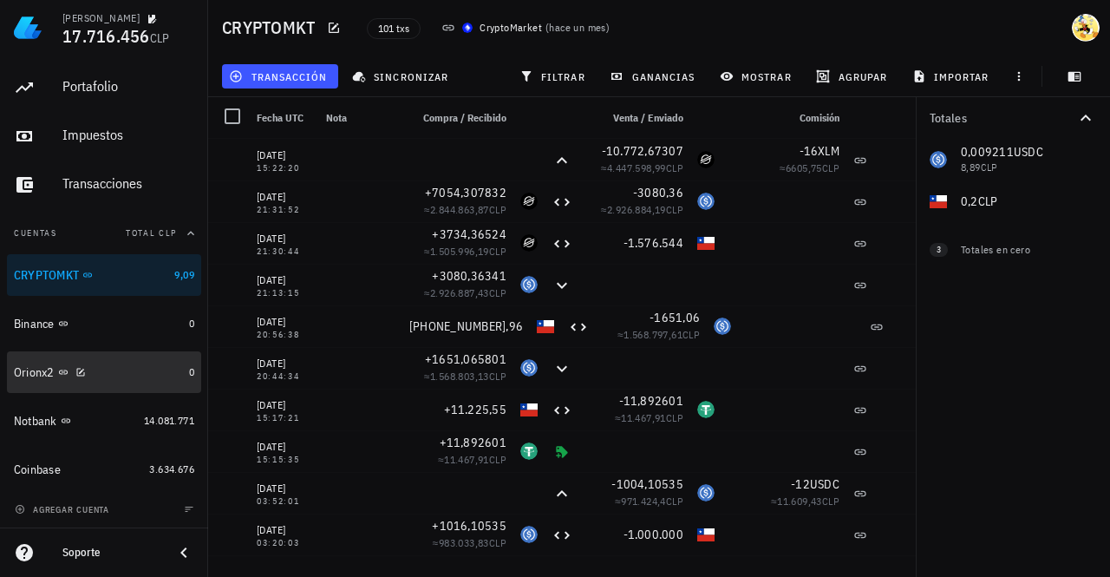
click at [138, 377] on div "Orionx2" at bounding box center [98, 372] width 168 height 16
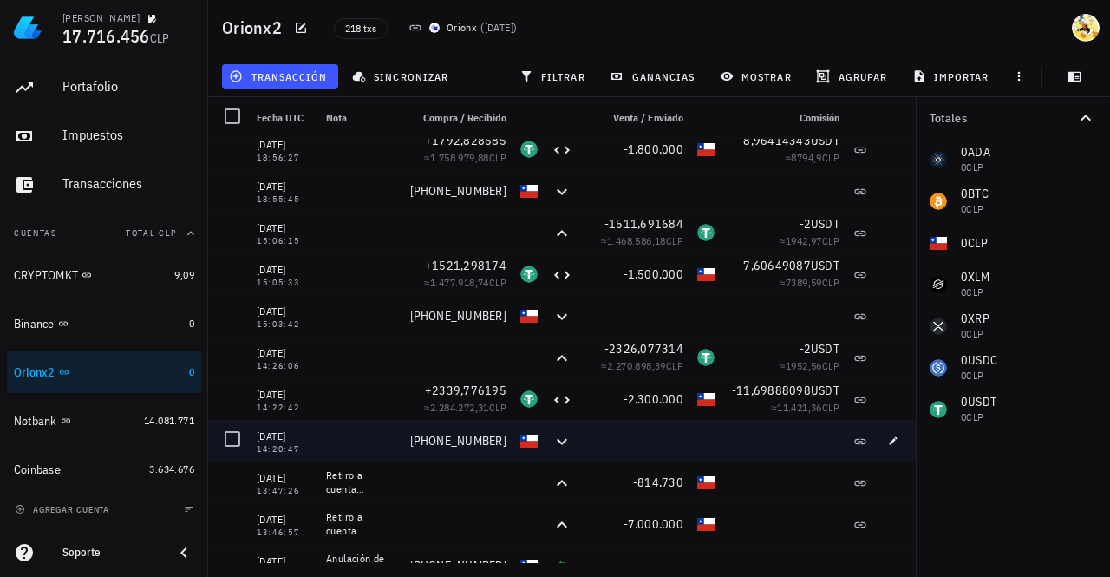
scroll to position [1388, 0]
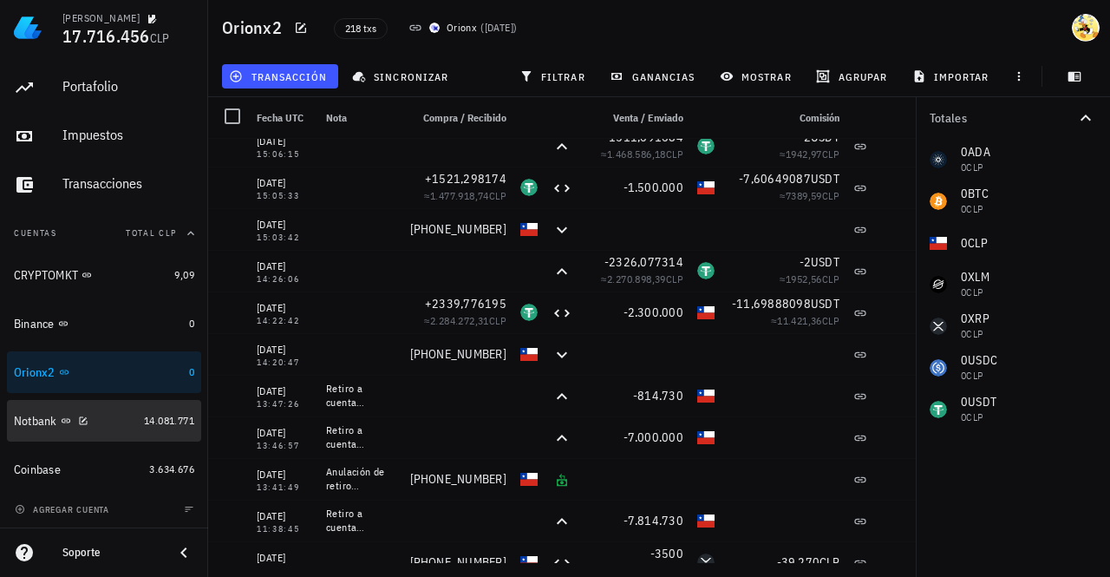
click at [119, 424] on div "Notbank" at bounding box center [75, 421] width 123 height 16
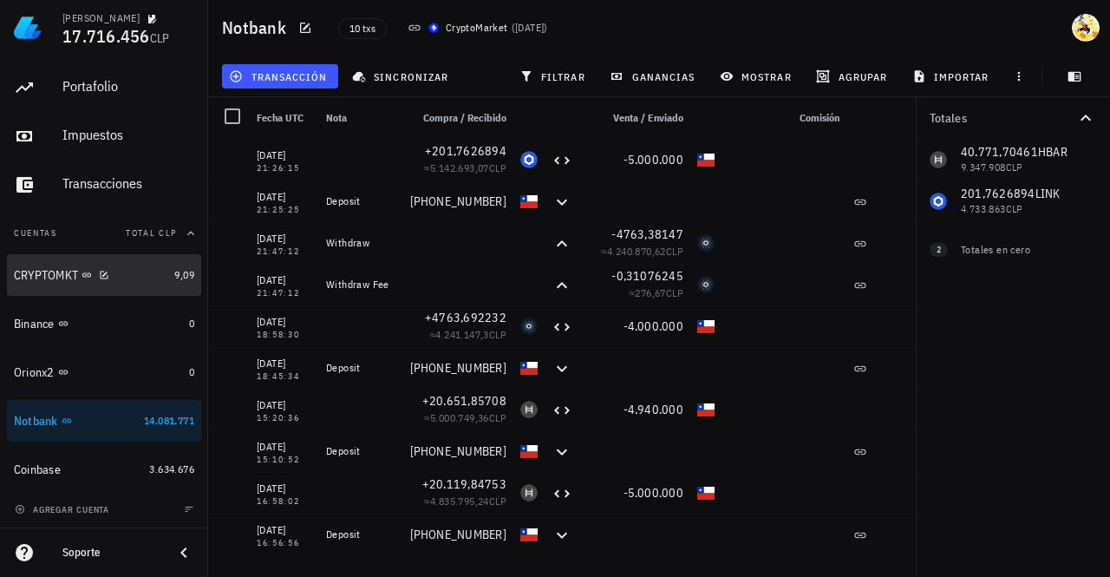
click at [143, 283] on div "CRYPTOMKT" at bounding box center [90, 275] width 153 height 37
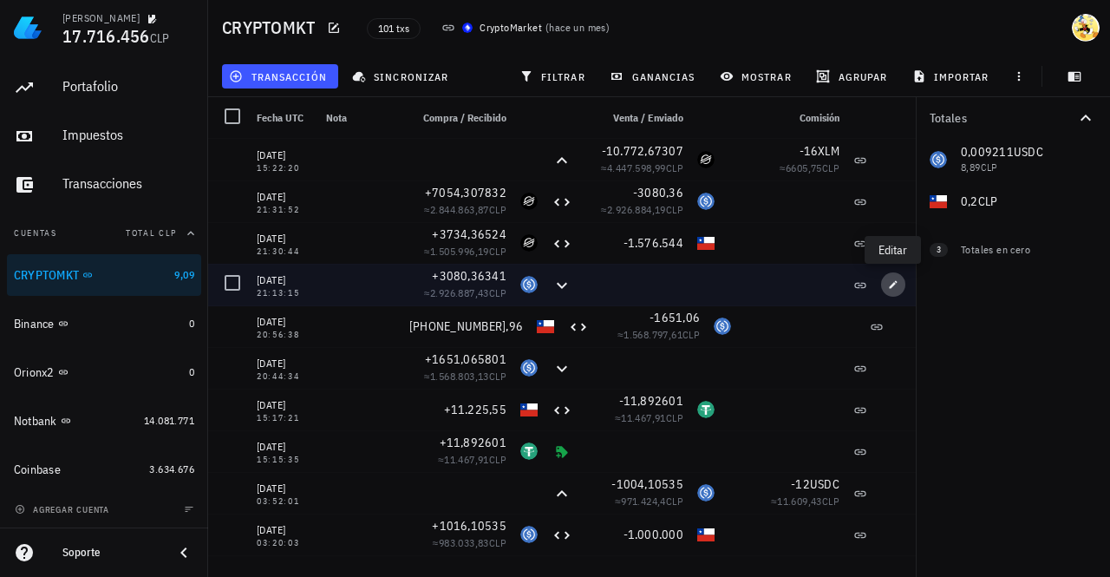
click at [891, 287] on icon "button" at bounding box center [893, 284] width 10 height 10
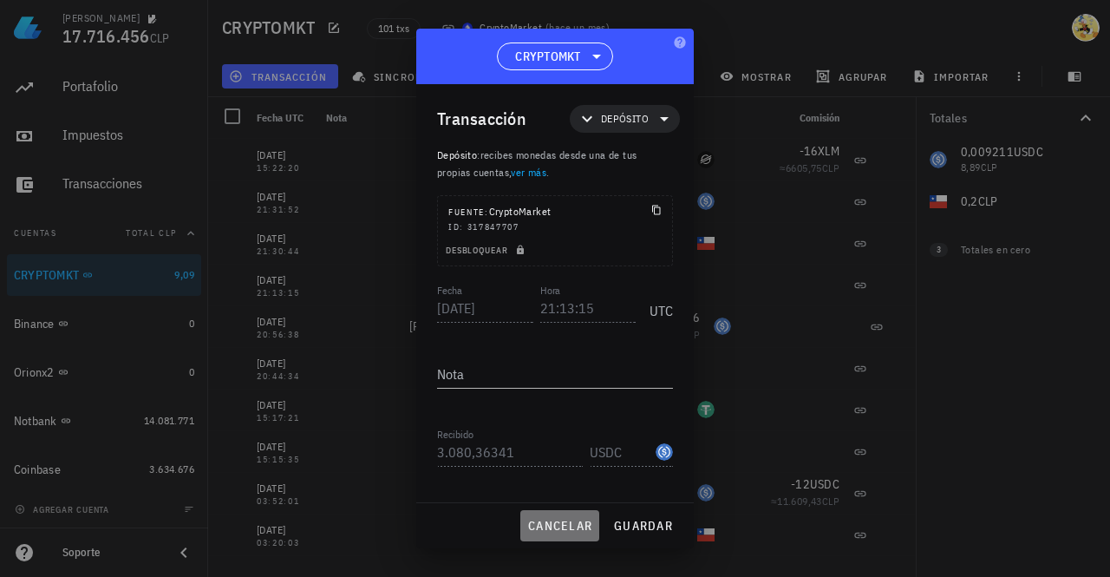
click at [569, 529] on span "cancelar" at bounding box center [559, 526] width 65 height 16
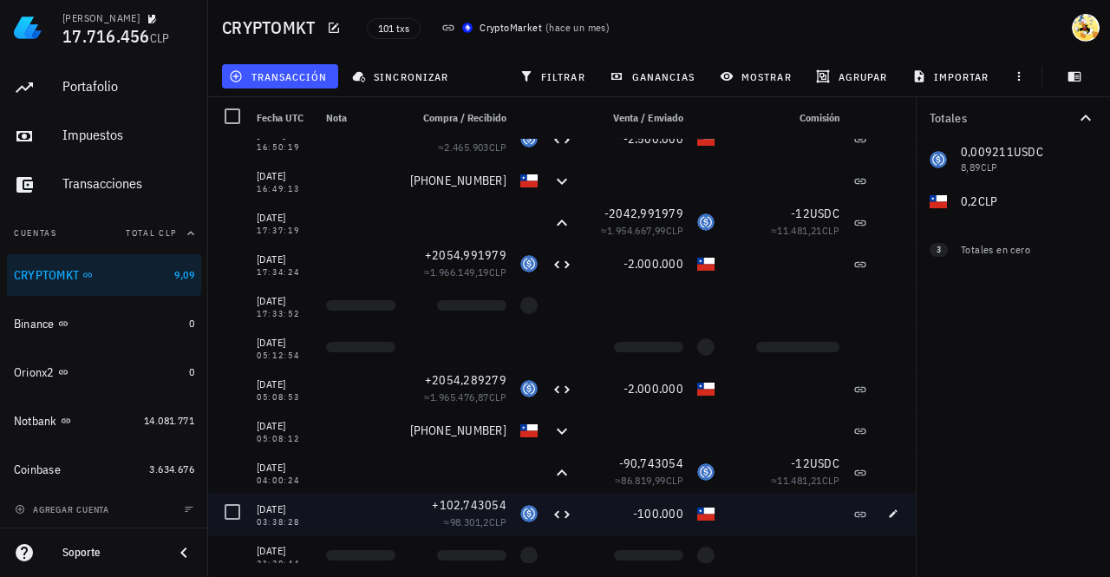
scroll to position [780, 0]
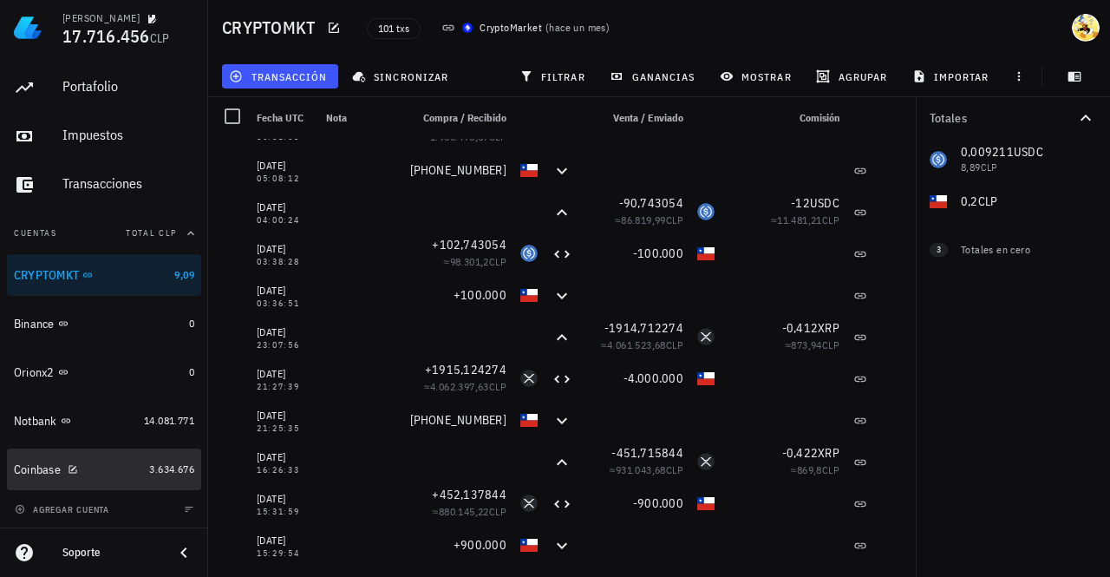
click at [102, 467] on div "Coinbase" at bounding box center [78, 469] width 128 height 16
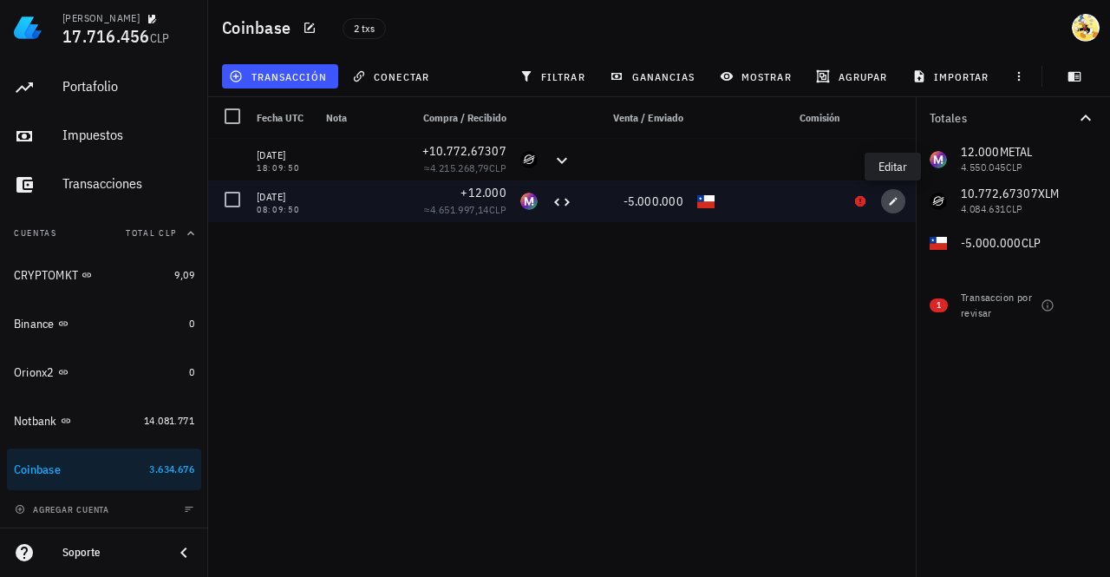
click at [892, 200] on icon "button" at bounding box center [893, 201] width 10 height 10
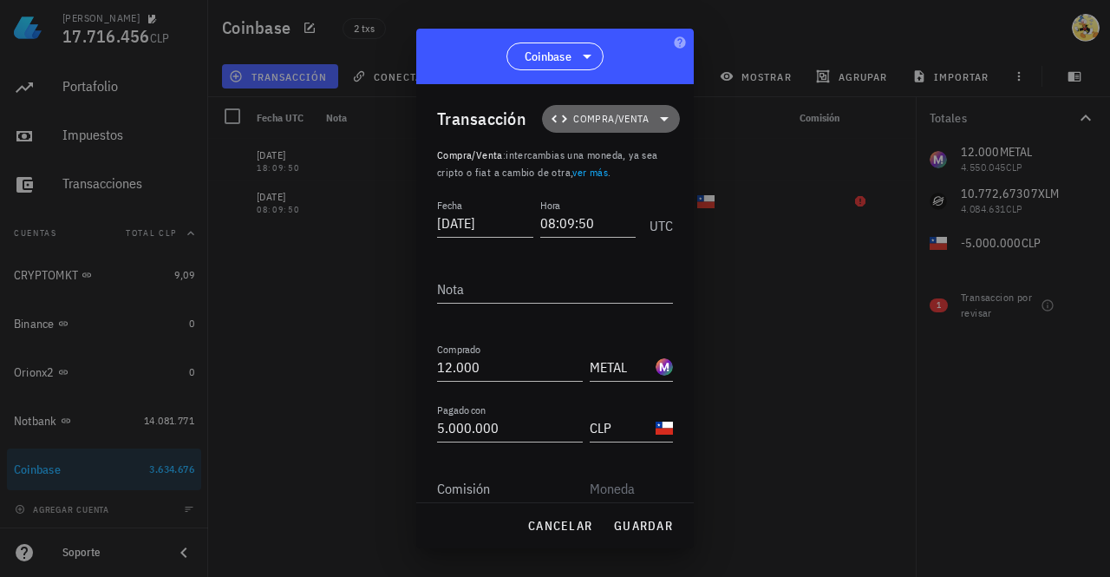
click at [624, 121] on span "Compra/Venta" at bounding box center [610, 118] width 75 height 17
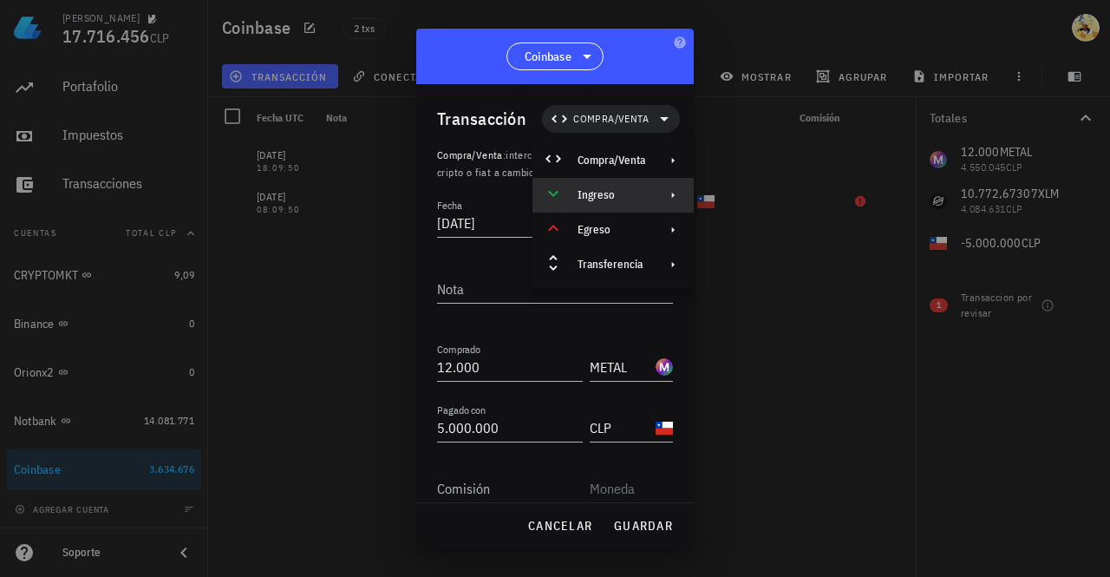
click at [616, 188] on div "Ingreso" at bounding box center [612, 195] width 68 height 14
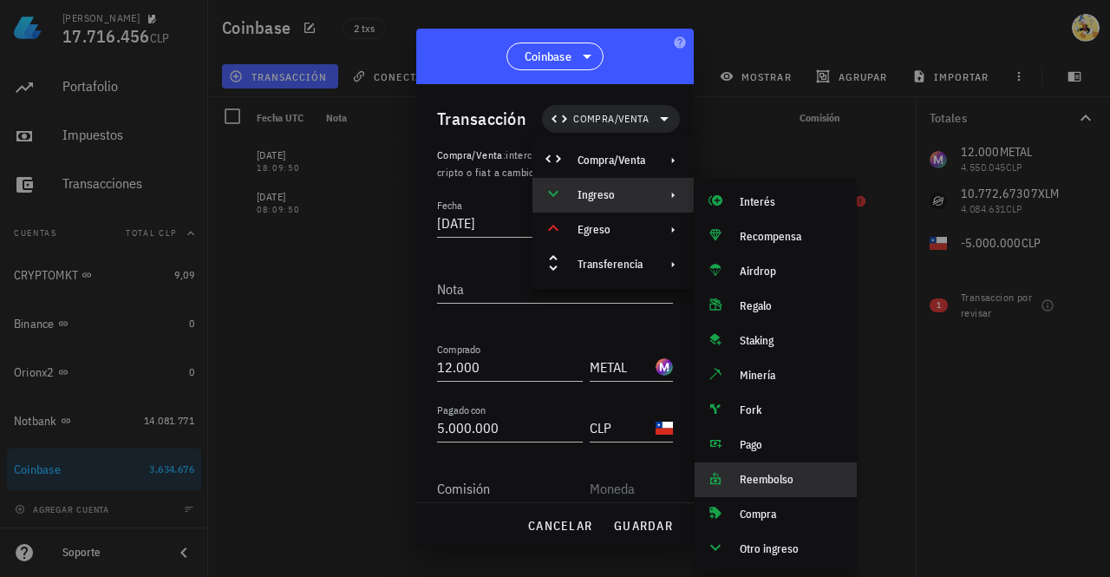
click at [787, 478] on div "Reembolso" at bounding box center [791, 480] width 103 height 14
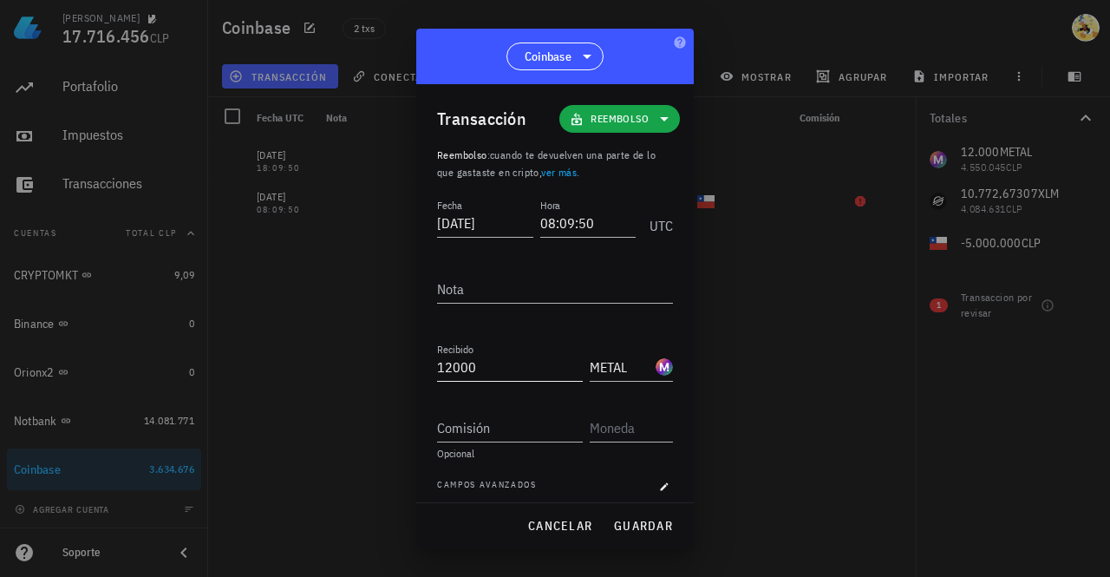
click at [468, 367] on input "12000" at bounding box center [510, 367] width 146 height 28
click at [470, 367] on input "12000" at bounding box center [510, 367] width 146 height 28
click at [471, 367] on input "12000" at bounding box center [510, 367] width 146 height 28
click at [502, 363] on input "12000" at bounding box center [510, 367] width 146 height 28
drag, startPoint x: 487, startPoint y: 367, endPoint x: 400, endPoint y: 360, distance: 87.9
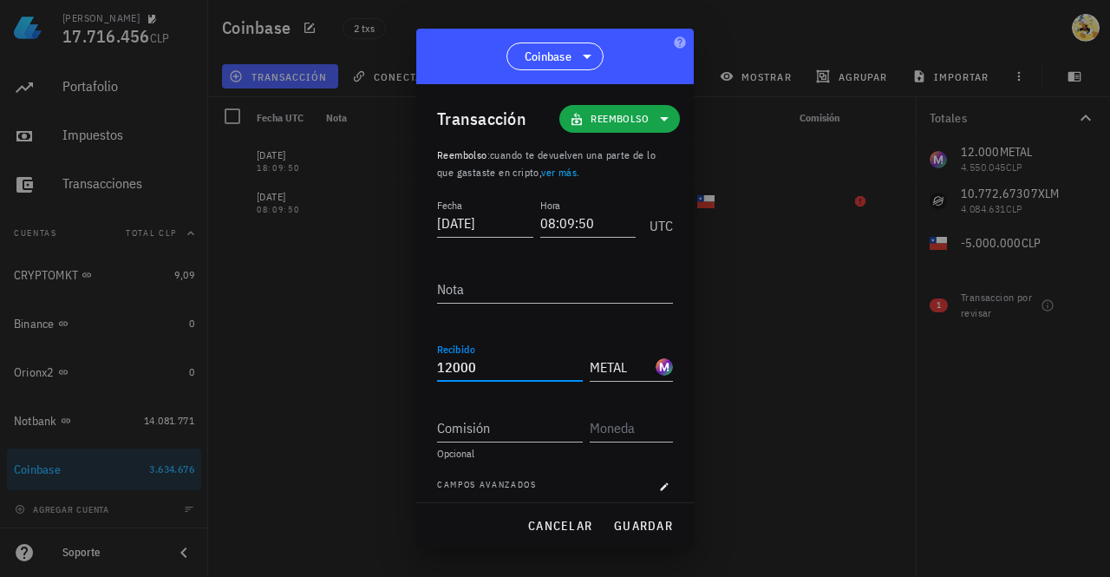
click at [400, 360] on div "Ignacio 17.716.456 CLP Inicio Portafolio Impuestos Transacciones Cuentas Total …" at bounding box center [555, 288] width 1110 height 577
paste input "683,68141612"
click at [648, 523] on span "guardar" at bounding box center [643, 526] width 60 height 16
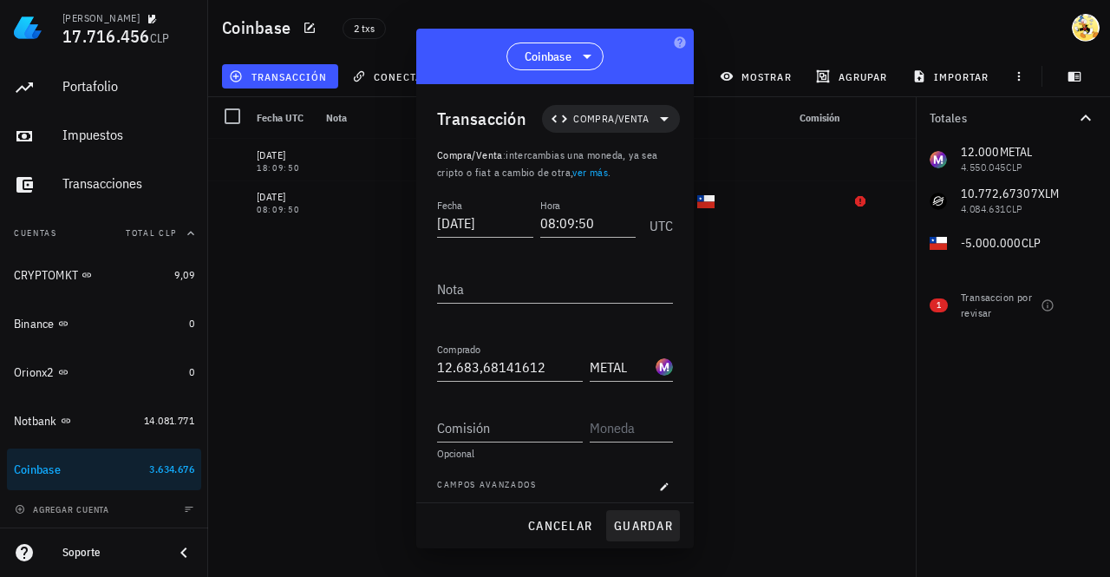
type input "12.000"
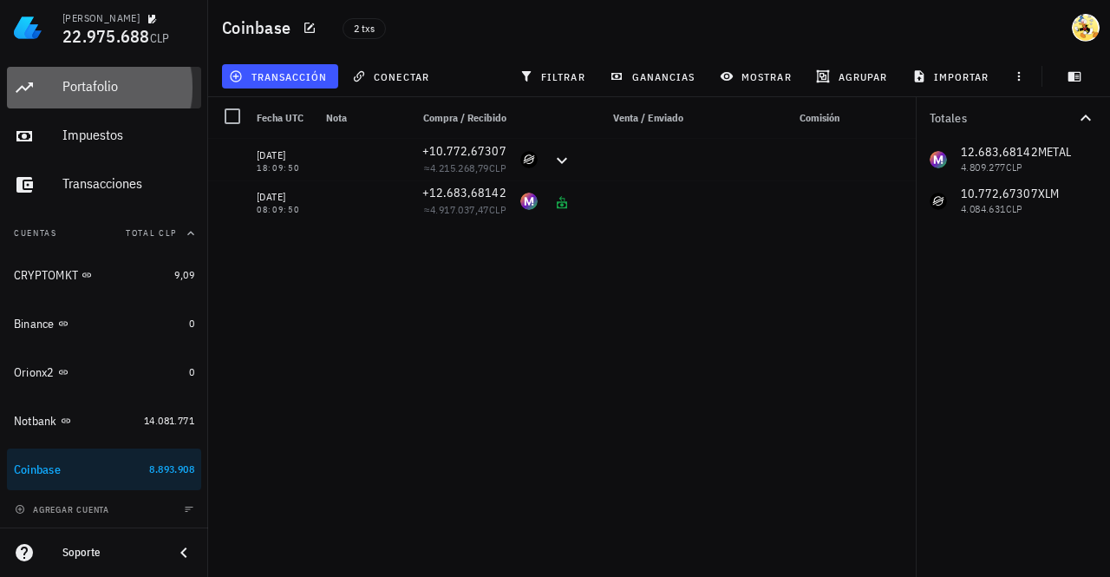
click at [99, 84] on div "Portafolio" at bounding box center [128, 86] width 132 height 16
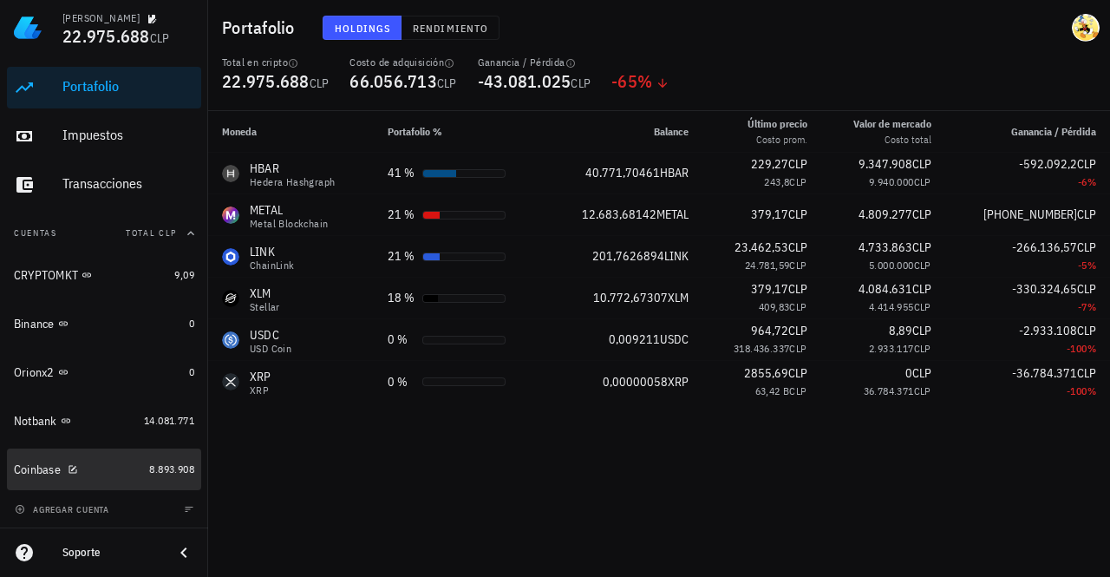
click at [110, 469] on div "Coinbase" at bounding box center [78, 469] width 128 height 16
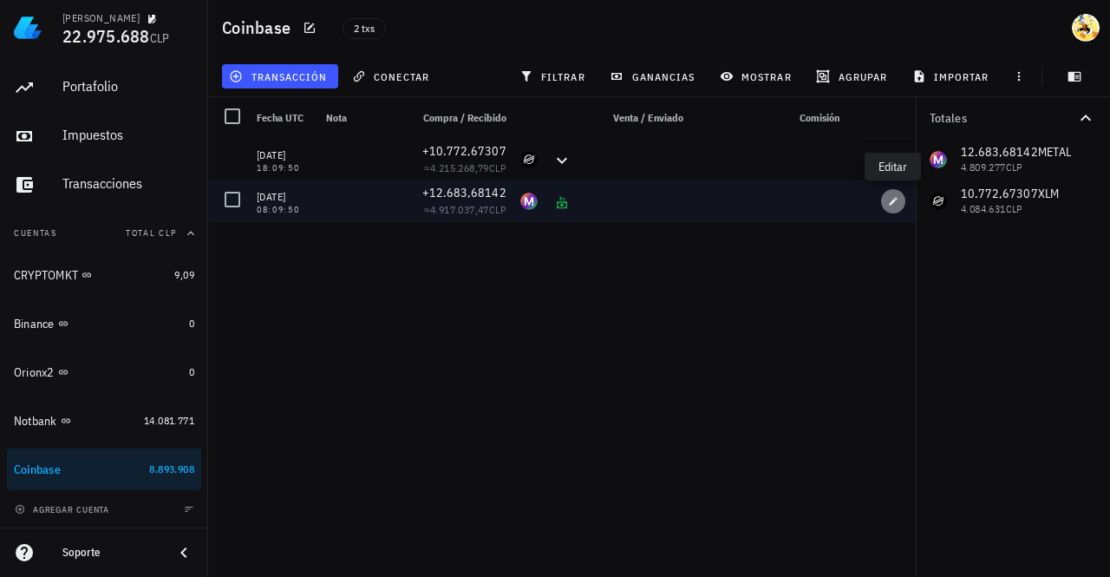
click at [894, 199] on icon "button" at bounding box center [894, 201] width 8 height 8
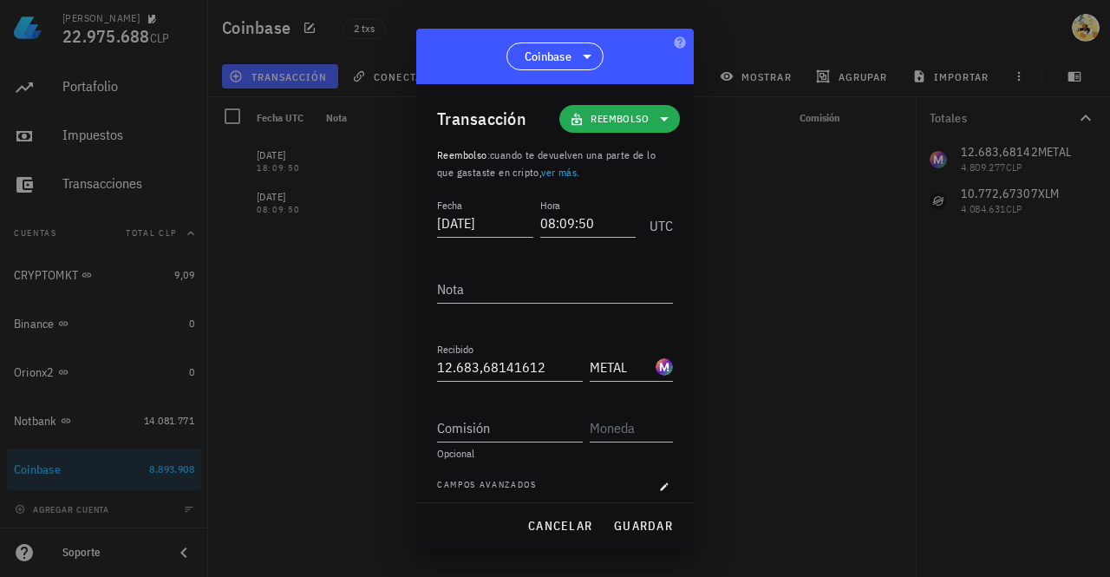
click at [655, 121] on icon at bounding box center [664, 118] width 21 height 21
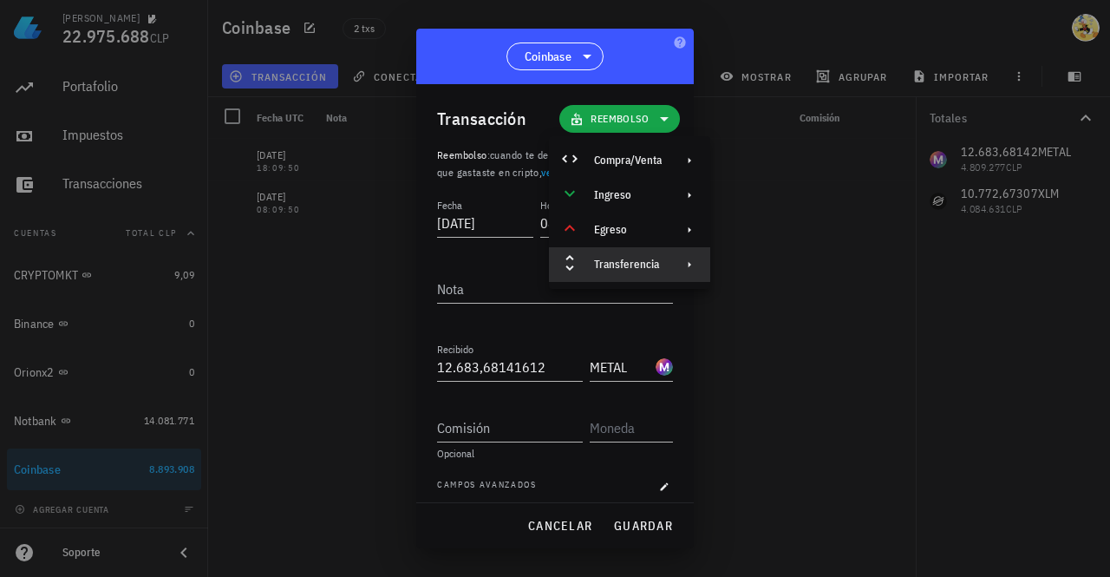
click at [656, 268] on div "Transferencia" at bounding box center [628, 265] width 68 height 14
click at [647, 195] on div "Ingreso" at bounding box center [628, 195] width 68 height 14
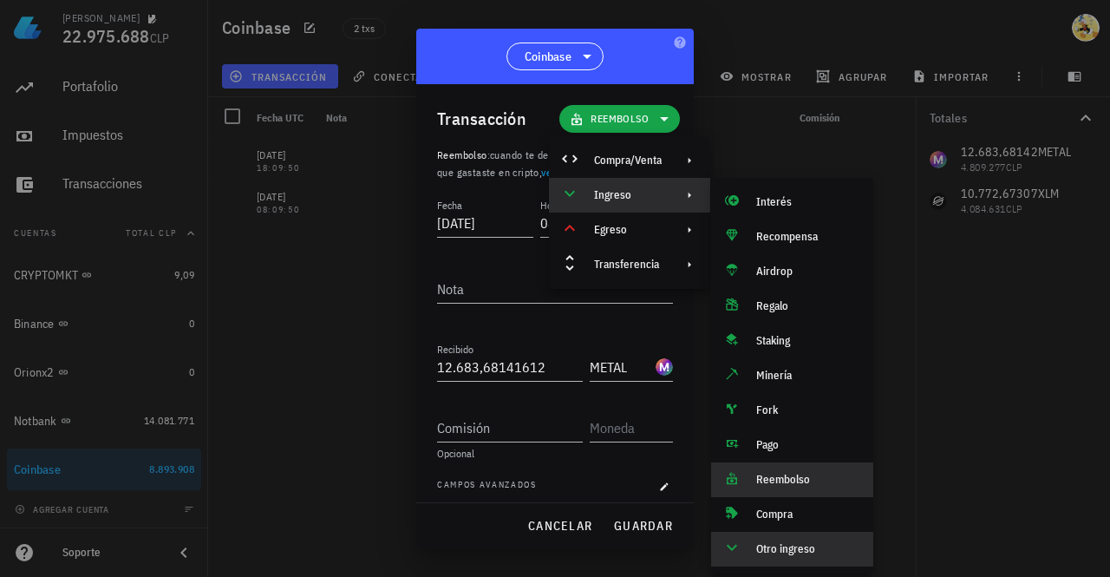
click at [779, 548] on div "Otro ingreso" at bounding box center [807, 549] width 103 height 14
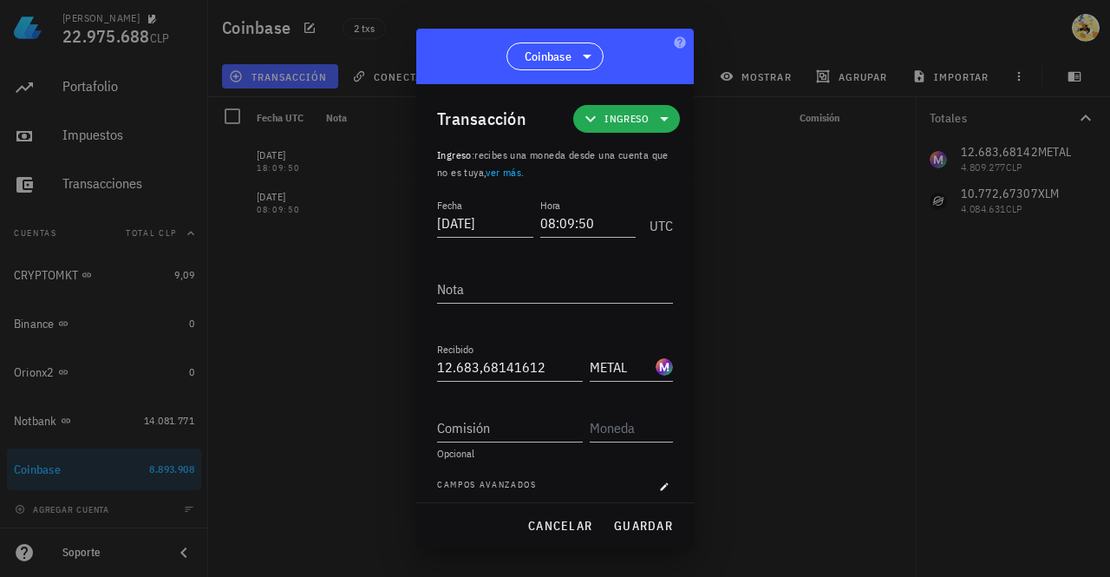
click at [658, 122] on icon at bounding box center [664, 118] width 21 height 21
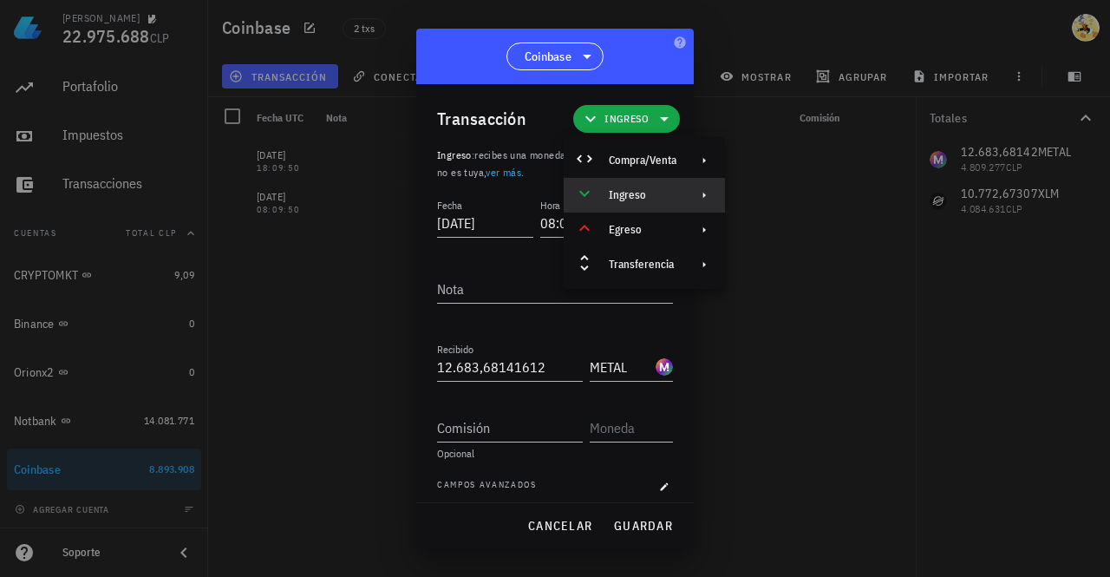
click at [663, 191] on div "Ingreso" at bounding box center [643, 195] width 68 height 14
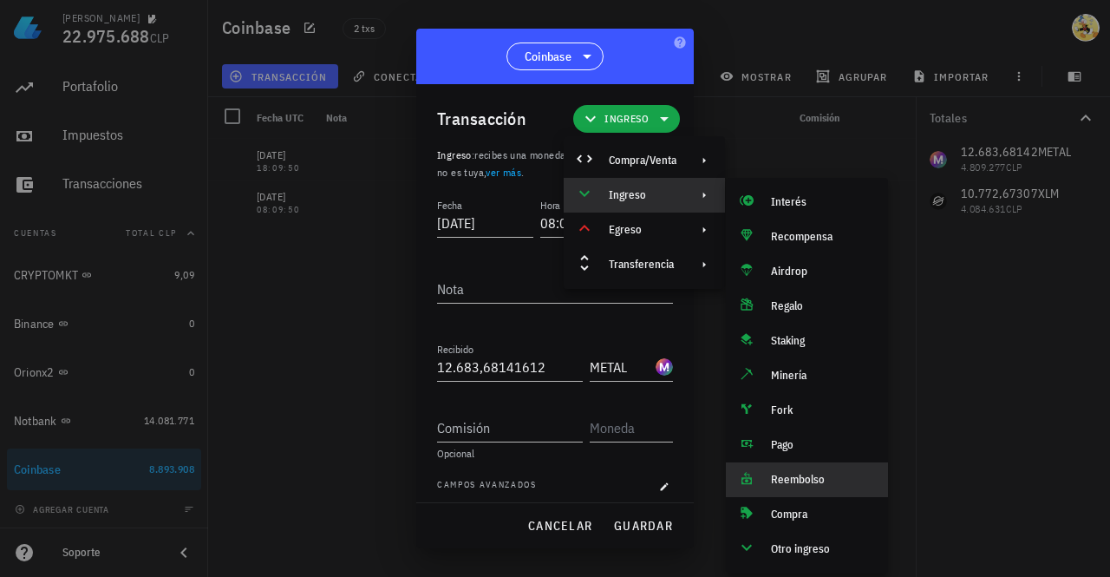
click at [808, 480] on div "Reembolso" at bounding box center [822, 480] width 103 height 14
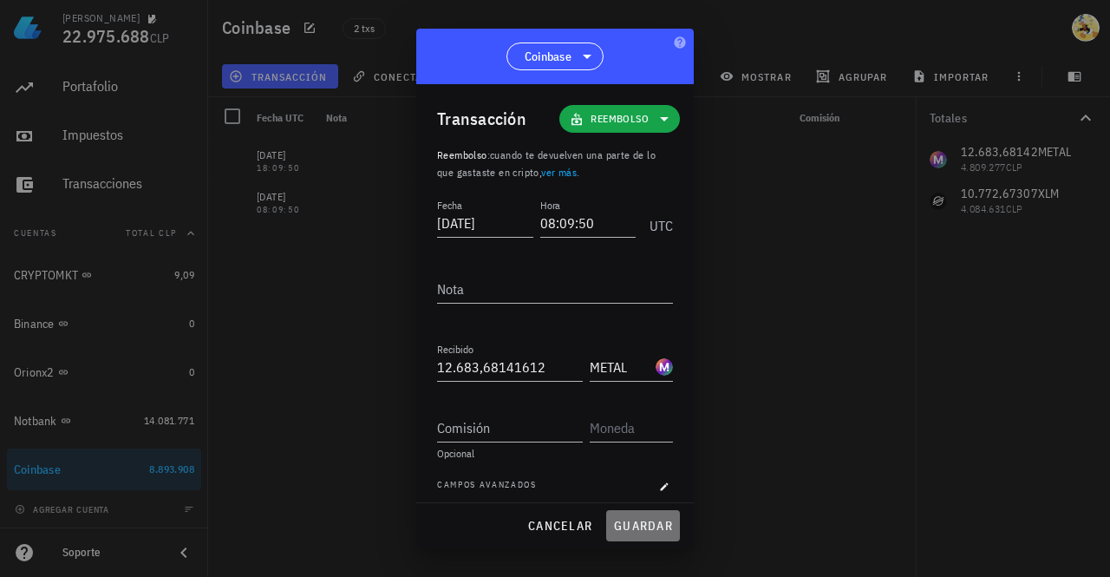
click at [633, 531] on span "guardar" at bounding box center [643, 526] width 60 height 16
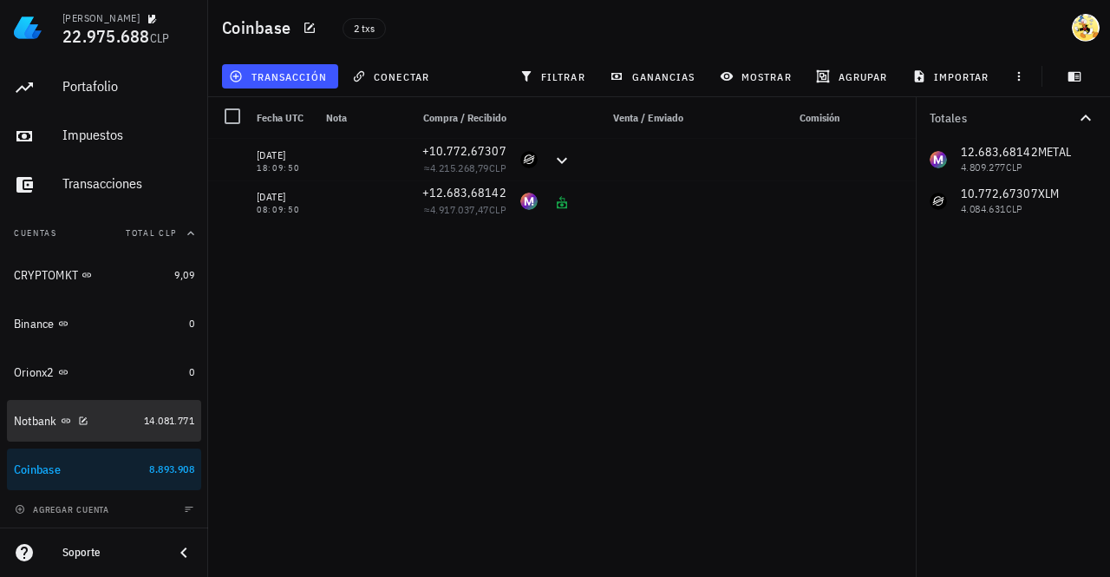
click at [106, 416] on div "Notbank" at bounding box center [75, 421] width 123 height 16
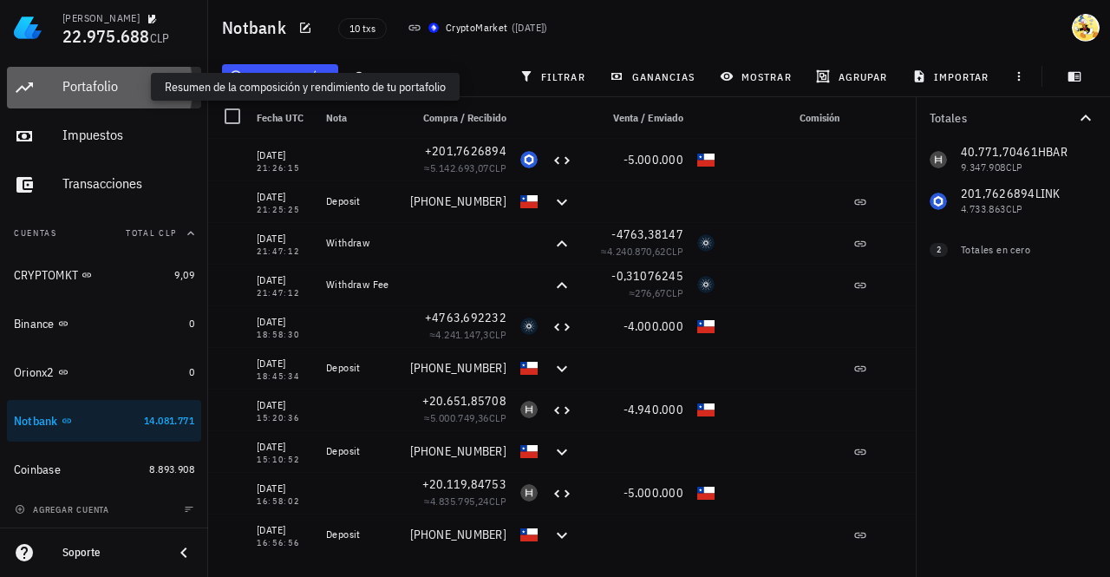
click at [108, 84] on div "Portafolio" at bounding box center [128, 86] width 132 height 16
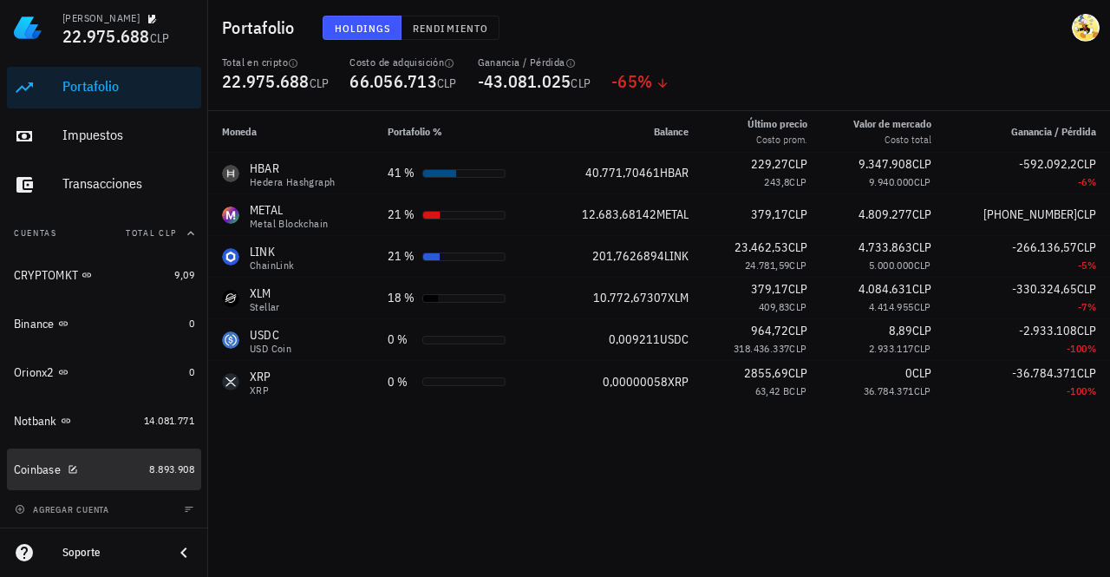
click at [107, 471] on div "Coinbase" at bounding box center [78, 469] width 128 height 16
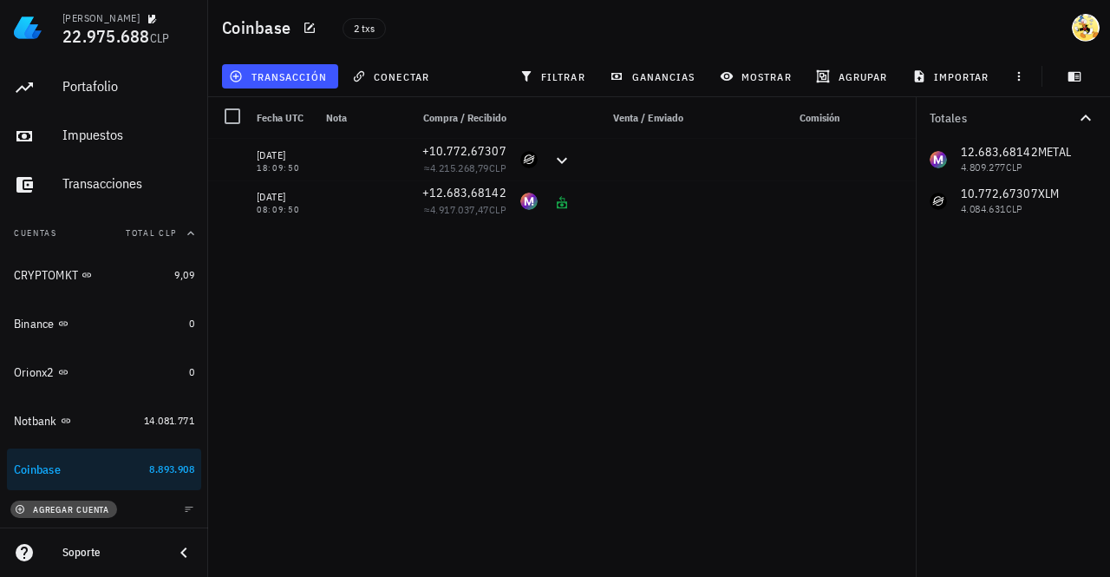
click at [106, 513] on span "agregar cuenta" at bounding box center [63, 509] width 91 height 11
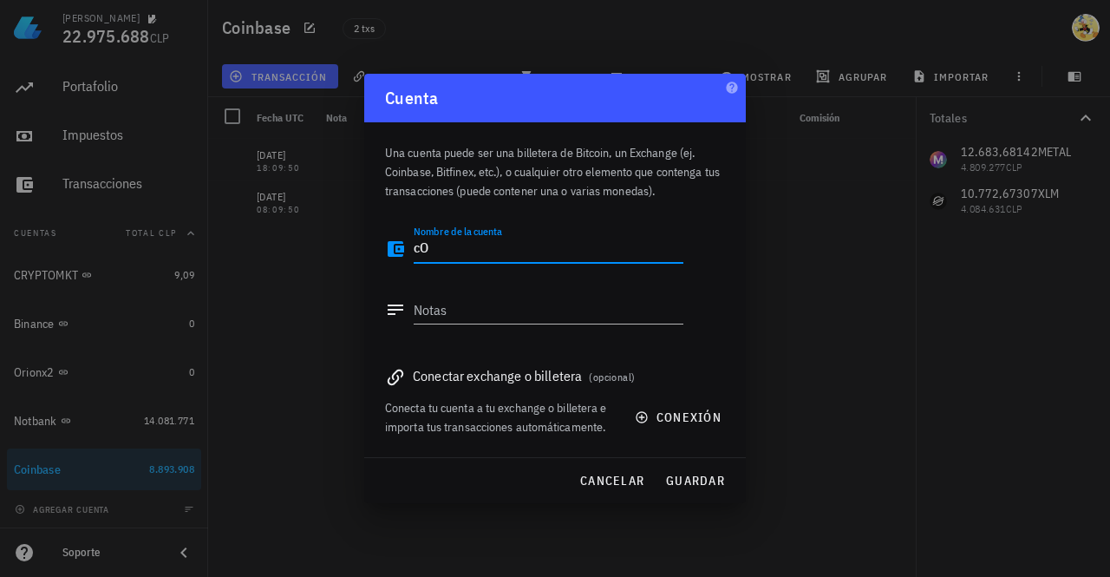
type textarea "c"
type textarea "Coinbase2"
click at [693, 480] on span "guardar" at bounding box center [695, 481] width 60 height 16
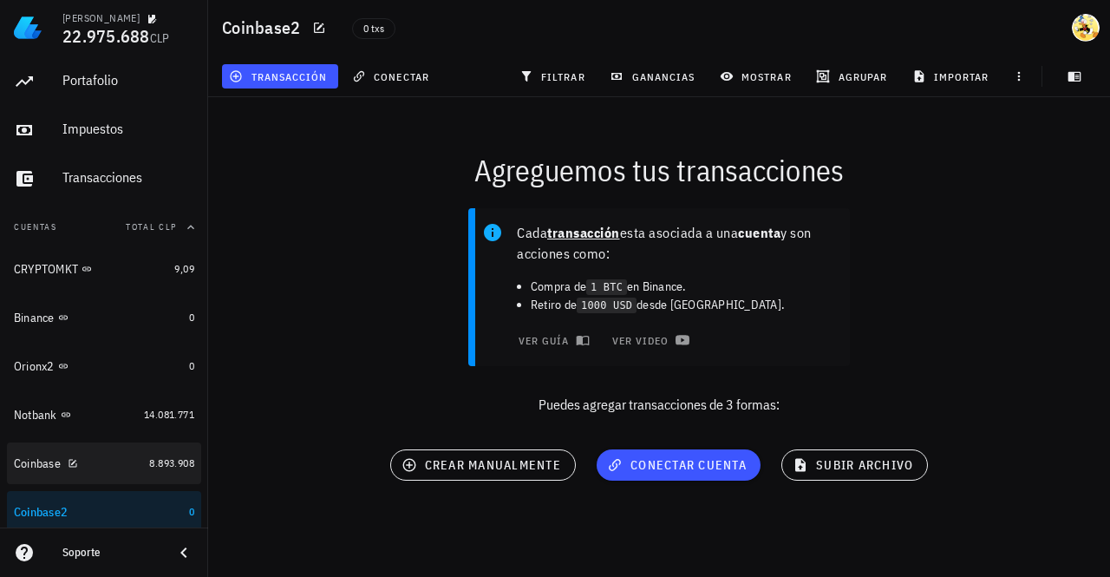
scroll to position [93, 0]
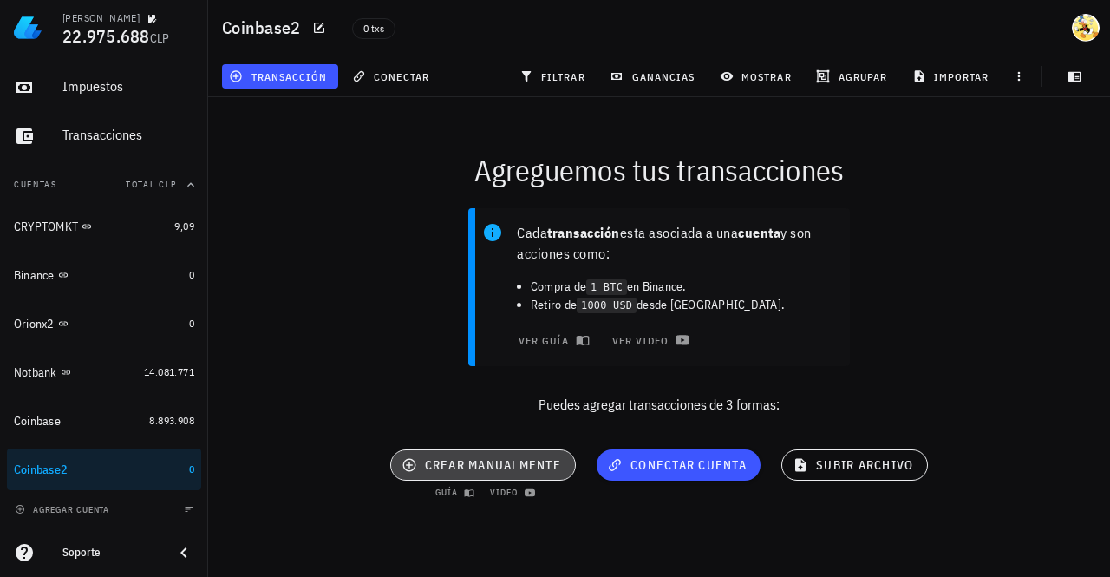
click at [472, 467] on span "crear manualmente" at bounding box center [483, 465] width 156 height 16
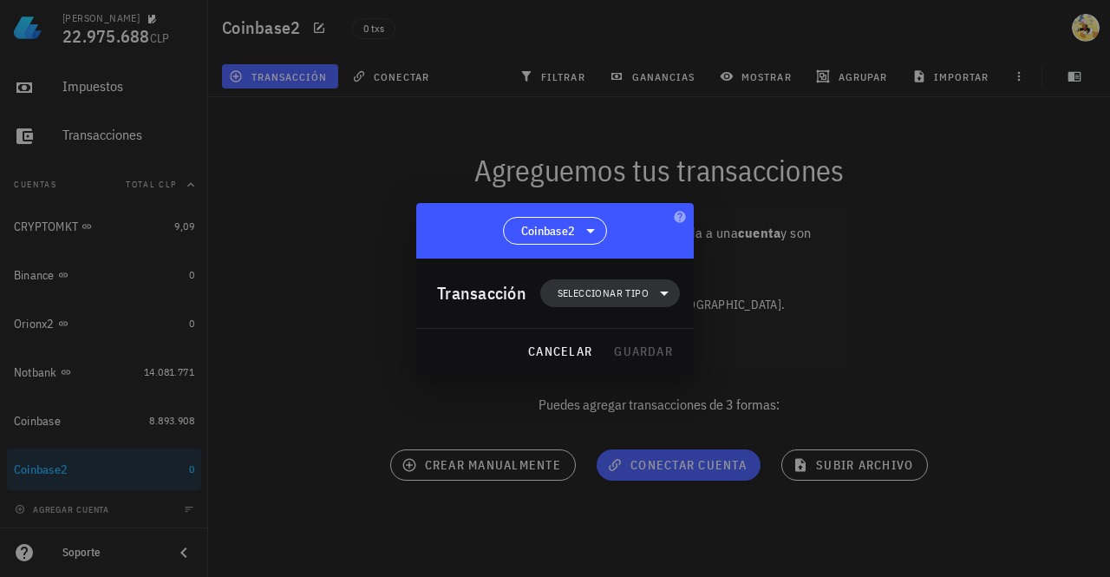
click at [624, 295] on span "Seleccionar tipo" at bounding box center [603, 292] width 91 height 17
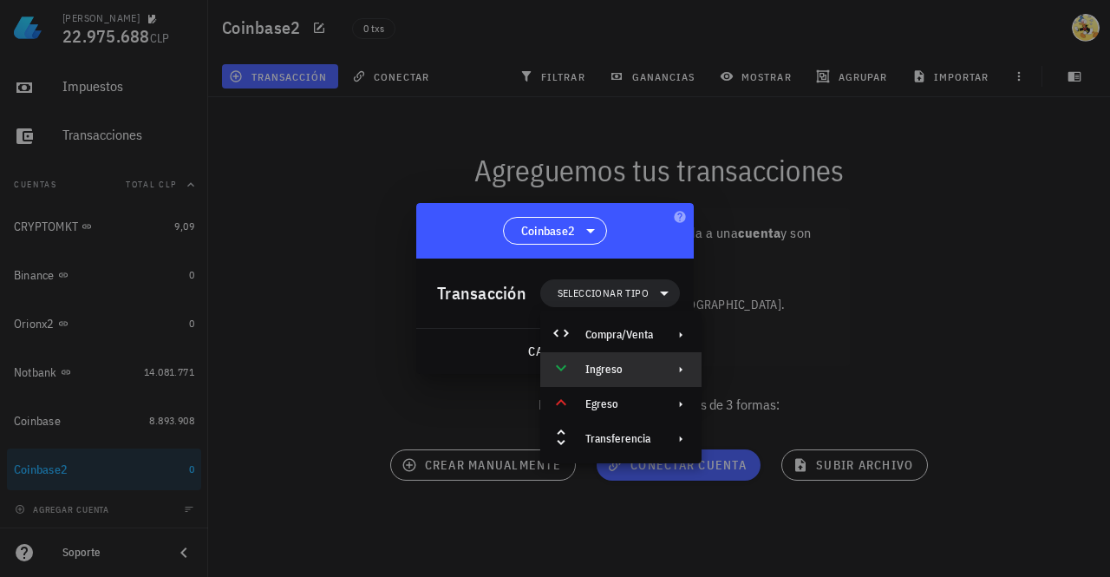
click at [633, 364] on div "Ingreso" at bounding box center [619, 369] width 68 height 14
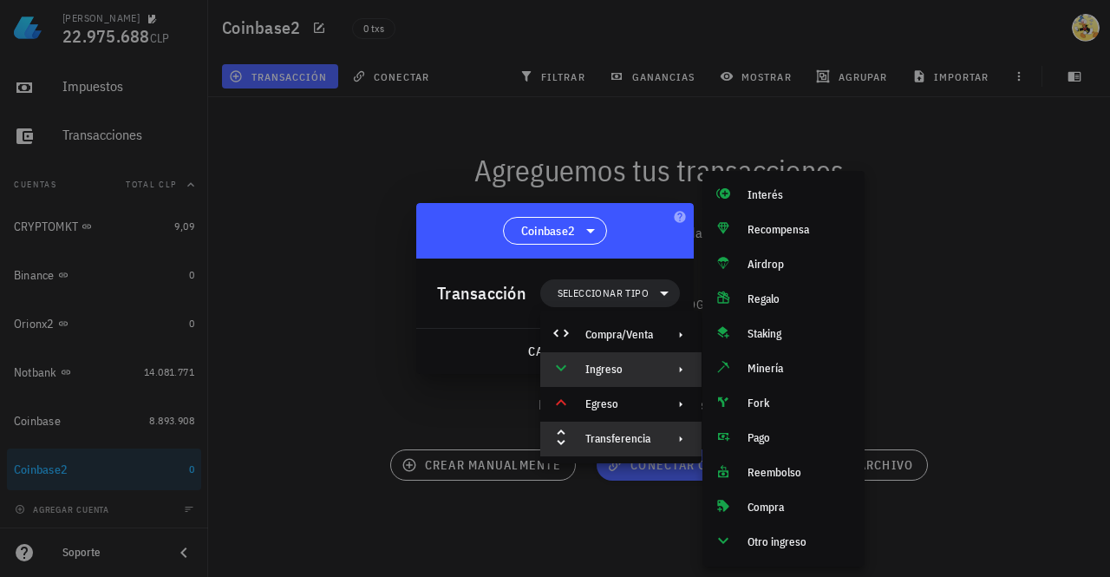
click at [642, 435] on div "Transferencia" at bounding box center [619, 439] width 68 height 14
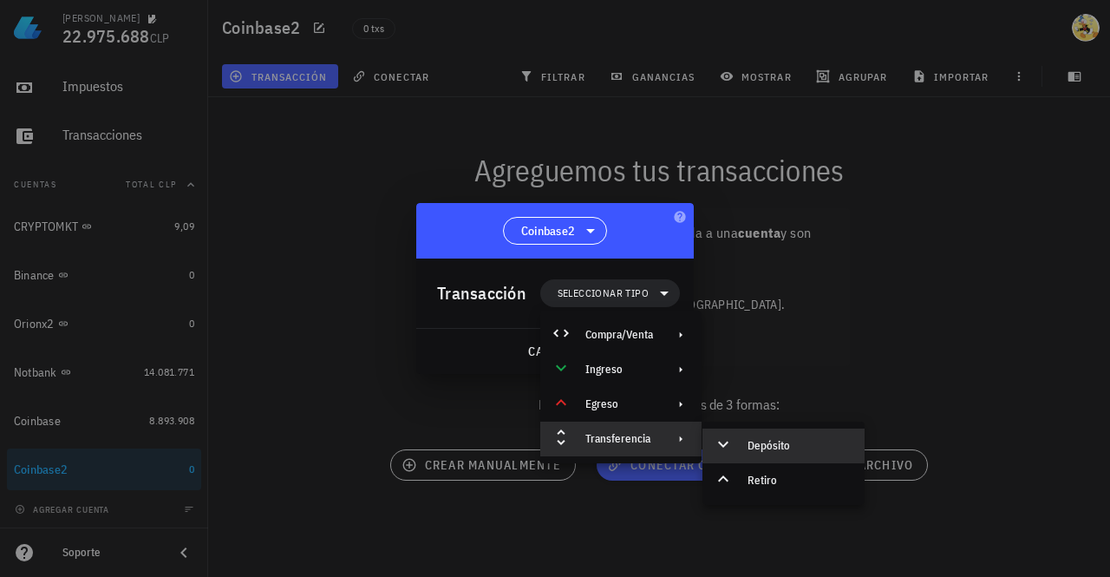
click at [787, 439] on div "Depósito" at bounding box center [799, 446] width 103 height 14
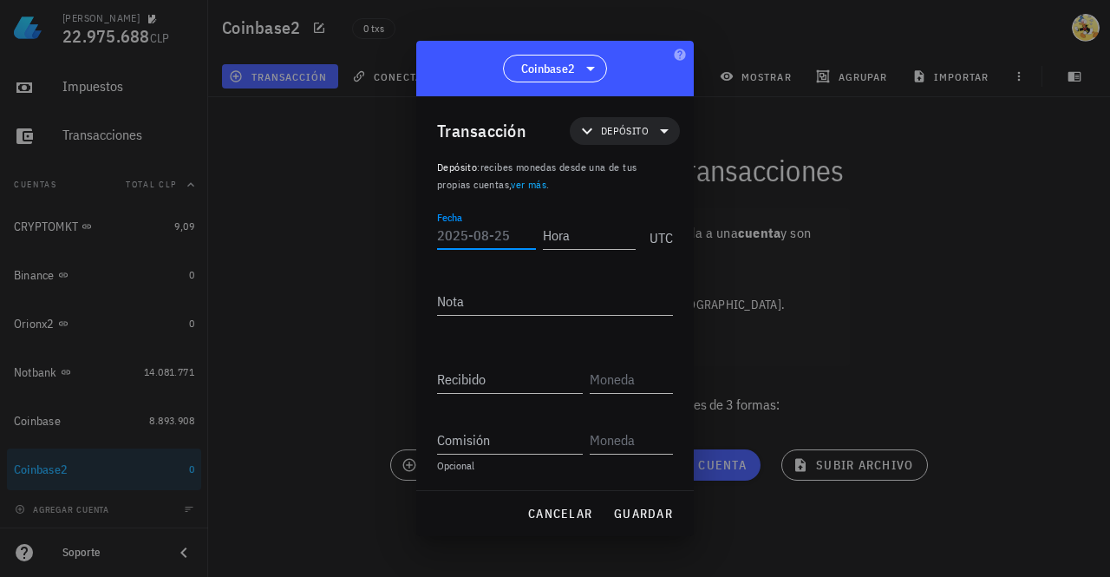
click at [486, 232] on input "Fecha" at bounding box center [486, 235] width 99 height 28
type input "2025-08-25"
click at [565, 242] on input "Hora" at bounding box center [586, 235] width 99 height 28
type input "18:09:50"
click at [508, 373] on input "Recibido" at bounding box center [510, 379] width 146 height 28
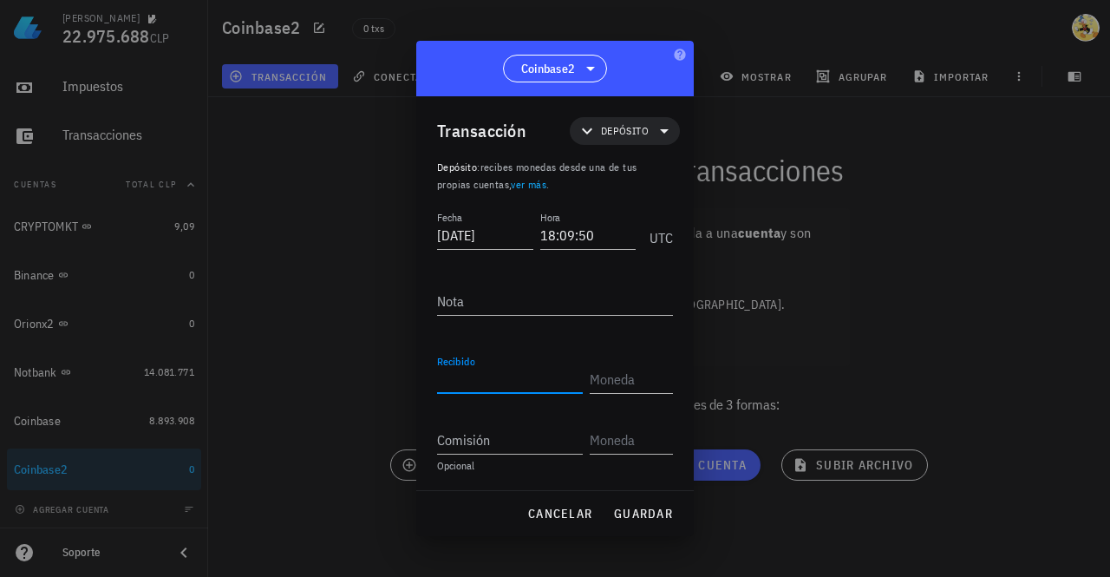
paste input "42328,83259458"
click at [474, 379] on input "42328,83259458" at bounding box center [510, 379] width 146 height 28
type input "4.232,83259458"
click at [624, 384] on input "text" at bounding box center [630, 379] width 80 height 28
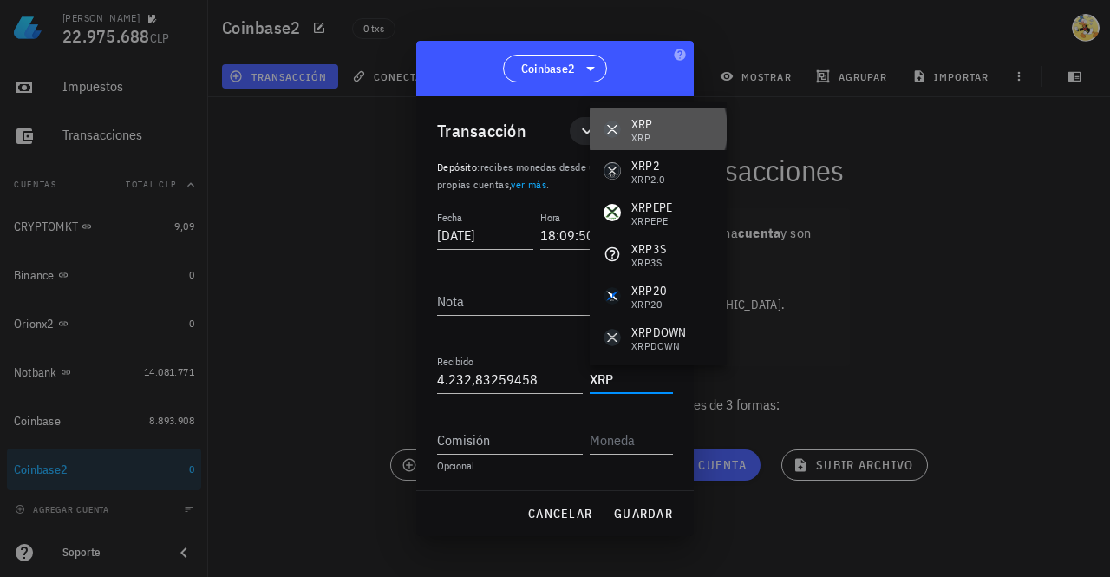
click at [656, 129] on div "XRP XRP" at bounding box center [658, 129] width 137 height 42
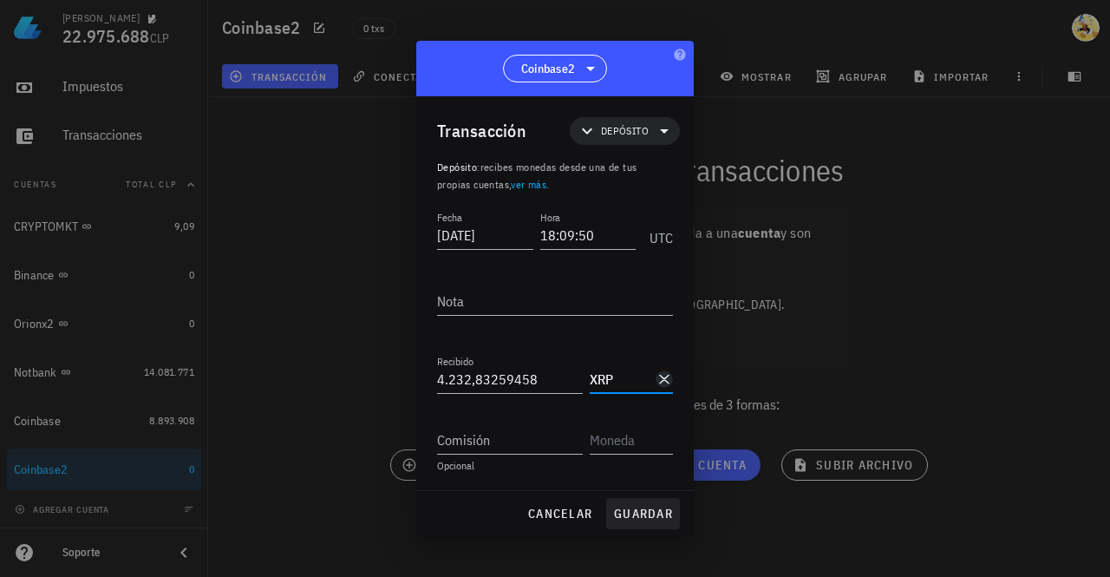
type input "XRP"
click at [656, 516] on span "guardar" at bounding box center [643, 514] width 60 height 16
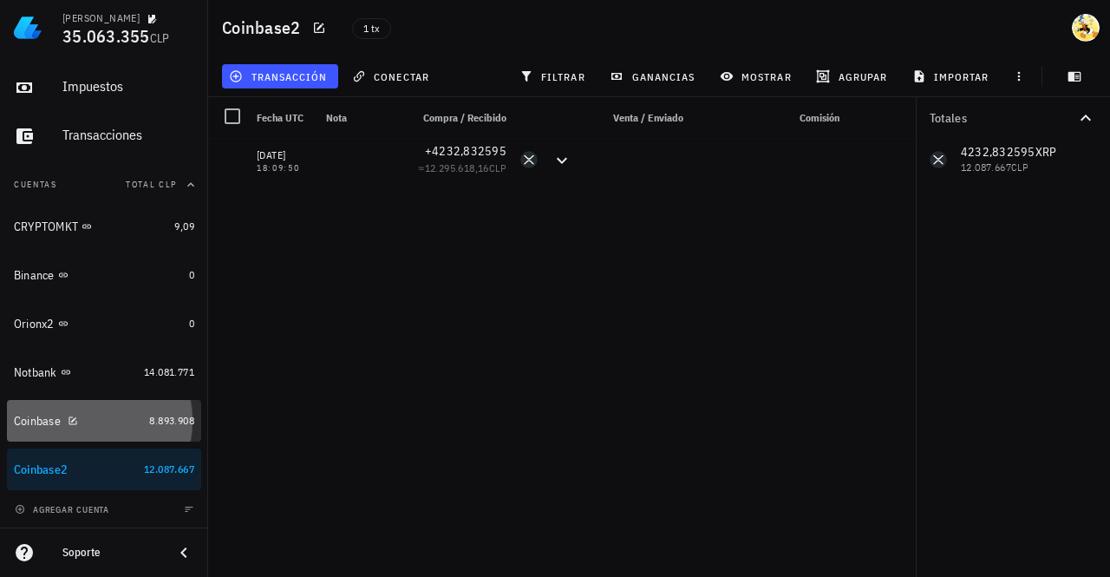
click at [99, 424] on div "Coinbase" at bounding box center [78, 421] width 128 height 16
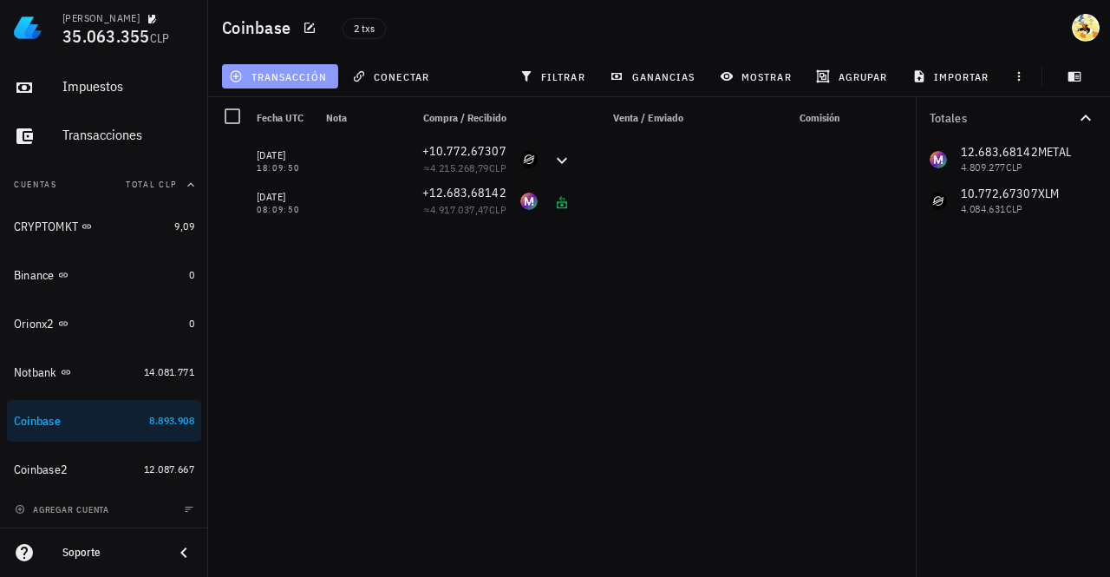
click at [279, 76] on span "transacción" at bounding box center [279, 76] width 95 height 14
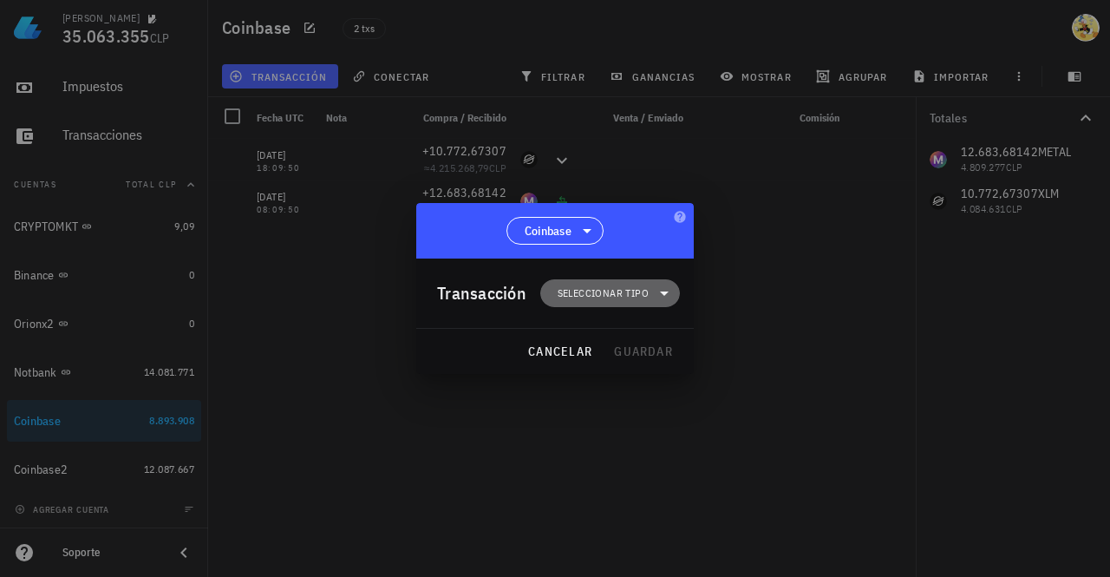
click at [625, 290] on span "Seleccionar tipo" at bounding box center [603, 292] width 91 height 17
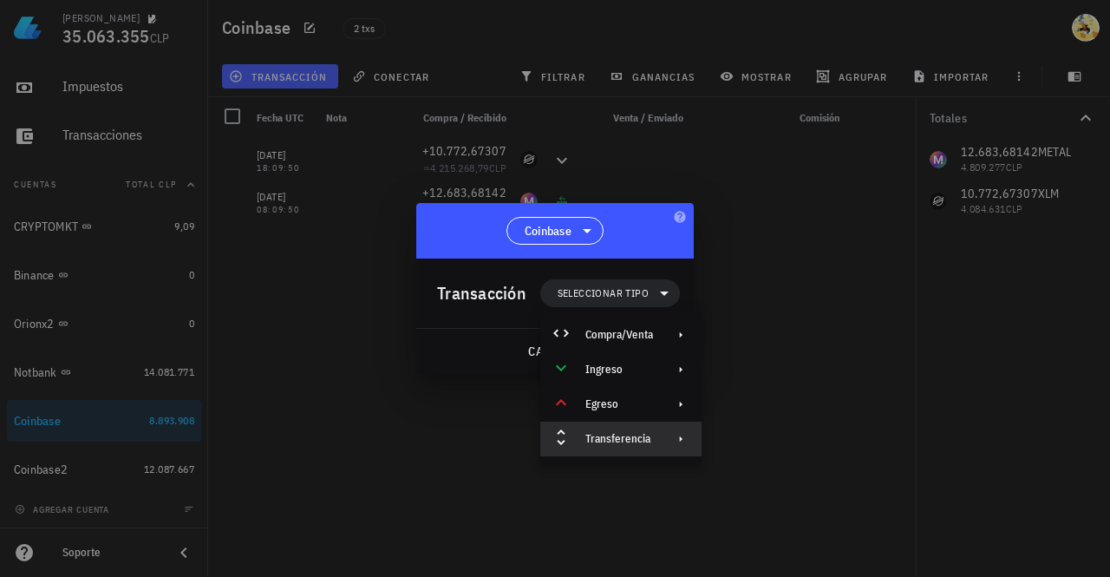
click at [648, 436] on div "Transferencia" at bounding box center [619, 439] width 68 height 14
click at [768, 445] on div "Depósito" at bounding box center [799, 446] width 103 height 14
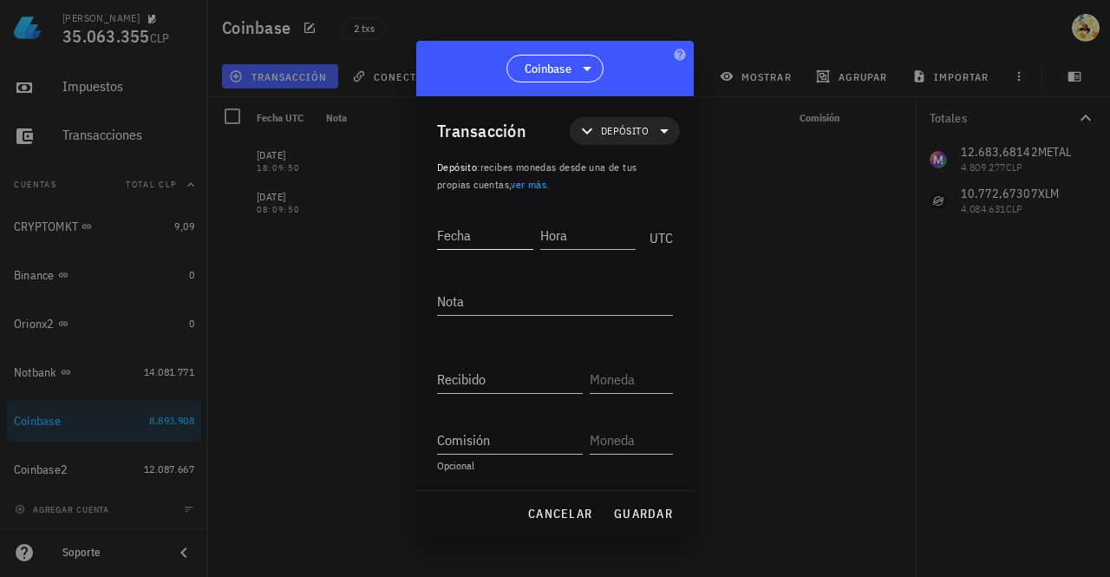
click at [486, 235] on input "Fecha" at bounding box center [485, 235] width 96 height 28
type input "2025-08-25"
click at [600, 226] on input "Hora" at bounding box center [586, 235] width 99 height 28
type input "18:09:50"
click at [506, 372] on input "Recibido" at bounding box center [510, 379] width 146 height 28
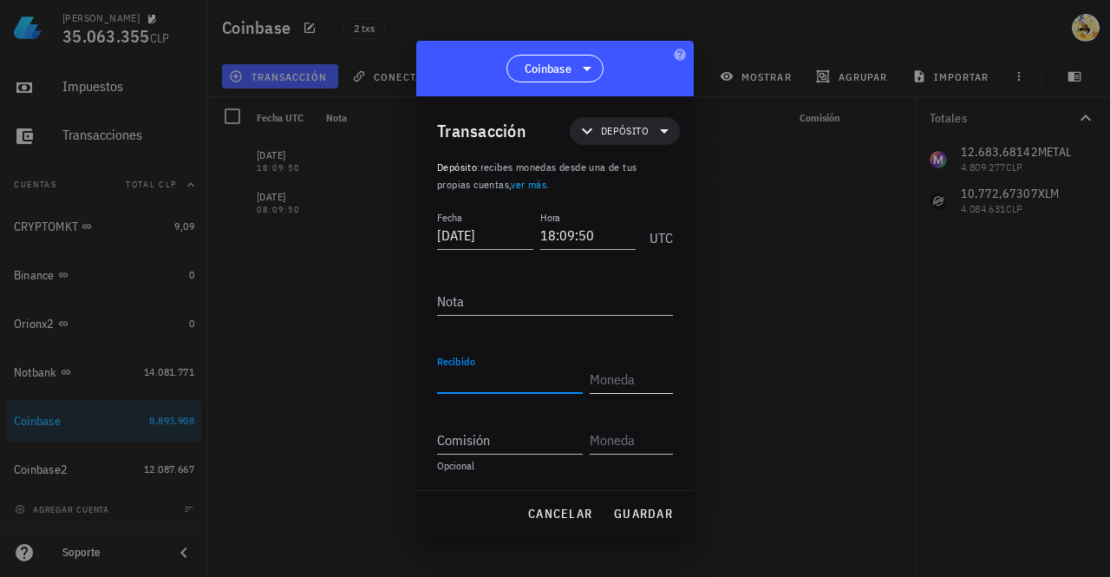
click at [645, 375] on input "text" at bounding box center [630, 379] width 80 height 28
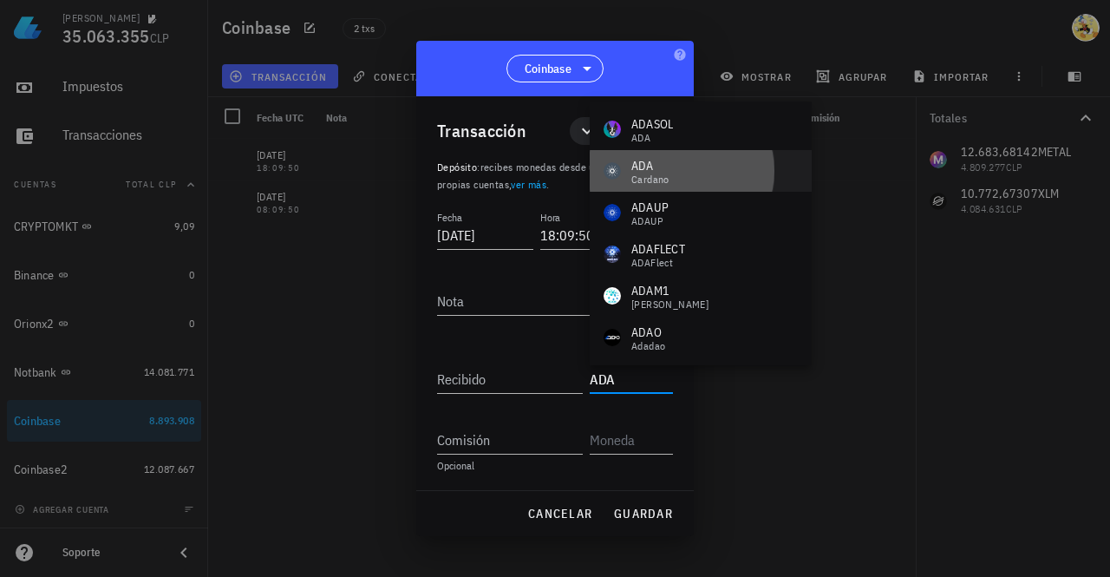
click at [682, 172] on div "ADA Cardano" at bounding box center [701, 171] width 222 height 42
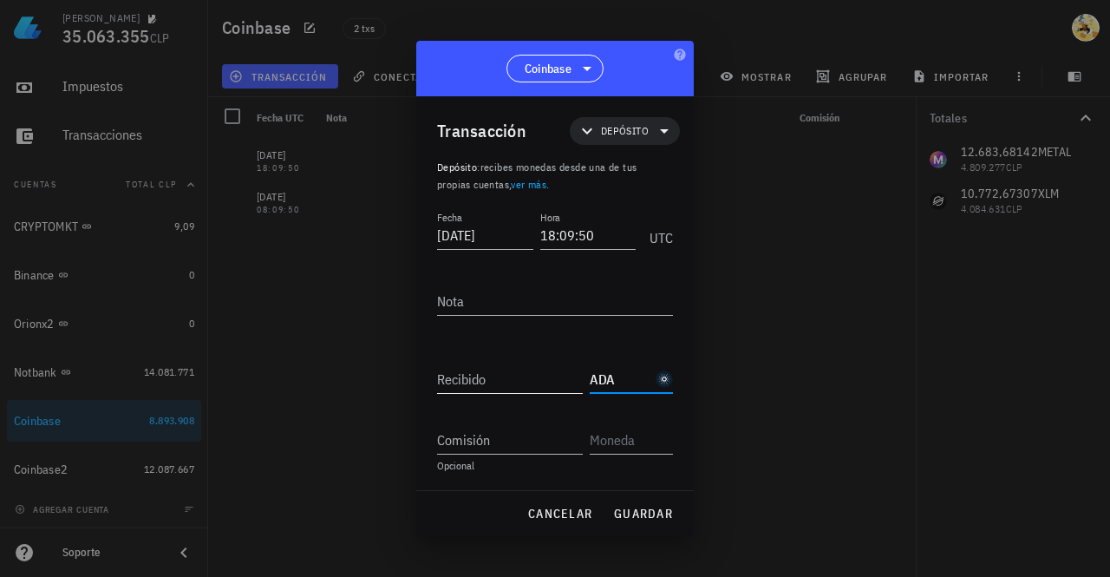
type input "ADA"
click at [524, 373] on input "Recibido" at bounding box center [510, 379] width 146 height 28
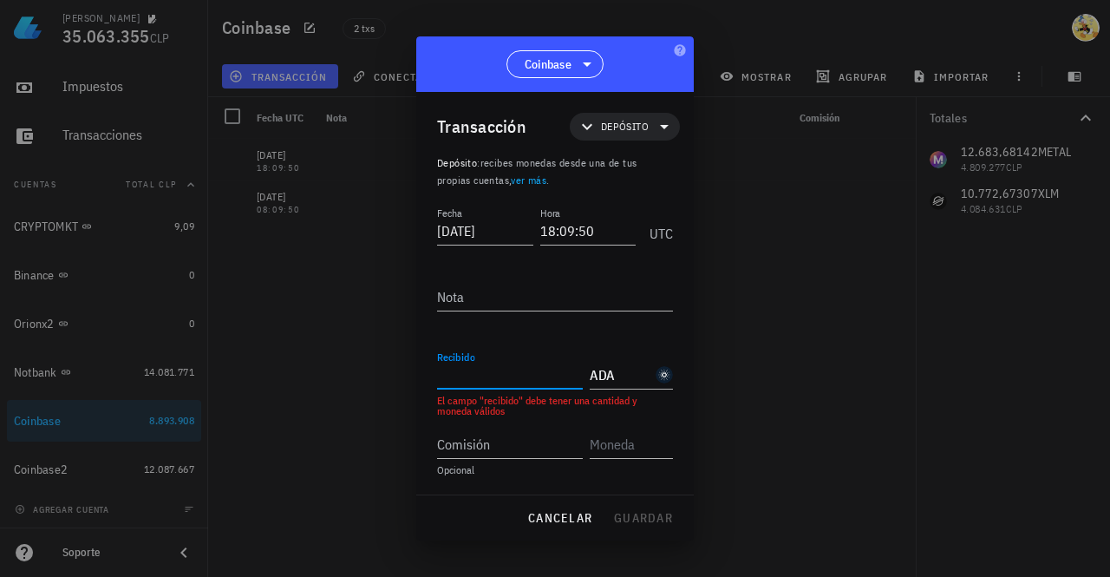
click at [492, 372] on input "Recibido" at bounding box center [510, 375] width 146 height 28
paste input "8851,422565"
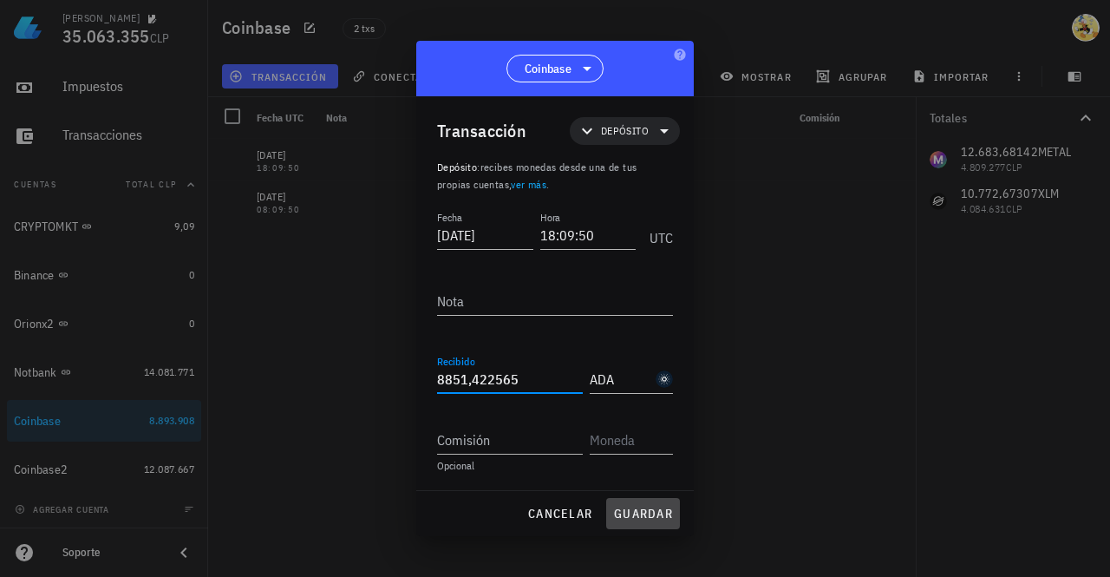
type input "8.851,422565"
click at [642, 511] on span "guardar" at bounding box center [643, 514] width 60 height 16
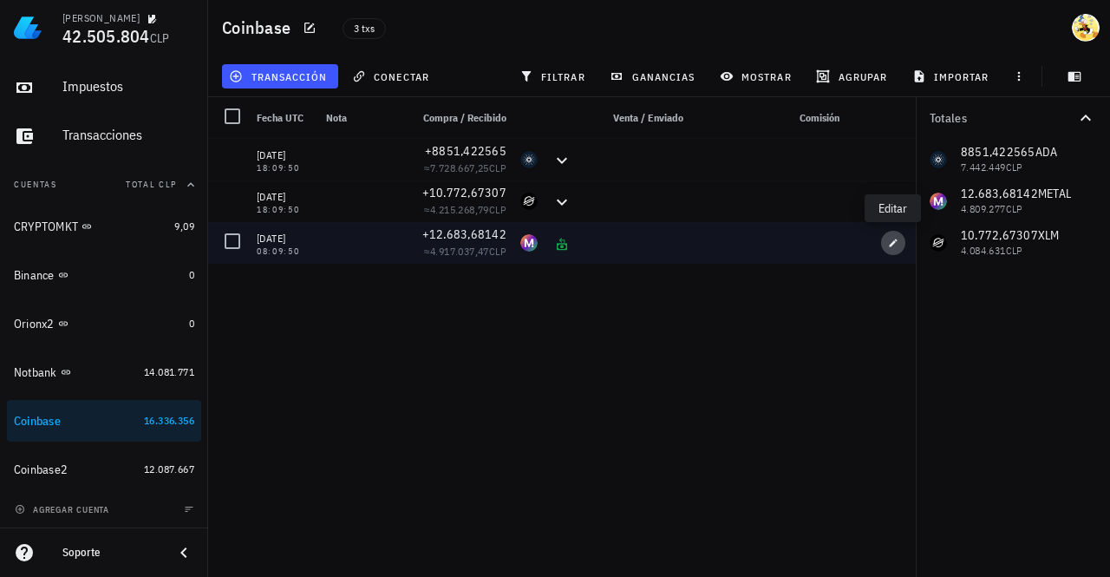
click at [888, 248] on button "button" at bounding box center [893, 243] width 24 height 24
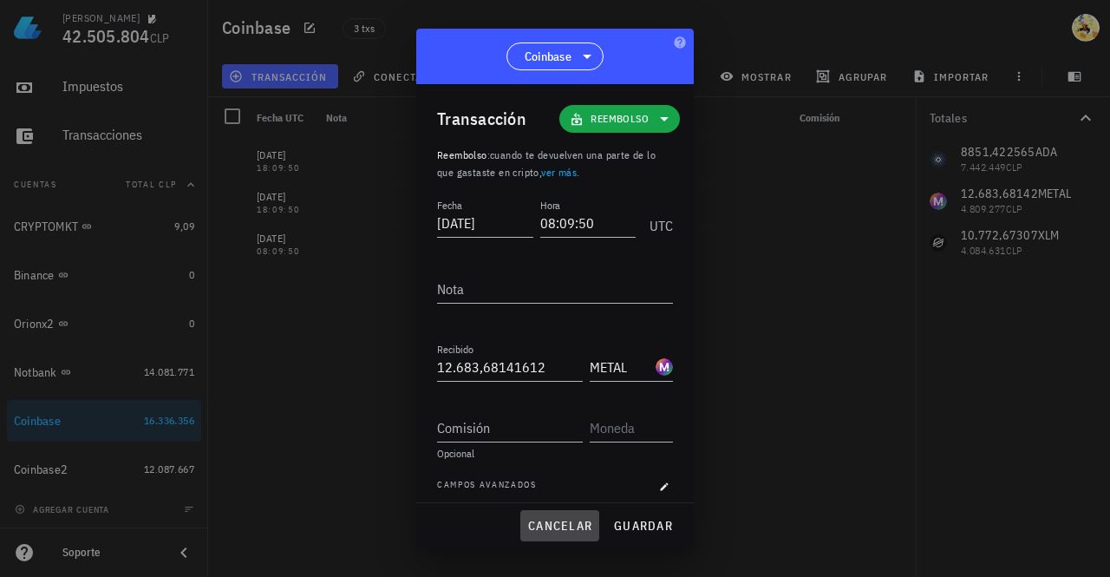
click at [569, 528] on span "cancelar" at bounding box center [559, 526] width 65 height 16
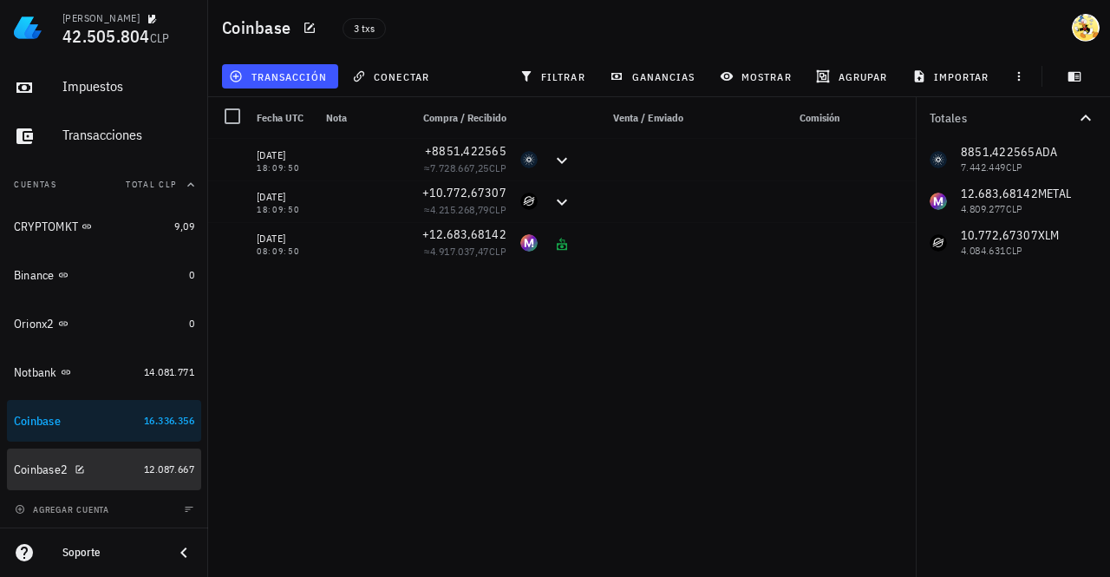
click at [114, 470] on div "Coinbase2" at bounding box center [75, 469] width 123 height 16
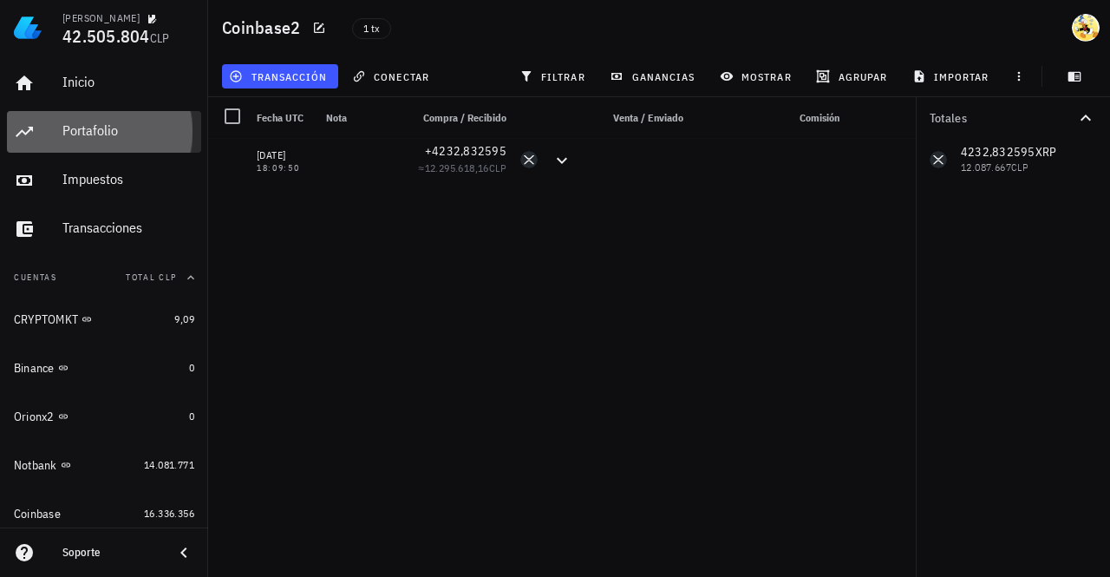
click at [106, 127] on div "Portafolio" at bounding box center [128, 130] width 132 height 16
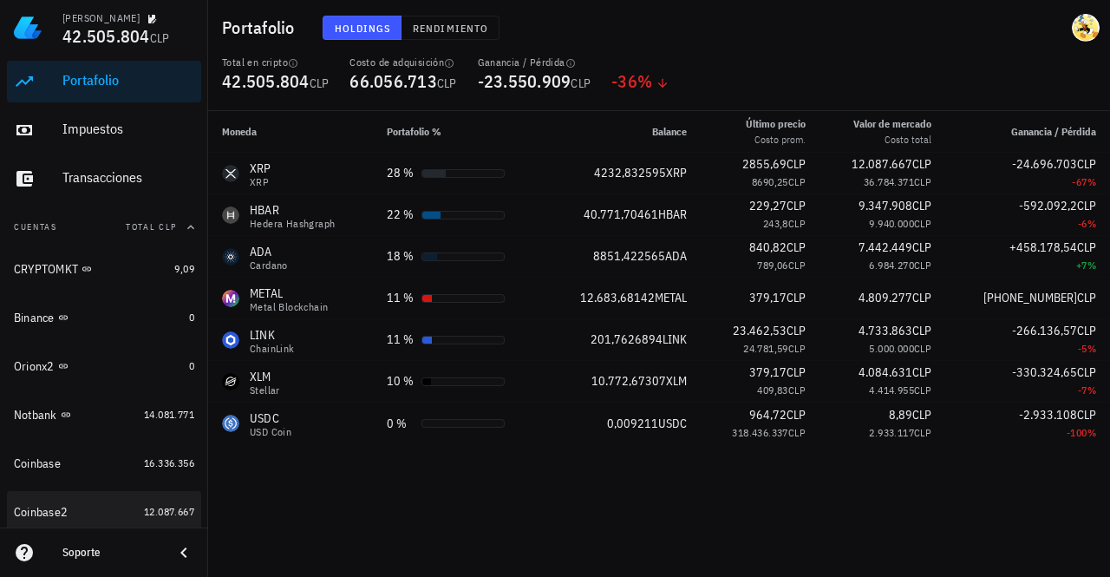
scroll to position [93, 0]
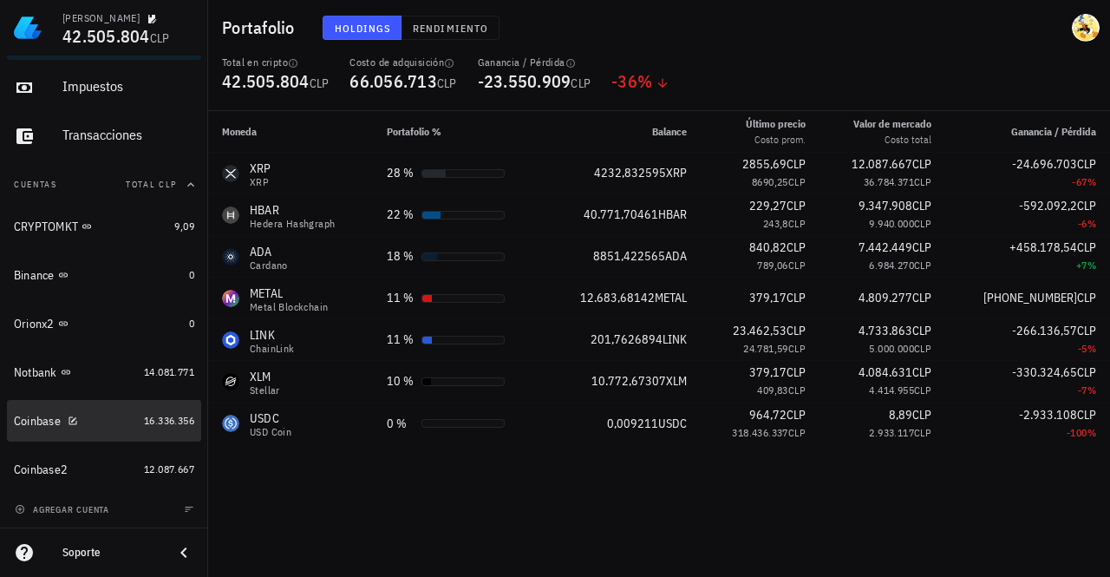
click at [106, 423] on div "Coinbase" at bounding box center [75, 421] width 123 height 16
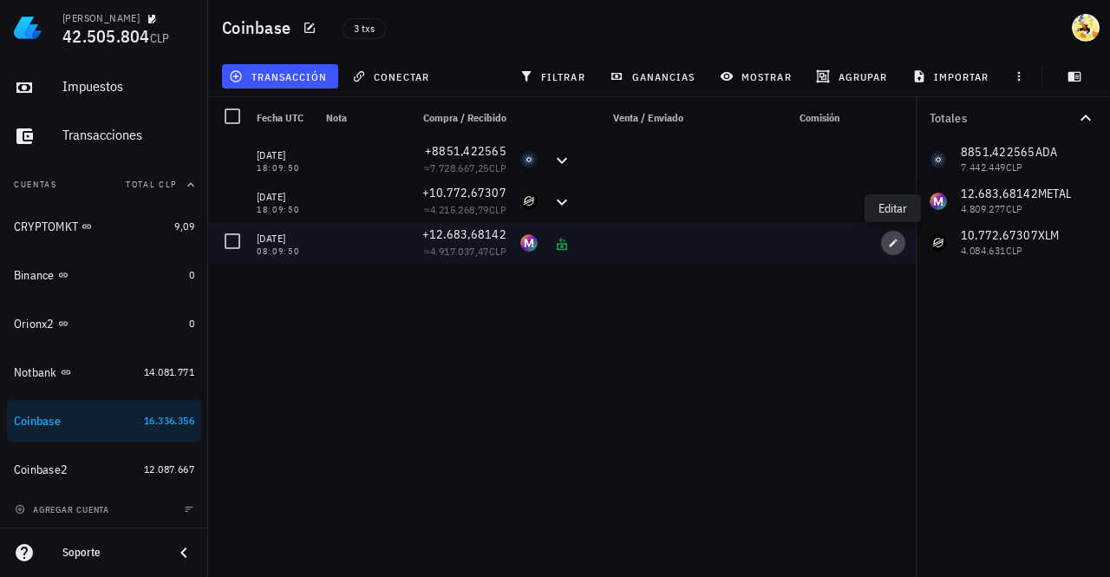
click at [893, 239] on icon "button" at bounding box center [893, 243] width 10 height 10
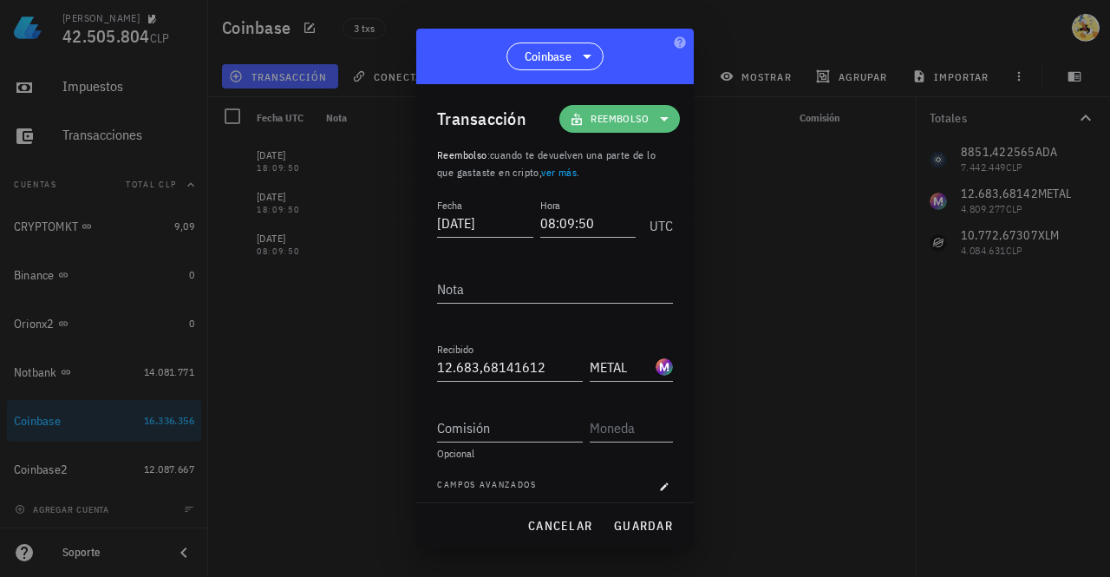
click at [654, 123] on icon at bounding box center [664, 118] width 21 height 21
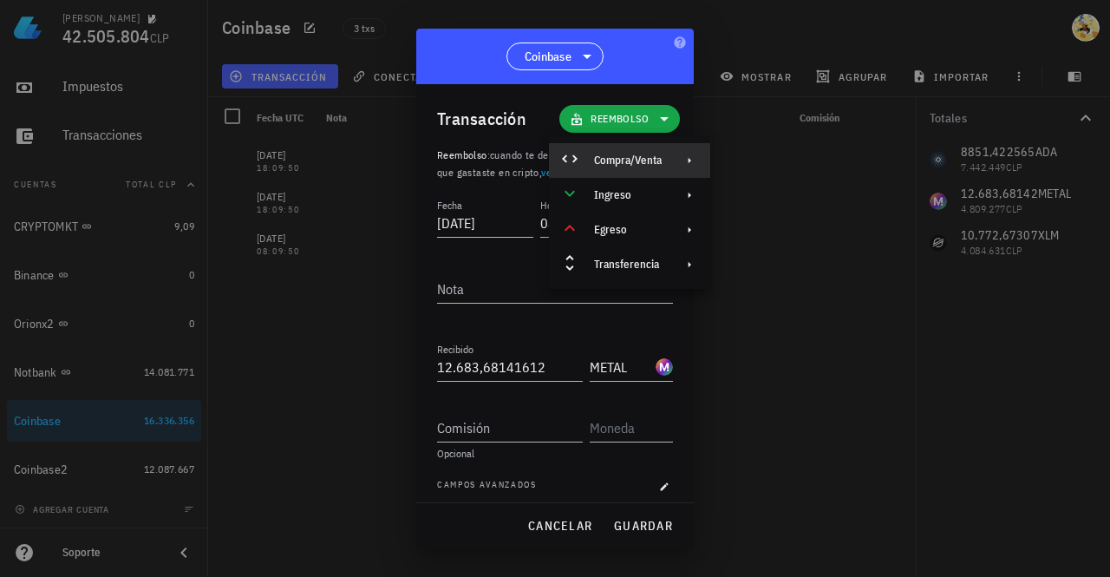
click at [642, 160] on div "Compra/Venta" at bounding box center [628, 160] width 68 height 14
click at [767, 160] on div "Compra/Venta" at bounding box center [807, 167] width 103 height 14
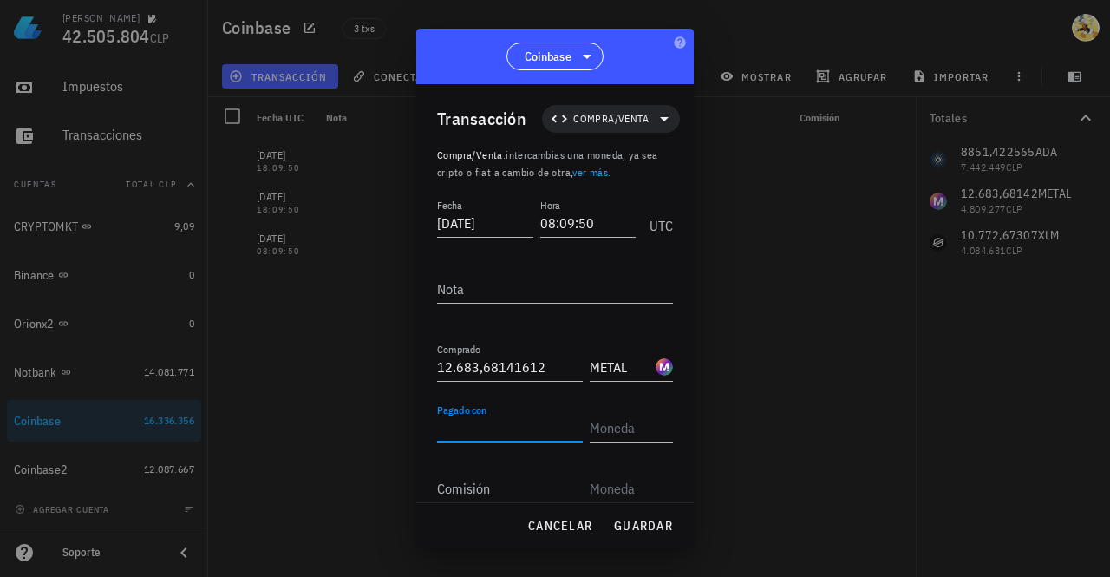
click at [537, 434] on input "Pagado con" at bounding box center [510, 428] width 146 height 28
type input "5.030"
click at [632, 425] on input "text" at bounding box center [630, 428] width 80 height 28
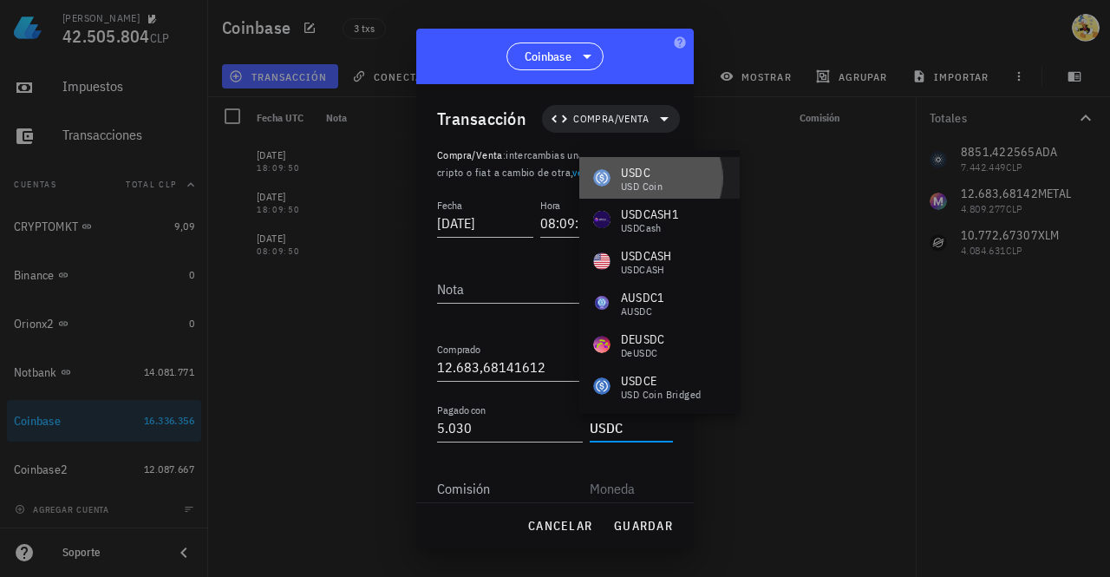
click at [640, 181] on div "USD Coin" at bounding box center [642, 186] width 42 height 10
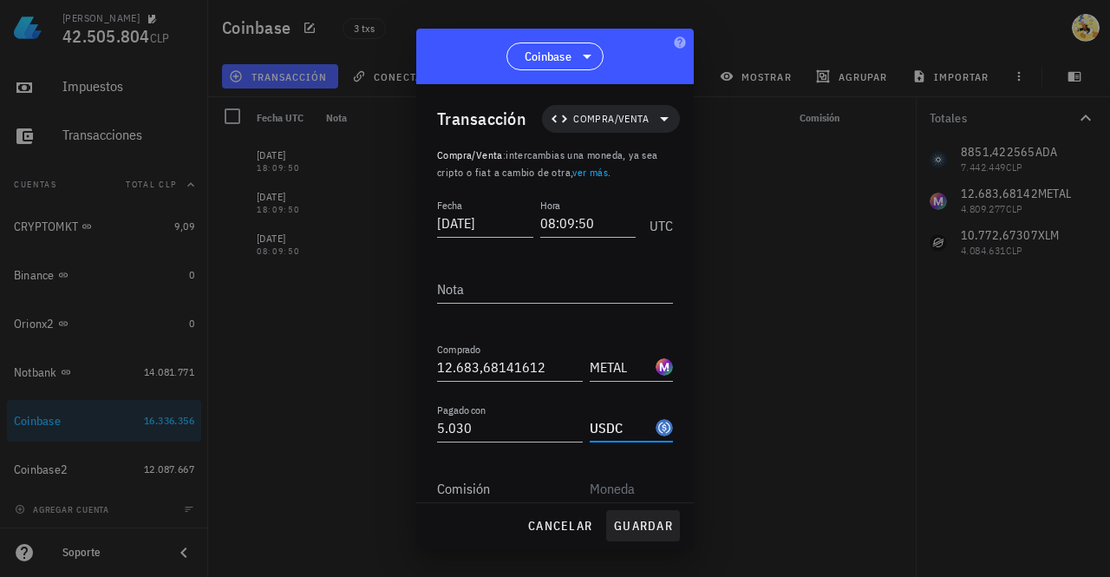
type input "USDC"
click at [650, 529] on span "guardar" at bounding box center [643, 526] width 60 height 16
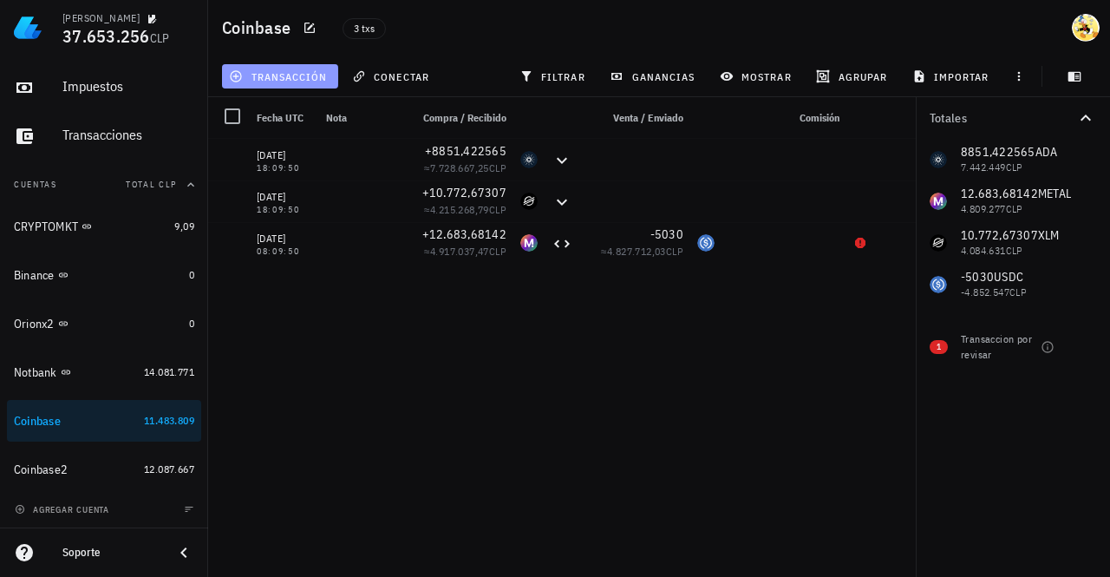
click at [269, 67] on button "transacción" at bounding box center [280, 76] width 116 height 24
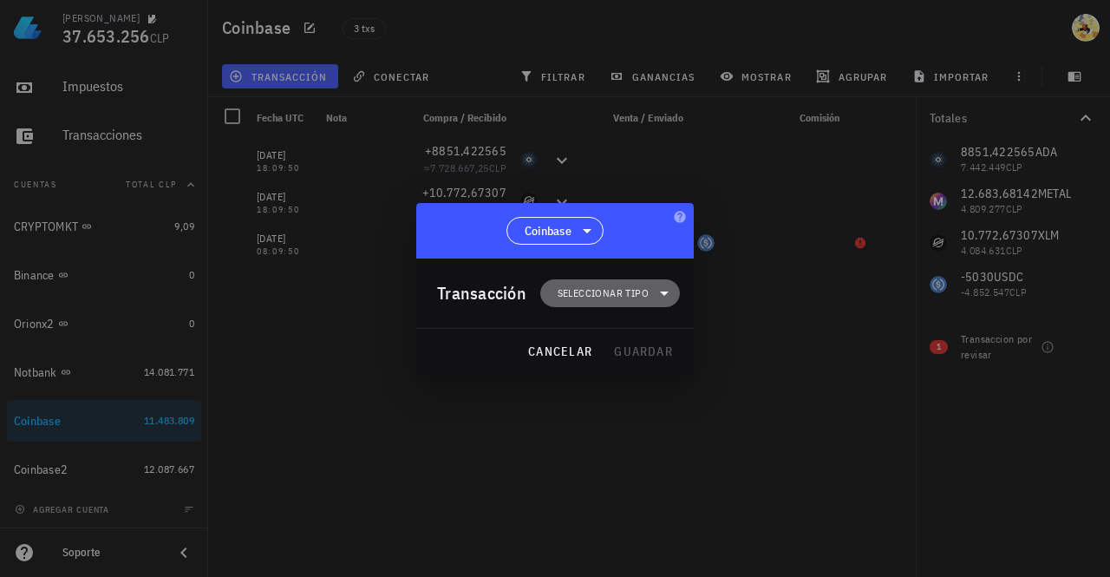
click at [630, 298] on span "Seleccionar tipo" at bounding box center [603, 292] width 91 height 17
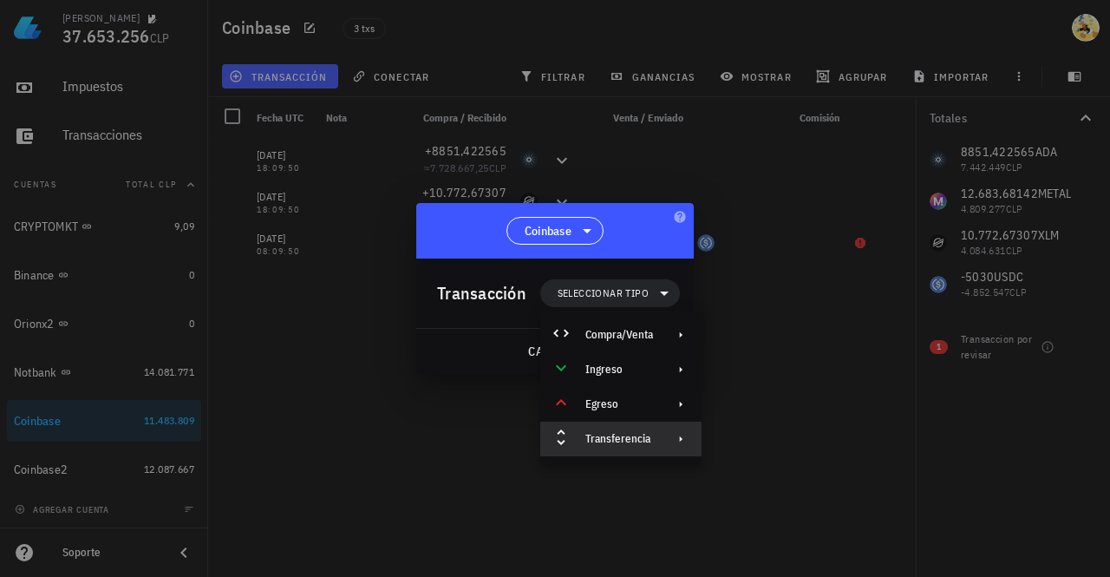
click at [657, 441] on div "Transferencia" at bounding box center [620, 438] width 161 height 35
click at [768, 443] on div "Depósito" at bounding box center [799, 446] width 103 height 14
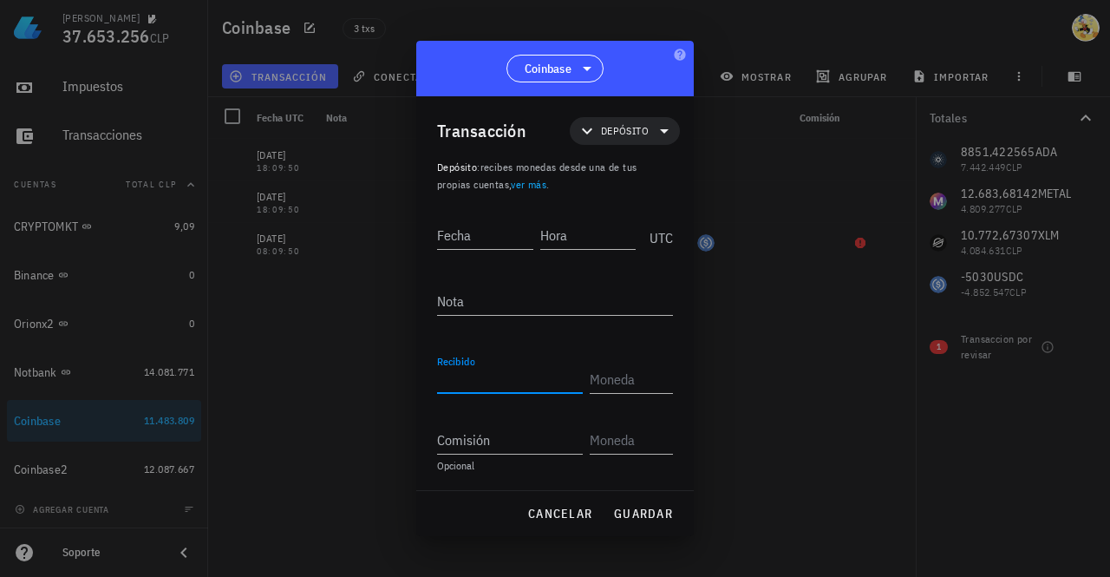
click at [522, 379] on input "Recibido" at bounding box center [510, 379] width 146 height 28
type input "5.030"
click at [623, 383] on input "text" at bounding box center [630, 379] width 80 height 28
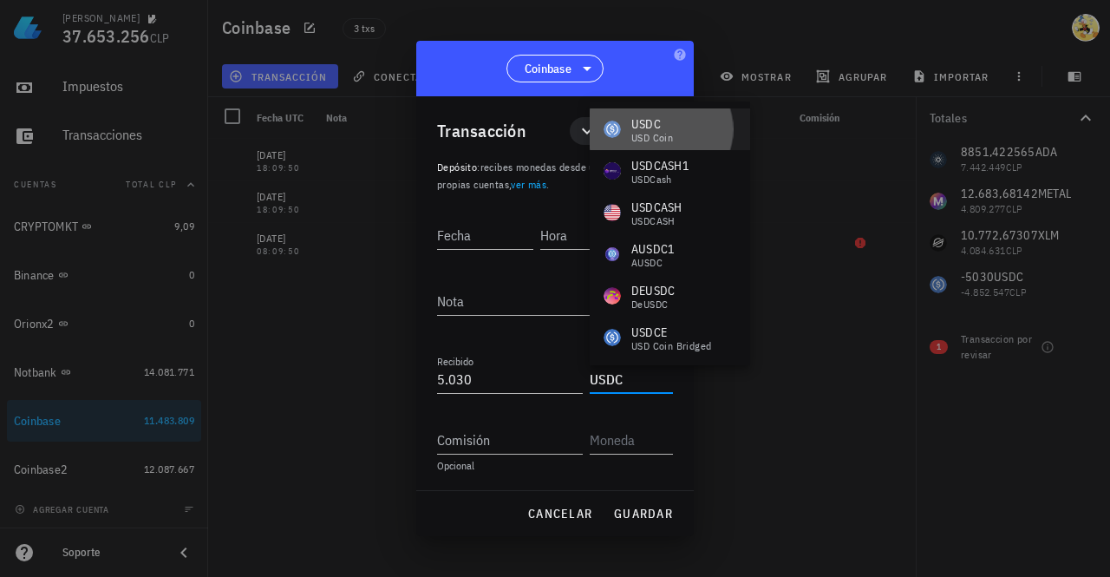
click at [668, 133] on div "USD Coin" at bounding box center [652, 138] width 42 height 10
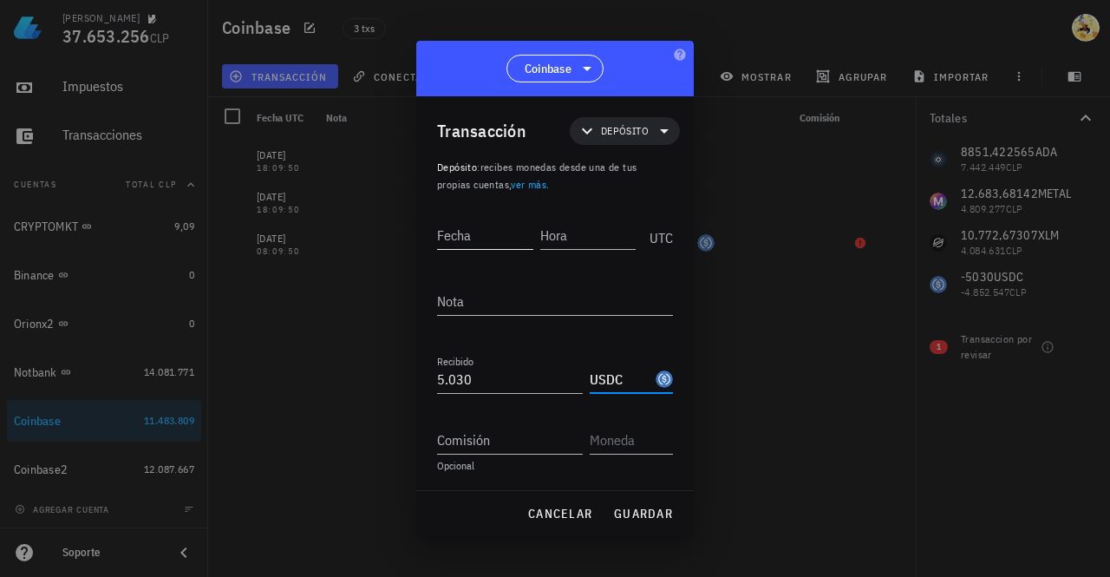
type input "USDC"
click at [490, 241] on input "Fecha" at bounding box center [485, 235] width 96 height 28
type input "2025-07-25"
click at [578, 249] on div "Hora" at bounding box center [589, 235] width 93 height 28
type input "18:09:50"
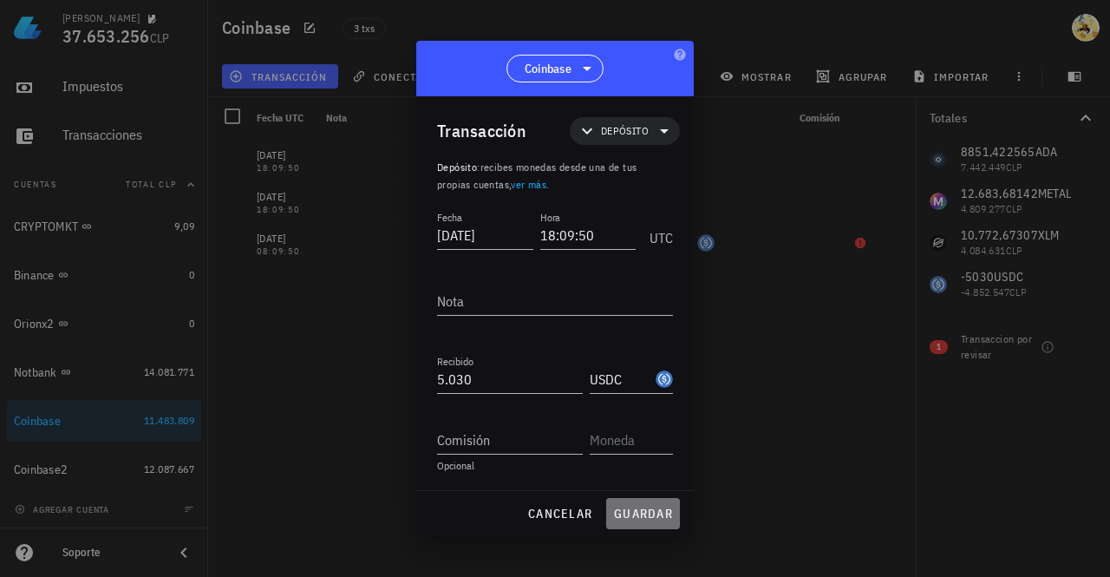
click at [654, 508] on span "guardar" at bounding box center [643, 514] width 60 height 16
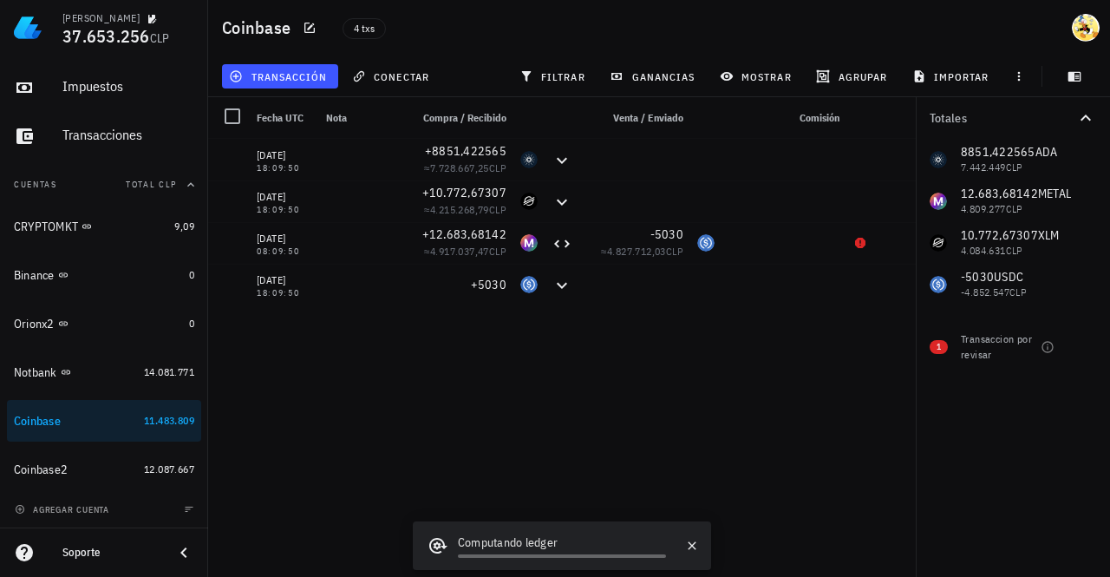
click at [589, 377] on div "25/08/2025 18:09:50 +8851,422565 ≈ 7.728.667,25 CLP 25/08/2025 18:09:50 +10.772…" at bounding box center [563, 351] width 711 height 424
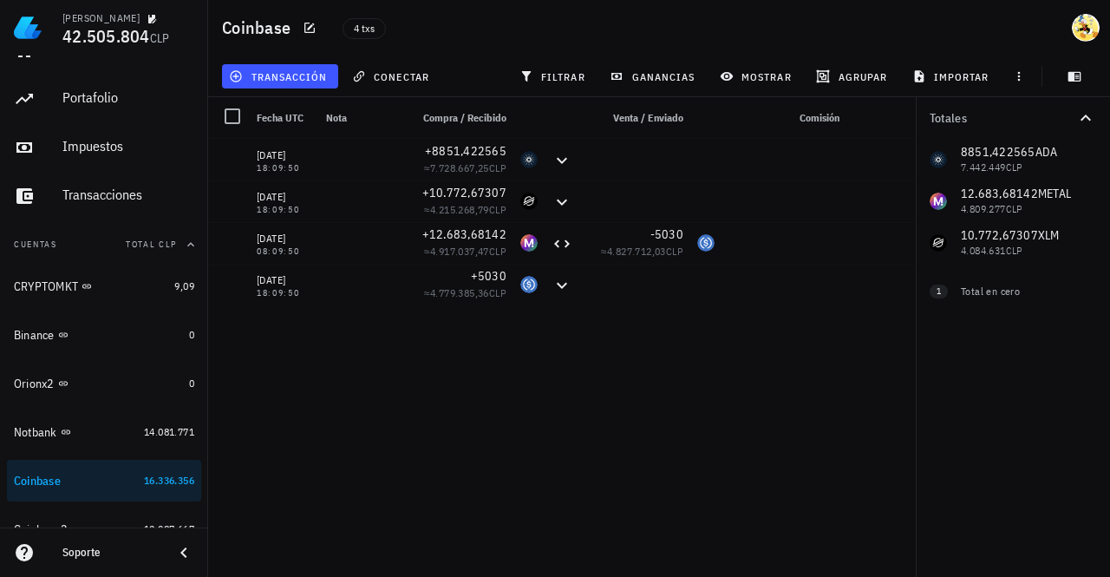
scroll to position [6, 0]
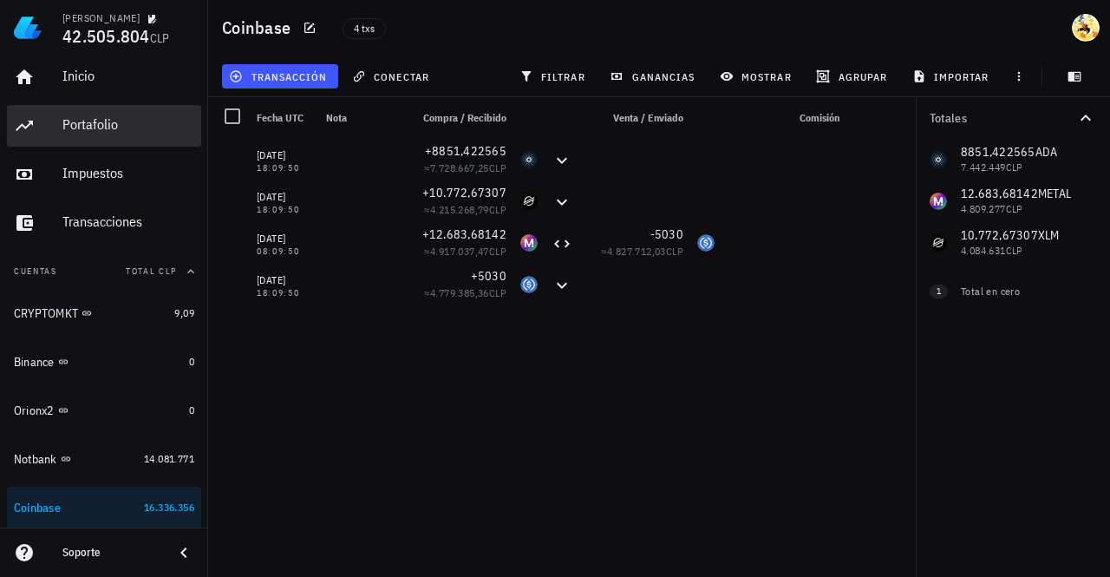
click at [112, 123] on div "Portafolio" at bounding box center [128, 124] width 132 height 16
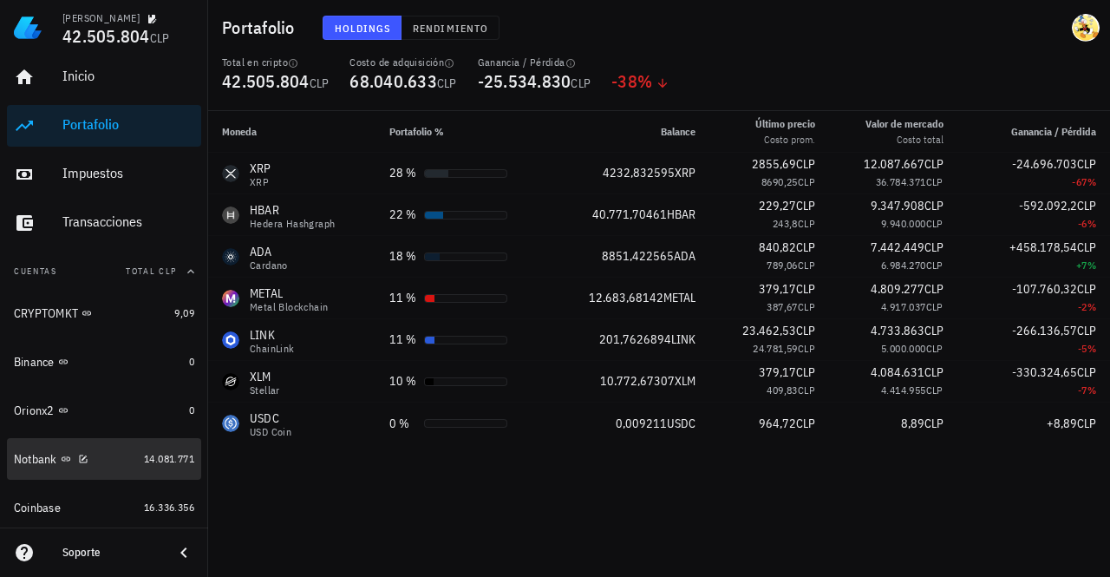
click at [112, 454] on div "Notbank" at bounding box center [75, 459] width 123 height 16
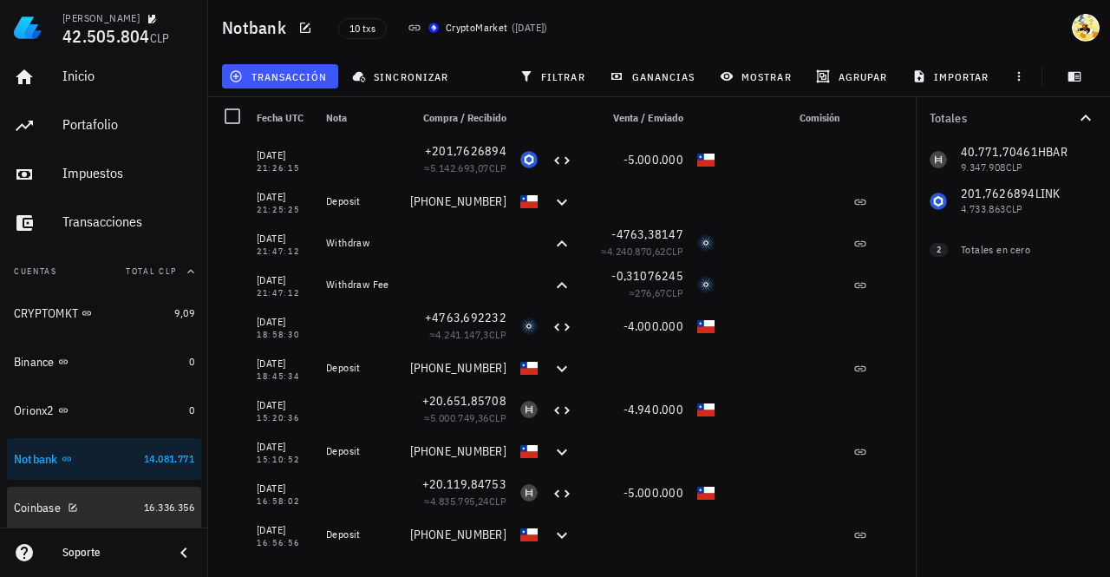
click at [110, 500] on div "Coinbase" at bounding box center [75, 508] width 123 height 16
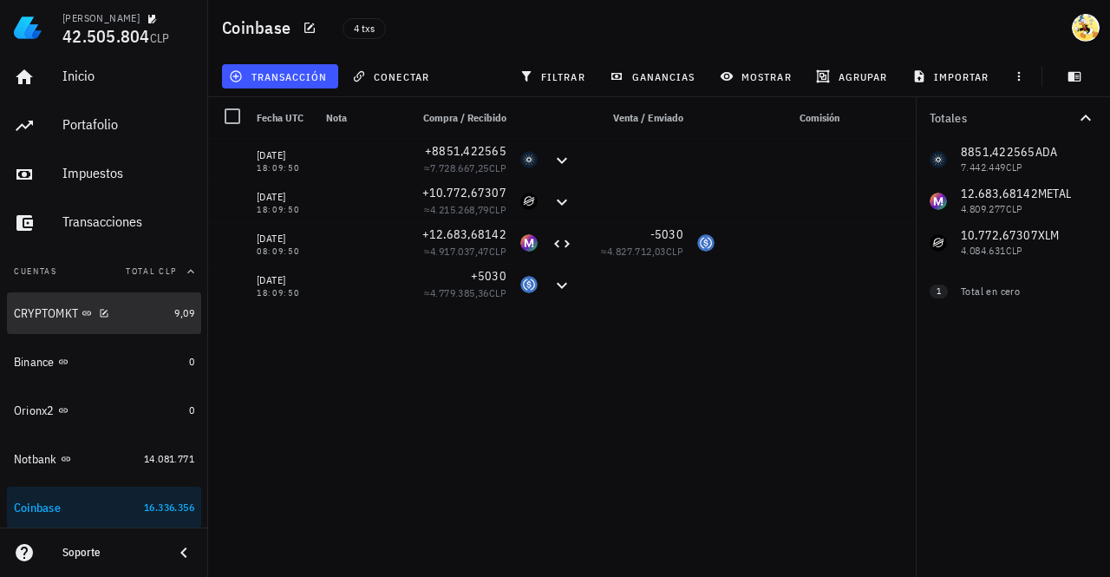
click at [134, 313] on div "CRYPTOMKT" at bounding box center [90, 313] width 153 height 16
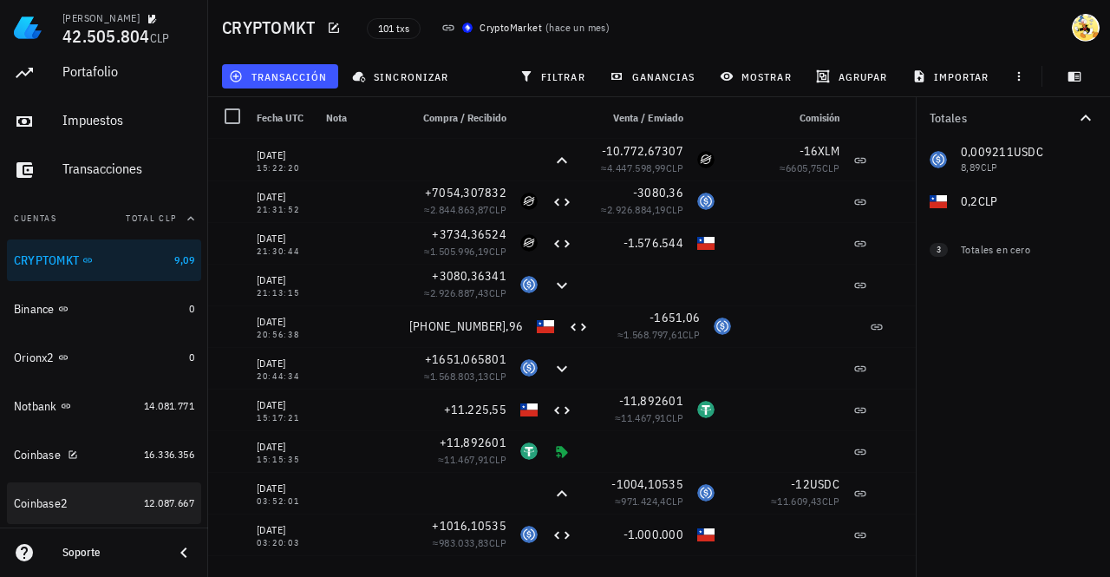
scroll to position [93, 0]
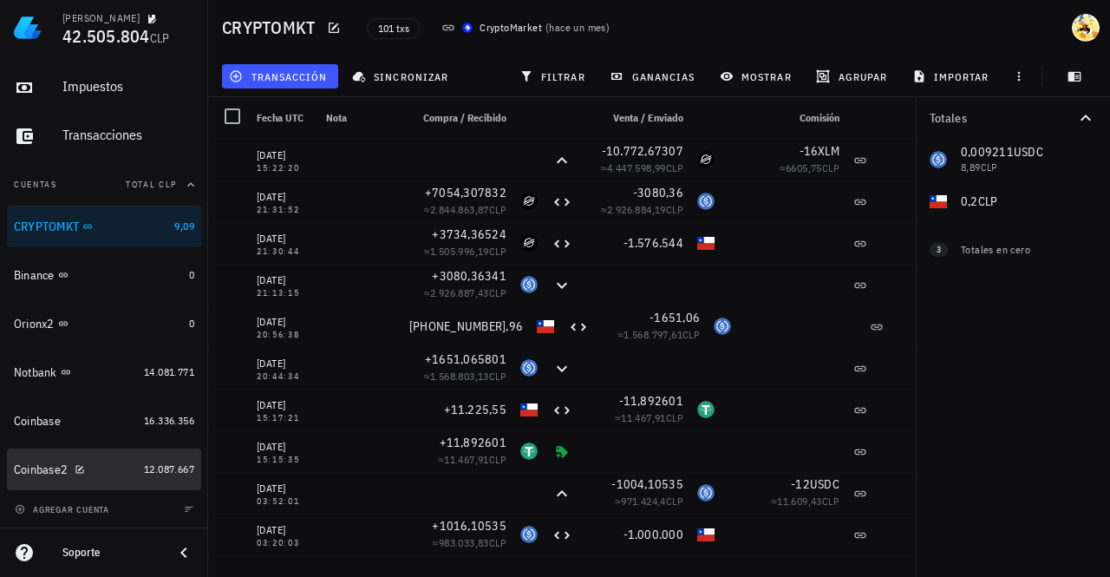
click at [116, 467] on div "Coinbase2" at bounding box center [75, 469] width 123 height 16
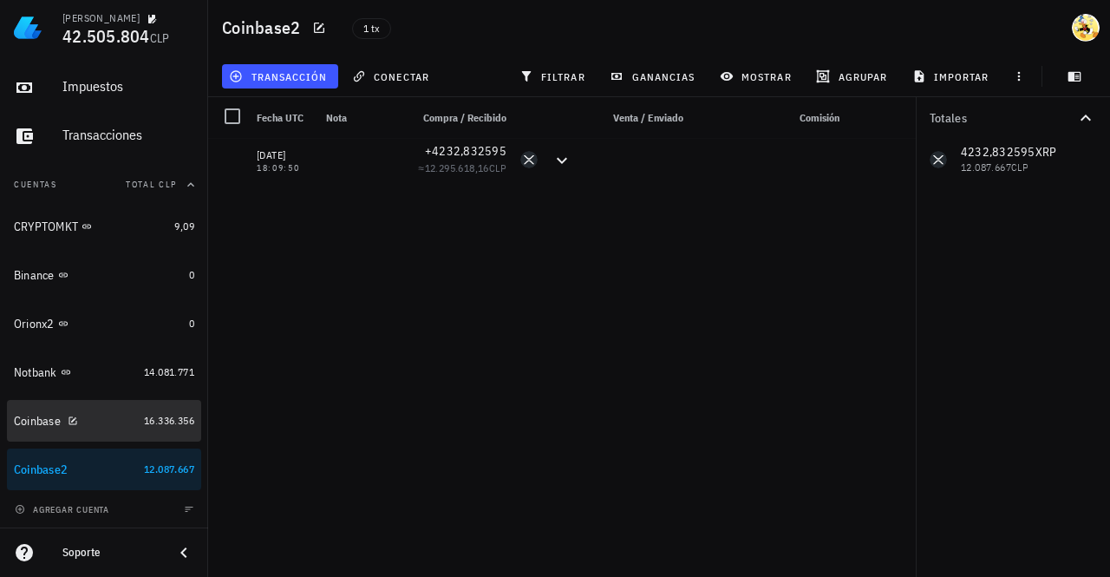
click at [104, 415] on div "Coinbase" at bounding box center [75, 421] width 123 height 16
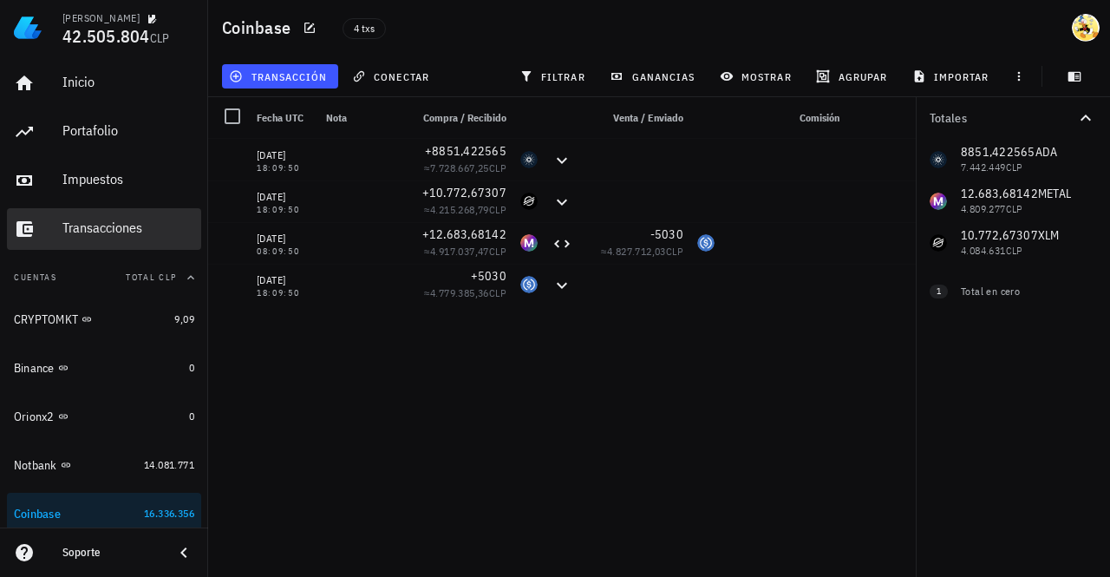
click at [111, 232] on div "Transacciones" at bounding box center [128, 227] width 132 height 16
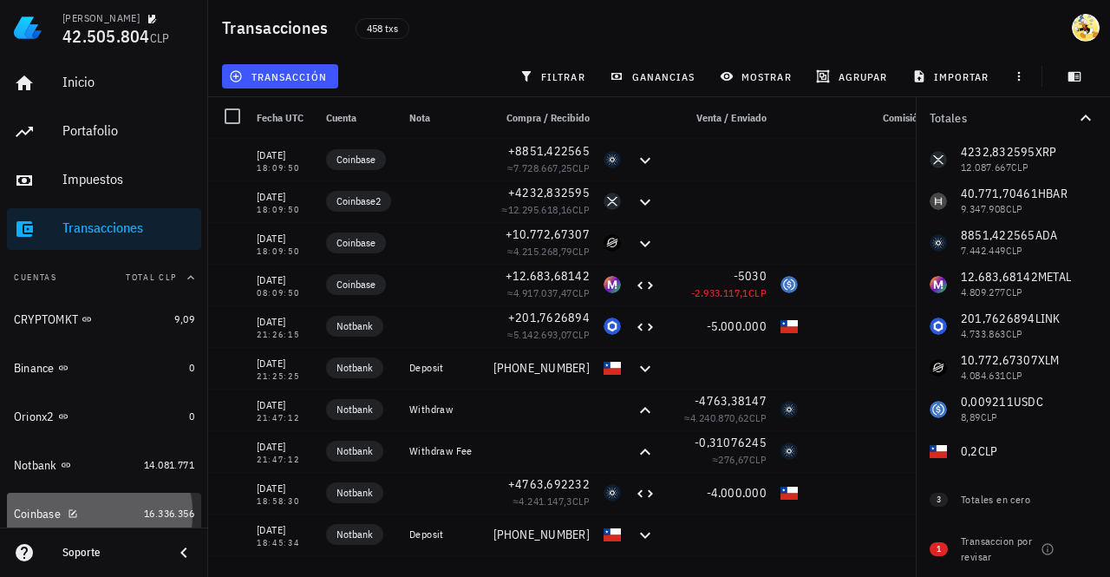
click at [117, 508] on div "Coinbase" at bounding box center [75, 514] width 123 height 16
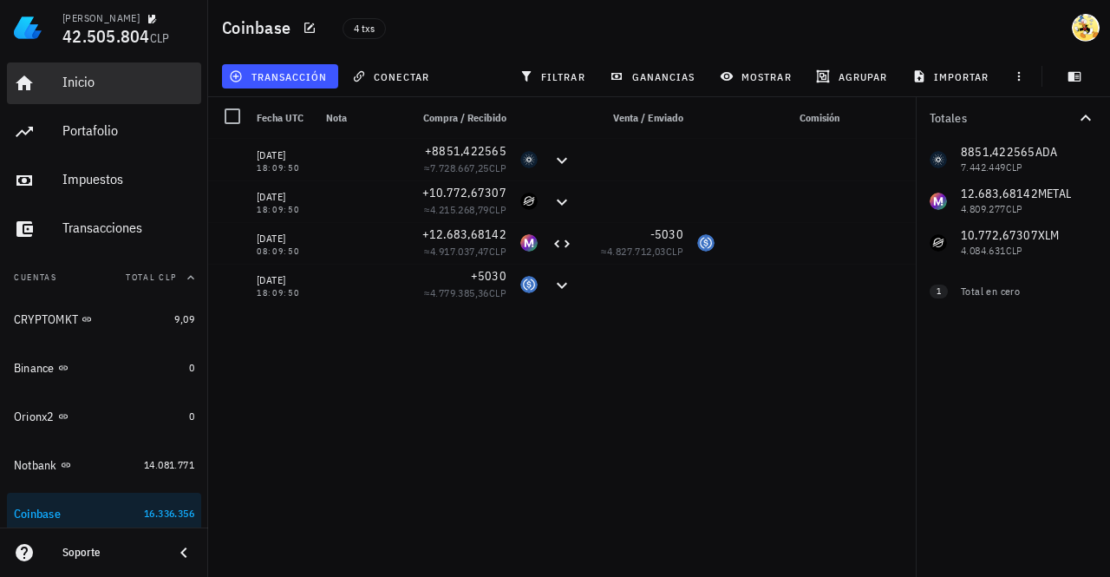
click at [94, 86] on div "Inicio" at bounding box center [128, 82] width 132 height 16
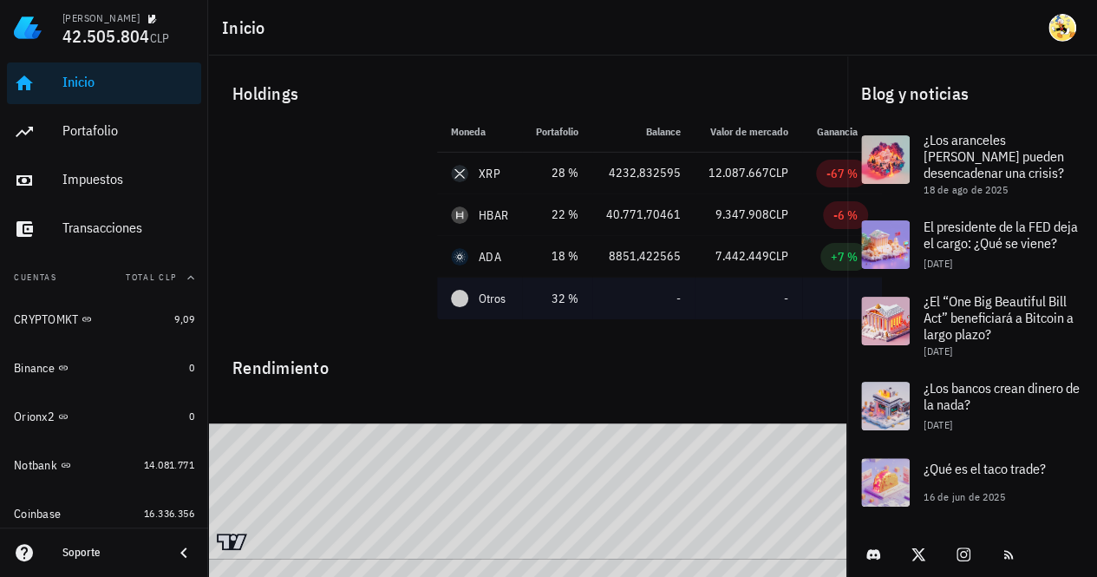
click at [516, 297] on td "Otros" at bounding box center [479, 299] width 85 height 42
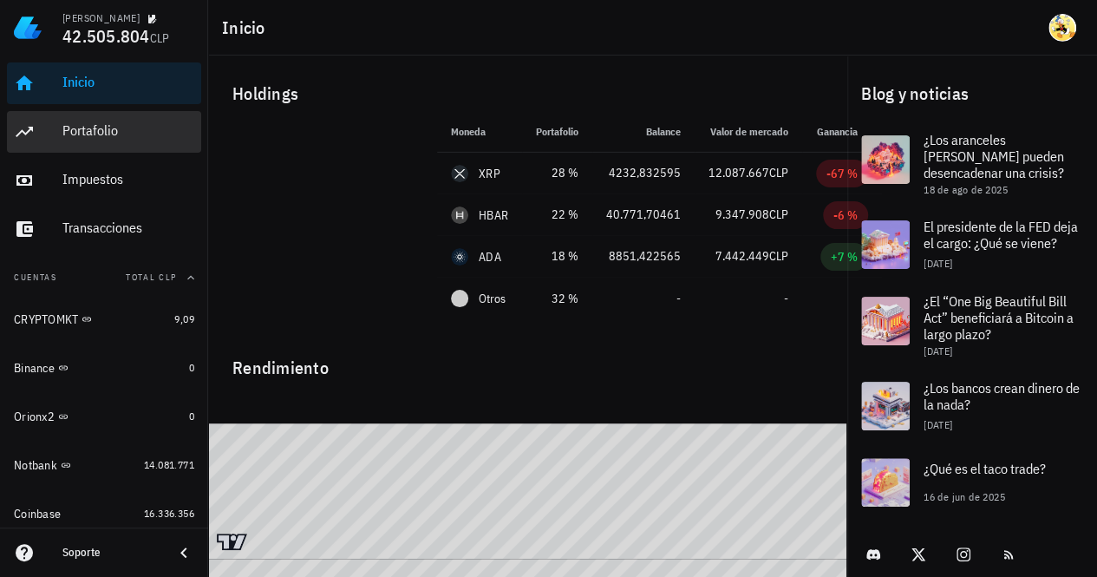
click at [105, 132] on div "Portafolio" at bounding box center [128, 130] width 132 height 16
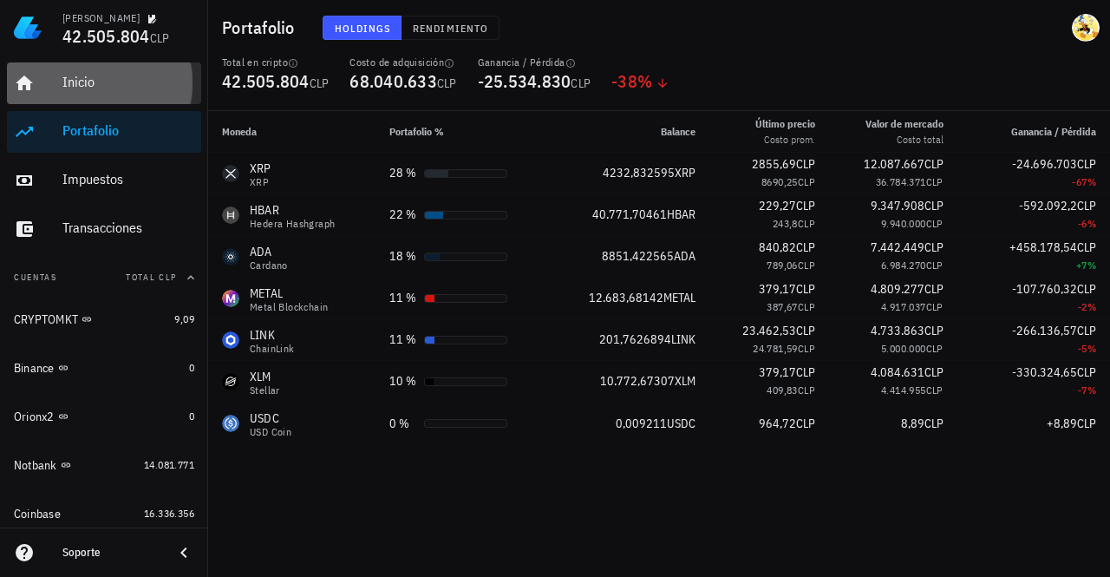
click at [121, 84] on div "Inicio" at bounding box center [128, 82] width 132 height 16
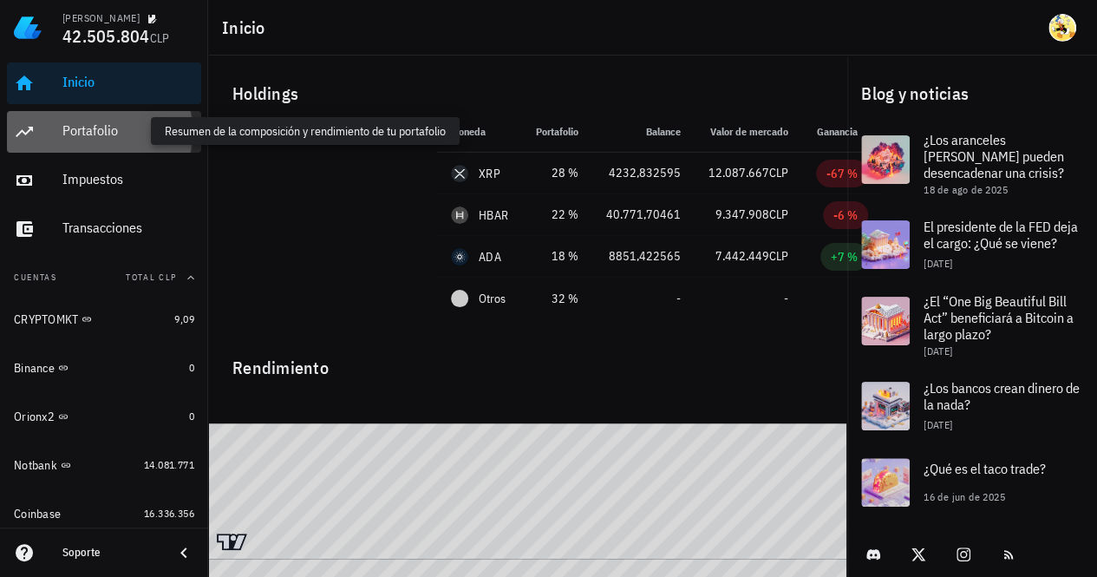
click at [116, 127] on div "Portafolio" at bounding box center [128, 130] width 132 height 16
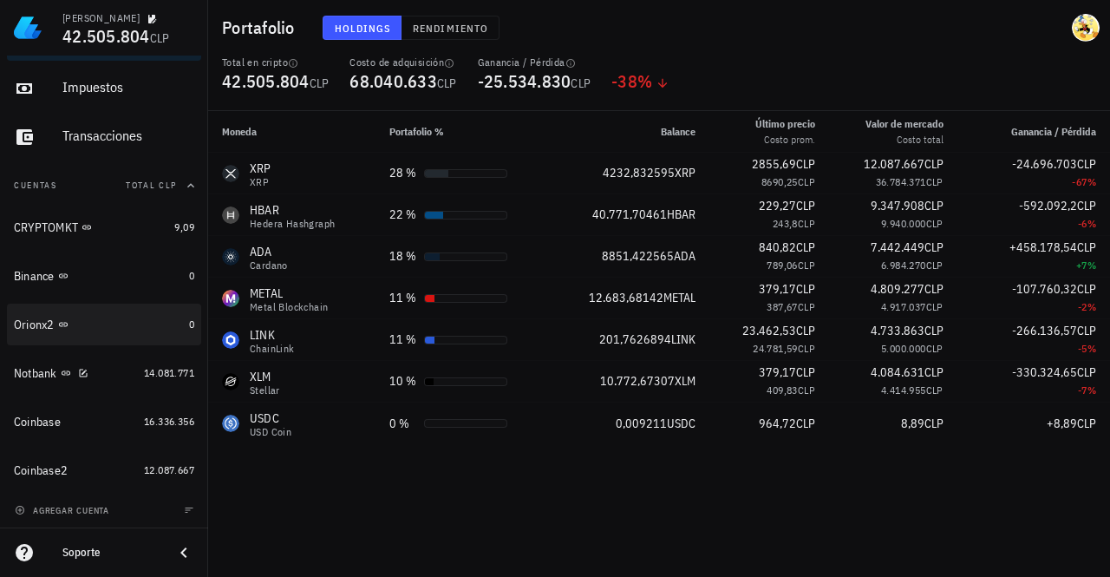
scroll to position [93, 0]
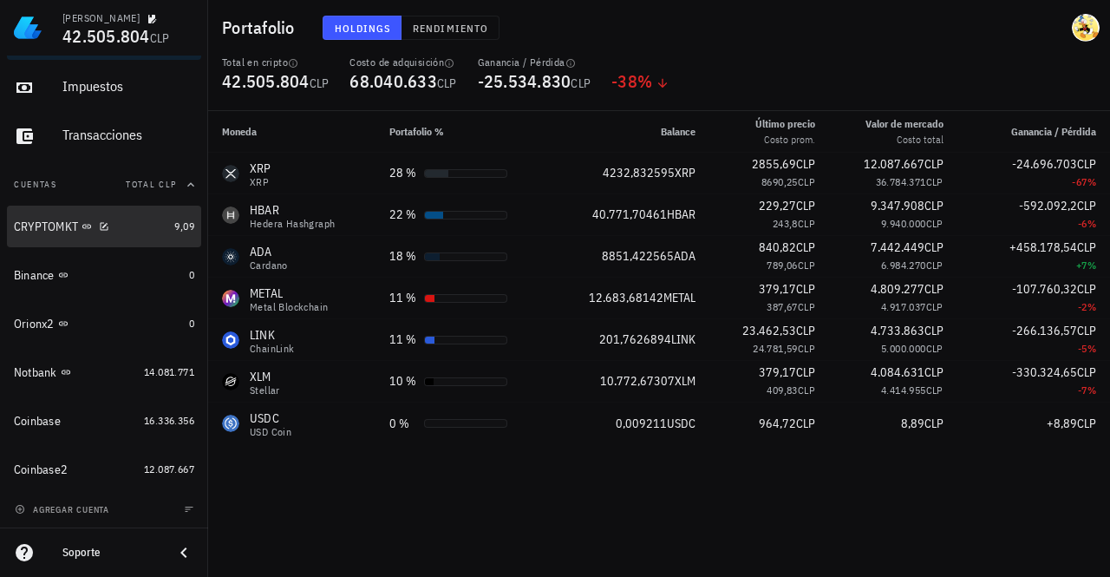
click at [130, 223] on div "CRYPTOMKT" at bounding box center [90, 227] width 153 height 16
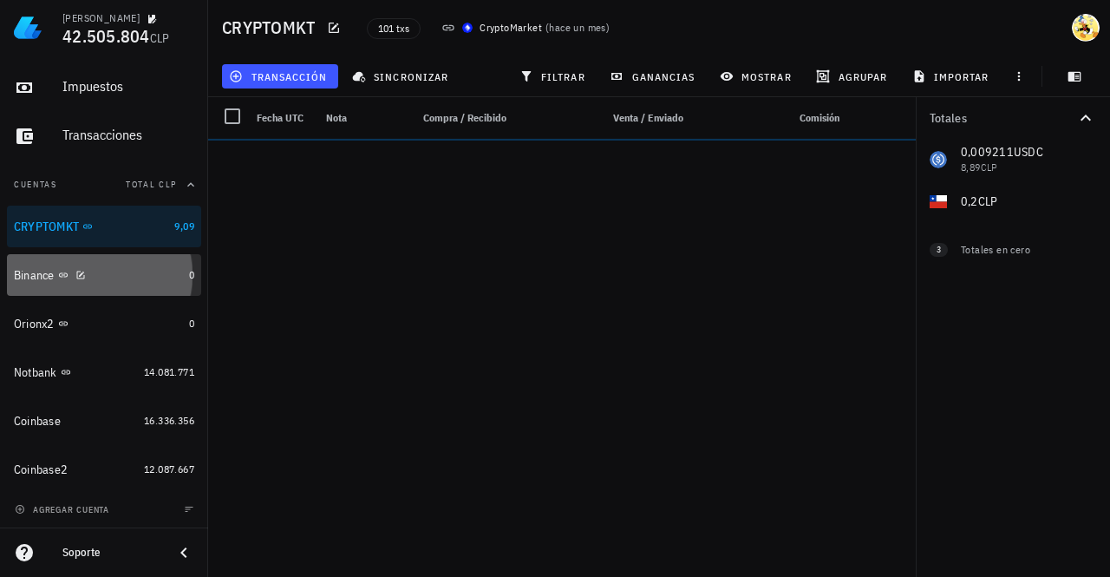
click at [132, 271] on div "Binance" at bounding box center [98, 275] width 168 height 16
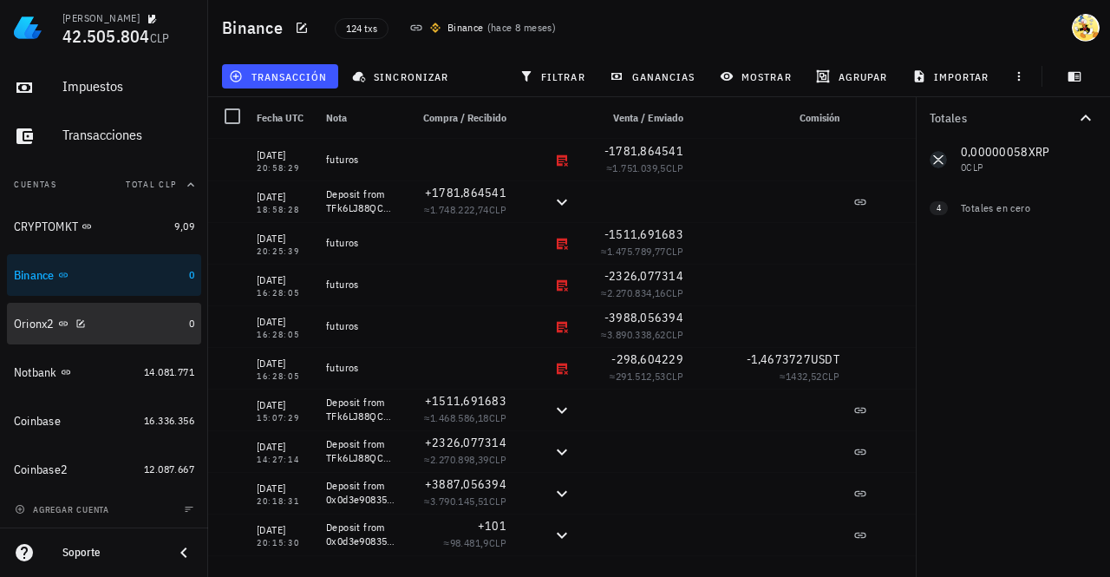
click at [132, 320] on div "Orionx2" at bounding box center [98, 324] width 168 height 16
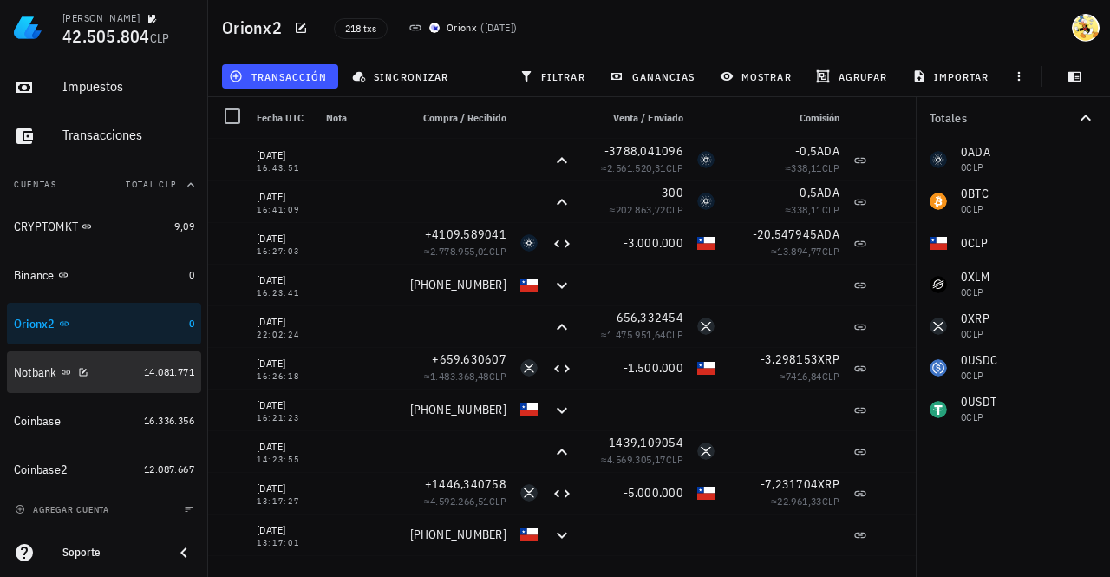
click at [111, 370] on div "Notbank" at bounding box center [75, 372] width 123 height 16
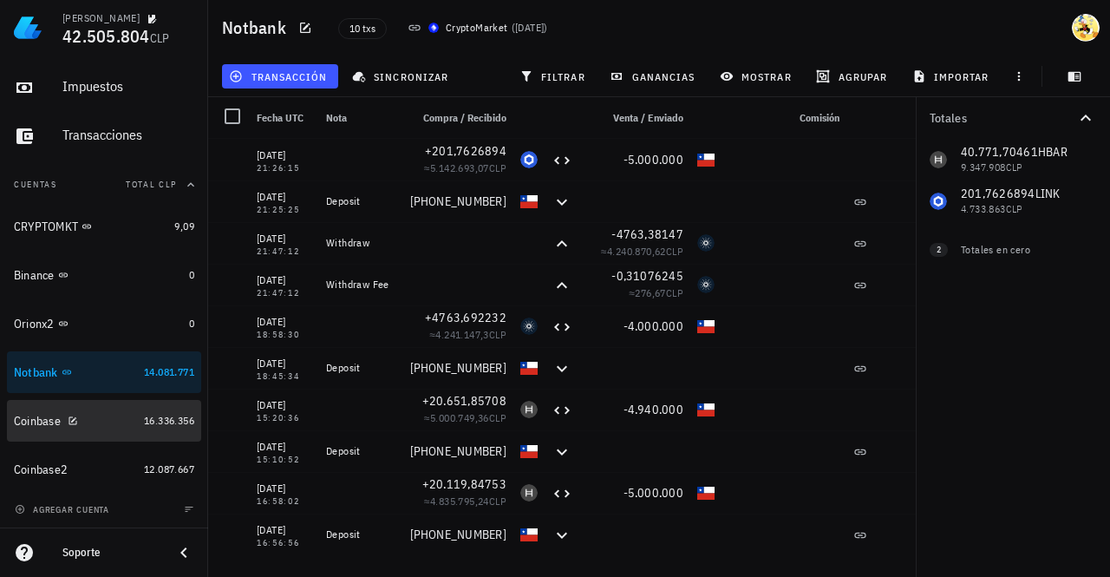
click at [112, 415] on div "Coinbase" at bounding box center [75, 421] width 123 height 16
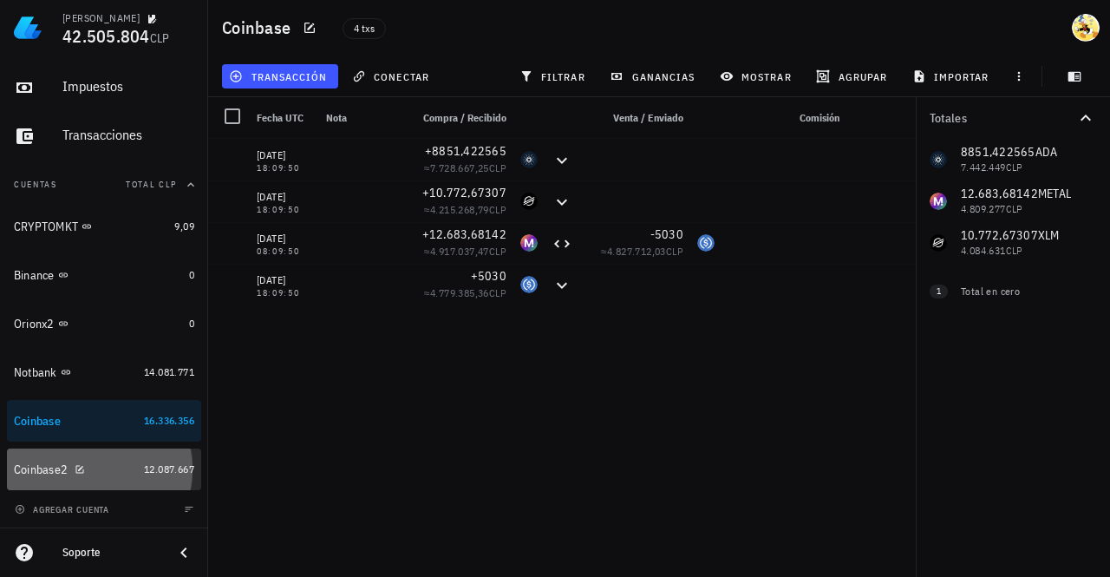
click at [109, 469] on div "Coinbase2" at bounding box center [75, 469] width 123 height 16
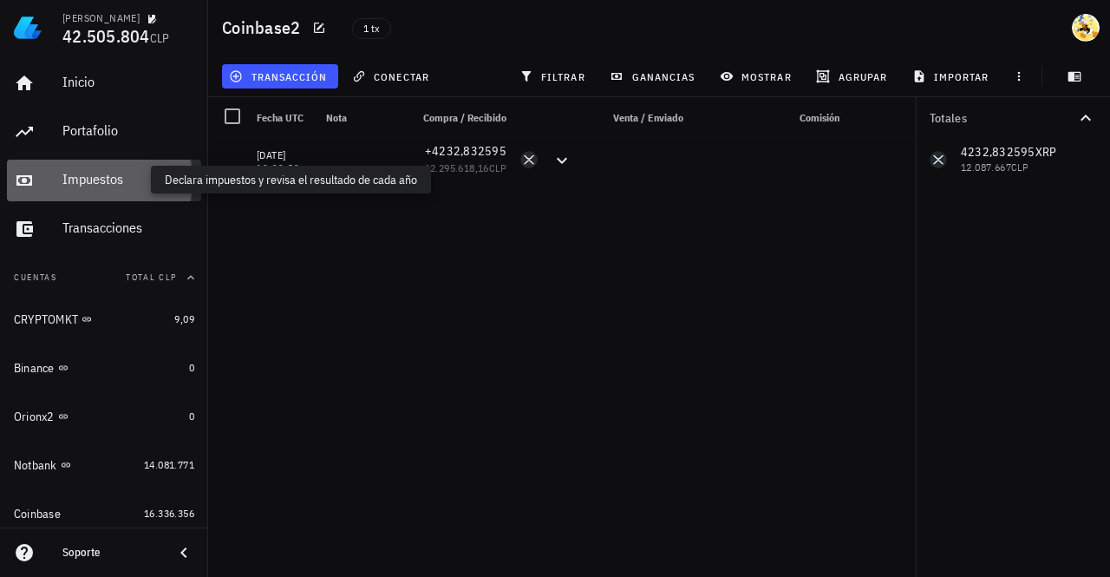
click at [113, 173] on div "Impuestos" at bounding box center [128, 179] width 132 height 16
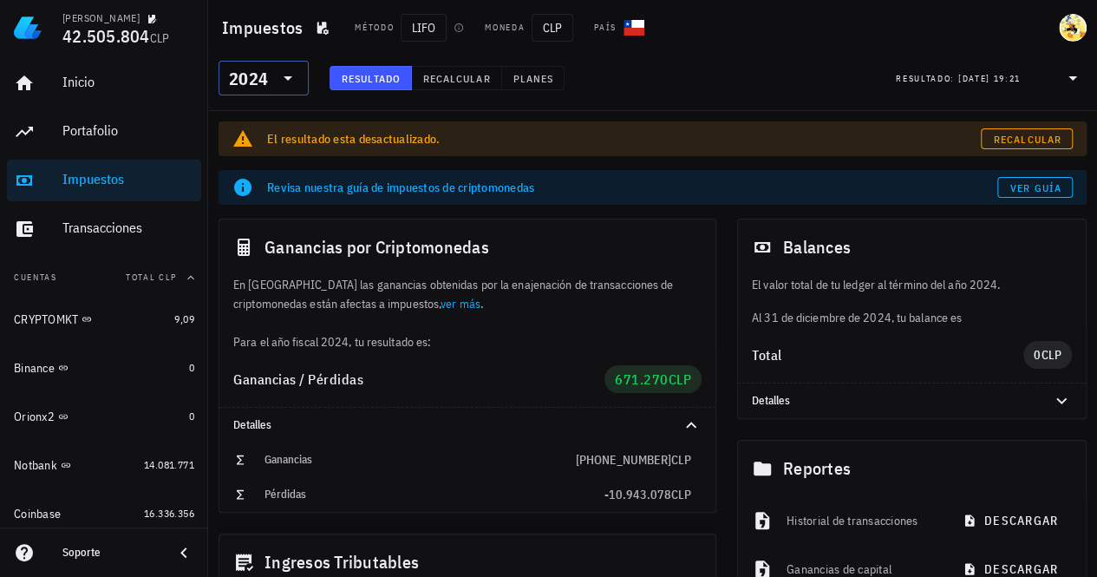
click at [248, 77] on div "2024" at bounding box center [248, 78] width 39 height 17
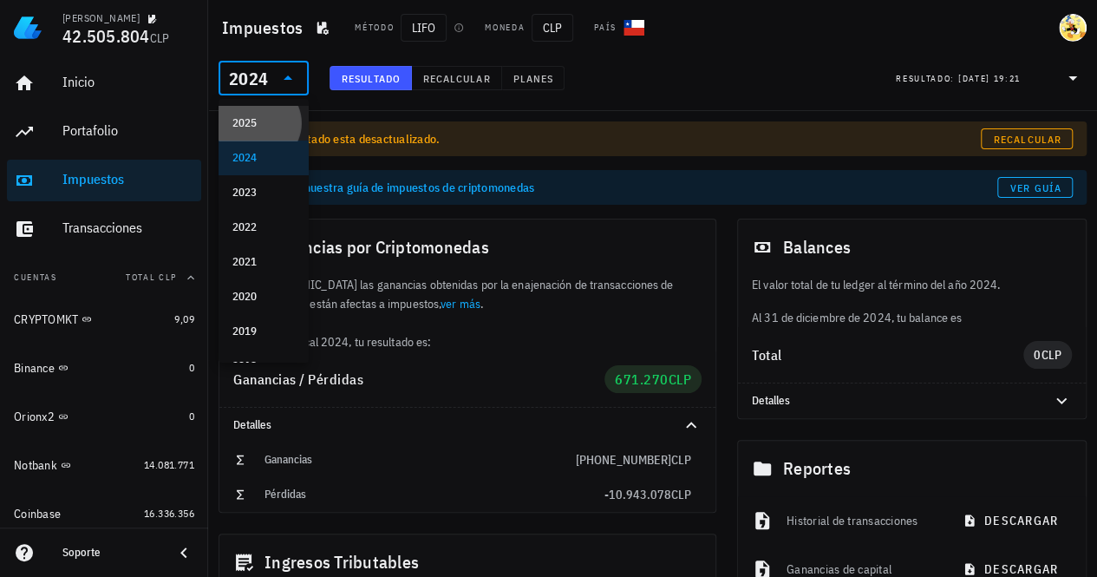
click at [251, 117] on div "2025" at bounding box center [263, 123] width 62 height 14
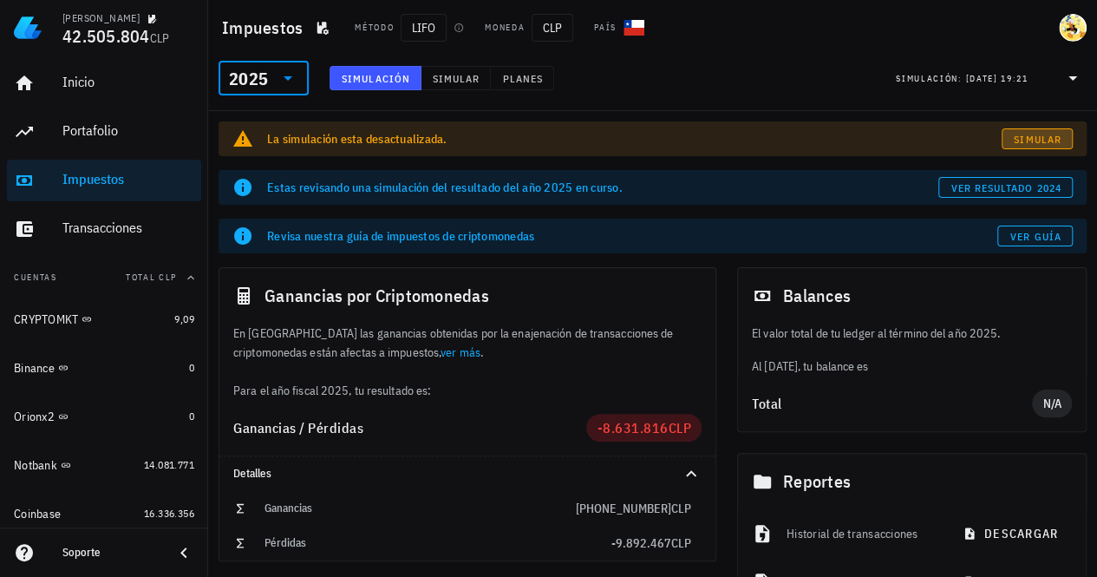
click at [1041, 134] on span "Simular" at bounding box center [1037, 139] width 49 height 13
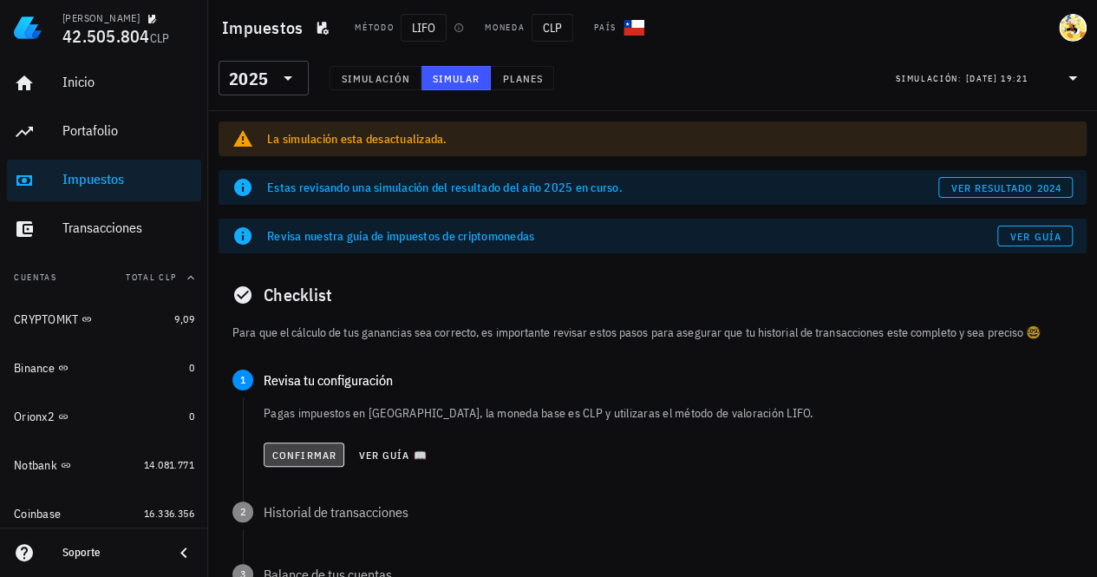
click at [297, 462] on button "Confirmar" at bounding box center [304, 454] width 81 height 24
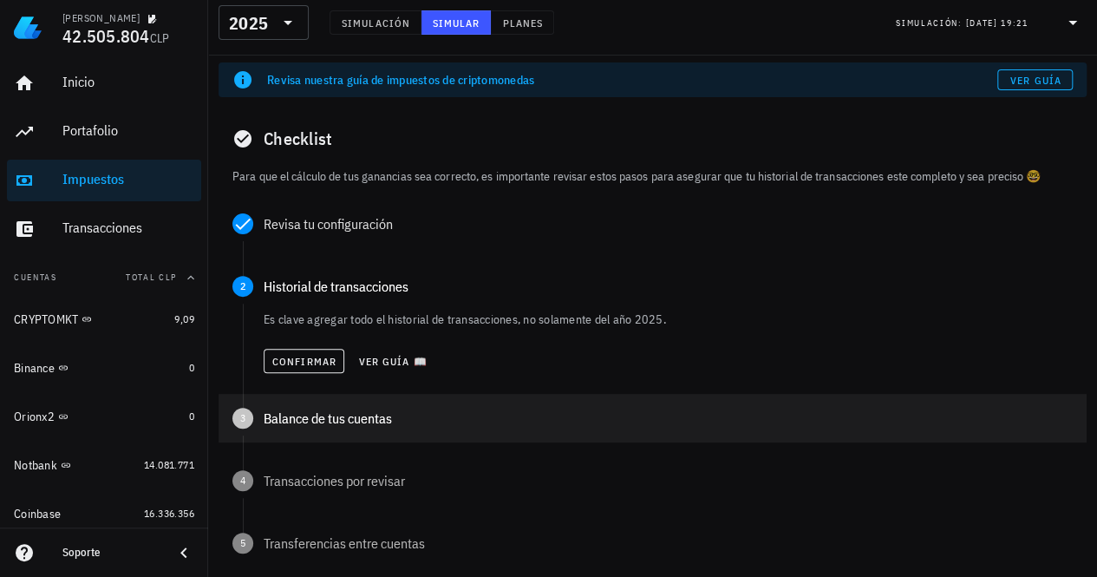
scroll to position [173, 0]
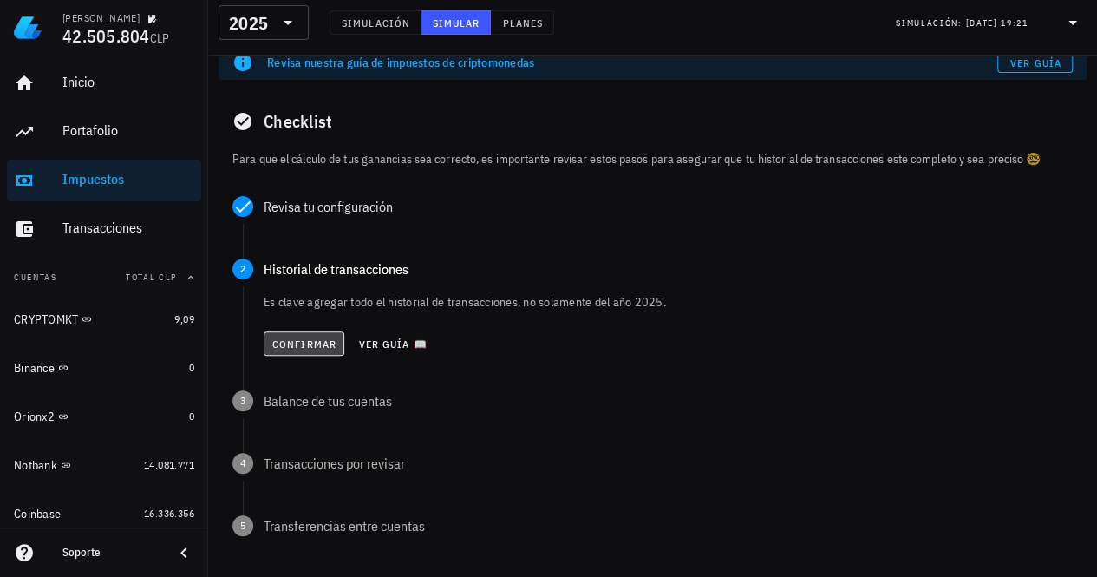
click at [315, 339] on span "Confirmar" at bounding box center [303, 343] width 65 height 13
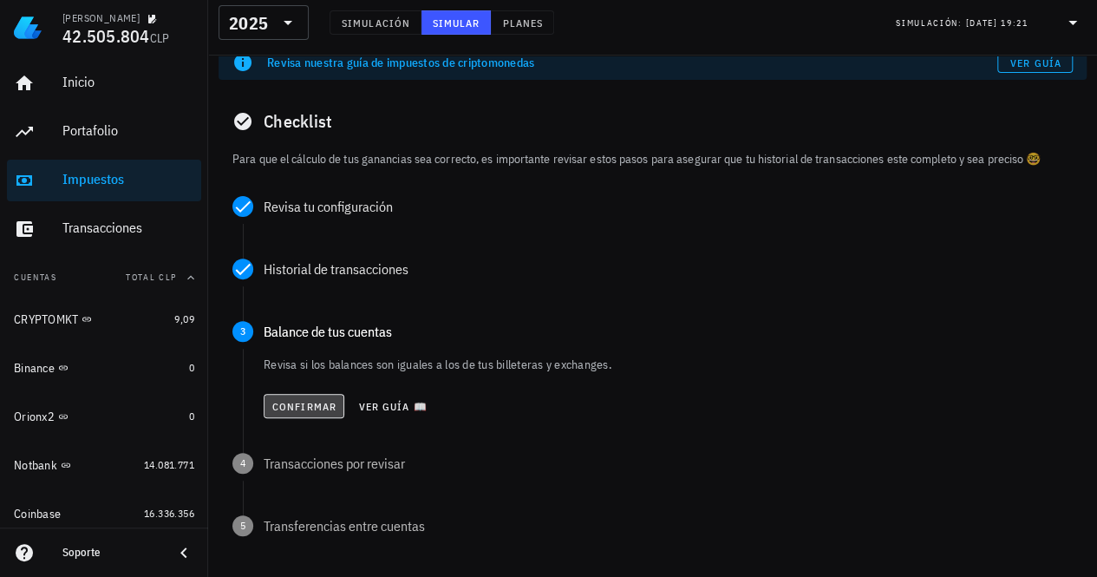
click at [292, 408] on span "Confirmar" at bounding box center [303, 406] width 65 height 13
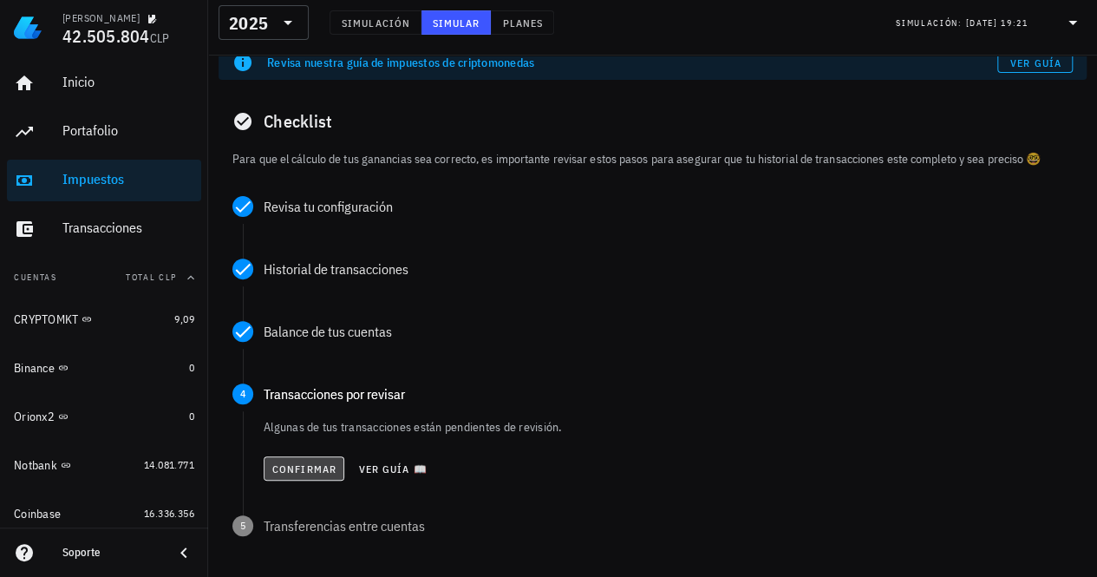
click at [304, 467] on span "Confirmar" at bounding box center [303, 468] width 65 height 13
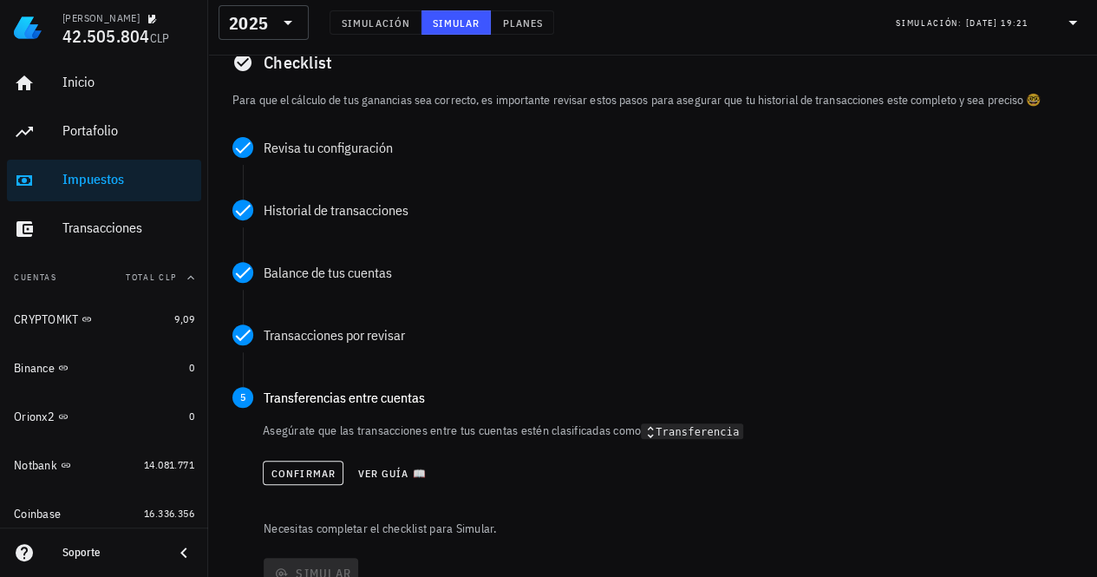
scroll to position [260, 0]
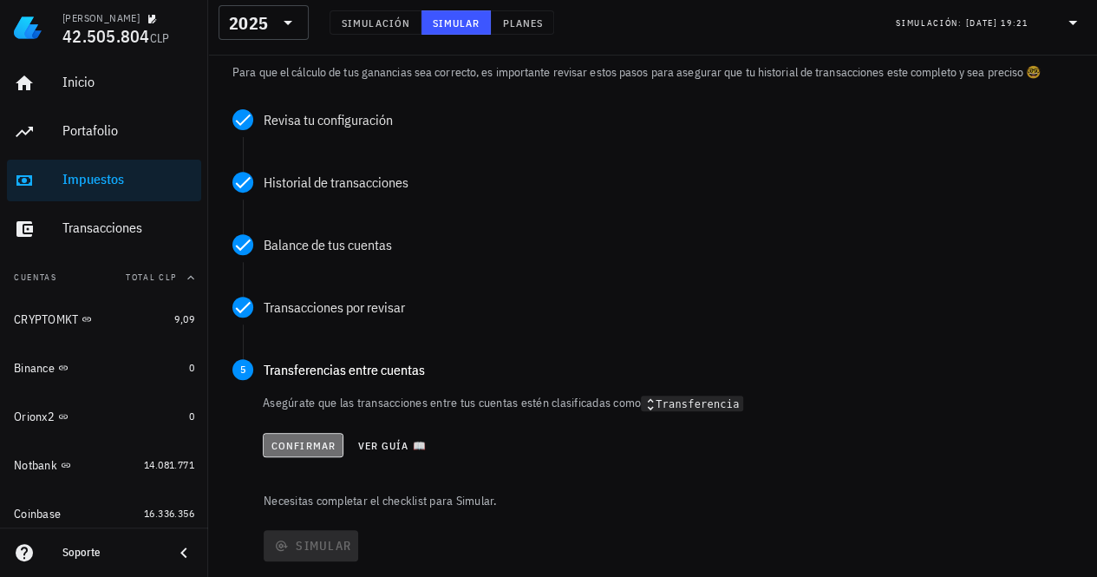
click at [302, 448] on span "Confirmar" at bounding box center [303, 445] width 65 height 13
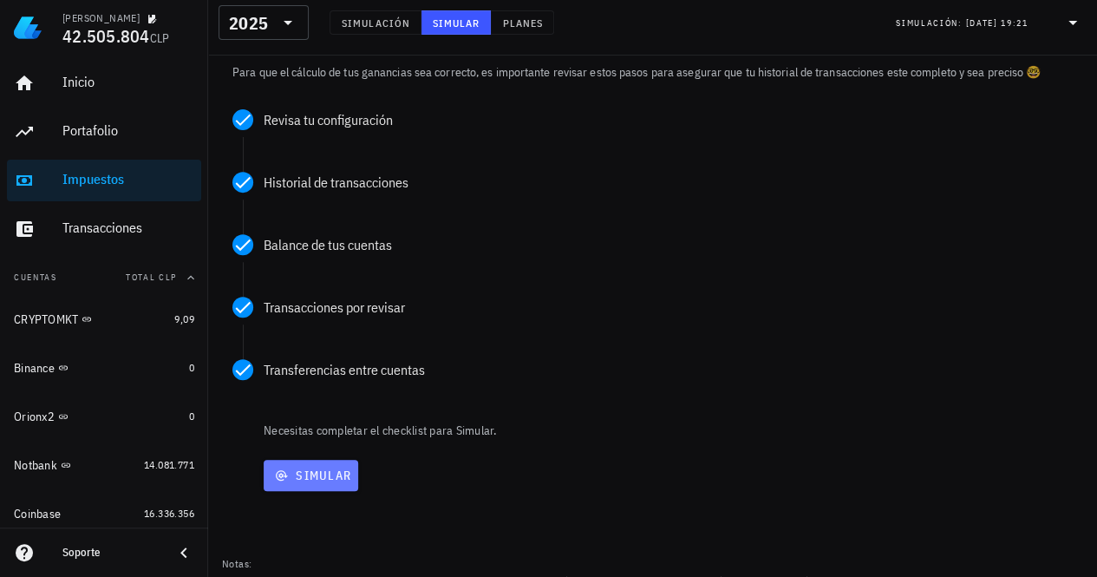
click at [320, 477] on span "Simular" at bounding box center [311, 475] width 81 height 16
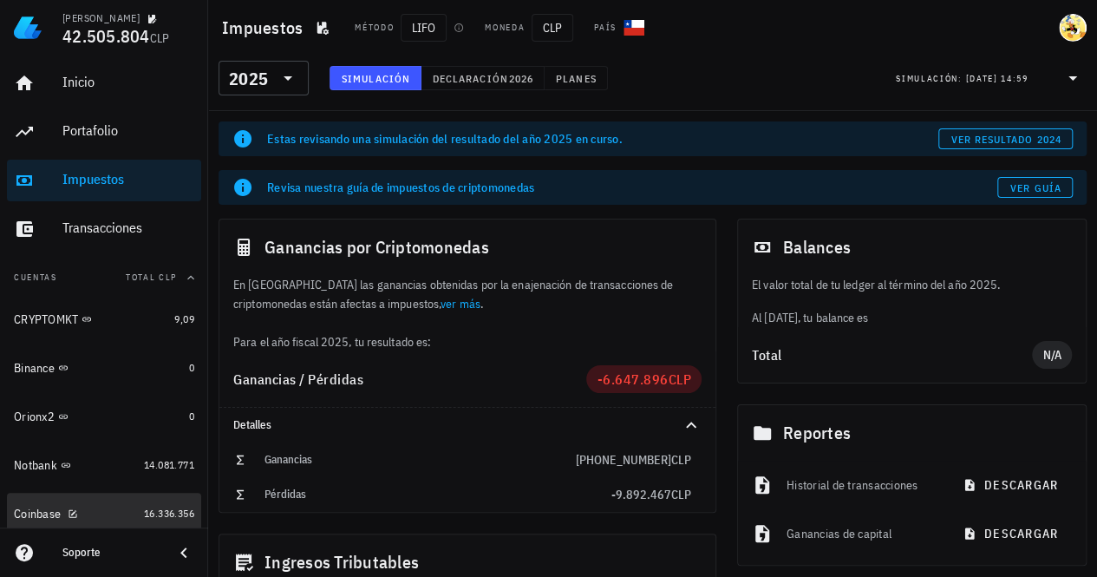
click at [107, 512] on div "Coinbase" at bounding box center [75, 514] width 123 height 16
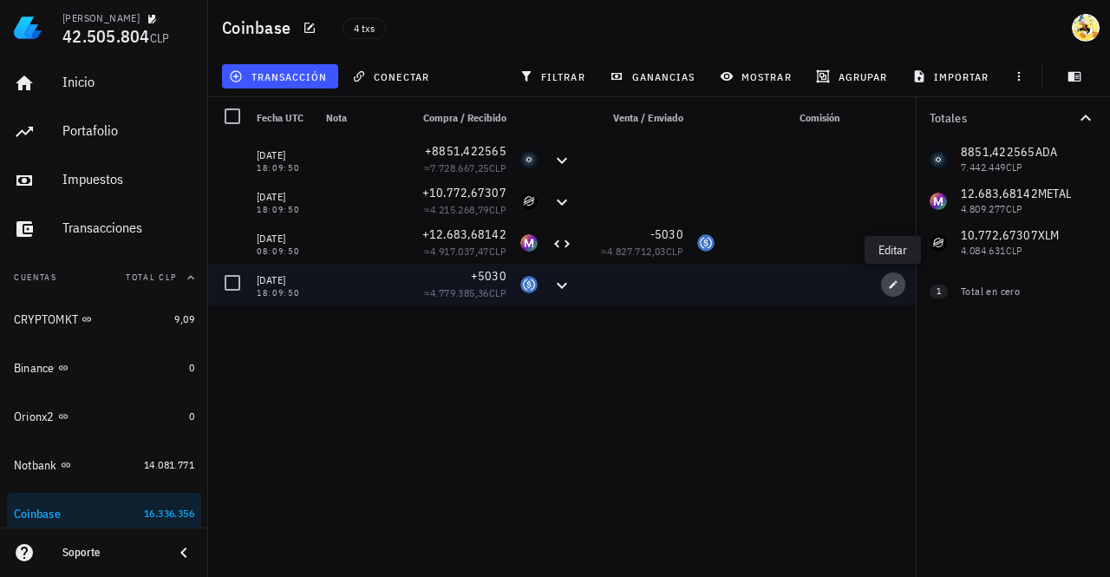
click at [897, 283] on icon "button" at bounding box center [893, 284] width 10 height 10
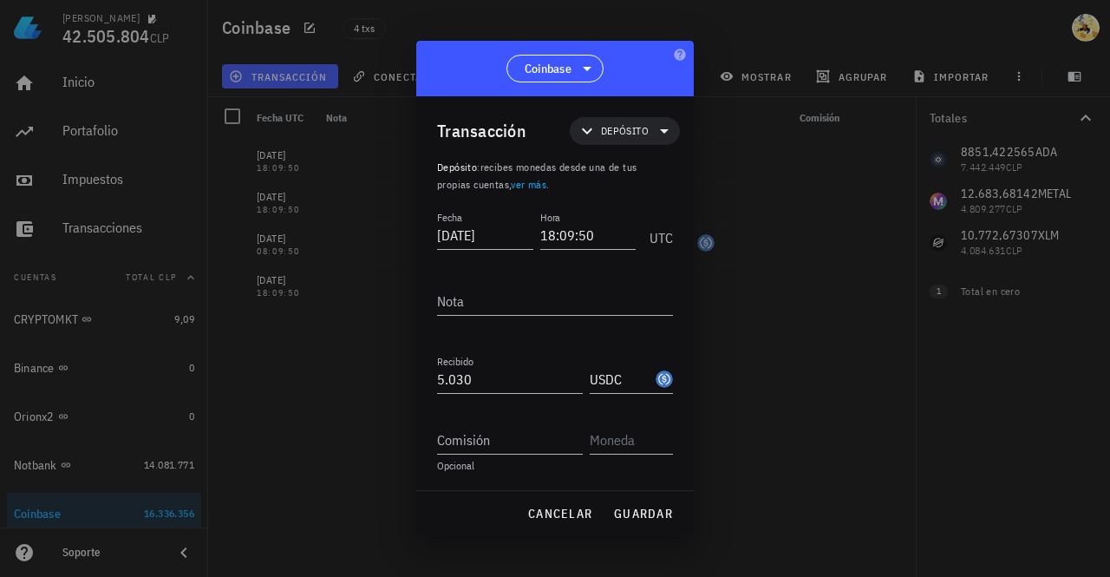
click at [785, 316] on div at bounding box center [555, 288] width 1110 height 577
click at [534, 509] on span "cancelar" at bounding box center [559, 514] width 65 height 16
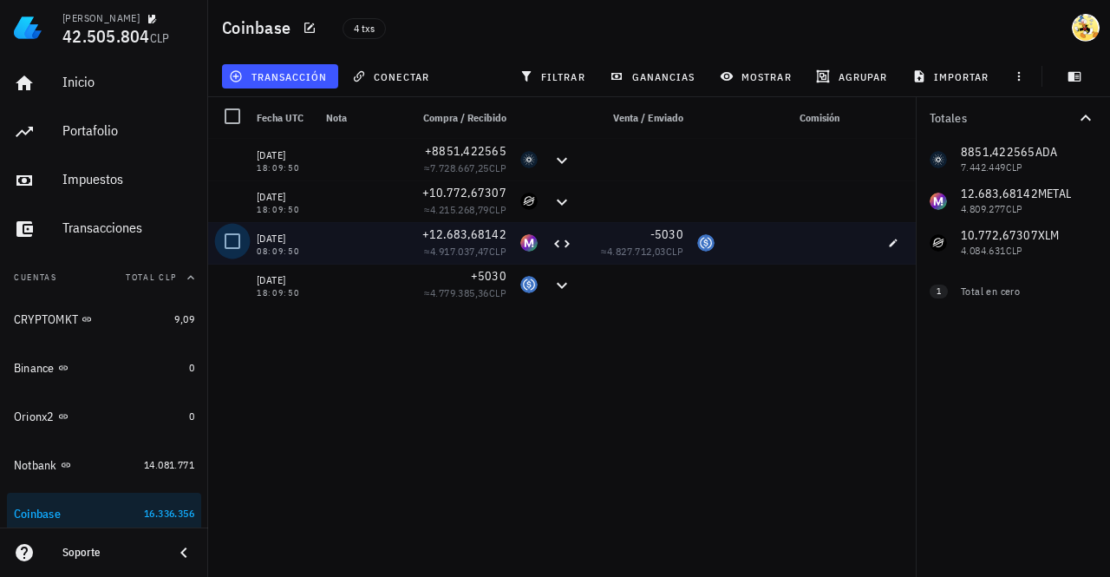
click at [231, 244] on div at bounding box center [232, 240] width 29 height 29
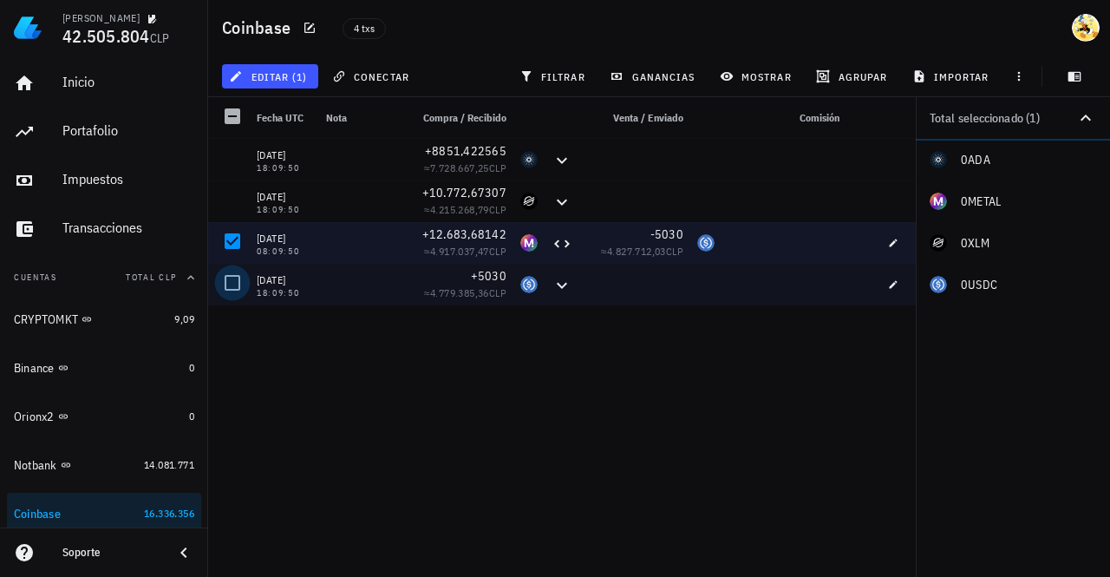
click at [234, 286] on div at bounding box center [232, 282] width 29 height 29
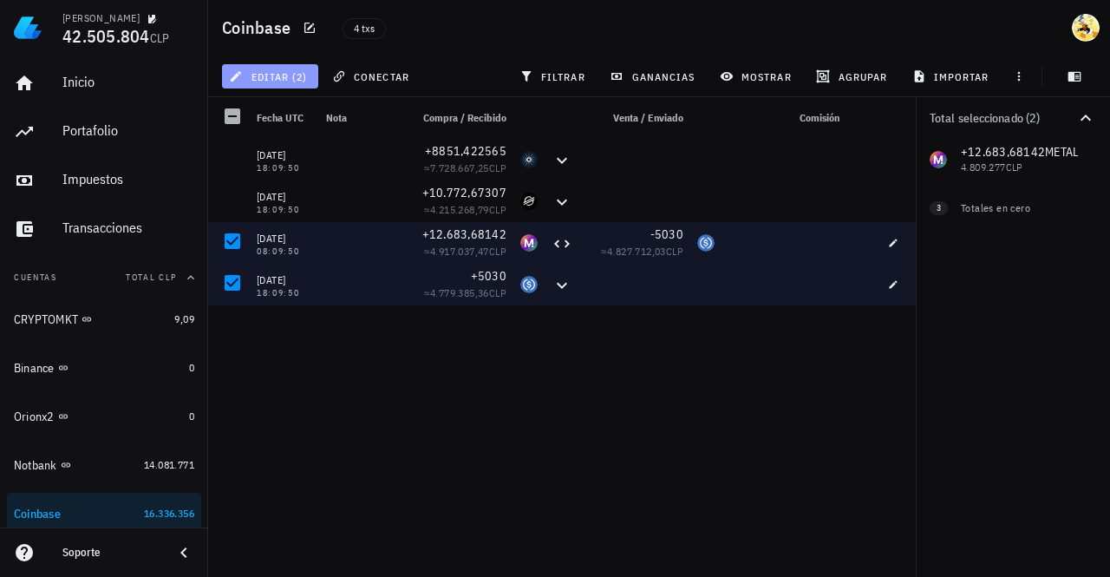
click at [304, 69] on button "editar (2)" at bounding box center [270, 76] width 96 height 24
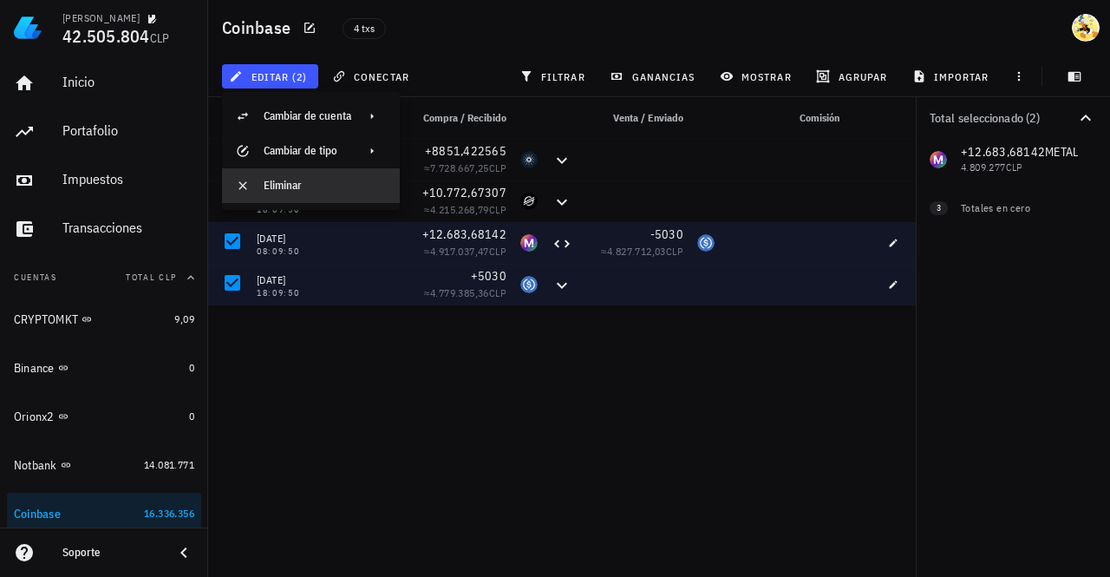
click at [275, 190] on div "Eliminar" at bounding box center [325, 186] width 122 height 14
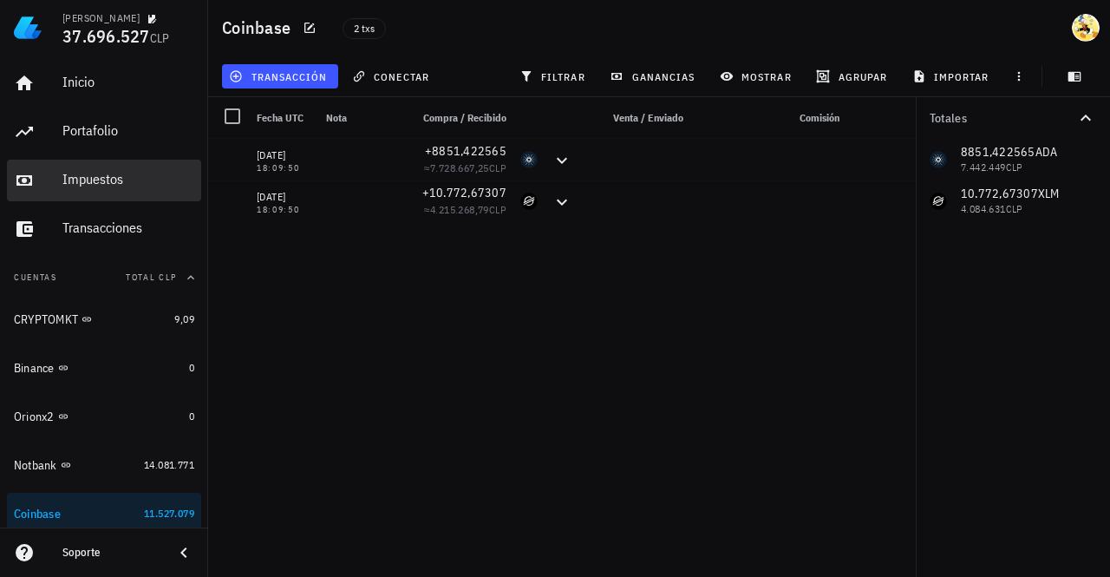
click at [130, 185] on div "Impuestos" at bounding box center [128, 179] width 132 height 16
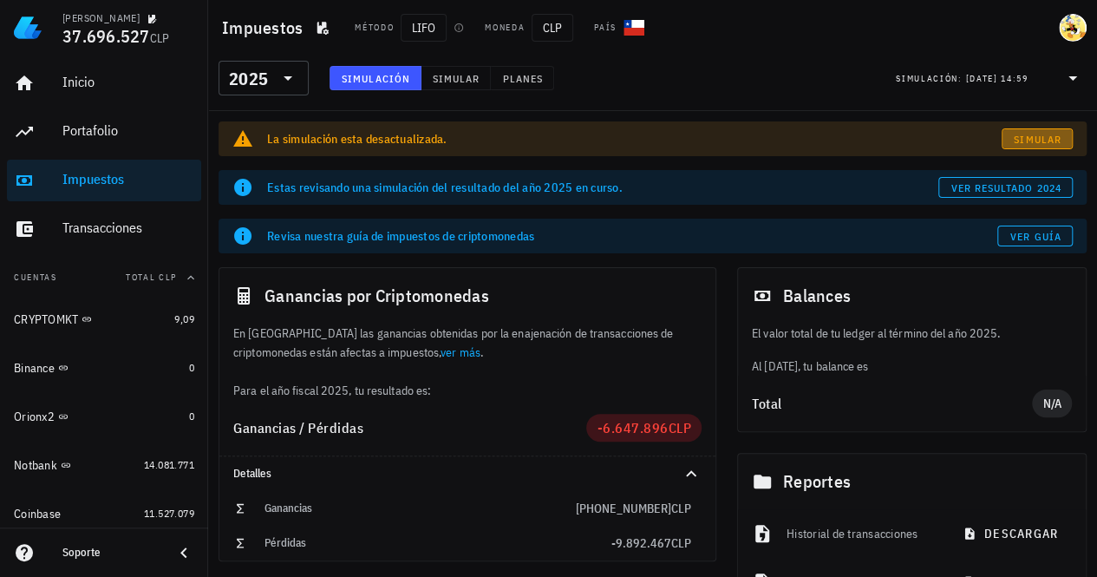
click at [1049, 140] on span "Simular" at bounding box center [1037, 139] width 49 height 13
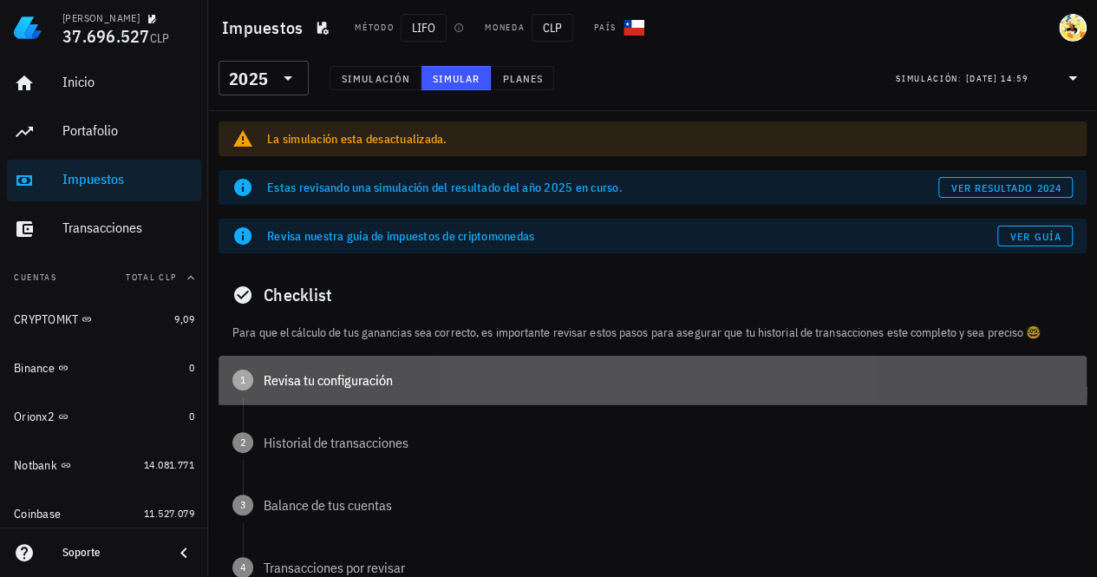
click at [352, 379] on div "Revisa tu configuración" at bounding box center [668, 380] width 809 height 14
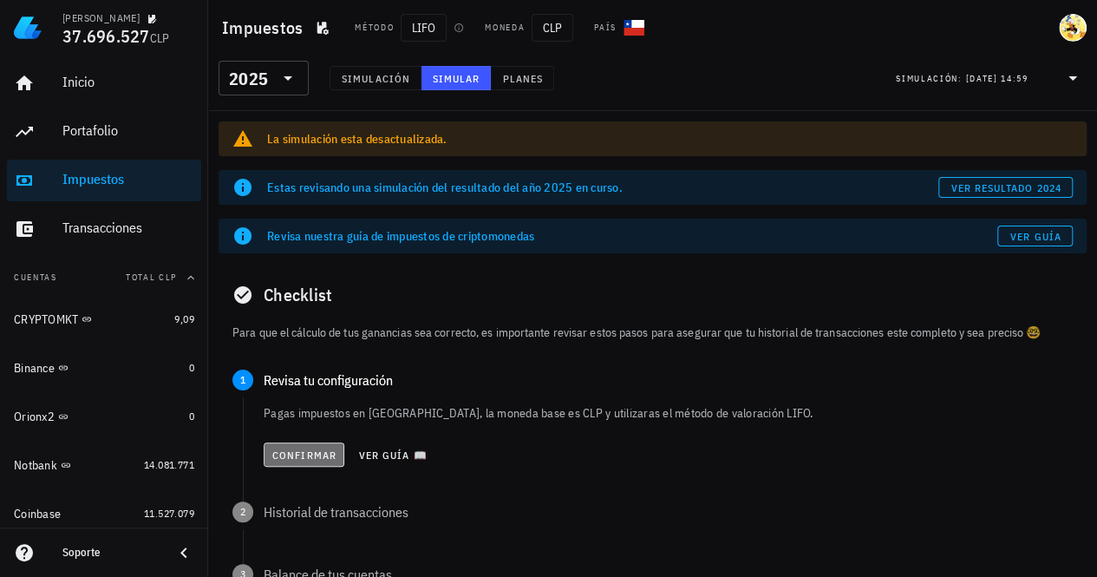
click at [313, 452] on span "Confirmar" at bounding box center [303, 454] width 65 height 13
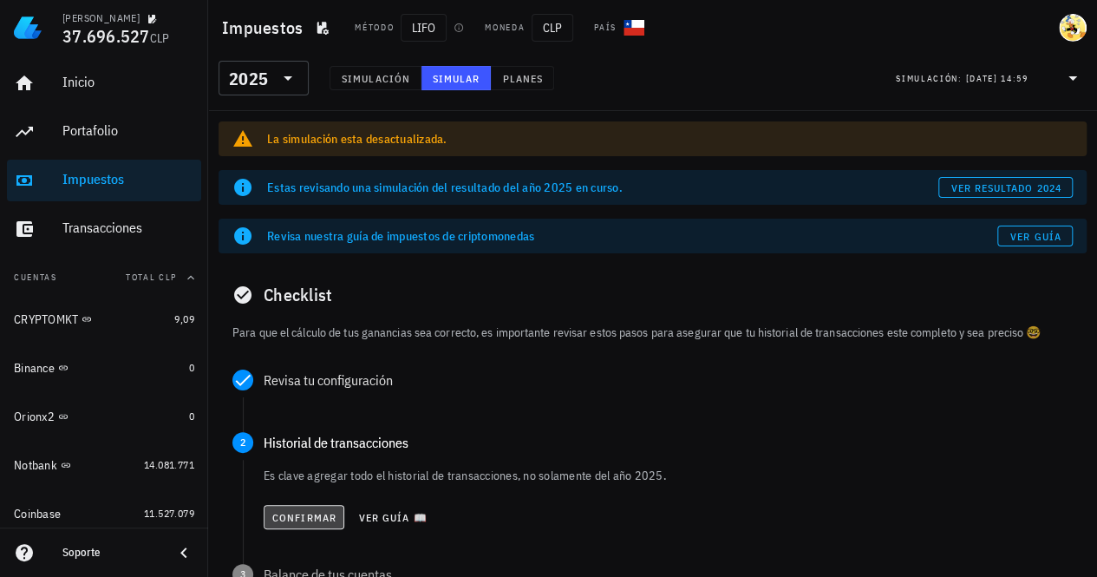
click at [308, 515] on span "Confirmar" at bounding box center [303, 517] width 65 height 13
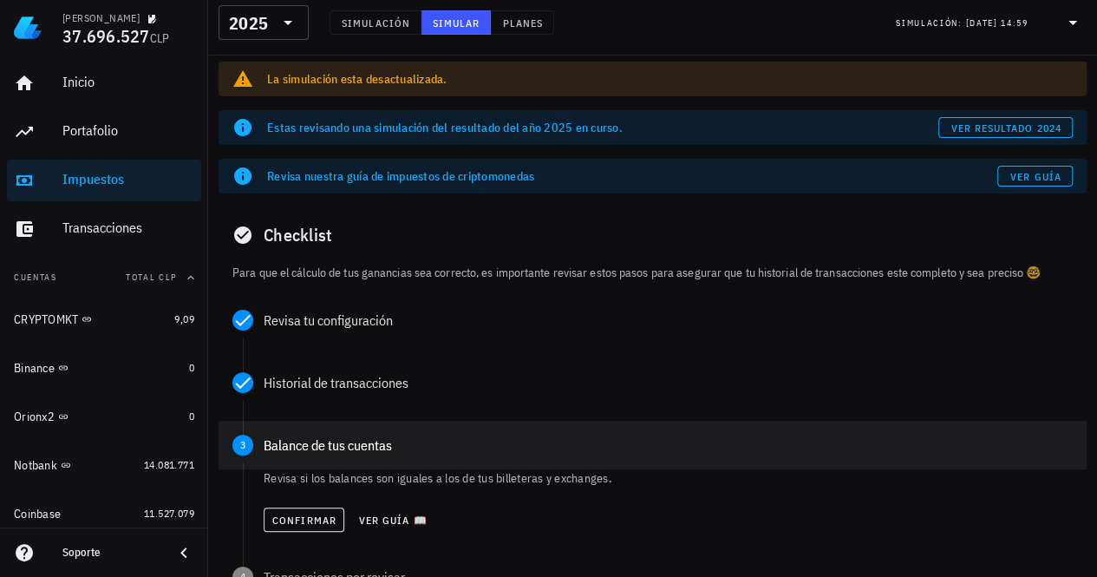
scroll to position [87, 0]
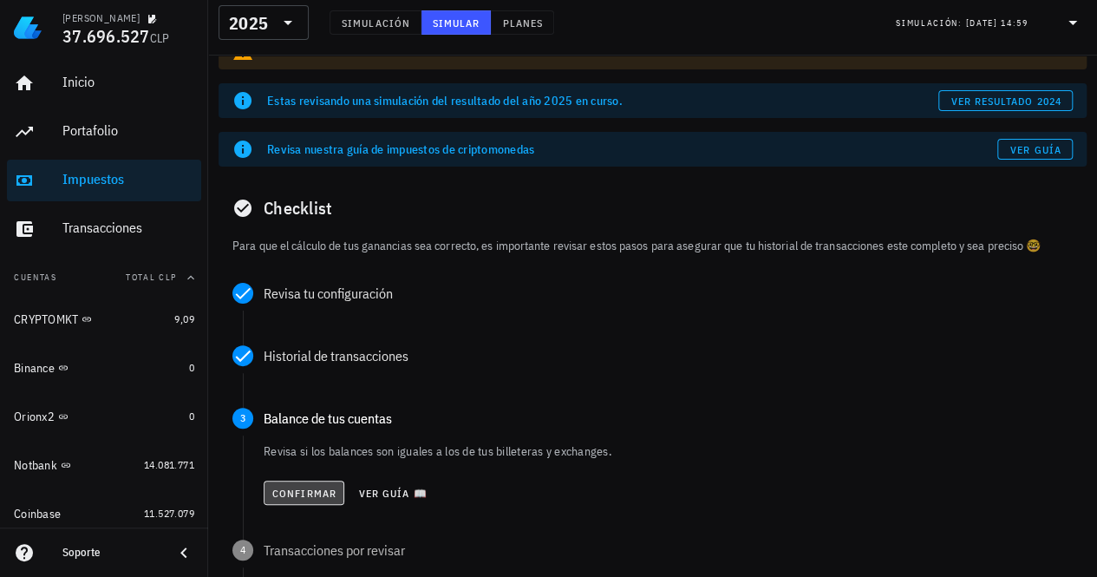
click at [291, 495] on span "Confirmar" at bounding box center [303, 492] width 65 height 13
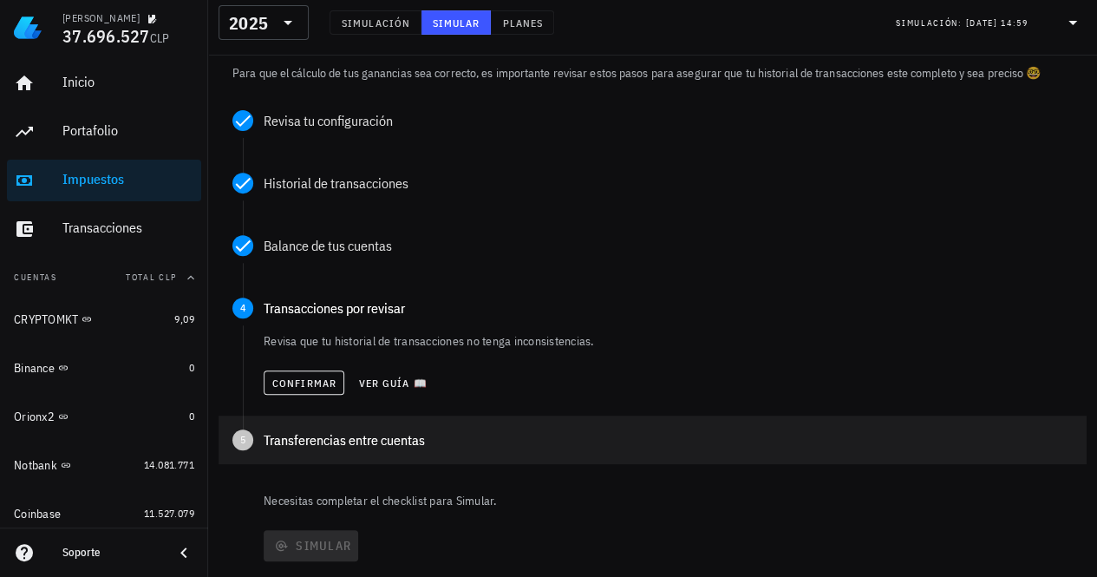
scroll to position [260, 0]
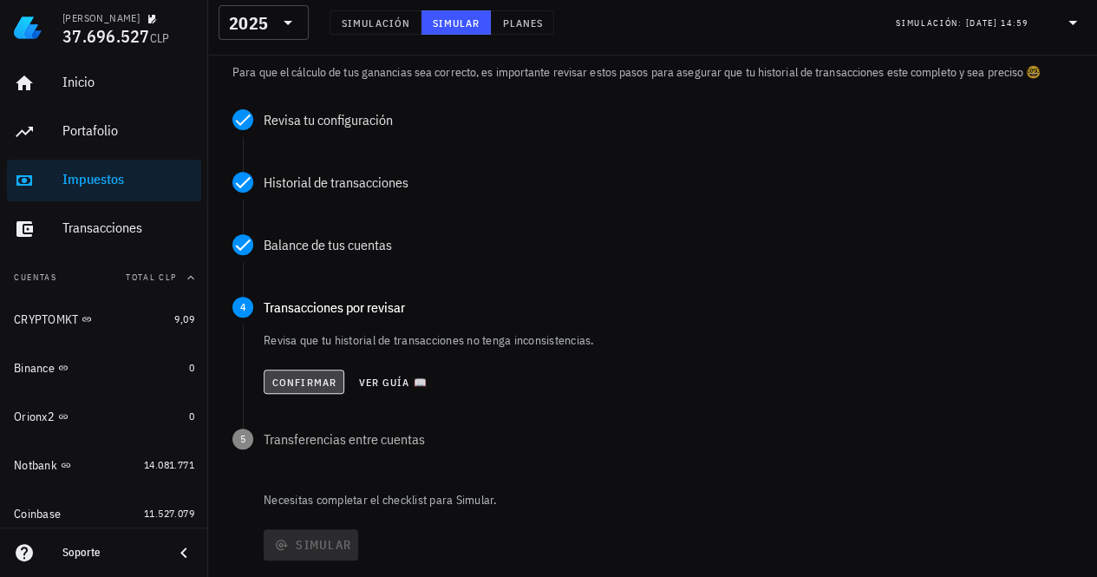
click at [313, 375] on span "Confirmar" at bounding box center [303, 381] width 65 height 13
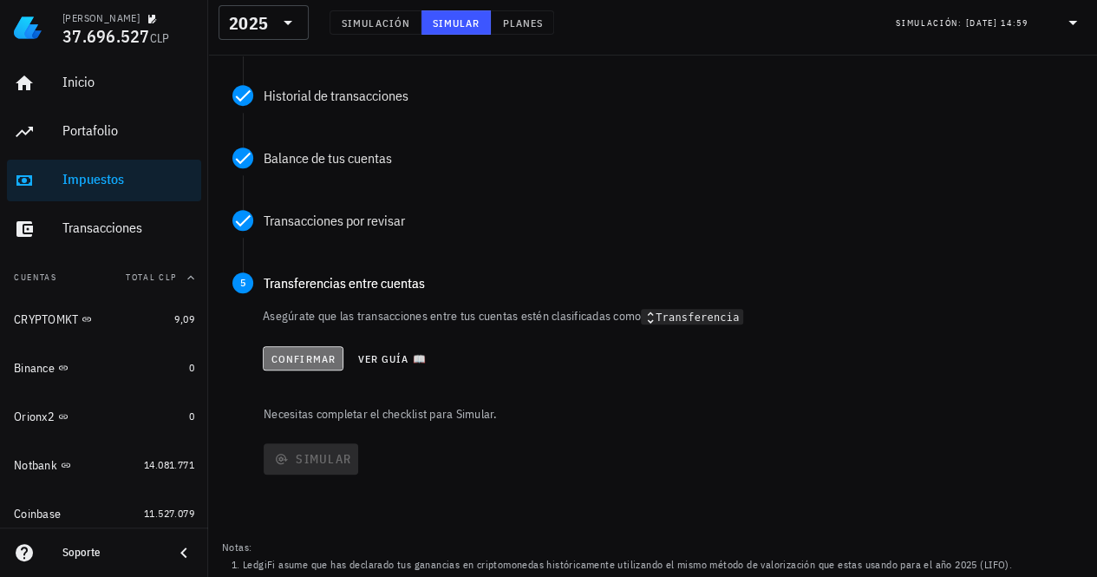
click at [307, 358] on span "Confirmar" at bounding box center [303, 358] width 65 height 13
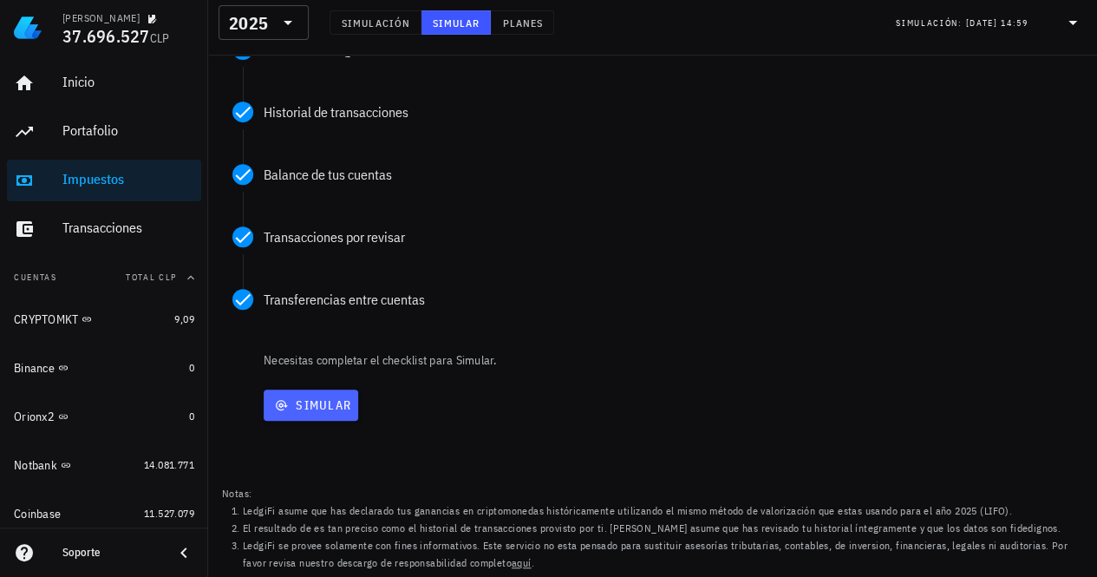
scroll to position [330, 0]
click at [328, 409] on span "Simular" at bounding box center [311, 406] width 81 height 16
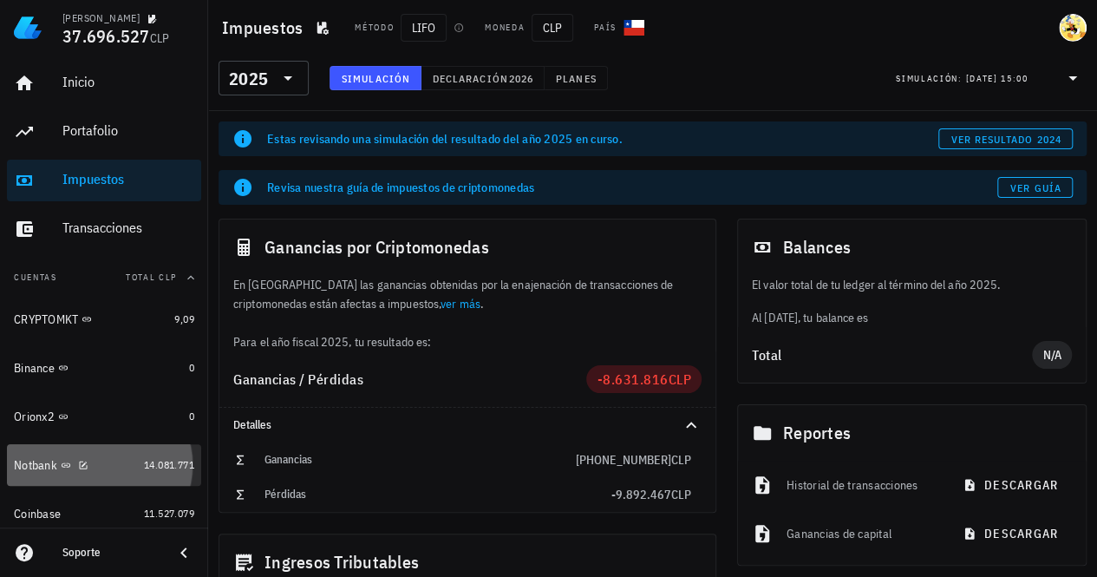
click at [111, 468] on div "Notbank" at bounding box center [75, 465] width 123 height 16
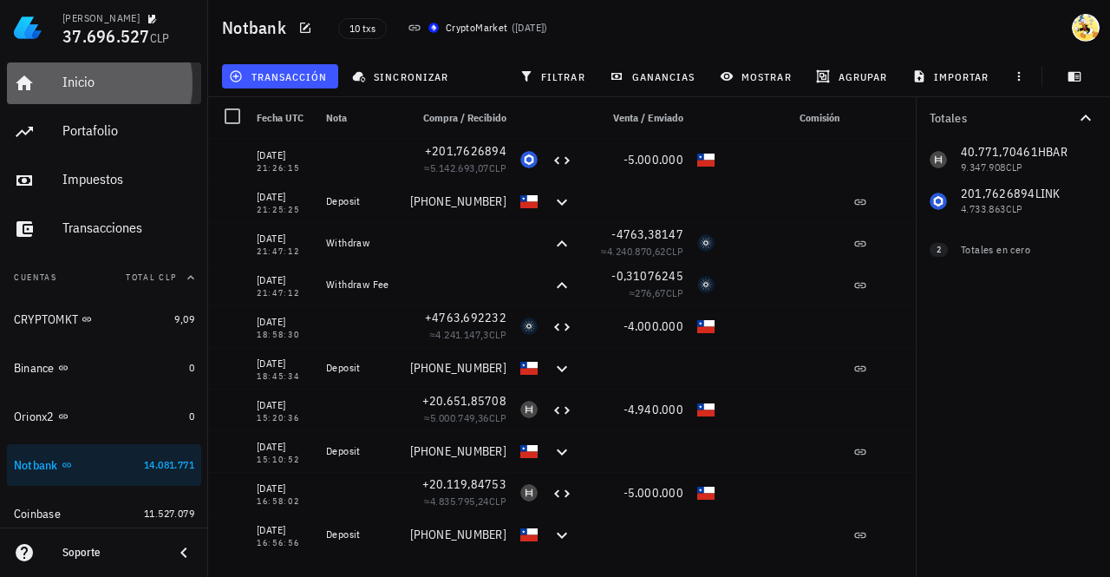
click at [114, 95] on div "Inicio" at bounding box center [128, 82] width 132 height 39
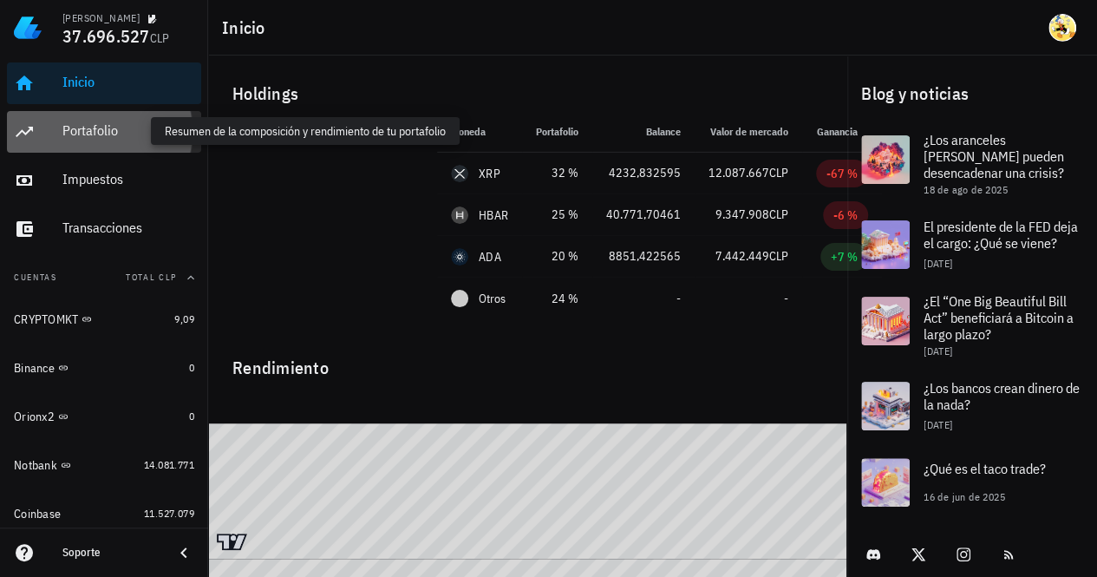
click at [127, 133] on div "Portafolio" at bounding box center [128, 130] width 132 height 16
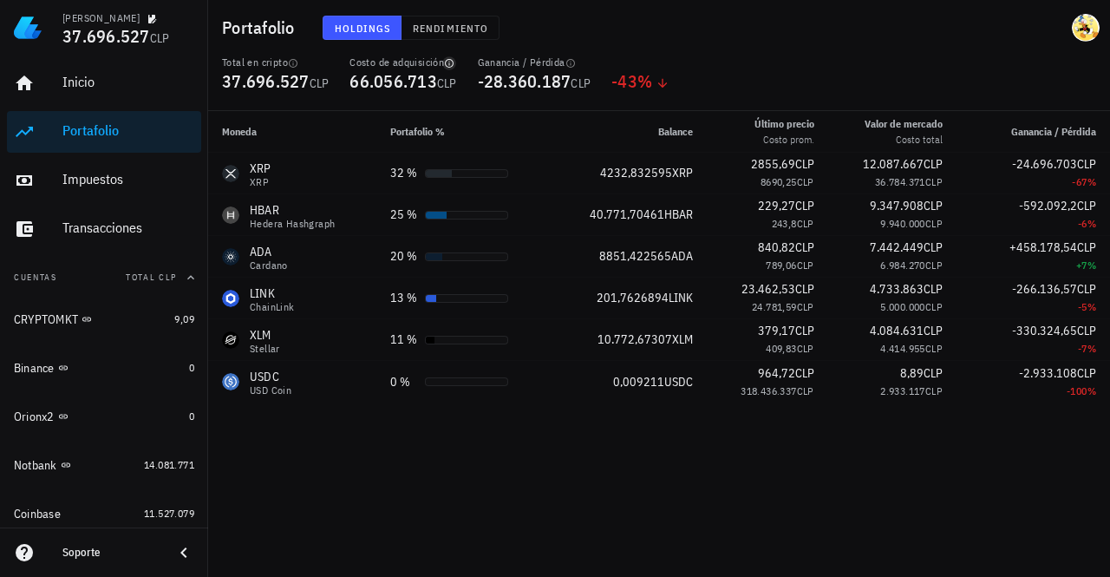
click at [453, 65] on icon "button" at bounding box center [449, 63] width 9 height 9
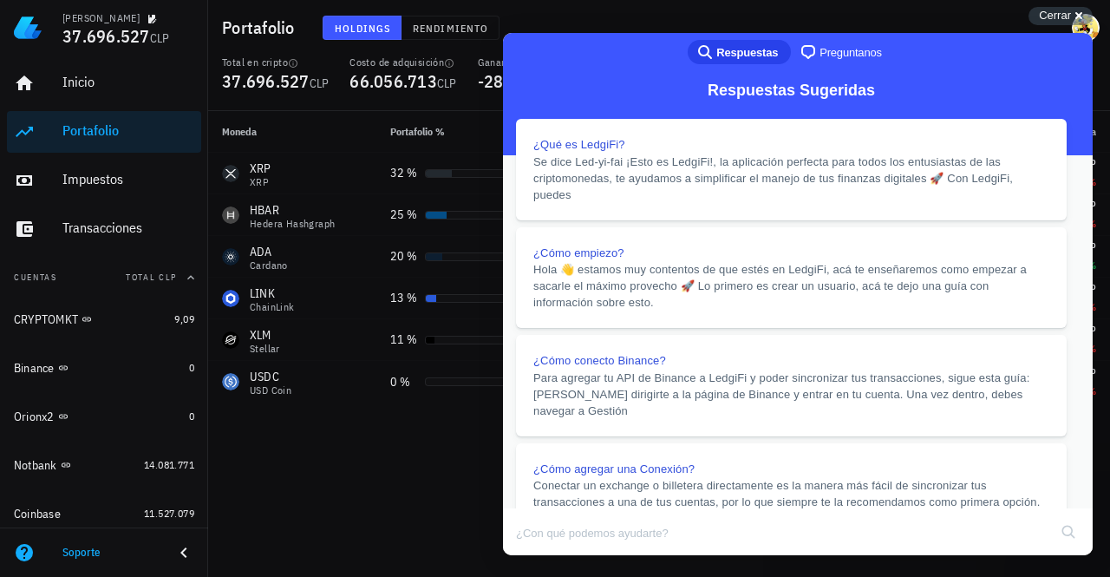
click at [535, 556] on button "Close" at bounding box center [519, 567] width 31 height 23
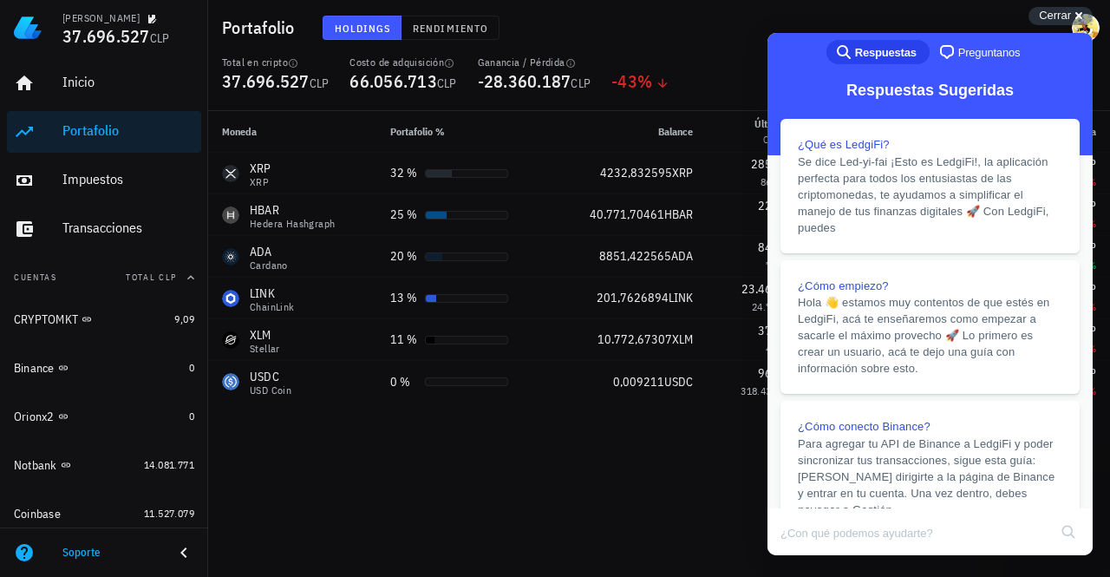
click at [480, 447] on div "Moneda Portafolio % Balance Último precio Costo prom. Valor de mercado Costo to…" at bounding box center [659, 344] width 902 height 466
click at [1056, 14] on span "Cerrar" at bounding box center [1055, 15] width 32 height 13
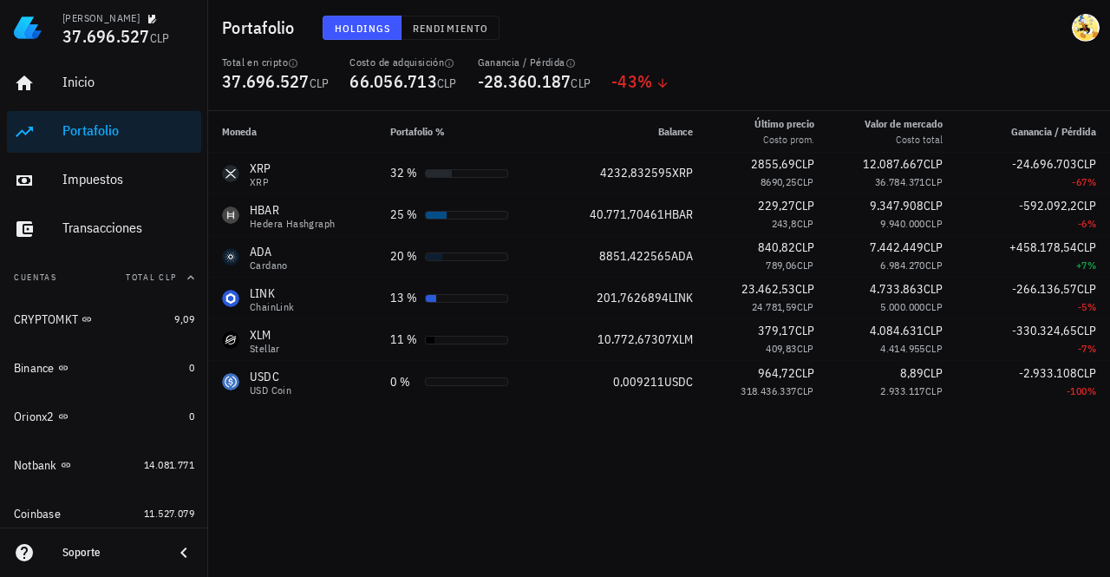
click at [487, 436] on div "Moneda Portafolio % Balance Último precio Costo prom. Valor de mercado Costo to…" at bounding box center [659, 344] width 902 height 466
click at [90, 79] on div "Inicio" at bounding box center [128, 82] width 132 height 16
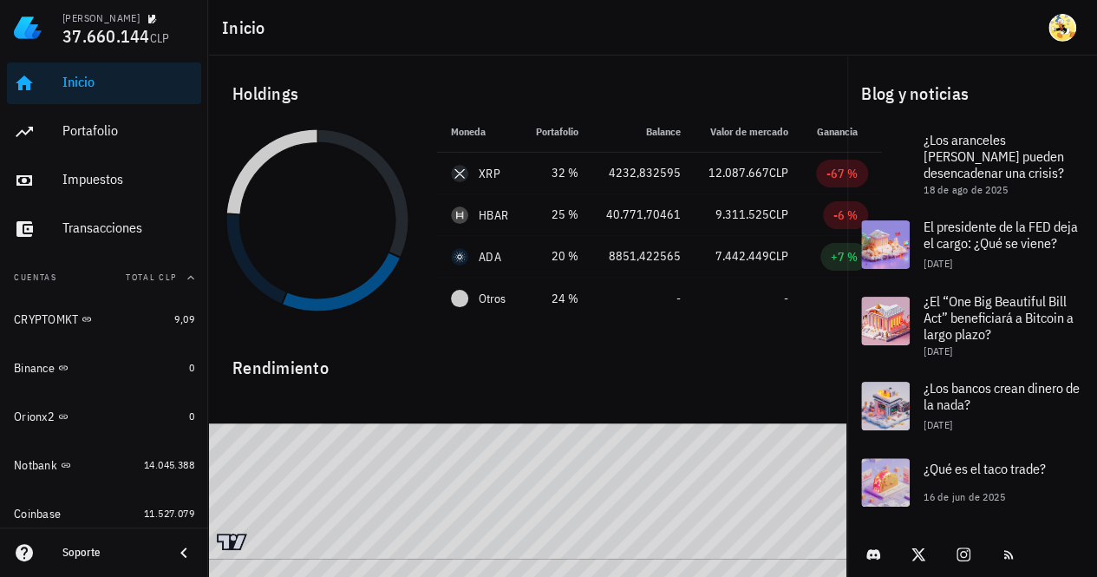
click at [100, 547] on div "Soporte" at bounding box center [110, 552] width 97 height 14
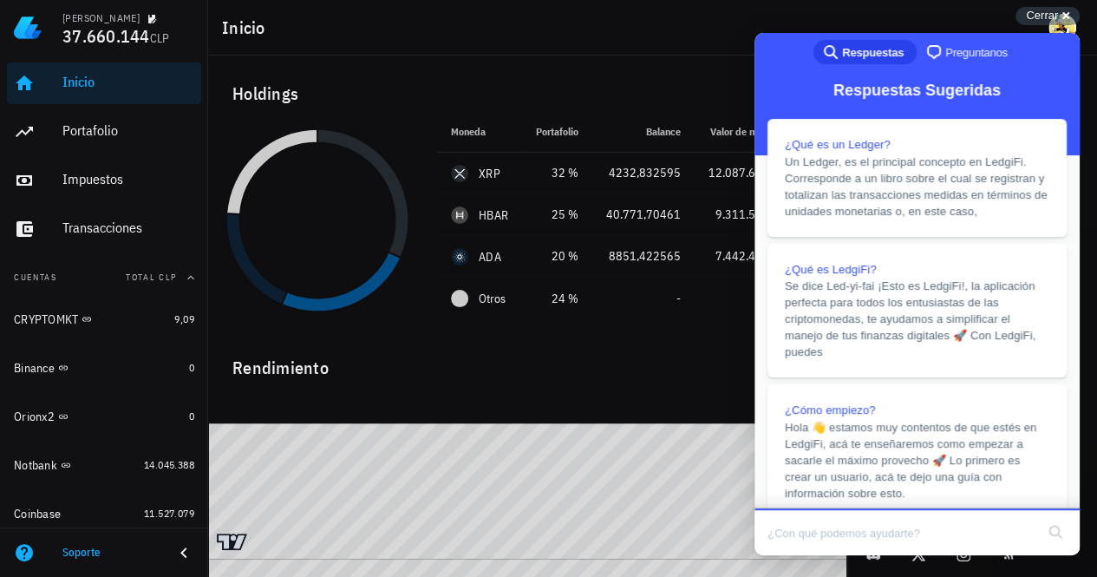
click at [954, 52] on span "Preguntanos" at bounding box center [976, 52] width 62 height 17
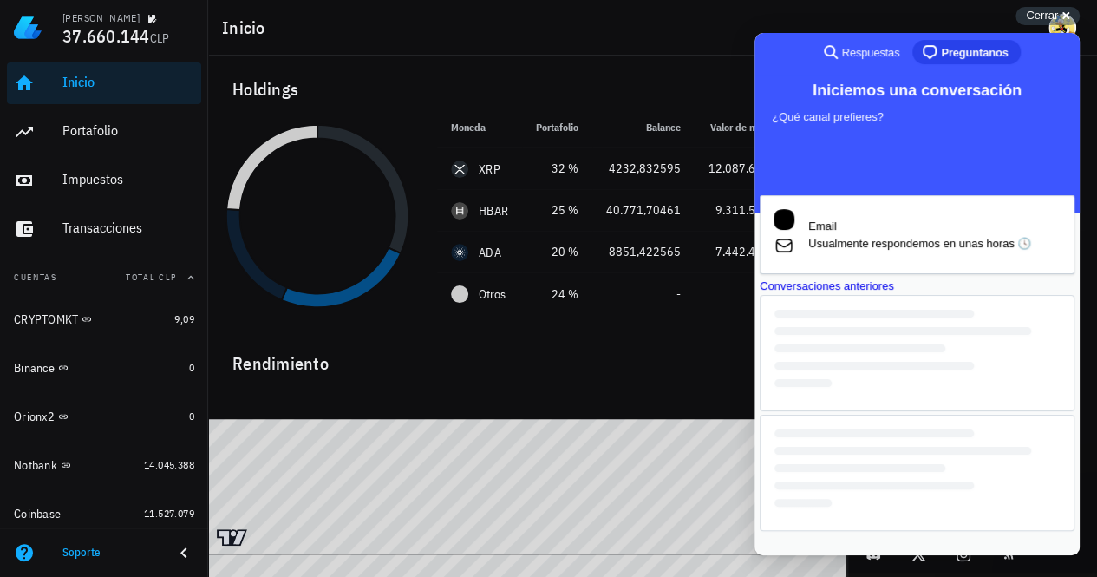
scroll to position [5, 0]
click at [932, 295] on div "Conversaciones anteriores" at bounding box center [917, 286] width 315 height 17
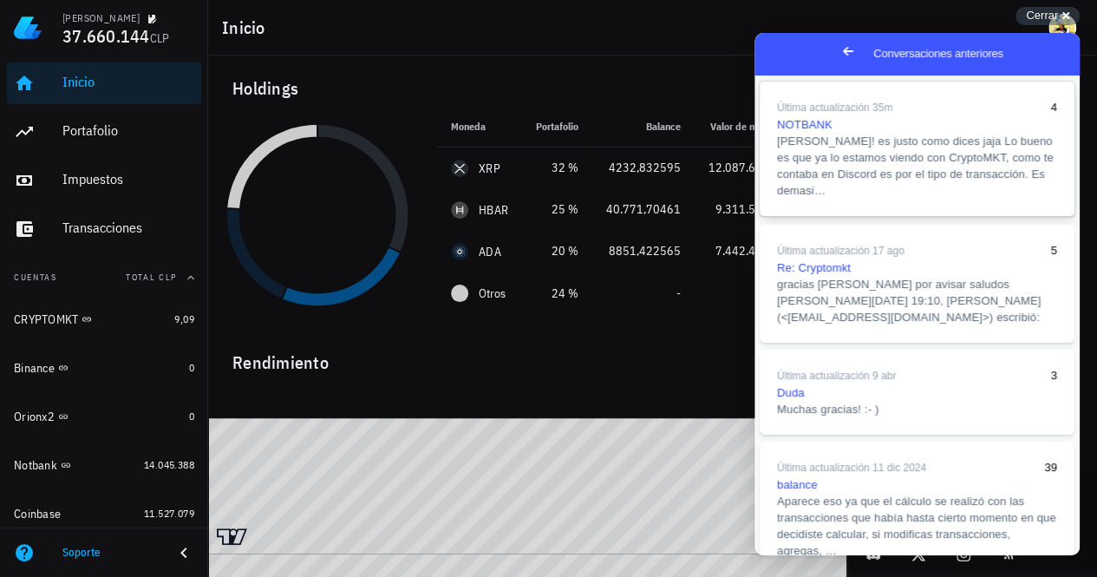
click at [989, 174] on span "[PERSON_NAME]! es justo como dices jaja Lo bueno es que ya lo estamos viendo co…" at bounding box center [915, 165] width 277 height 62
click at [787, 556] on button "Close" at bounding box center [770, 567] width 31 height 23
click at [1044, 17] on span "Cerrar" at bounding box center [1042, 15] width 32 height 13
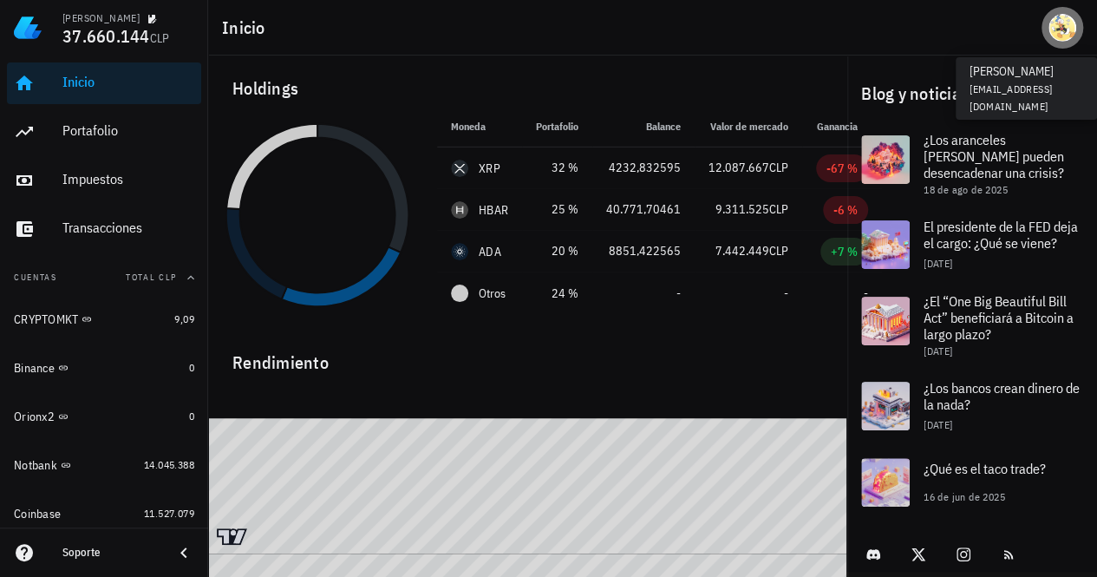
click at [1065, 32] on div "avatar" at bounding box center [1062, 28] width 28 height 28
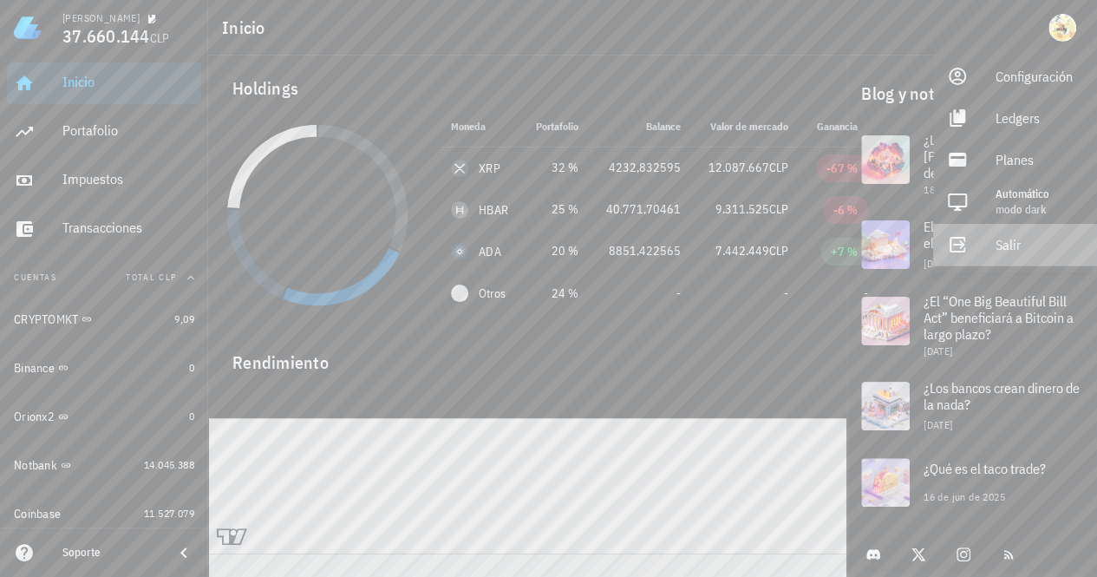
click at [1021, 244] on div "Salir" at bounding box center [1040, 244] width 88 height 35
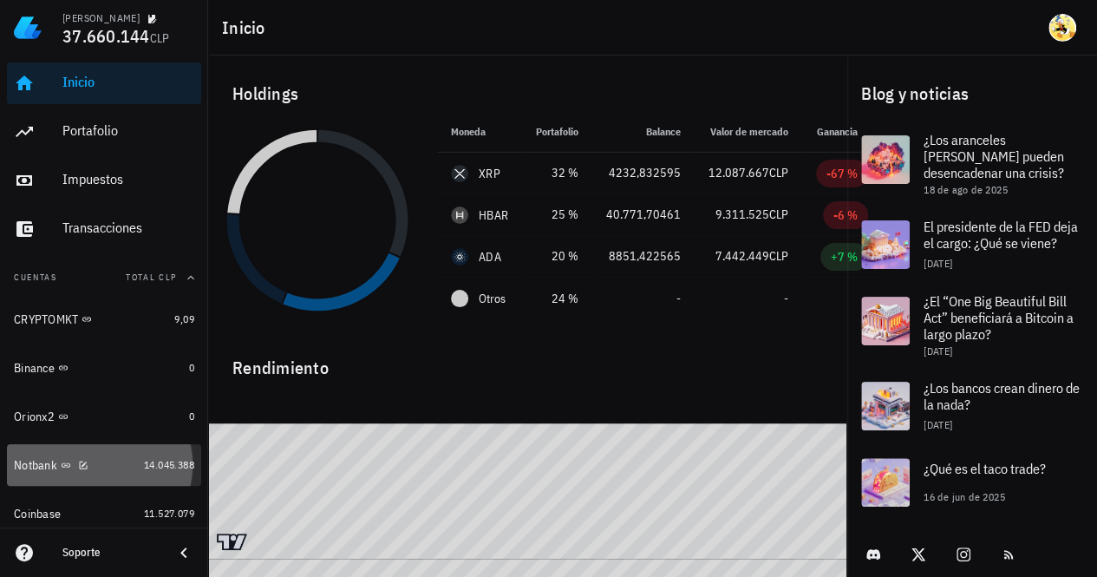
click at [107, 470] on div "Notbank" at bounding box center [75, 465] width 123 height 16
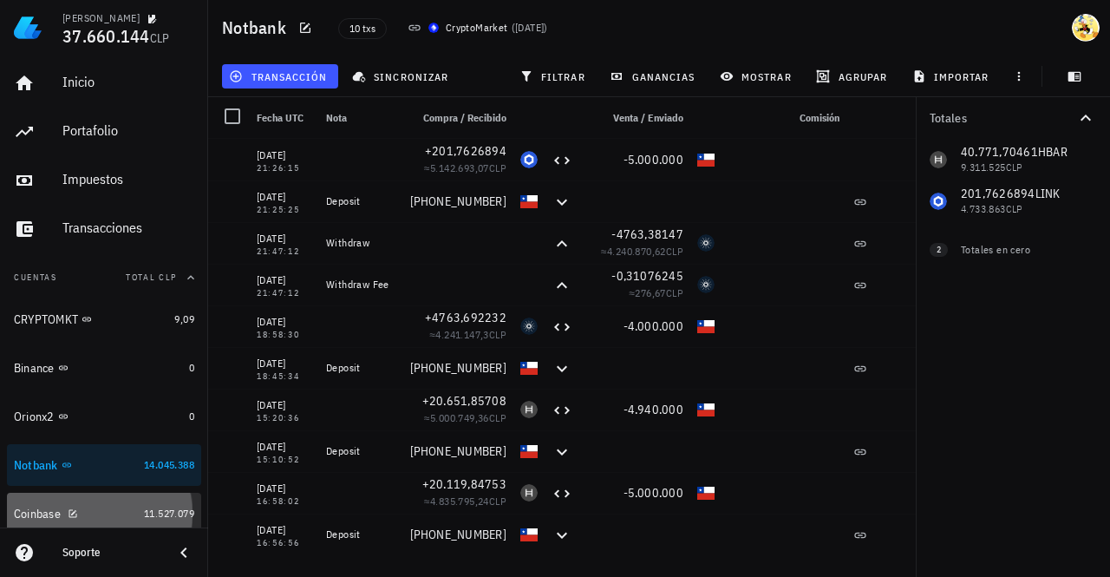
click at [113, 515] on div "Coinbase" at bounding box center [75, 514] width 123 height 16
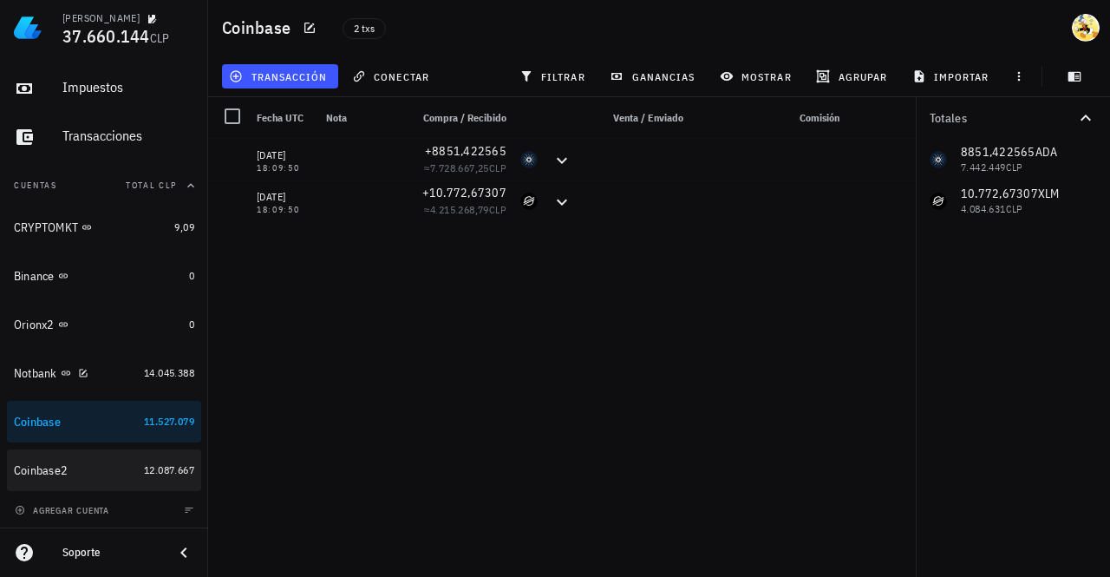
scroll to position [93, 0]
click at [111, 476] on div "Coinbase2" at bounding box center [75, 469] width 123 height 16
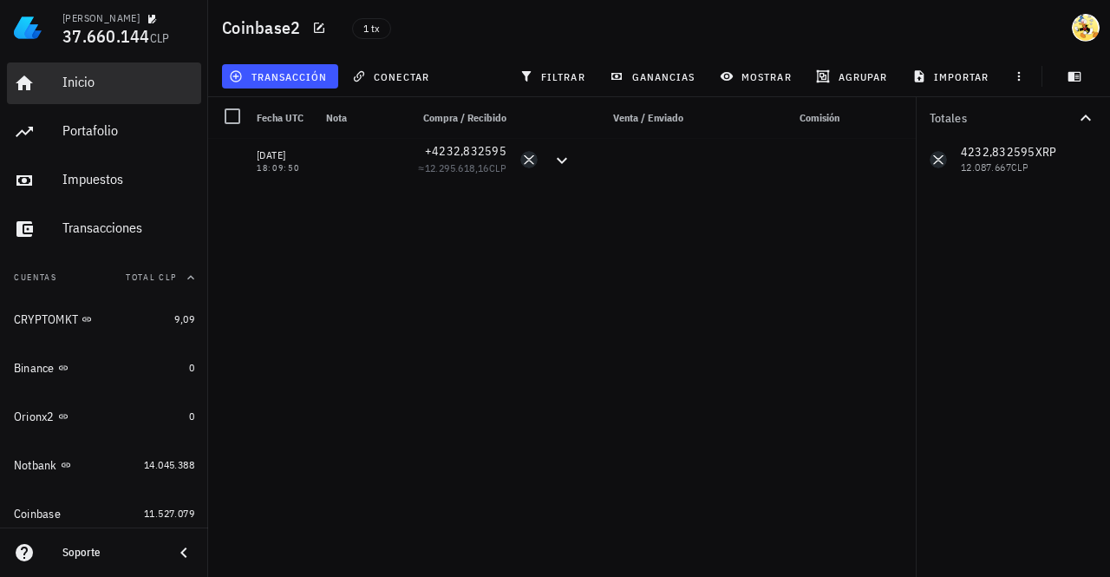
click at [152, 85] on div "Inicio" at bounding box center [128, 82] width 132 height 16
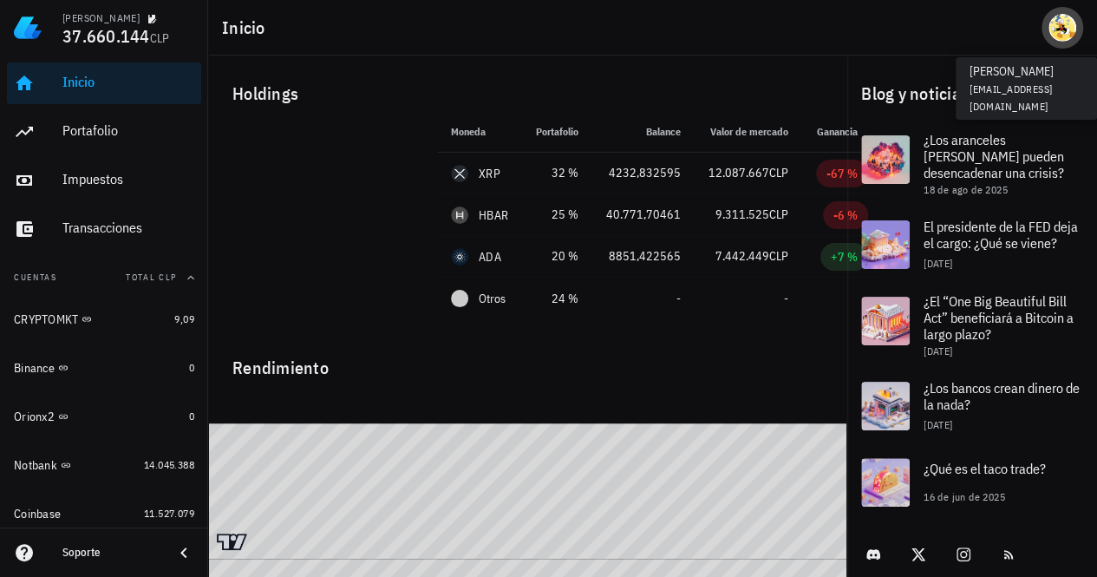
click at [1068, 36] on div "avatar" at bounding box center [1062, 28] width 28 height 28
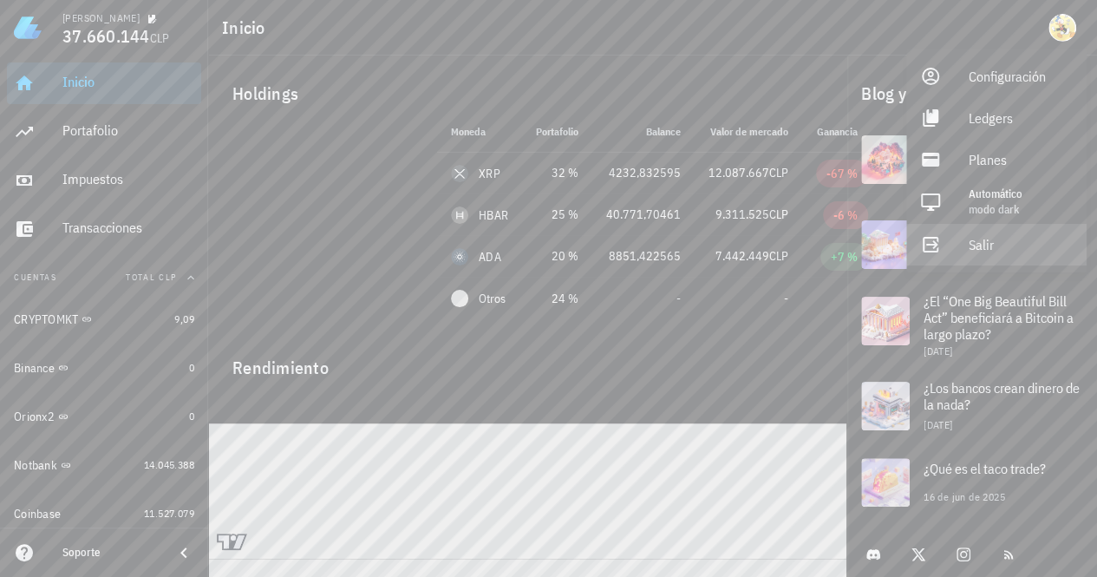
click at [981, 251] on div "Salir" at bounding box center [1021, 244] width 104 height 35
